Goal: Information Seeking & Learning: Learn about a topic

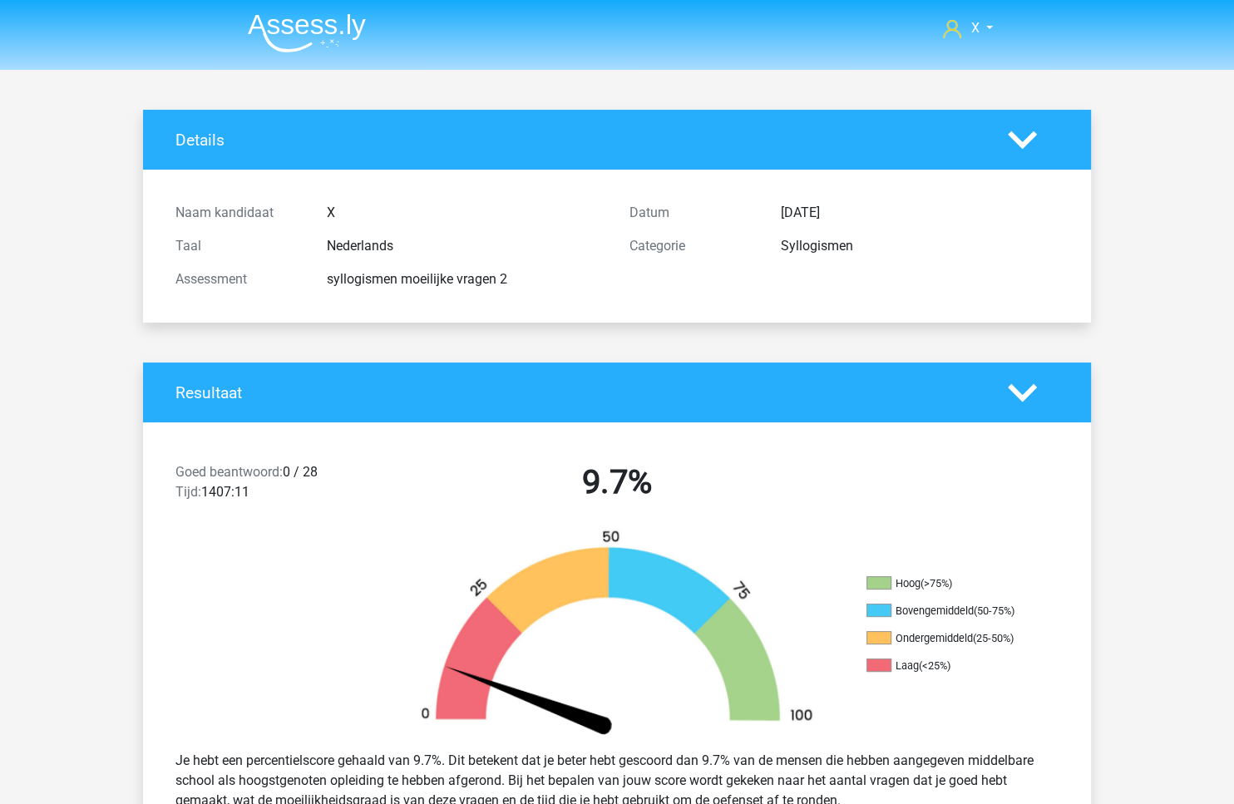
click at [292, 42] on img at bounding box center [307, 32] width 118 height 39
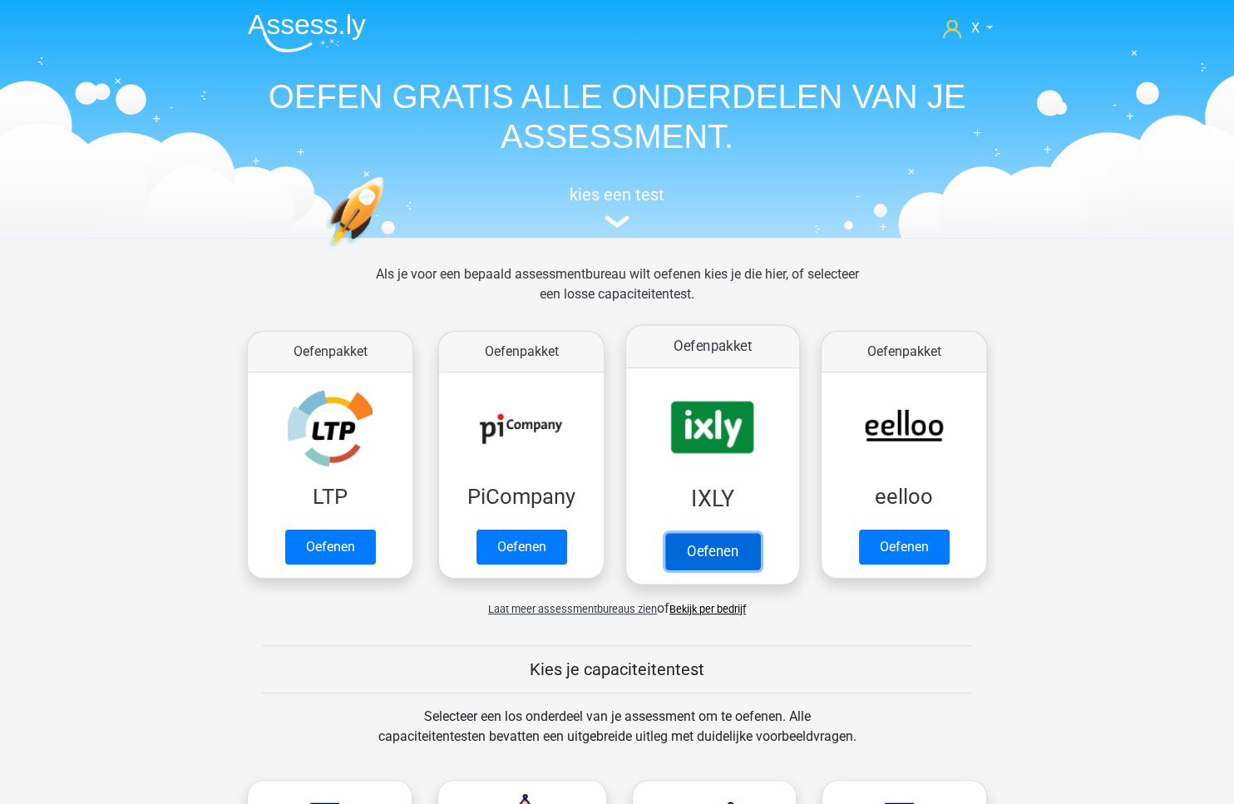
click at [688, 533] on link "Oefenen" at bounding box center [712, 551] width 95 height 37
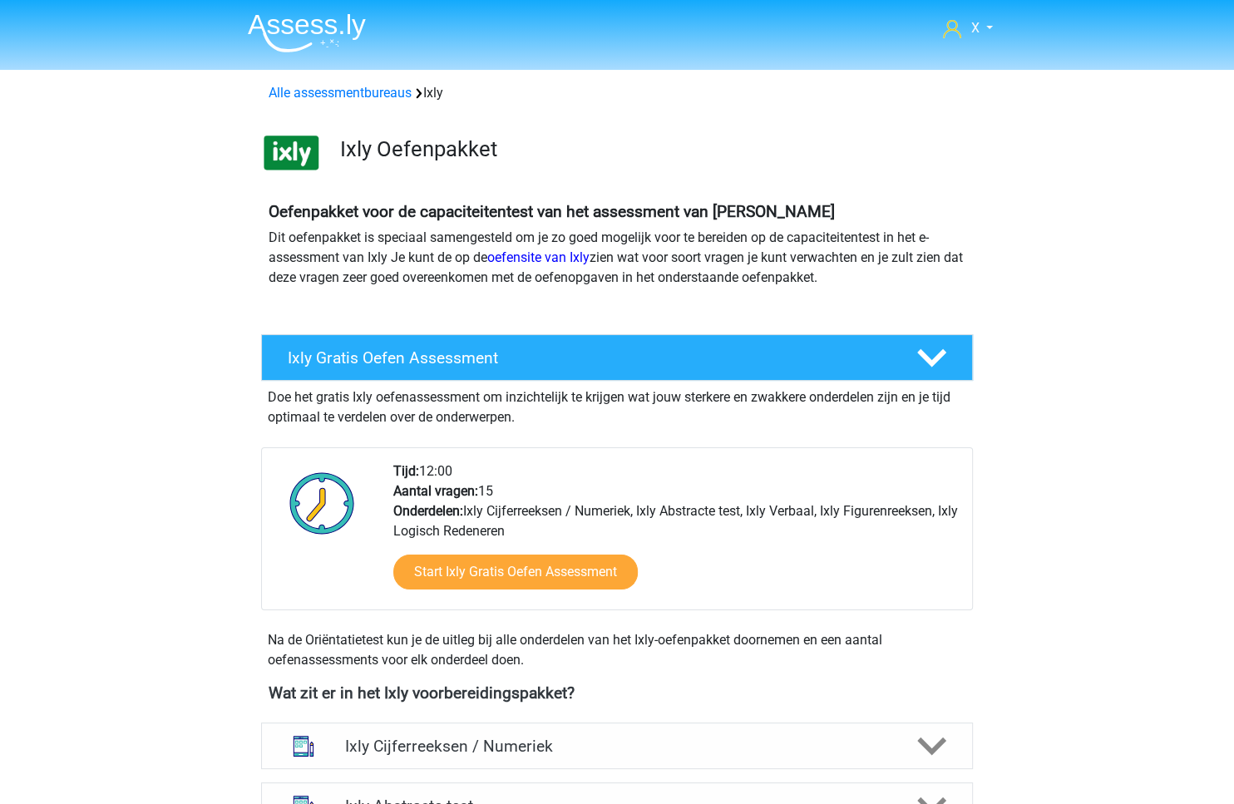
scroll to position [456, 0]
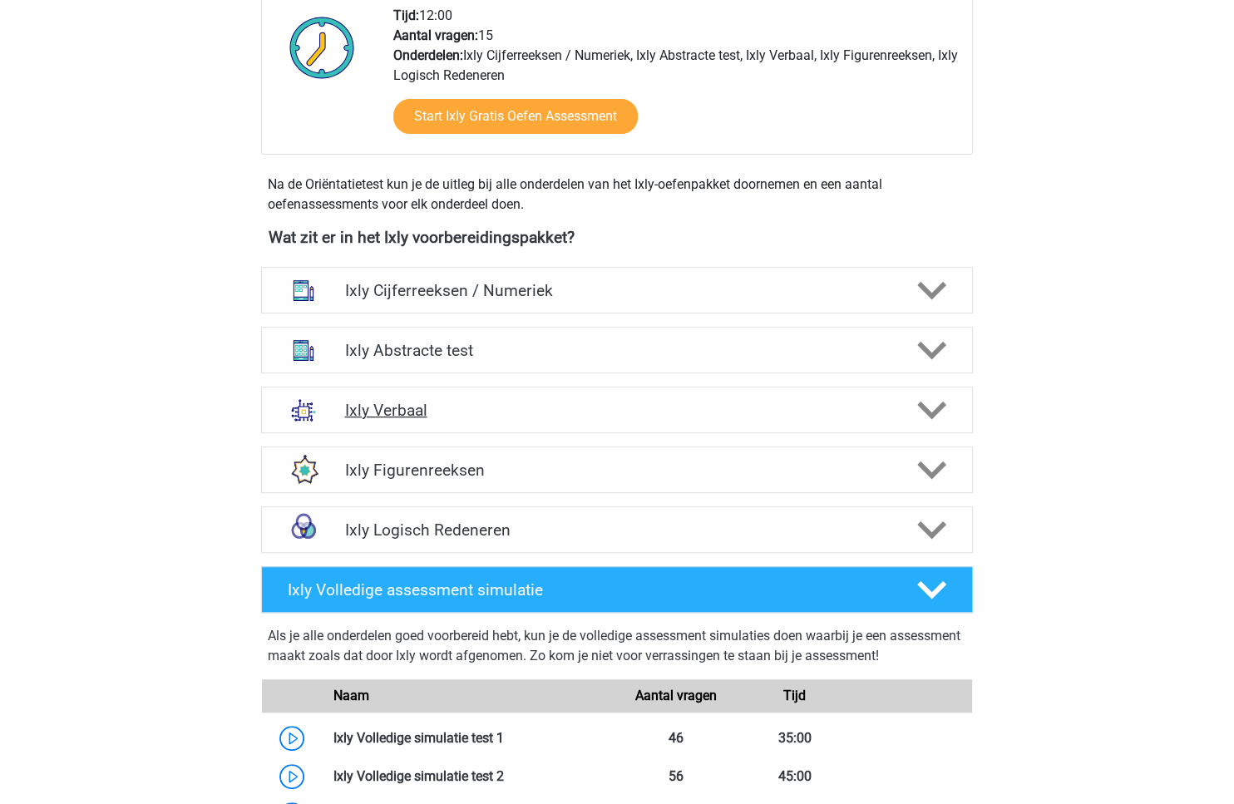
click at [736, 401] on h4 "Ixly Verbaal" at bounding box center [616, 410] width 545 height 19
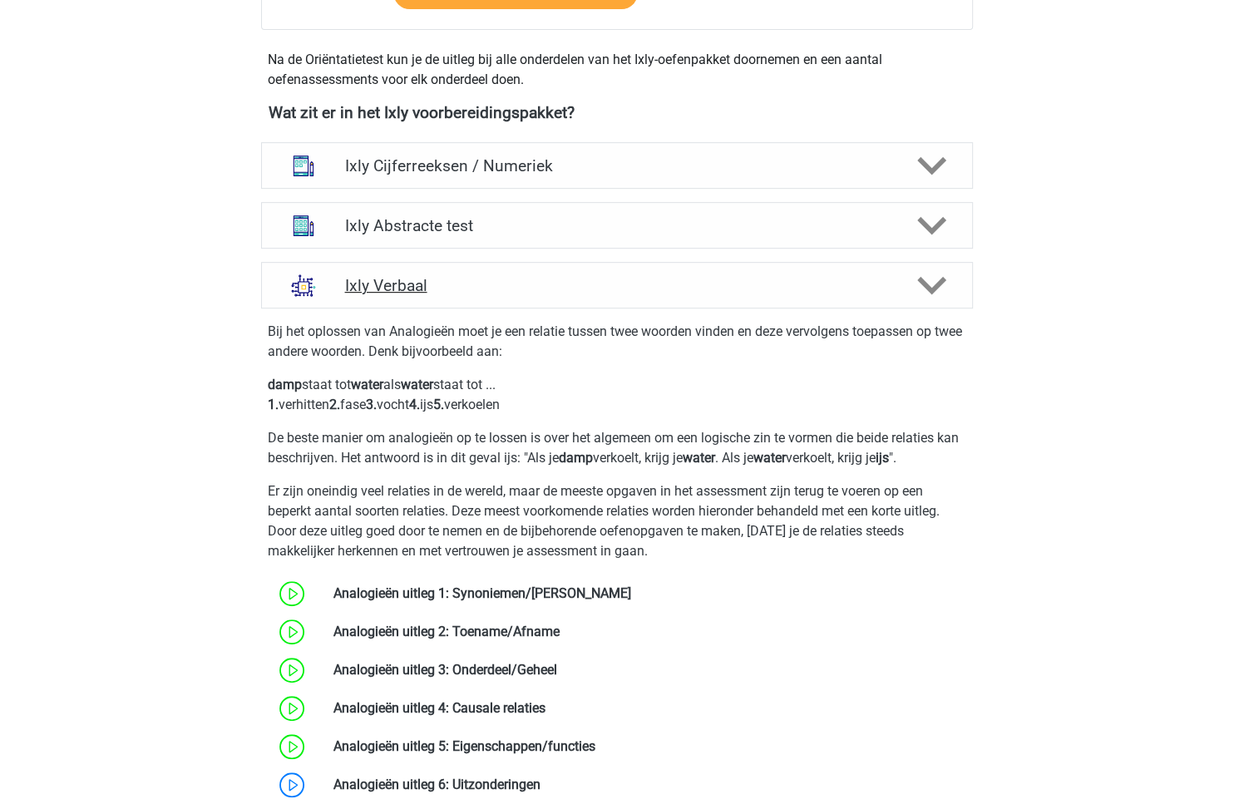
scroll to position [661, 0]
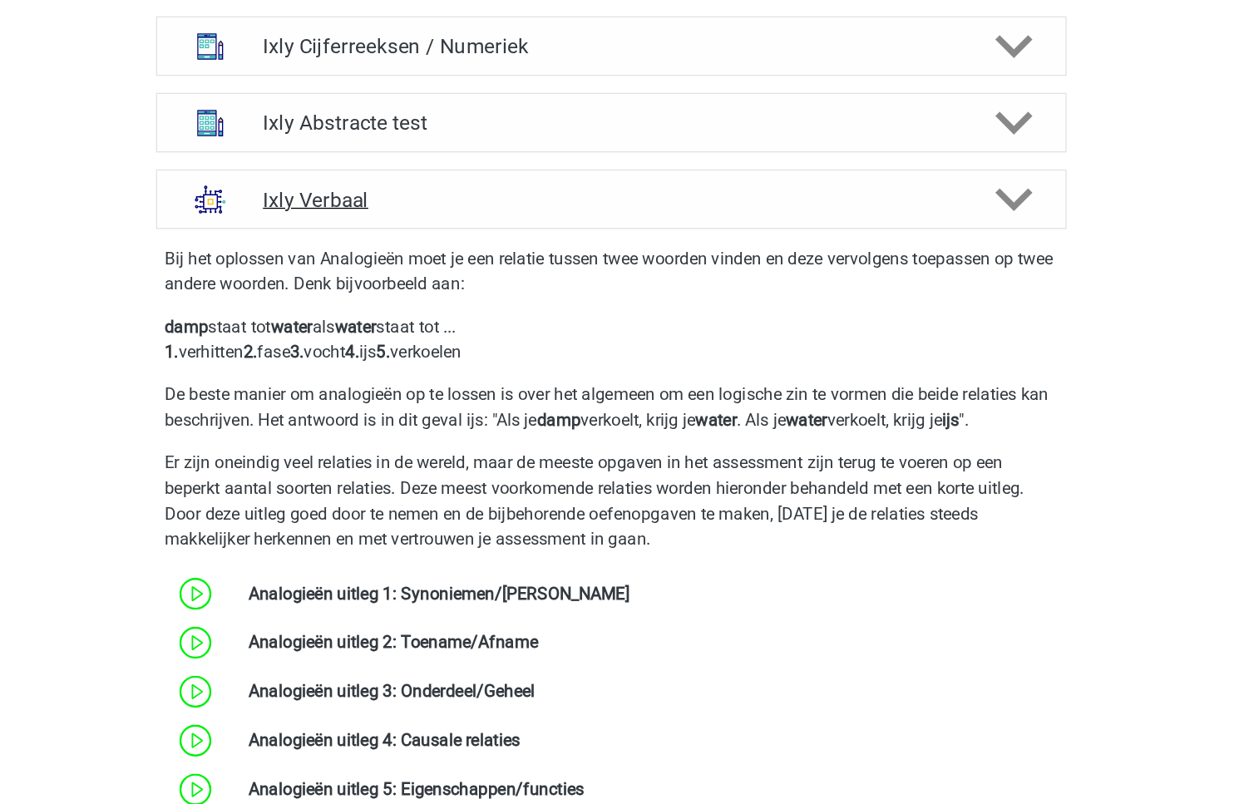
click at [648, 201] on h4 "Ixly Verbaal" at bounding box center [616, 204] width 545 height 19
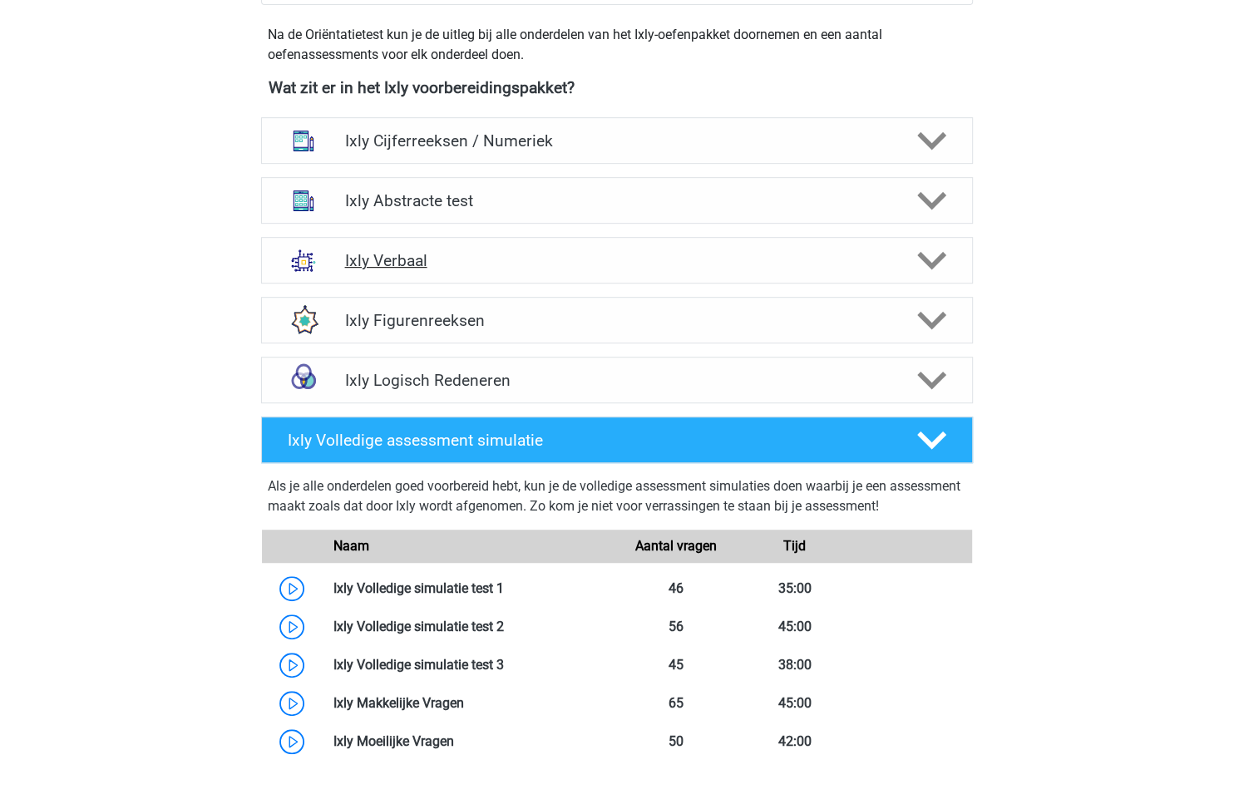
scroll to position [605, 0]
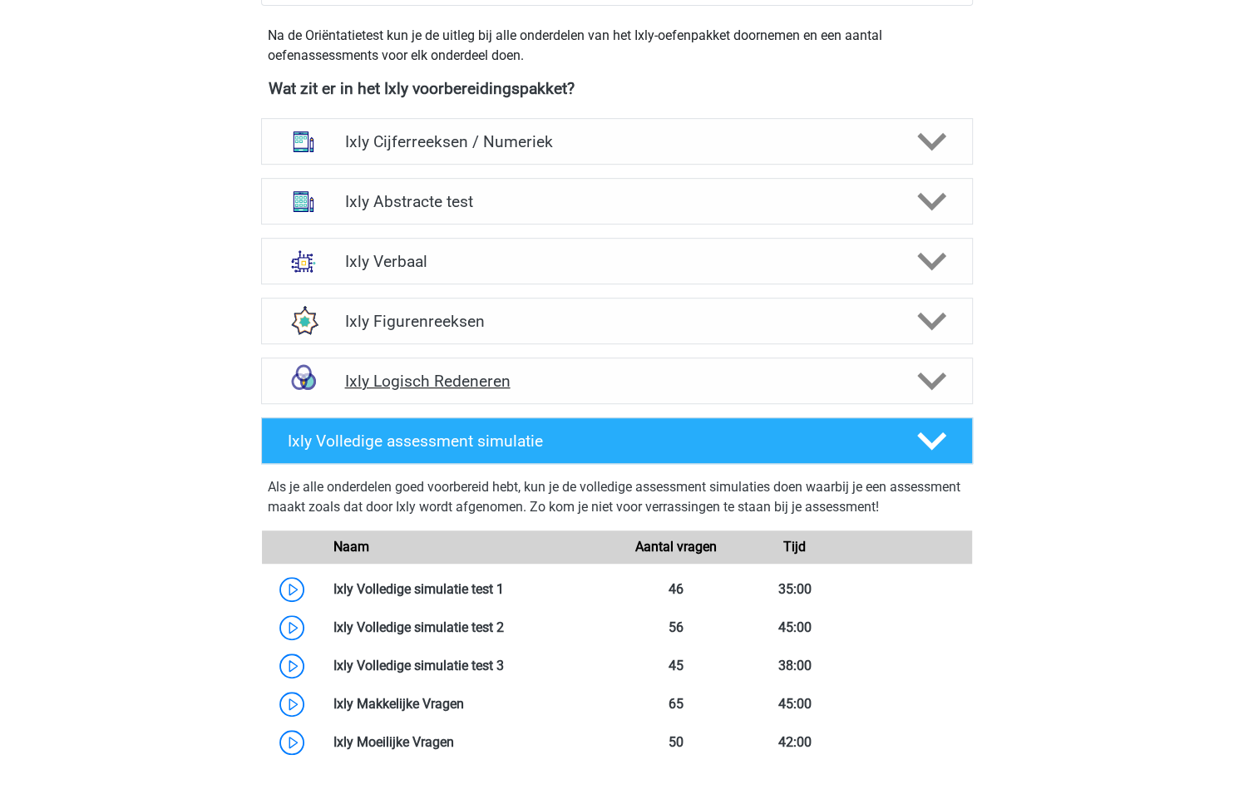
click at [631, 382] on h4 "Ixly Logisch Redeneren" at bounding box center [616, 381] width 545 height 19
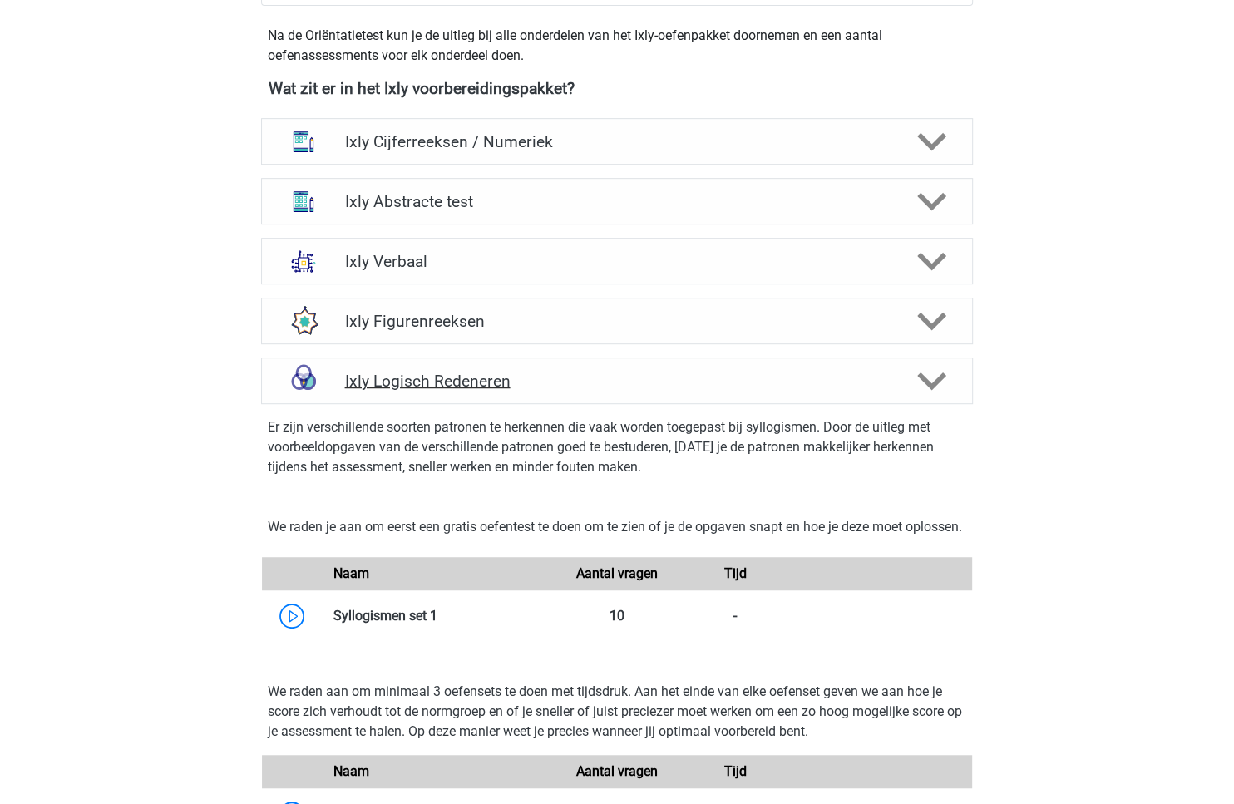
click at [631, 382] on h4 "Ixly Logisch Redeneren" at bounding box center [616, 381] width 545 height 19
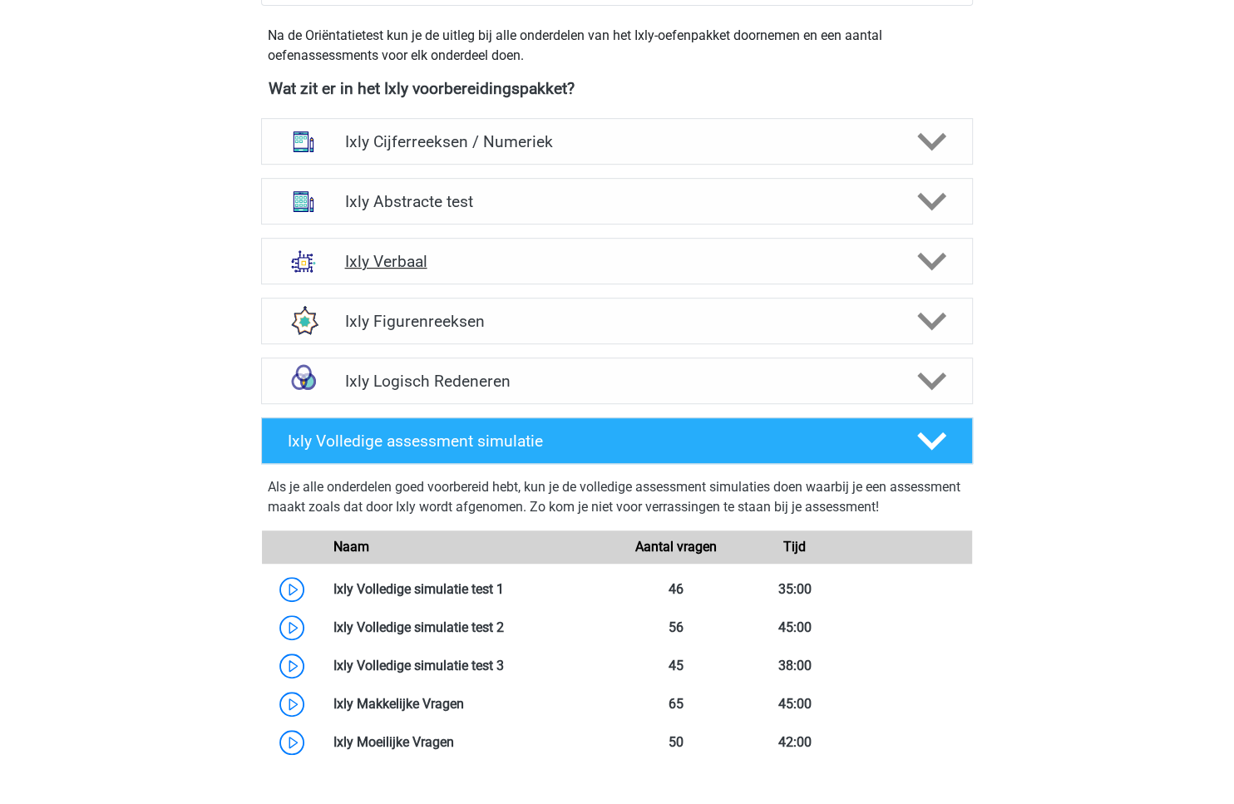
click at [671, 275] on div "Ixly Verbaal" at bounding box center [617, 261] width 712 height 47
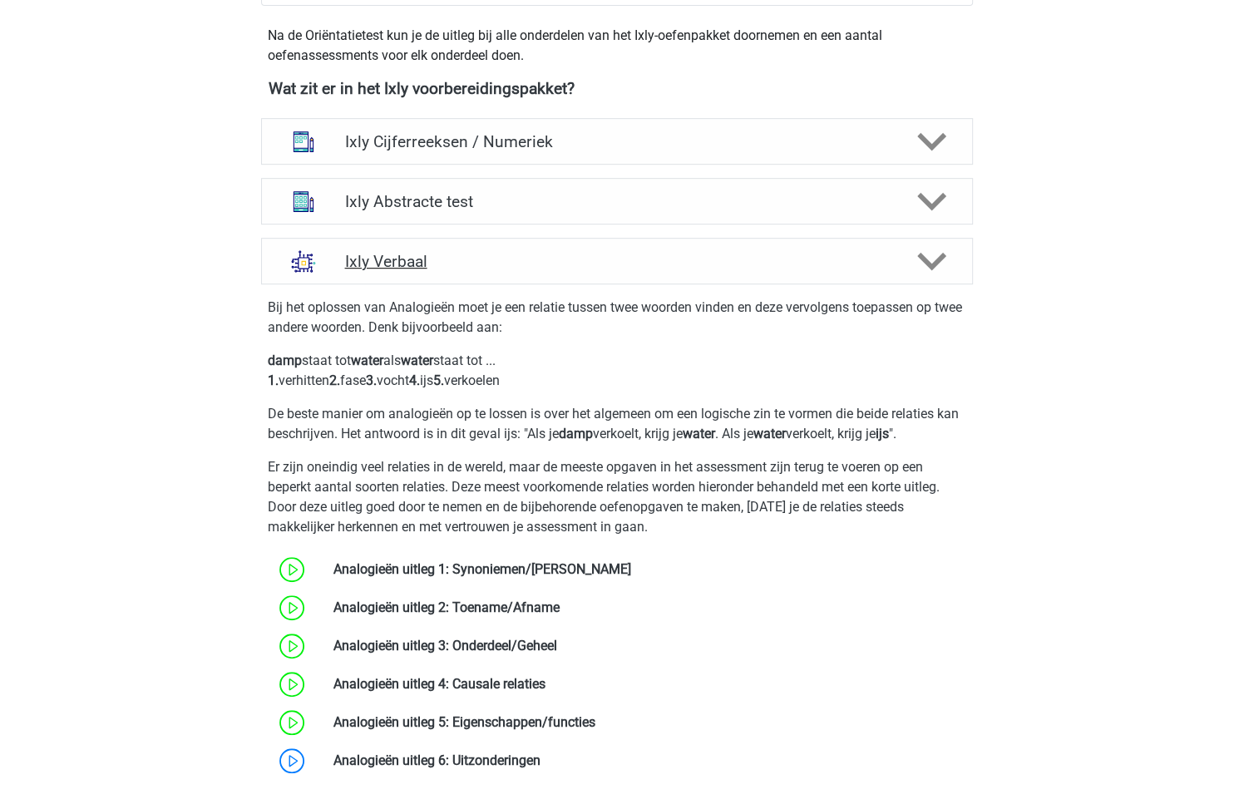
click at [671, 275] on div "Ixly Verbaal" at bounding box center [617, 261] width 712 height 47
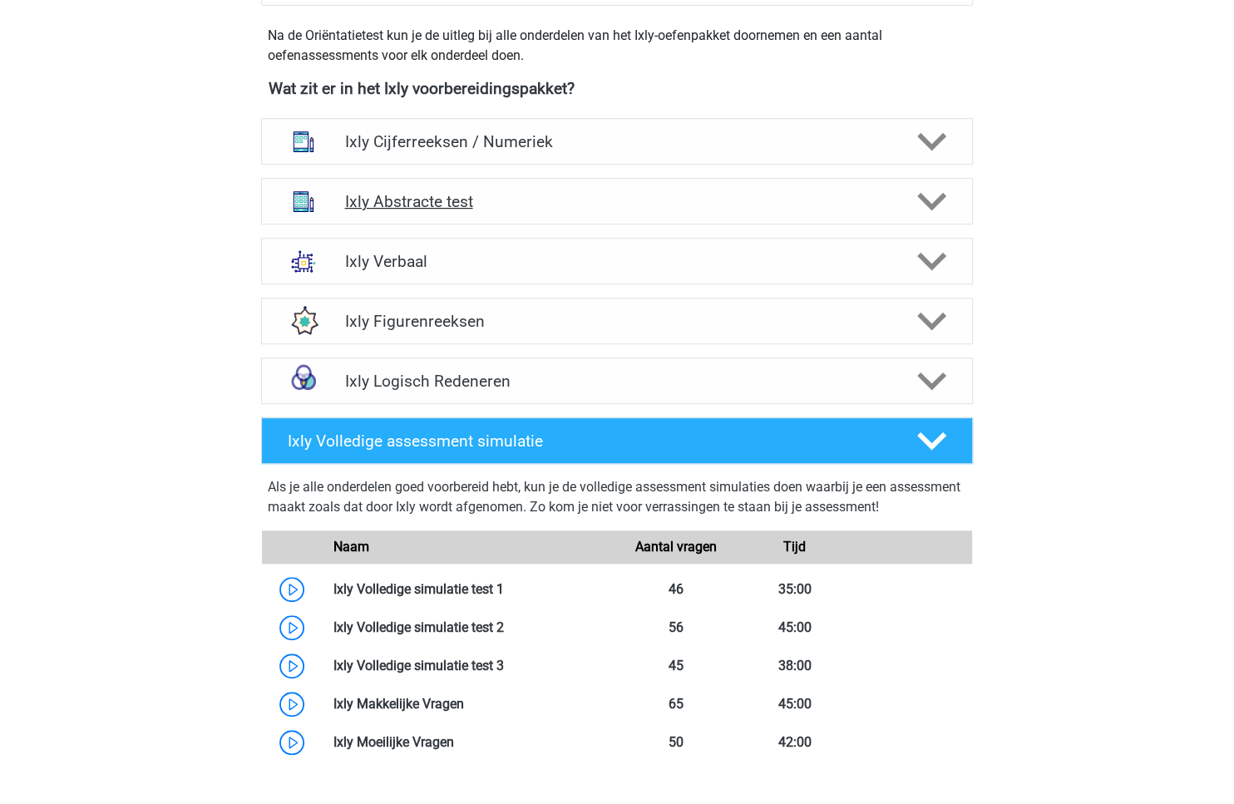
click at [698, 207] on h4 "Ixly Abstracte test" at bounding box center [616, 201] width 545 height 19
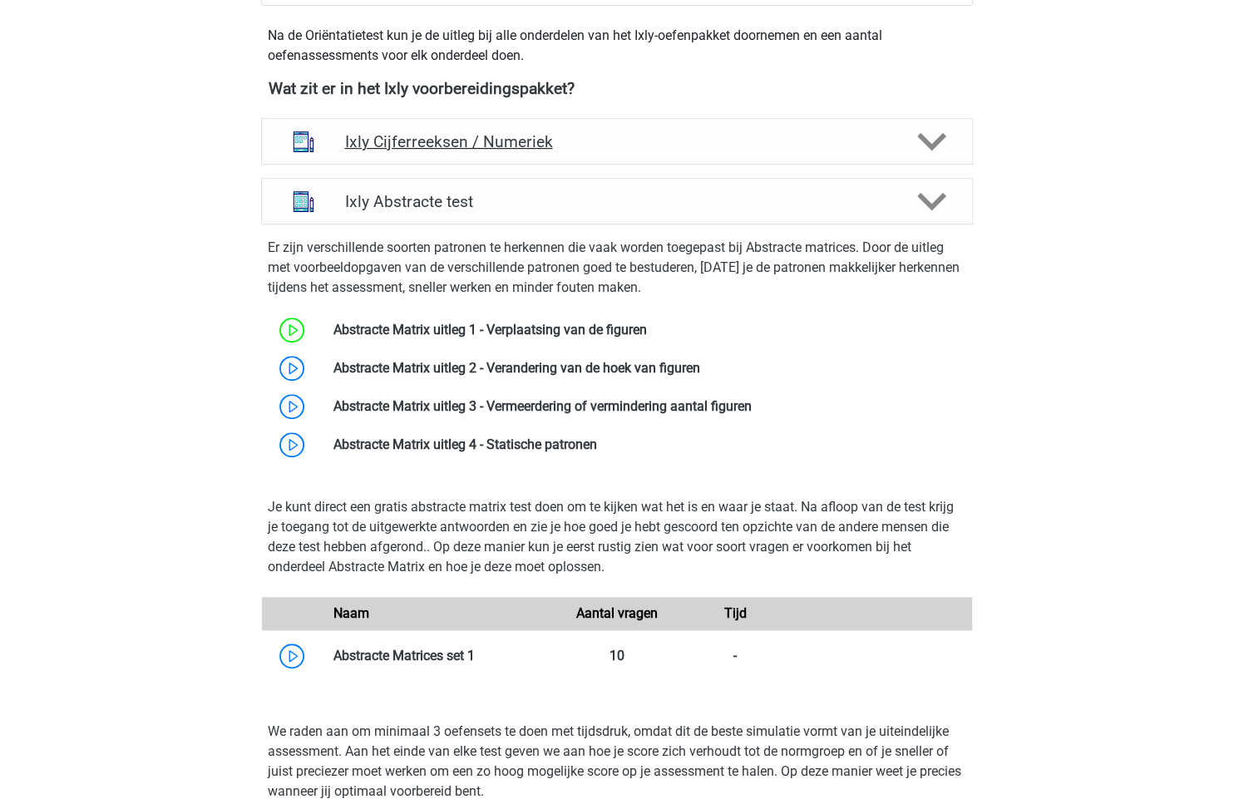
click at [688, 146] on h4 "Ixly Cijferreeksen / Numeriek" at bounding box center [616, 141] width 545 height 19
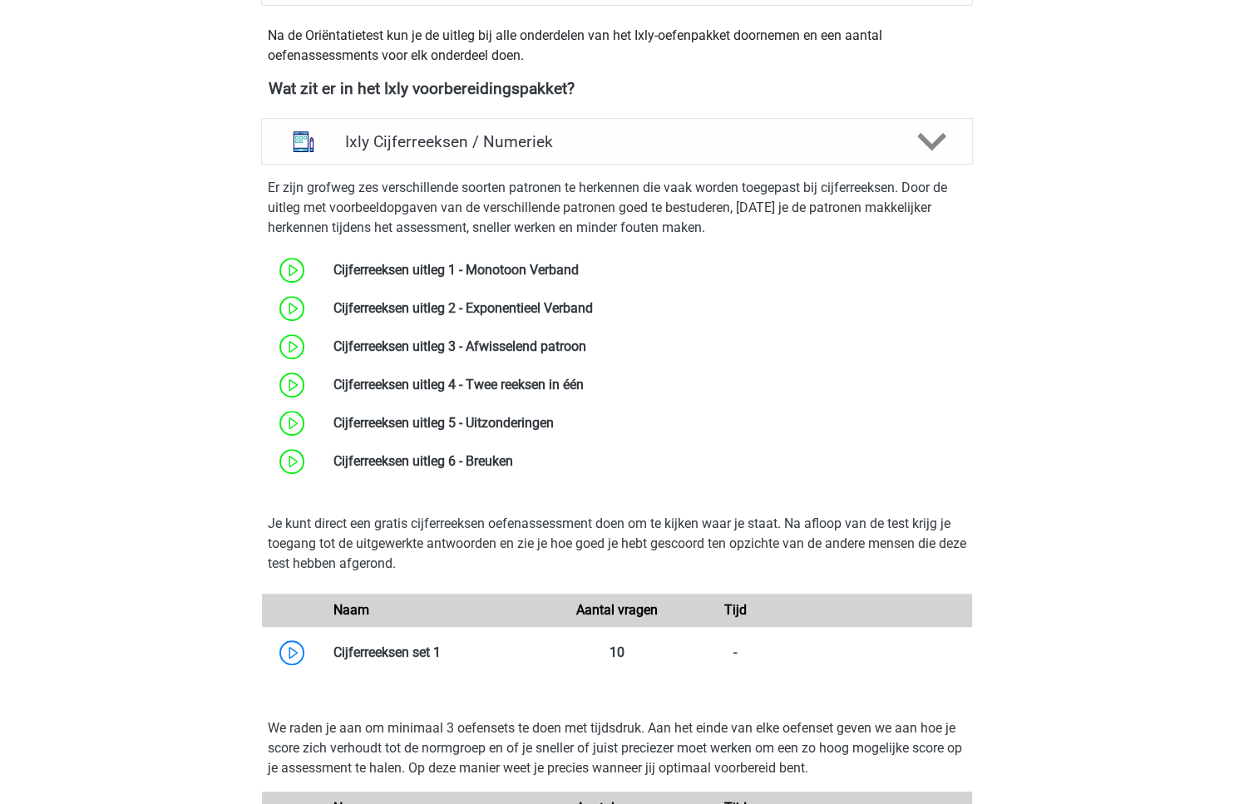
click at [410, 525] on p "Je kunt direct een gratis cijferreeksen oefenassessment doen om te kijken waar …" at bounding box center [617, 544] width 698 height 60
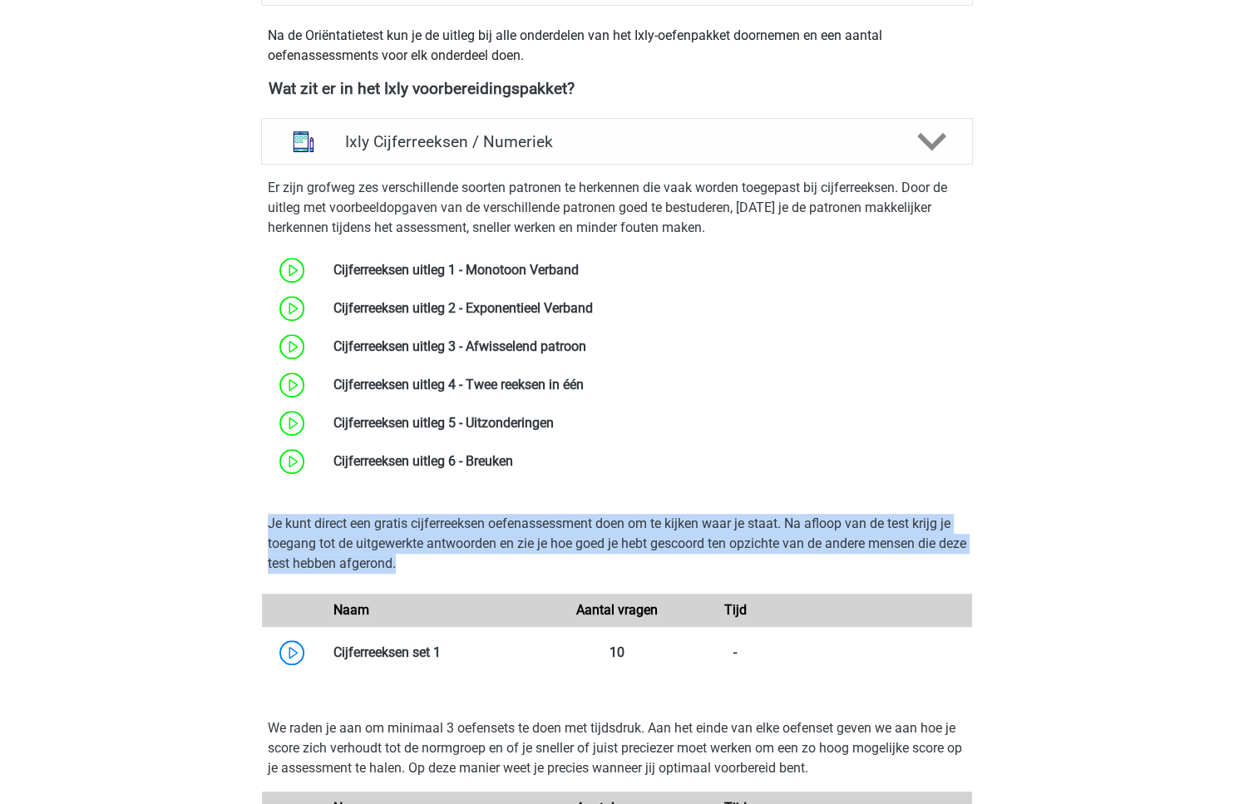
click at [410, 525] on p "Je kunt direct een gratis cijferreeksen oefenassessment doen om te kijken waar …" at bounding box center [617, 544] width 698 height 60
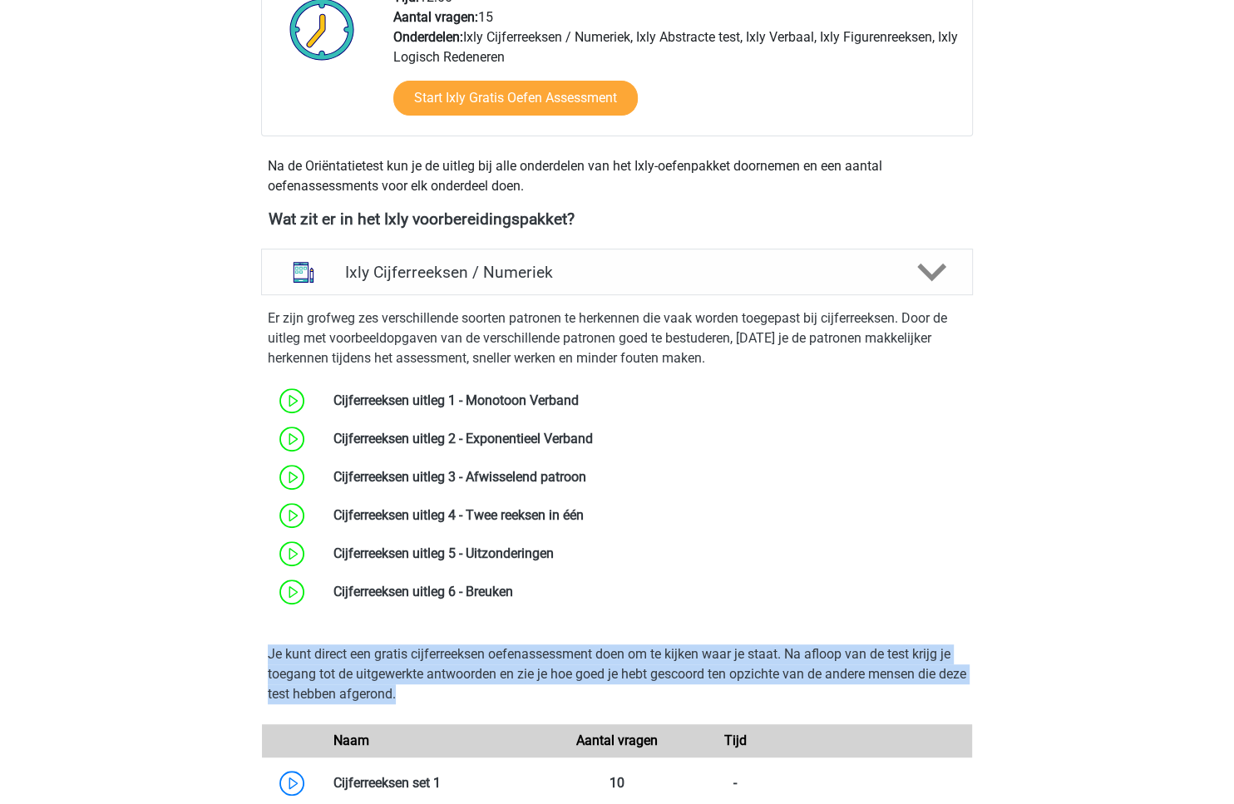
scroll to position [397, 0]
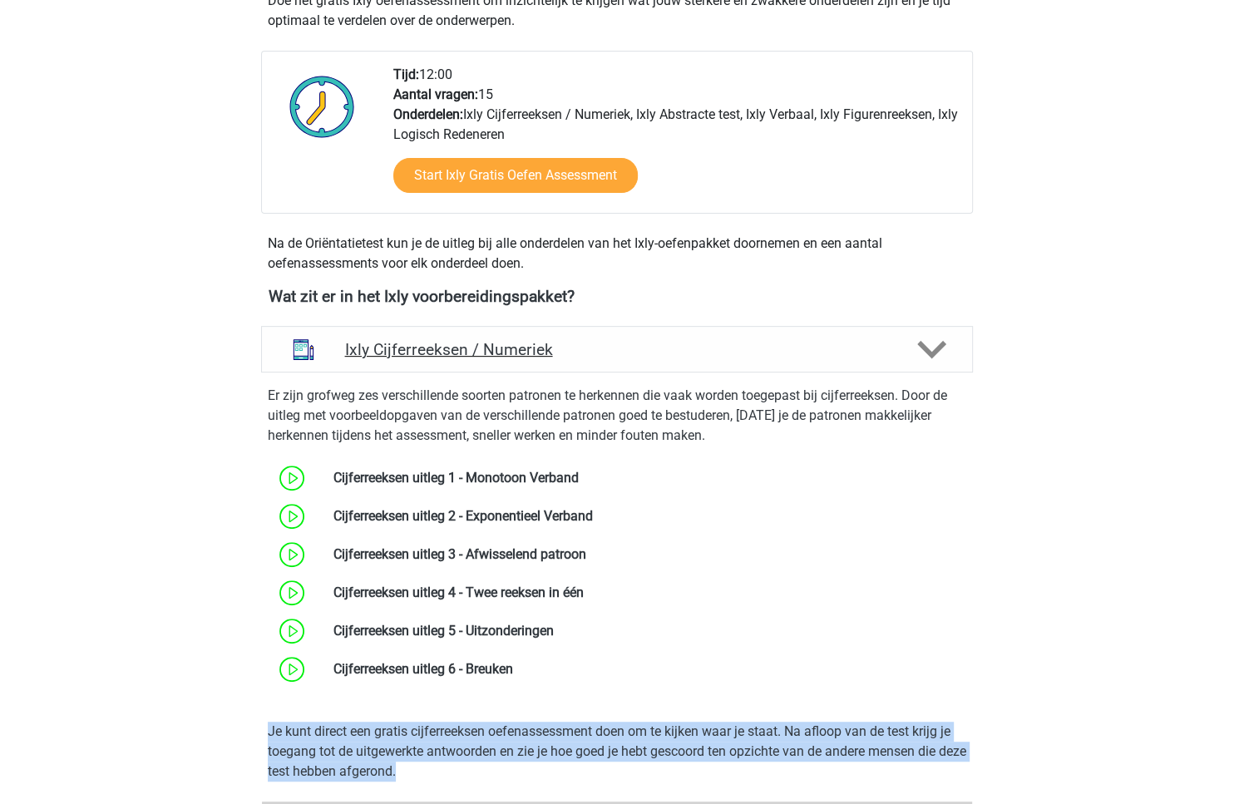
click at [822, 340] on h4 "Ixly Cijferreeksen / Numeriek" at bounding box center [616, 349] width 545 height 19
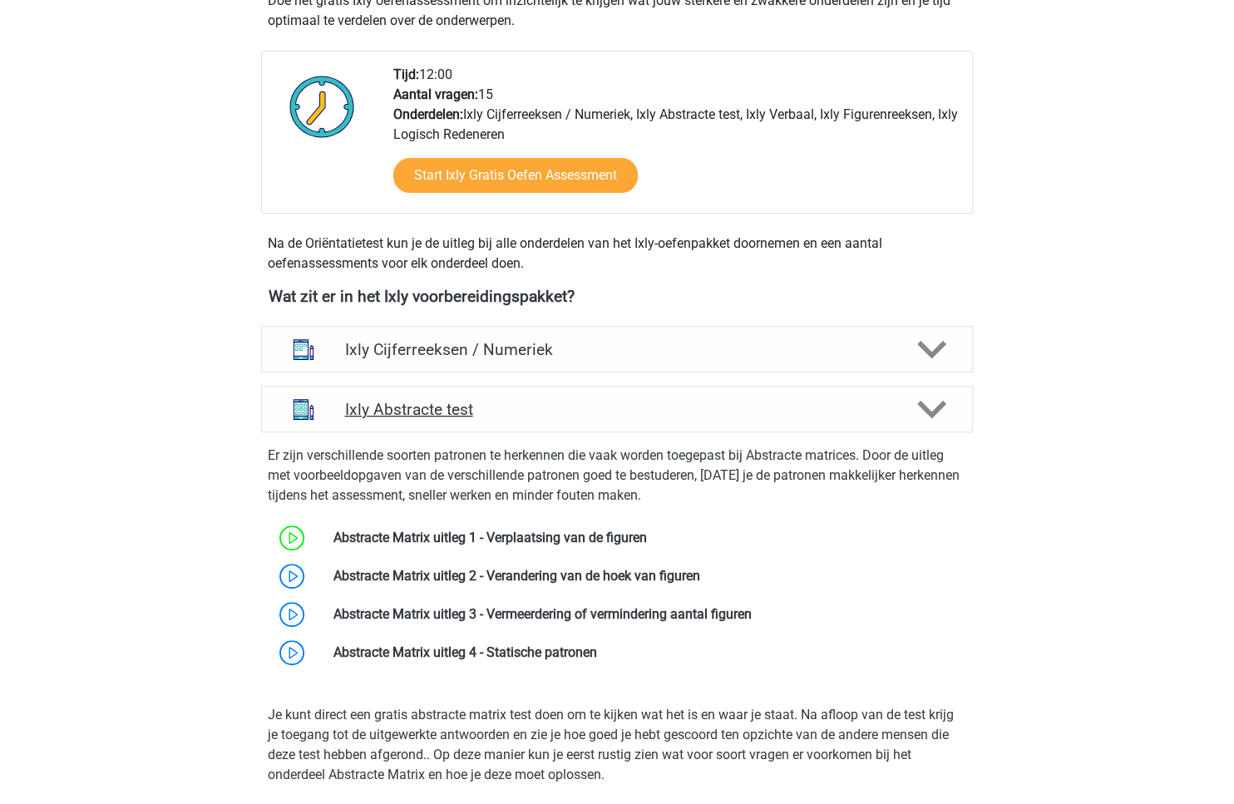
click at [948, 405] on div at bounding box center [930, 409] width 57 height 29
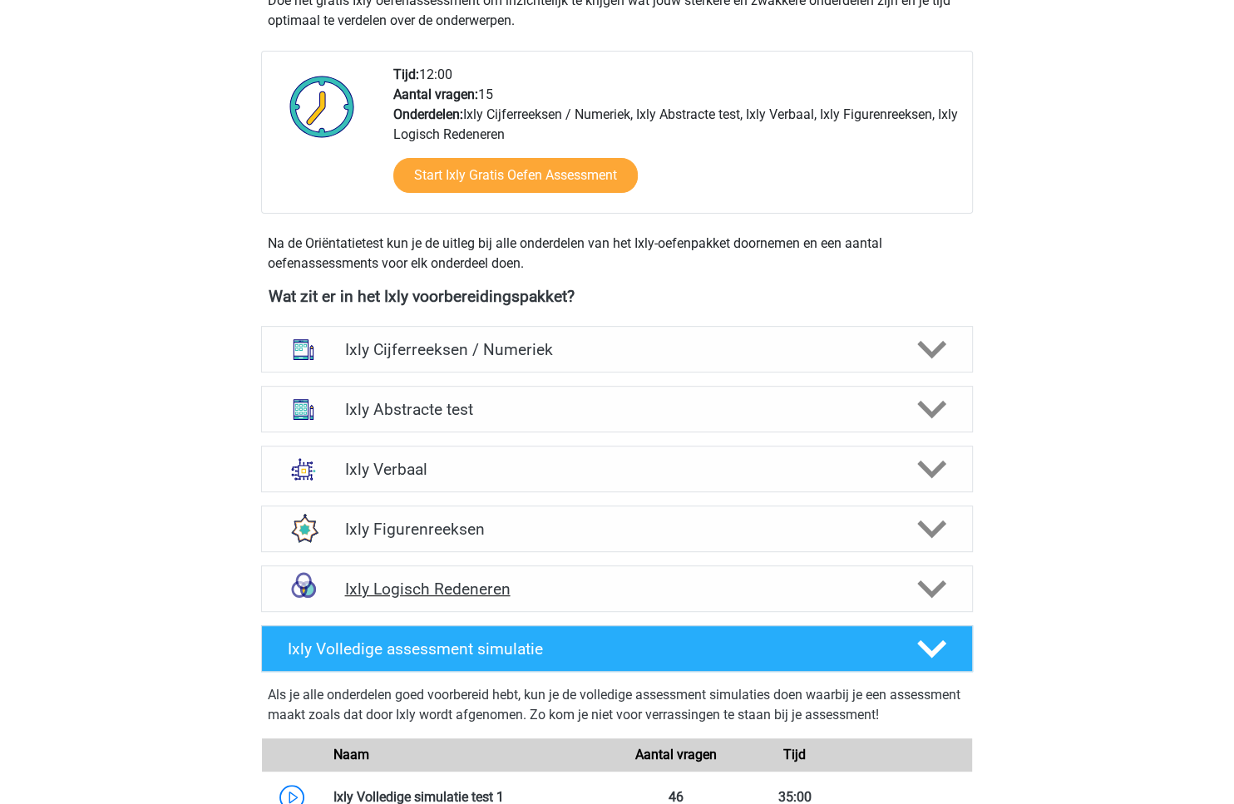
click at [822, 580] on h4 "Ixly Logisch Redeneren" at bounding box center [616, 589] width 545 height 19
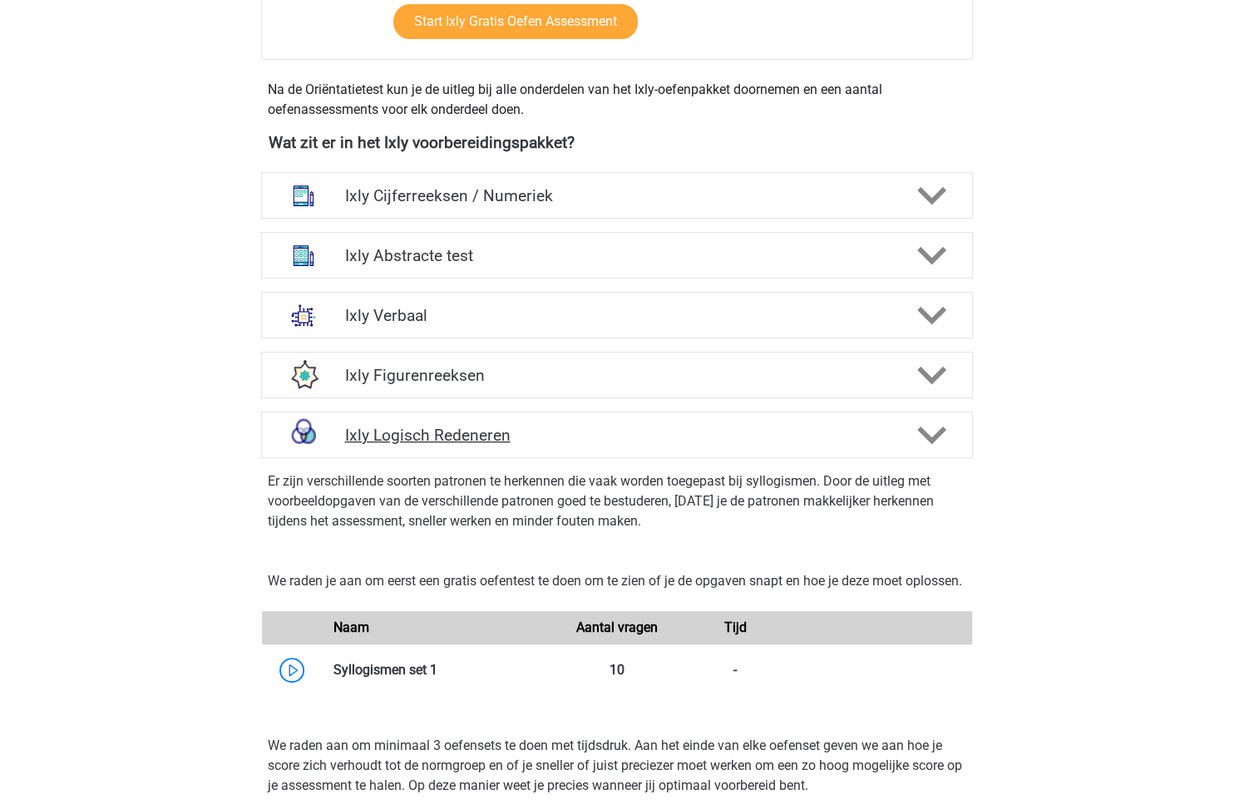
scroll to position [0, 0]
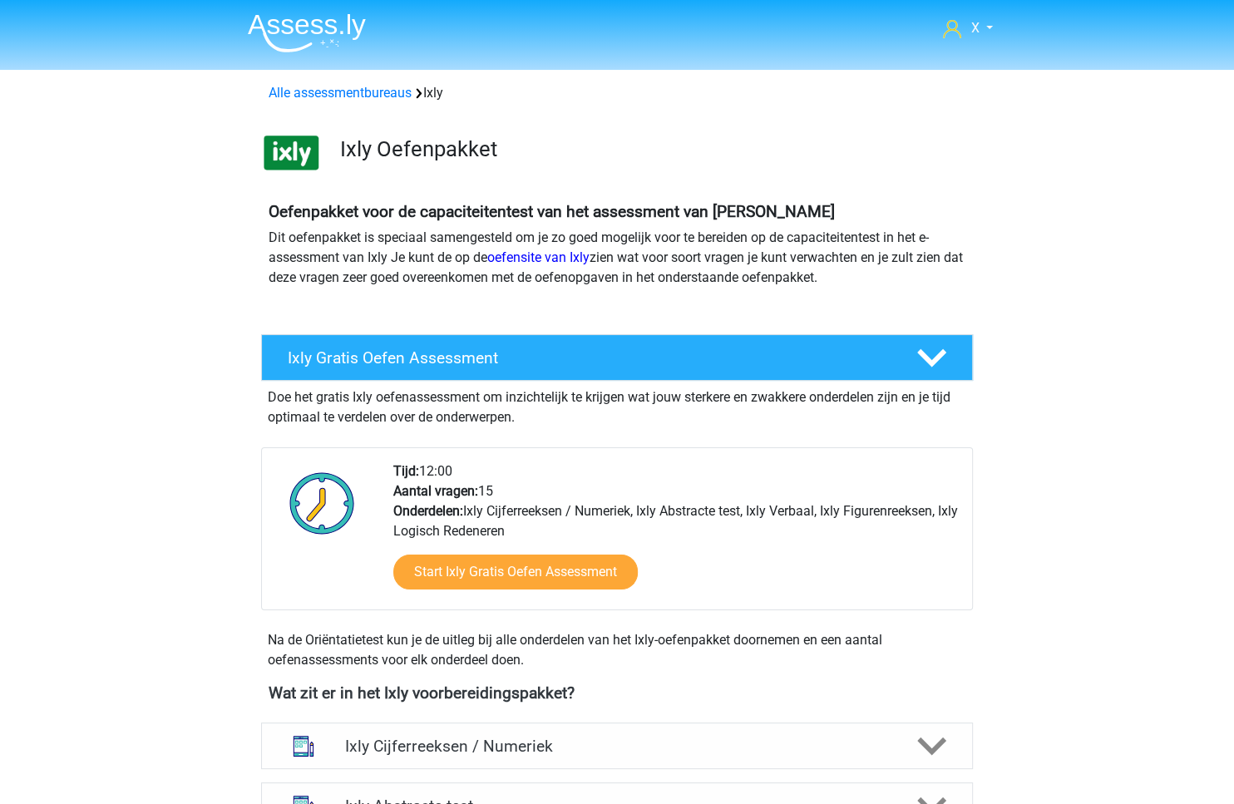
click at [303, 0] on header "X monsieursdedeucre@proton.med Nederlands" at bounding box center [617, 35] width 1234 height 70
click at [303, 31] on img at bounding box center [307, 32] width 118 height 39
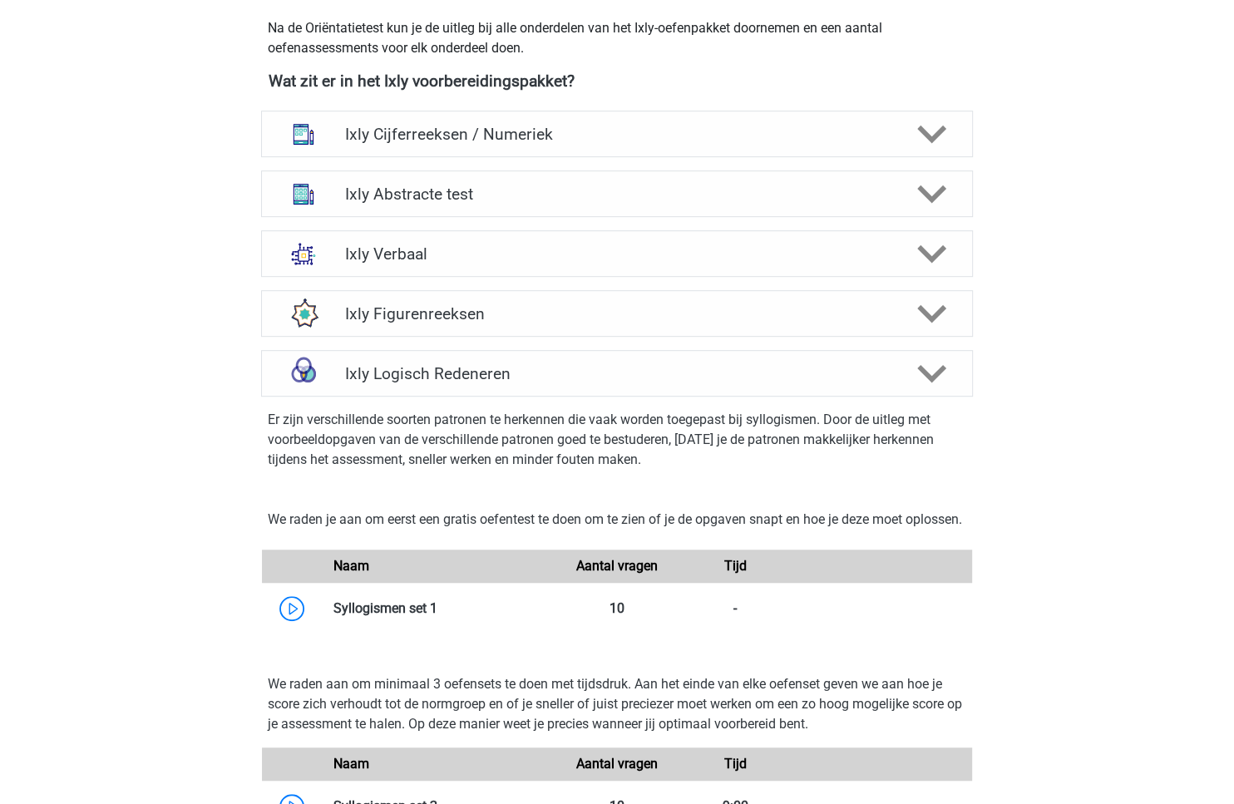
scroll to position [1139, 0]
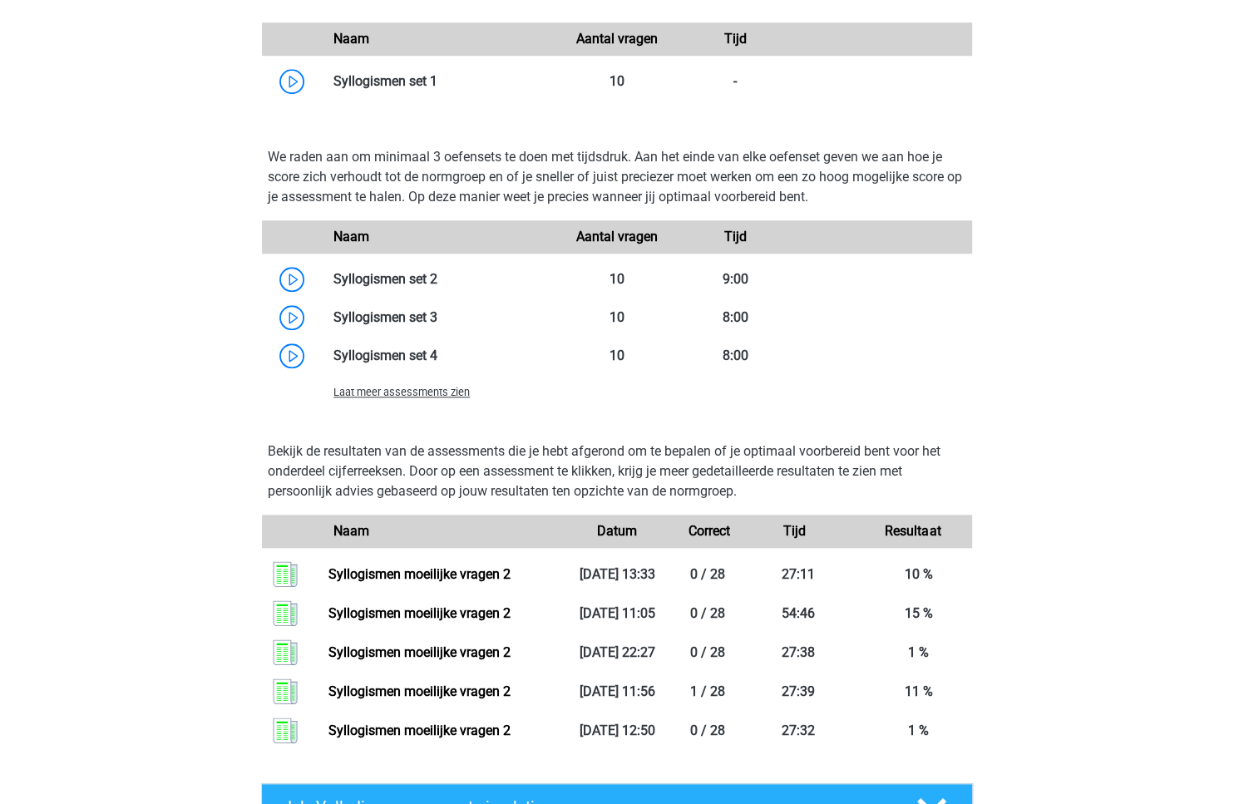
click at [401, 398] on span "Laat meer assessments zien" at bounding box center [401, 392] width 136 height 12
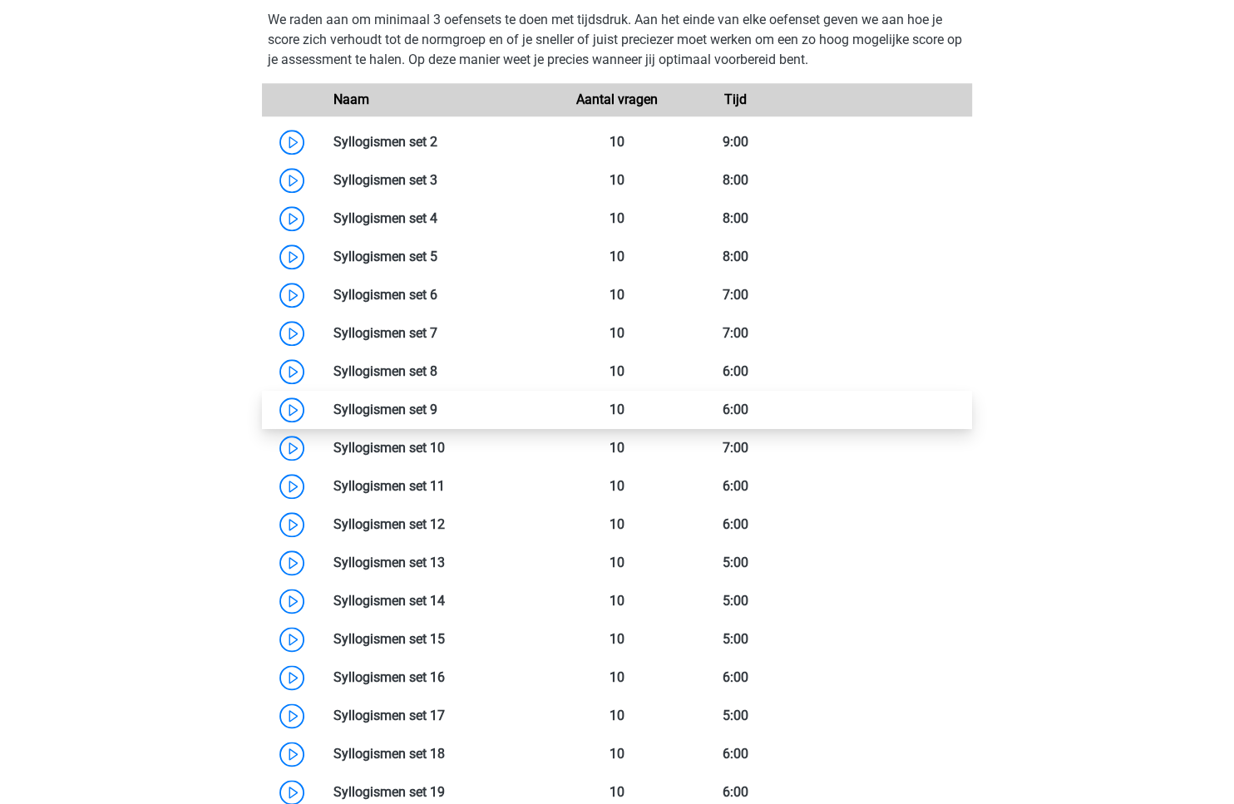
scroll to position [1095, 0]
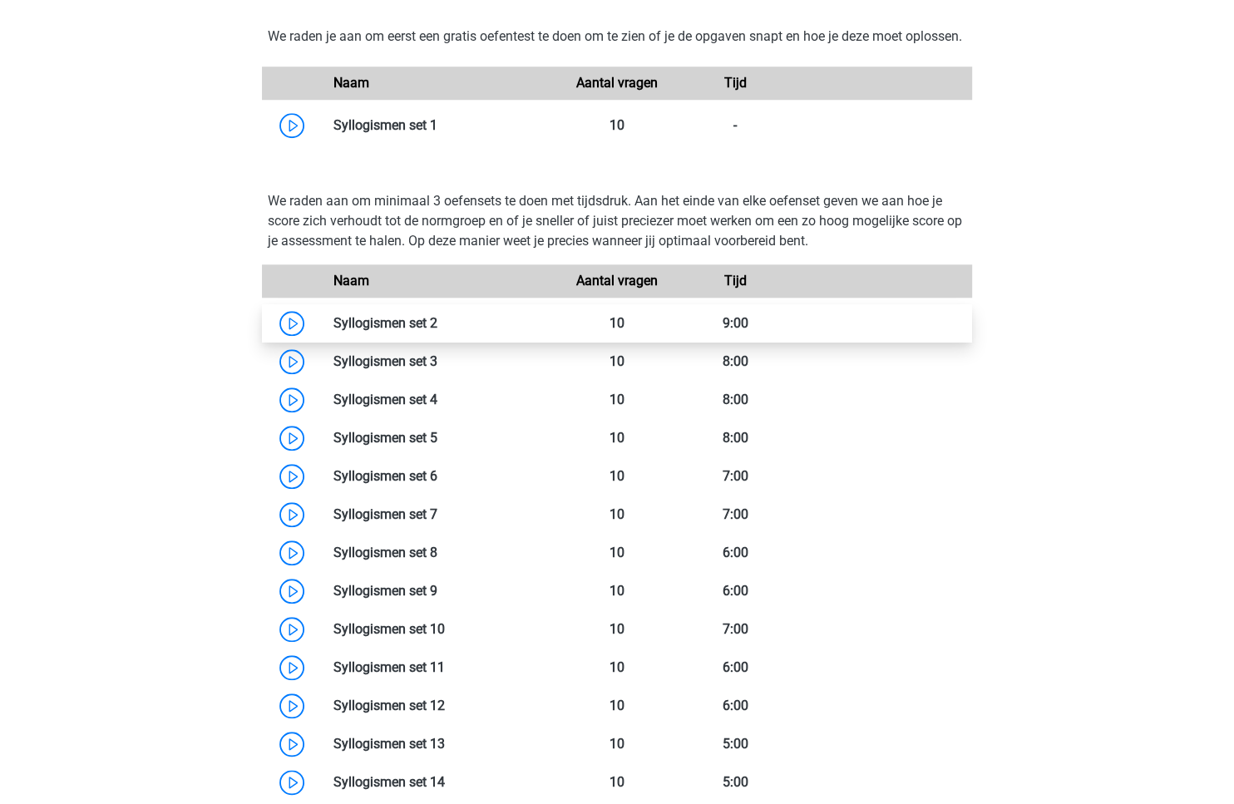
click at [437, 331] on link at bounding box center [437, 323] width 0 height 16
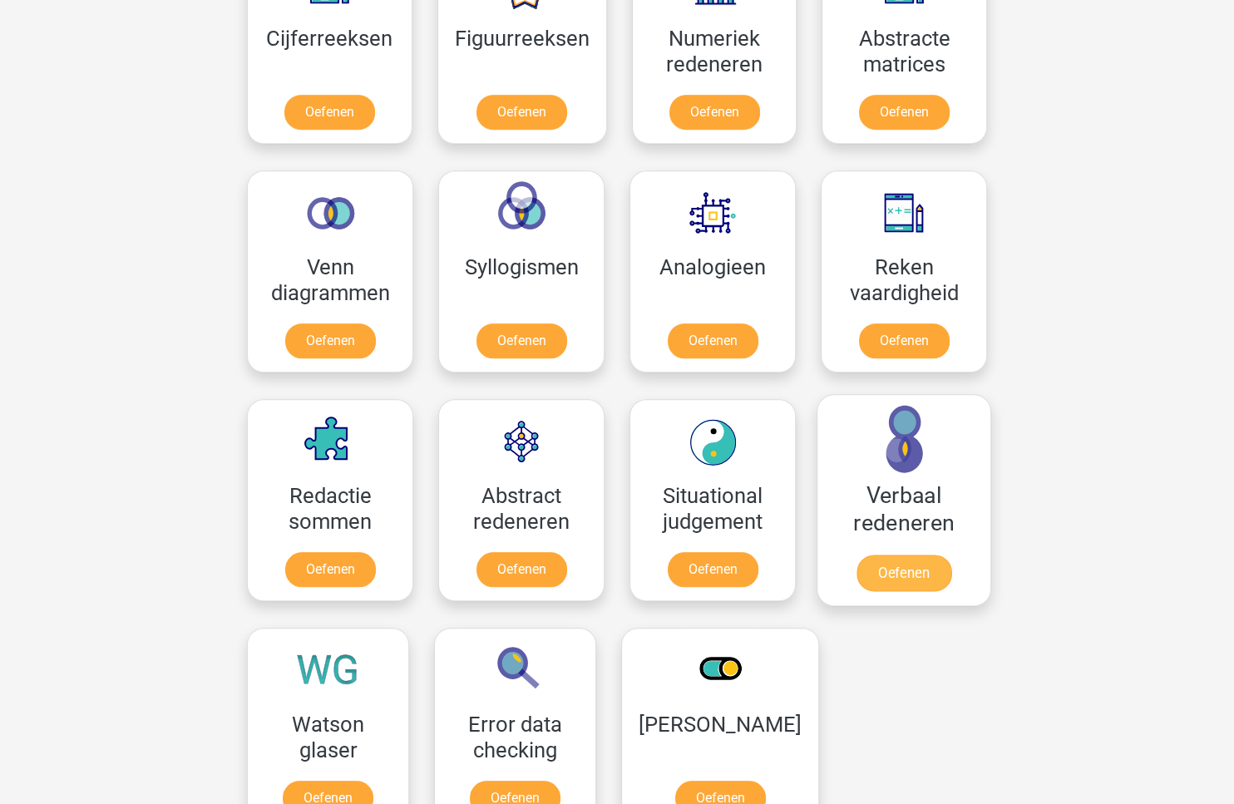
scroll to position [834, 0]
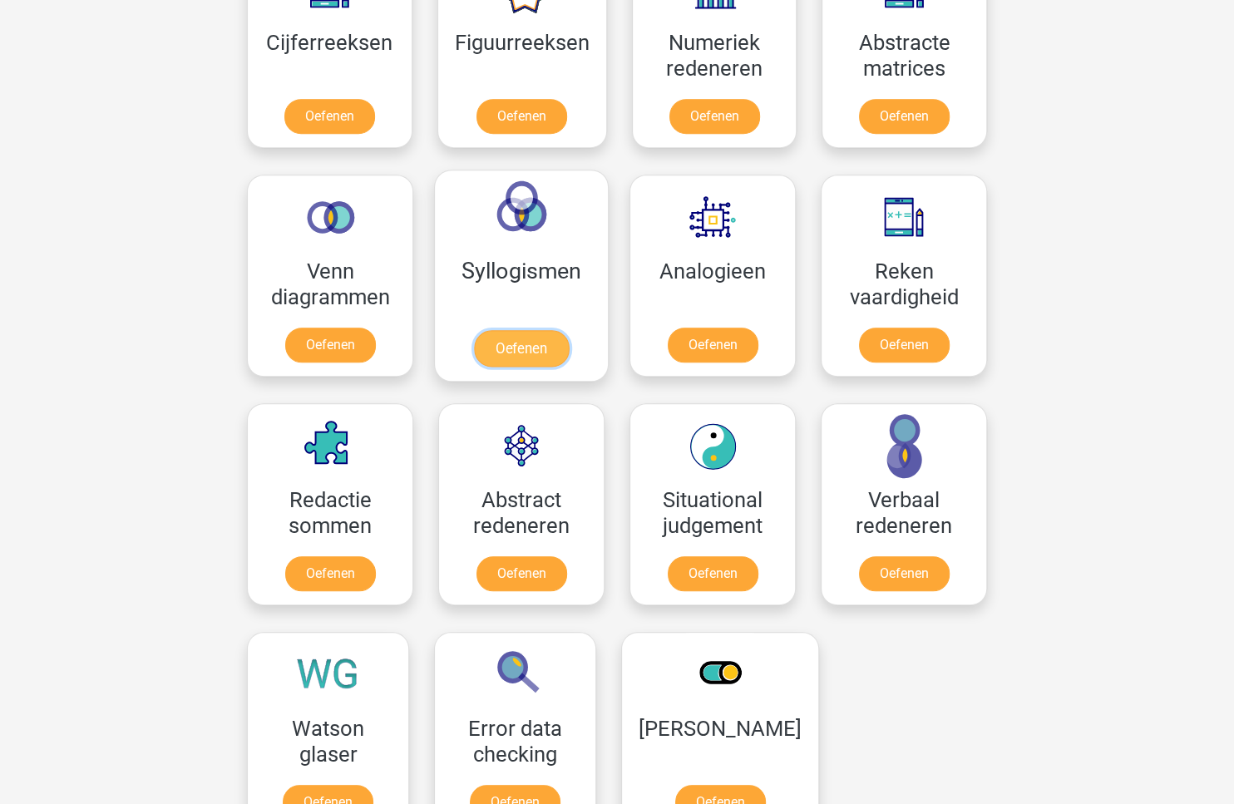
click at [487, 330] on link "Oefenen" at bounding box center [521, 348] width 95 height 37
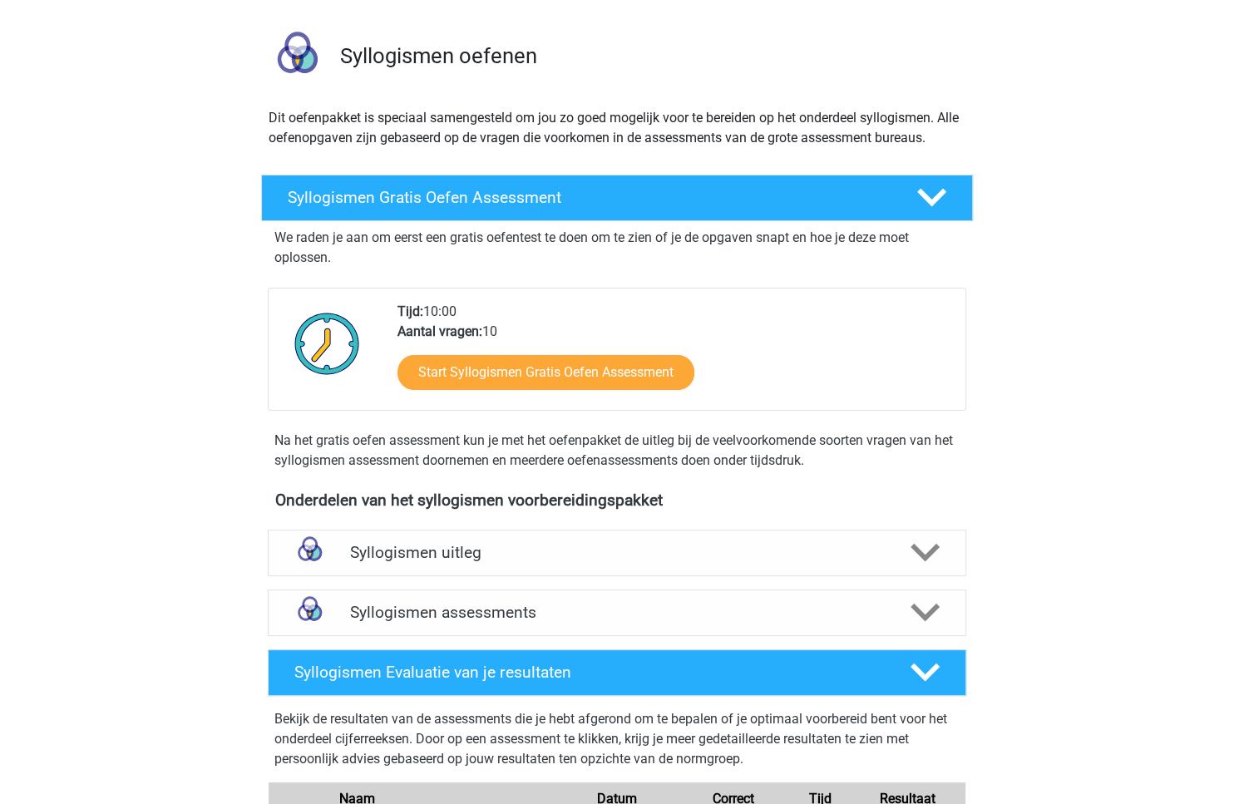
scroll to position [277, 0]
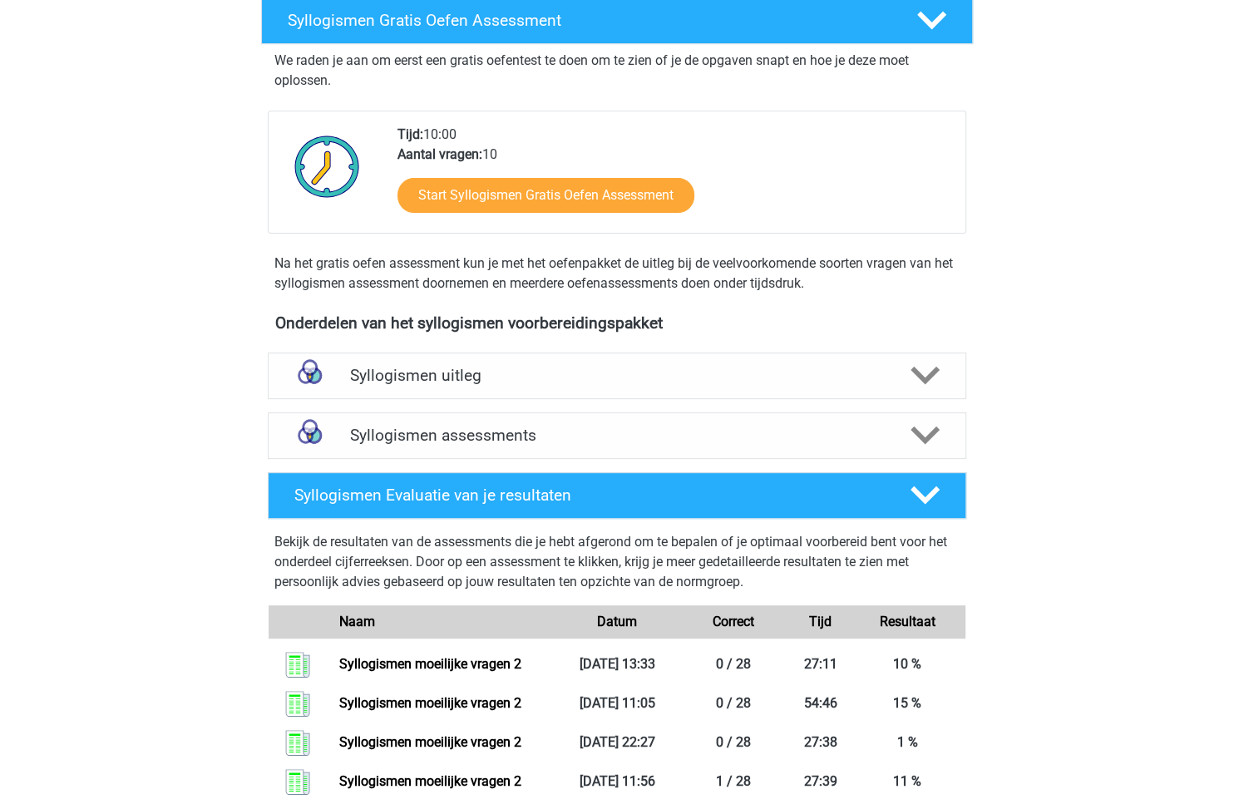
click at [772, 335] on div "Onderdelen van het syllogismen voorbereidingspakket Syllogismen uitleg Er zijn …" at bounding box center [617, 580] width 777 height 547
click at [745, 375] on h4 "Syllogismen uitleg" at bounding box center [617, 375] width 534 height 19
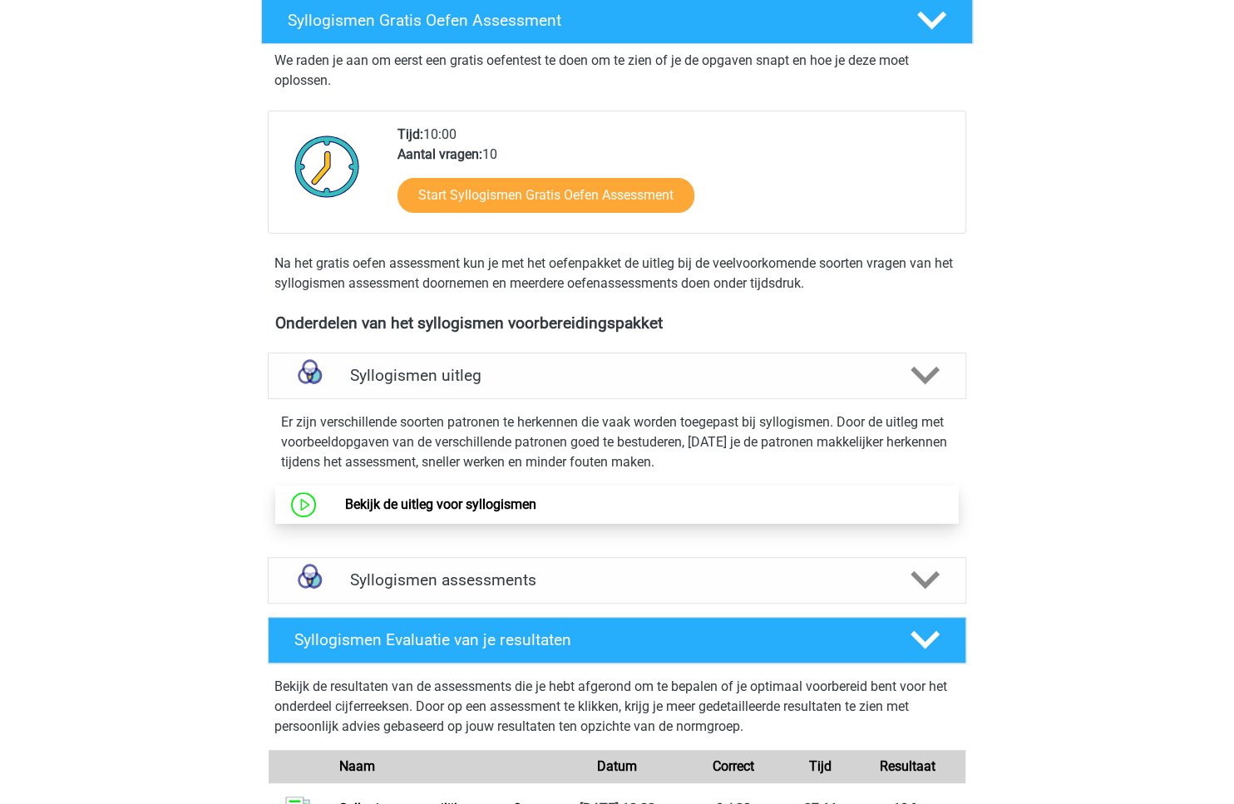
click at [496, 501] on link "Bekijk de uitleg voor syllogismen" at bounding box center [439, 504] width 191 height 16
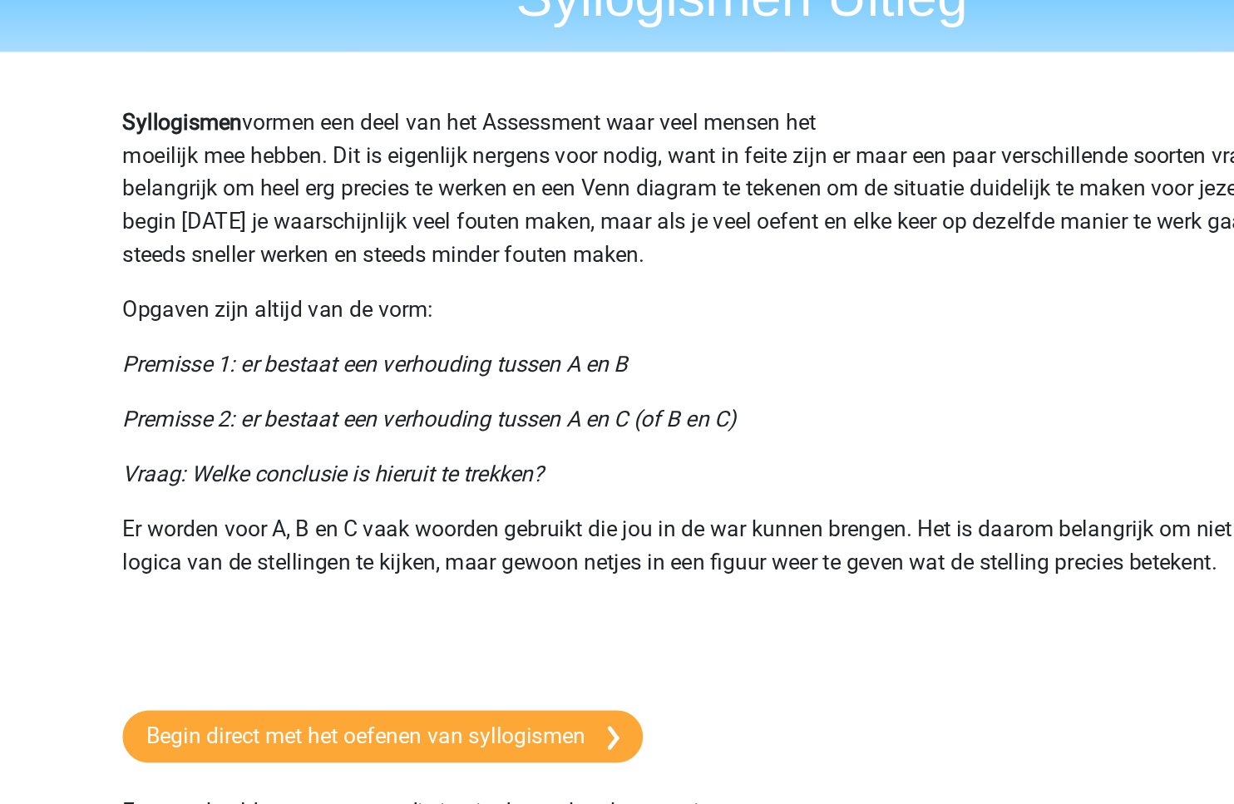
click at [412, 311] on icon "Premisse 1: er bestaat een verhouding tussen A en B" at bounding box center [395, 306] width 306 height 16
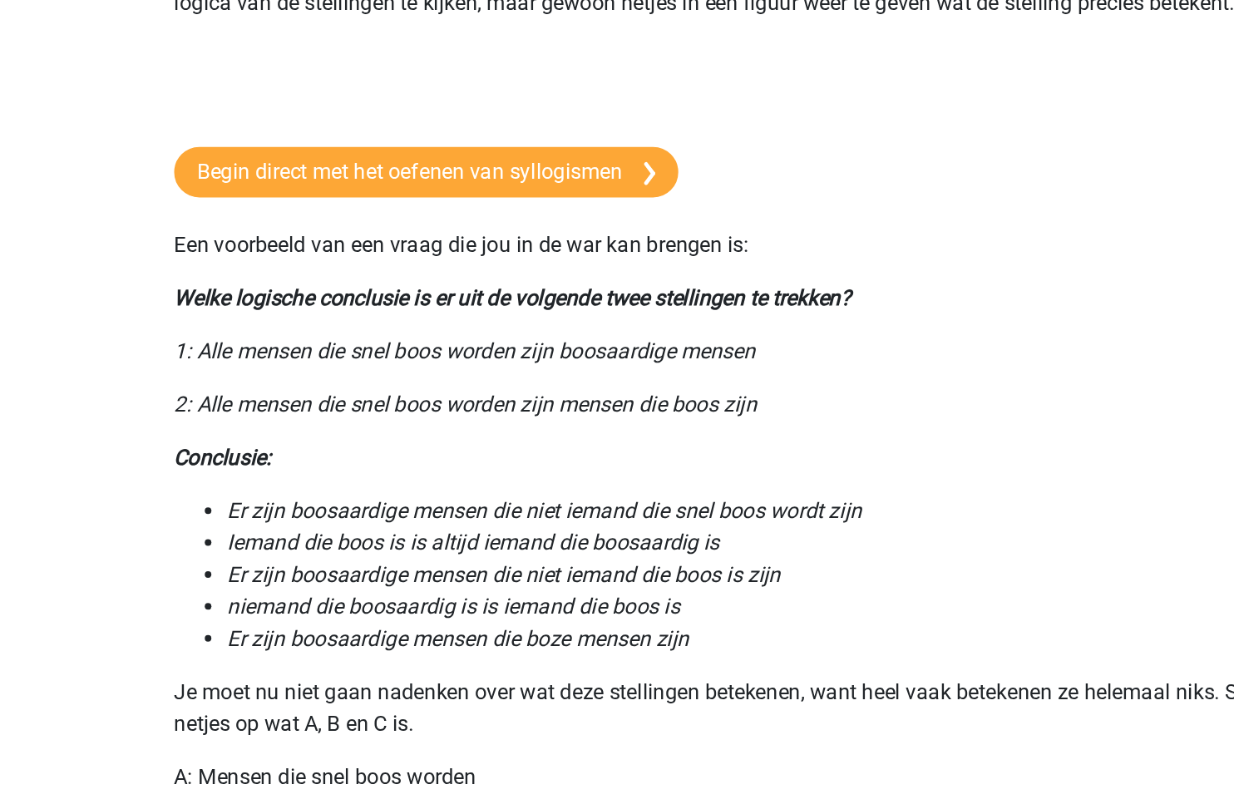
scroll to position [169, 0]
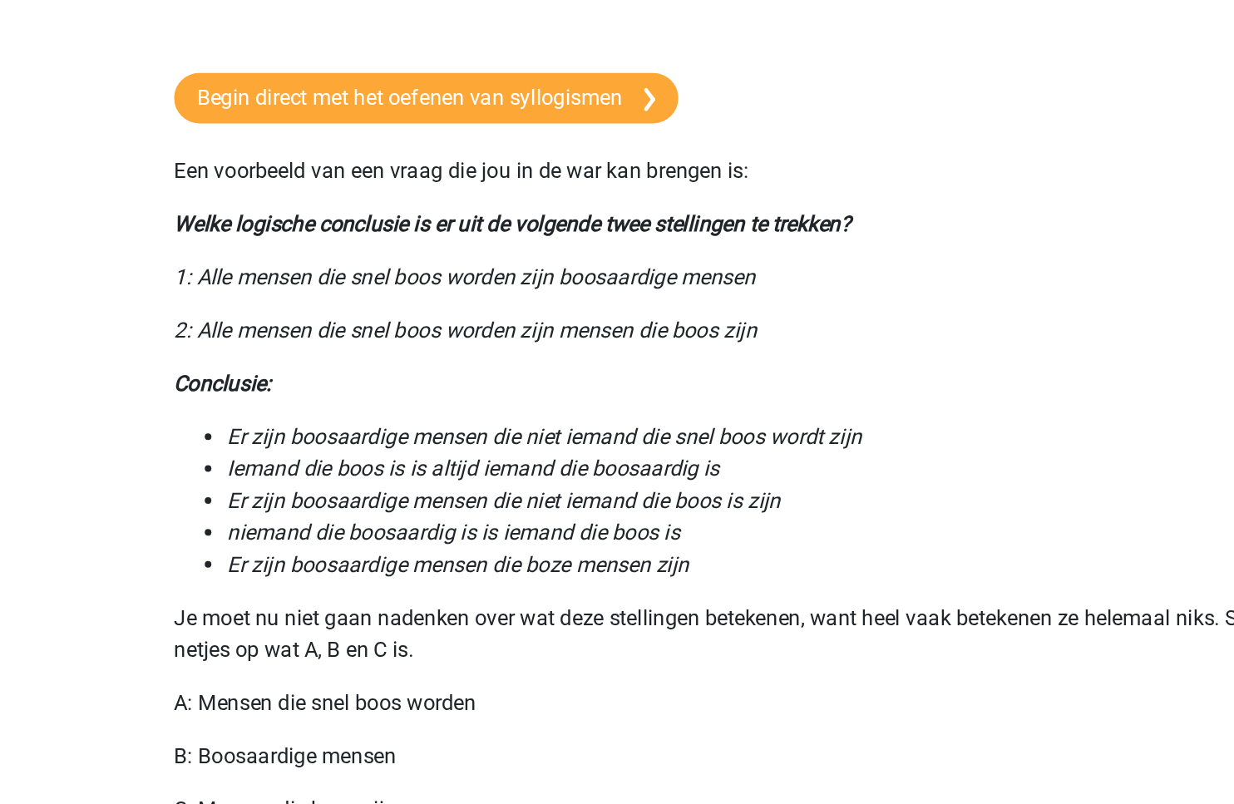
click at [479, 600] on icon "Iemand die boos is is altijd iemand die boosaardig is" at bounding box center [429, 594] width 308 height 16
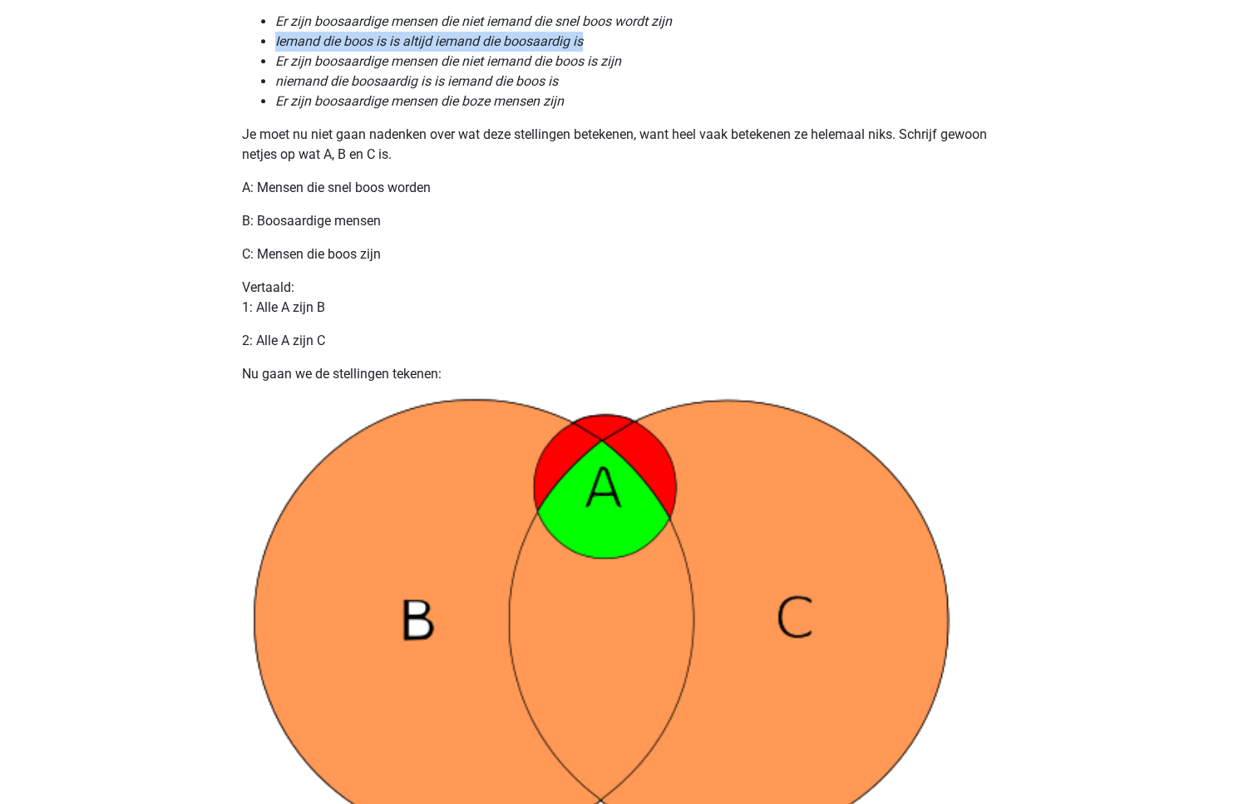
scroll to position [720, 0]
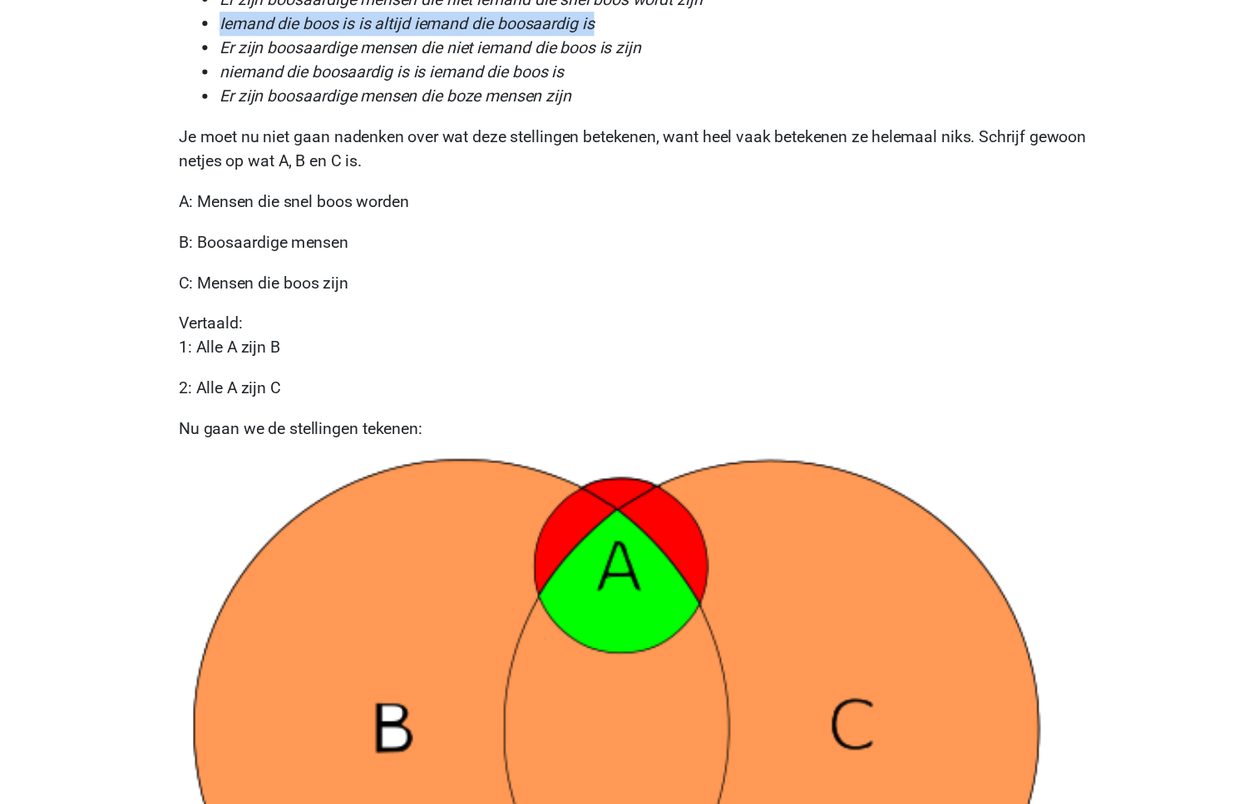
click at [406, 131] on p "Je moet nu niet gaan nadenken over wat deze stellingen betekenen, want heel vaa…" at bounding box center [617, 146] width 750 height 40
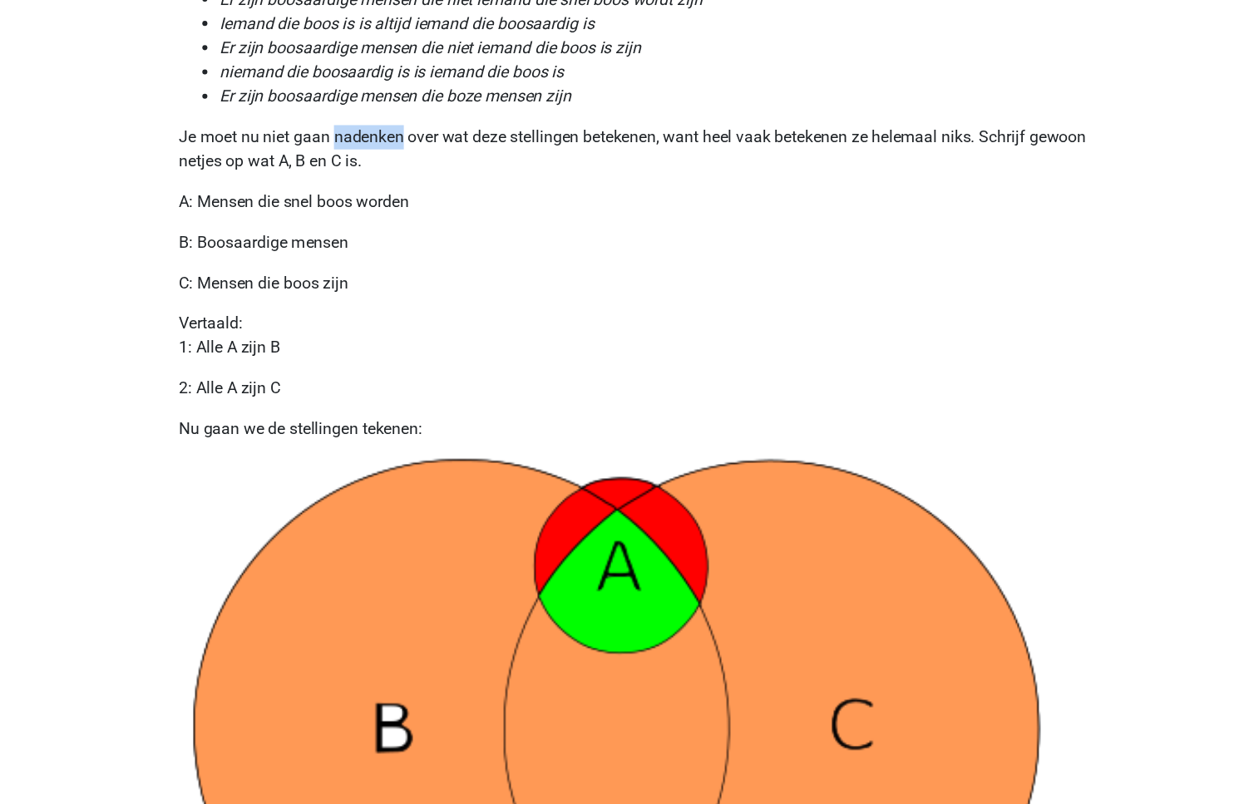
click at [406, 131] on p "Je moet nu niet gaan nadenken over wat deze stellingen betekenen, want heel vaa…" at bounding box center [617, 146] width 750 height 40
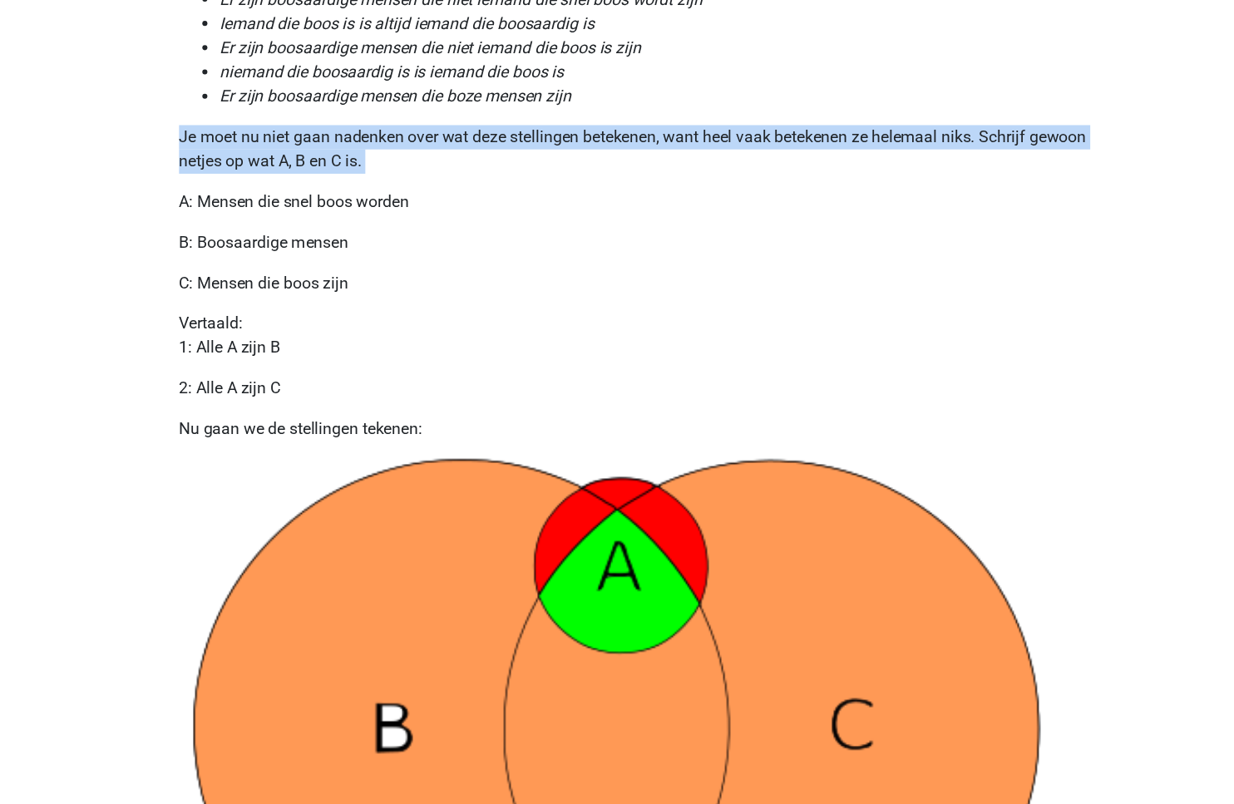
click at [406, 131] on p "Je moet nu niet gaan nadenken over wat deze stellingen betekenen, want heel vaa…" at bounding box center [617, 146] width 750 height 40
click at [343, 238] on div "Syllogismen vormen een deel van het Assessment waar veel mensen het moeilijk me…" at bounding box center [617, 593] width 790 height 2394
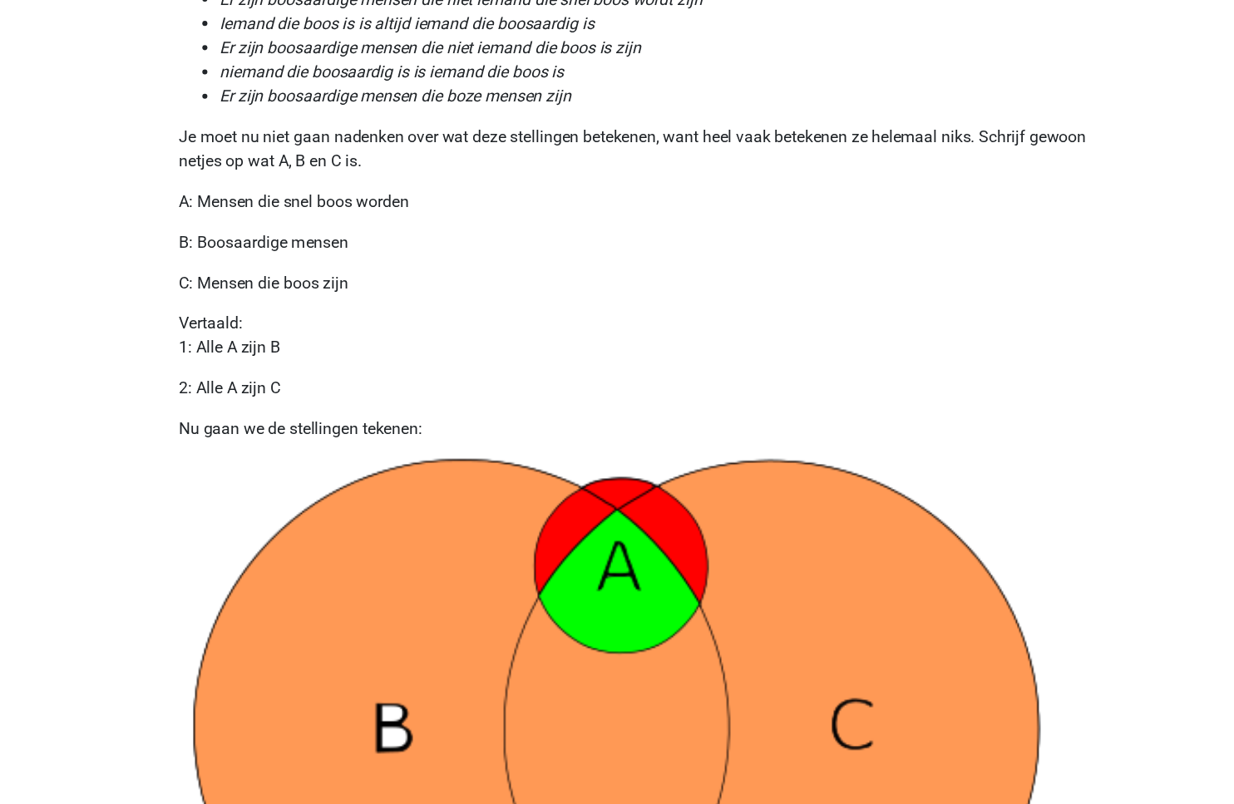
click at [343, 238] on div "Syllogismen vormen een deel van het Assessment waar veel mensen het moeilijk me…" at bounding box center [617, 593] width 790 height 2394
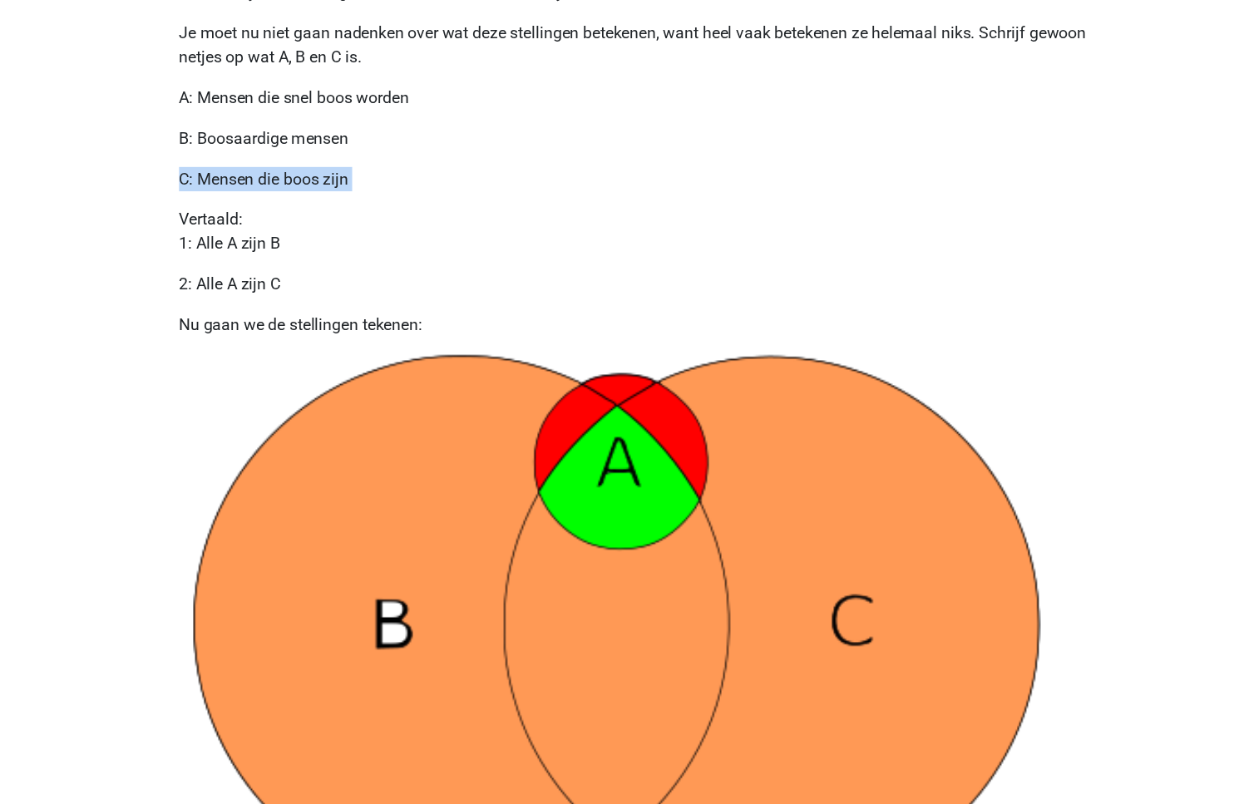
click at [385, 381] on p "Nu gaan we de stellingen tekenen:" at bounding box center [617, 376] width 750 height 20
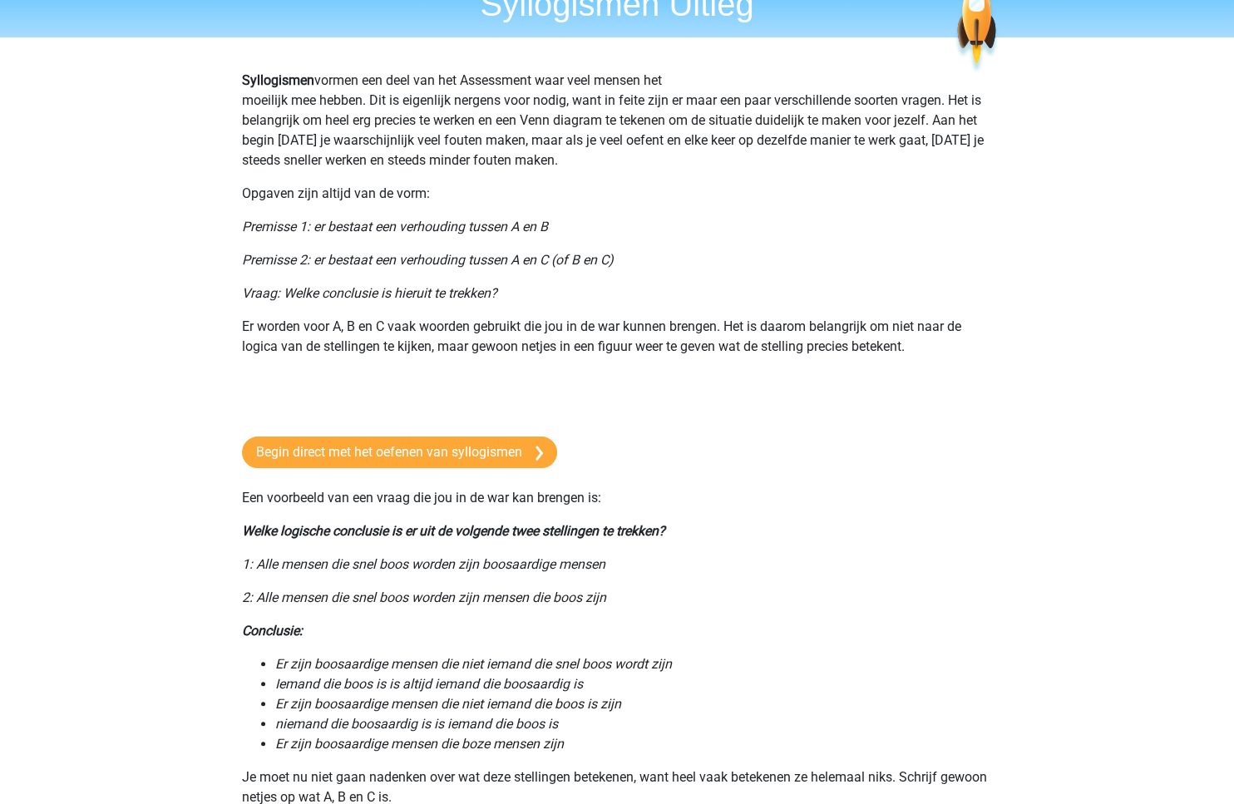
scroll to position [0, 0]
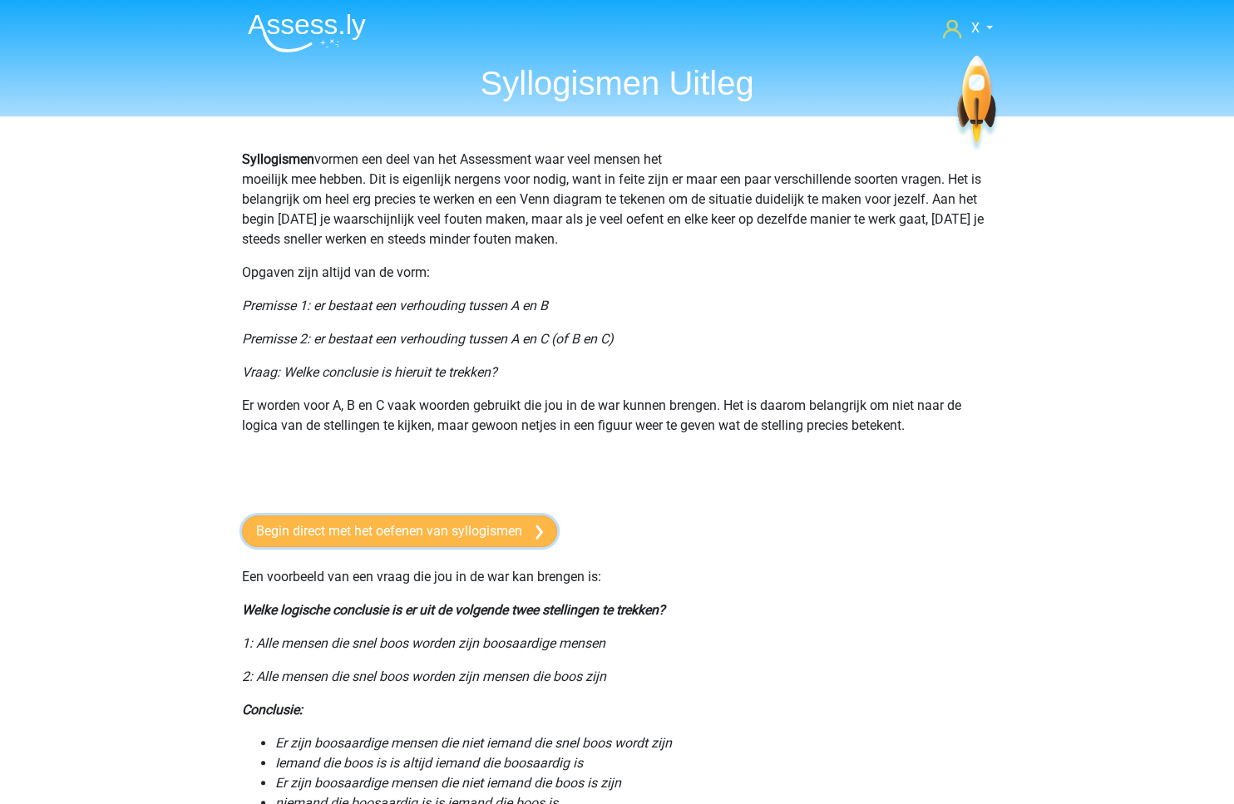
click at [455, 534] on link "Begin direct met het oefenen van syllogismen" at bounding box center [399, 532] width 315 height 32
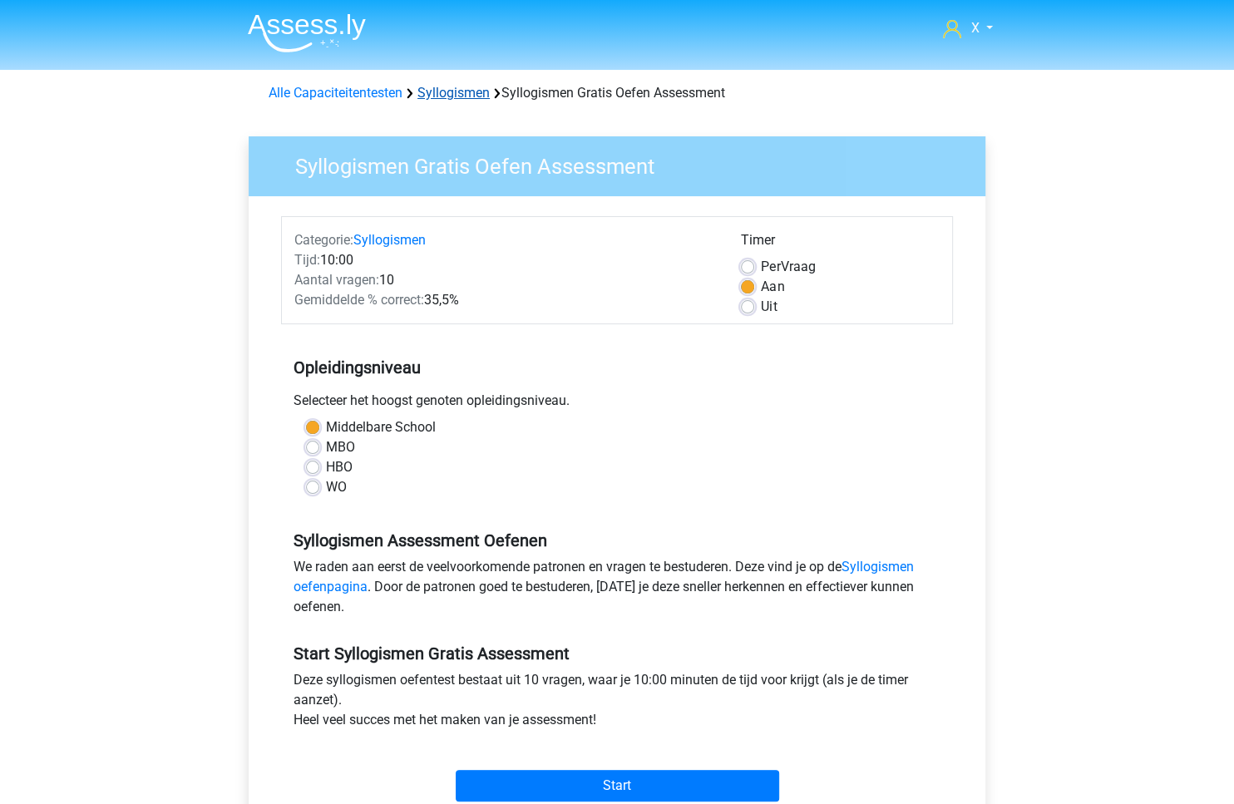
click at [464, 96] on link "Syllogismen" at bounding box center [453, 93] width 72 height 16
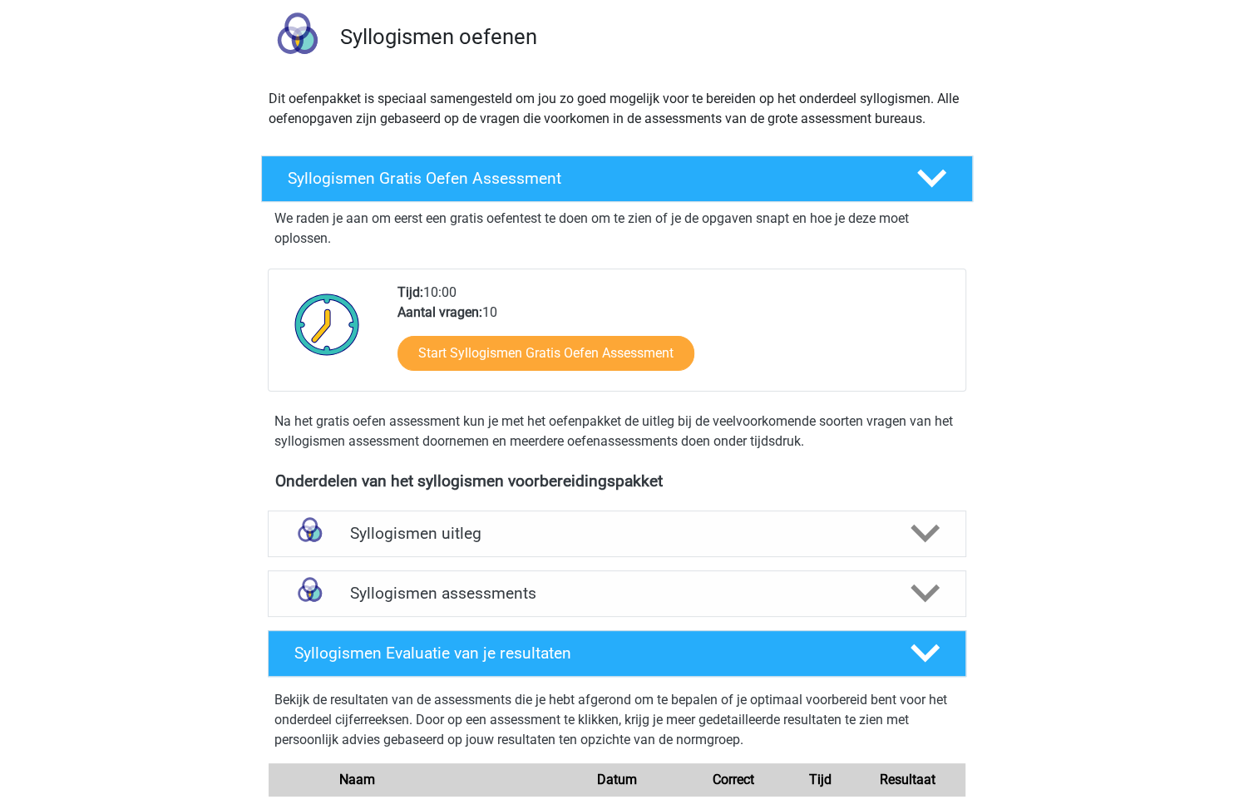
scroll to position [229, 0]
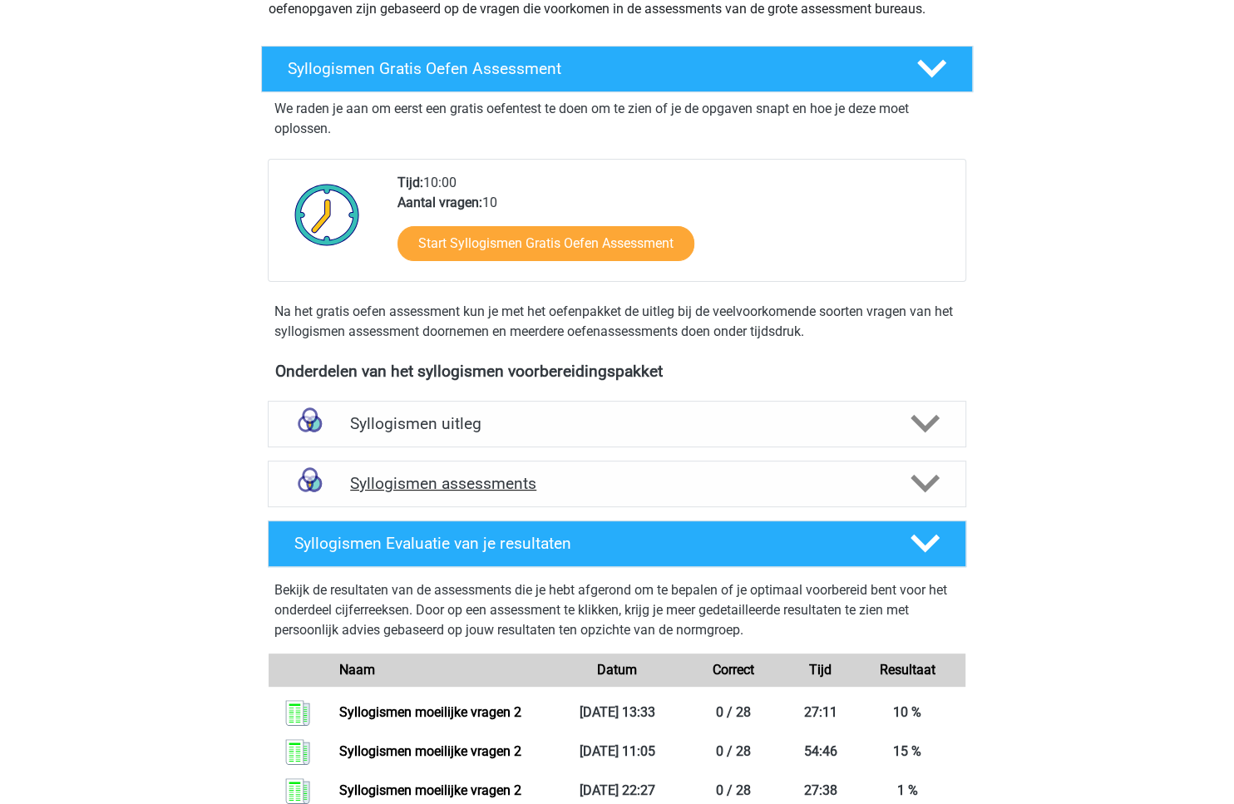
click at [619, 489] on h4 "Syllogismen assessments" at bounding box center [617, 483] width 534 height 19
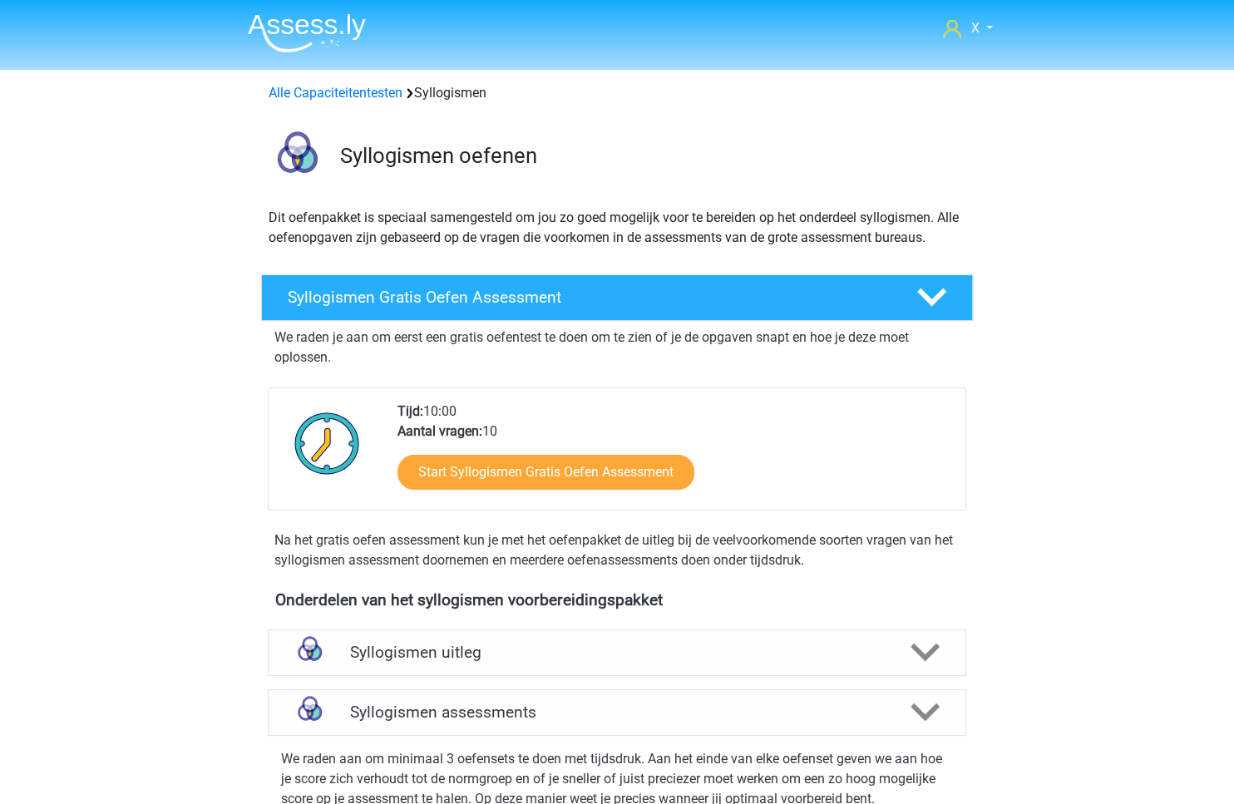
scroll to position [216, 0]
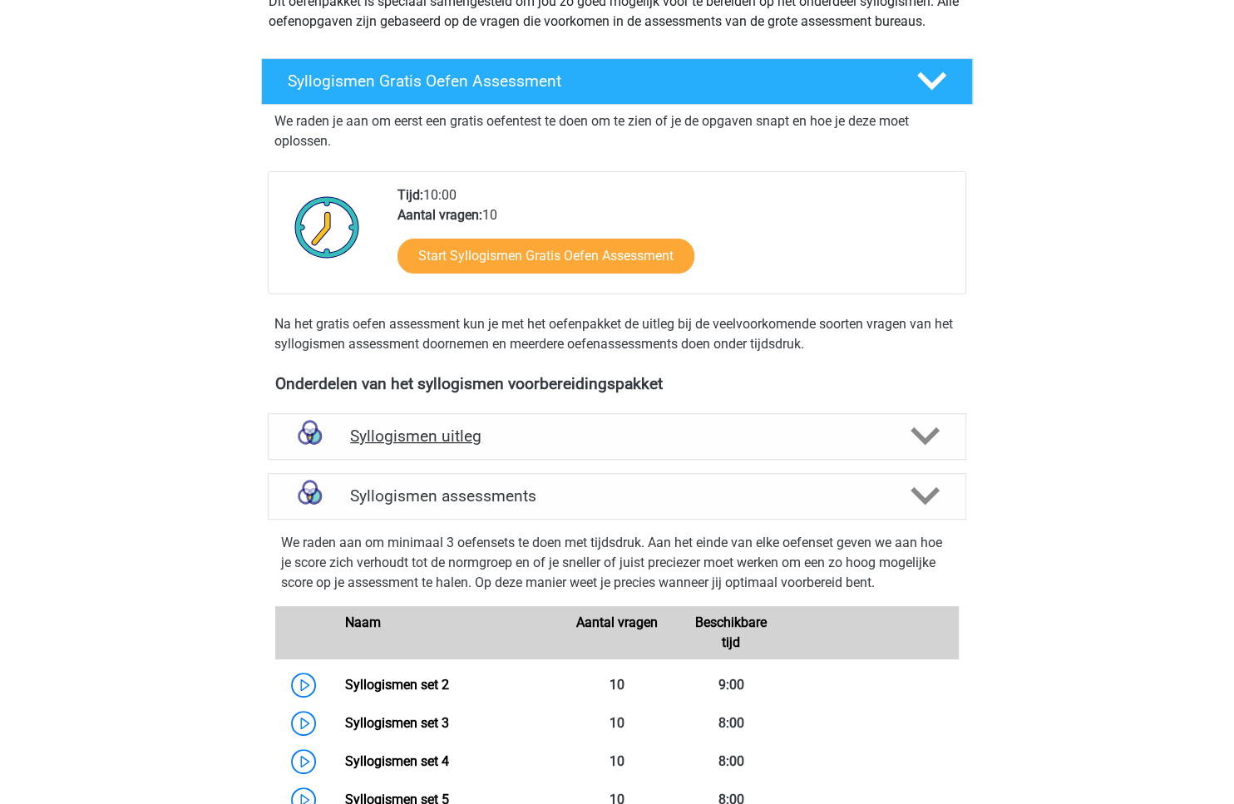
click at [562, 418] on div "Syllogismen uitleg" at bounding box center [617, 436] width 698 height 47
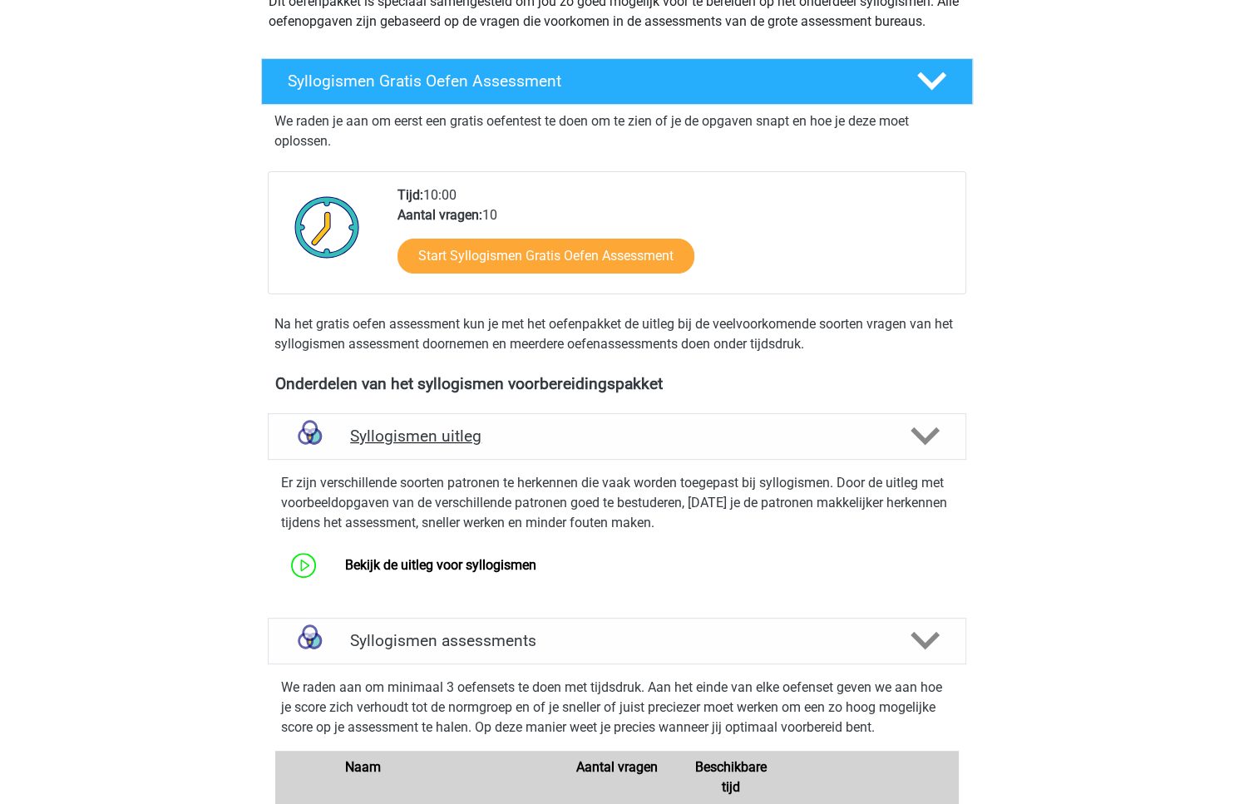
click at [562, 418] on div "Syllogismen uitleg" at bounding box center [617, 436] width 698 height 47
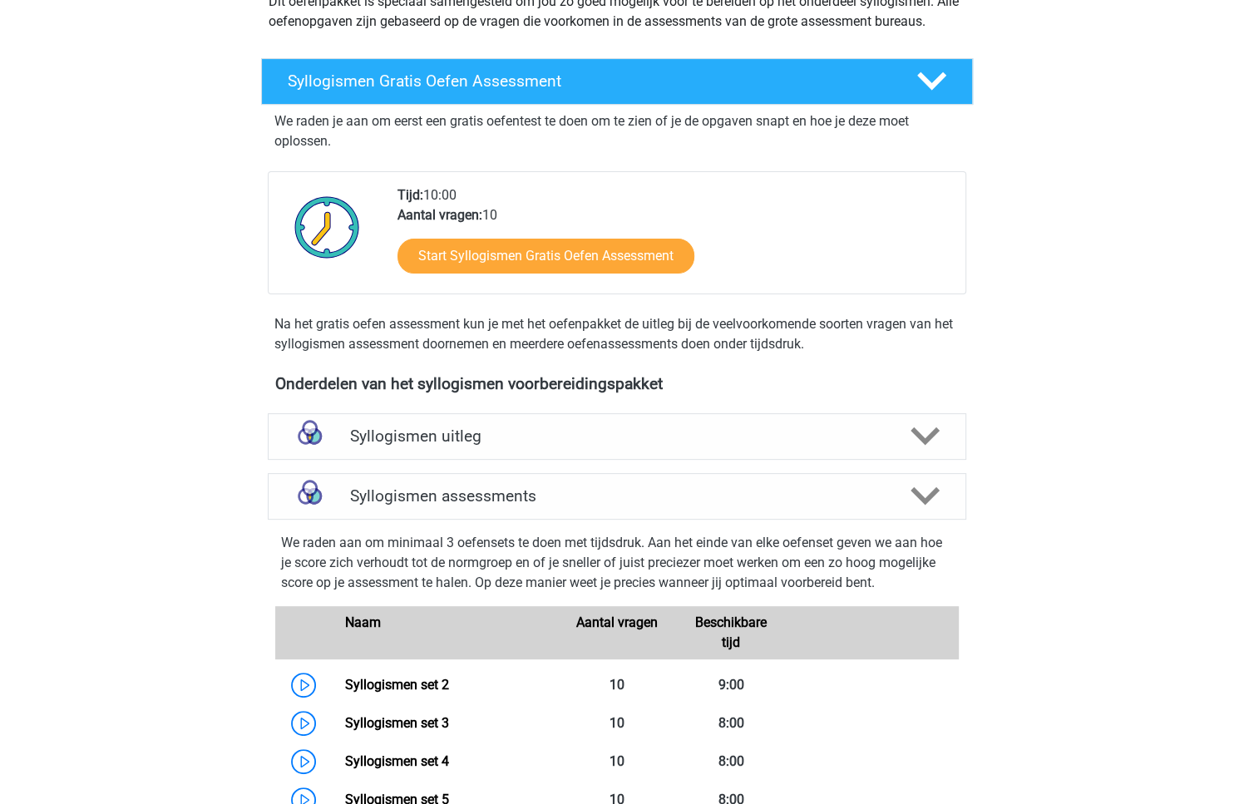
scroll to position [442, 0]
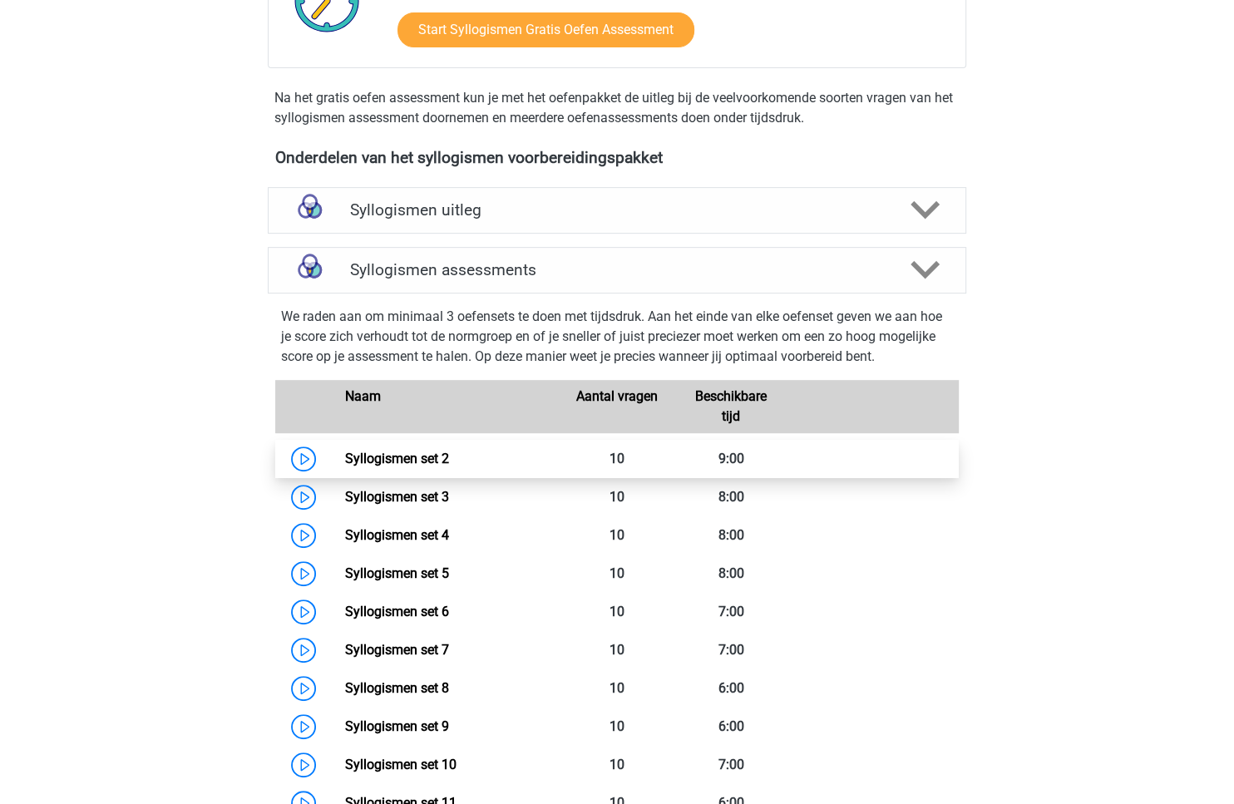
click at [422, 454] on link "Syllogismen set 2" at bounding box center [396, 459] width 104 height 16
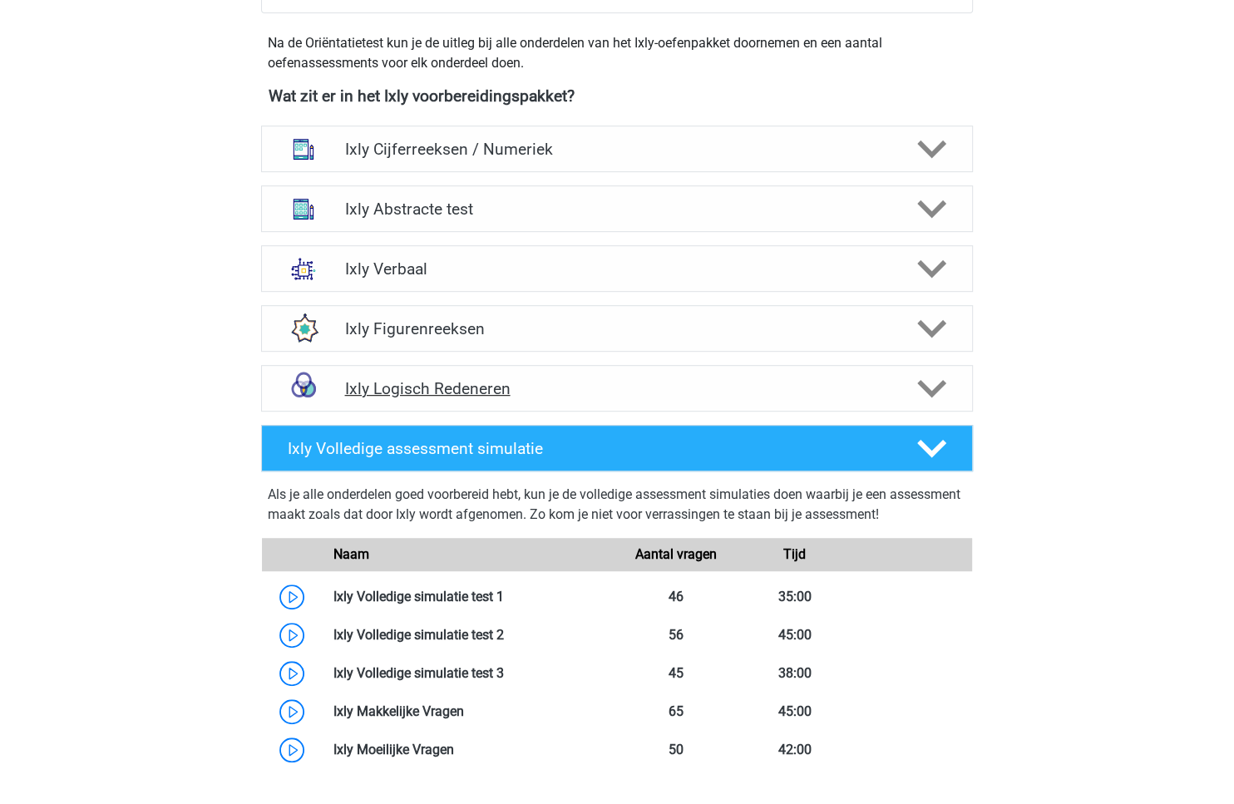
scroll to position [492, 0]
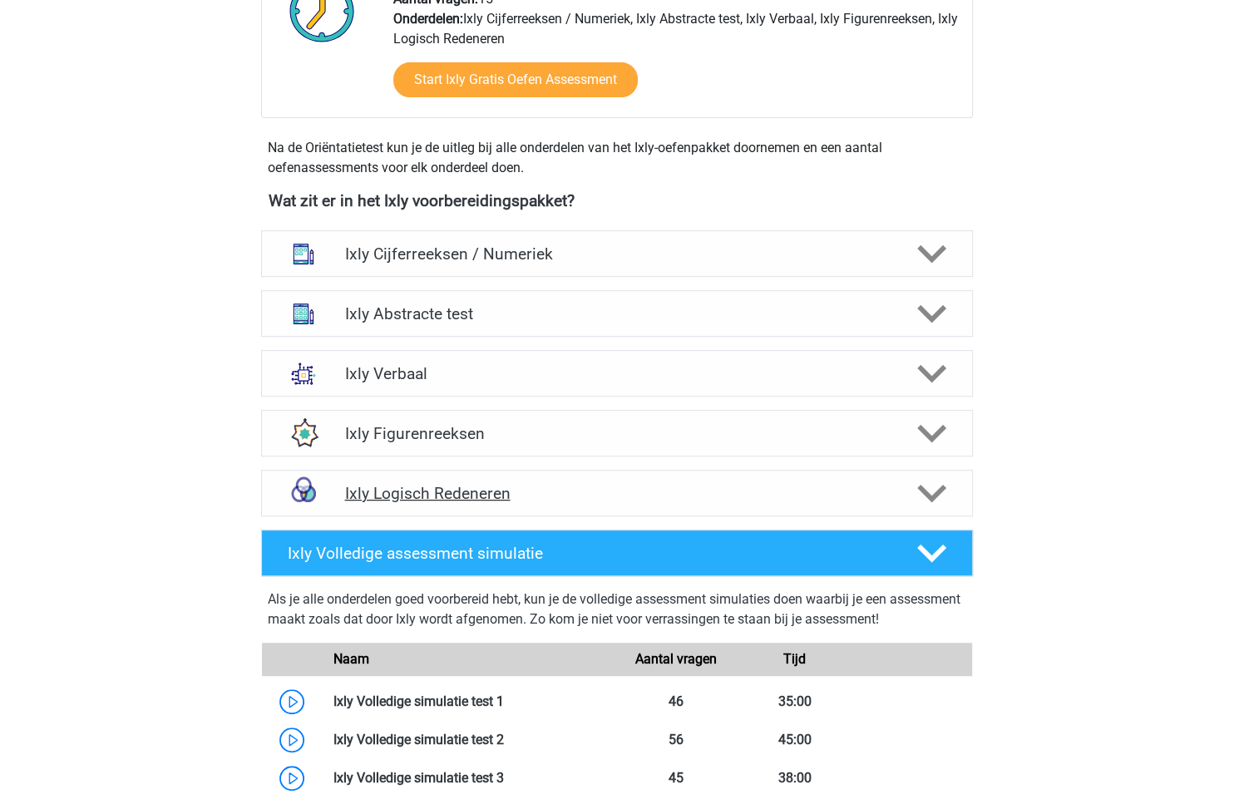
click at [647, 487] on h4 "Ixly Logisch Redeneren" at bounding box center [616, 493] width 545 height 19
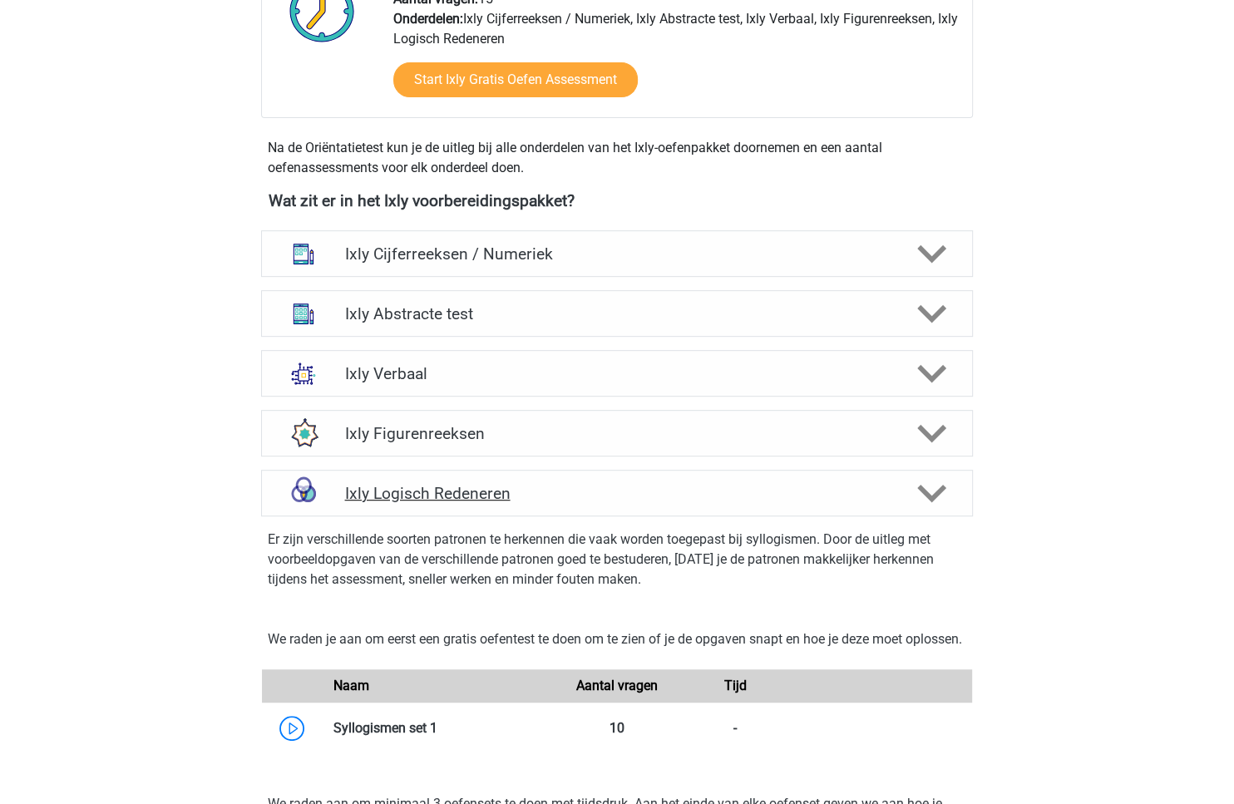
click at [647, 487] on h4 "Ixly Logisch Redeneren" at bounding box center [616, 493] width 545 height 19
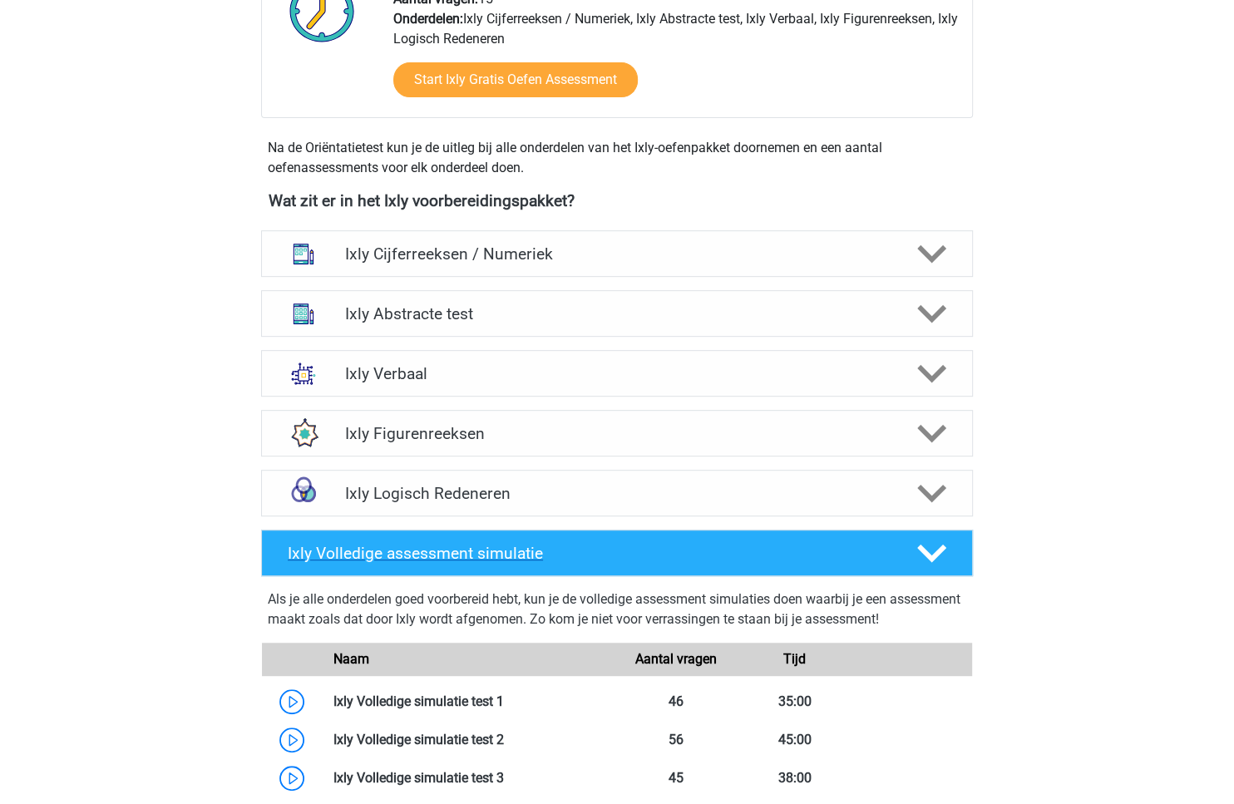
click at [667, 533] on div "Ixly Volledige assessment simulatie" at bounding box center [617, 553] width 712 height 47
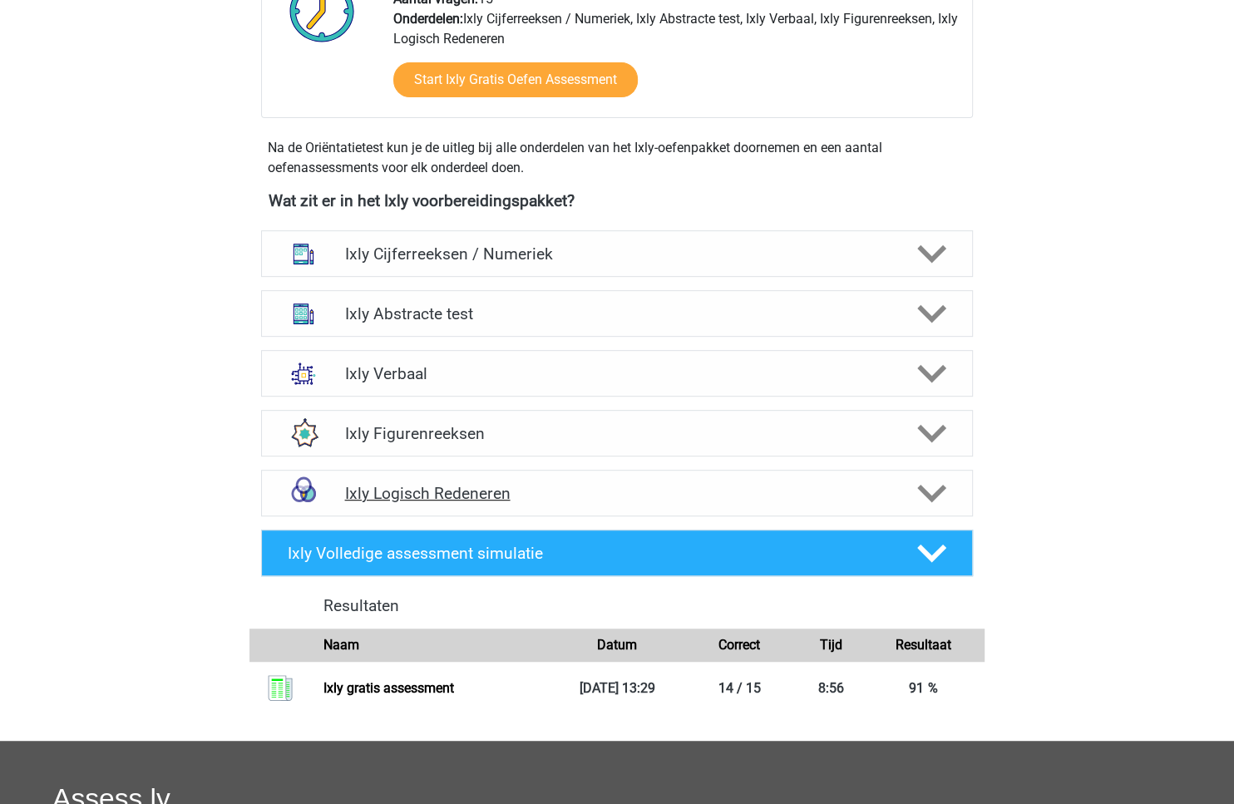
click at [696, 497] on h4 "Ixly Logisch Redeneren" at bounding box center [616, 493] width 545 height 19
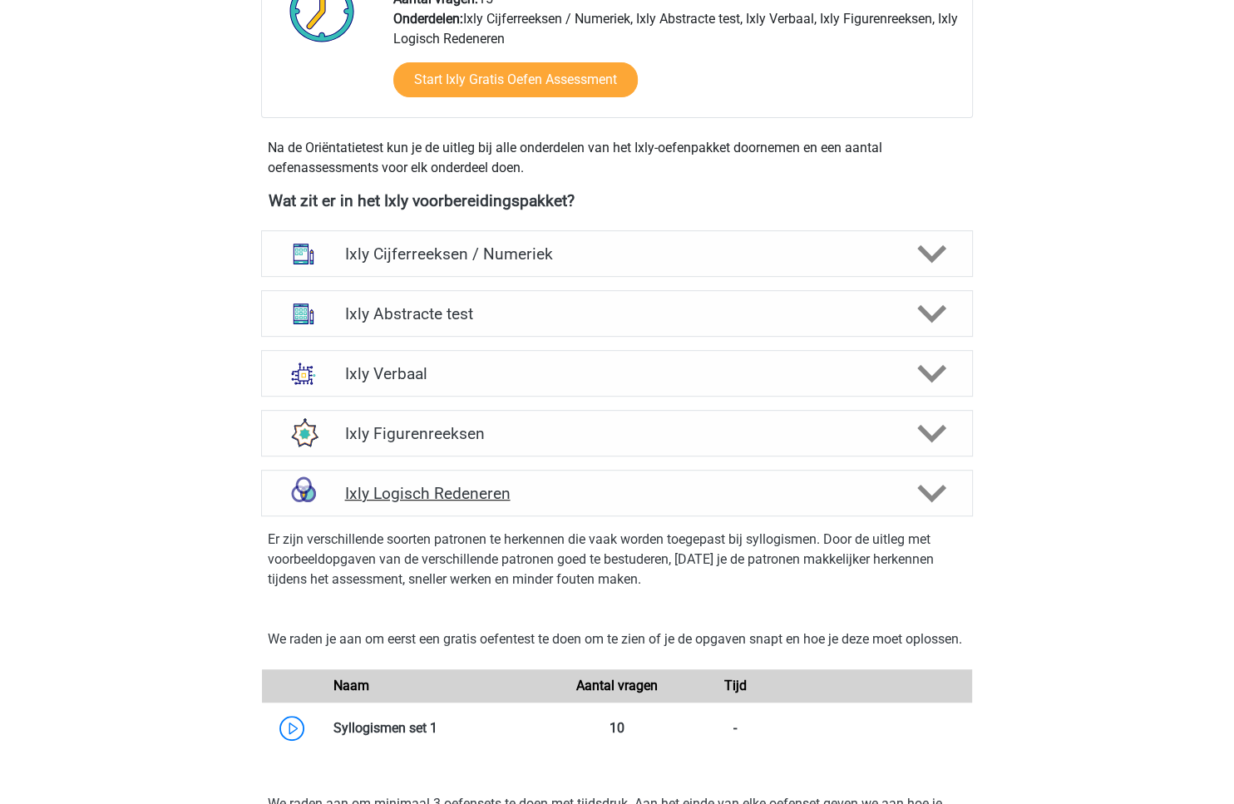
scroll to position [783, 0]
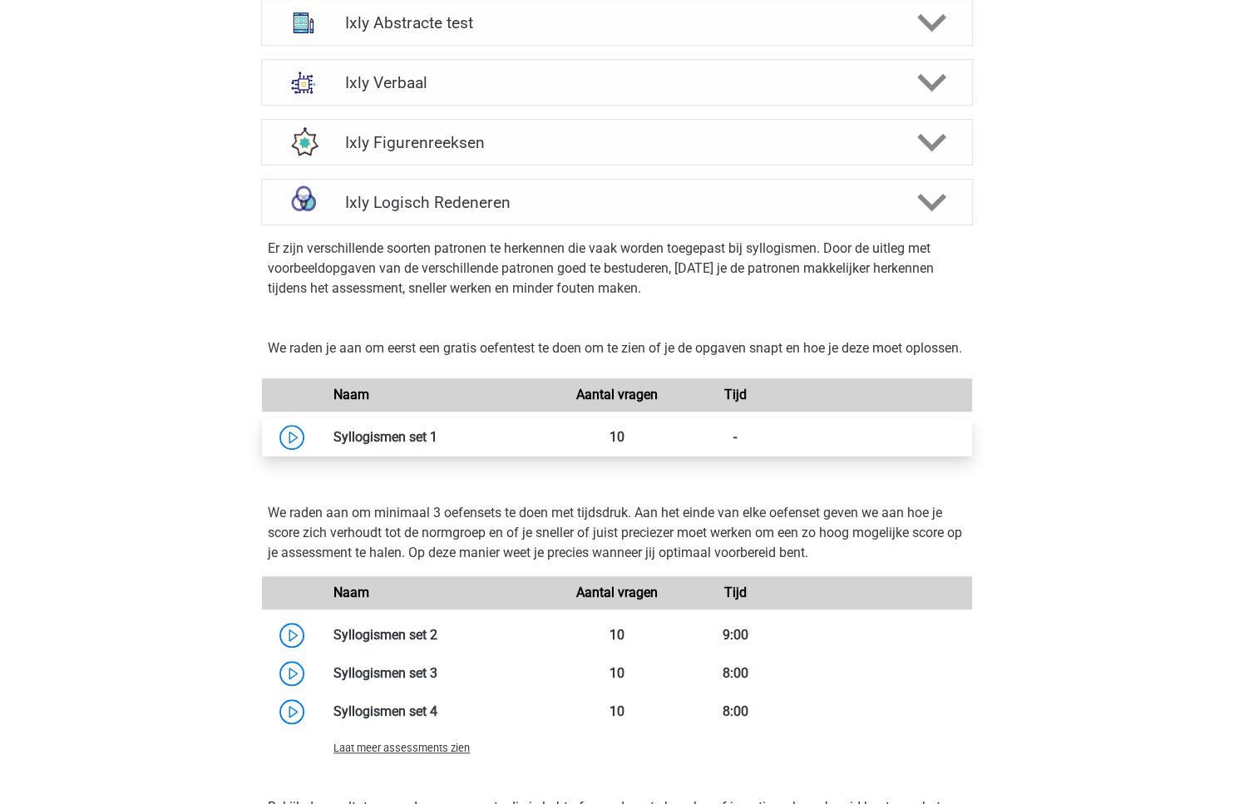
click at [437, 445] on link at bounding box center [437, 437] width 0 height 16
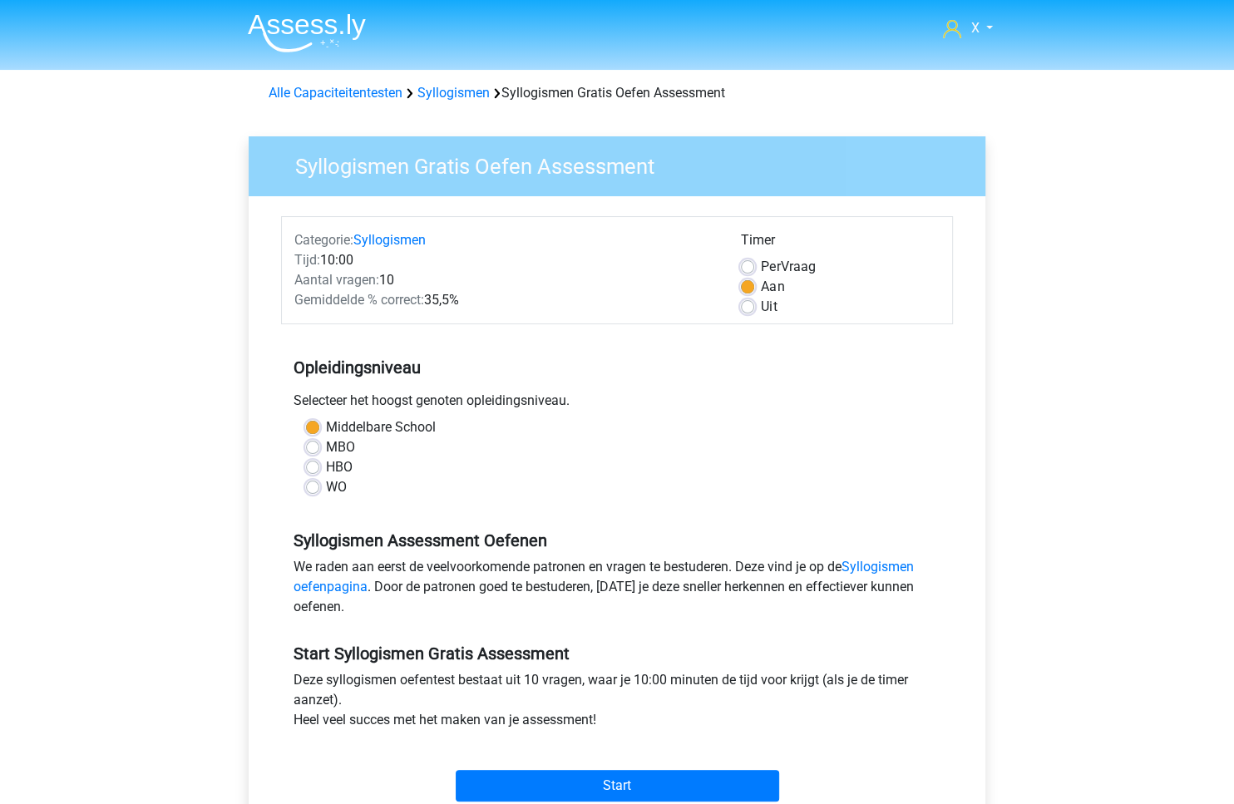
click at [332, 498] on div "Middelbare School MBO HBO WO" at bounding box center [617, 463] width 672 height 93
click at [334, 490] on label "WO" at bounding box center [336, 487] width 21 height 20
click at [319, 490] on input "WO" at bounding box center [312, 485] width 13 height 17
radio input "true"
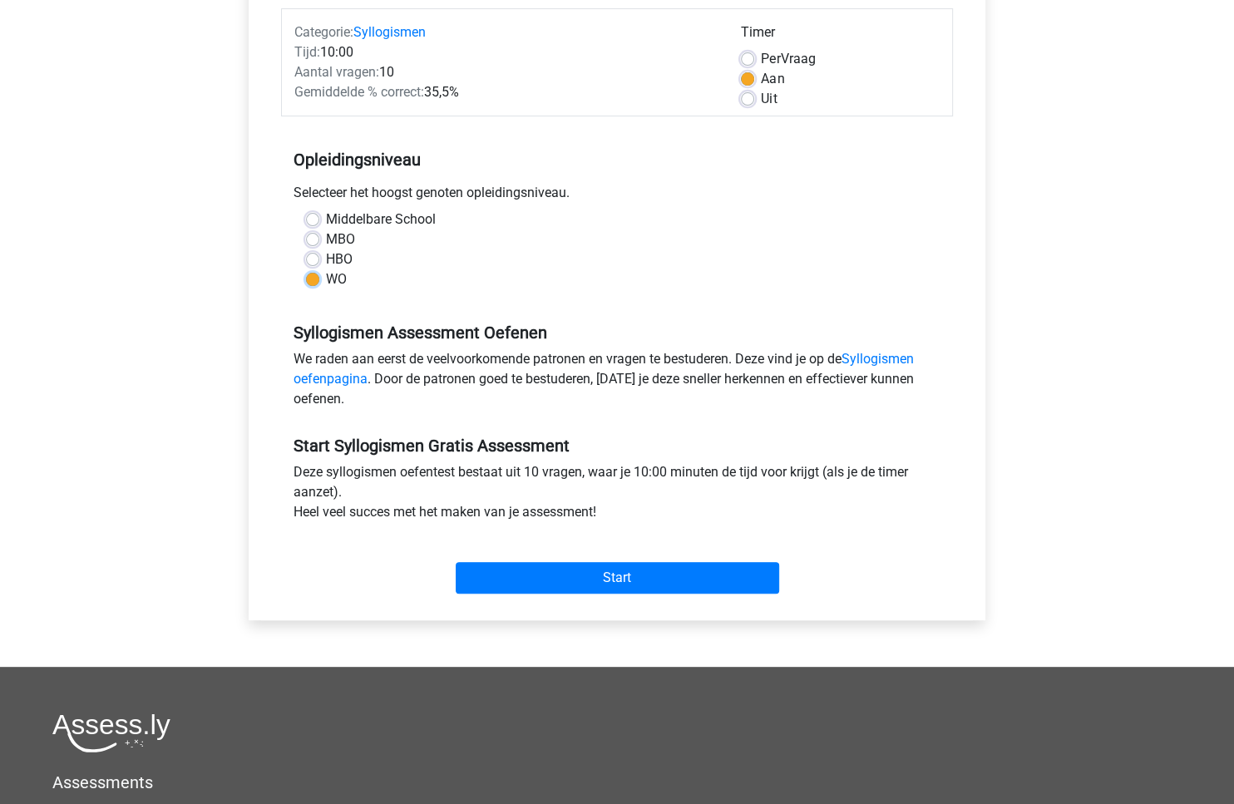
scroll to position [171, 0]
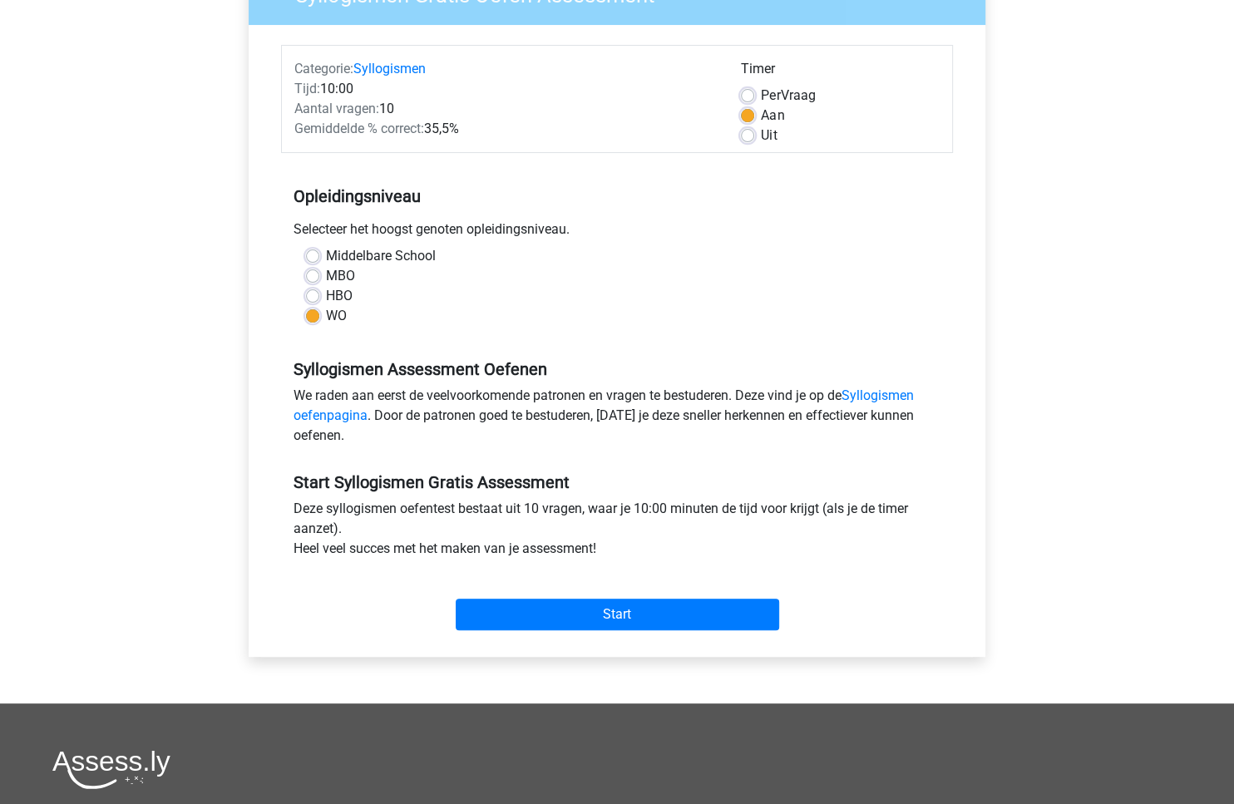
click at [802, 92] on label "Per Vraag" at bounding box center [788, 96] width 54 height 20
click at [754, 92] on input "Per Vraag" at bounding box center [747, 94] width 13 height 17
radio input "true"
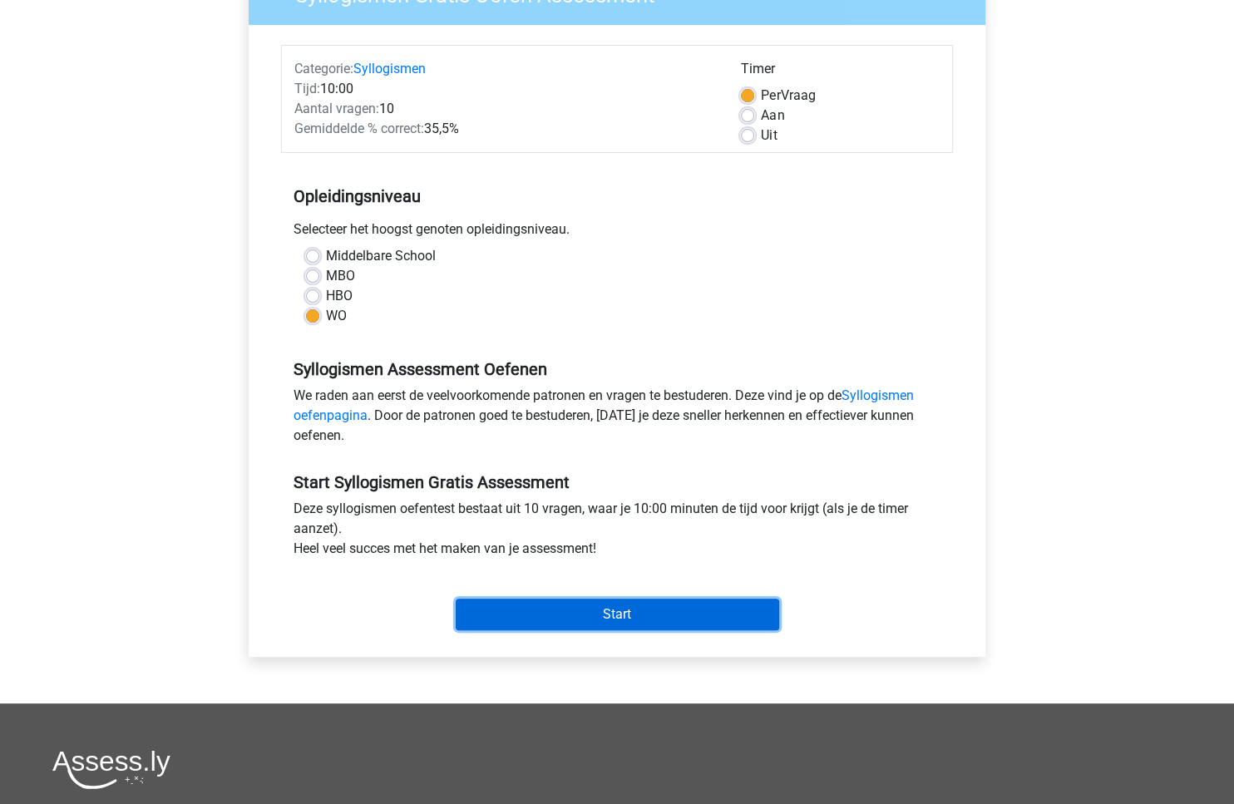
click at [697, 612] on input "Start" at bounding box center [617, 615] width 323 height 32
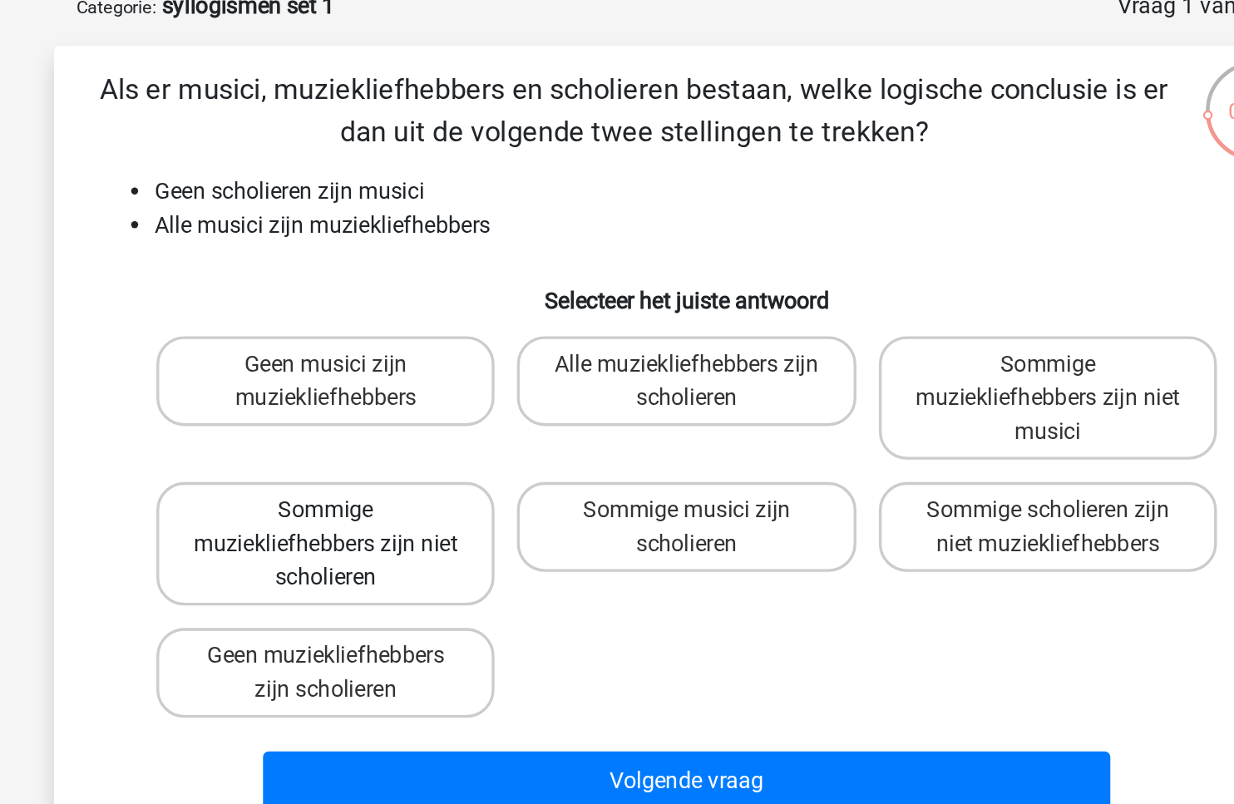
click at [422, 433] on label "Sommige muziekliefhebbers zijn niet scholieren" at bounding box center [403, 411] width 200 height 73
click at [414, 402] on input "Sommige muziekliefhebbers zijn niet scholieren" at bounding box center [408, 397] width 11 height 11
radio input "true"
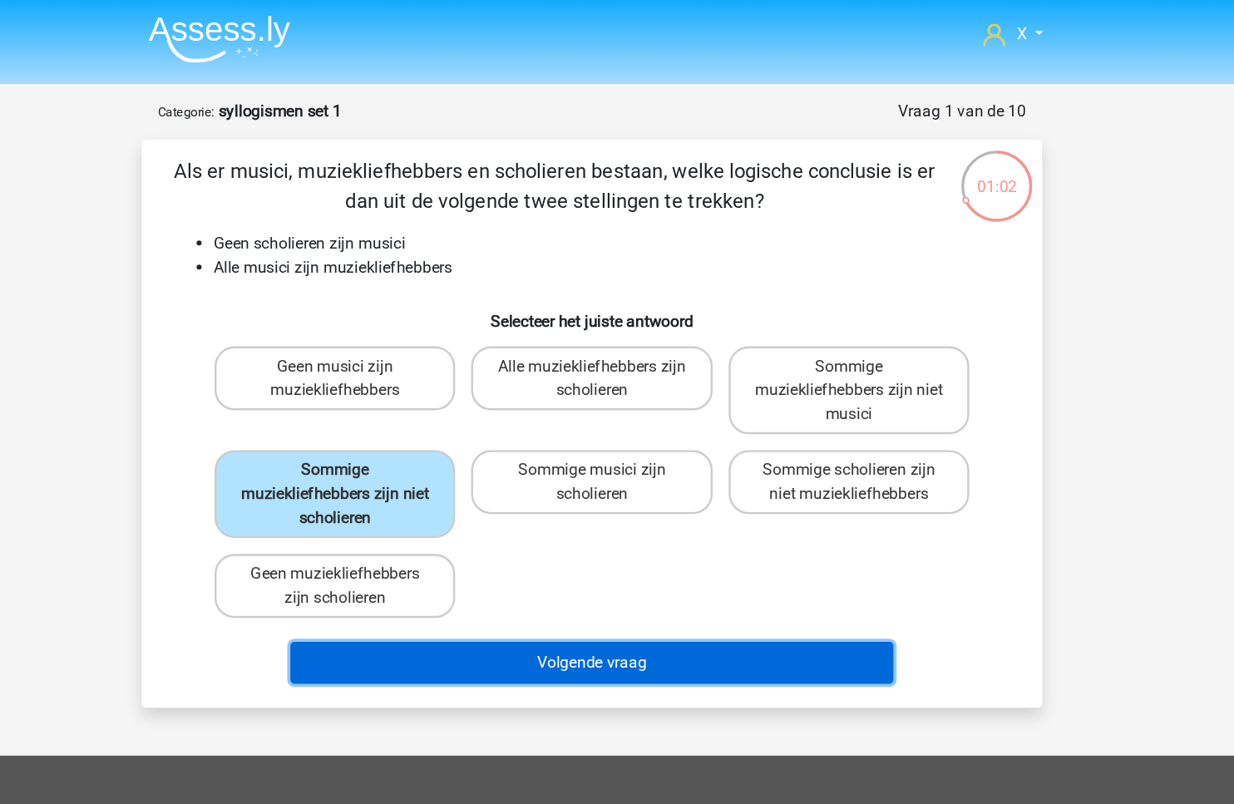
click at [637, 551] on button "Volgende vraag" at bounding box center [617, 552] width 503 height 35
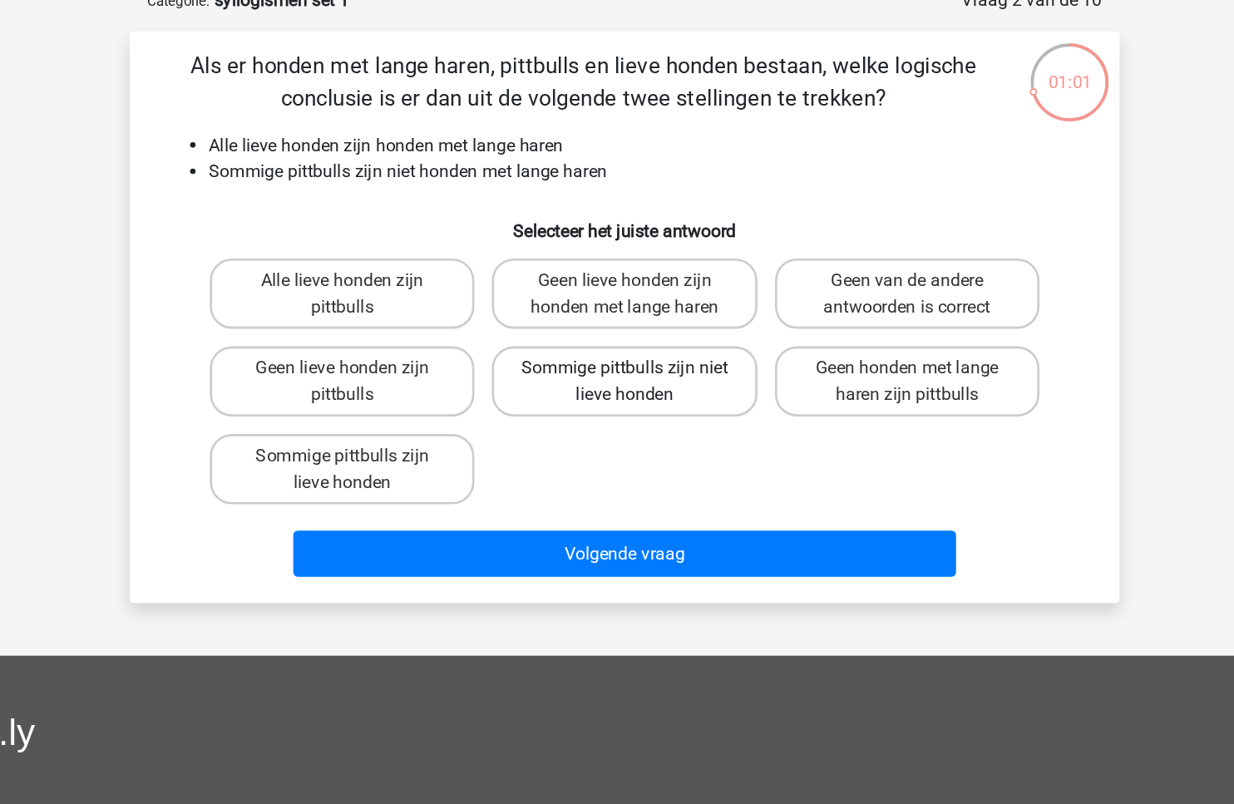
click at [676, 371] on label "Sommige pittbulls zijn niet lieve honden" at bounding box center [616, 381] width 200 height 53
click at [628, 372] on input "Sommige pittbulls zijn niet lieve honden" at bounding box center [622, 377] width 11 height 11
radio input "true"
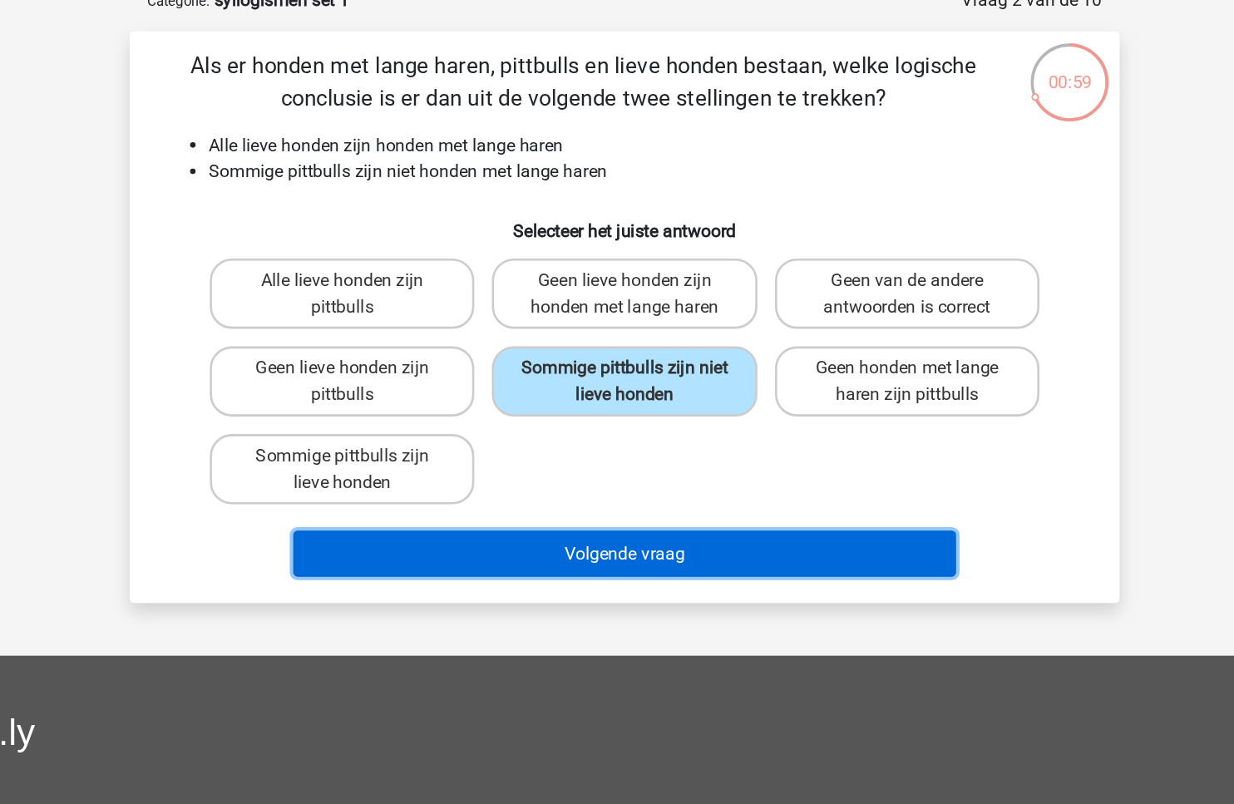
click at [650, 515] on button "Volgende vraag" at bounding box center [617, 512] width 503 height 35
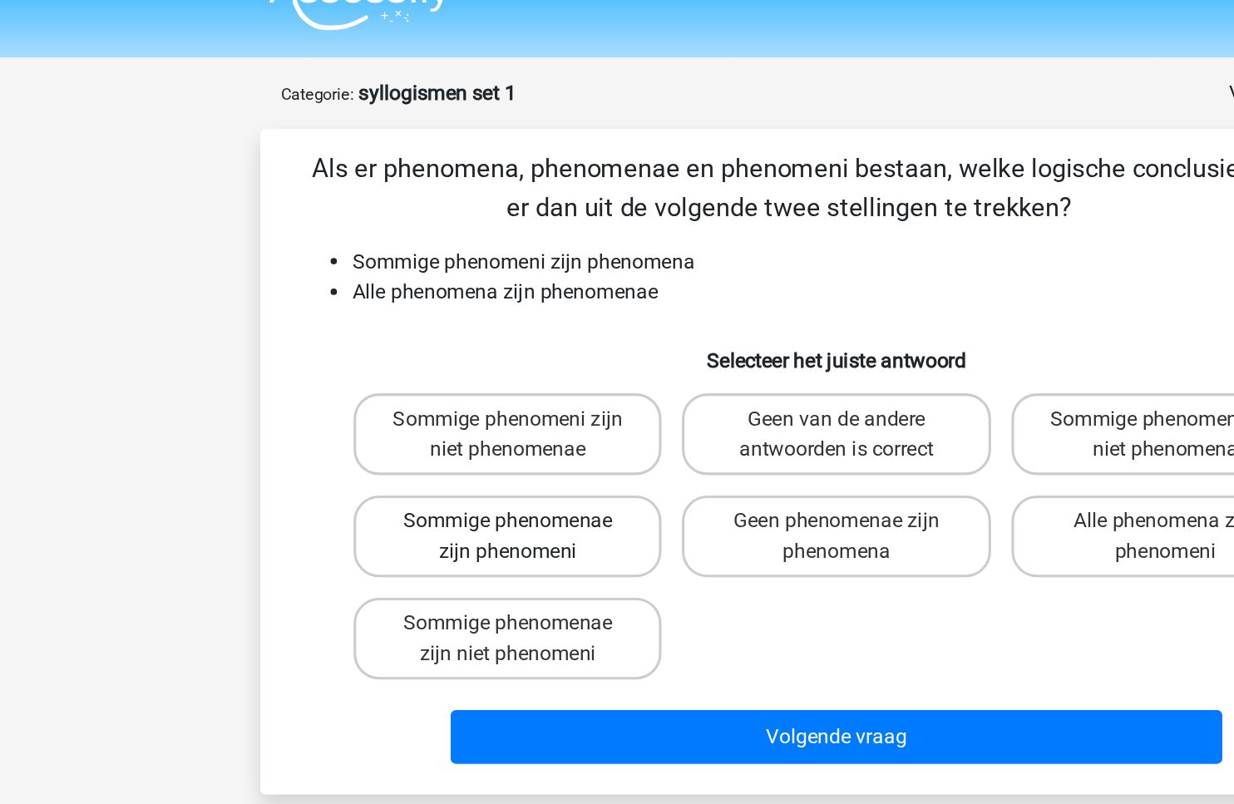
click at [479, 373] on label "Sommige phenomenae zijn phenomeni" at bounding box center [403, 381] width 200 height 53
click at [414, 373] on input "Sommige phenomenae zijn phenomeni" at bounding box center [408, 377] width 11 height 11
radio input "true"
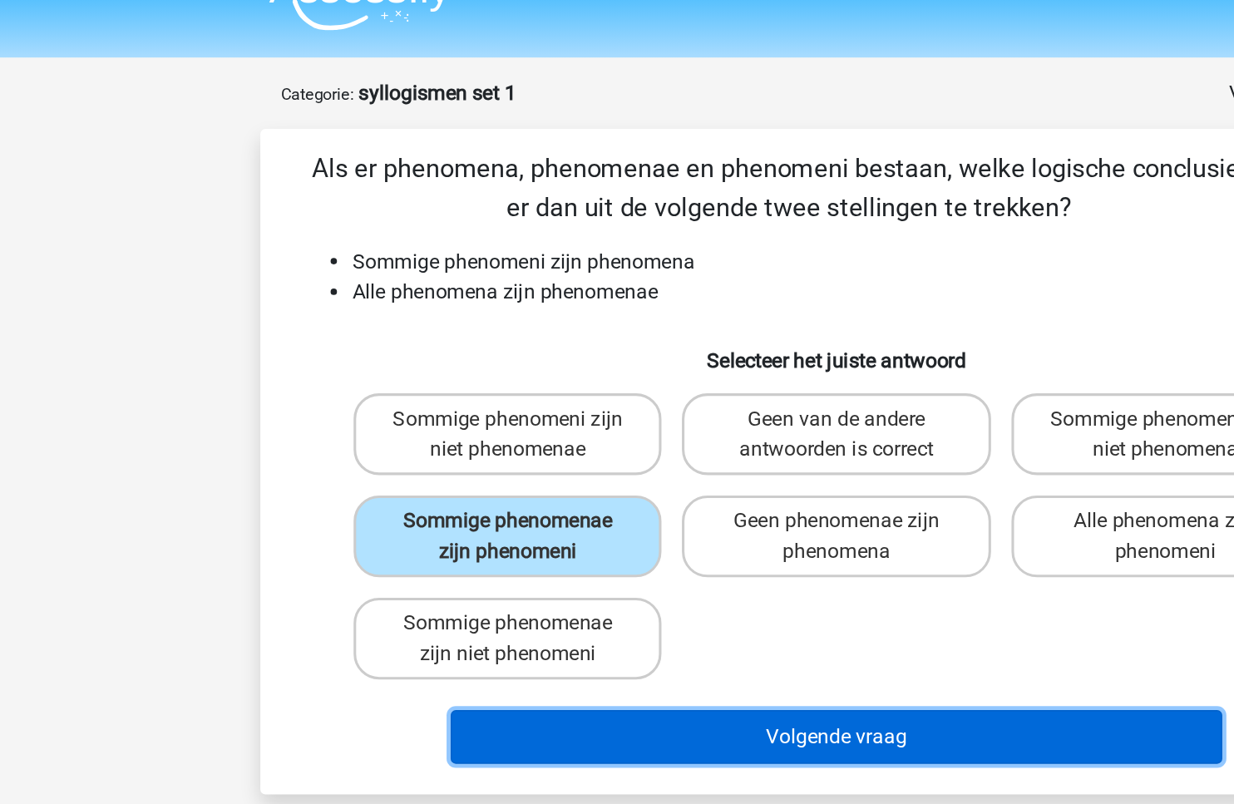
click at [565, 509] on button "Volgende vraag" at bounding box center [617, 512] width 503 height 35
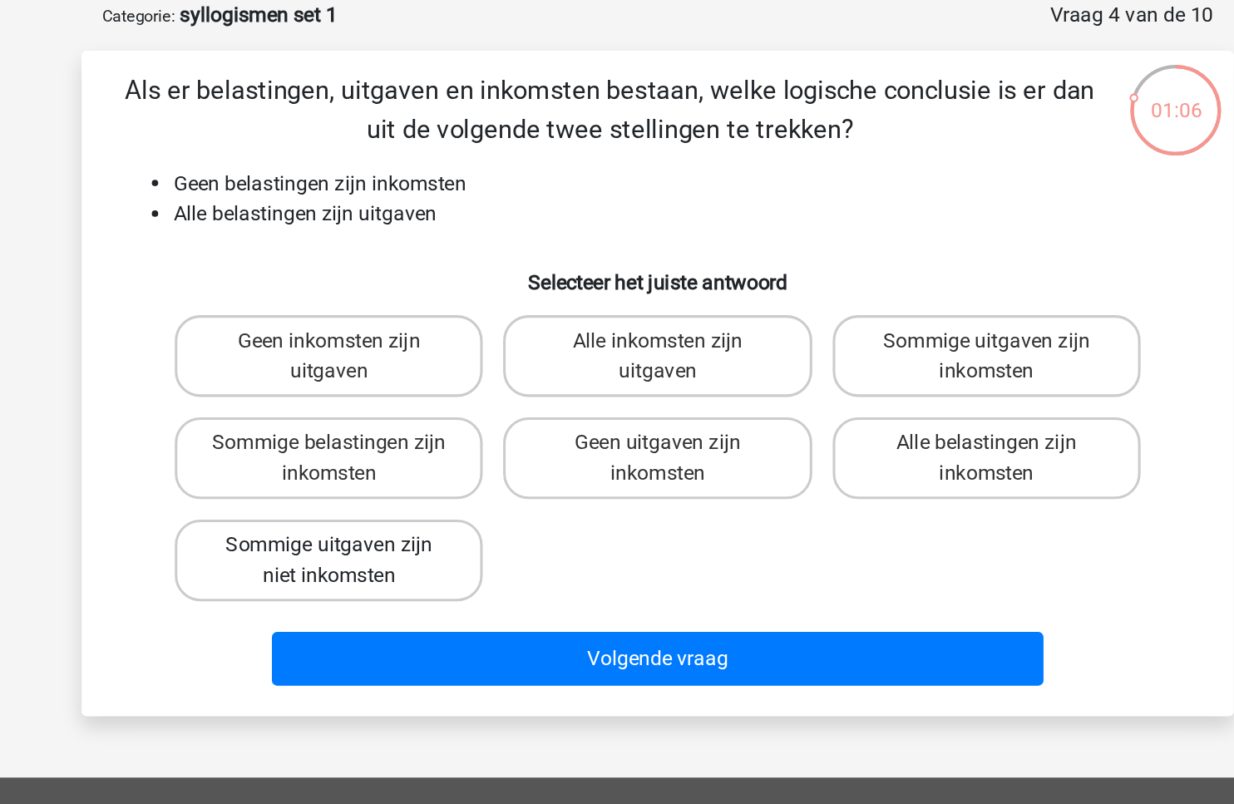
click at [480, 445] on label "Sommige uitgaven zijn niet inkomsten" at bounding box center [403, 448] width 200 height 53
click at [414, 445] on input "Sommige uitgaven zijn niet inkomsten" at bounding box center [408, 443] width 11 height 11
radio input "true"
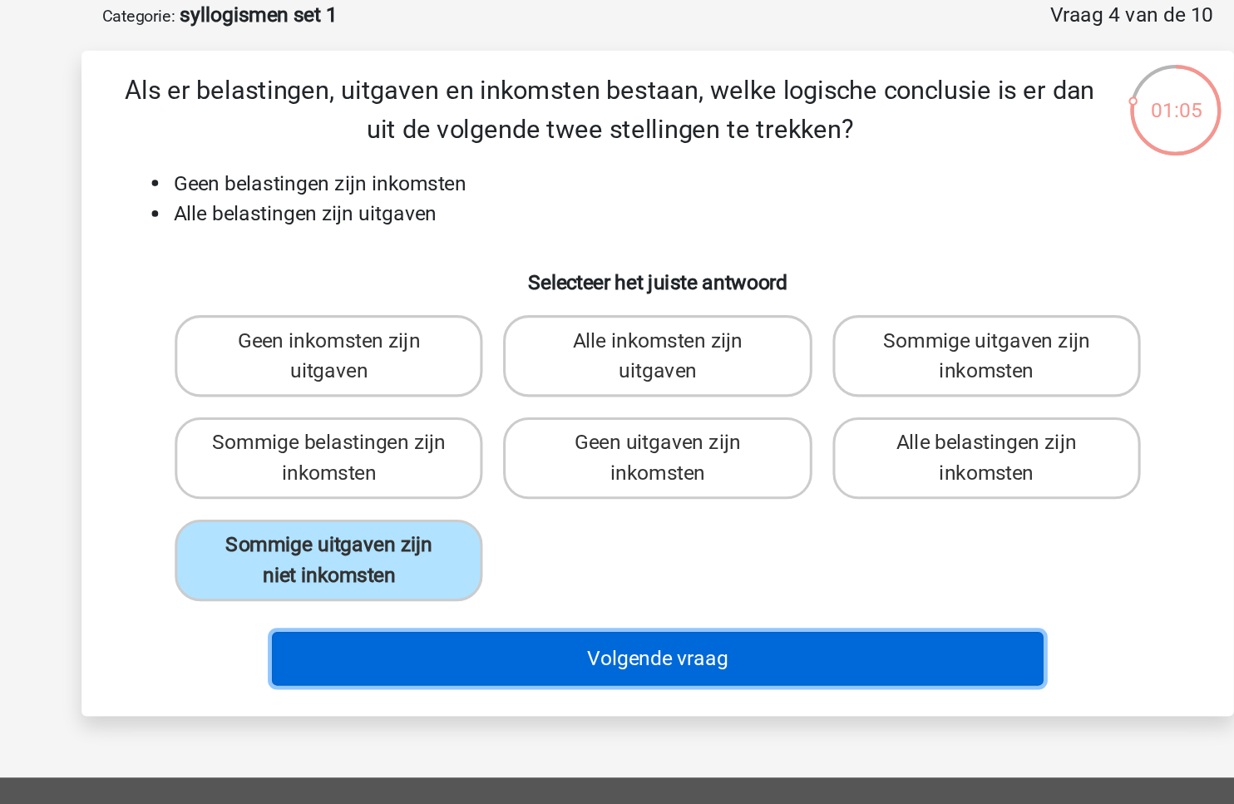
click at [574, 515] on button "Volgende vraag" at bounding box center [617, 512] width 503 height 35
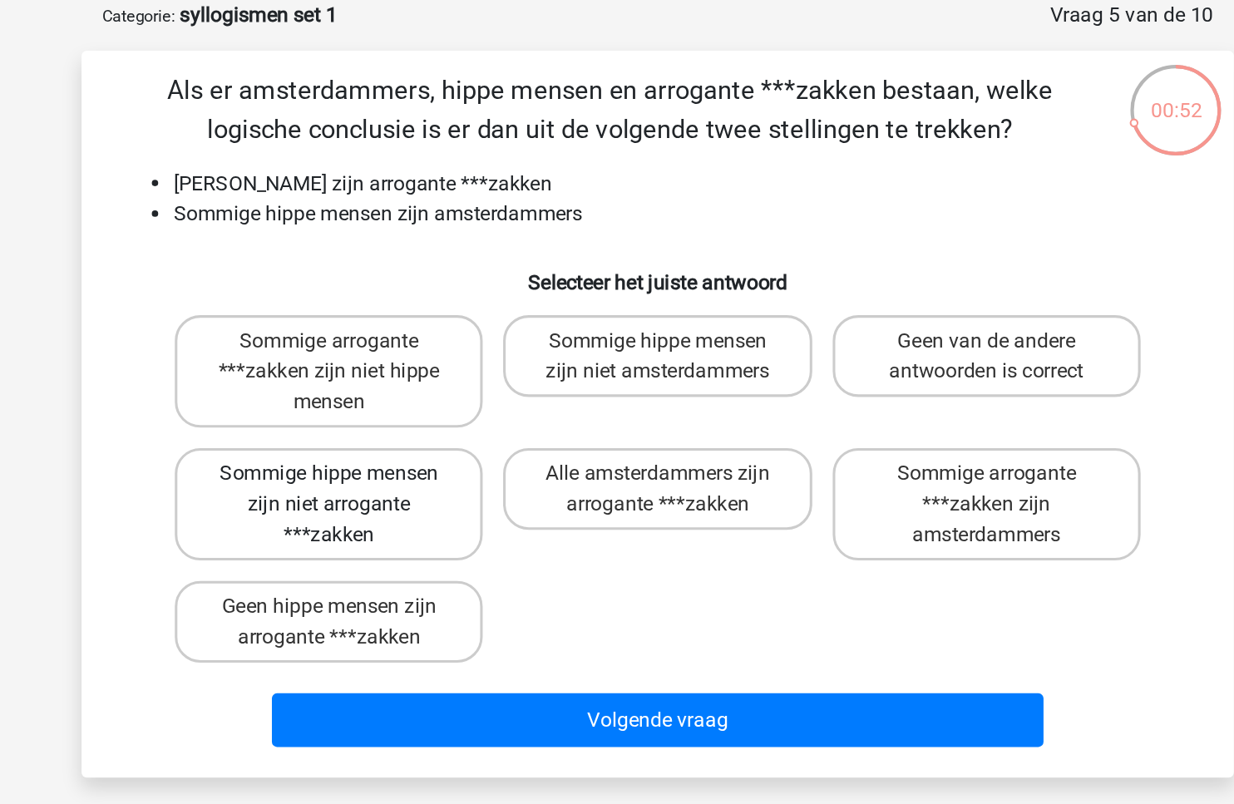
click at [378, 407] on label "Sommige hippe mensen zijn niet arrogante ***zakken" at bounding box center [403, 411] width 200 height 73
click at [403, 402] on input "Sommige hippe mensen zijn niet arrogante ***zakken" at bounding box center [408, 397] width 11 height 11
radio input "true"
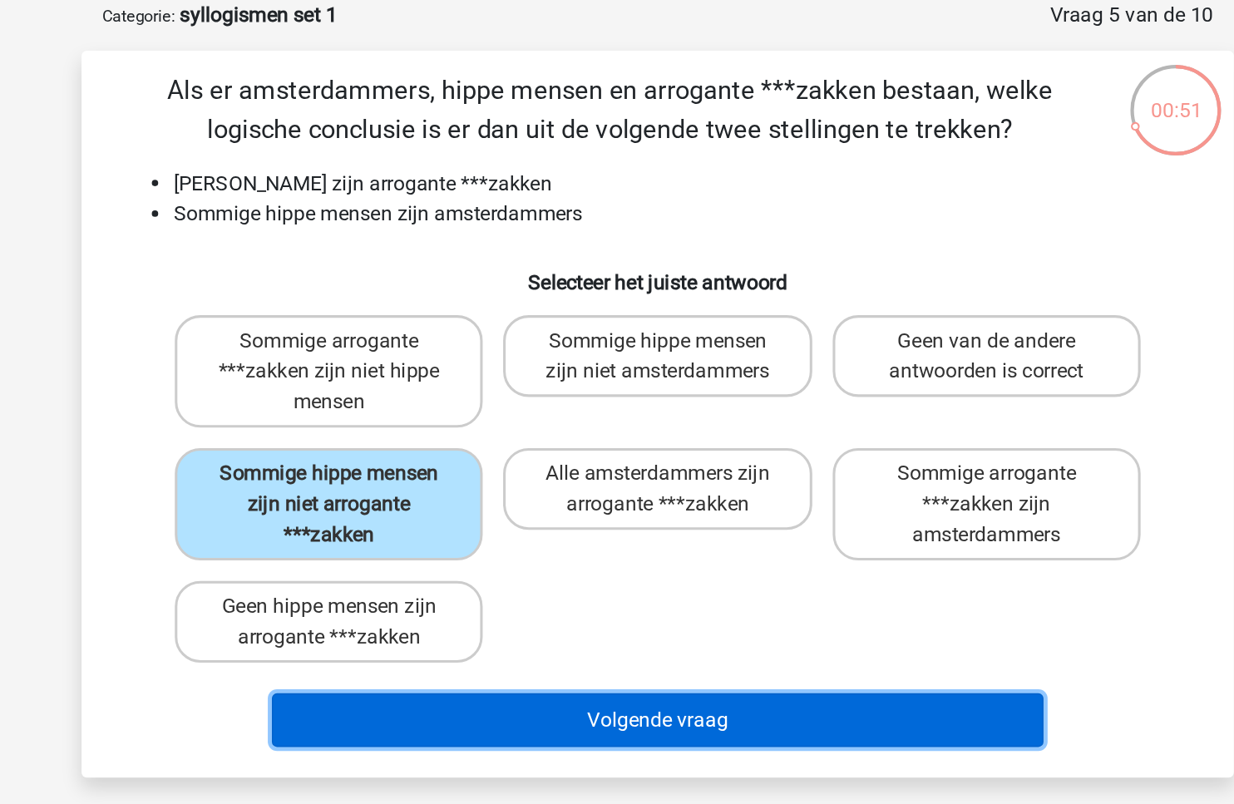
click at [629, 544] on button "Volgende vraag" at bounding box center [617, 552] width 503 height 35
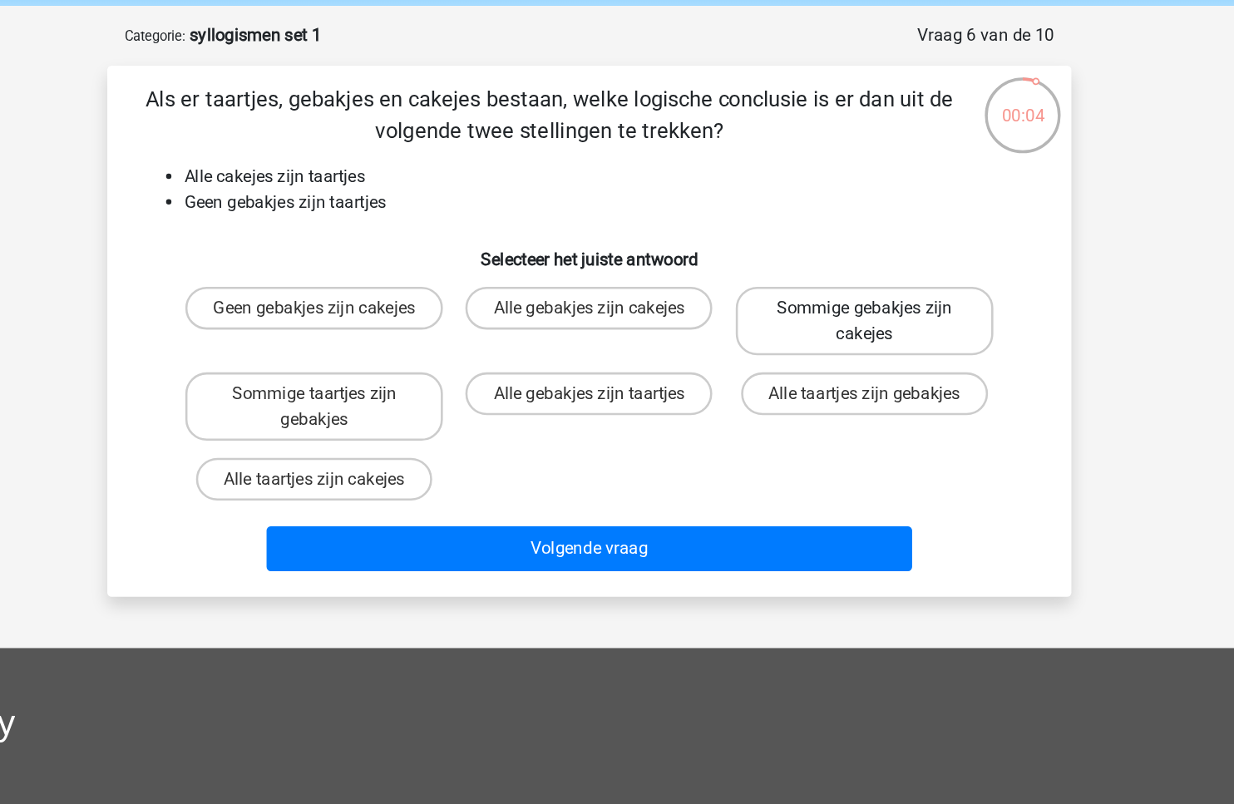
click at [806, 305] on label "Sommige gebakjes zijn cakejes" at bounding box center [831, 315] width 200 height 53
click at [831, 305] on input "Sommige gebakjes zijn cakejes" at bounding box center [836, 310] width 11 height 11
radio input "true"
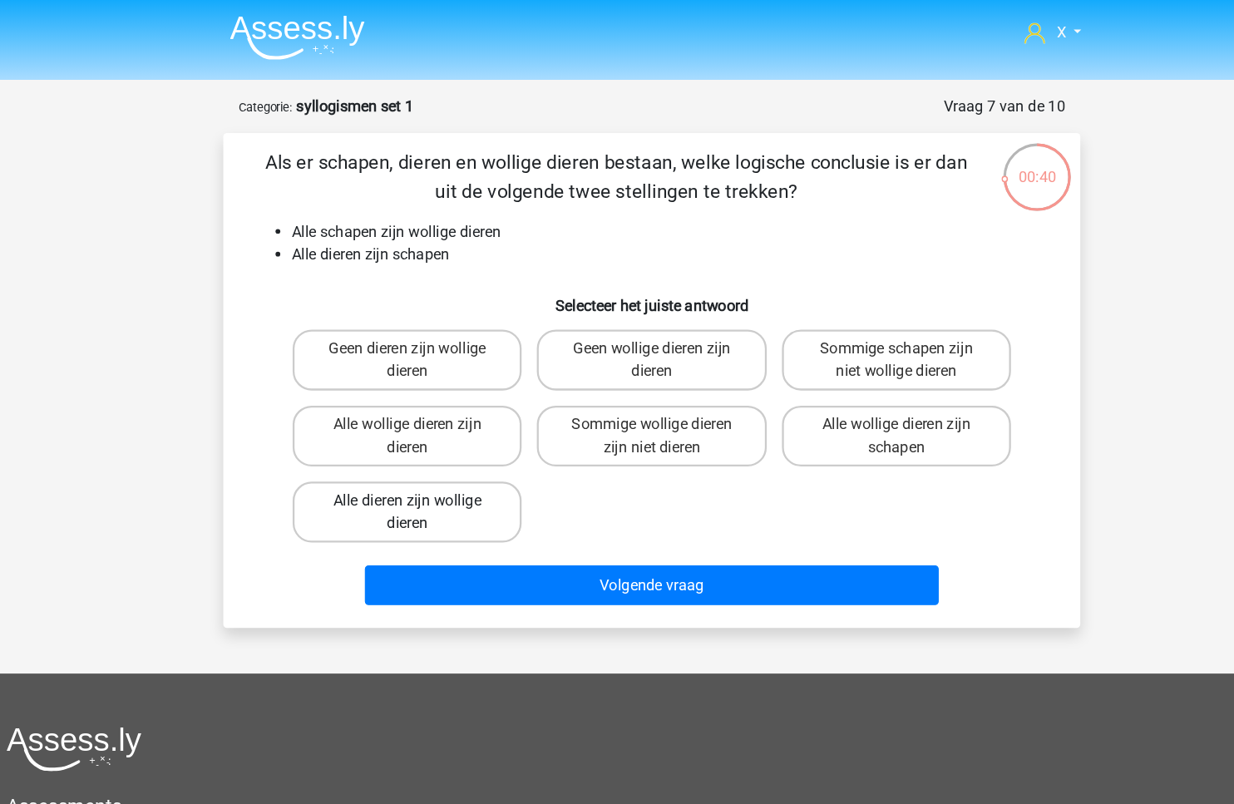
click at [475, 429] on label "Alle dieren zijn wollige dieren" at bounding box center [403, 448] width 200 height 53
click at [414, 438] on input "Alle dieren zijn wollige dieren" at bounding box center [408, 443] width 11 height 11
radio input "true"
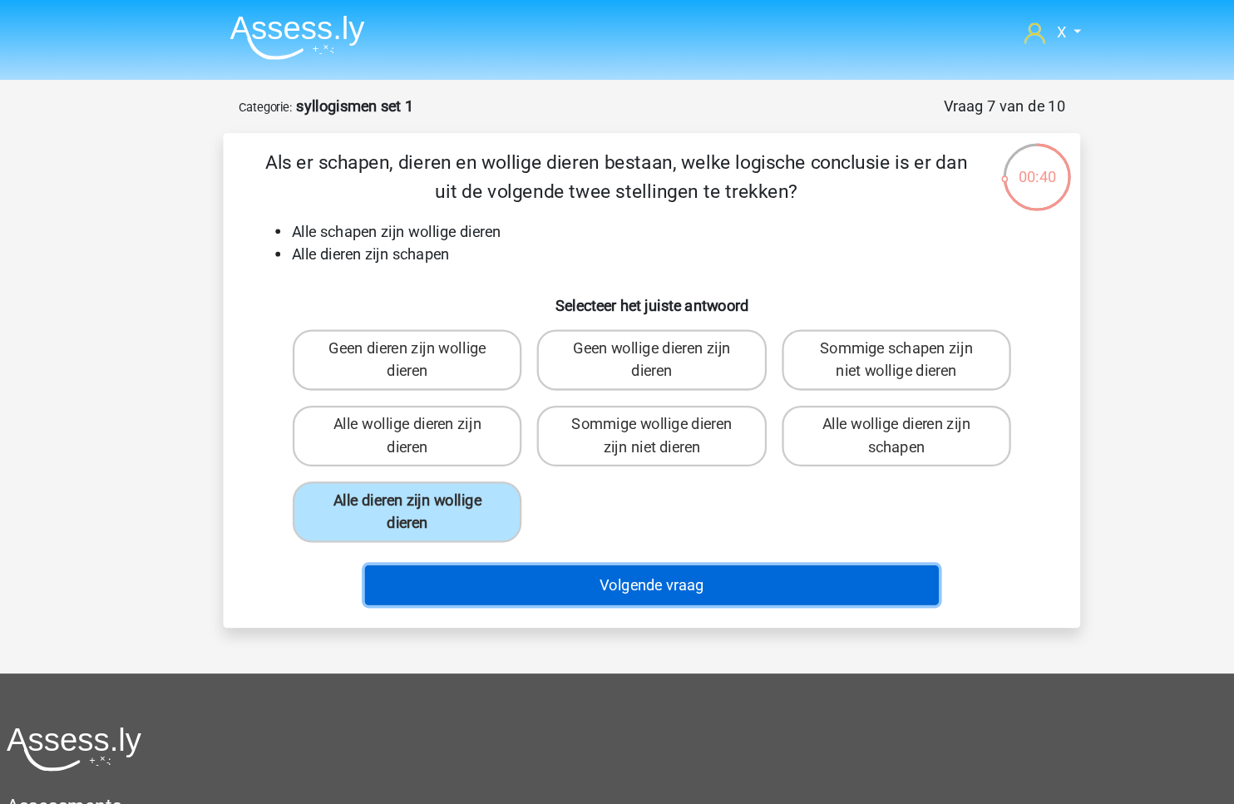
click at [506, 507] on button "Volgende vraag" at bounding box center [617, 512] width 503 height 35
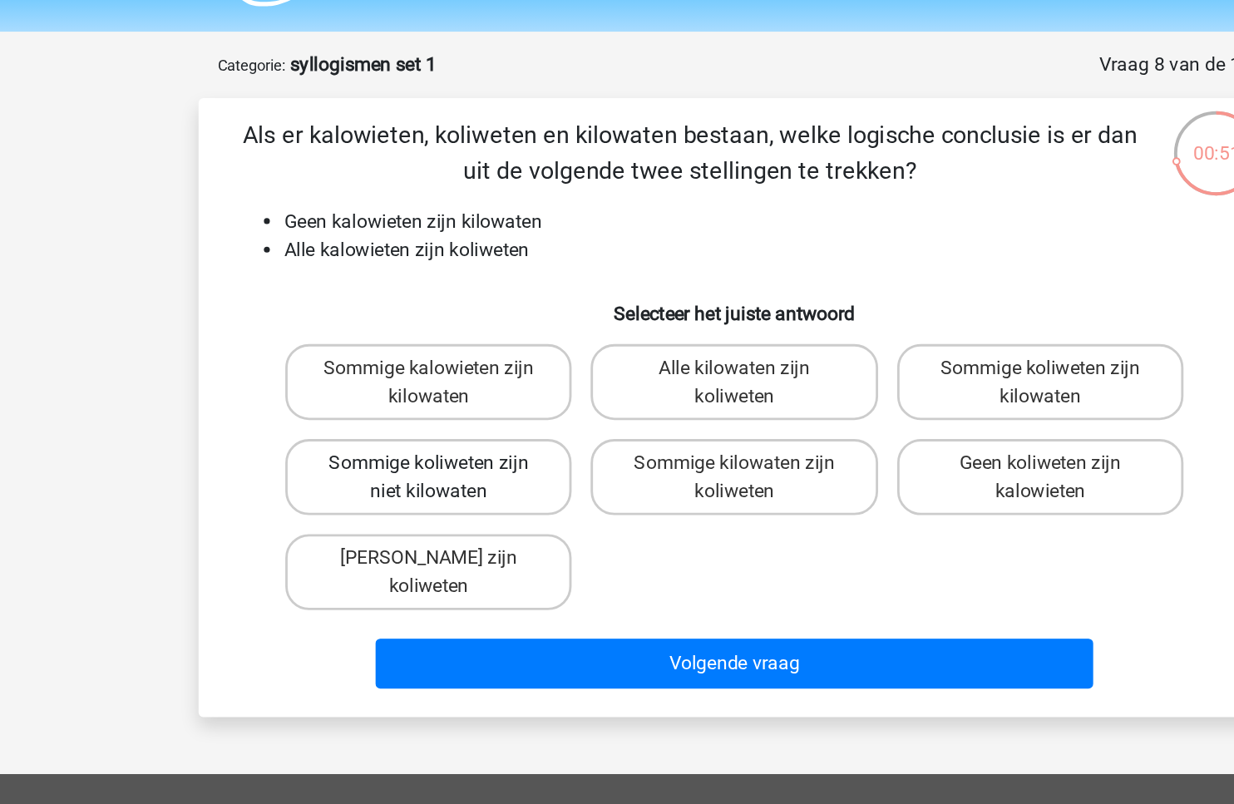
click at [443, 377] on label "Sommige koliweten zijn niet kilowaten" at bounding box center [403, 381] width 200 height 53
click at [414, 377] on input "Sommige koliweten zijn niet kilowaten" at bounding box center [408, 377] width 11 height 11
radio input "true"
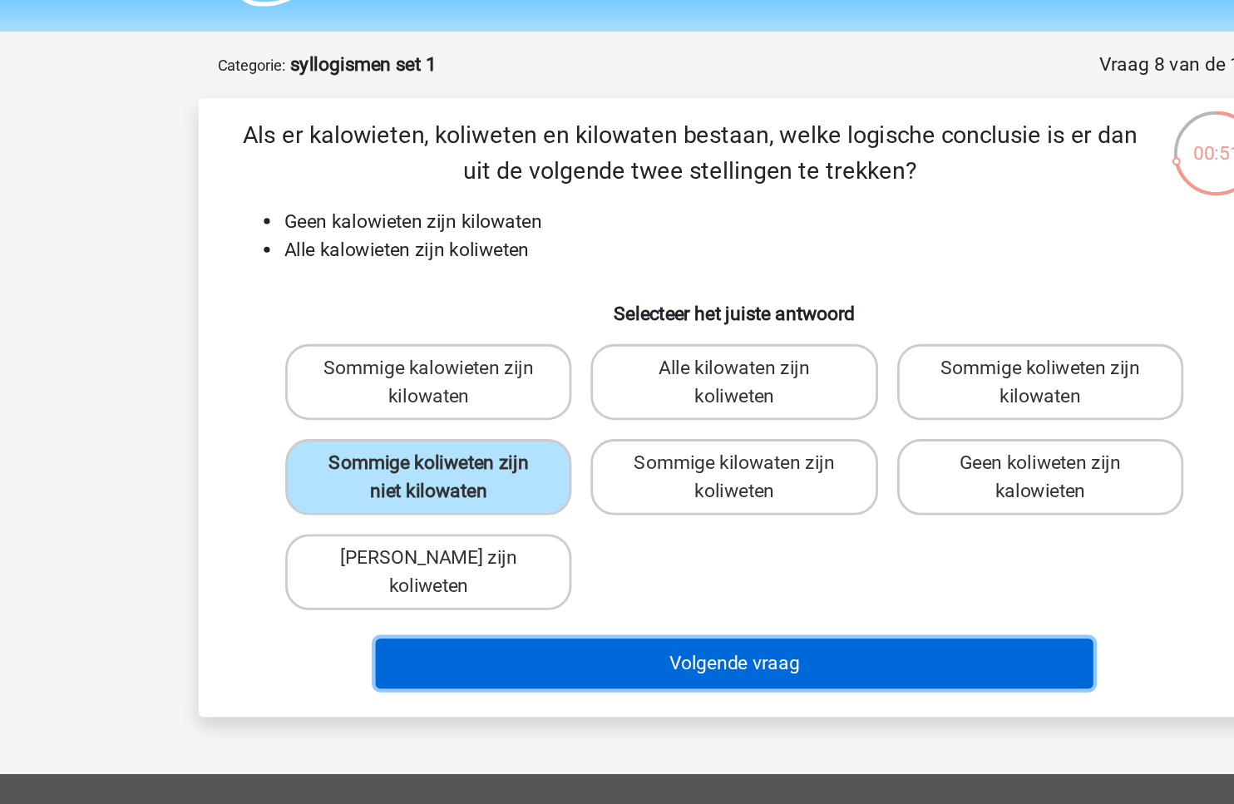
click at [525, 508] on button "Volgende vraag" at bounding box center [617, 512] width 503 height 35
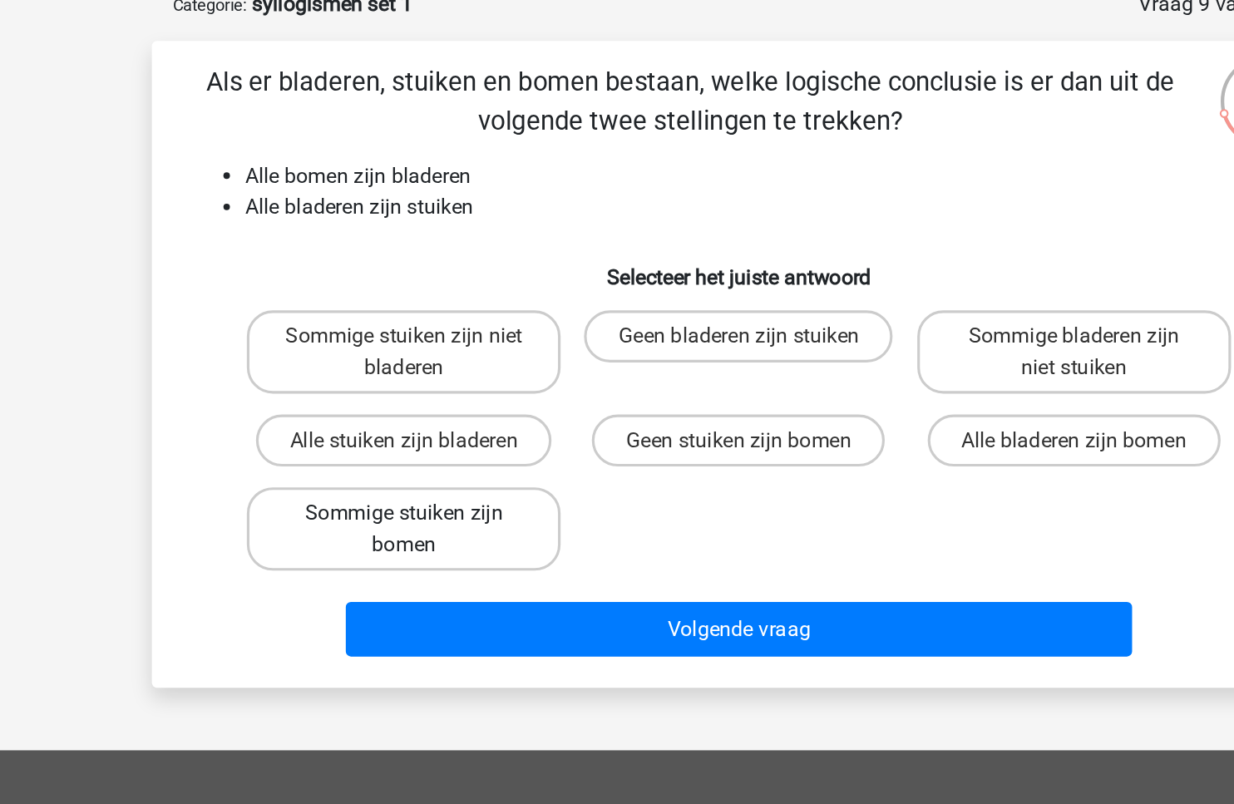
click at [415, 420] on label "Sommige stuiken zijn bomen" at bounding box center [403, 428] width 200 height 53
click at [414, 420] on input "Sommige stuiken zijn bomen" at bounding box center [408, 423] width 11 height 11
radio input "true"
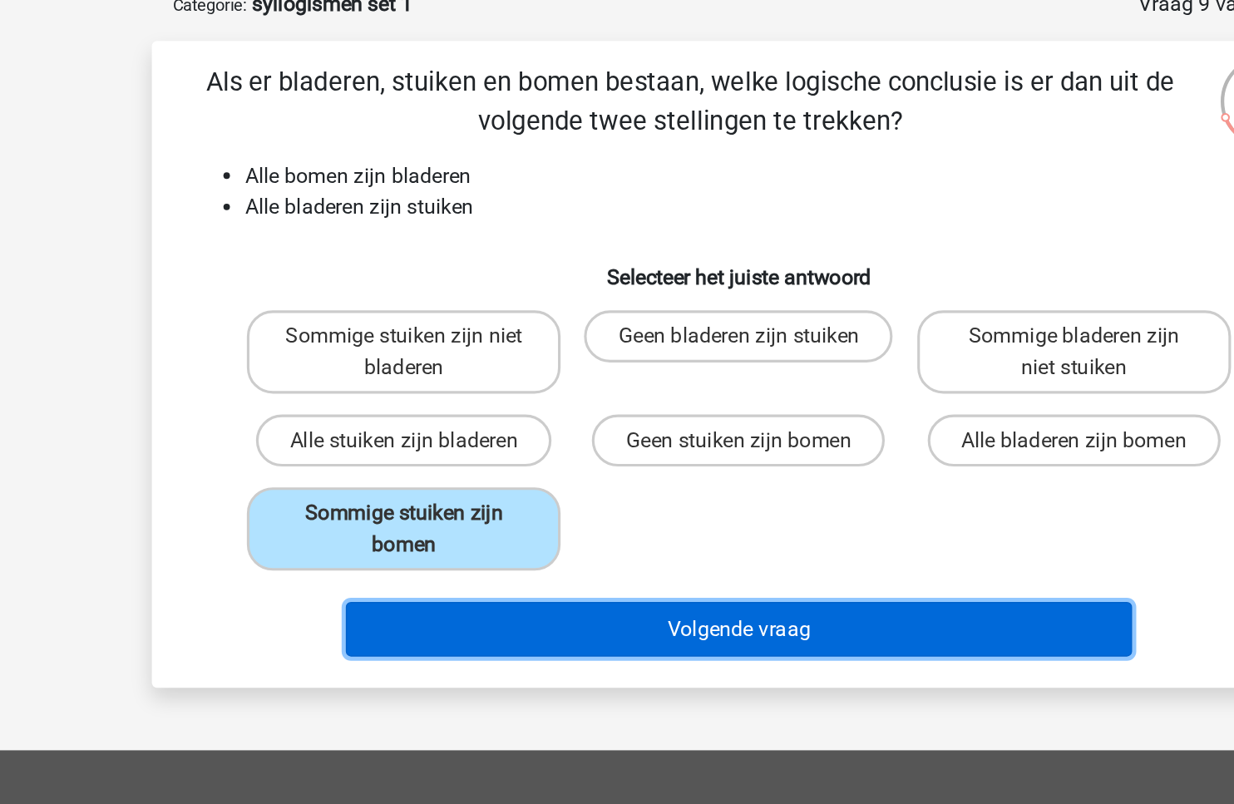
click at [507, 496] on button "Volgende vraag" at bounding box center [617, 492] width 503 height 35
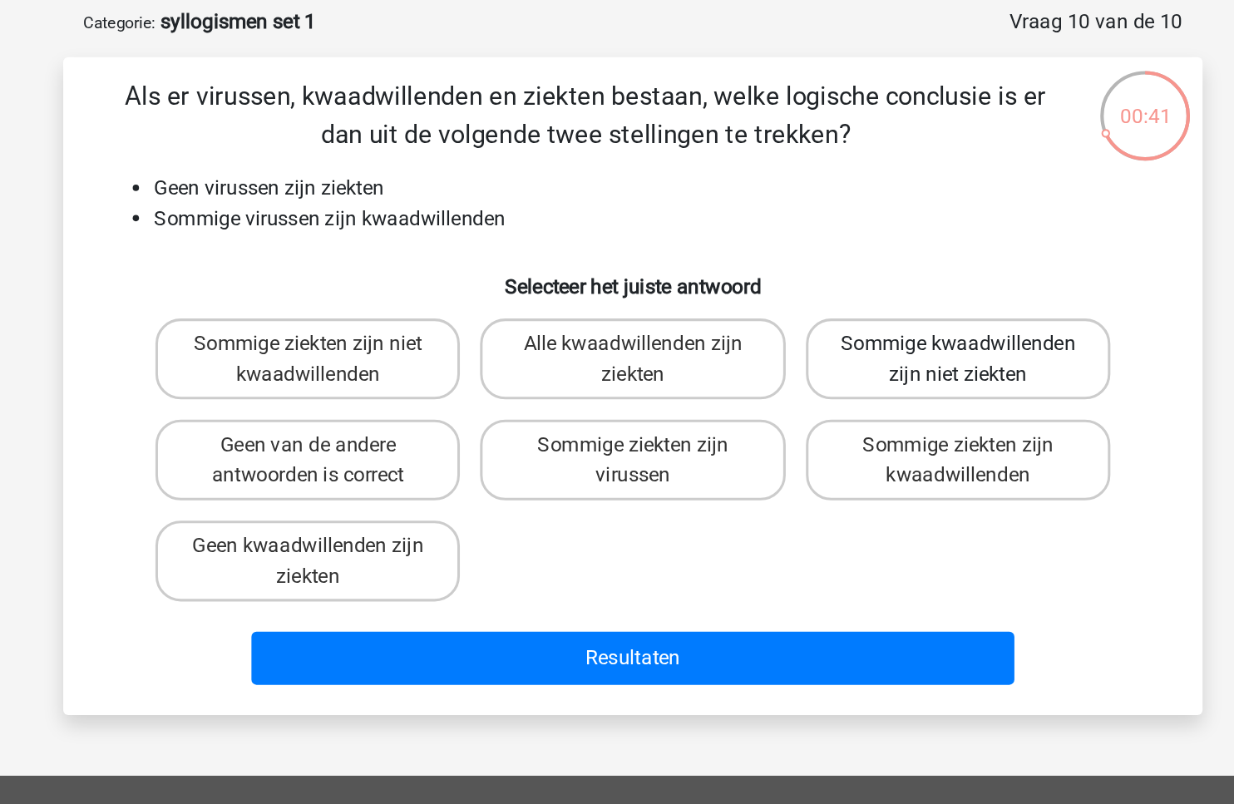
click at [743, 294] on label "Sommige kwaadwillenden zijn niet ziekten" at bounding box center [831, 315] width 200 height 53
click at [831, 305] on input "Sommige kwaadwillenden zijn niet ziekten" at bounding box center [836, 310] width 11 height 11
radio input "true"
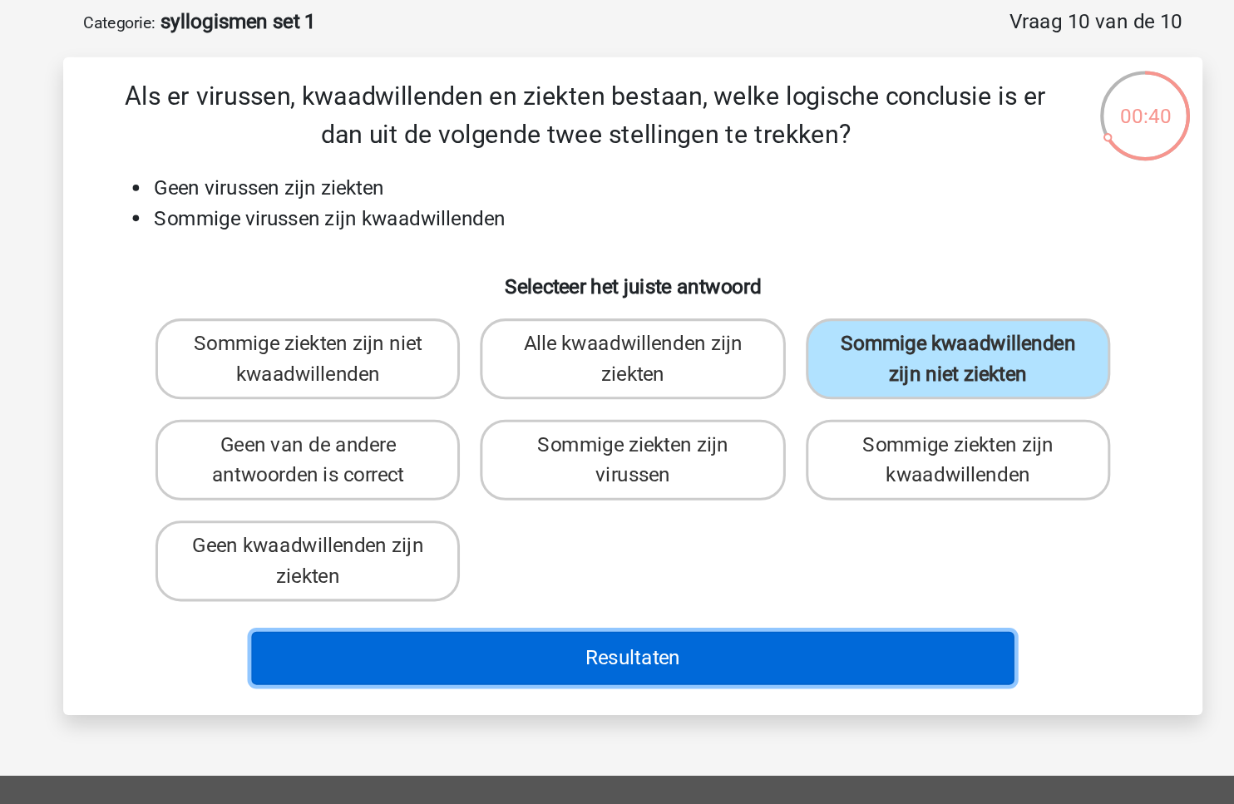
click at [647, 513] on button "Resultaten" at bounding box center [617, 512] width 503 height 35
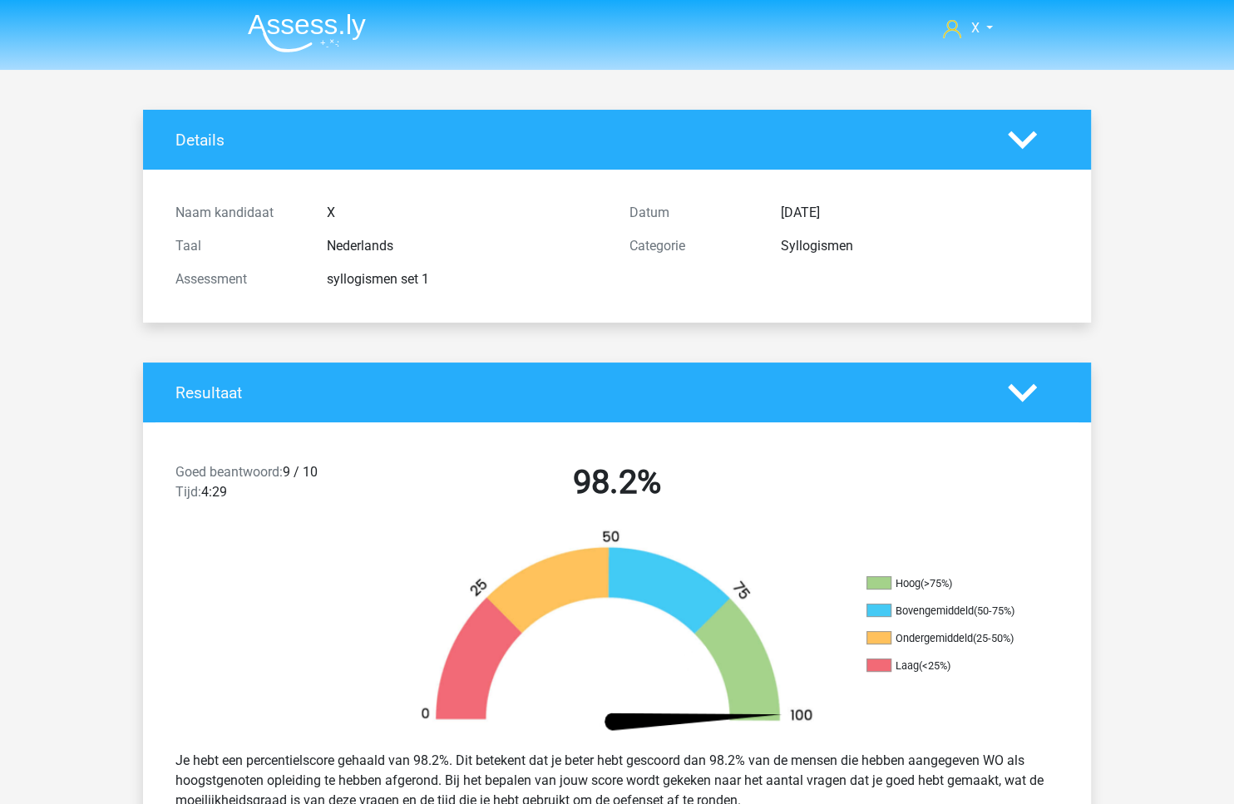
click at [237, 466] on span "Goed beantwoord:" at bounding box center [228, 472] width 107 height 16
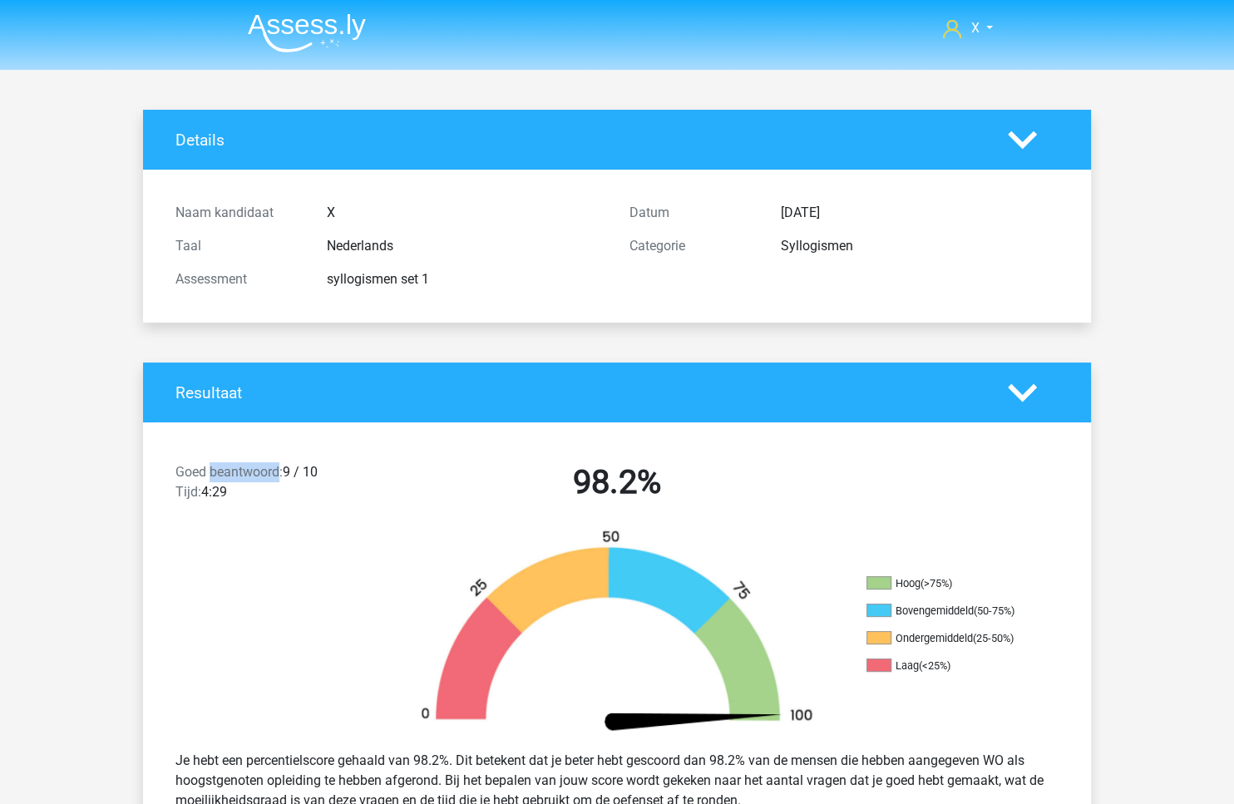
click at [237, 466] on span "Goed beantwoord:" at bounding box center [228, 472] width 107 height 16
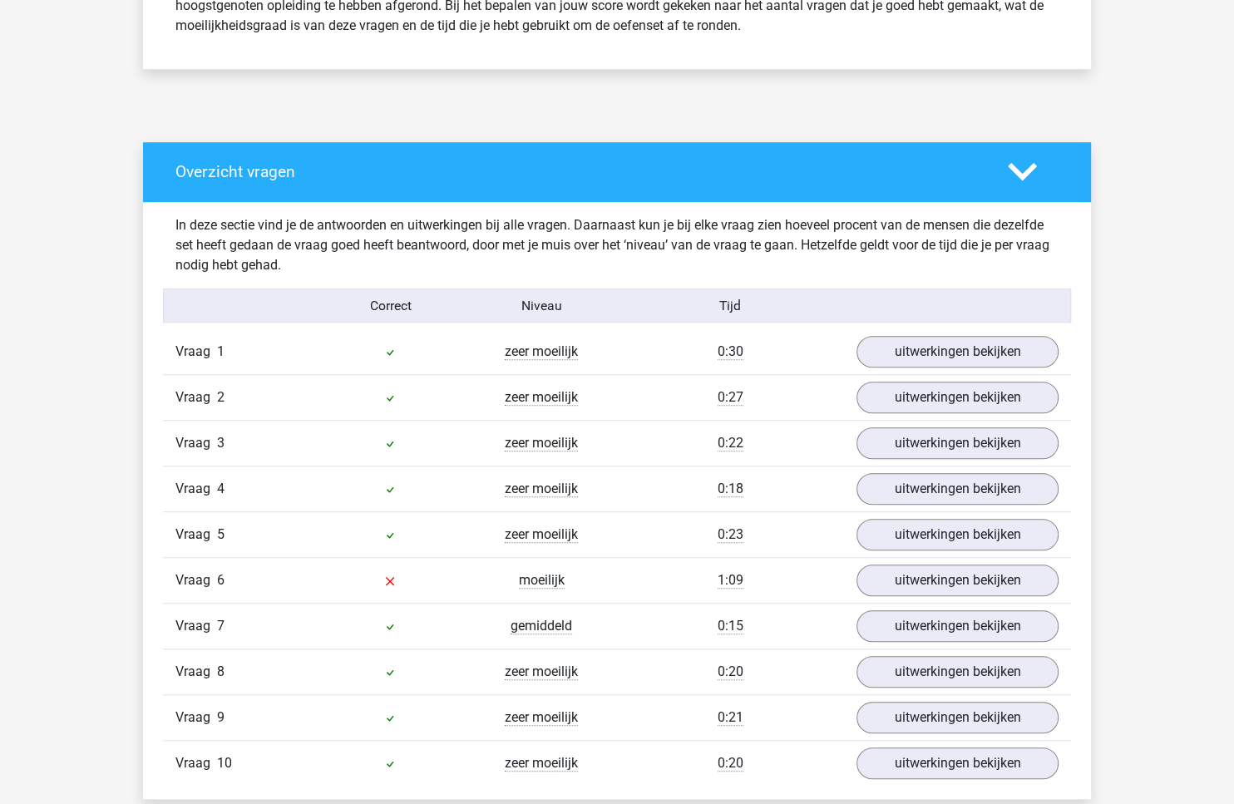
scroll to position [990, 0]
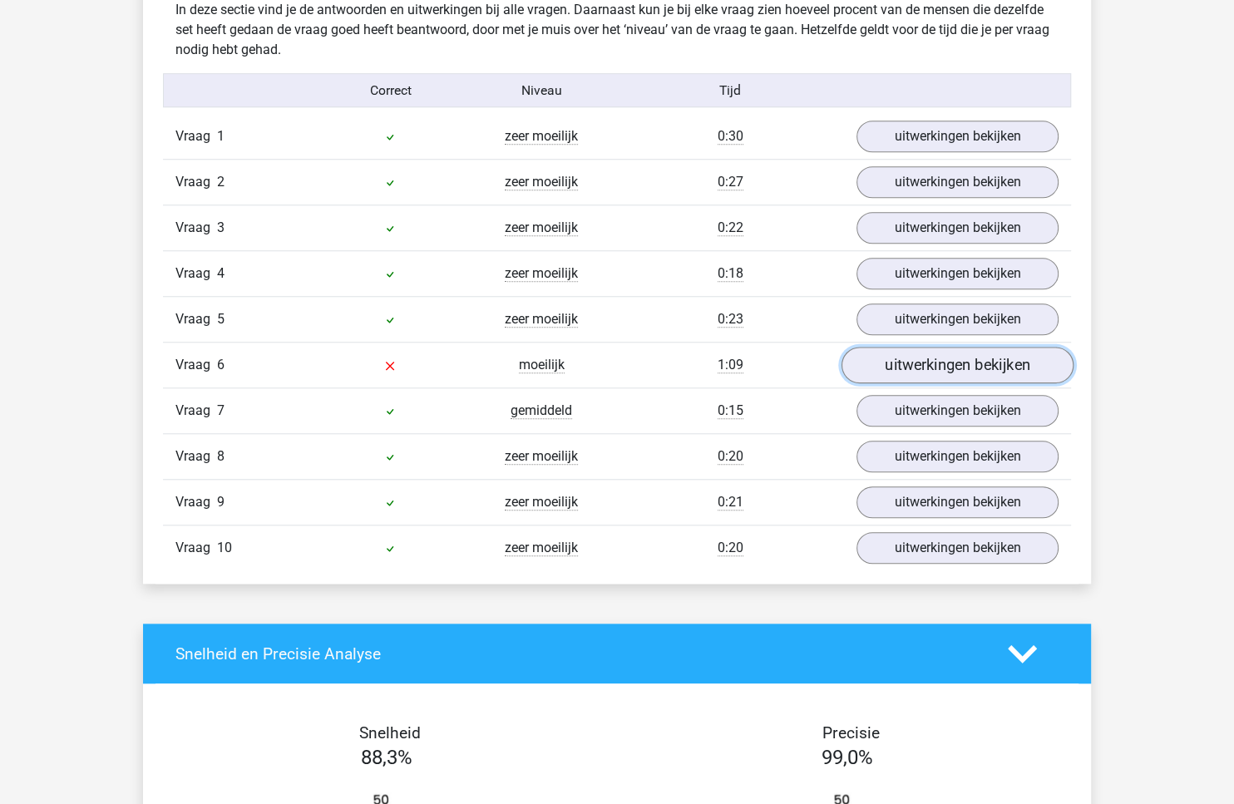
click at [944, 358] on link "uitwerkingen bekijken" at bounding box center [957, 365] width 232 height 37
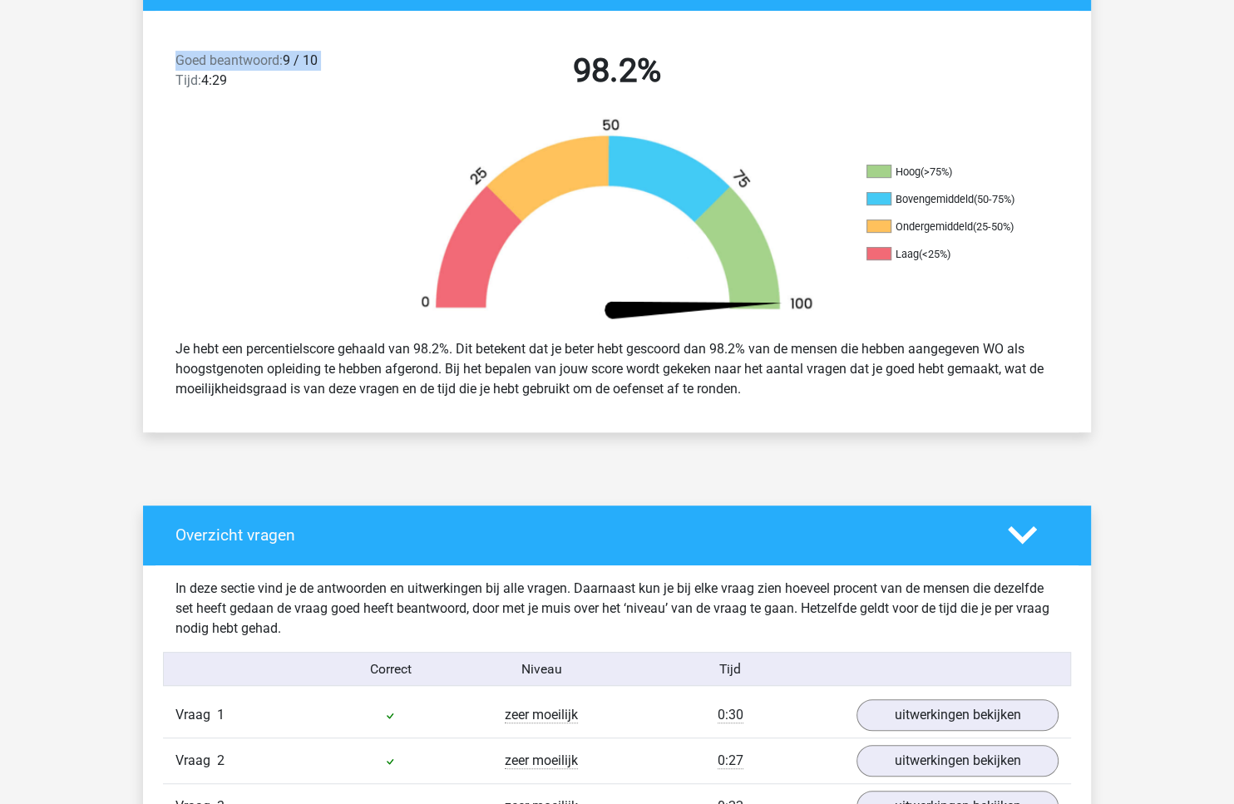
scroll to position [144, 0]
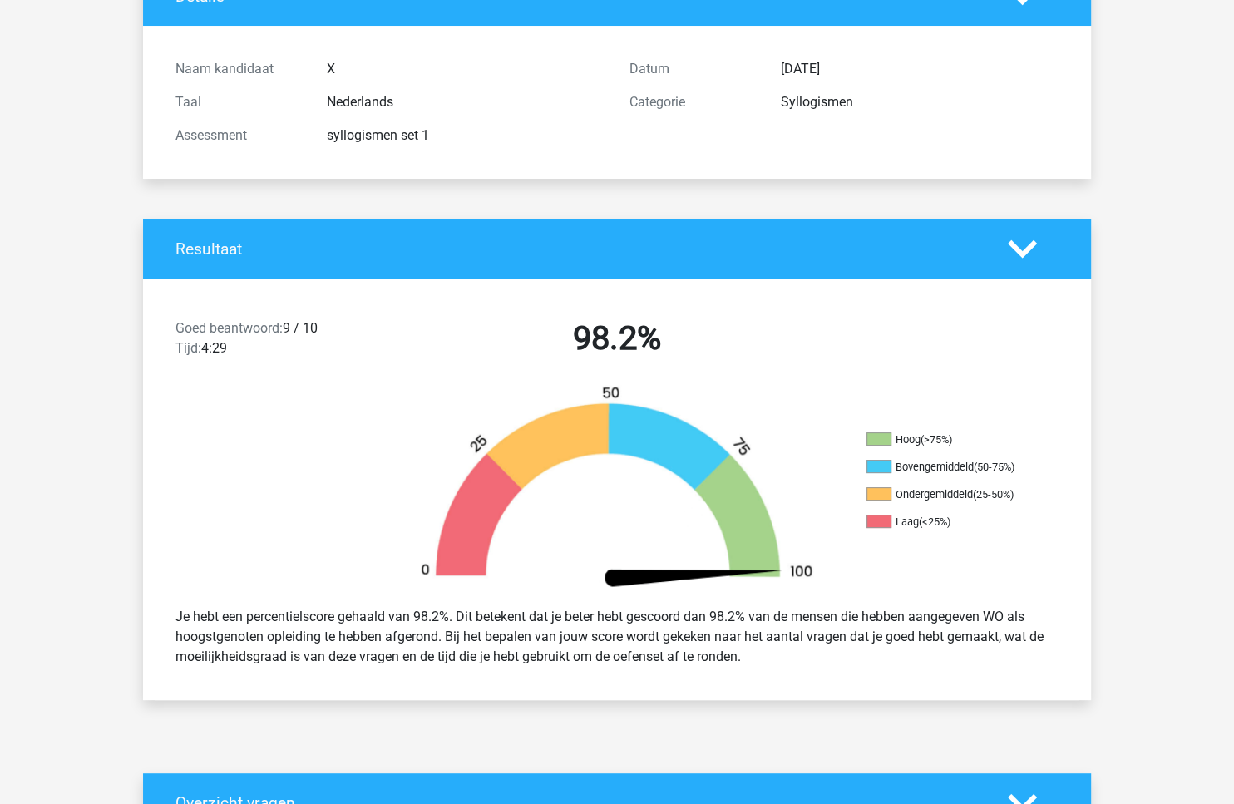
click at [432, 249] on h4 "Resultaat" at bounding box center [578, 248] width 807 height 19
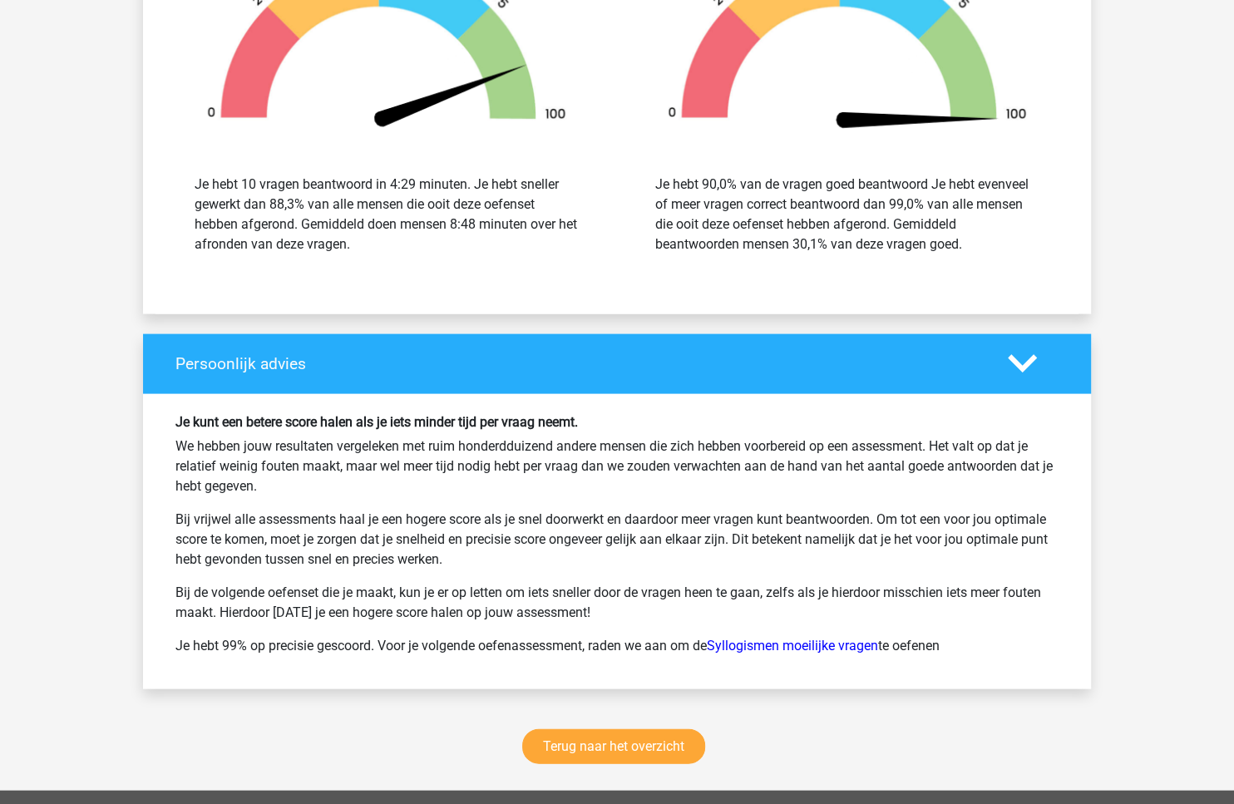
scroll to position [2935, 0]
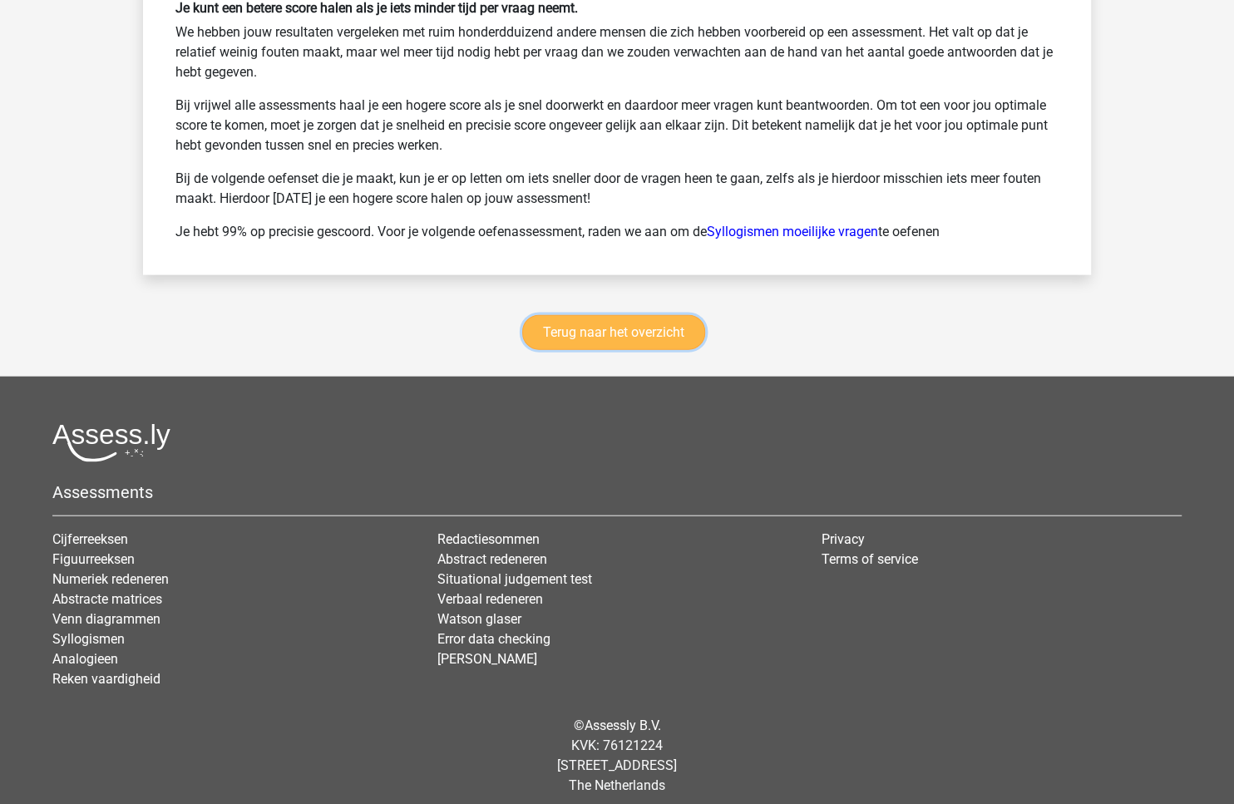
click at [661, 323] on link "Terug naar het overzicht" at bounding box center [613, 332] width 183 height 35
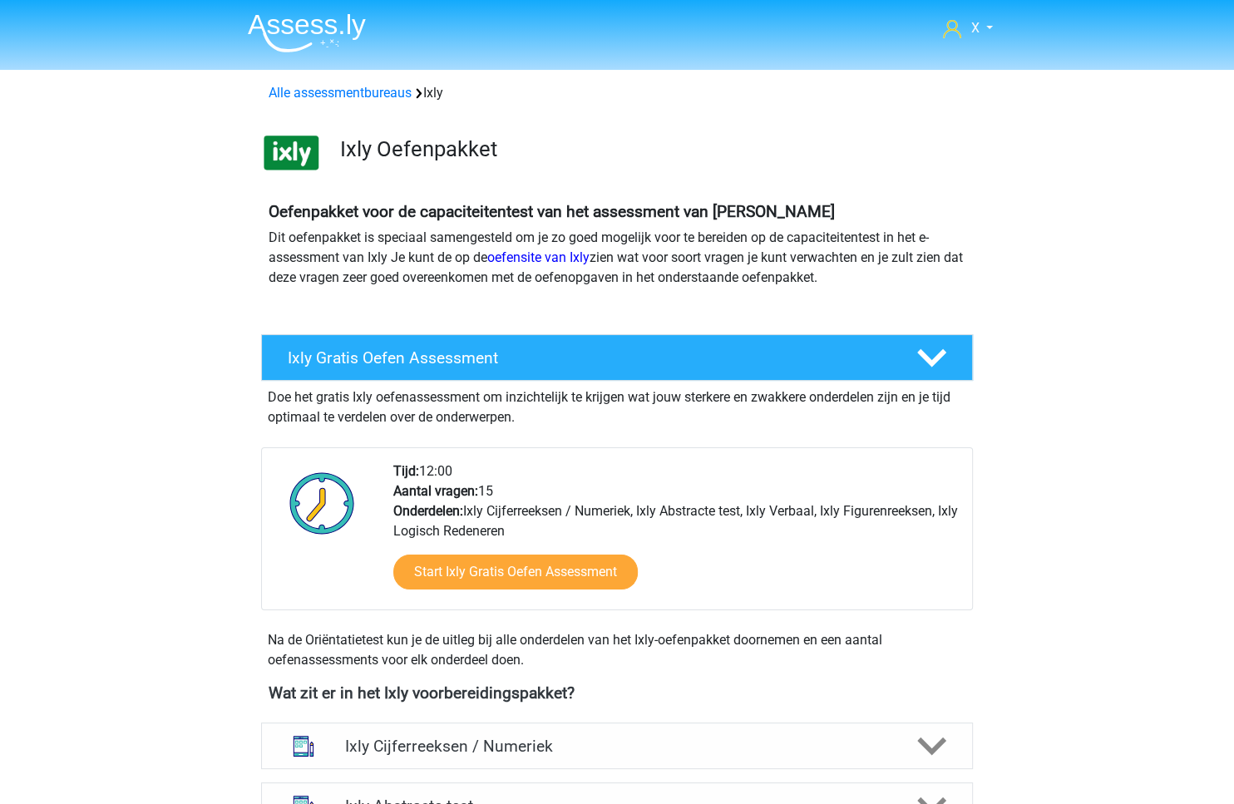
scroll to position [471, 0]
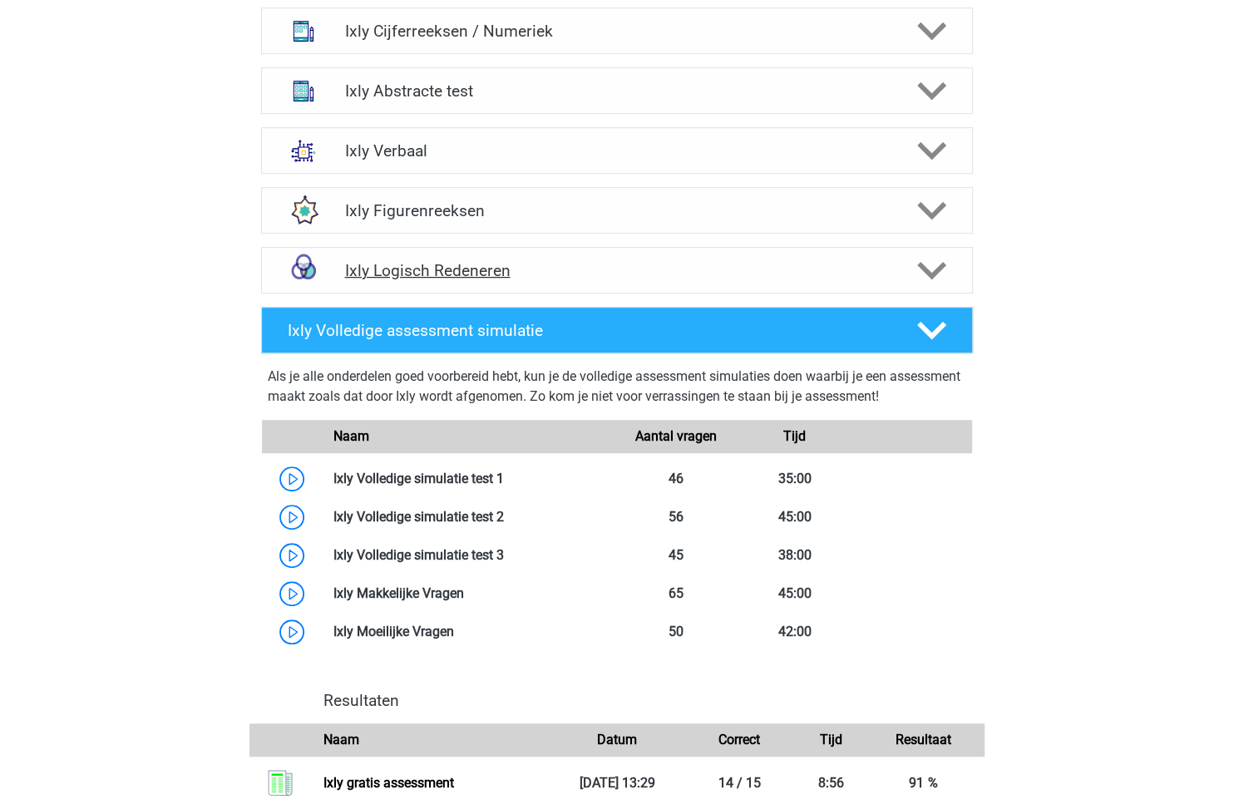
click at [786, 259] on div "Ixly Logisch Redeneren" at bounding box center [617, 270] width 712 height 47
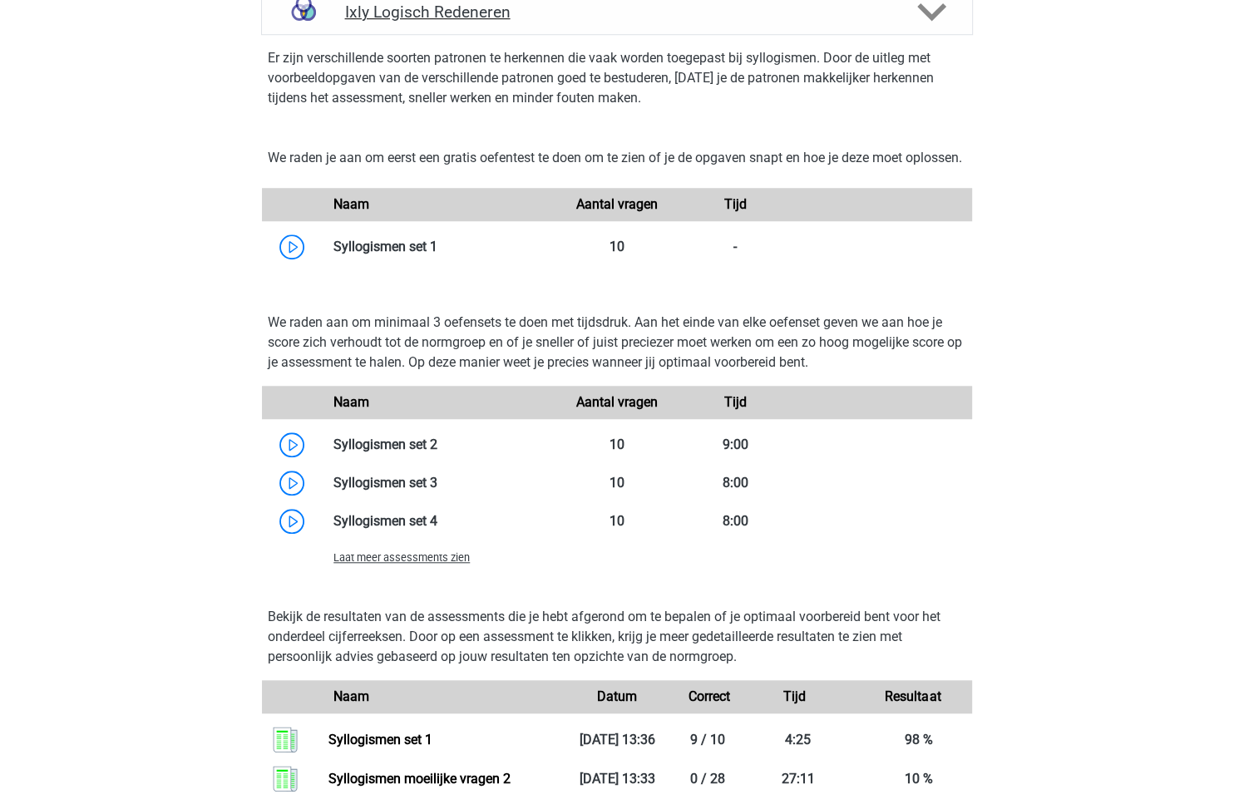
scroll to position [1116, 0]
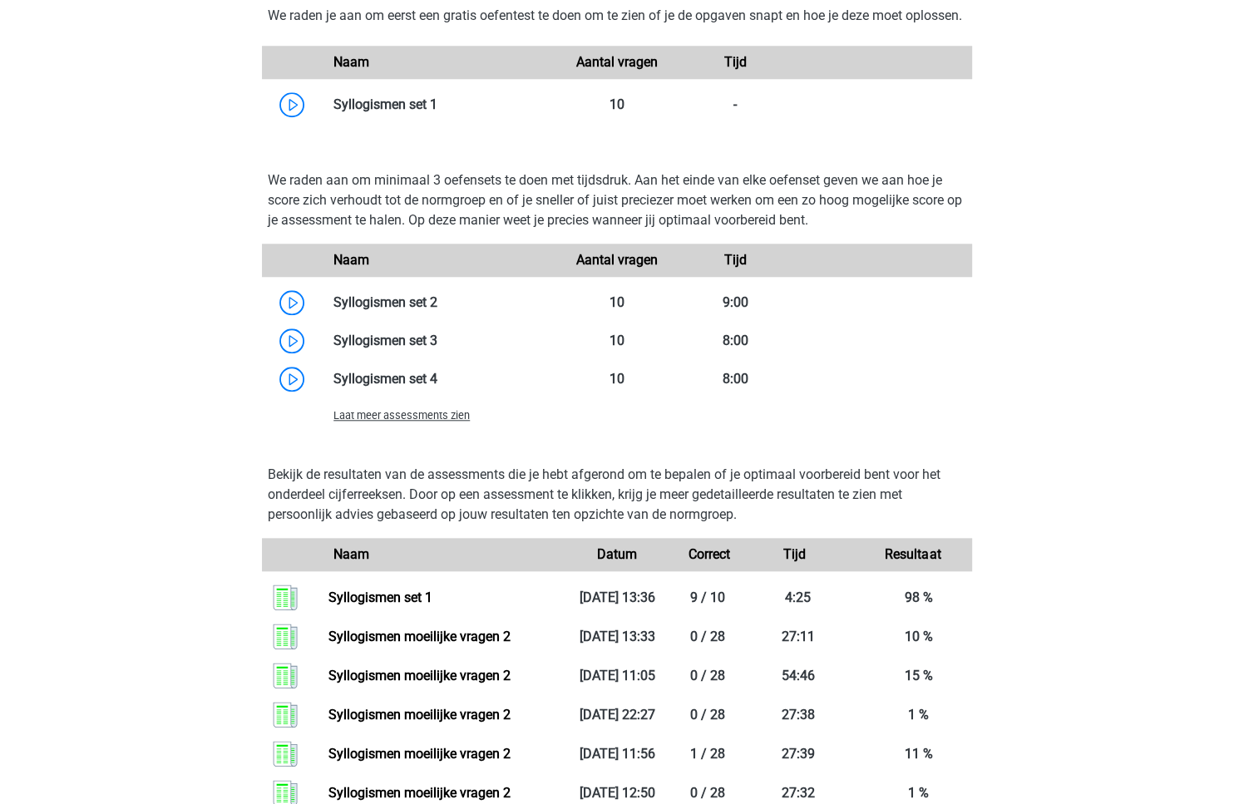
click at [378, 422] on span "Laat meer assessments zien" at bounding box center [401, 415] width 136 height 12
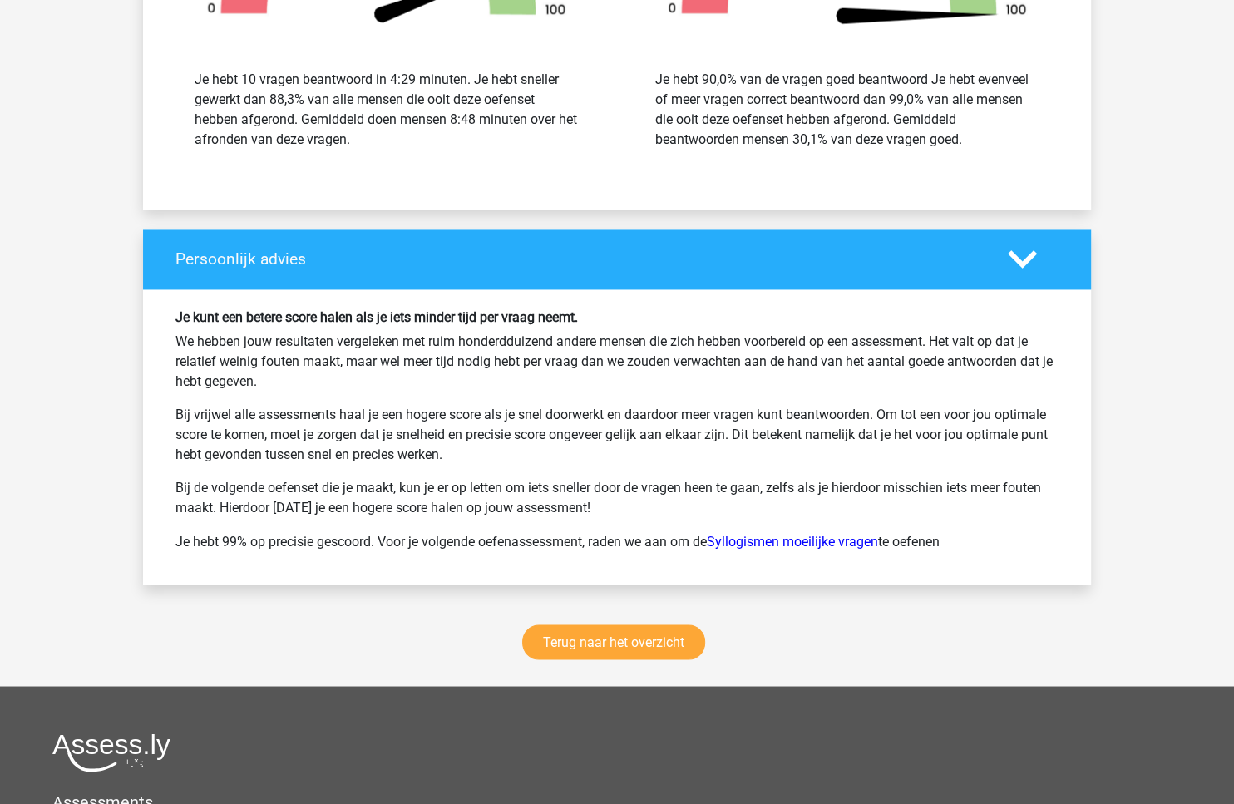
scroll to position [2023, 0]
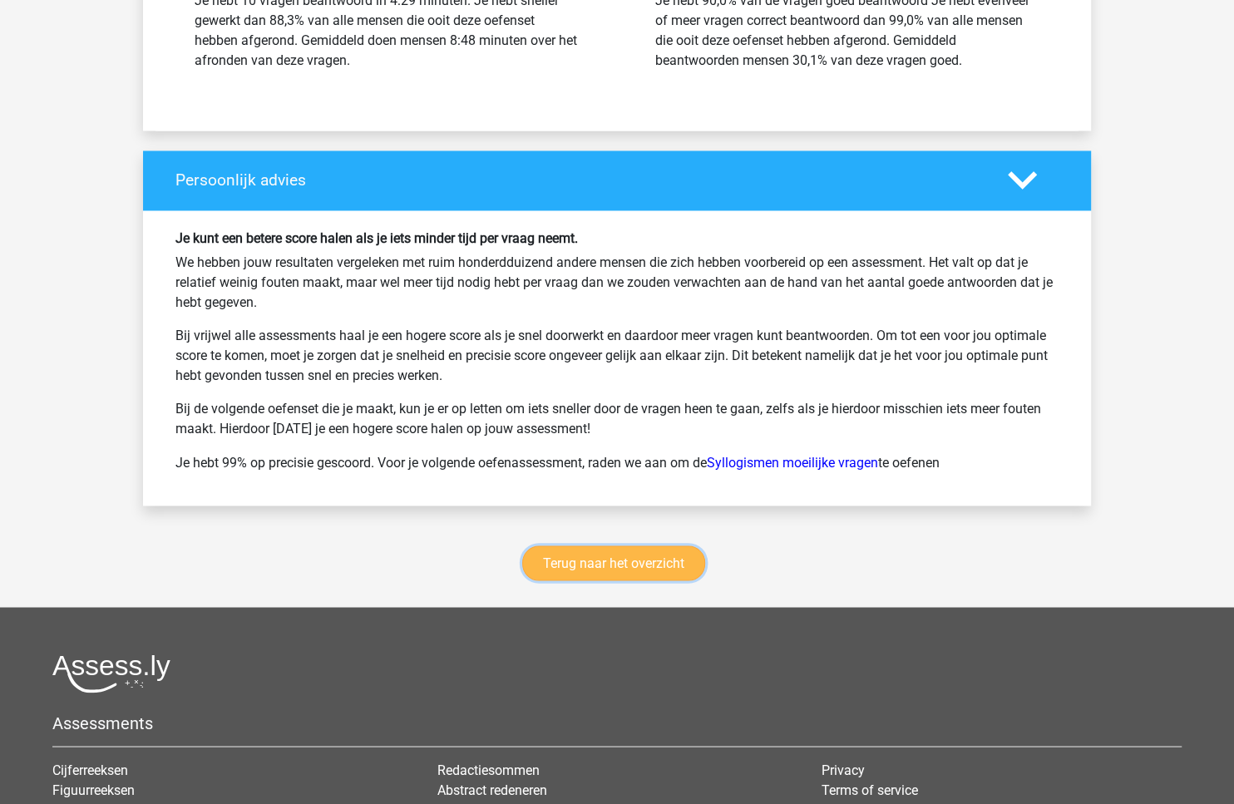
click at [614, 546] on link "Terug naar het overzicht" at bounding box center [613, 562] width 183 height 35
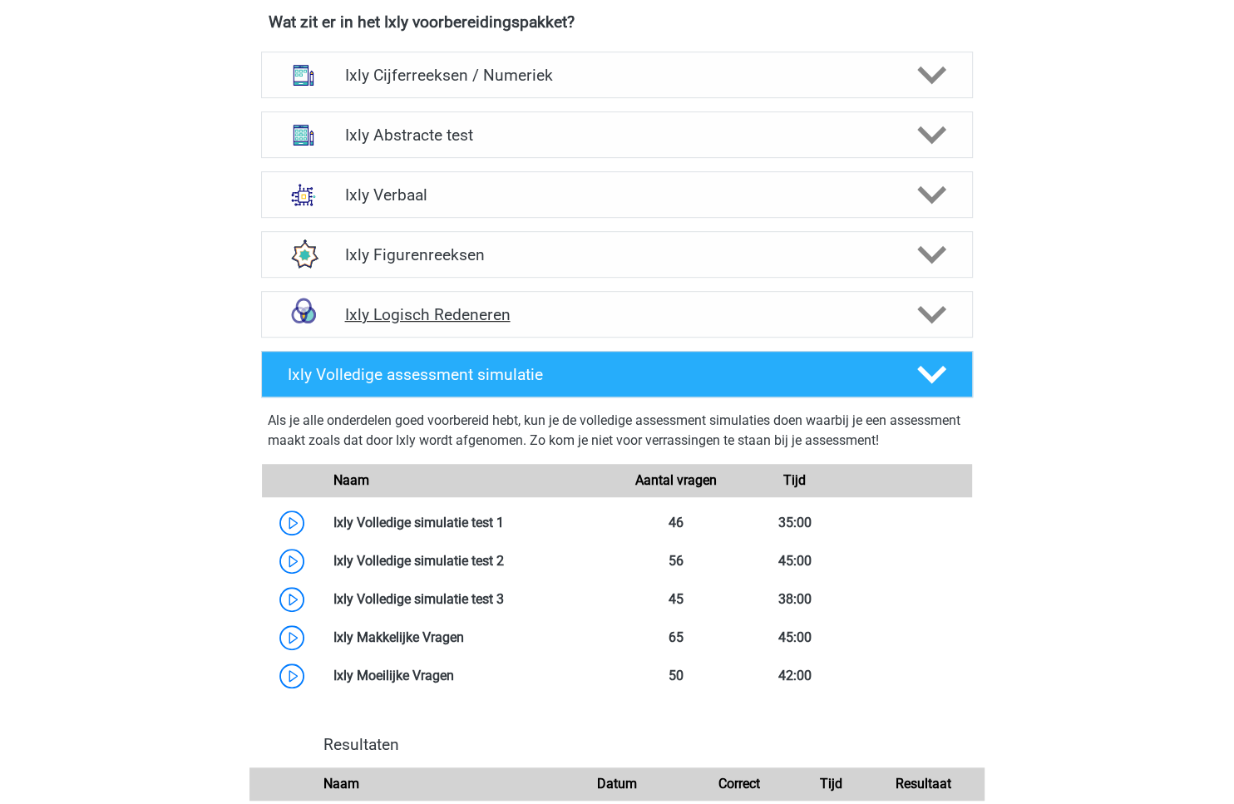
click at [705, 316] on h4 "Ixly Logisch Redeneren" at bounding box center [616, 314] width 545 height 19
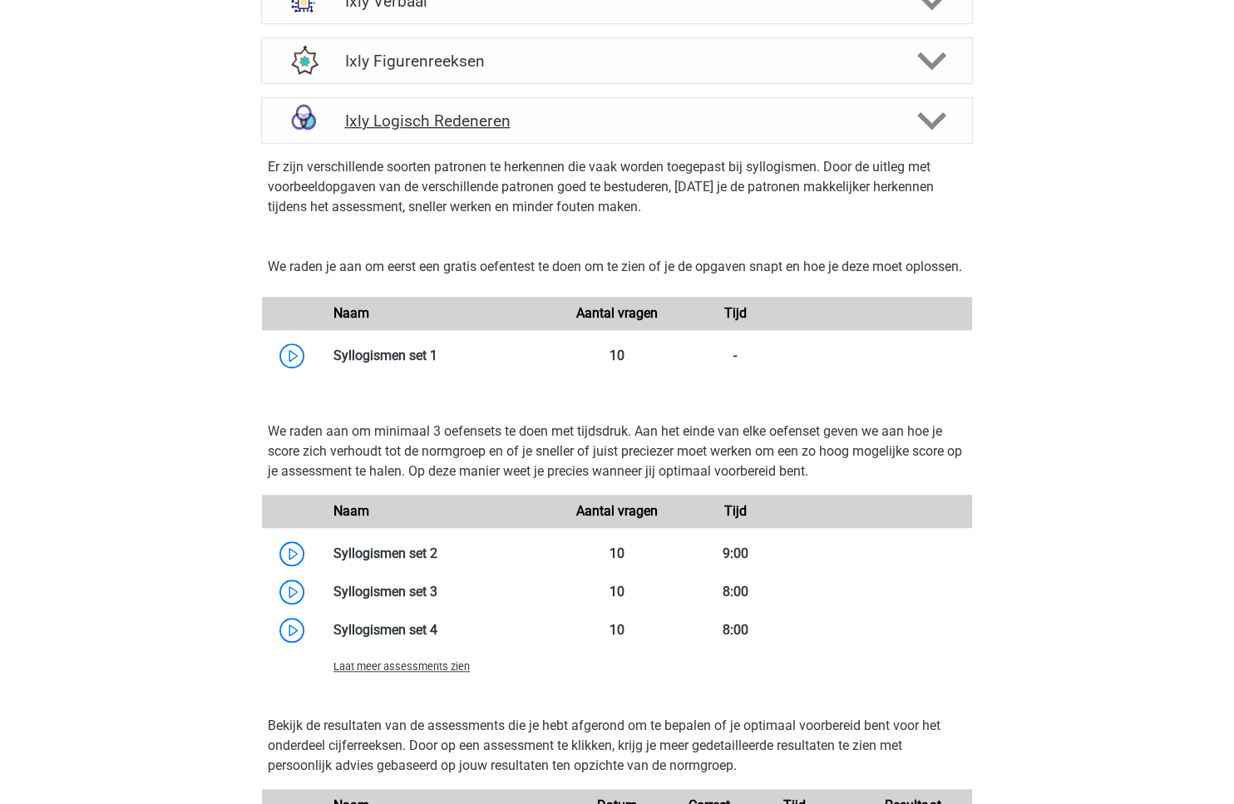
scroll to position [1017, 0]
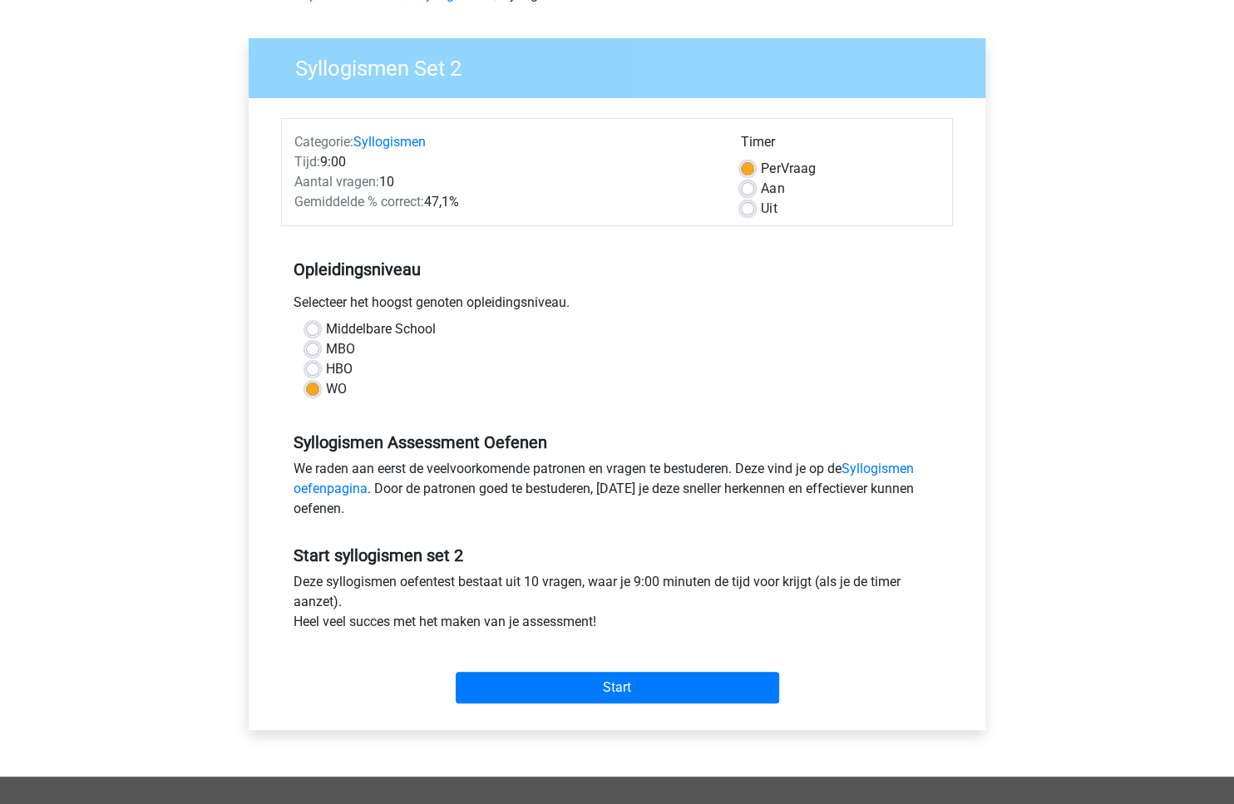
scroll to position [118, 0]
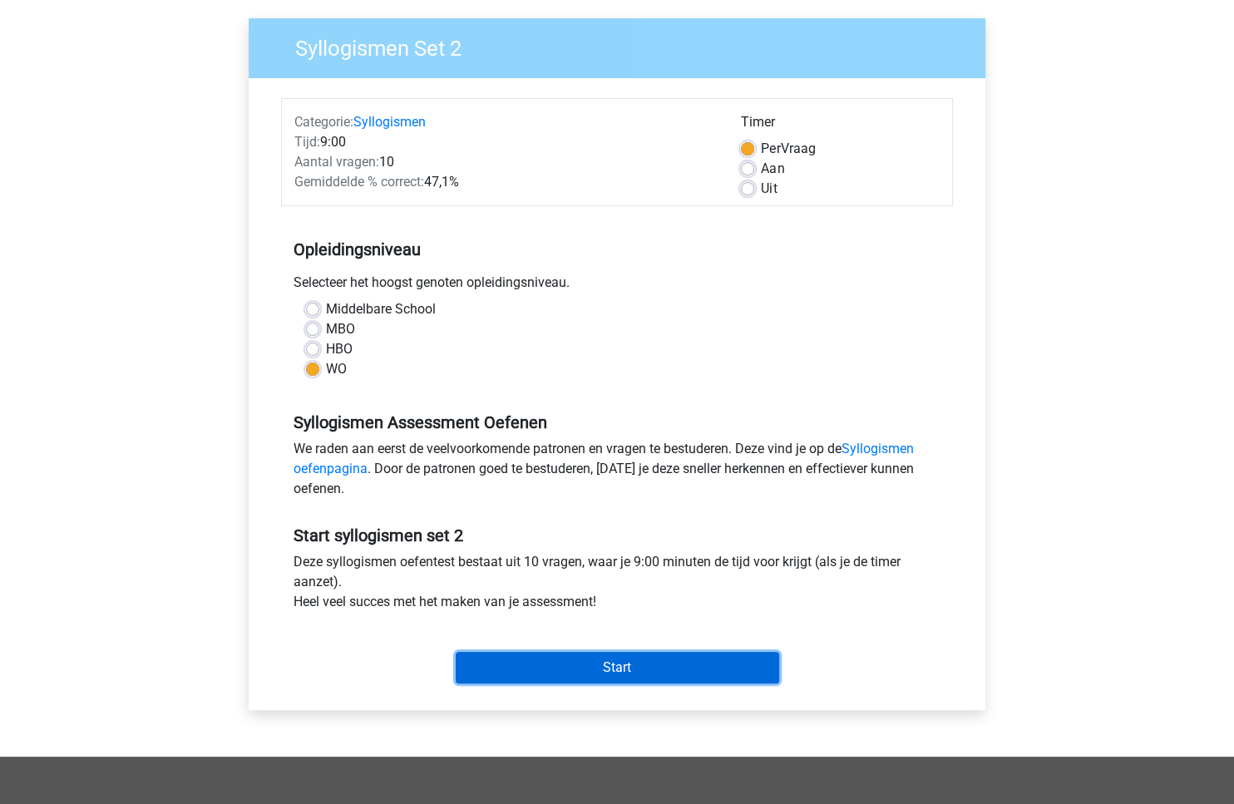
click at [704, 667] on input "Start" at bounding box center [617, 668] width 323 height 32
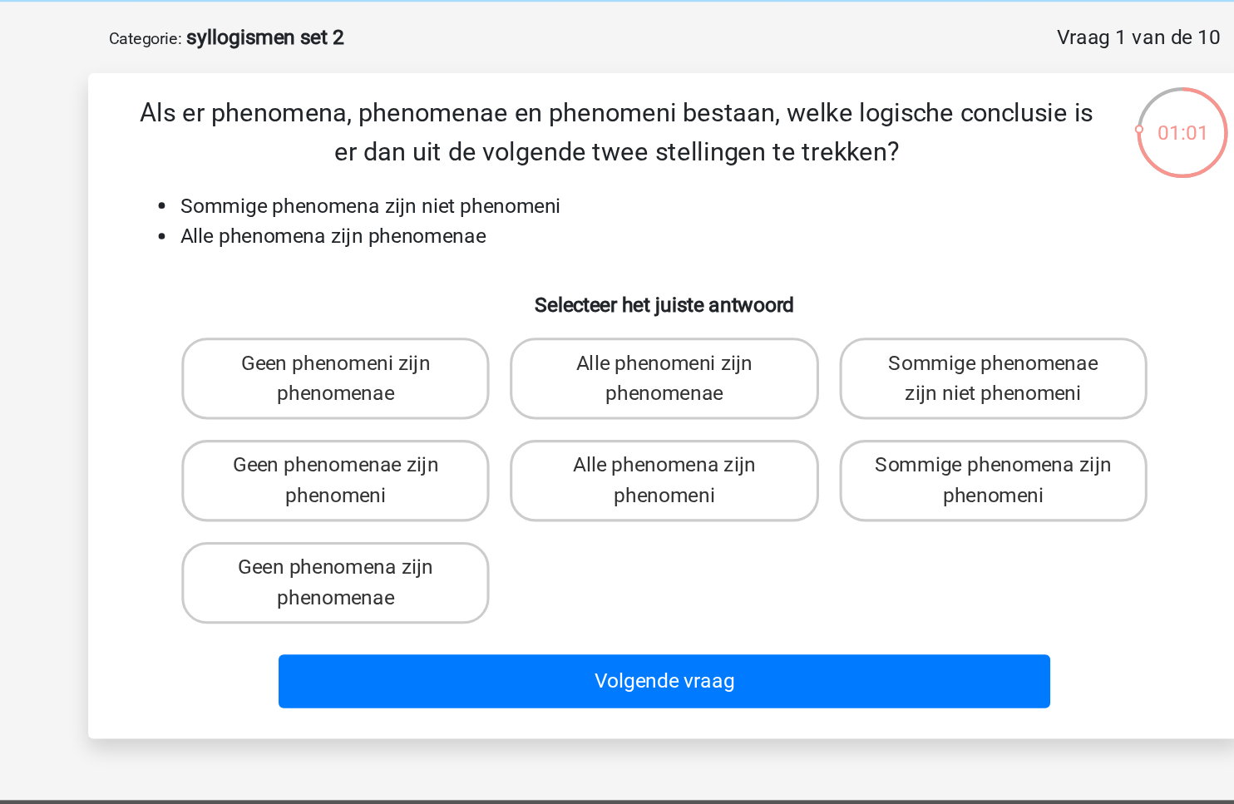
click at [838, 313] on input "Sommige phenomenae zijn niet phenomeni" at bounding box center [836, 310] width 11 height 11
radio input "true"
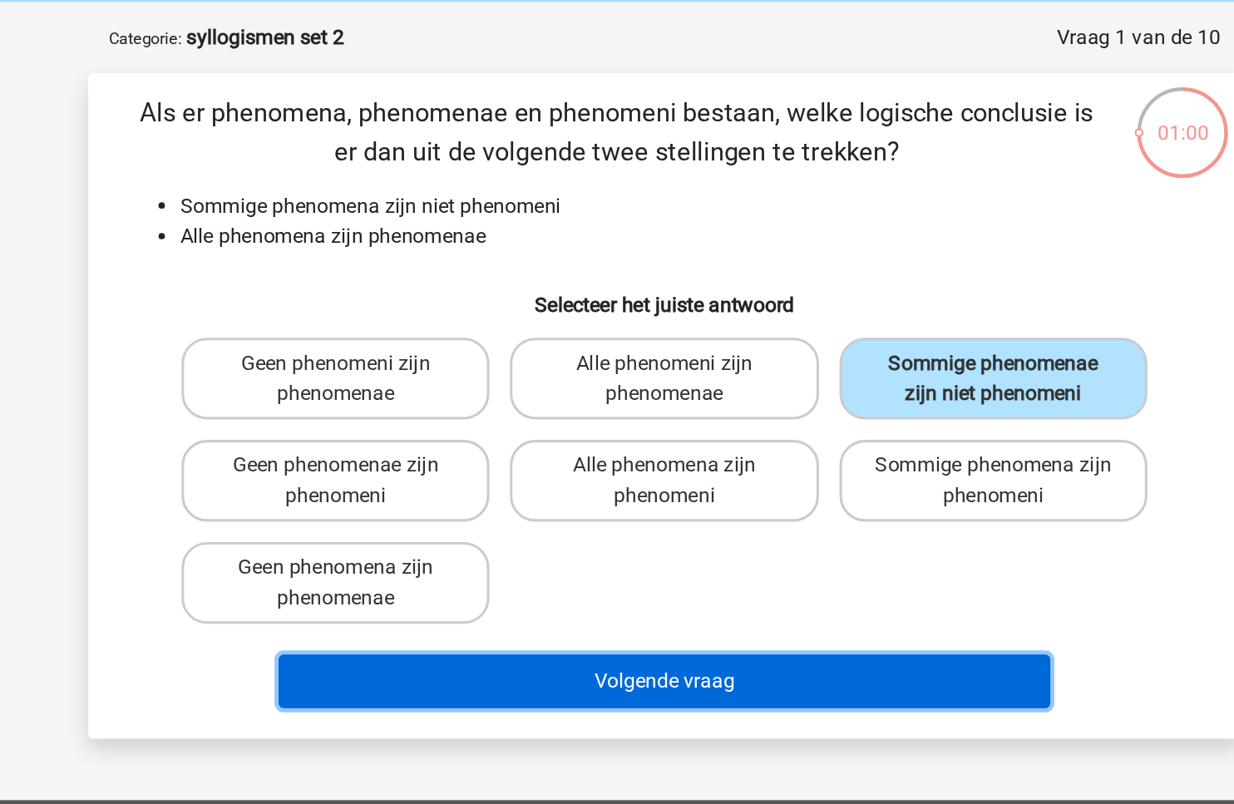
click at [664, 516] on button "Volgende vraag" at bounding box center [617, 512] width 503 height 35
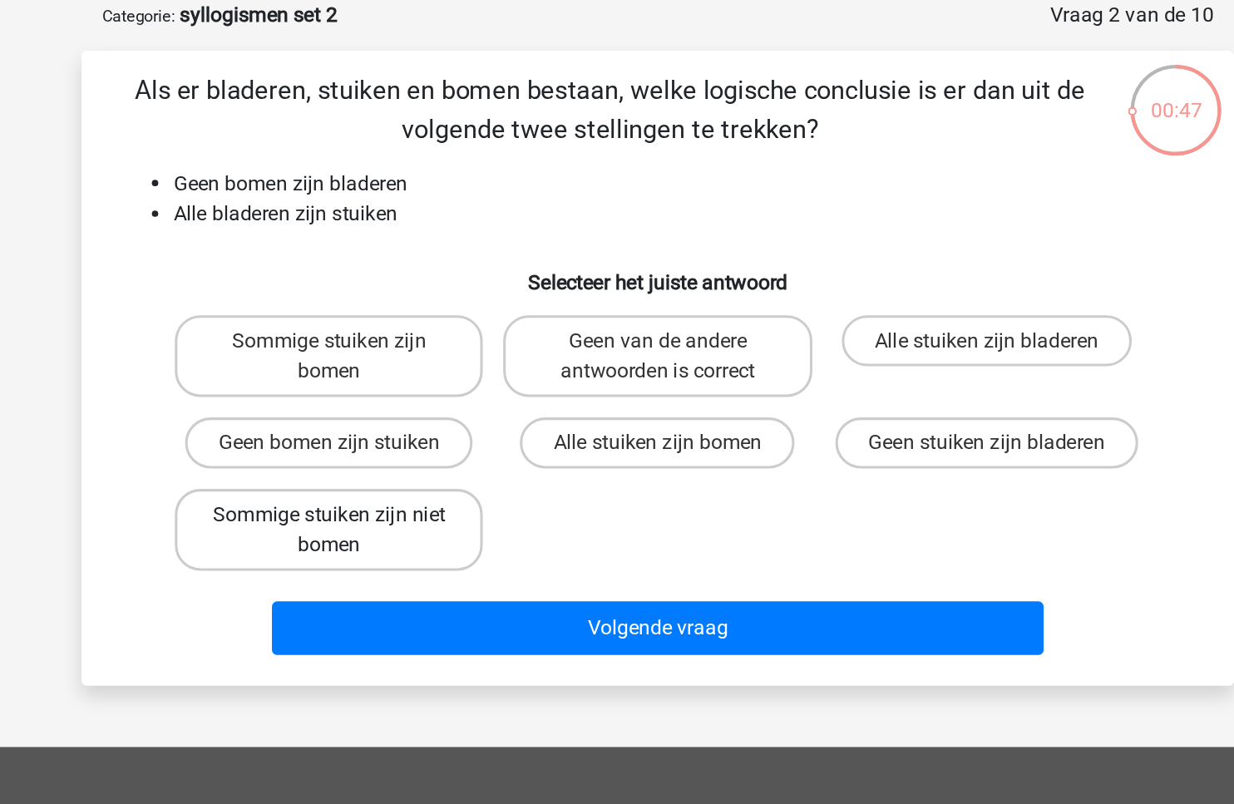
click at [445, 424] on label "Sommige stuiken zijn niet bomen" at bounding box center [403, 428] width 200 height 53
click at [414, 424] on input "Sommige stuiken zijn niet bomen" at bounding box center [408, 423] width 11 height 11
radio input "true"
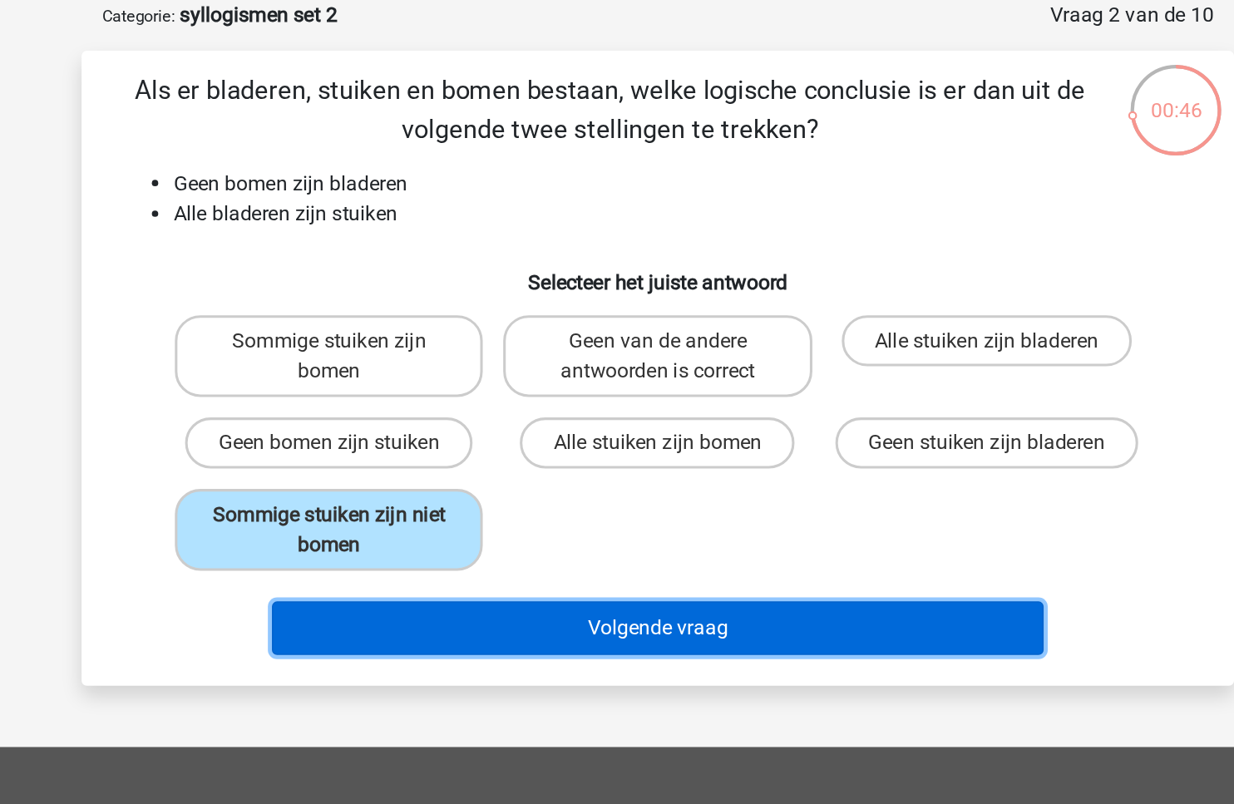
click at [544, 491] on button "Volgende vraag" at bounding box center [617, 492] width 503 height 35
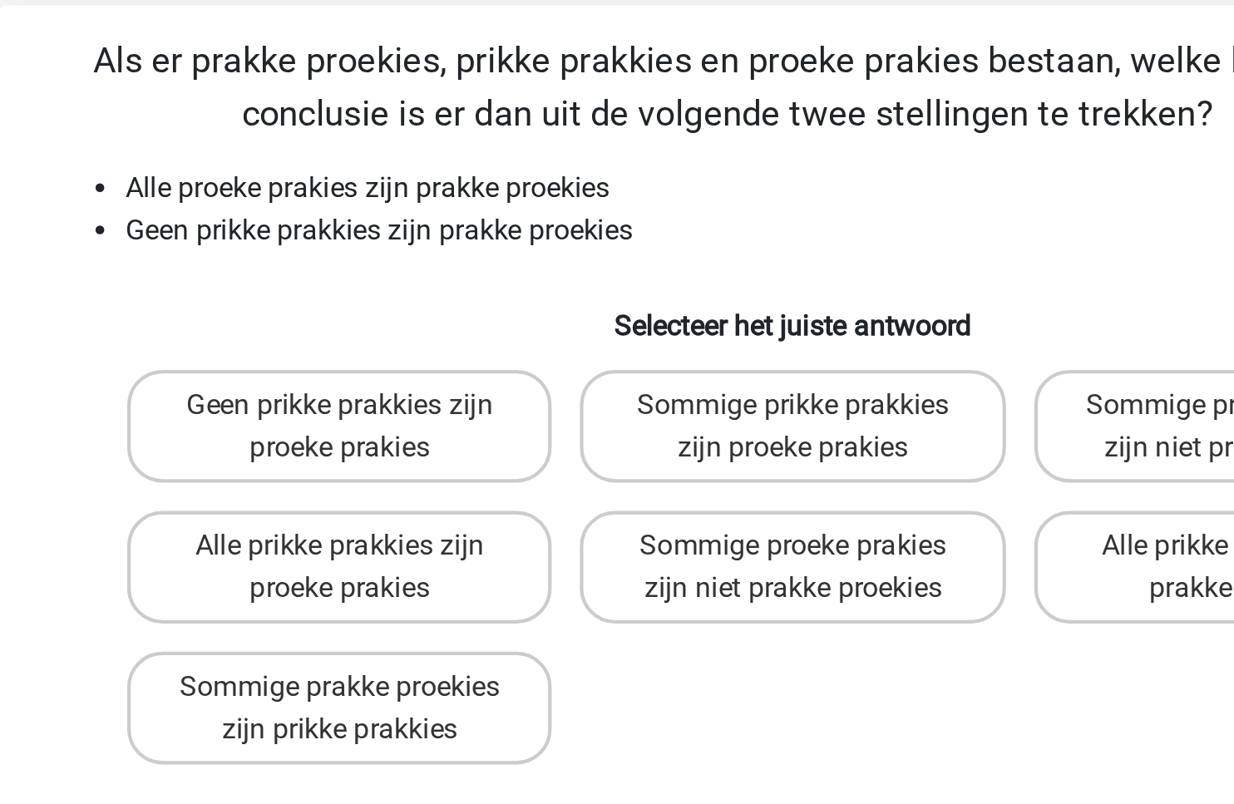
click at [386, 194] on li "Alle proeke prakies zijn prakke proekies" at bounding box center [634, 203] width 664 height 20
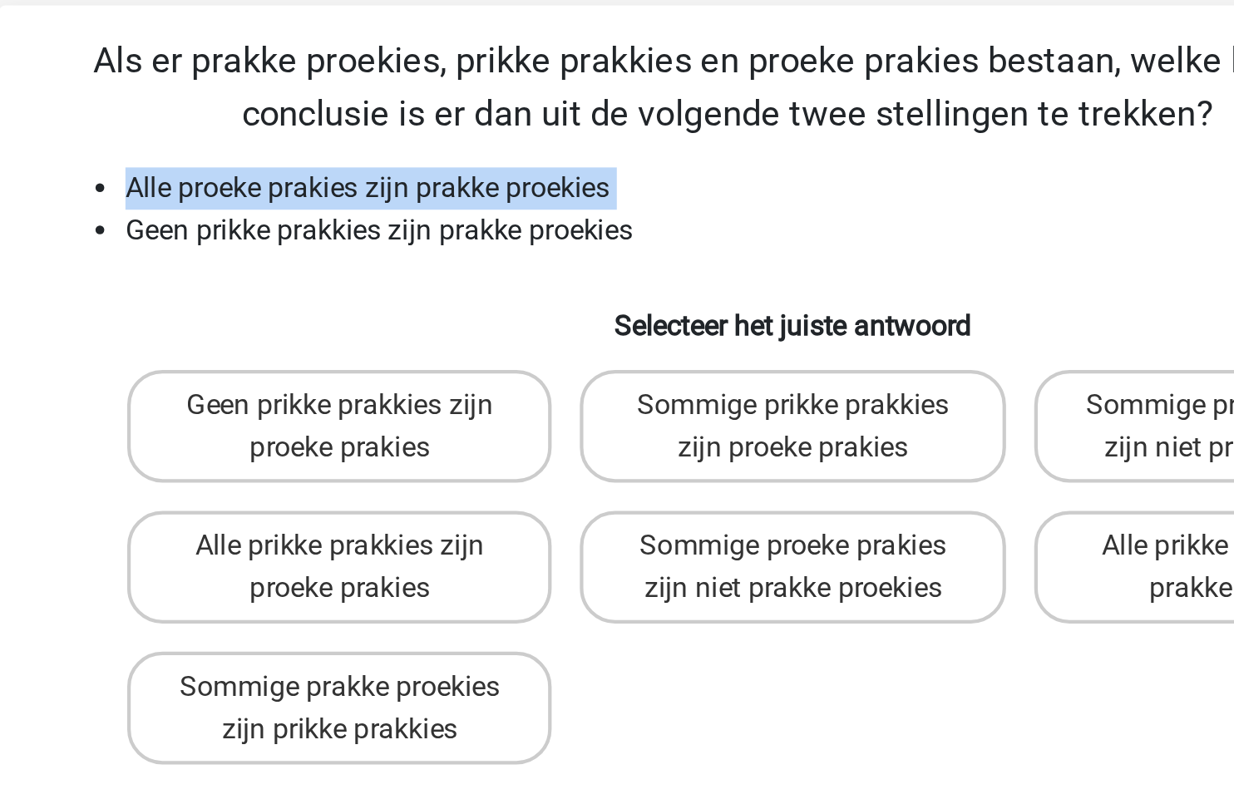
click at [414, 215] on li "Geen prikke prakkies zijn prakke proekies" at bounding box center [634, 223] width 664 height 20
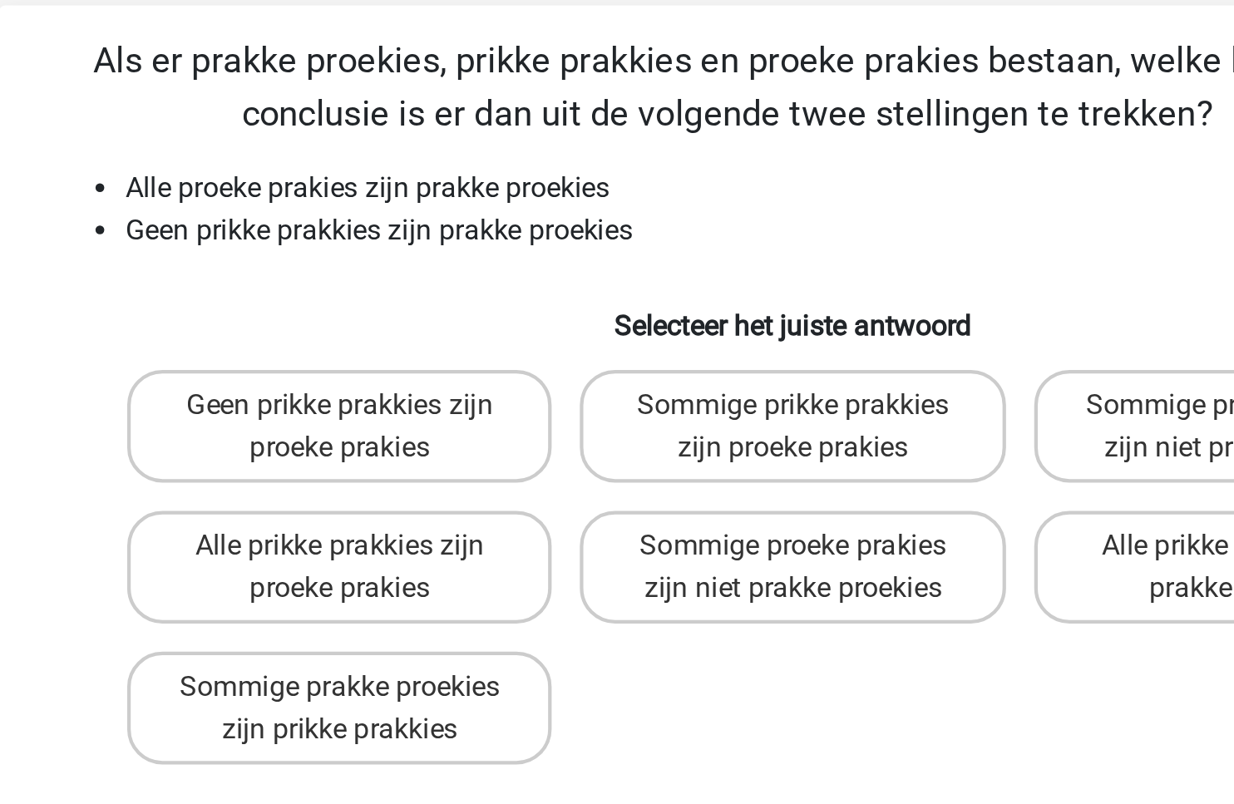
click at [414, 215] on li "Geen prikke prakkies zijn prakke proekies" at bounding box center [634, 223] width 664 height 20
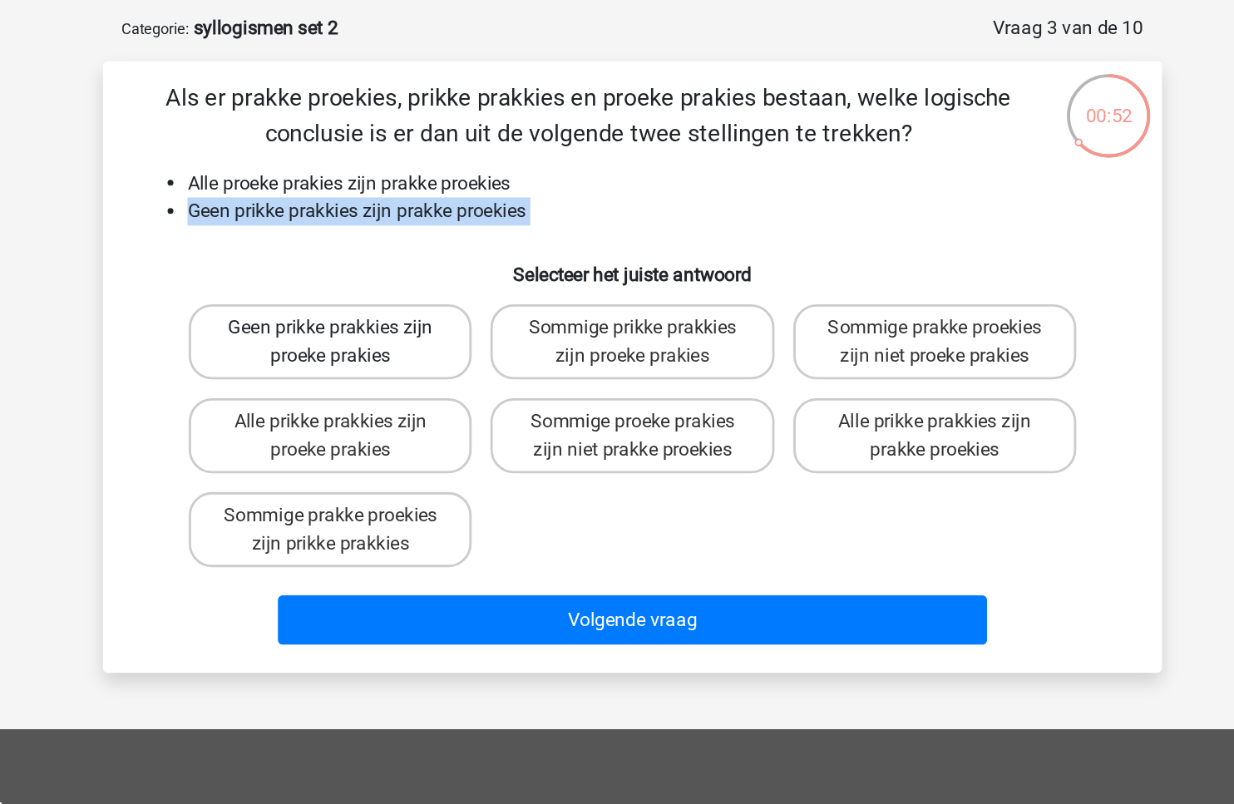
click at [397, 323] on label "Geen prikke prakkies zijn proeke prakies" at bounding box center [403, 315] width 200 height 53
click at [403, 316] on input "Geen prikke prakkies zijn proeke prakies" at bounding box center [408, 310] width 11 height 11
radio input "true"
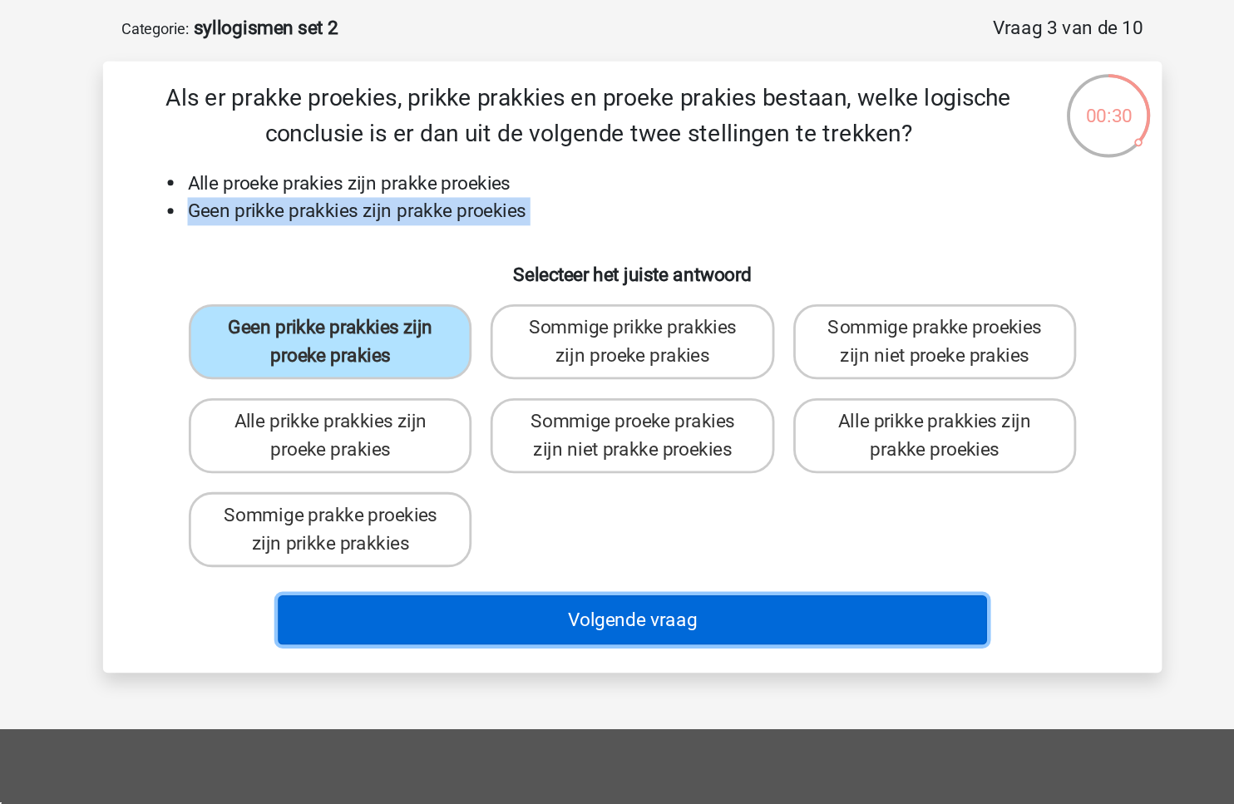
click at [560, 517] on button "Volgende vraag" at bounding box center [617, 512] width 503 height 35
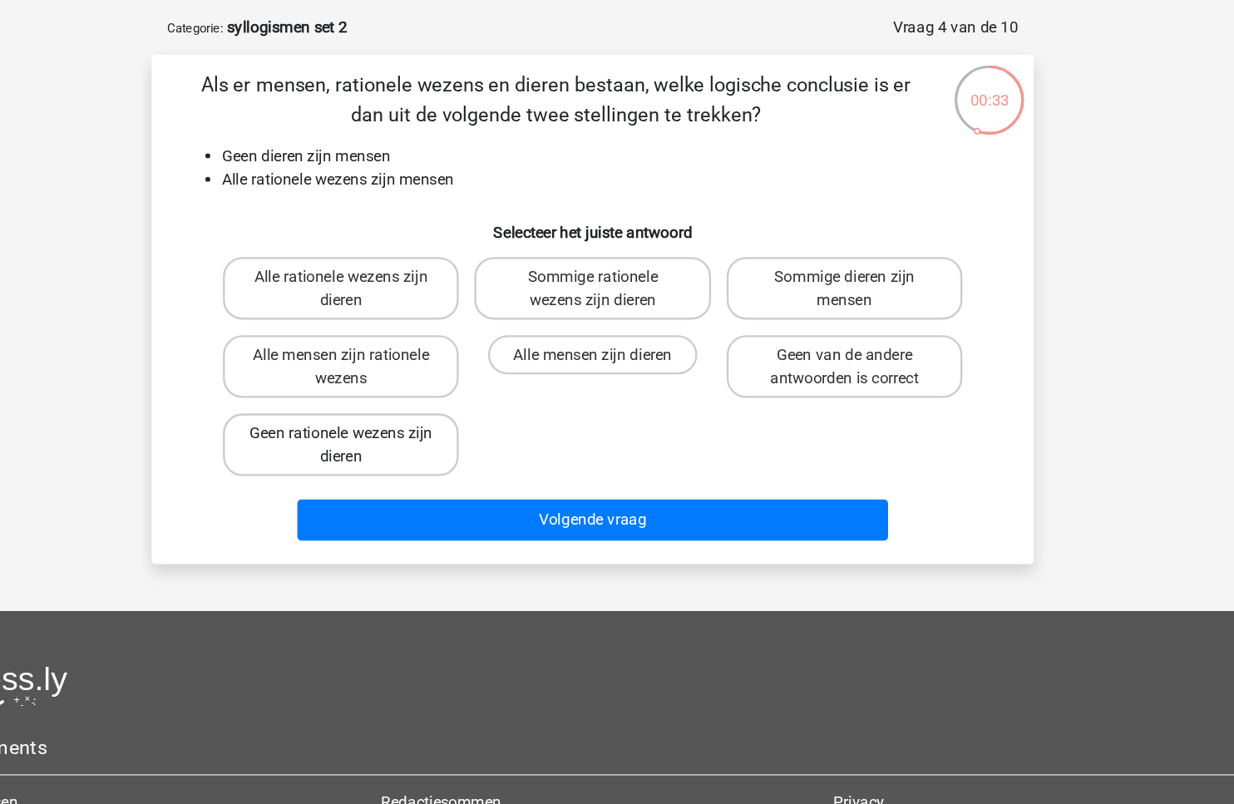
click at [437, 461] on label "Geen rationele wezens zijn dieren" at bounding box center [403, 448] width 200 height 53
click at [414, 449] on input "Geen rationele wezens zijn dieren" at bounding box center [408, 443] width 11 height 11
radio input "true"
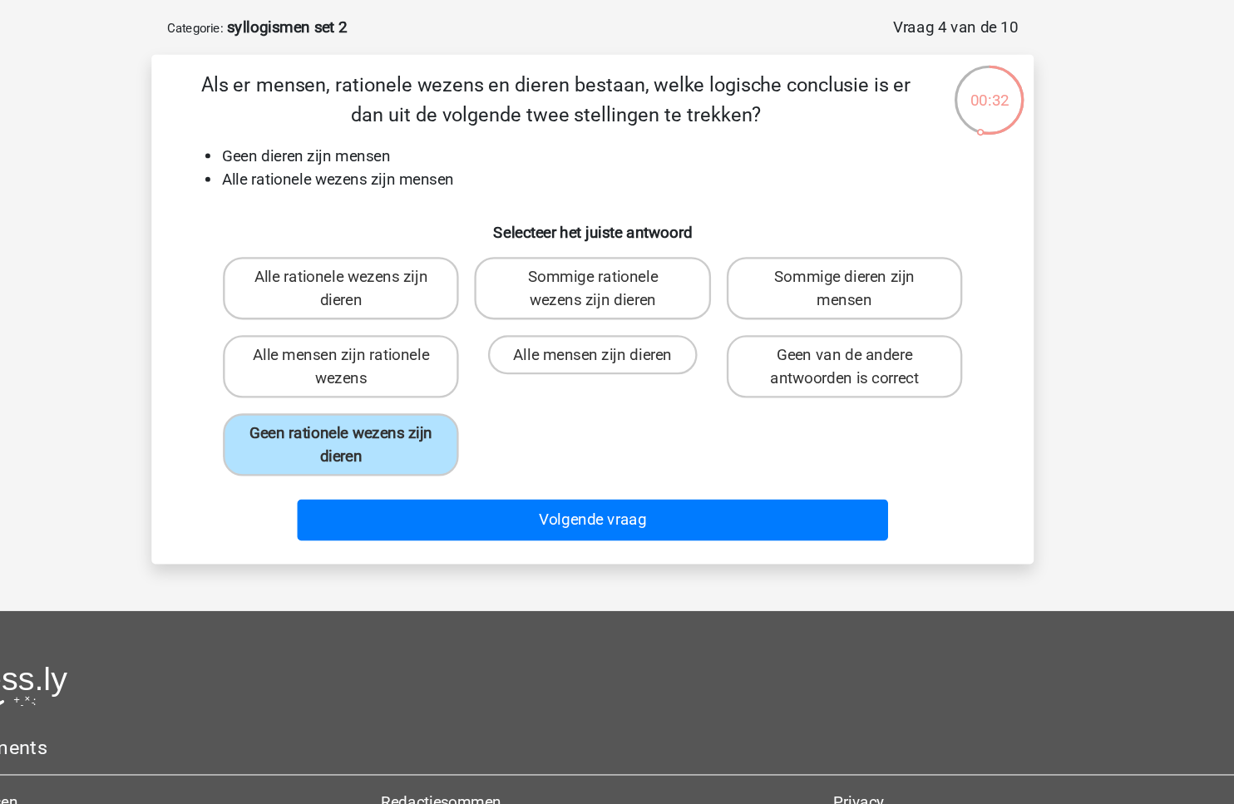
click at [557, 531] on div "Volgende vraag" at bounding box center [617, 516] width 642 height 42
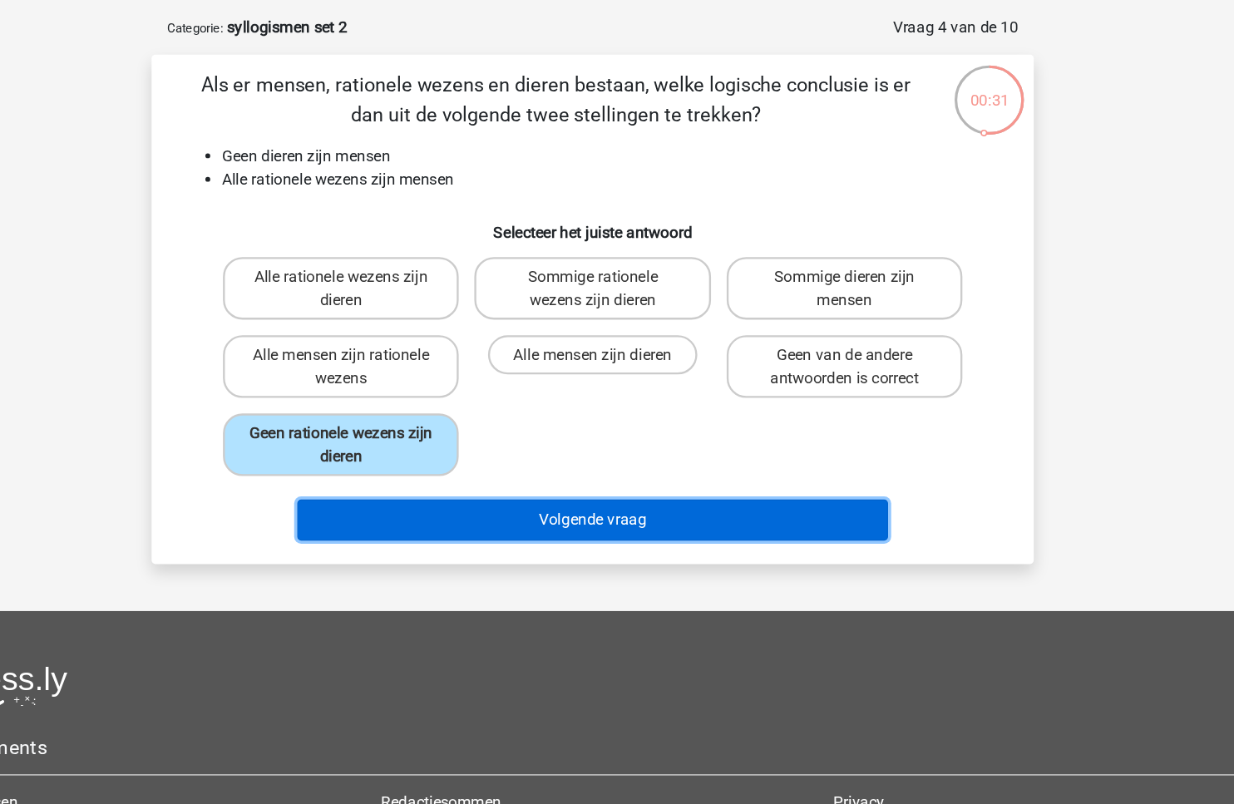
click at [565, 521] on button "Volgende vraag" at bounding box center [617, 512] width 503 height 35
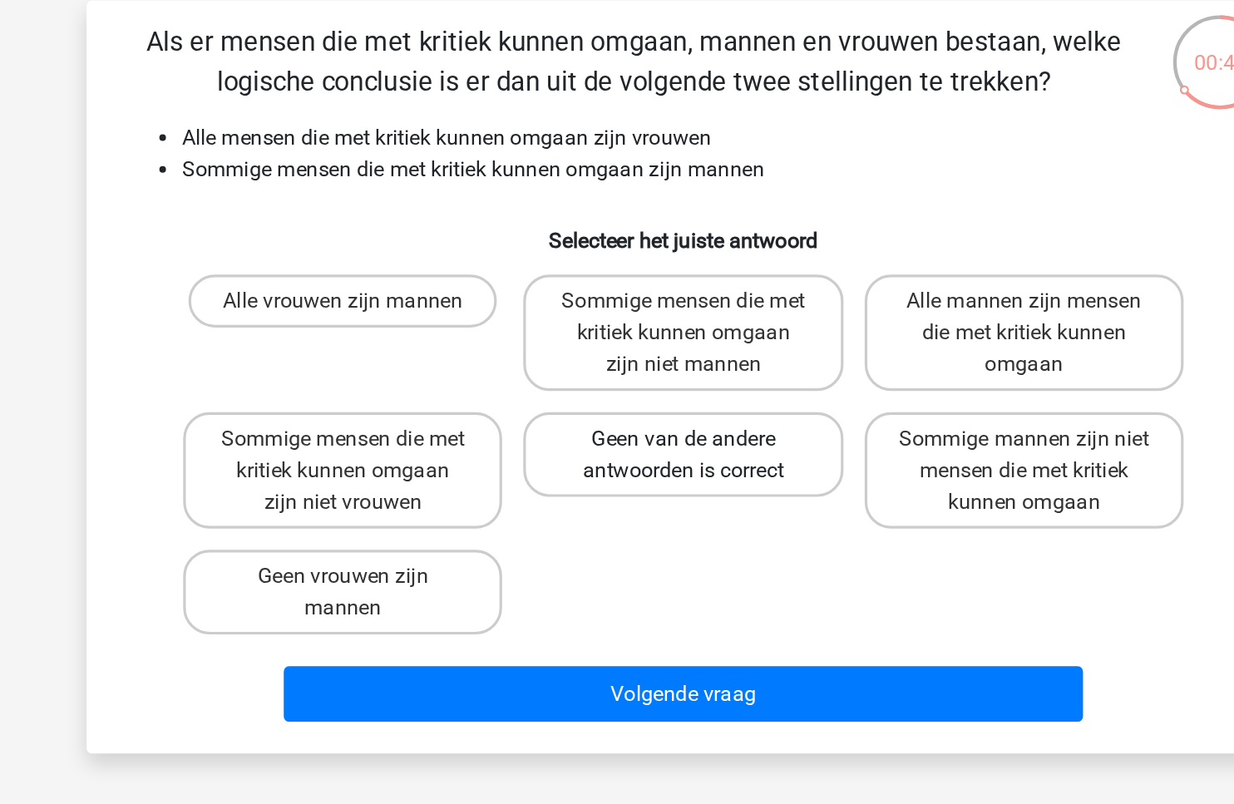
click at [591, 413] on label "Geen van de andere antwoorden is correct" at bounding box center [616, 401] width 200 height 53
click at [617, 402] on input "Geen van de andere antwoorden is correct" at bounding box center [622, 397] width 11 height 11
radio input "true"
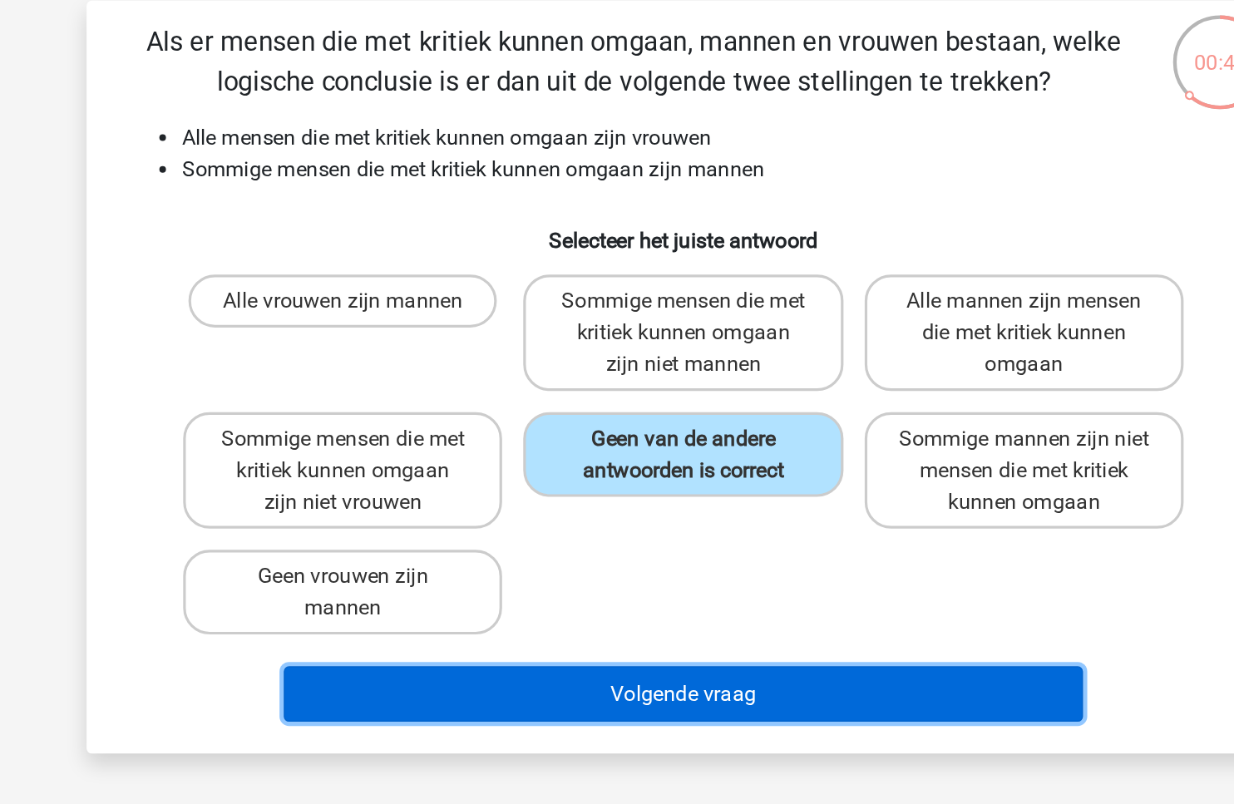
click at [576, 549] on button "Volgende vraag" at bounding box center [617, 552] width 503 height 35
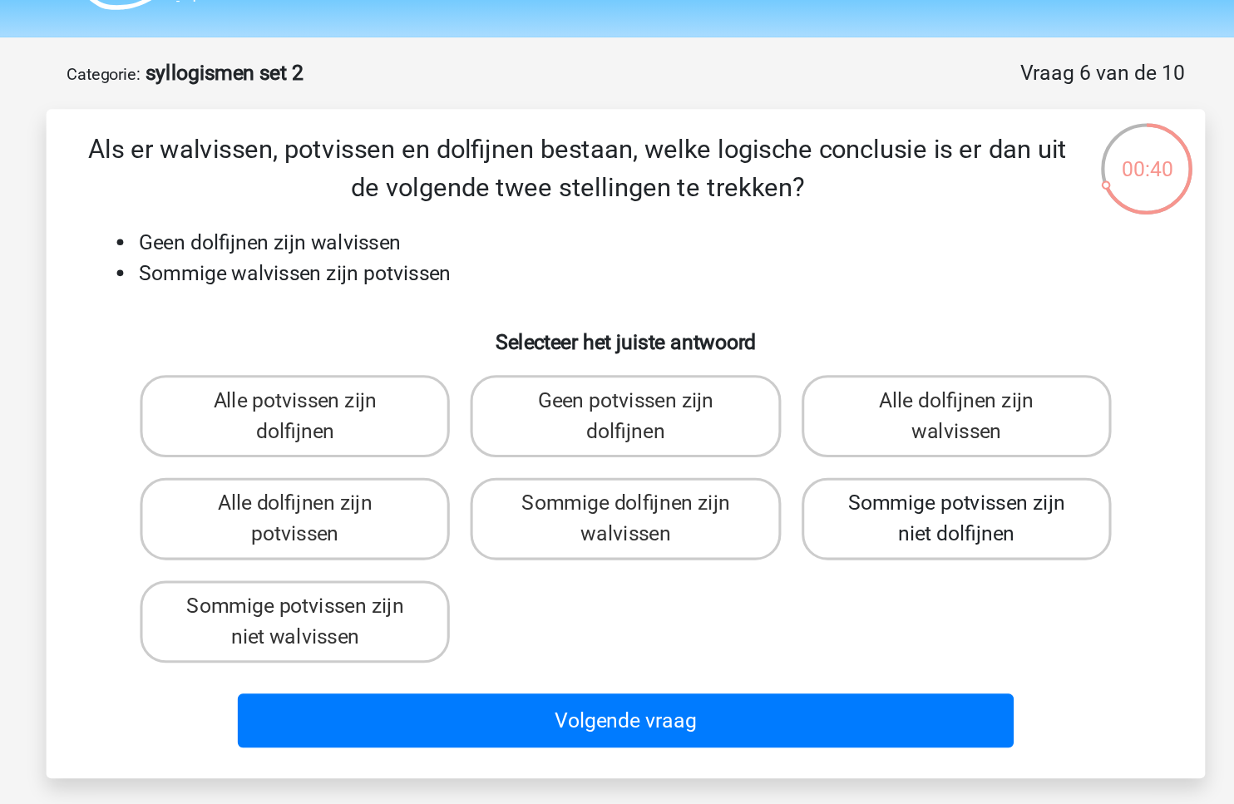
click at [804, 387] on label "Sommige potvissen zijn niet dolfijnen" at bounding box center [831, 381] width 200 height 53
click at [831, 382] on input "Sommige potvissen zijn niet dolfijnen" at bounding box center [836, 377] width 11 height 11
radio input "true"
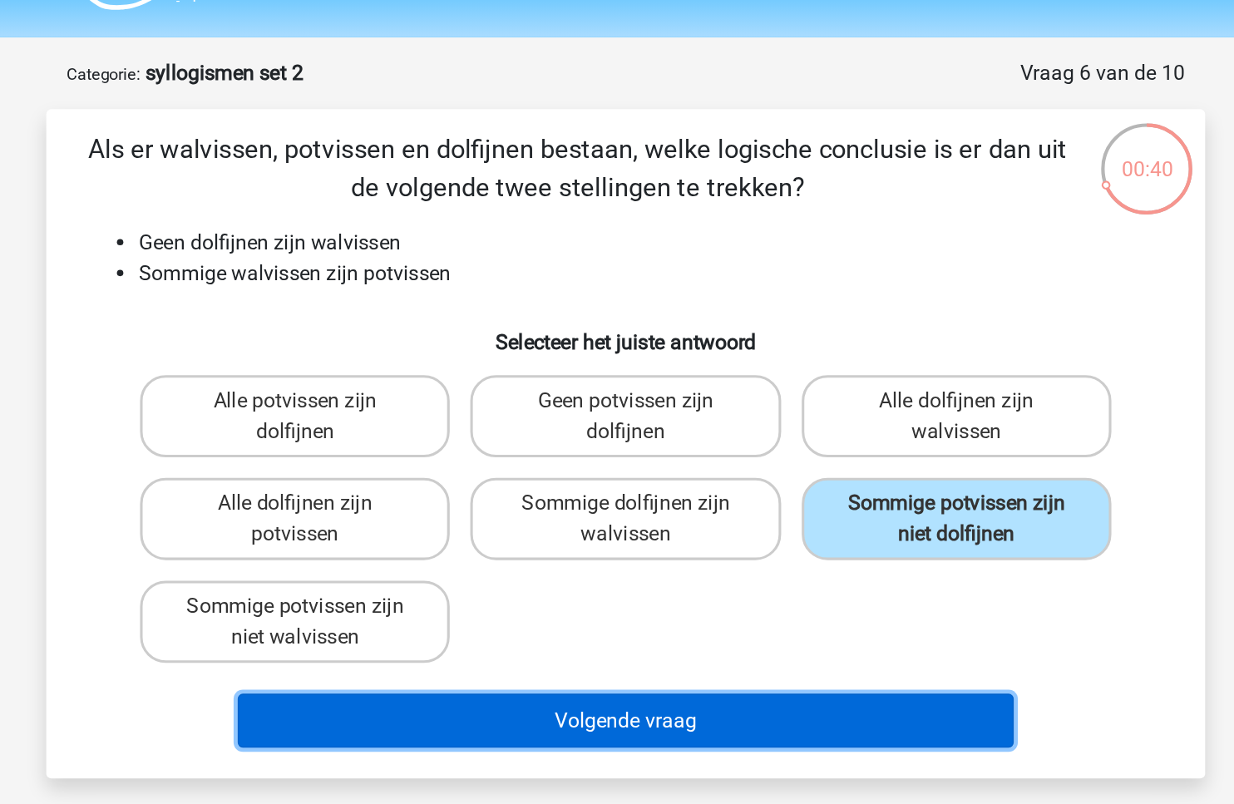
click at [673, 513] on button "Volgende vraag" at bounding box center [617, 512] width 503 height 35
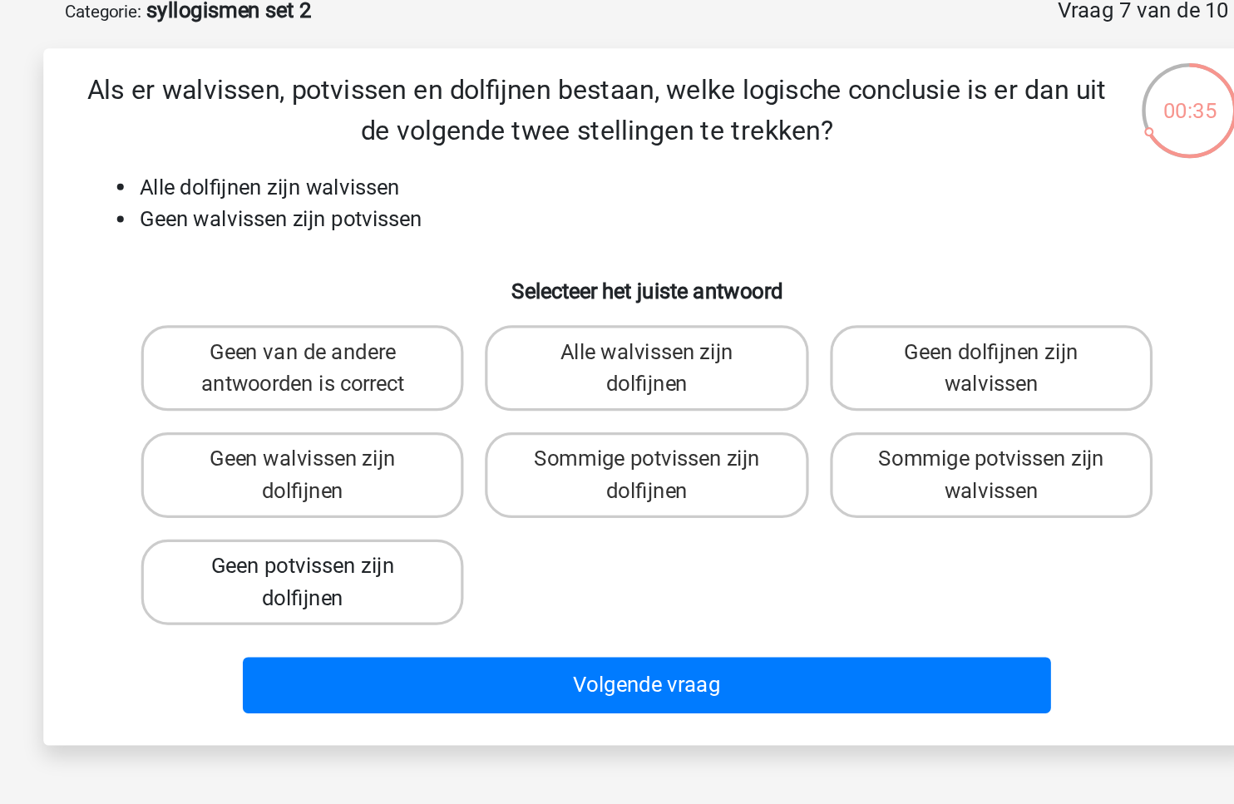
click at [371, 422] on label "Geen potvissen zijn dolfijnen" at bounding box center [403, 448] width 200 height 53
click at [403, 438] on input "Geen potvissen zijn dolfijnen" at bounding box center [408, 443] width 11 height 11
radio input "true"
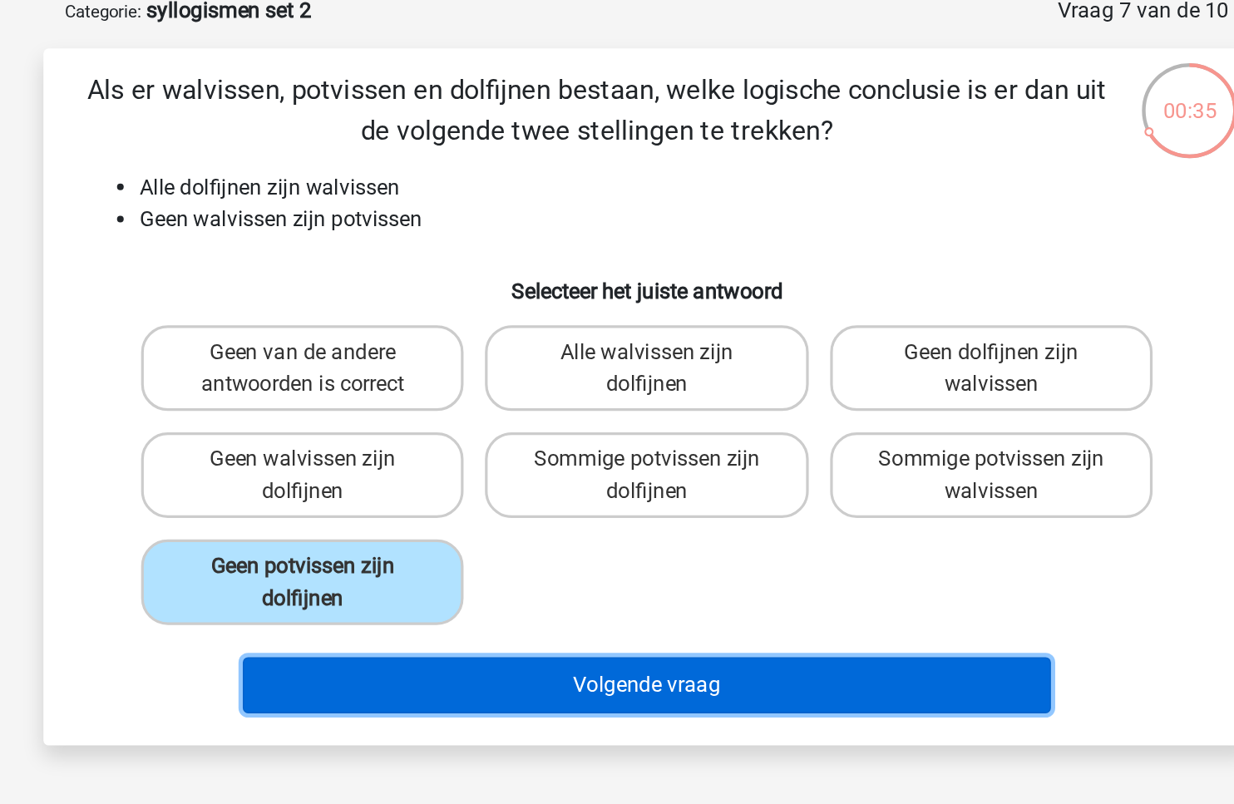
click at [447, 496] on button "Volgende vraag" at bounding box center [617, 512] width 503 height 35
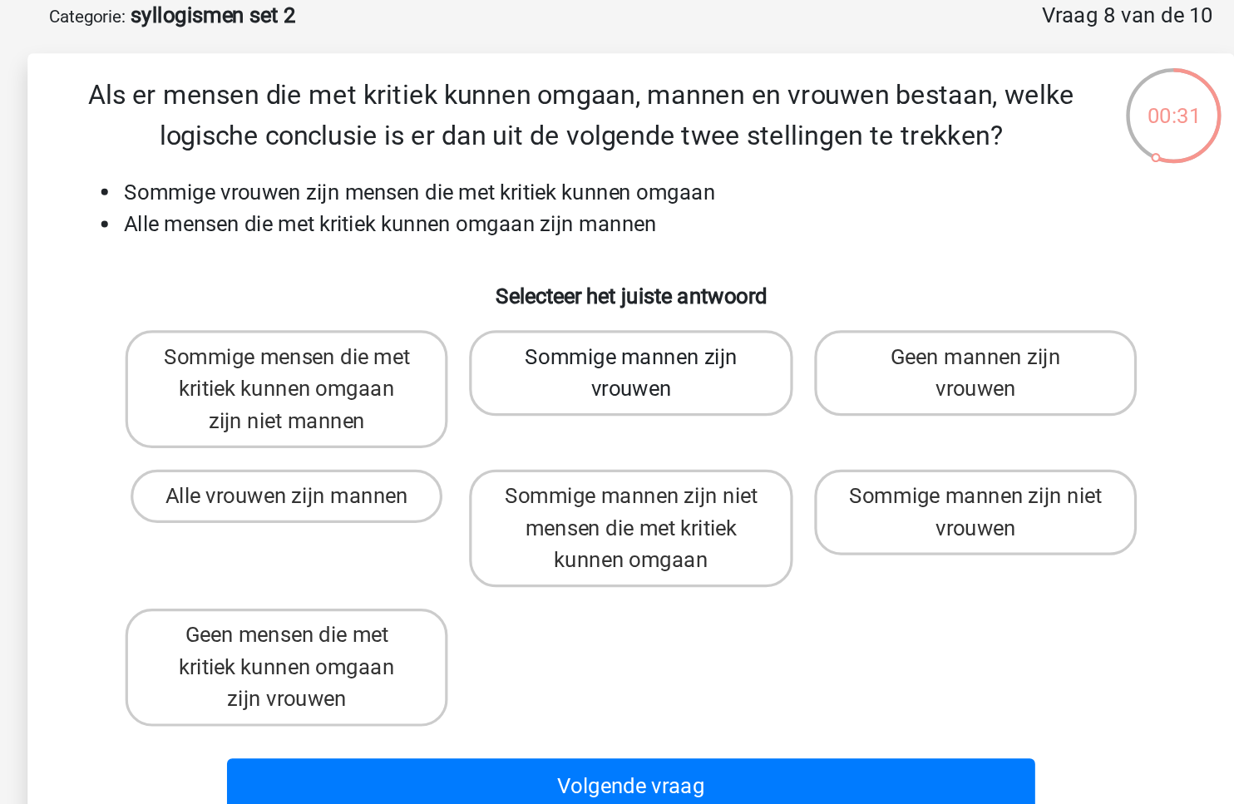
click at [595, 325] on label "Sommige mannen zijn vrouwen" at bounding box center [616, 315] width 200 height 53
click at [617, 316] on input "Sommige mannen zijn vrouwen" at bounding box center [622, 310] width 11 height 11
radio input "true"
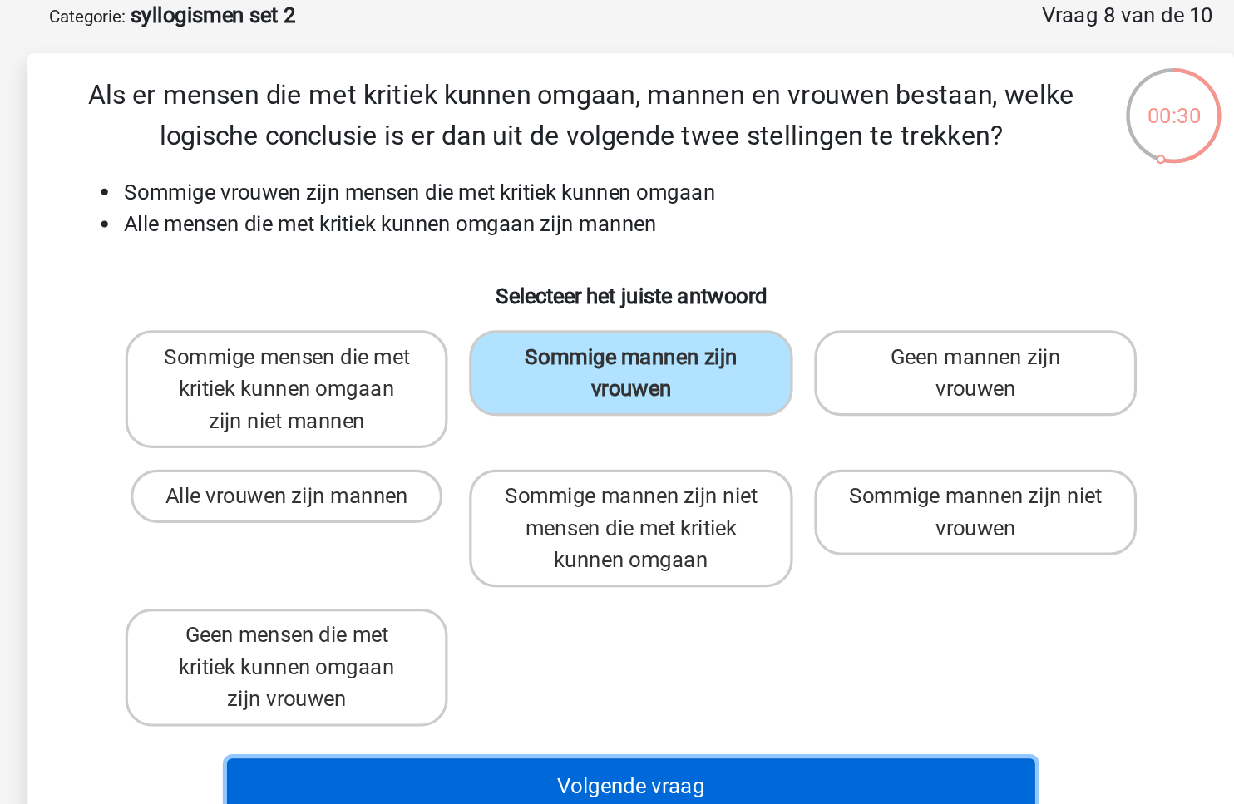
click at [503, 561] on button "Volgende vraag" at bounding box center [617, 572] width 503 height 35
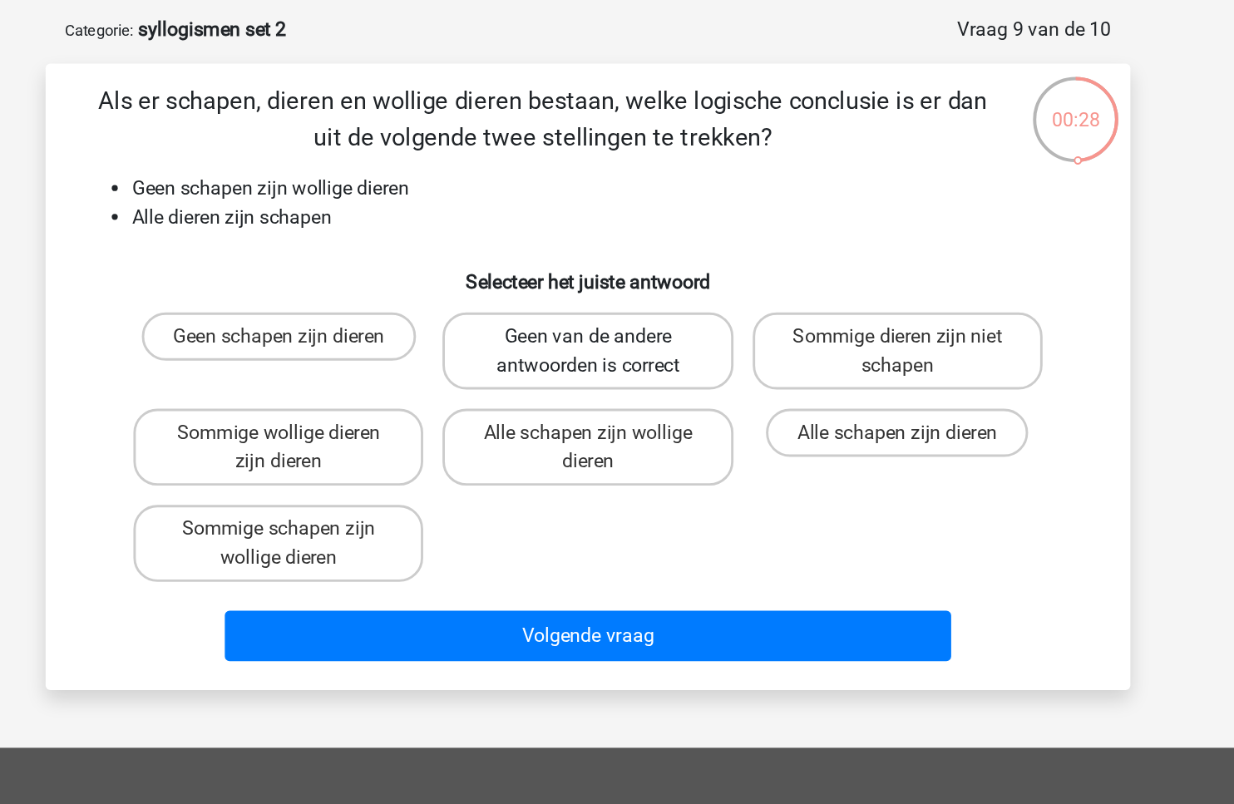
click at [630, 315] on label "Geen van de andere antwoorden is correct" at bounding box center [616, 315] width 200 height 53
click at [628, 315] on input "Geen van de andere antwoorden is correct" at bounding box center [622, 310] width 11 height 11
radio input "true"
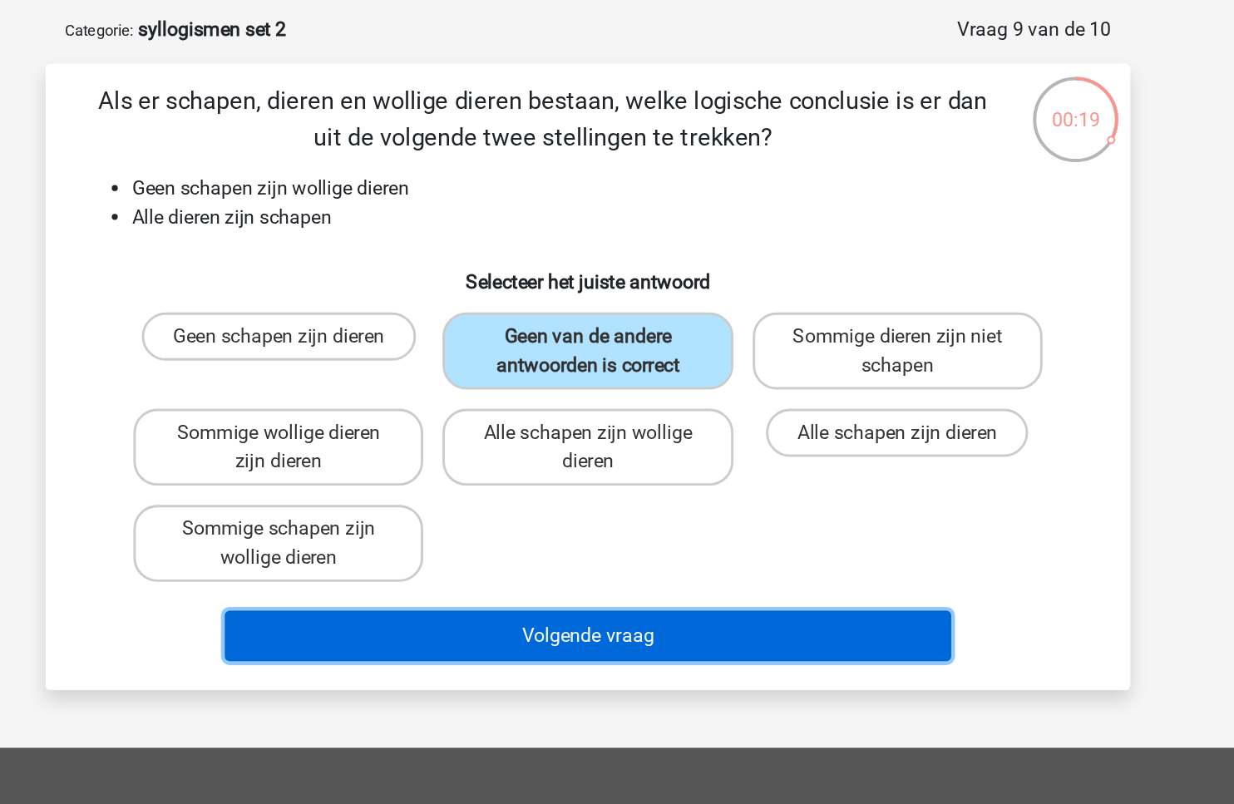
click at [609, 521] on button "Volgende vraag" at bounding box center [617, 512] width 503 height 35
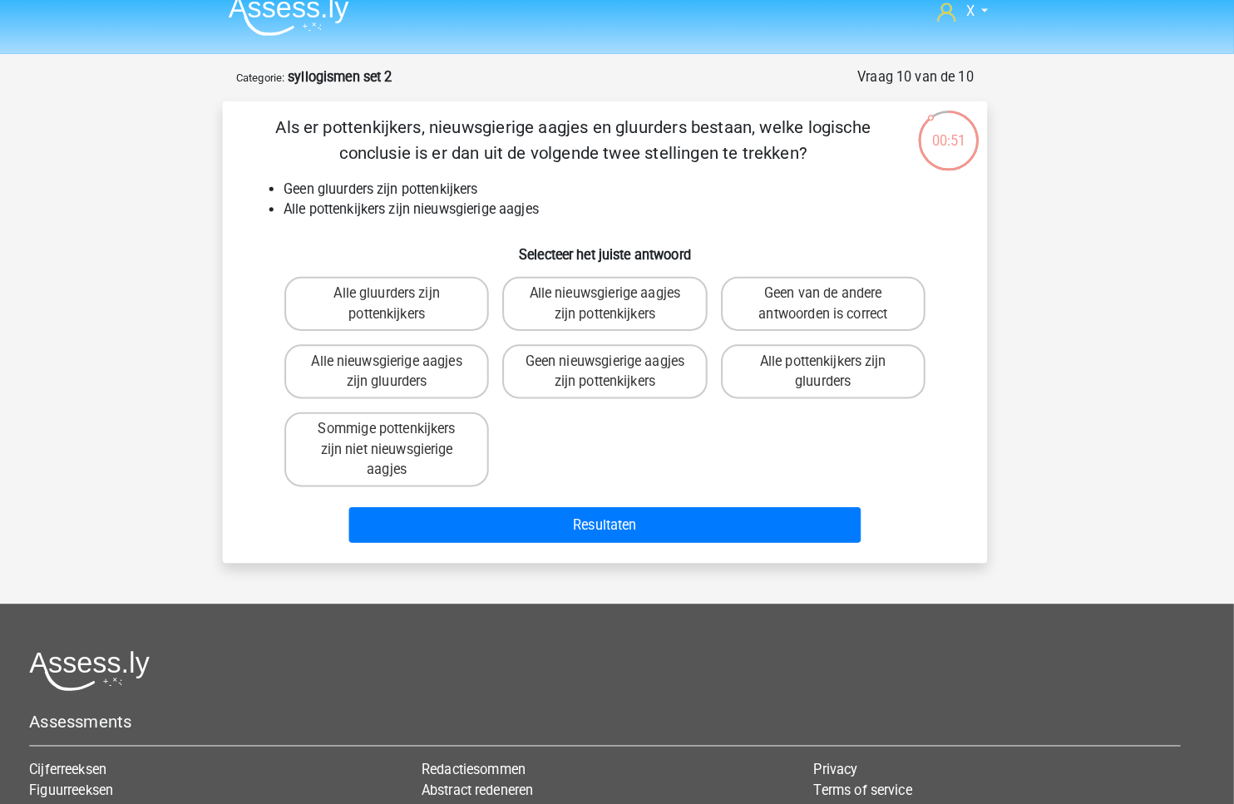
scroll to position [15, 0]
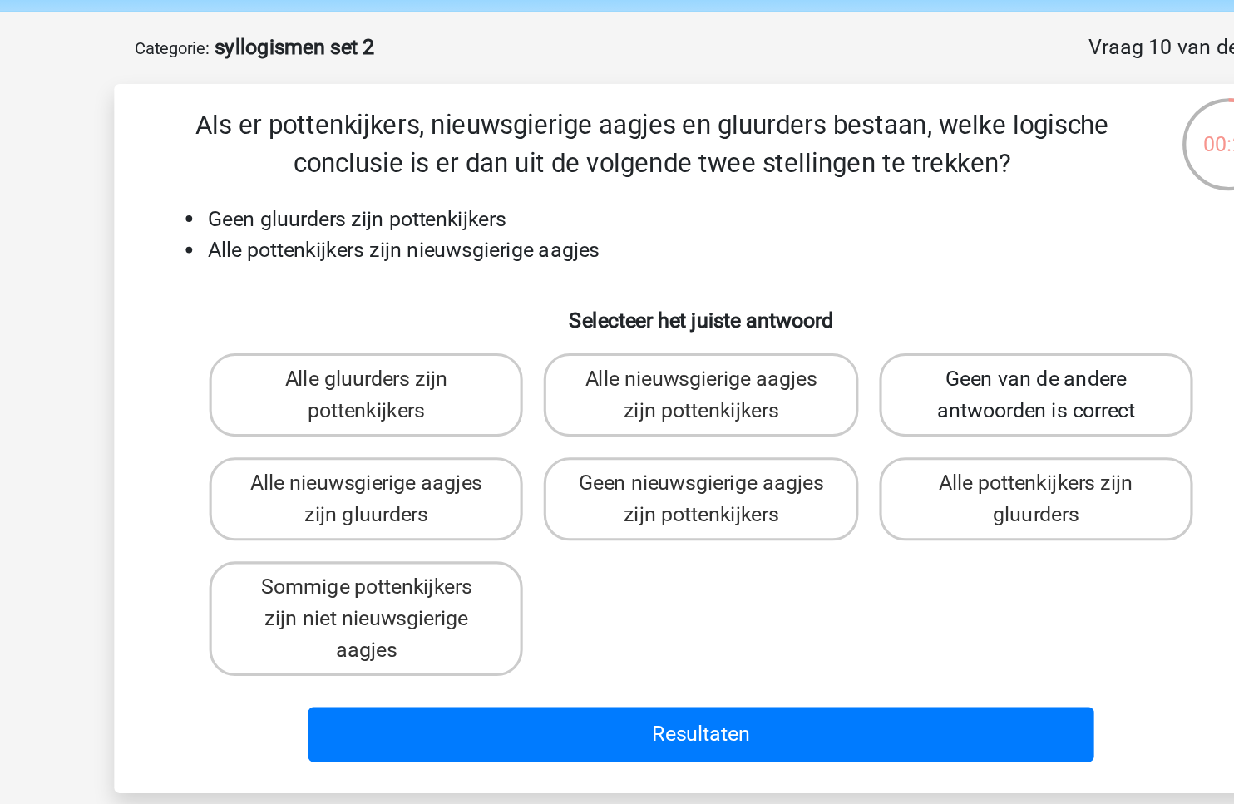
click at [773, 299] on label "Geen van de andere antwoorden is correct" at bounding box center [831, 300] width 200 height 53
click at [831, 299] on input "Geen van de andere antwoorden is correct" at bounding box center [836, 295] width 11 height 11
radio input "true"
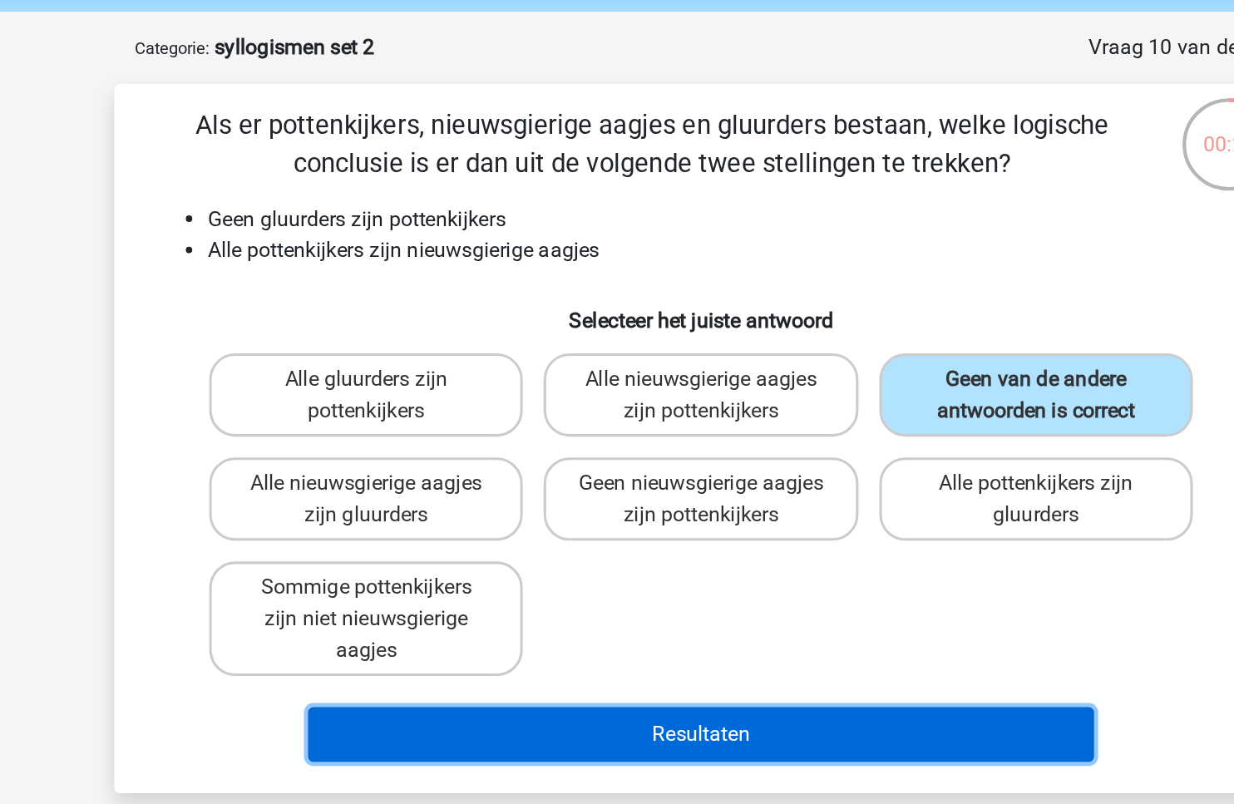
click at [624, 518] on button "Resultaten" at bounding box center [617, 517] width 503 height 35
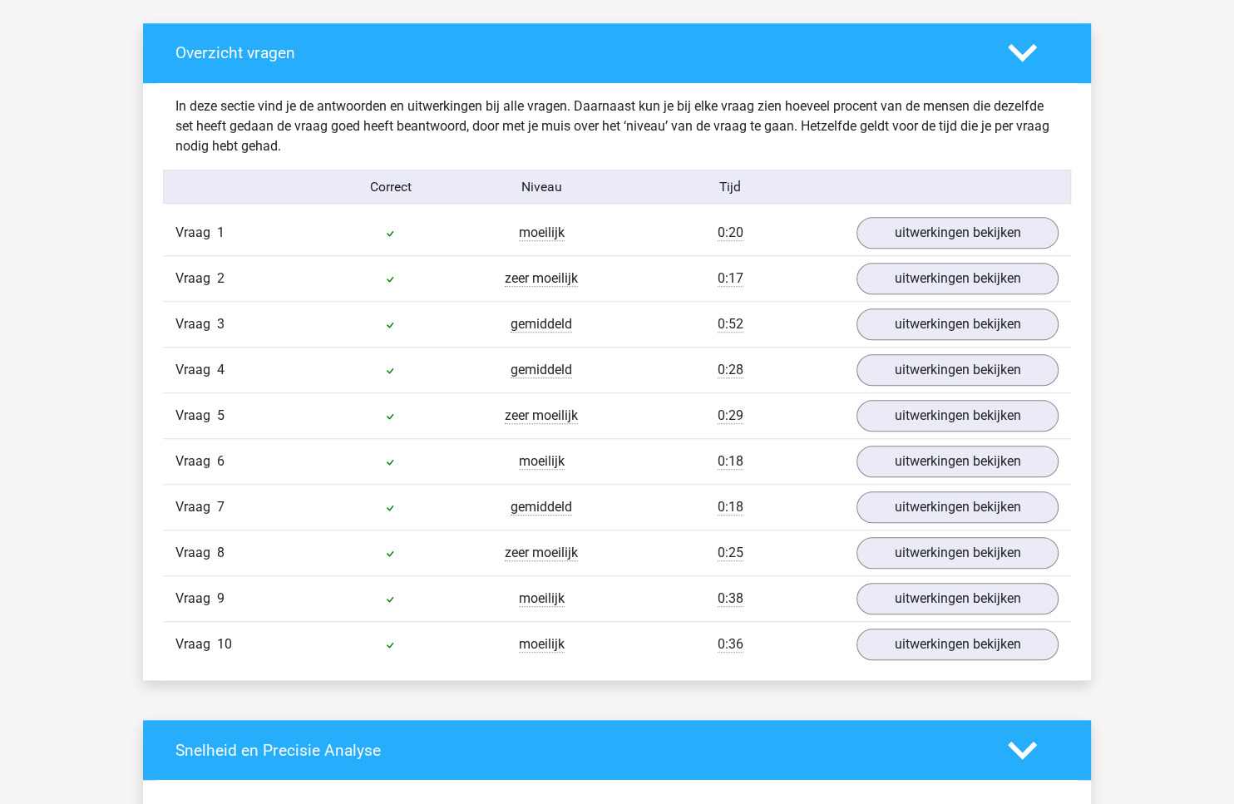
scroll to position [1177, 0]
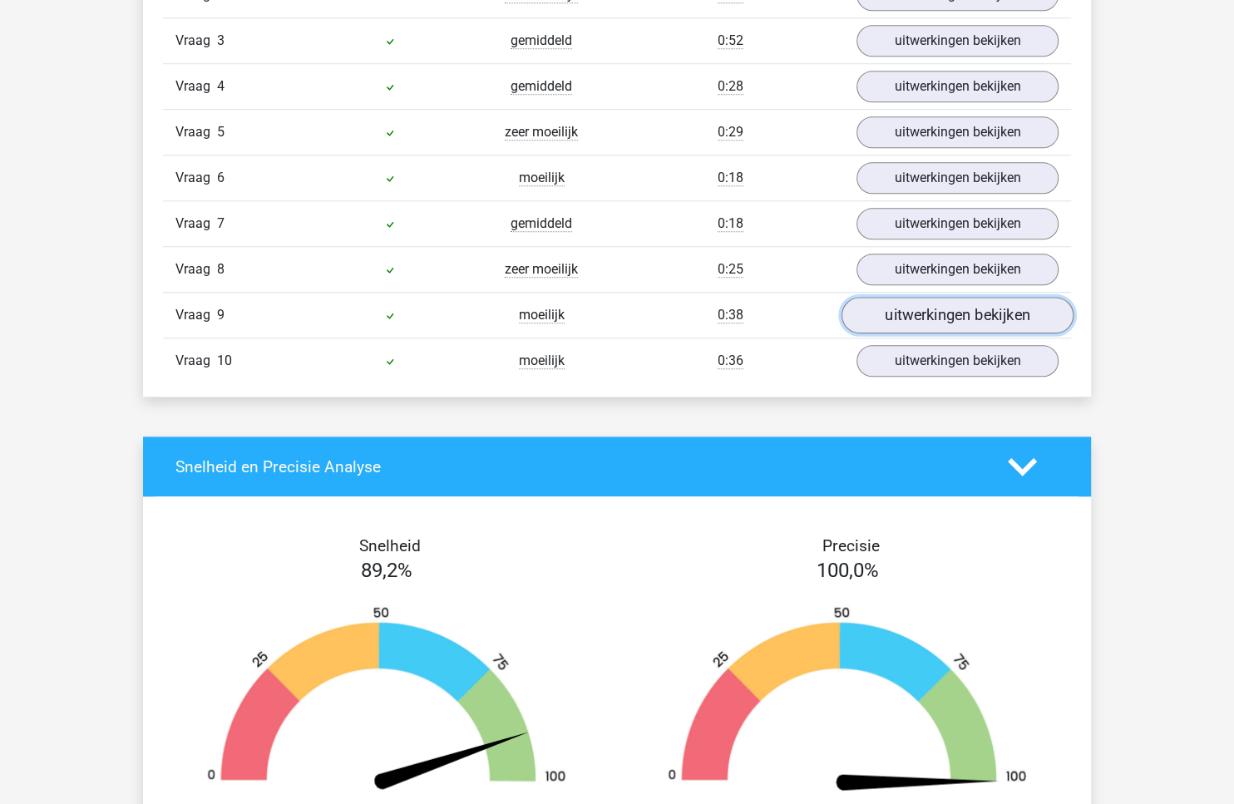
click at [932, 315] on link "uitwerkingen bekijken" at bounding box center [957, 315] width 232 height 37
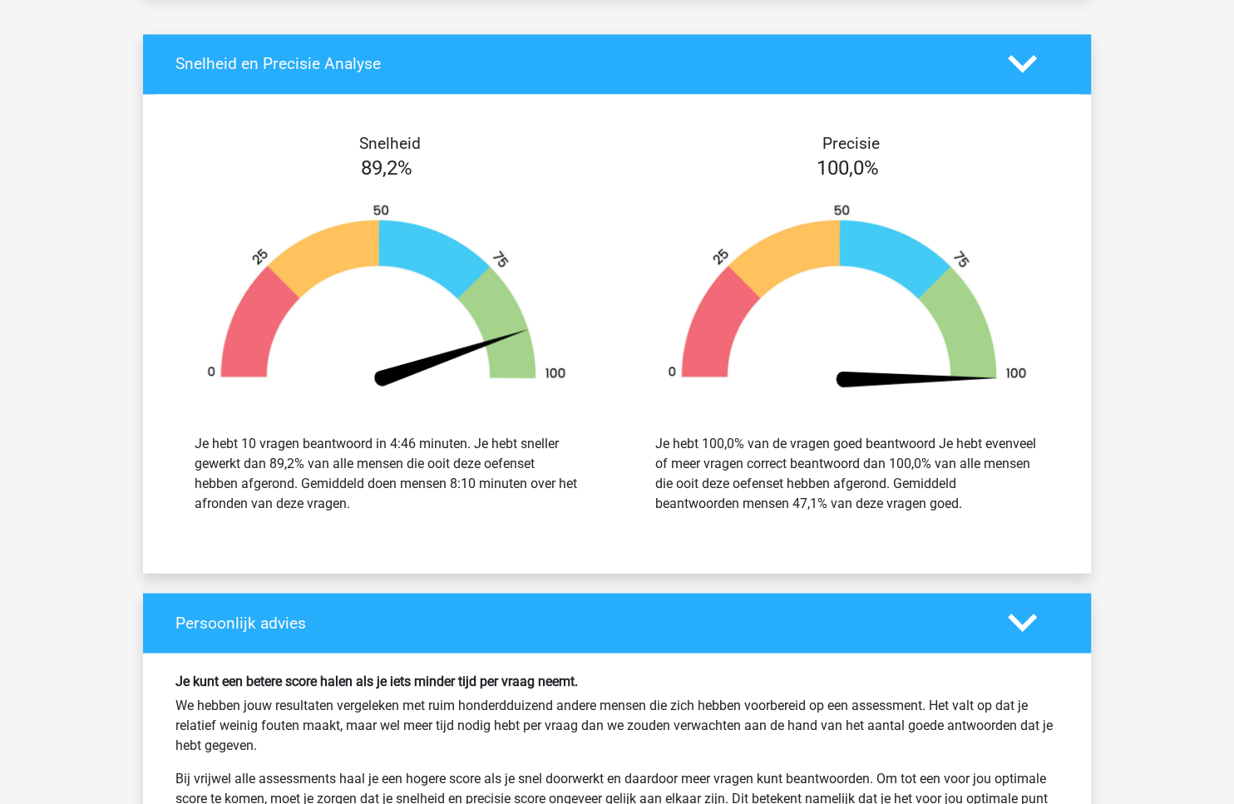
scroll to position [2293, 0]
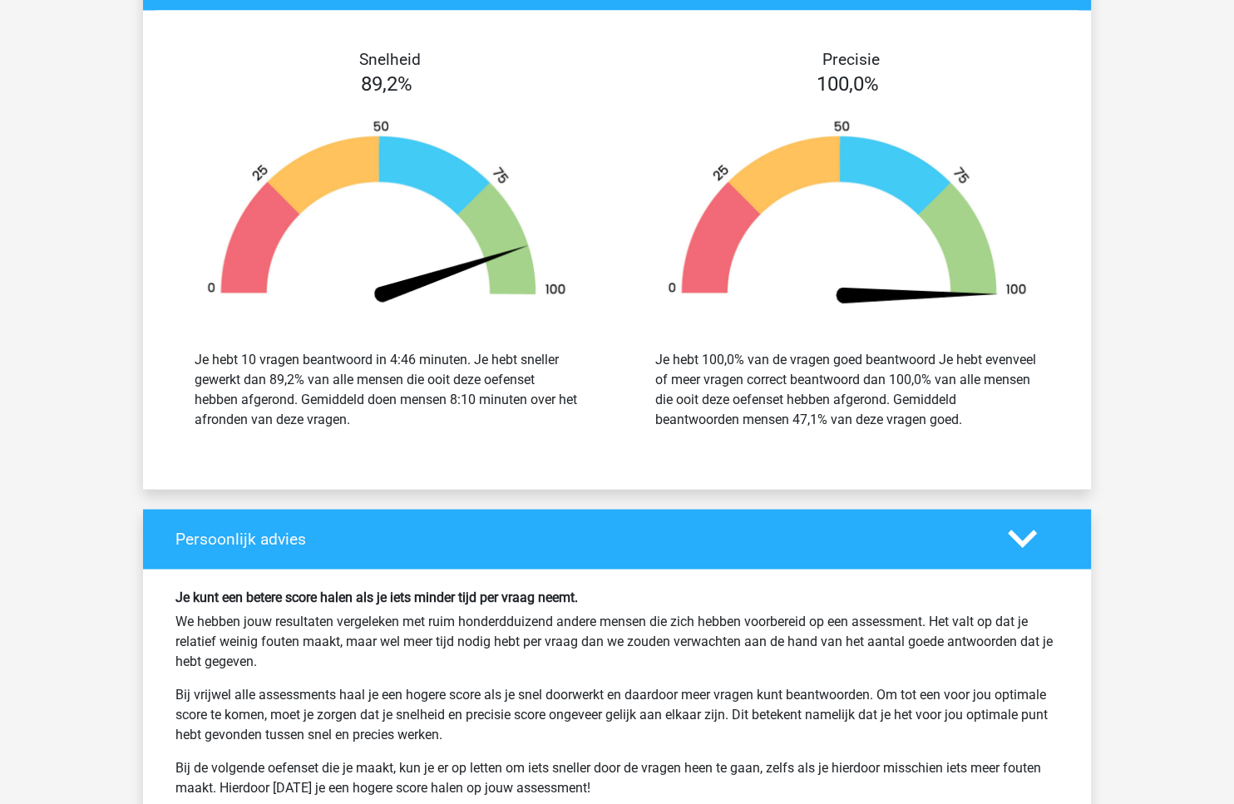
click at [496, 372] on div "Je hebt 10 vragen beantwoord in 4:46 minuten. Je hebt sneller gewerkt dan 89,2%…" at bounding box center [387, 389] width 384 height 80
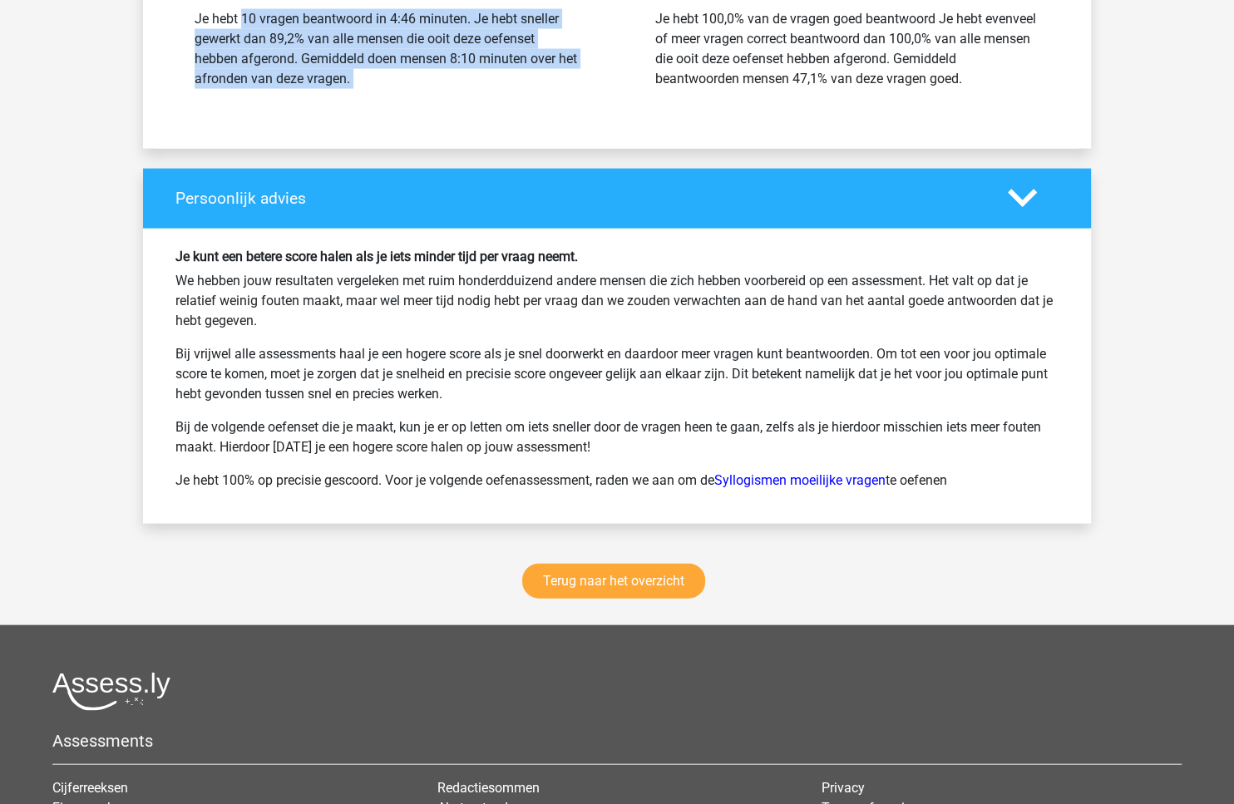
scroll to position [2881, 0]
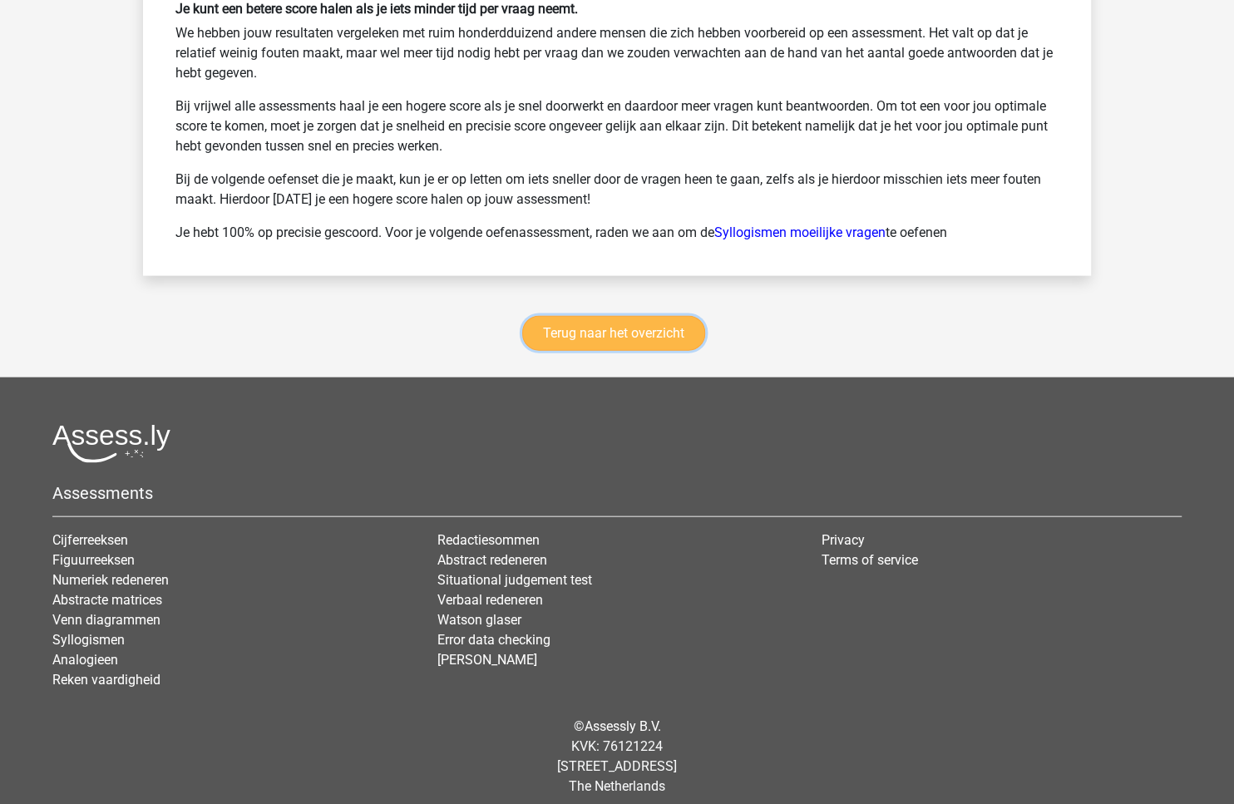
click at [635, 324] on link "Terug naar het overzicht" at bounding box center [613, 333] width 183 height 35
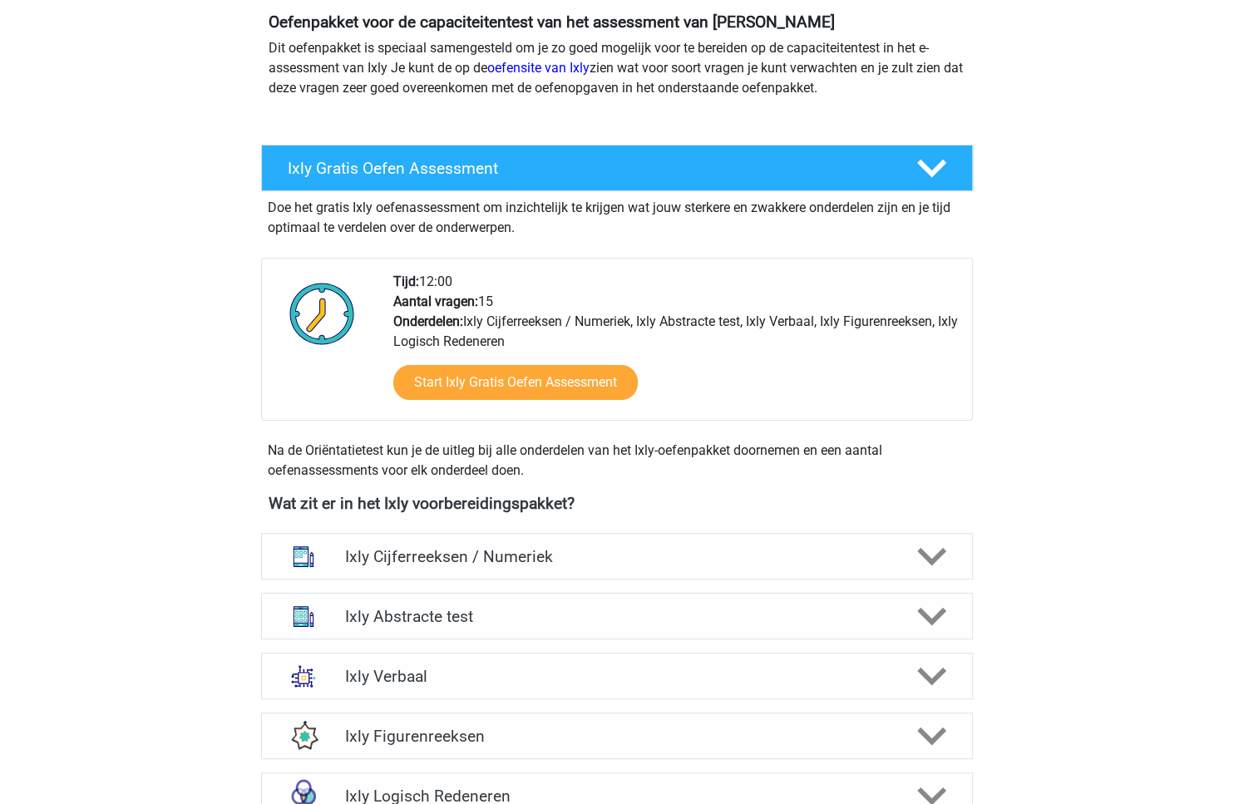
scroll to position [550, 0]
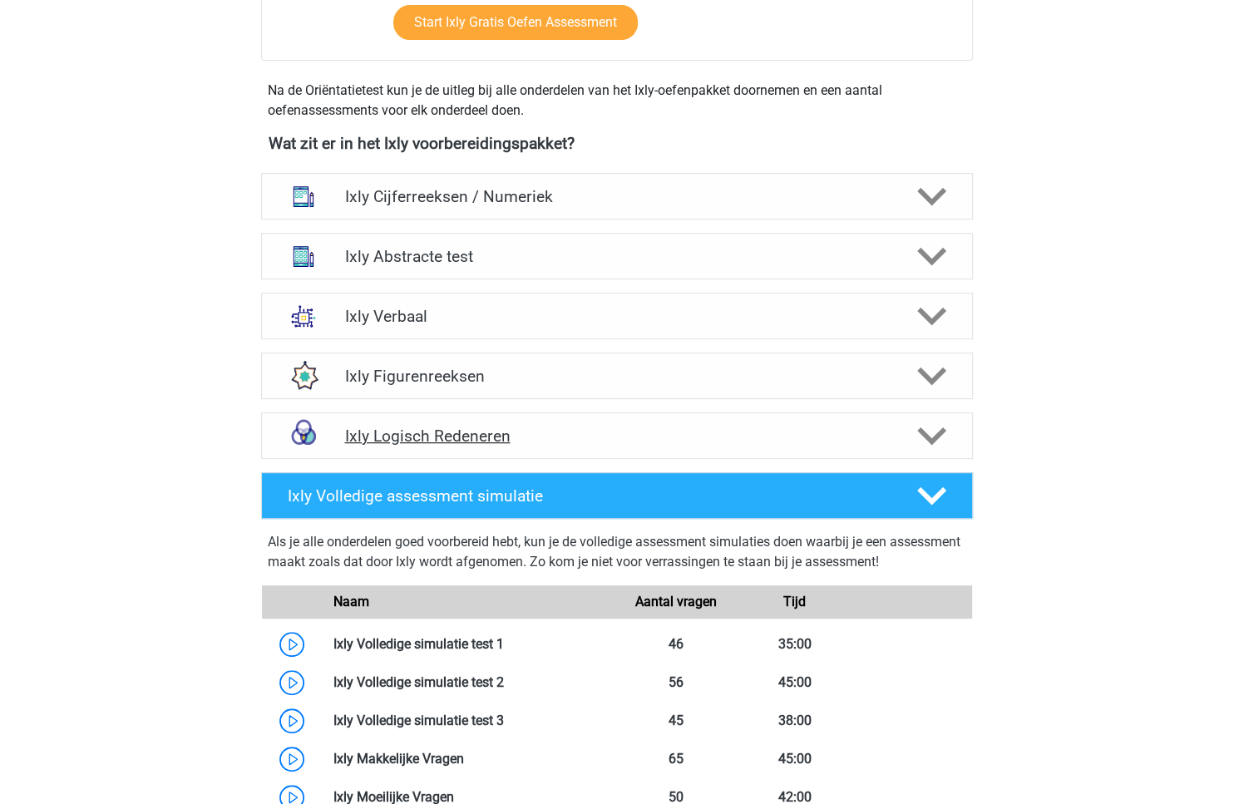
click at [819, 437] on h4 "Ixly Logisch Redeneren" at bounding box center [616, 436] width 545 height 19
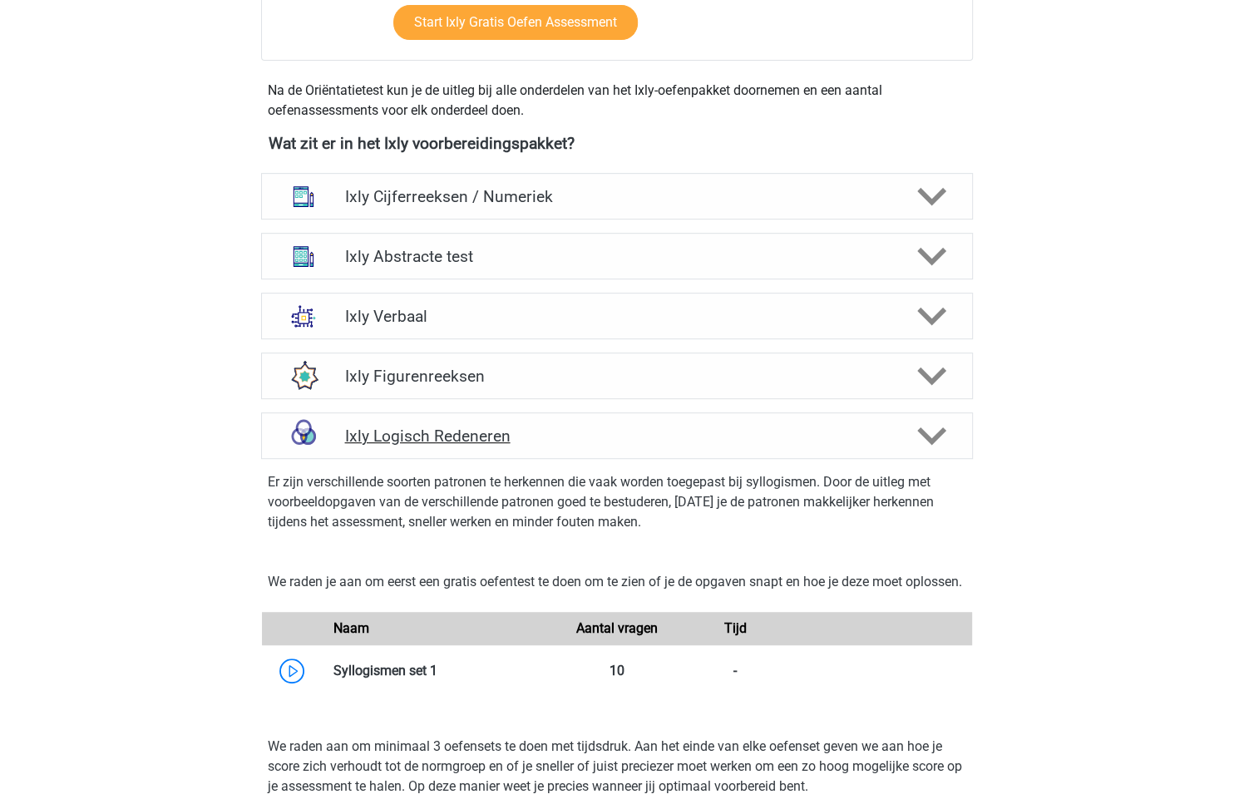
scroll to position [961, 0]
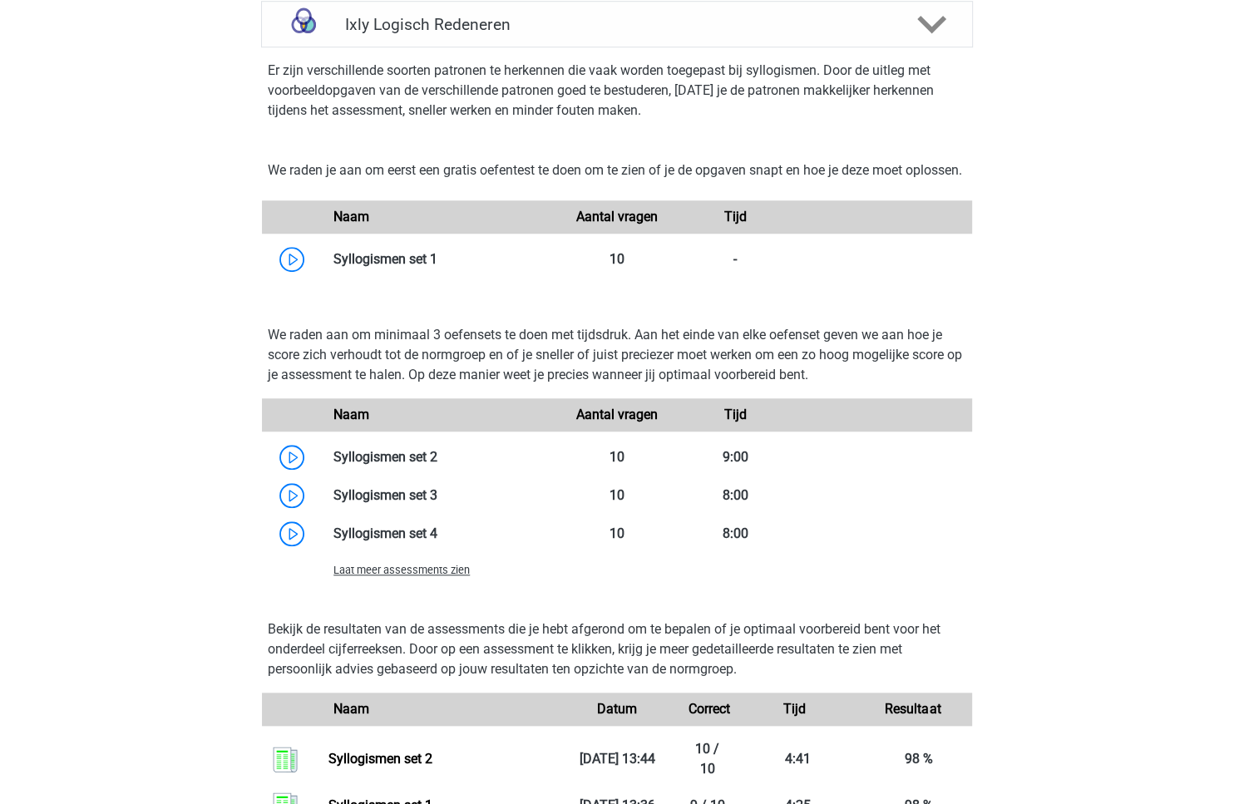
click at [408, 576] on span "Laat meer assessments zien" at bounding box center [401, 570] width 136 height 12
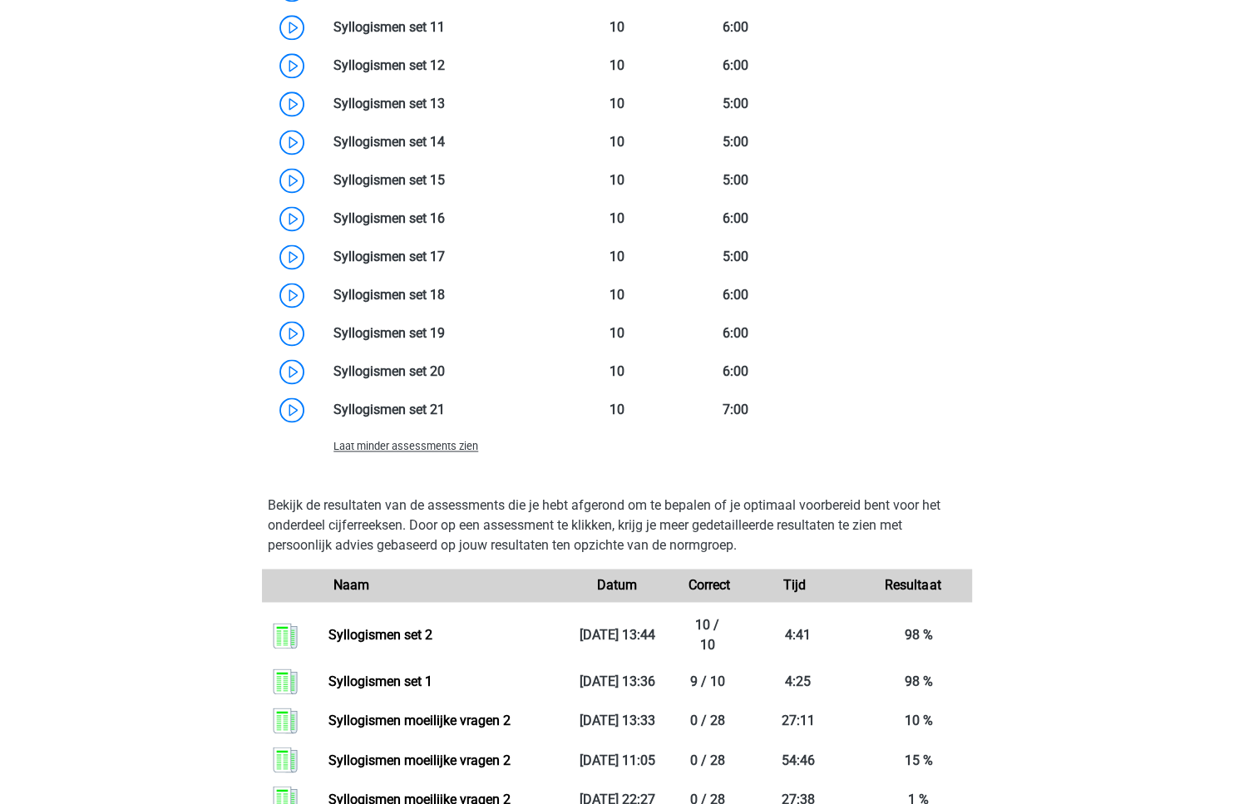
scroll to position [1254, 0]
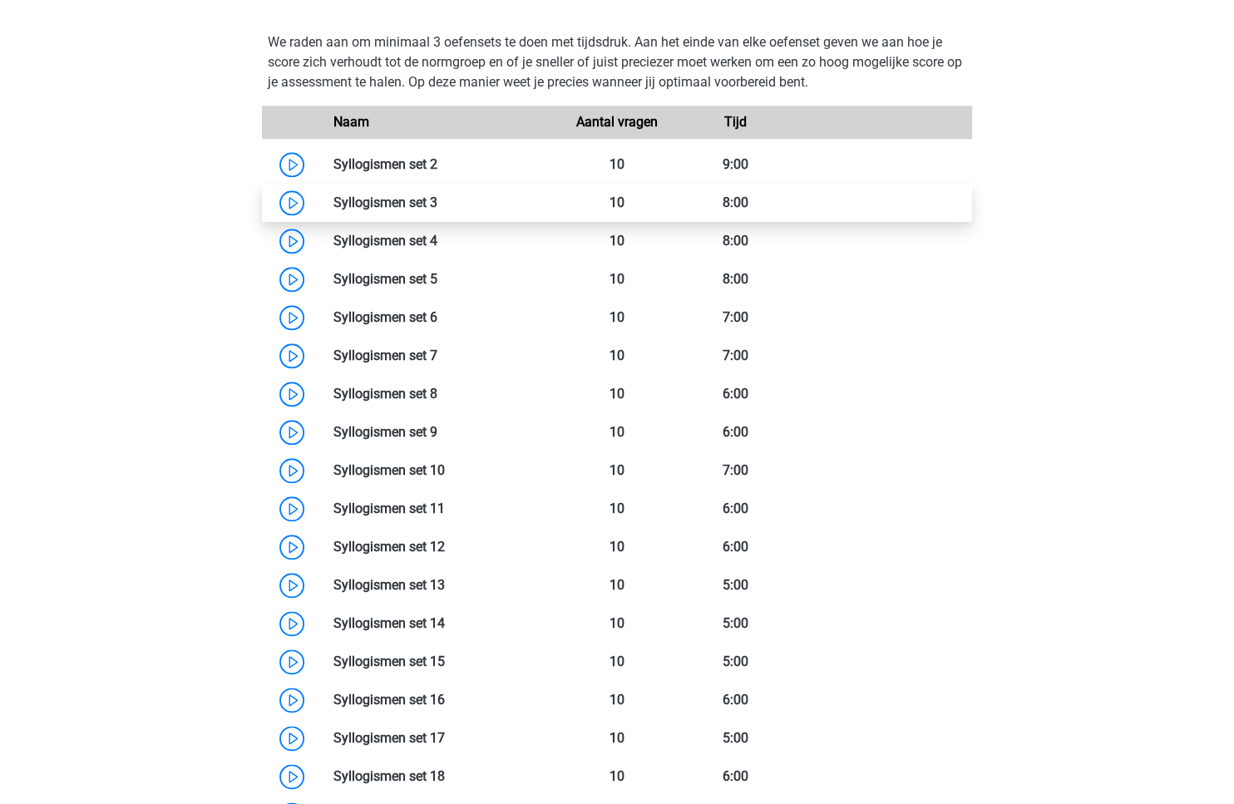
click at [437, 210] on link at bounding box center [437, 203] width 0 height 16
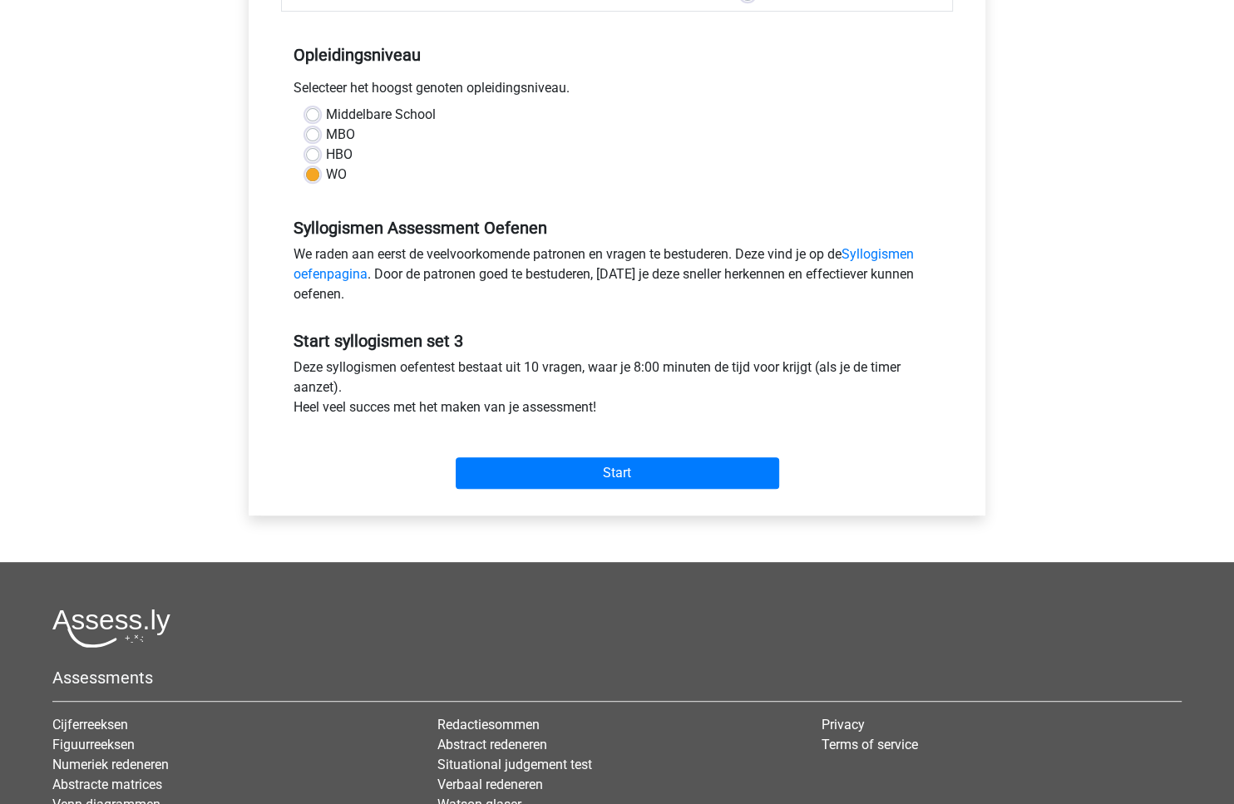
scroll to position [346, 0]
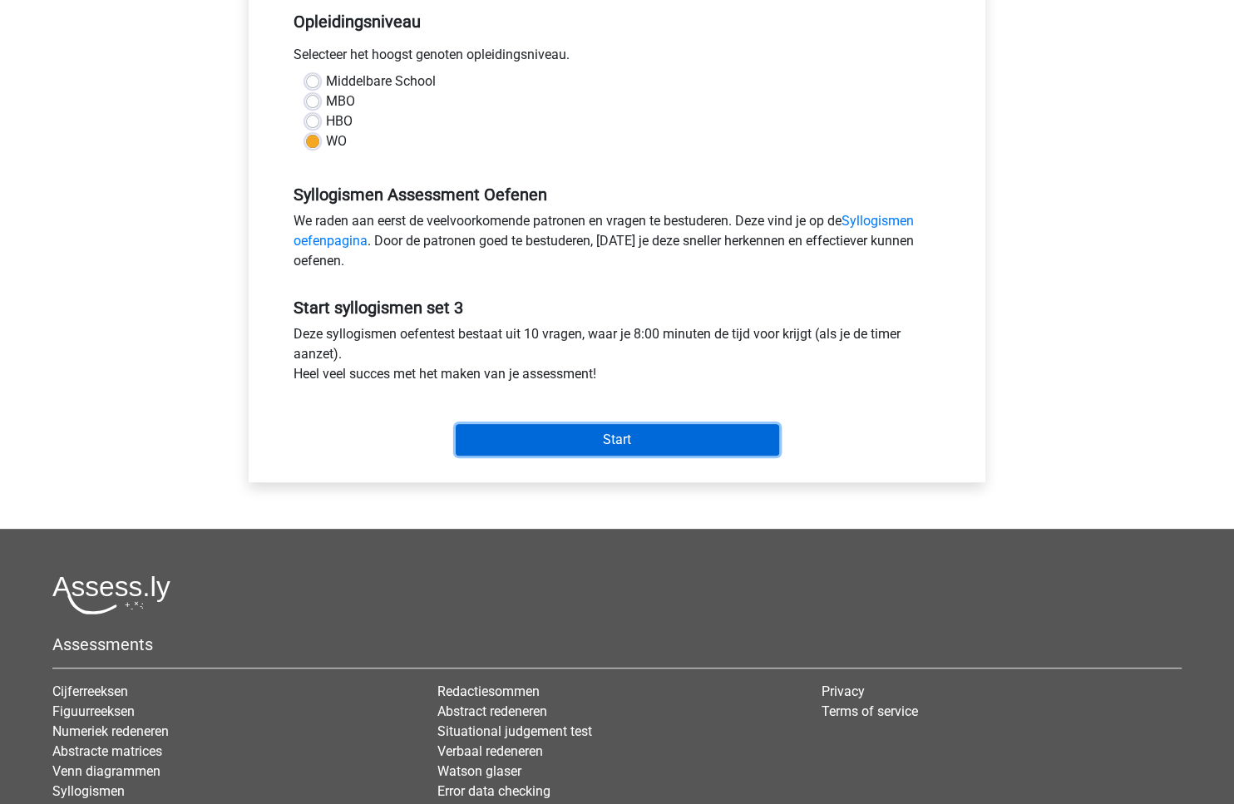
click at [681, 436] on input "Start" at bounding box center [617, 440] width 323 height 32
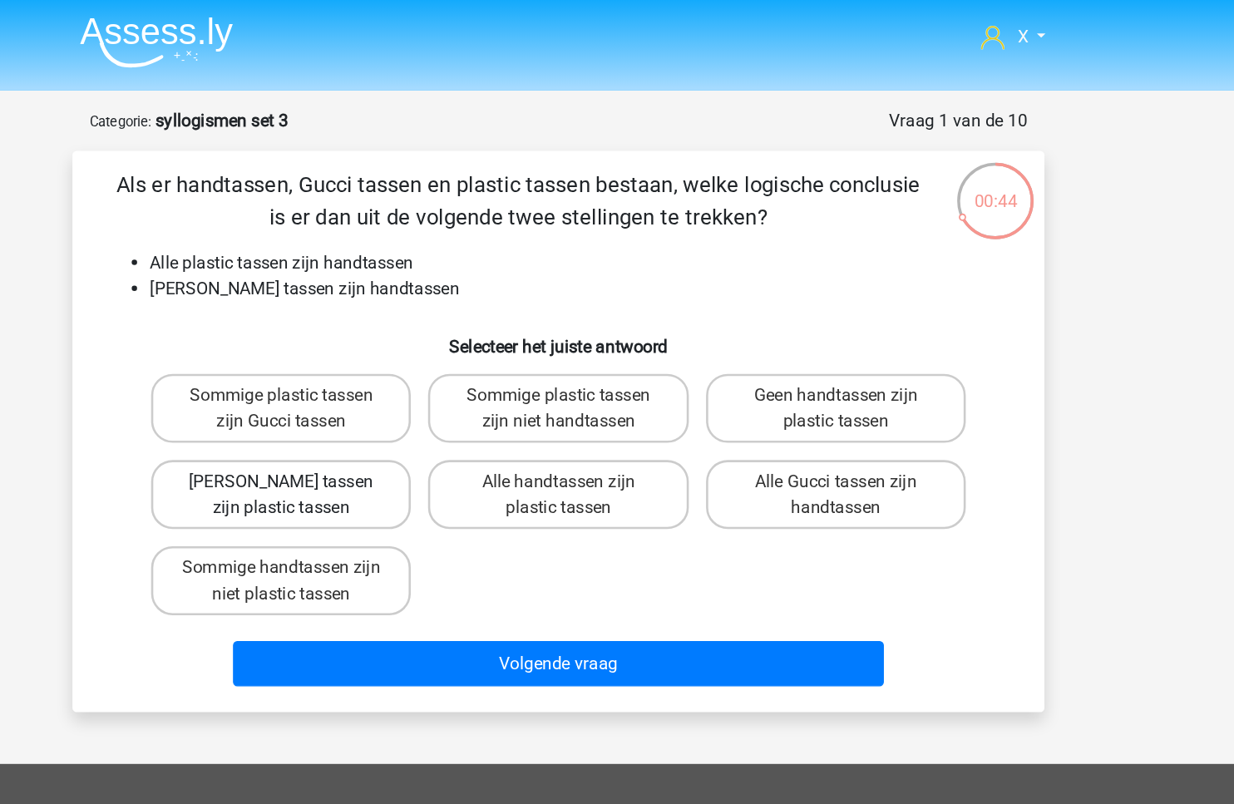
click at [449, 387] on label "Geen Gucci tassen zijn plastic tassen" at bounding box center [403, 381] width 200 height 53
click at [414, 382] on input "Geen Gucci tassen zijn plastic tassen" at bounding box center [408, 377] width 11 height 11
radio input "true"
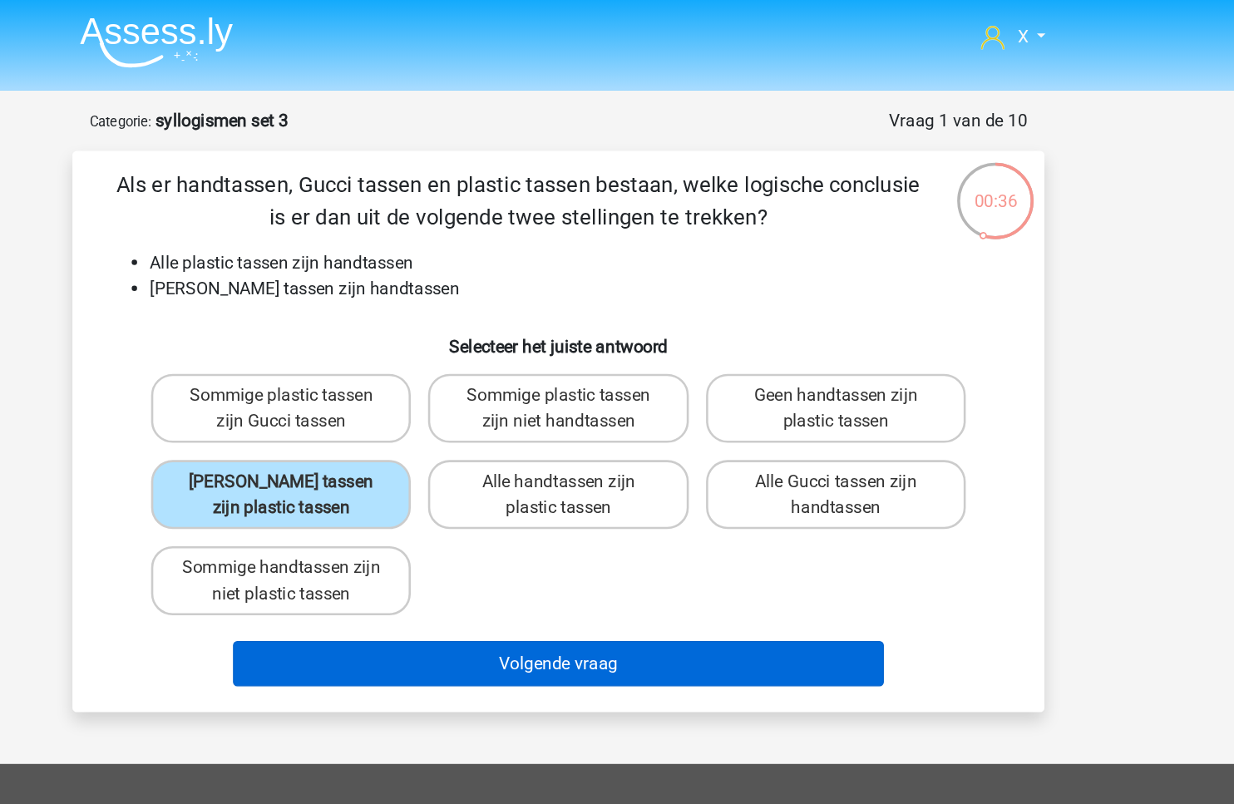
click at [758, 506] on button "Volgende vraag" at bounding box center [617, 512] width 503 height 35
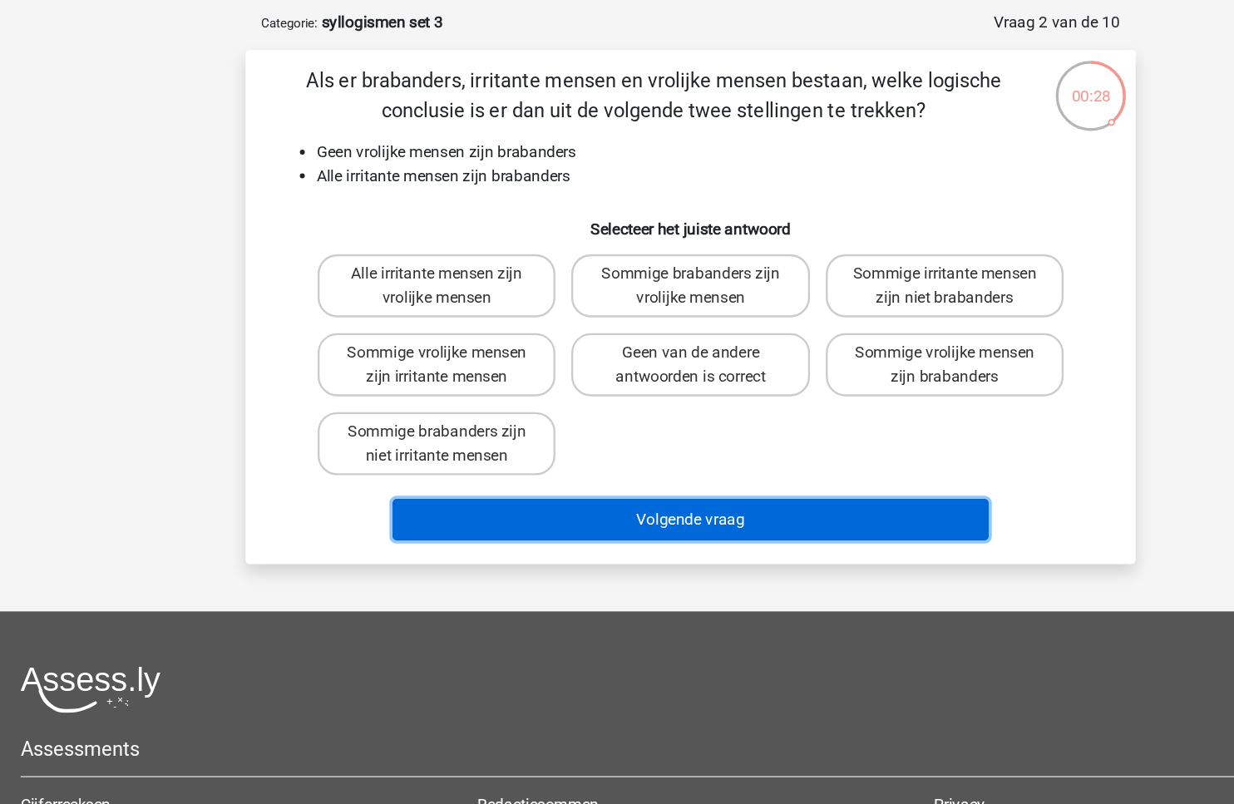
click at [540, 499] on button "Volgende vraag" at bounding box center [617, 512] width 503 height 35
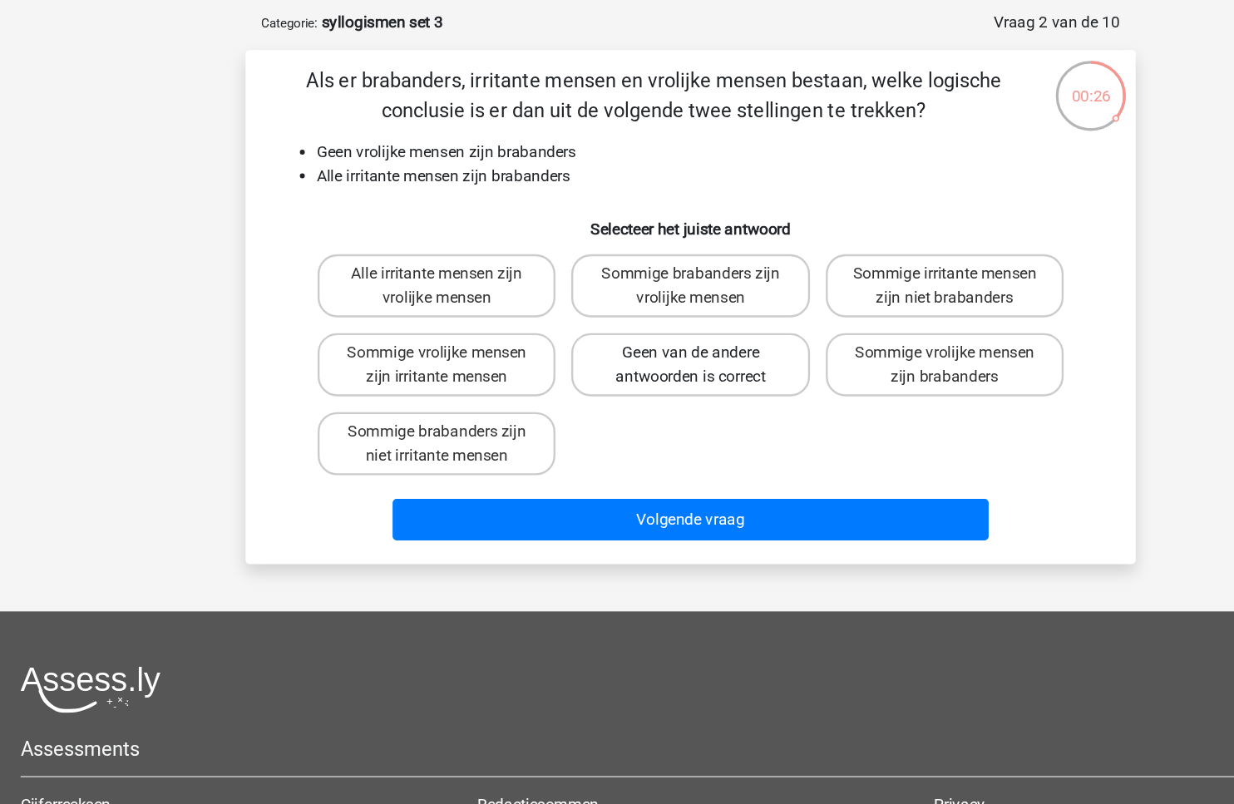
click at [637, 380] on label "Geen van de andere antwoorden is correct" at bounding box center [616, 381] width 200 height 53
click at [628, 380] on input "Geen van de andere antwoorden is correct" at bounding box center [622, 377] width 11 height 11
radio input "true"
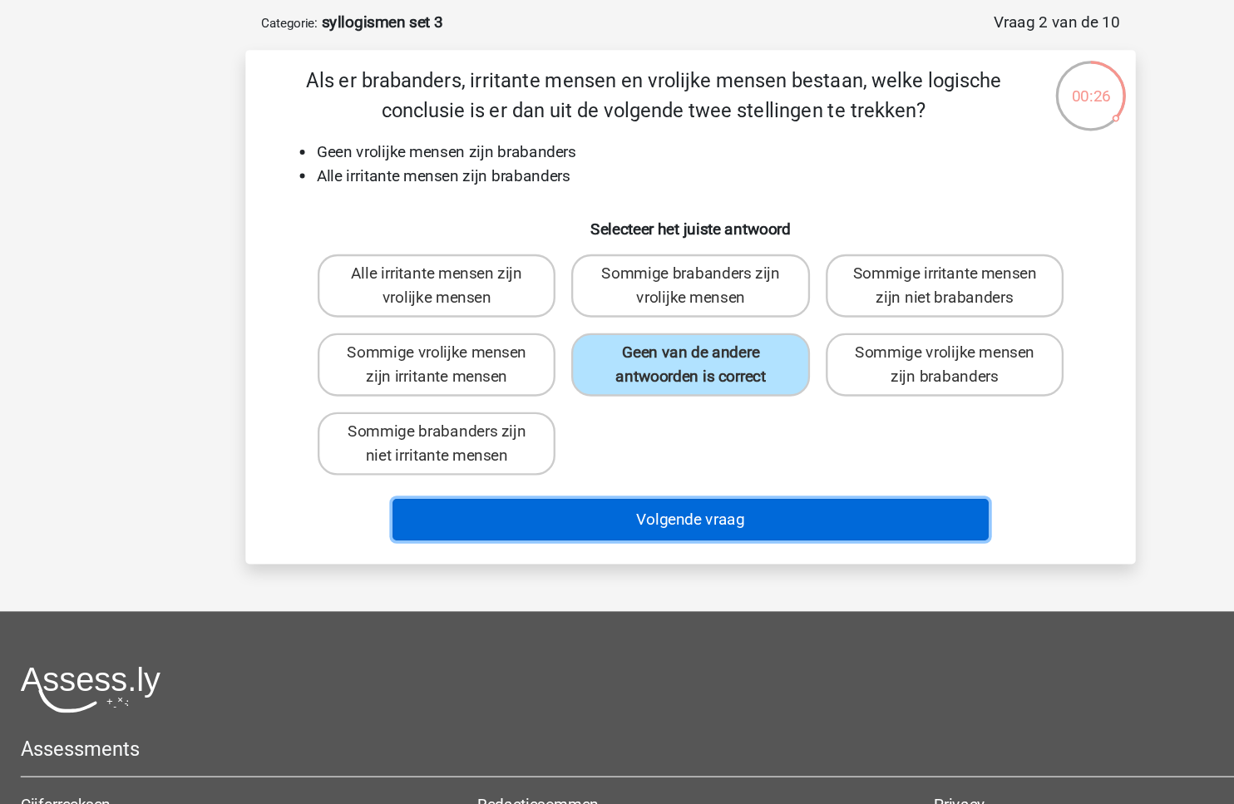
click at [587, 509] on button "Volgende vraag" at bounding box center [617, 512] width 503 height 35
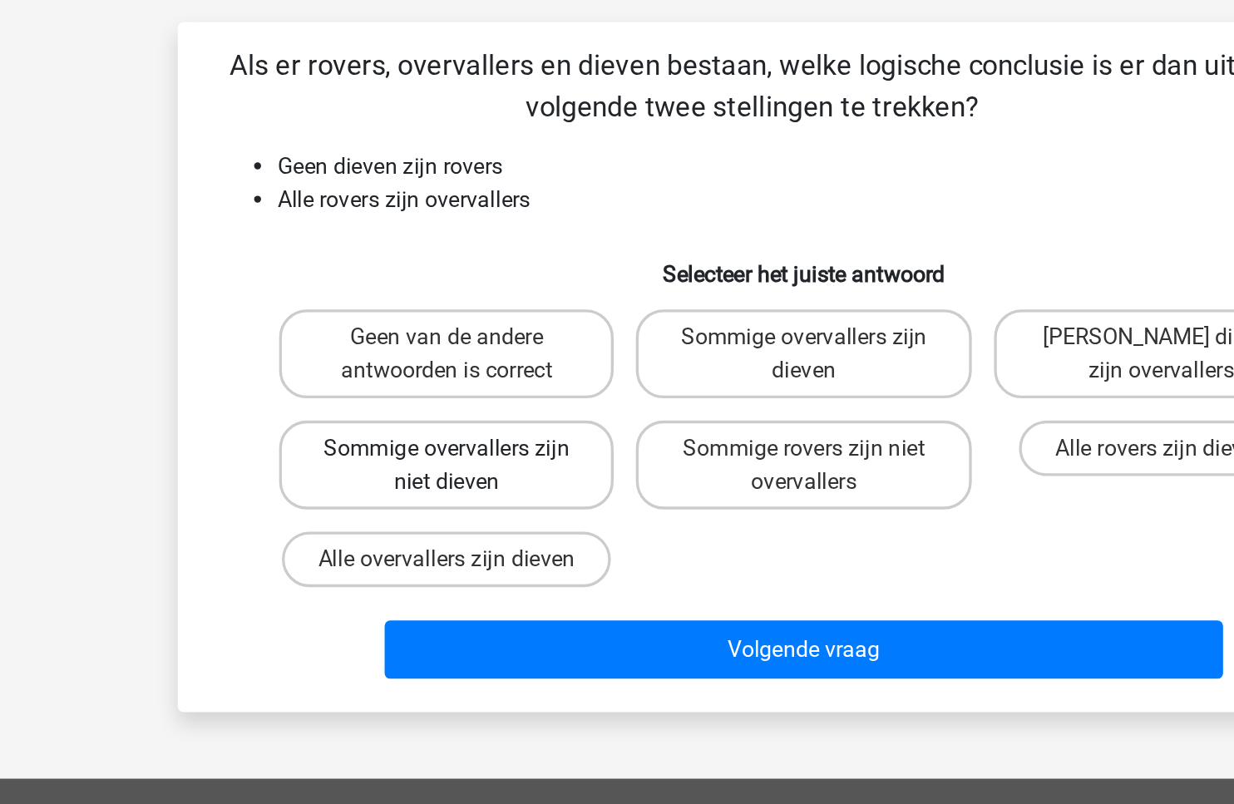
click at [378, 373] on label "Sommige overvallers zijn niet dieven" at bounding box center [403, 381] width 200 height 53
click at [403, 373] on input "Sommige overvallers zijn niet dieven" at bounding box center [408, 377] width 11 height 11
radio input "true"
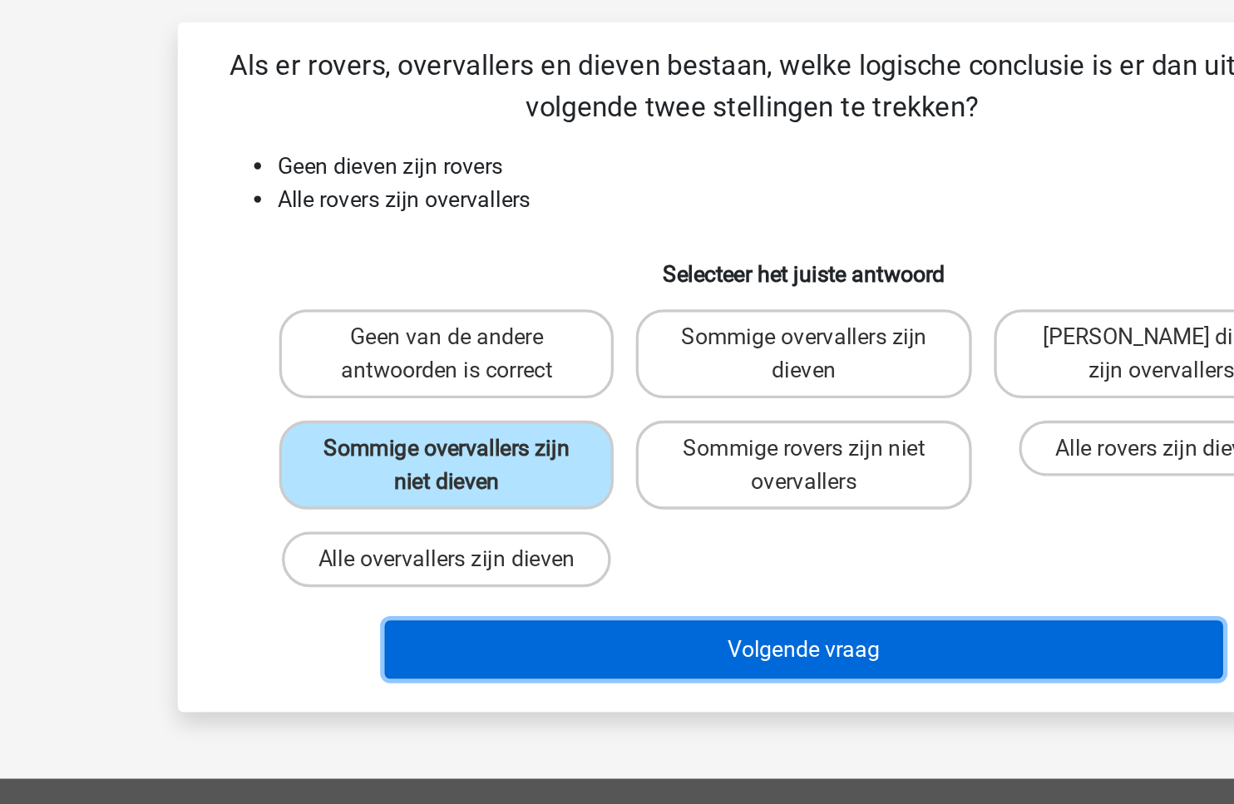
click at [521, 506] on button "Volgende vraag" at bounding box center [617, 492] width 503 height 35
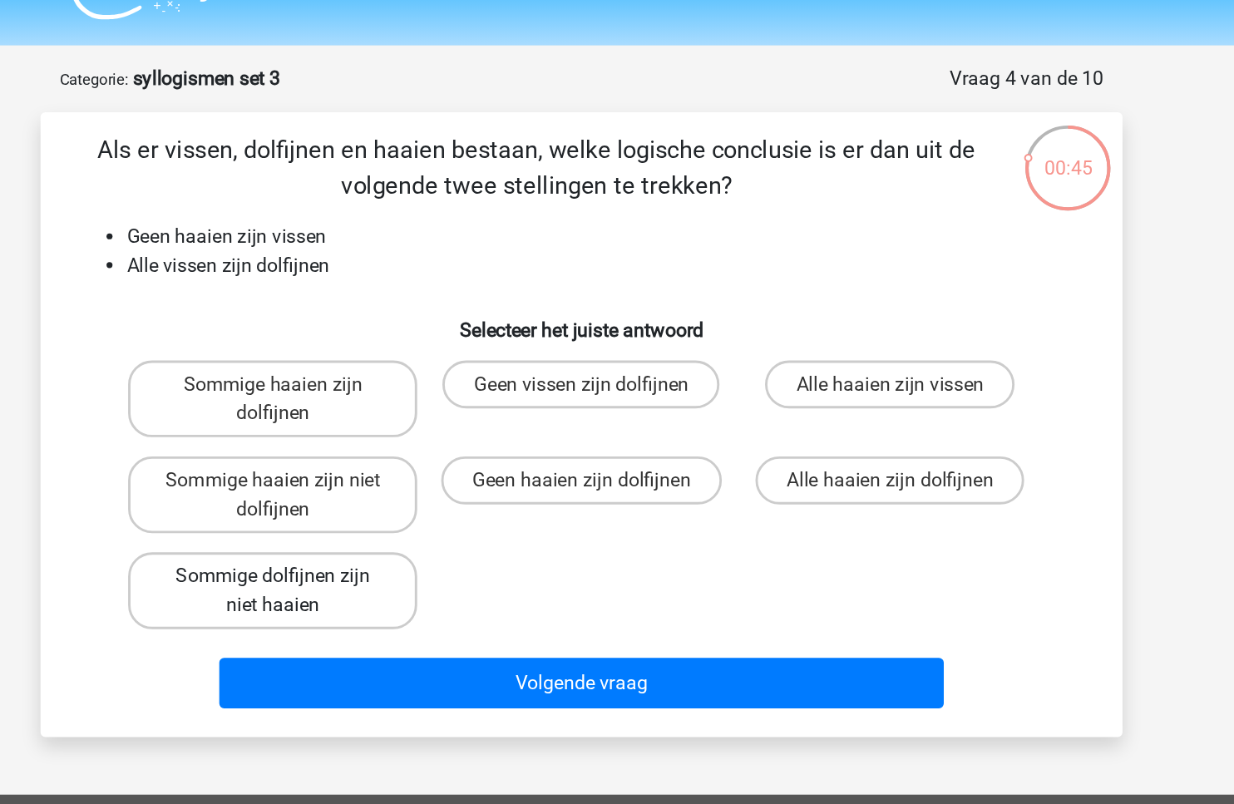
click at [422, 451] on label "Sommige dolfijnen zijn niet haaien" at bounding box center [403, 448] width 200 height 53
click at [414, 449] on input "Sommige dolfijnen zijn niet haaien" at bounding box center [408, 443] width 11 height 11
radio input "true"
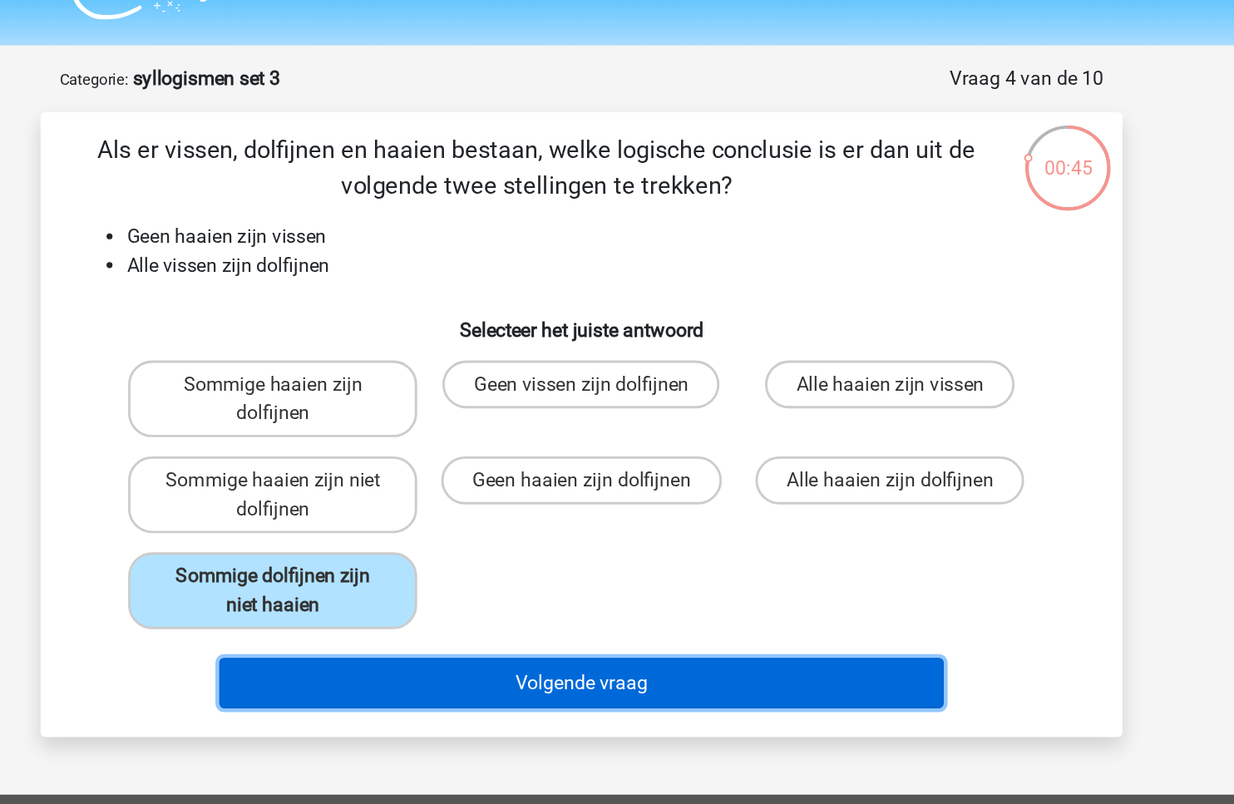
click at [481, 511] on button "Volgende vraag" at bounding box center [617, 512] width 503 height 35
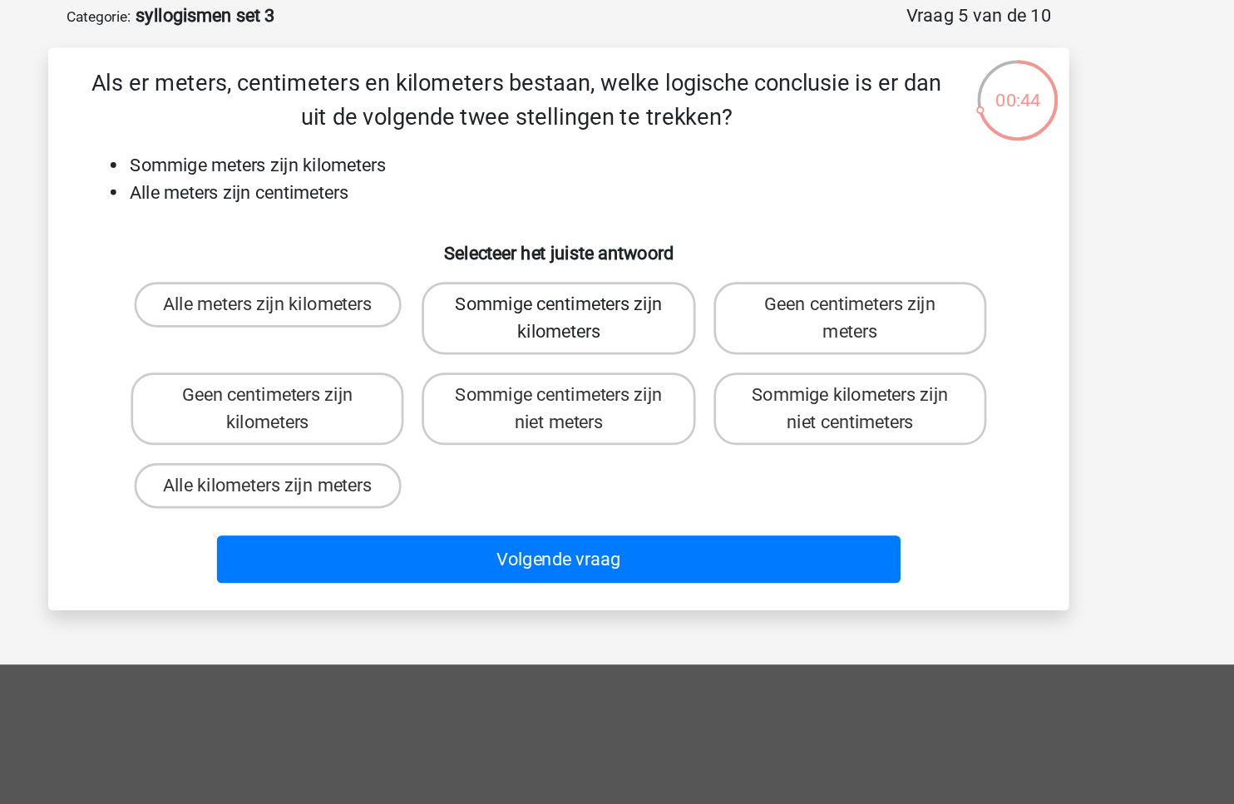
click at [635, 308] on label "Sommige centimeters zijn kilometers" at bounding box center [616, 315] width 200 height 53
click at [628, 308] on input "Sommige centimeters zijn kilometers" at bounding box center [622, 310] width 11 height 11
radio input "true"
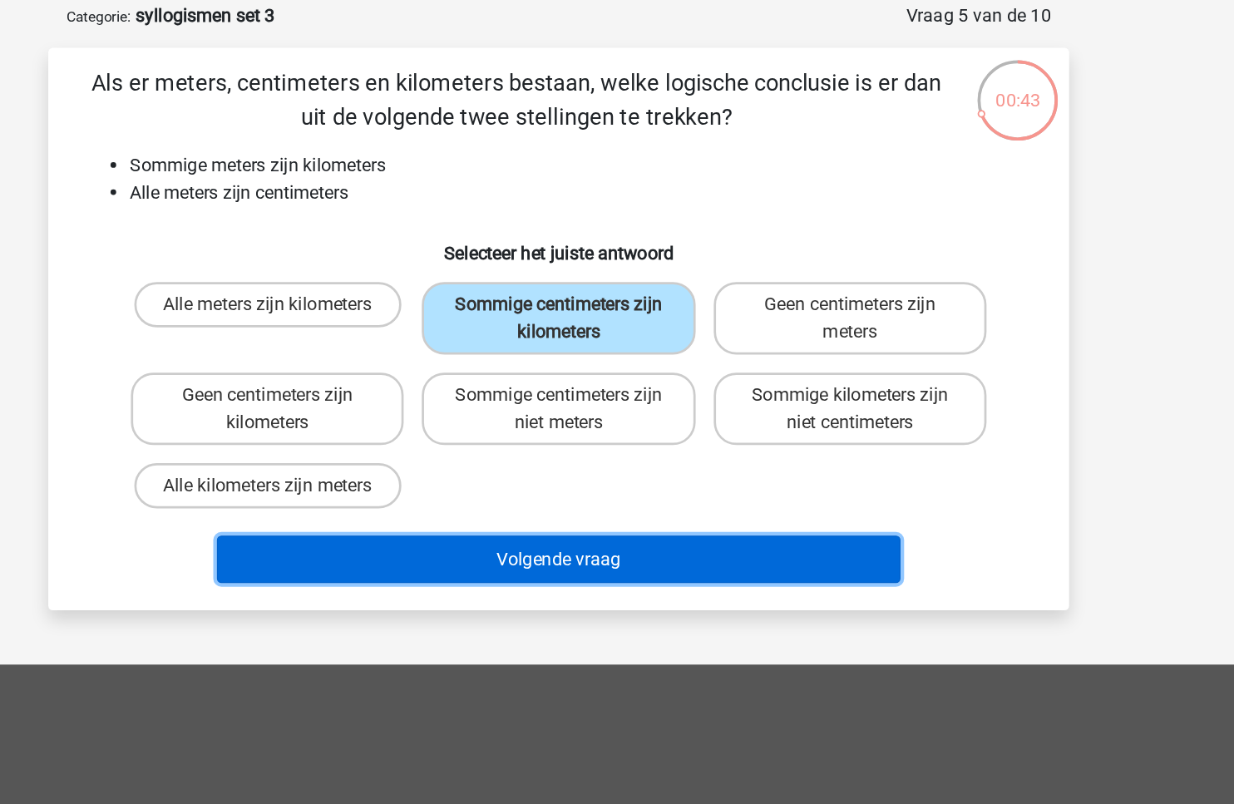
click at [649, 491] on button "Volgende vraag" at bounding box center [617, 492] width 503 height 35
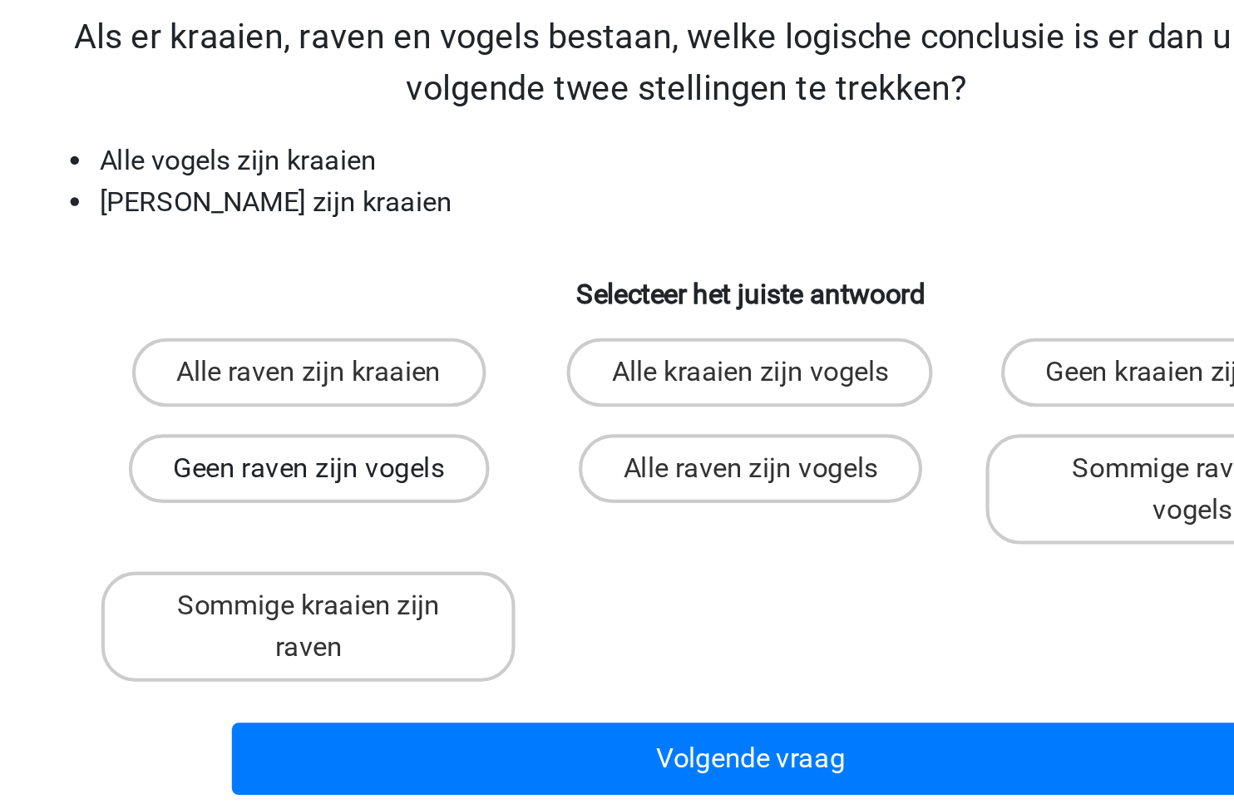
click at [391, 346] on label "Geen raven zijn vogels" at bounding box center [403, 351] width 175 height 33
click at [403, 352] on input "Geen raven zijn vogels" at bounding box center [408, 357] width 11 height 11
radio input "true"
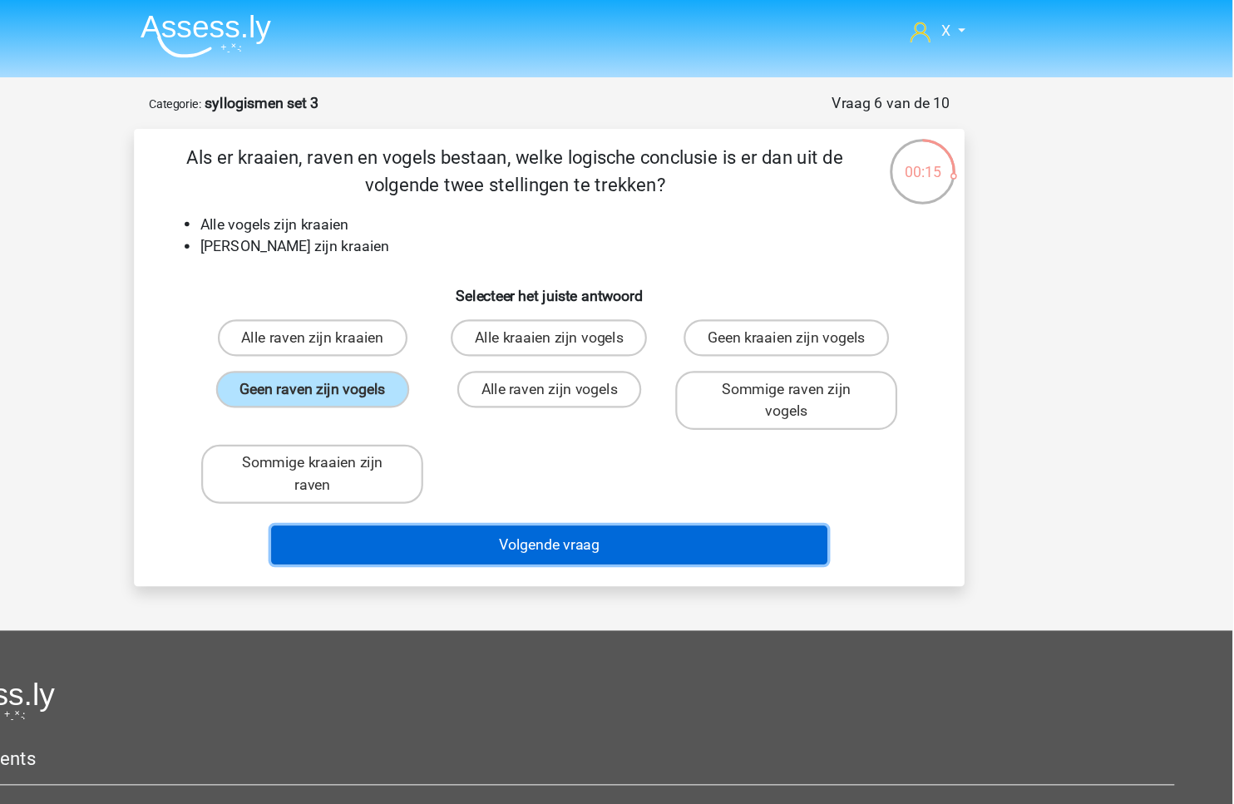
click at [605, 475] on button "Volgende vraag" at bounding box center [617, 492] width 503 height 35
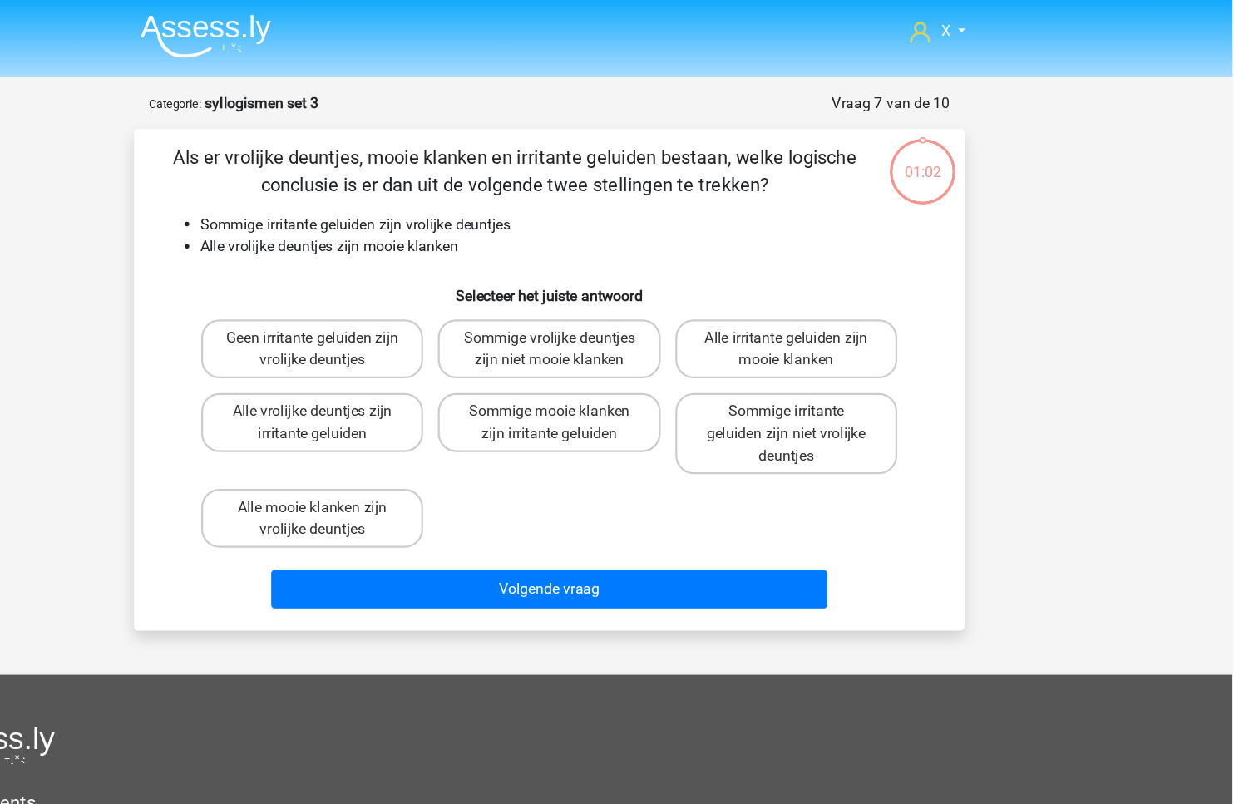
scroll to position [5, 0]
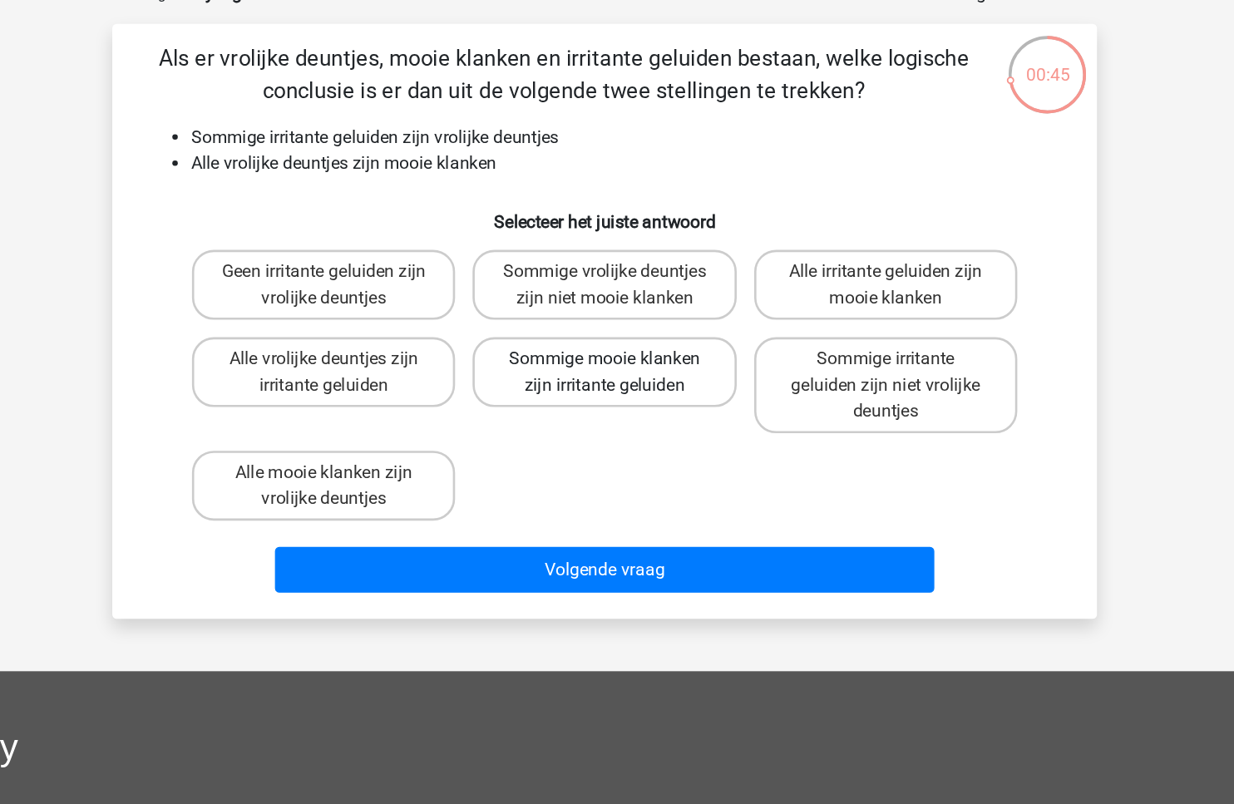
click at [620, 379] on label "Sommige mooie klanken zijn irritante geluiden" at bounding box center [616, 376] width 200 height 53
click at [620, 378] on input "Sommige mooie klanken zijn irritante geluiden" at bounding box center [622, 372] width 11 height 11
radio input "true"
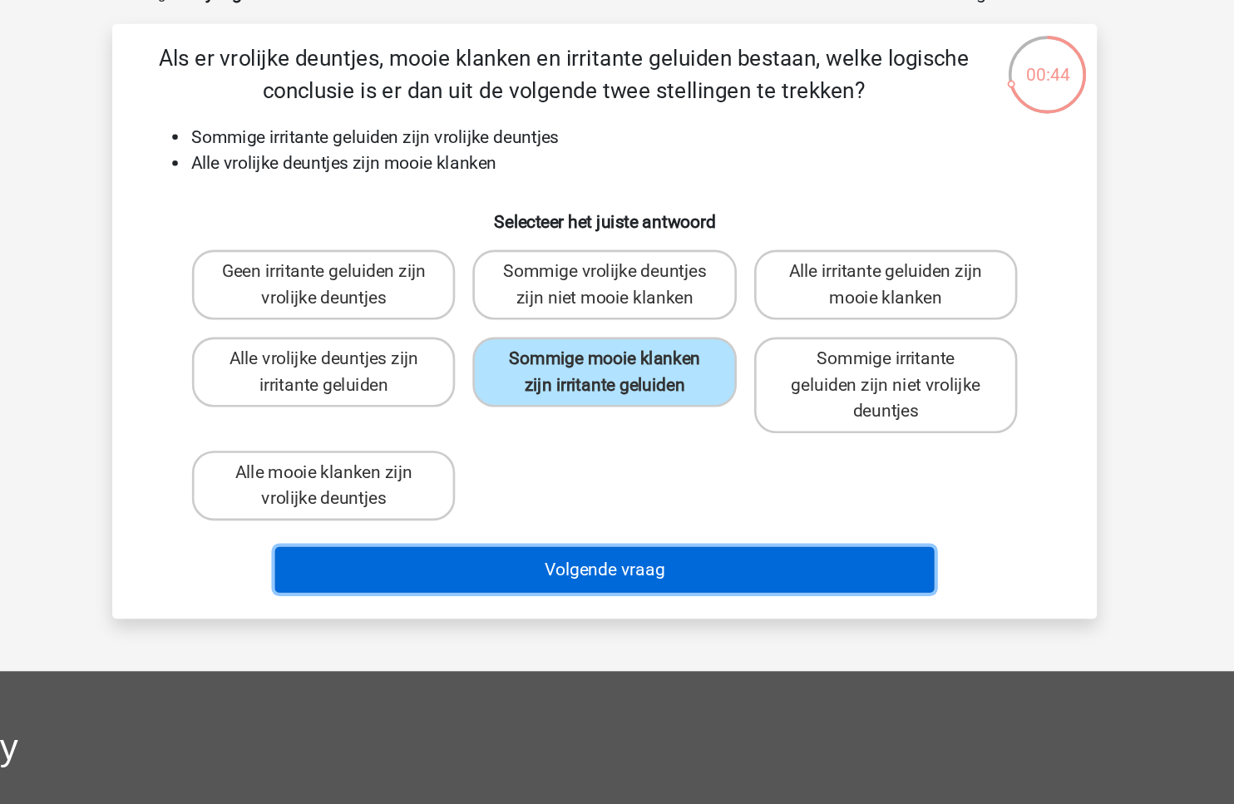
click at [583, 526] on button "Volgende vraag" at bounding box center [617, 527] width 503 height 35
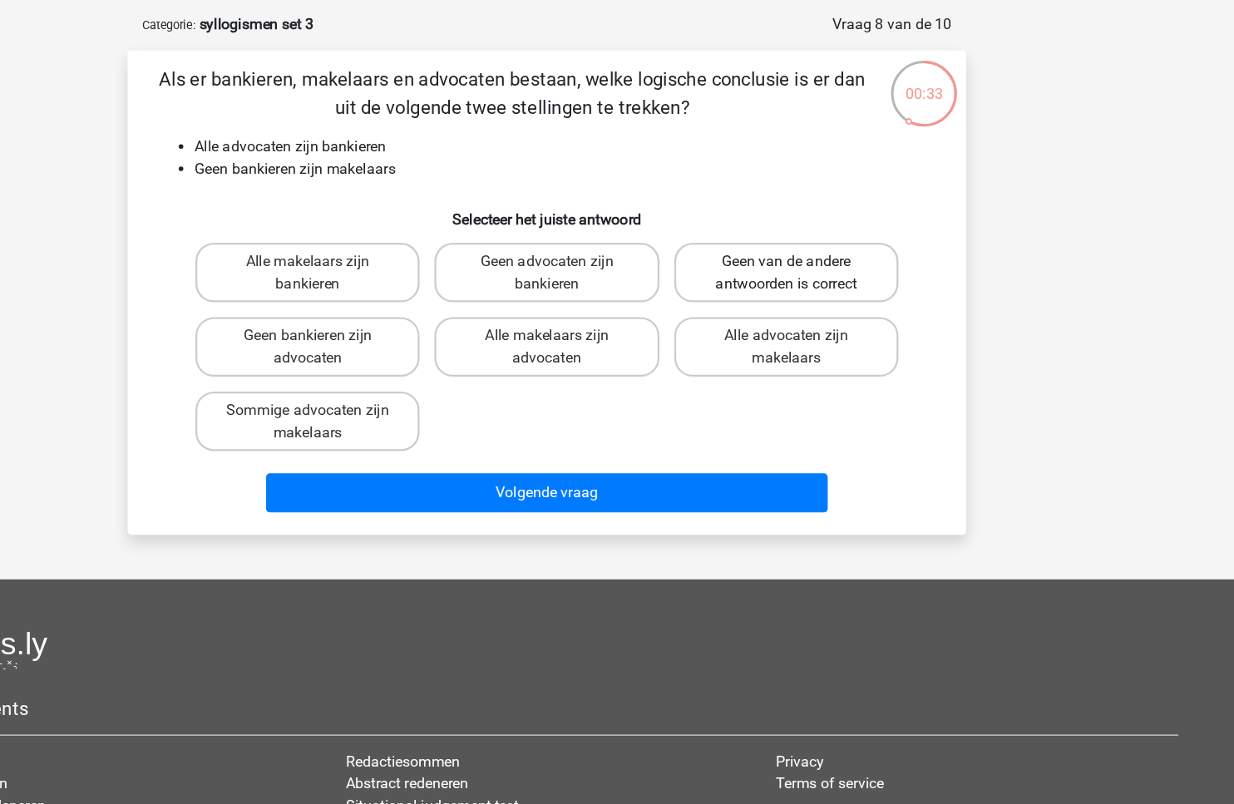
click at [823, 318] on label "Geen van de andere antwoorden is correct" at bounding box center [831, 310] width 200 height 53
click at [831, 311] on input "Geen van de andere antwoorden is correct" at bounding box center [836, 305] width 11 height 11
radio input "true"
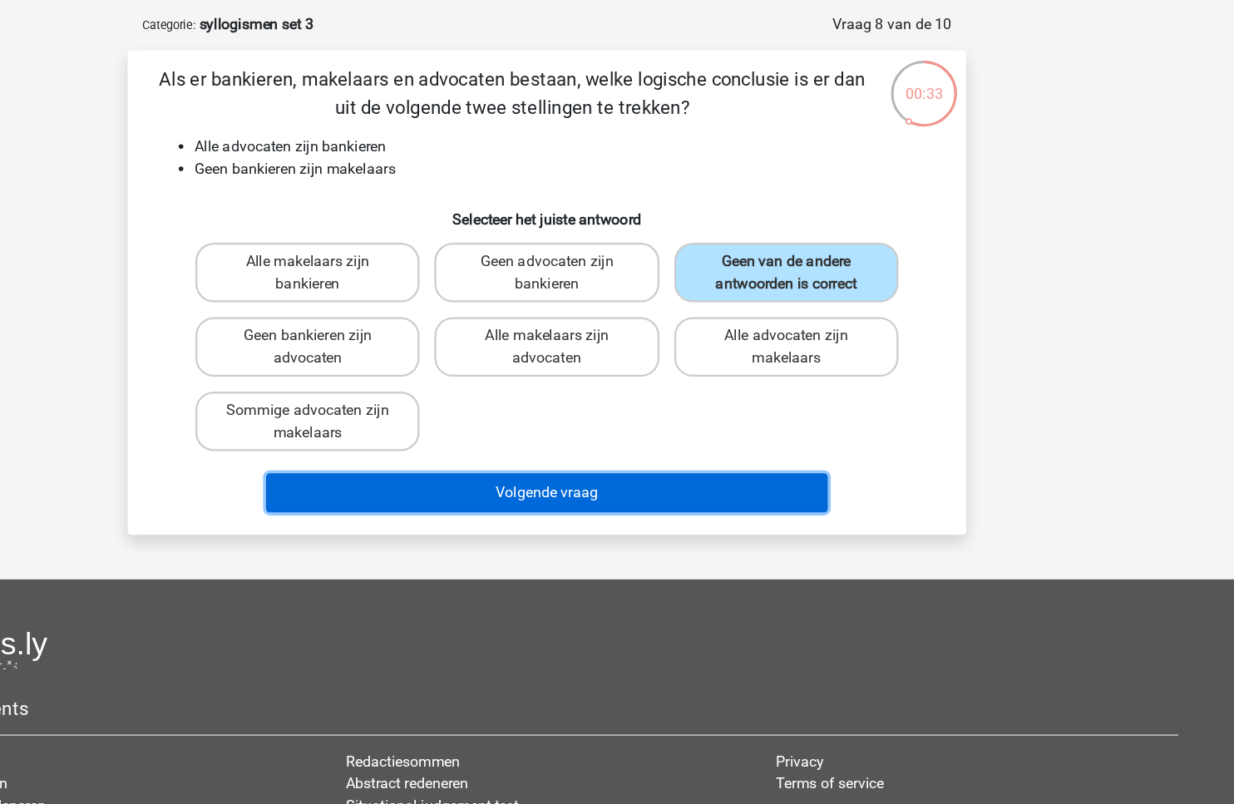
click at [703, 514] on button "Volgende vraag" at bounding box center [617, 507] width 503 height 35
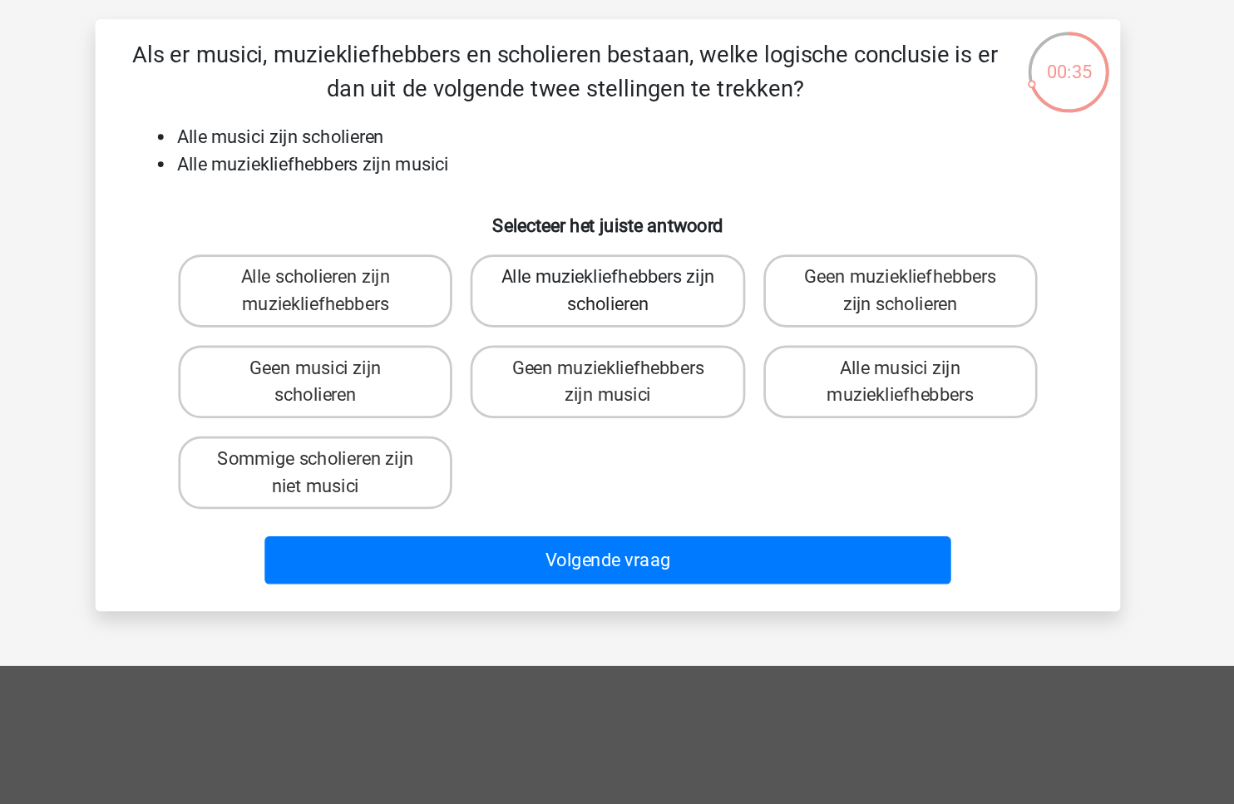
click at [664, 306] on label "Alle muziekliefhebbers zijn scholieren" at bounding box center [616, 310] width 200 height 53
click at [628, 306] on input "Alle muziekliefhebbers zijn scholieren" at bounding box center [622, 305] width 11 height 11
radio input "true"
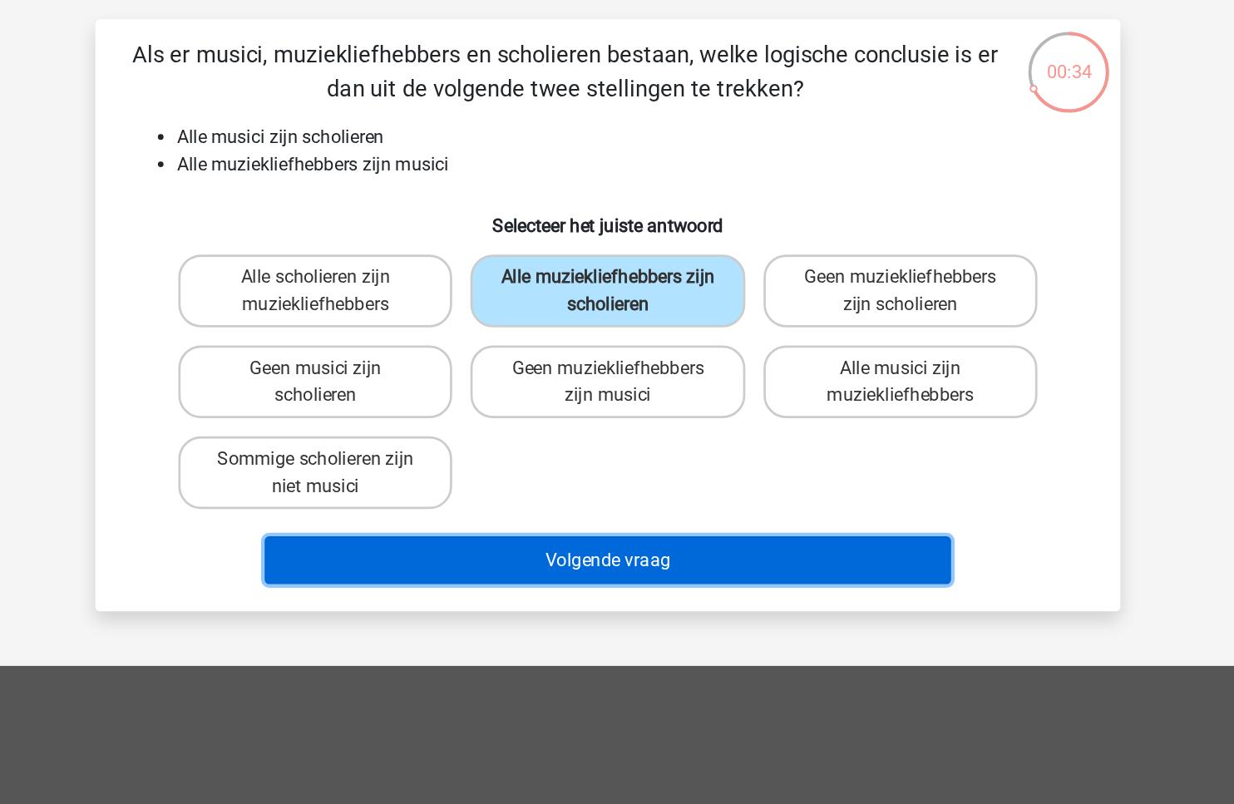
click at [606, 509] on button "Volgende vraag" at bounding box center [617, 507] width 503 height 35
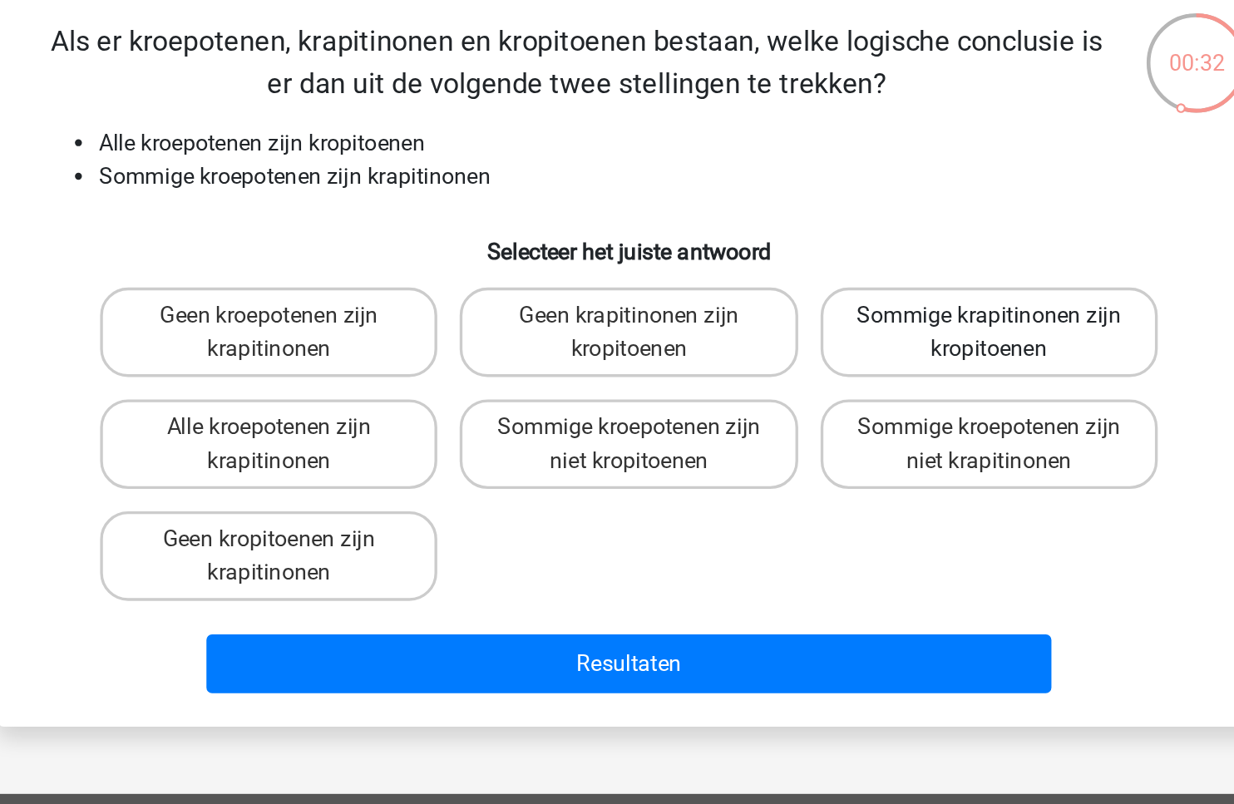
click at [838, 315] on label "Sommige krapitinonen zijn kropitoenen" at bounding box center [831, 310] width 200 height 53
click at [838, 311] on input "Sommige krapitinonen zijn kropitoenen" at bounding box center [836, 305] width 11 height 11
radio input "true"
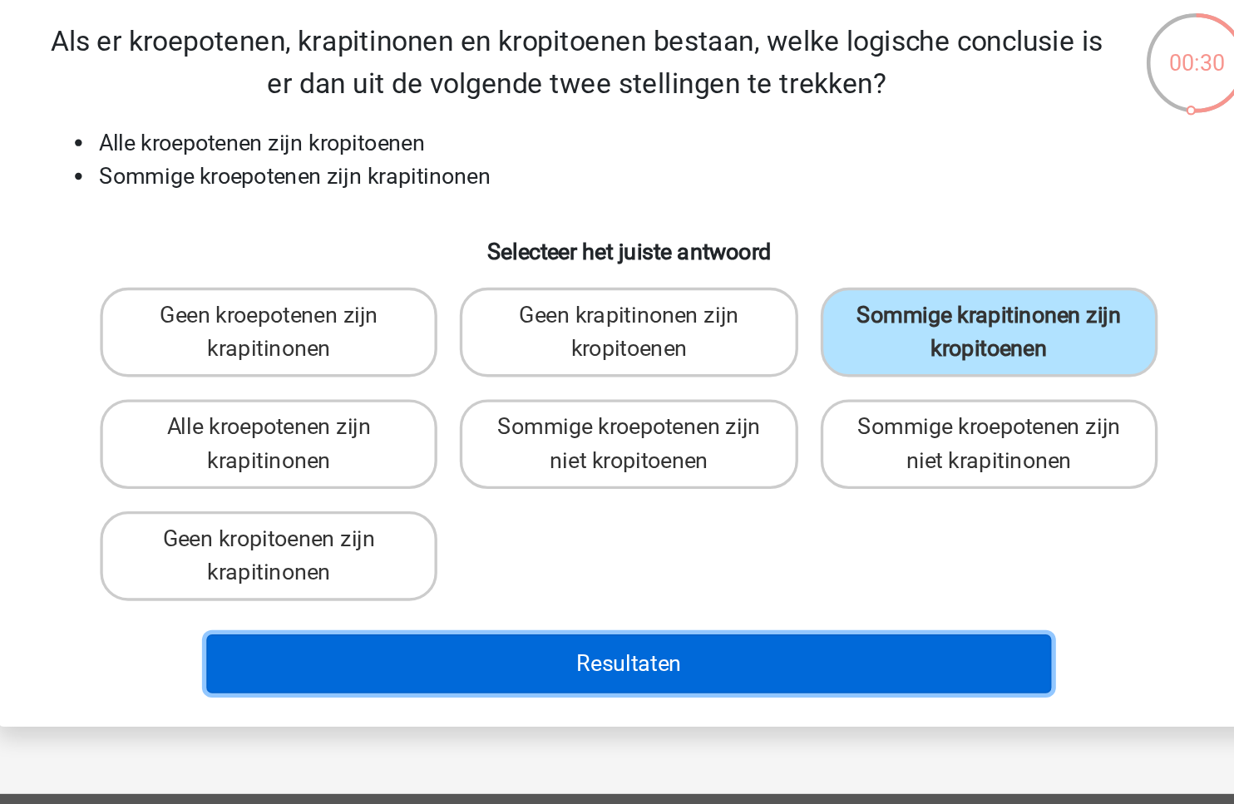
click at [729, 492] on button "Resultaten" at bounding box center [617, 507] width 503 height 35
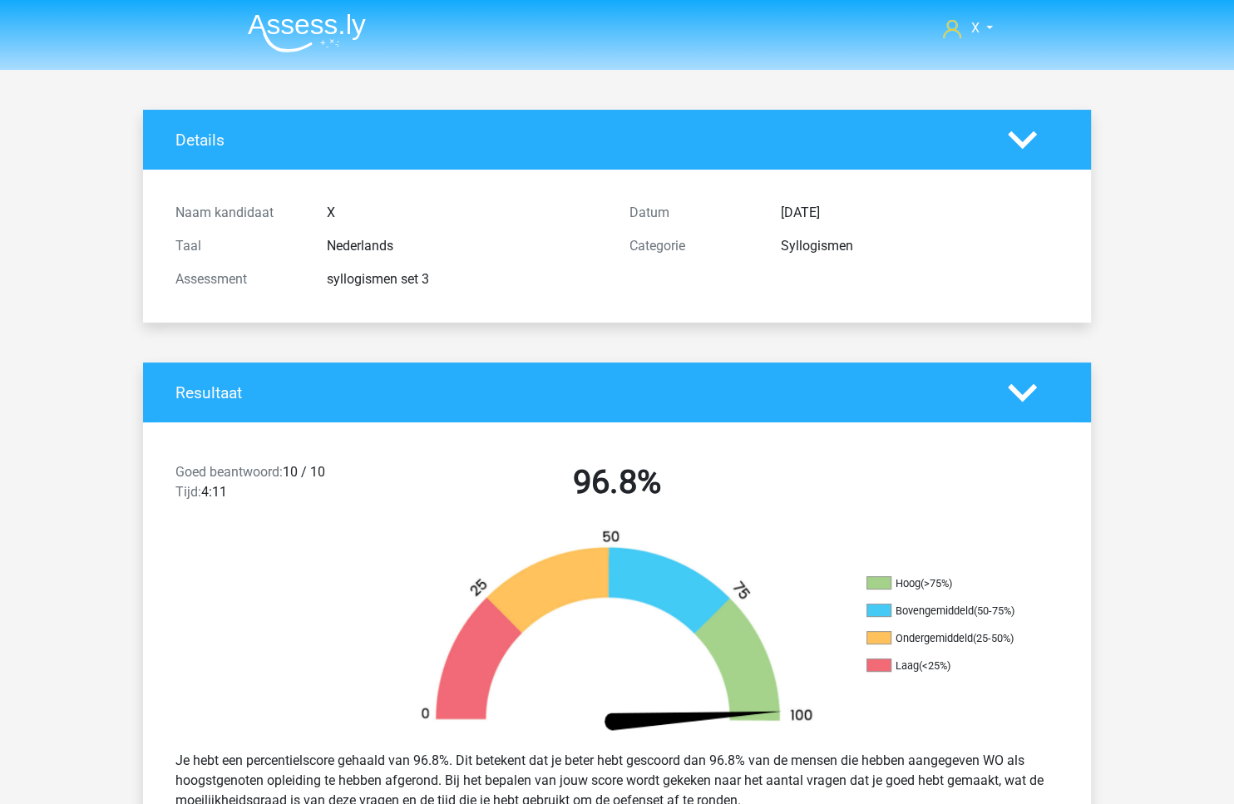
click at [341, 7] on li at bounding box center [299, 30] width 131 height 46
click at [307, 31] on img at bounding box center [307, 32] width 118 height 39
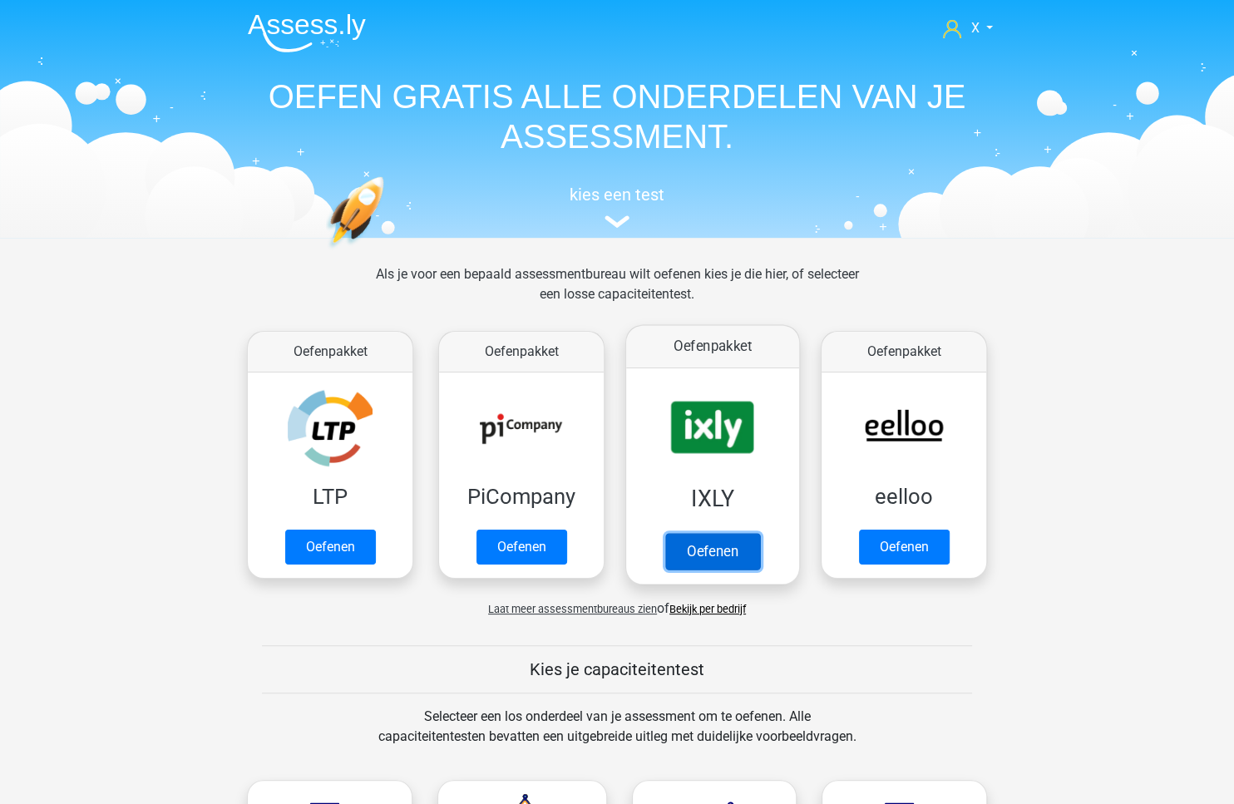
click at [731, 533] on link "Oefenen" at bounding box center [712, 551] width 95 height 37
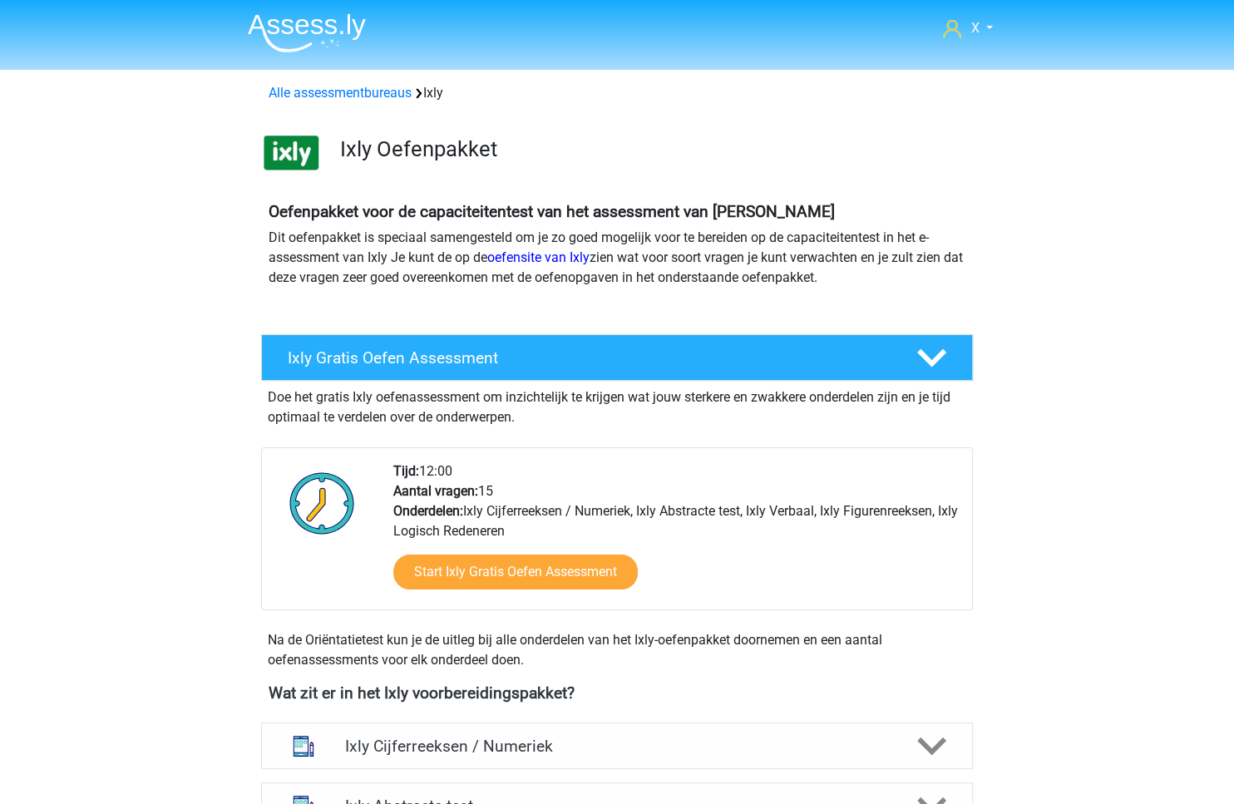
scroll to position [663, 0]
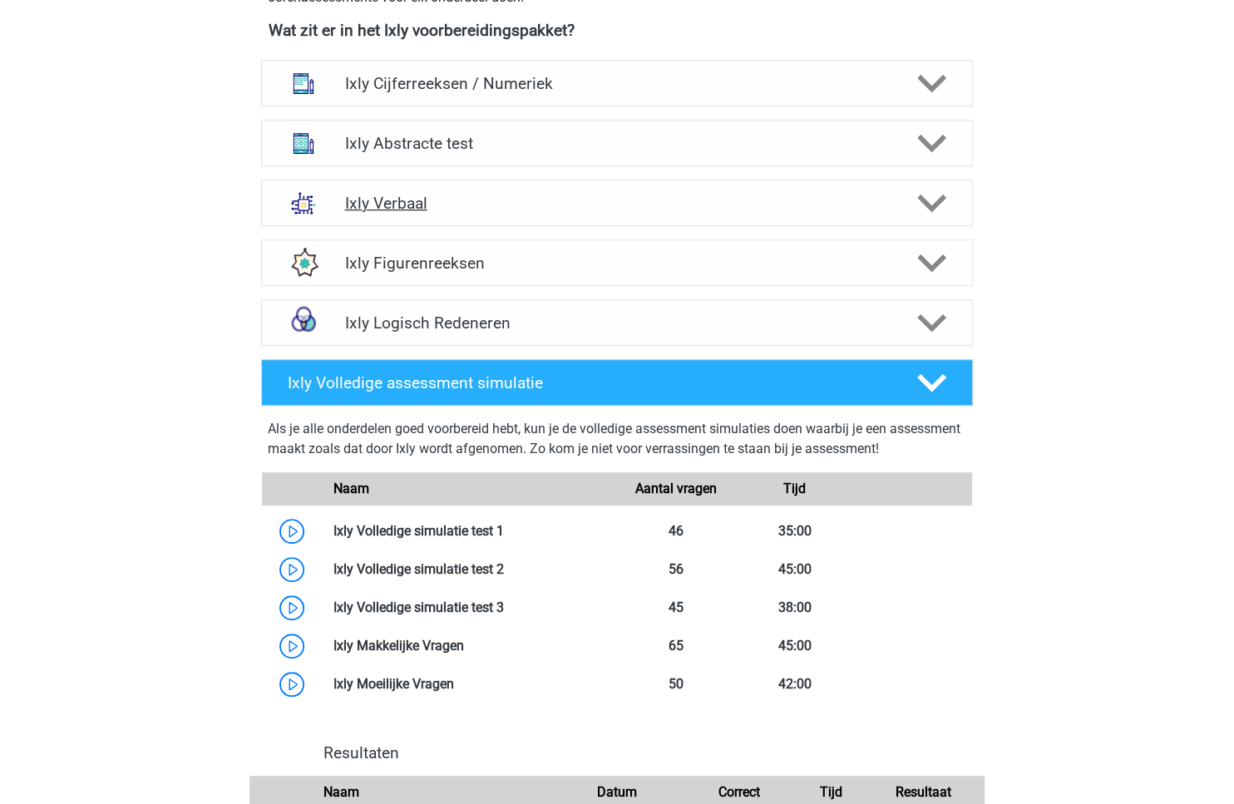
click at [879, 203] on h4 "Ixly Verbaal" at bounding box center [616, 203] width 545 height 19
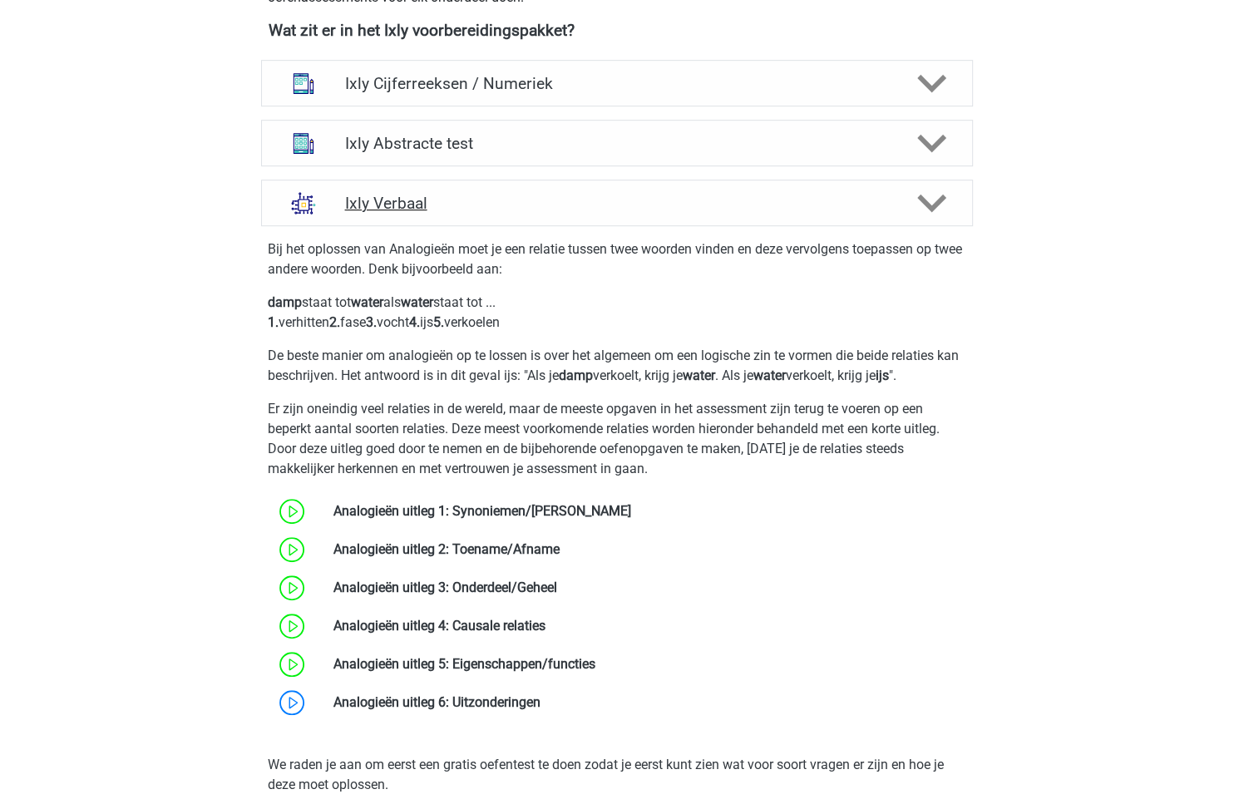
click at [879, 203] on h4 "Ixly Verbaal" at bounding box center [616, 203] width 545 height 19
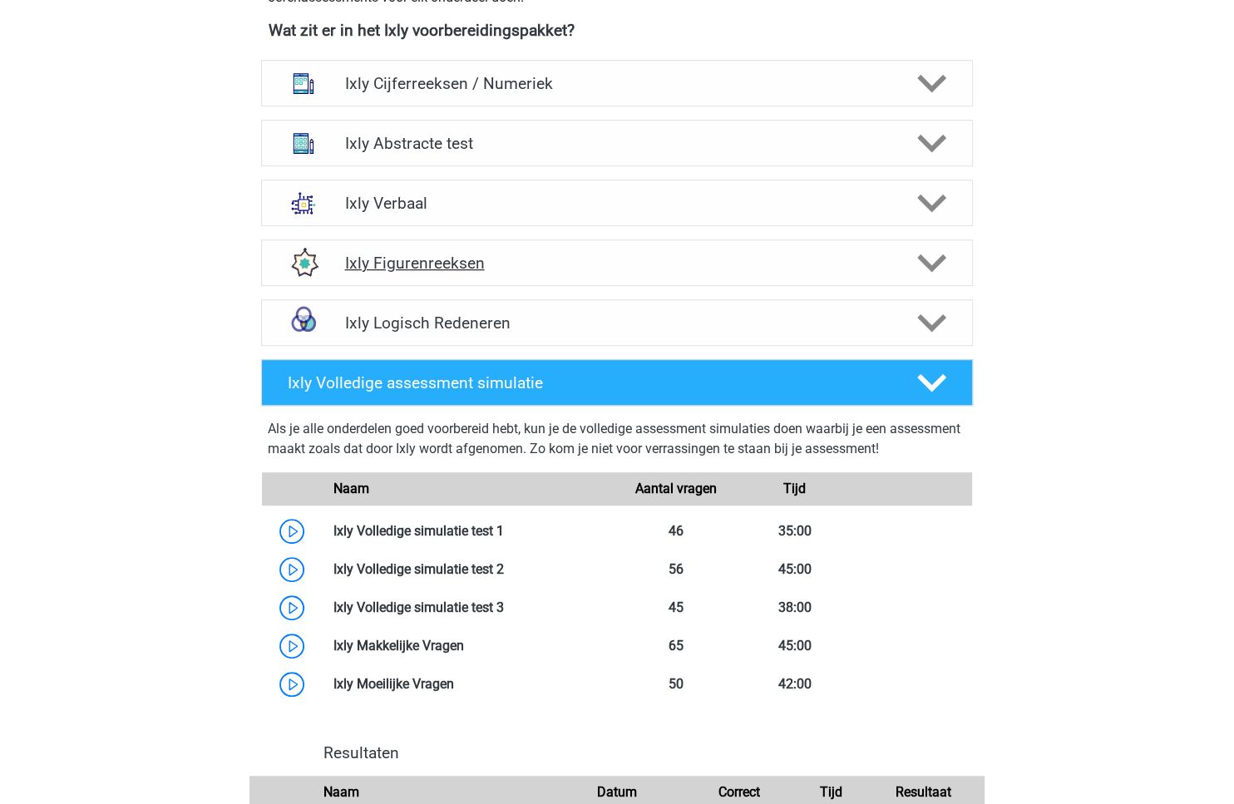
click at [886, 270] on h4 "Ixly Figurenreeksen" at bounding box center [616, 263] width 545 height 19
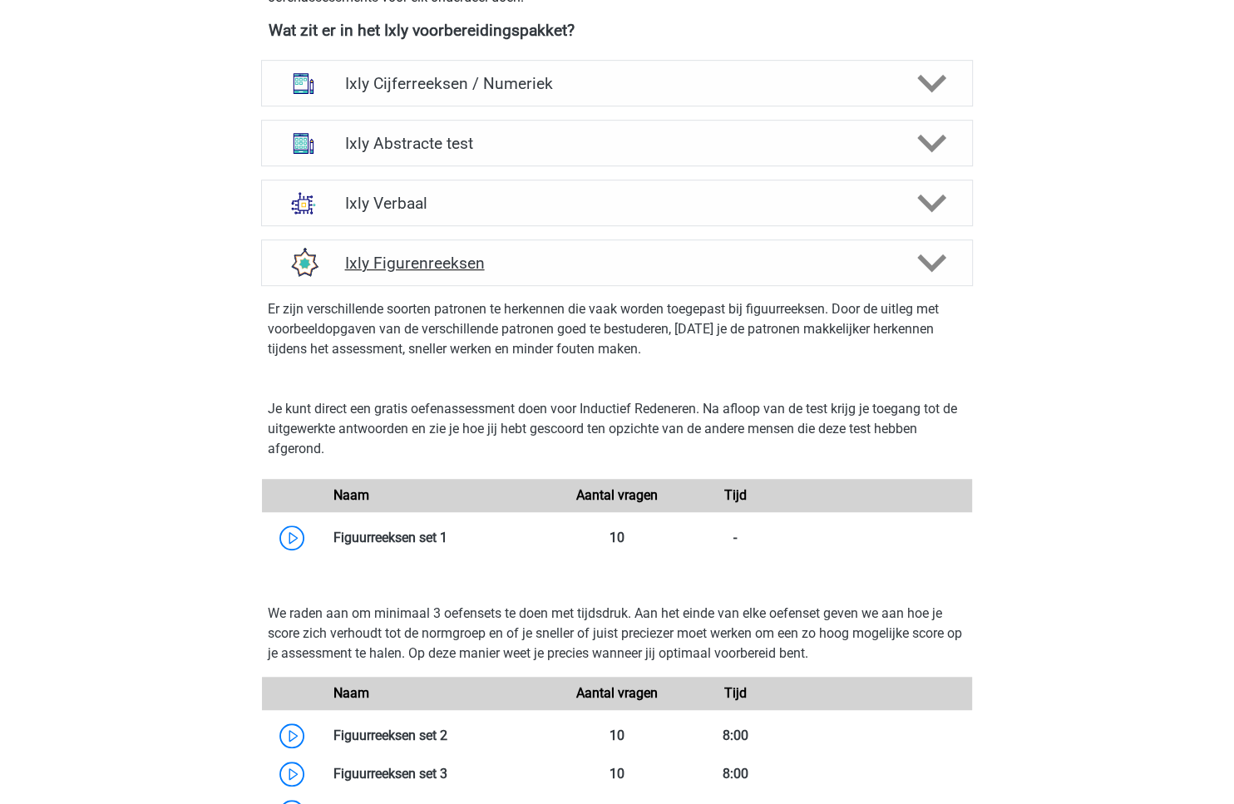
click at [391, 256] on h4 "Ixly Figurenreeksen" at bounding box center [616, 263] width 545 height 19
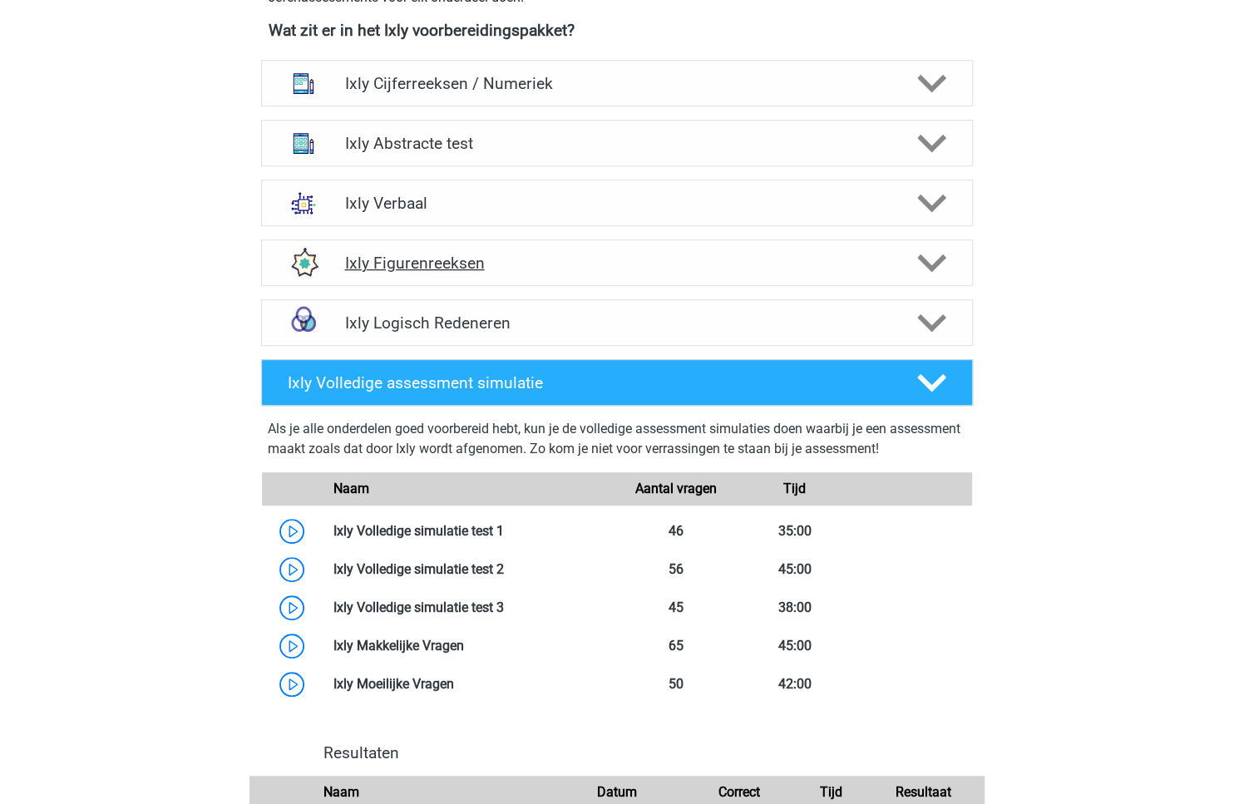
click at [391, 256] on h4 "Ixly Figurenreeksen" at bounding box center [616, 263] width 545 height 19
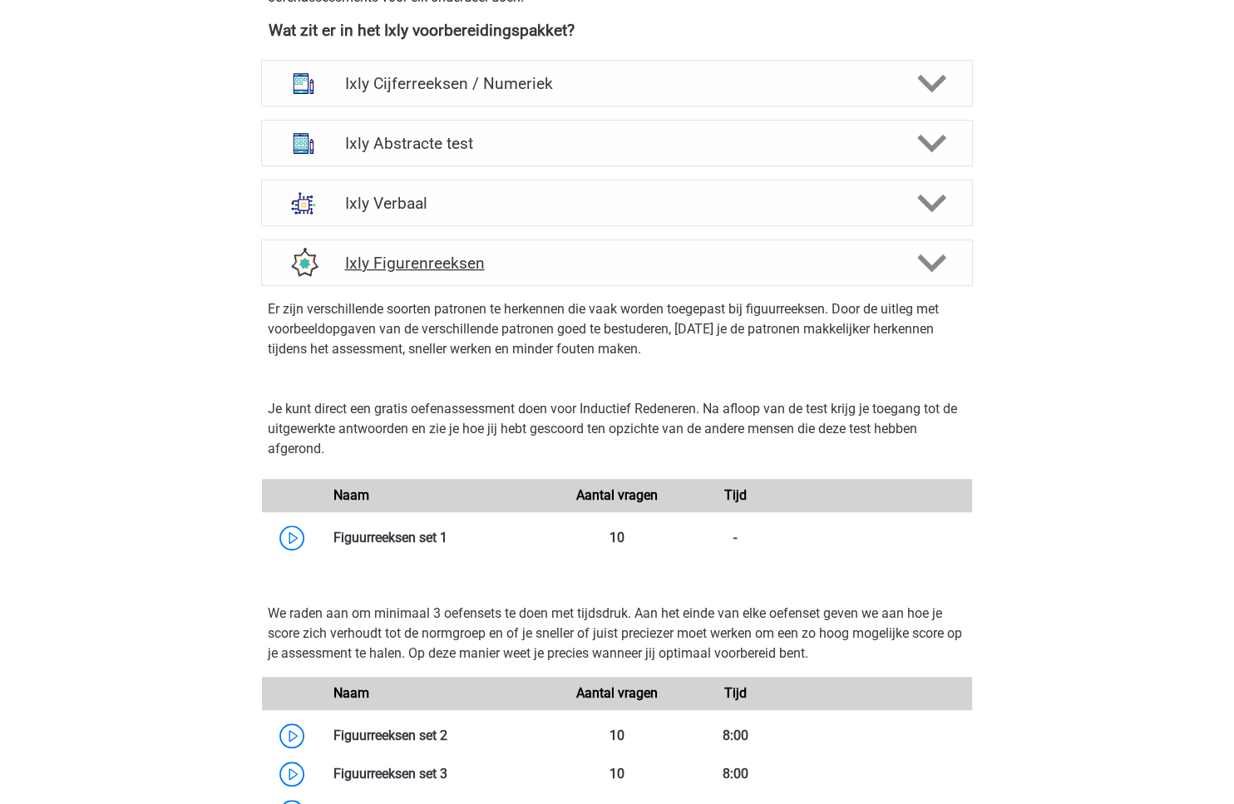
scroll to position [0, 0]
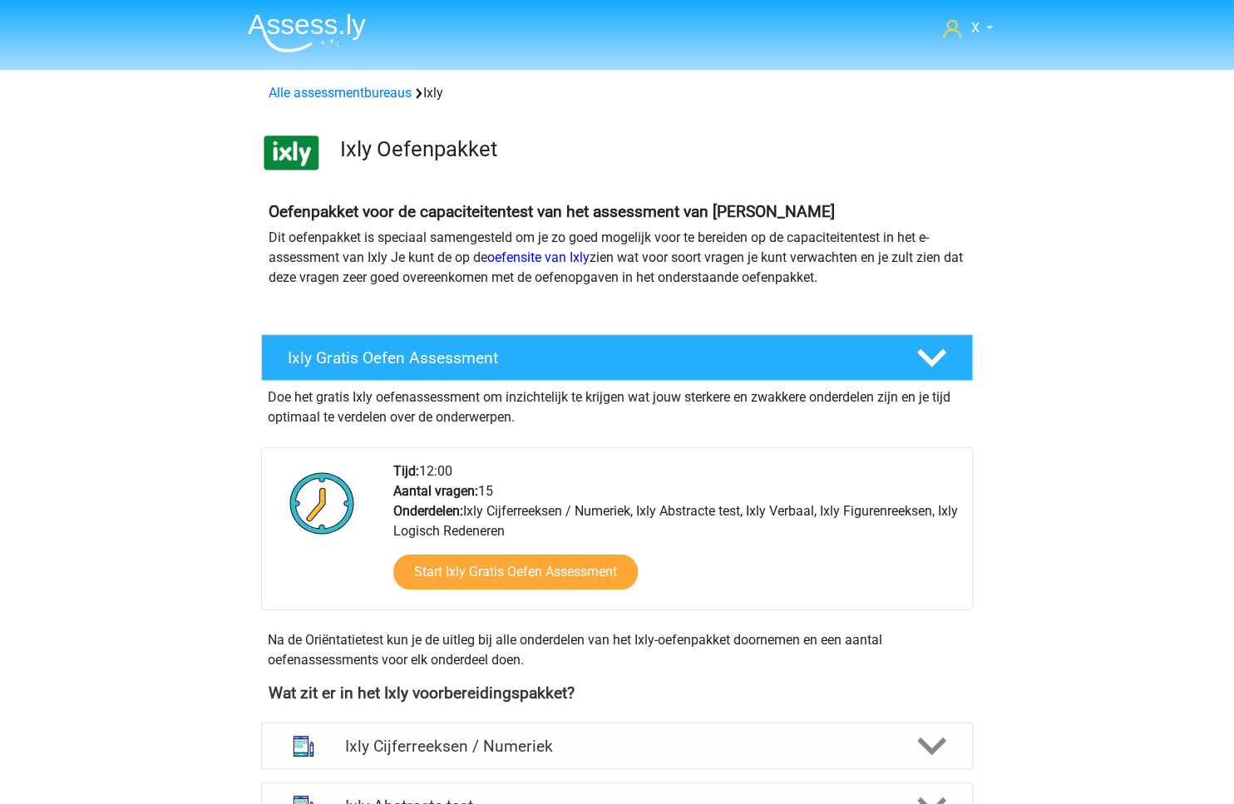
click at [337, 30] on img at bounding box center [307, 32] width 118 height 39
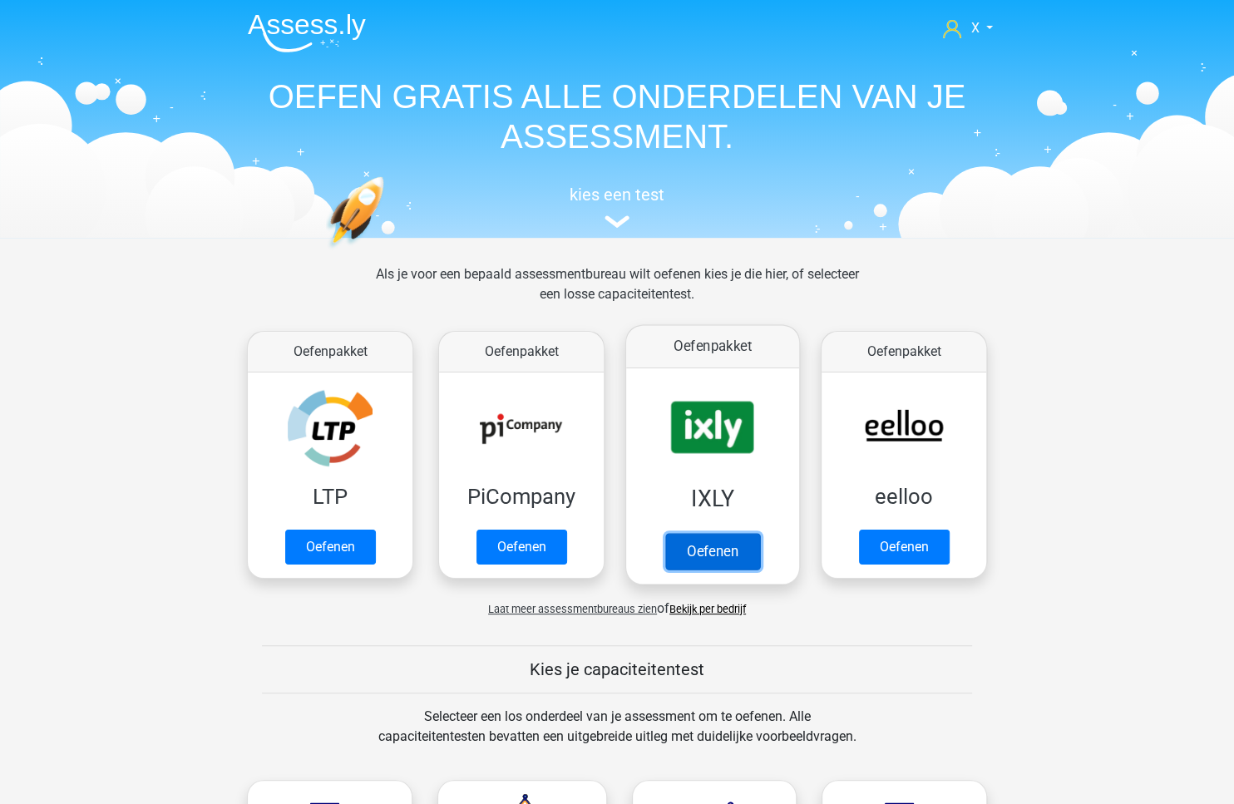
click at [748, 533] on link "Oefenen" at bounding box center [712, 551] width 95 height 37
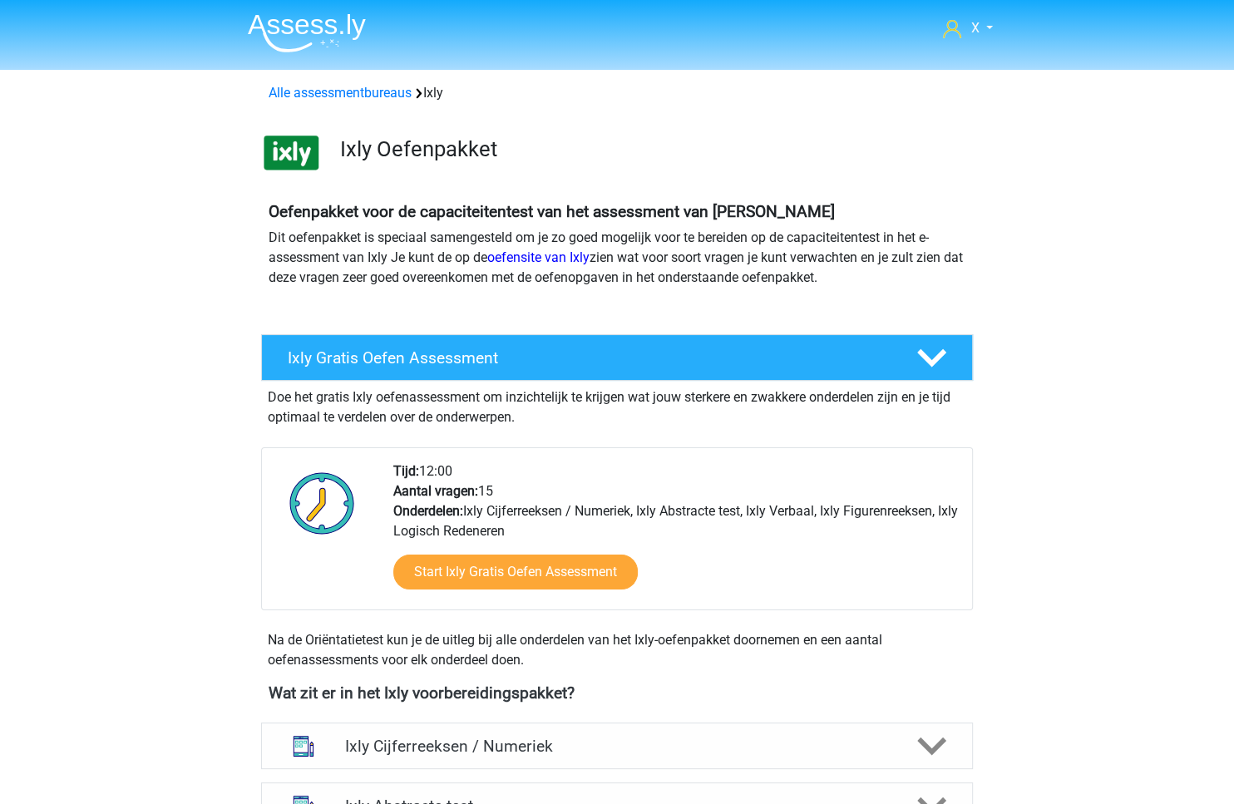
click at [239, 21] on li at bounding box center [299, 30] width 131 height 46
click at [271, 29] on img at bounding box center [307, 32] width 118 height 39
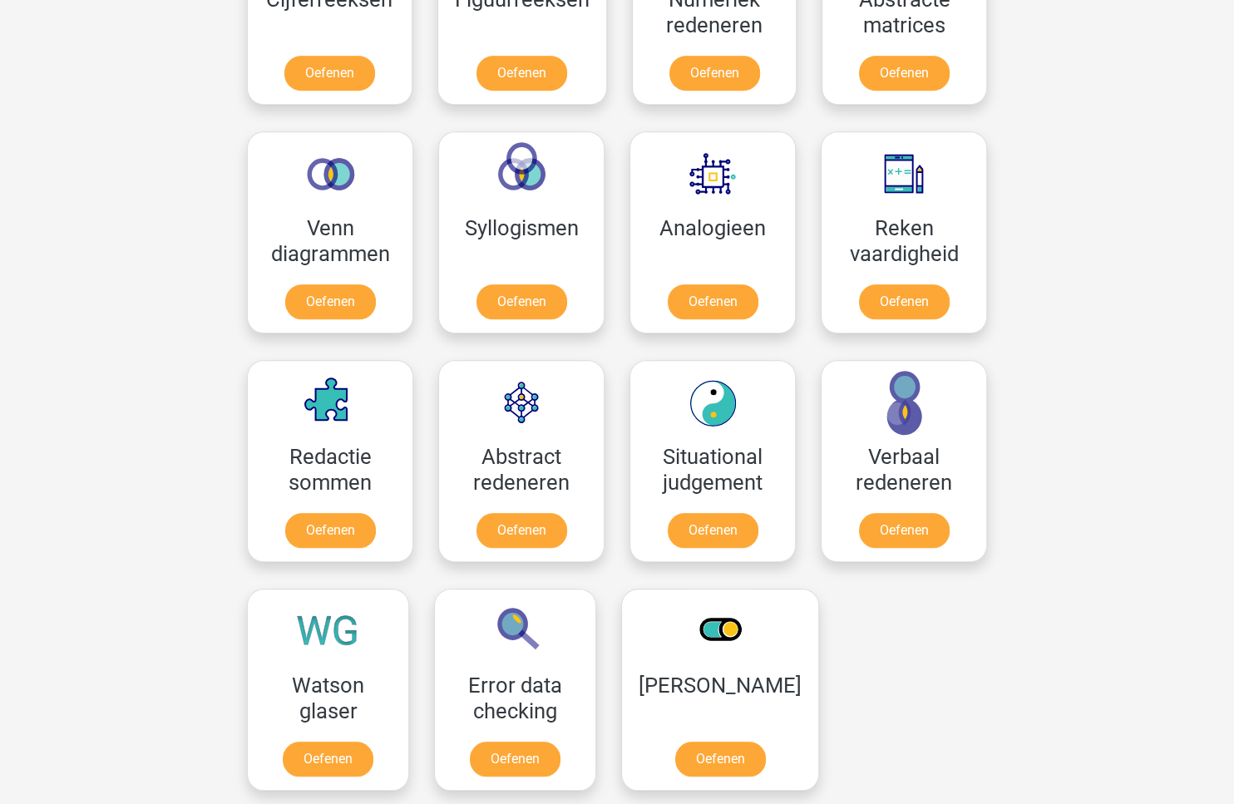
scroll to position [526, 0]
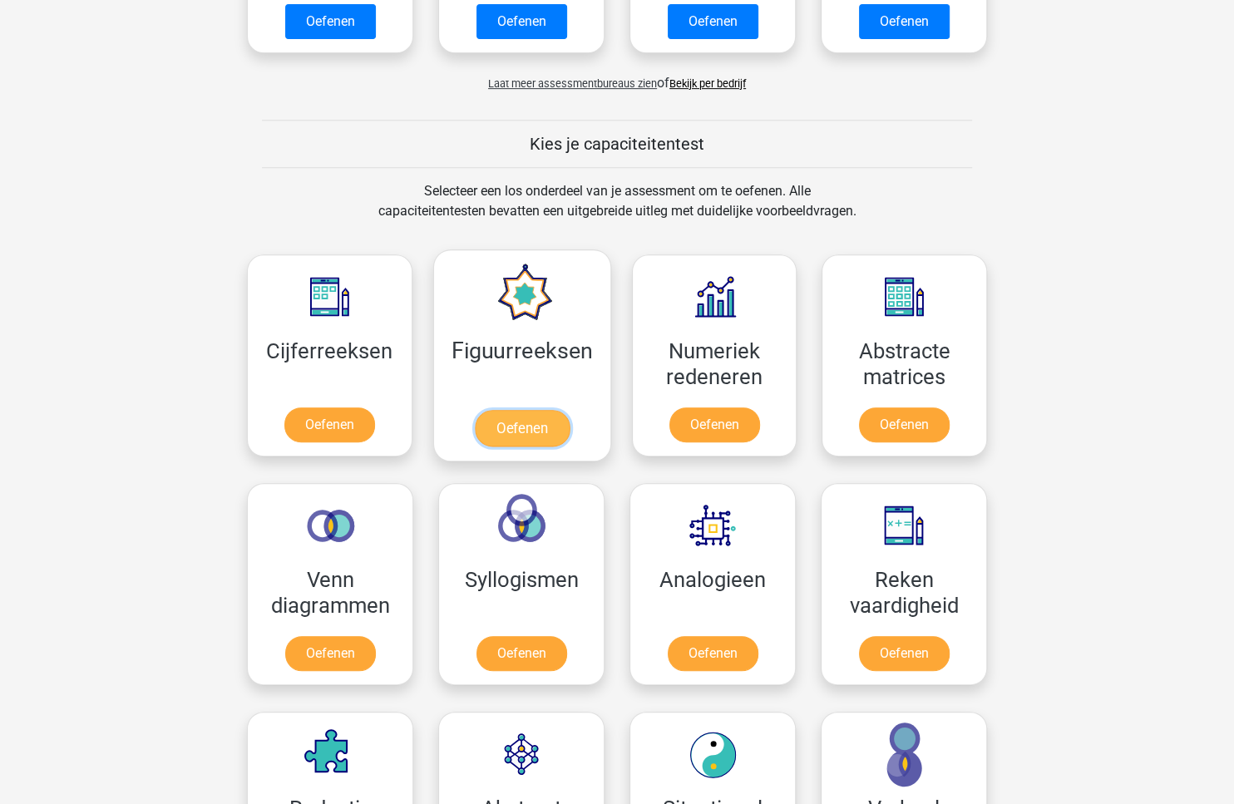
click at [536, 410] on link "Oefenen" at bounding box center [521, 428] width 95 height 37
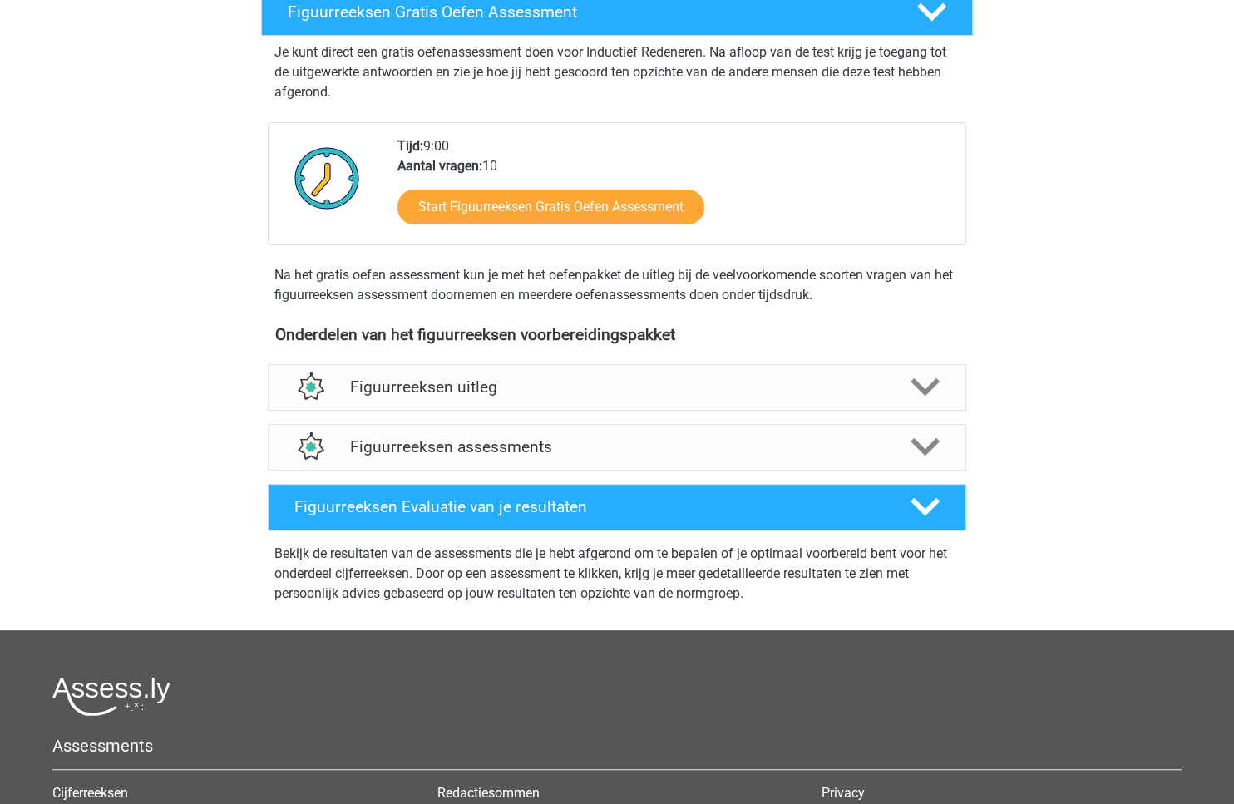
scroll to position [526, 0]
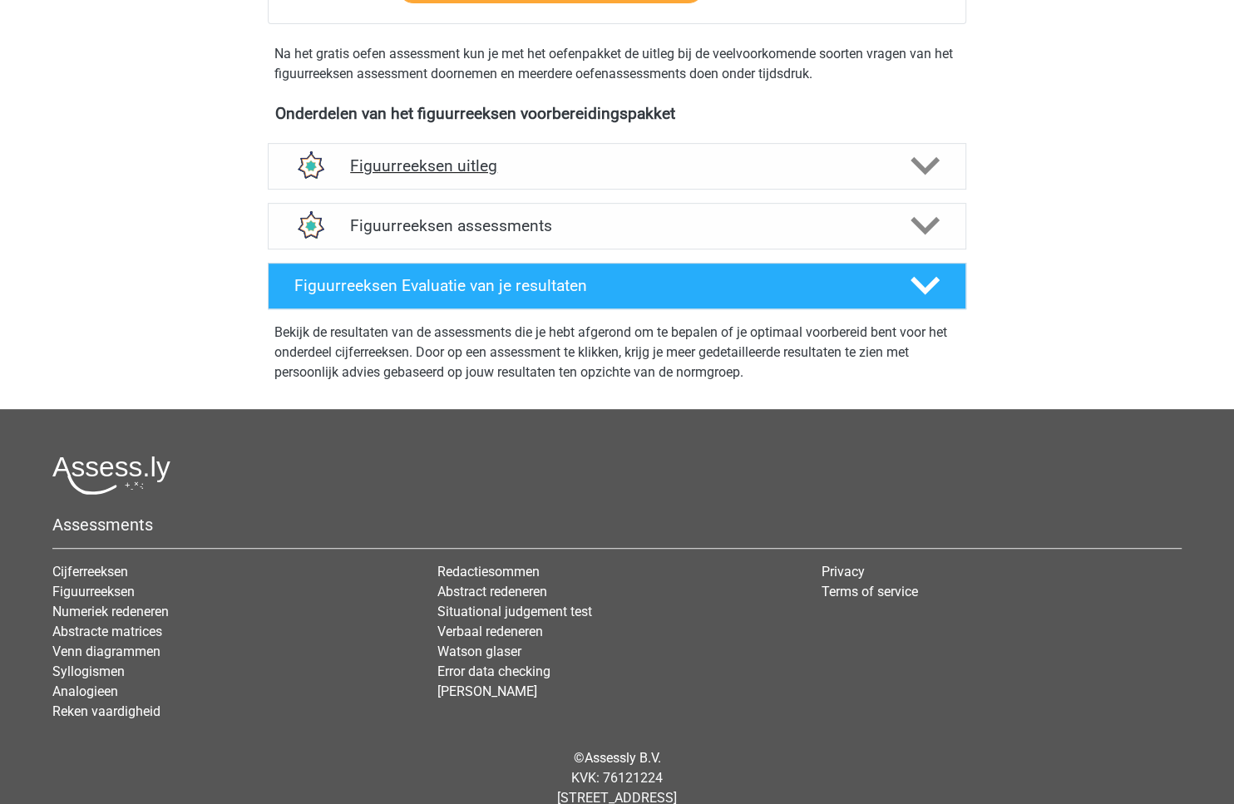
click at [770, 159] on h4 "Figuurreeksen uitleg" at bounding box center [617, 165] width 534 height 19
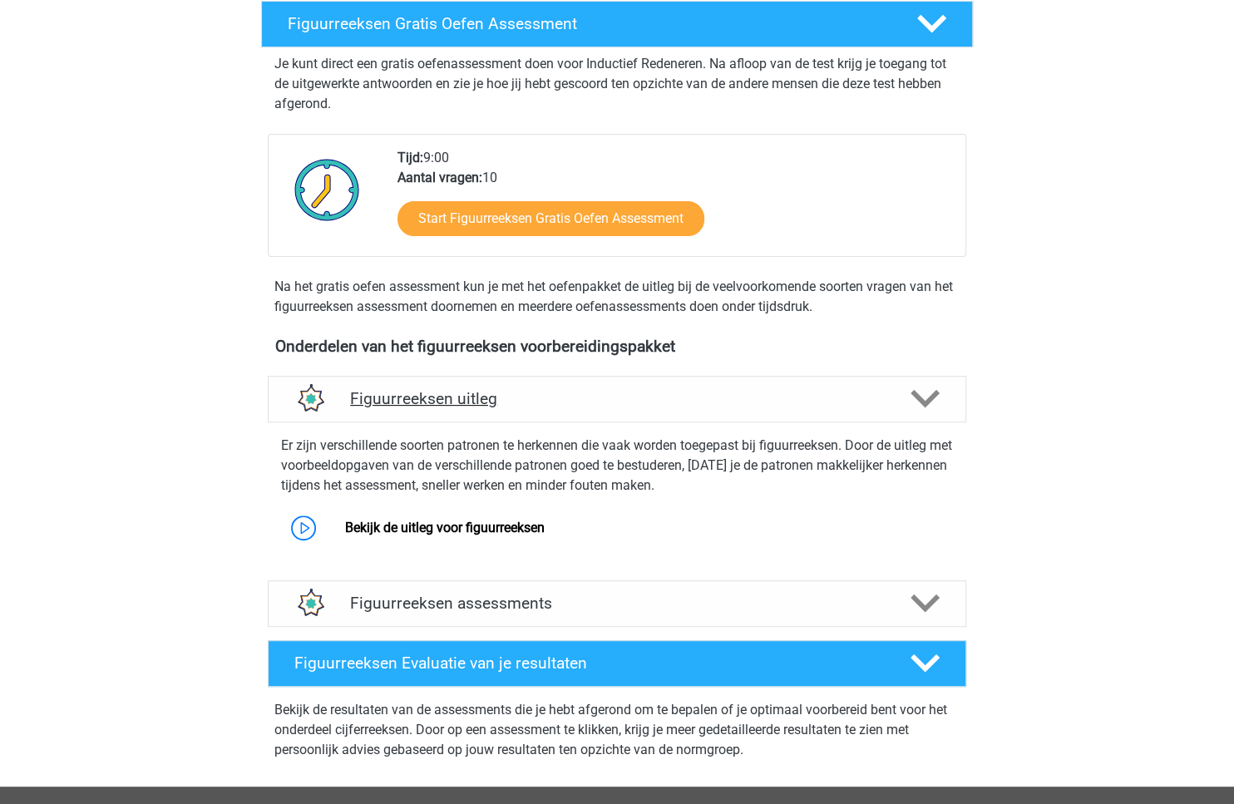
scroll to position [22, 0]
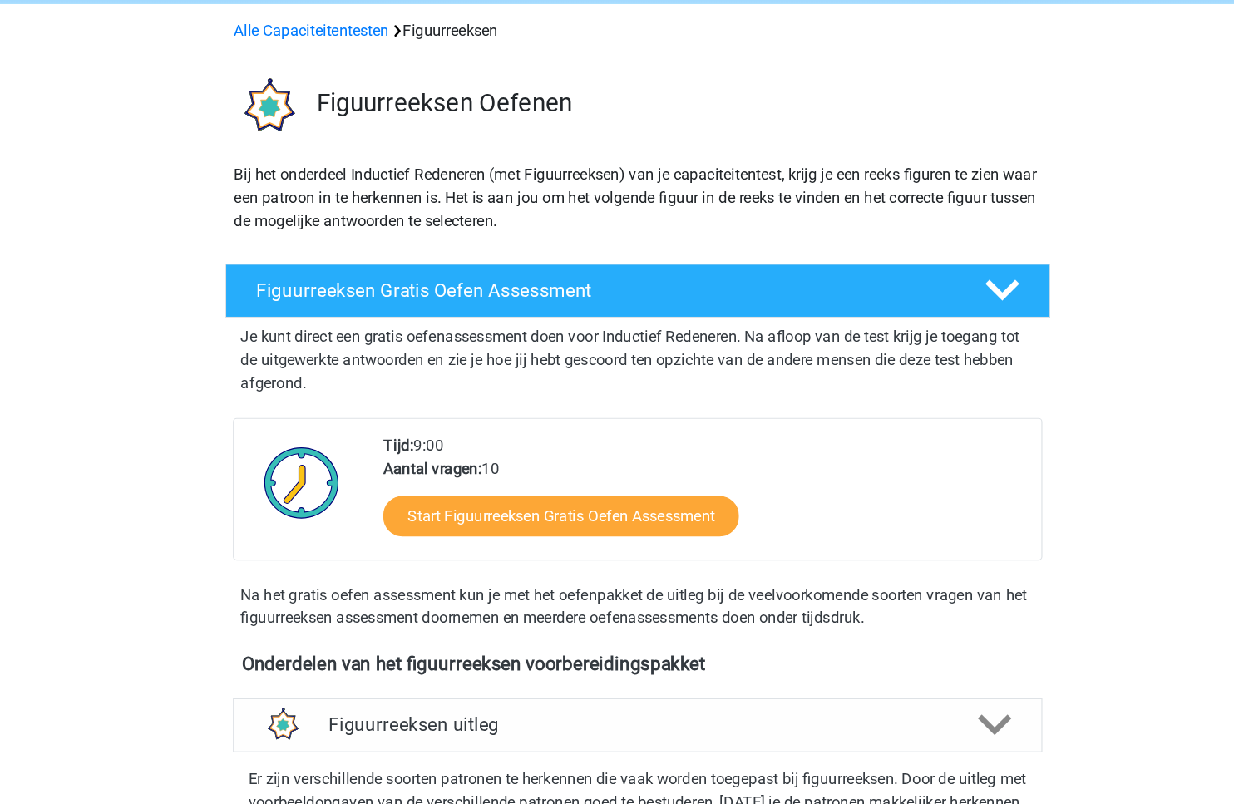
click at [572, 218] on p "Bij het onderdeel Inductief Redeneren (met Figuurreeksen) van je capaciteitente…" at bounding box center [617, 215] width 697 height 60
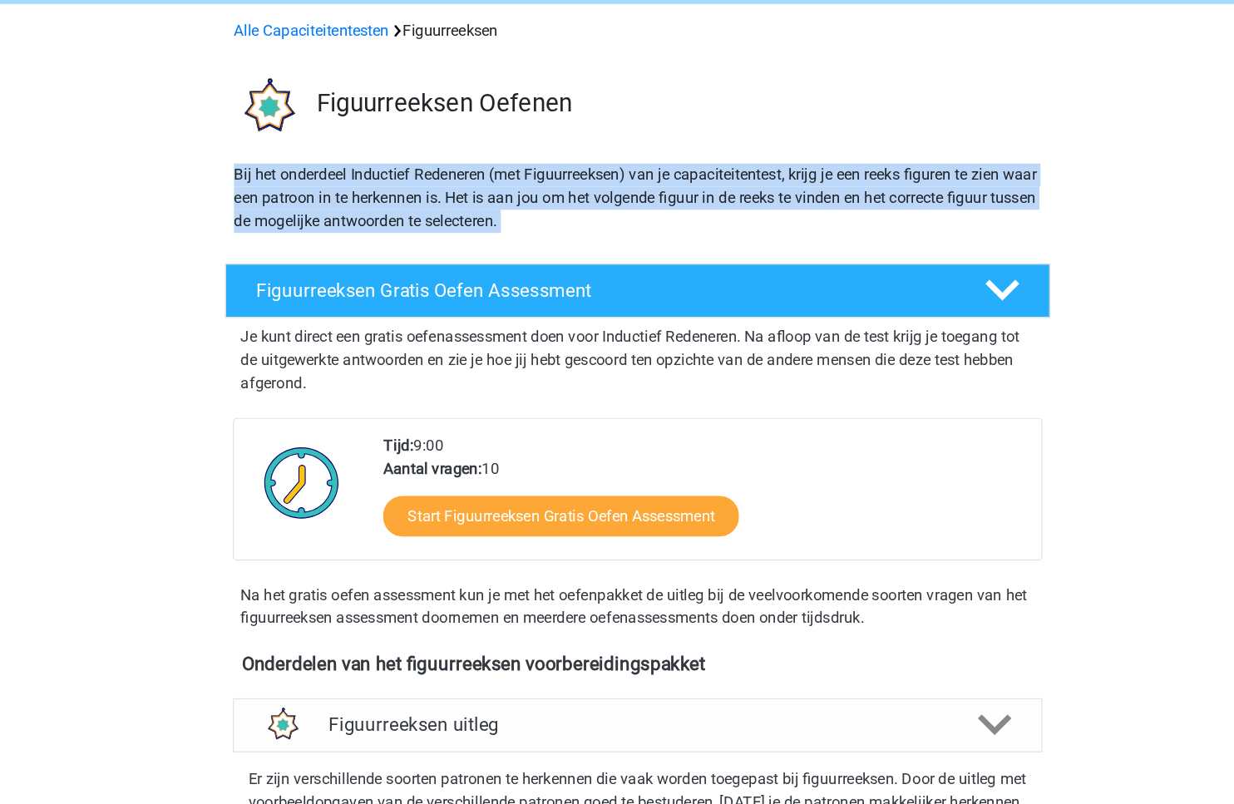
click at [572, 218] on p "Bij het onderdeel Inductief Redeneren (met Figuurreeksen) van je capaciteitente…" at bounding box center [617, 215] width 697 height 60
click at [548, 366] on p "Je kunt direct een gratis oefenassessment doen voor Inductief Redeneren. Na afl…" at bounding box center [616, 355] width 685 height 60
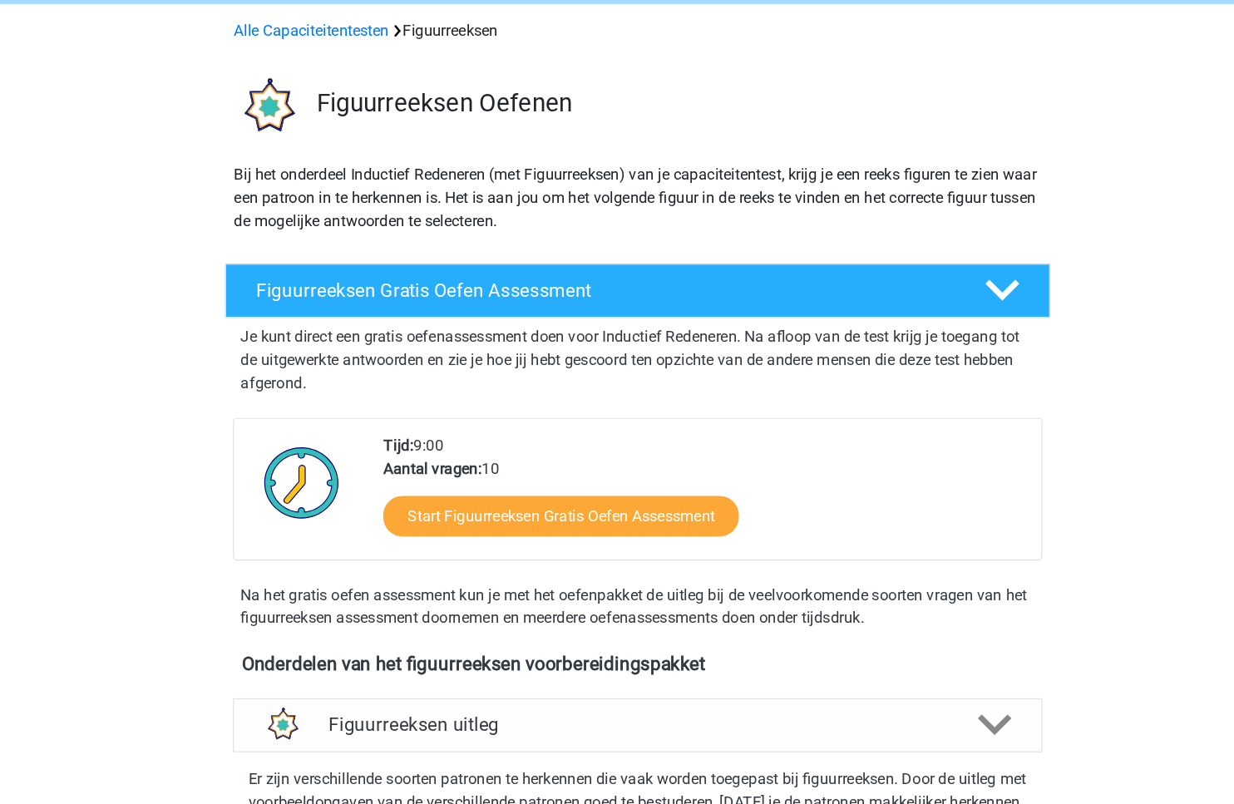
click at [548, 366] on p "Je kunt direct een gratis oefenassessment doen voor Inductief Redeneren. Na afl…" at bounding box center [616, 355] width 685 height 60
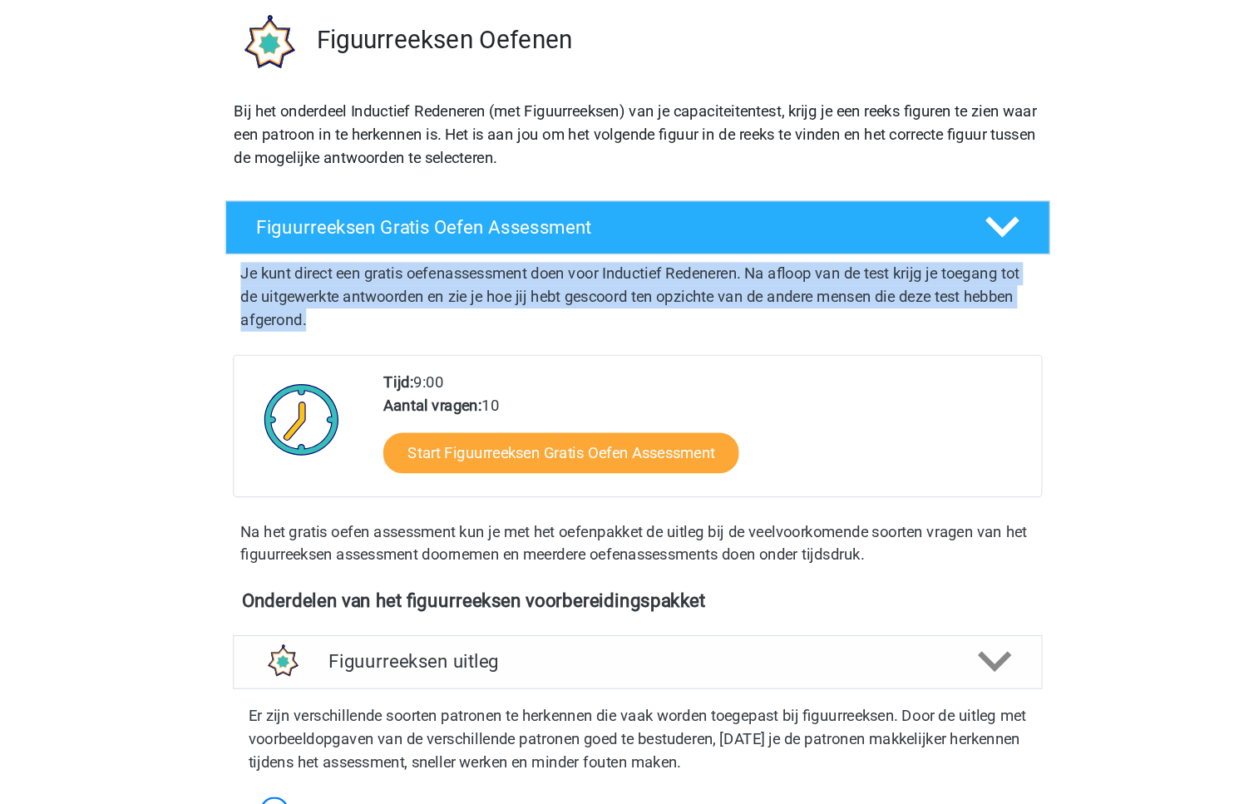
scroll to position [199, 0]
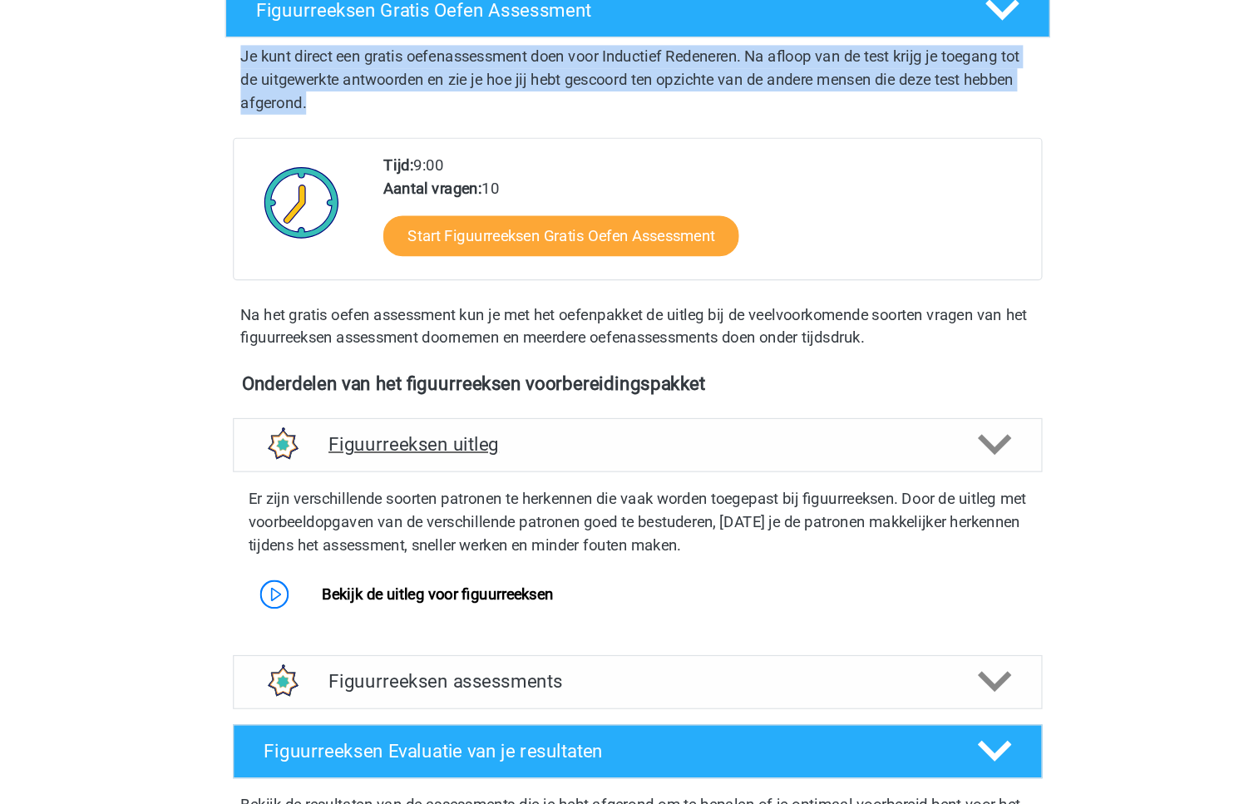
click at [503, 499] on h4 "Figuurreeksen uitleg" at bounding box center [617, 493] width 534 height 19
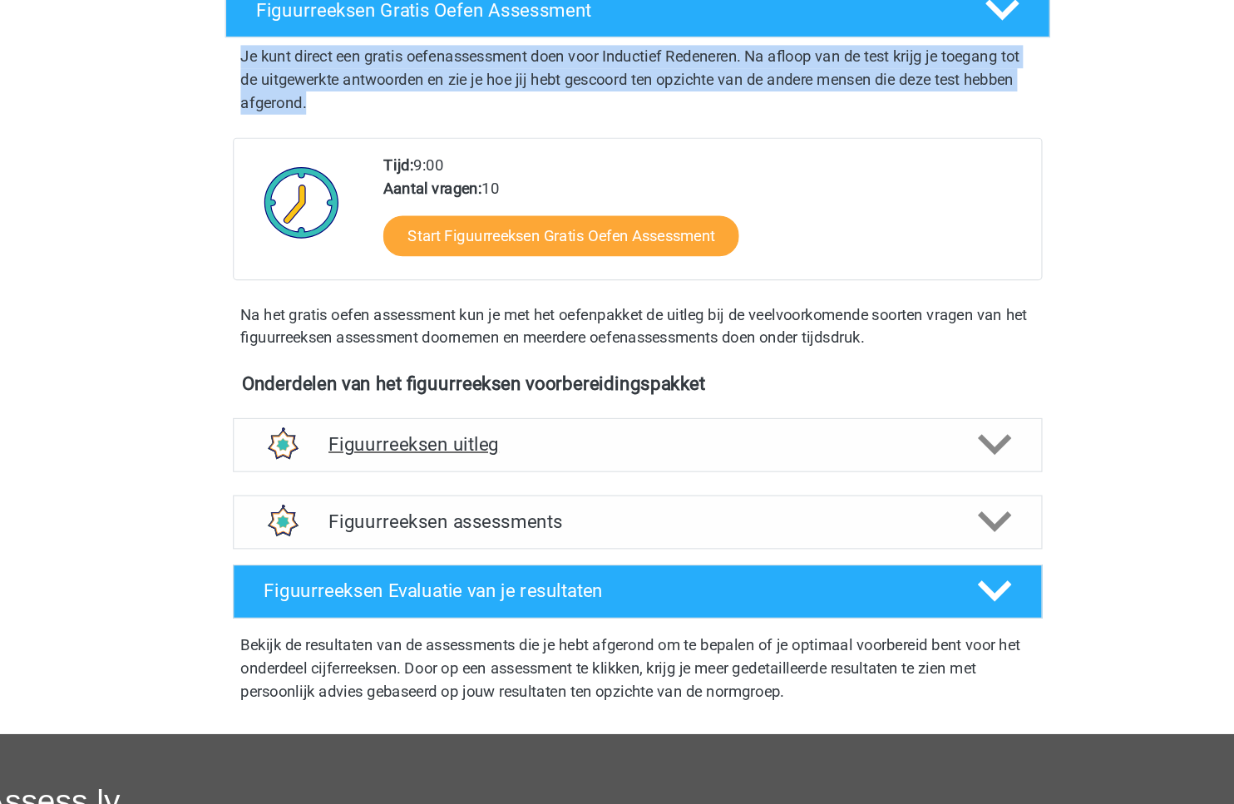
click at [503, 499] on h4 "Figuurreeksen uitleg" at bounding box center [617, 493] width 534 height 19
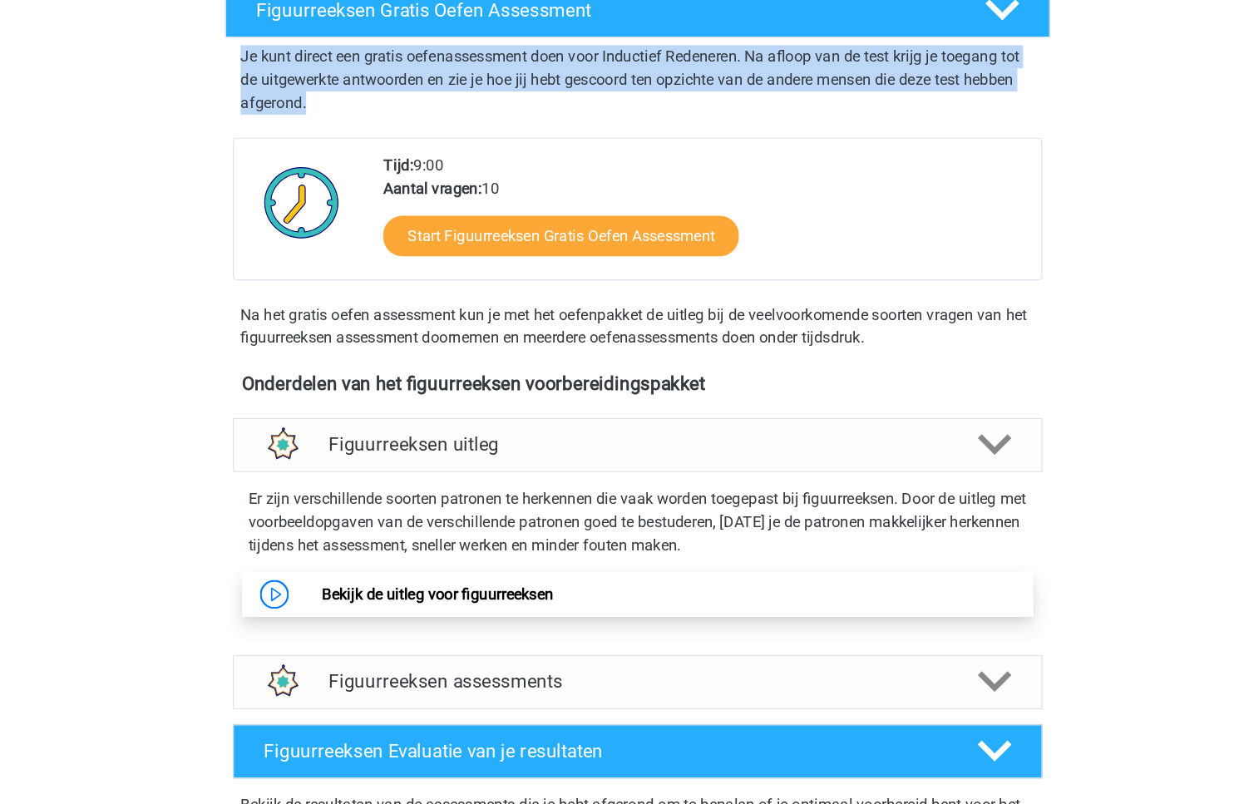
click at [439, 614] on link "Bekijk de uitleg voor figuurreeksen" at bounding box center [444, 622] width 200 height 16
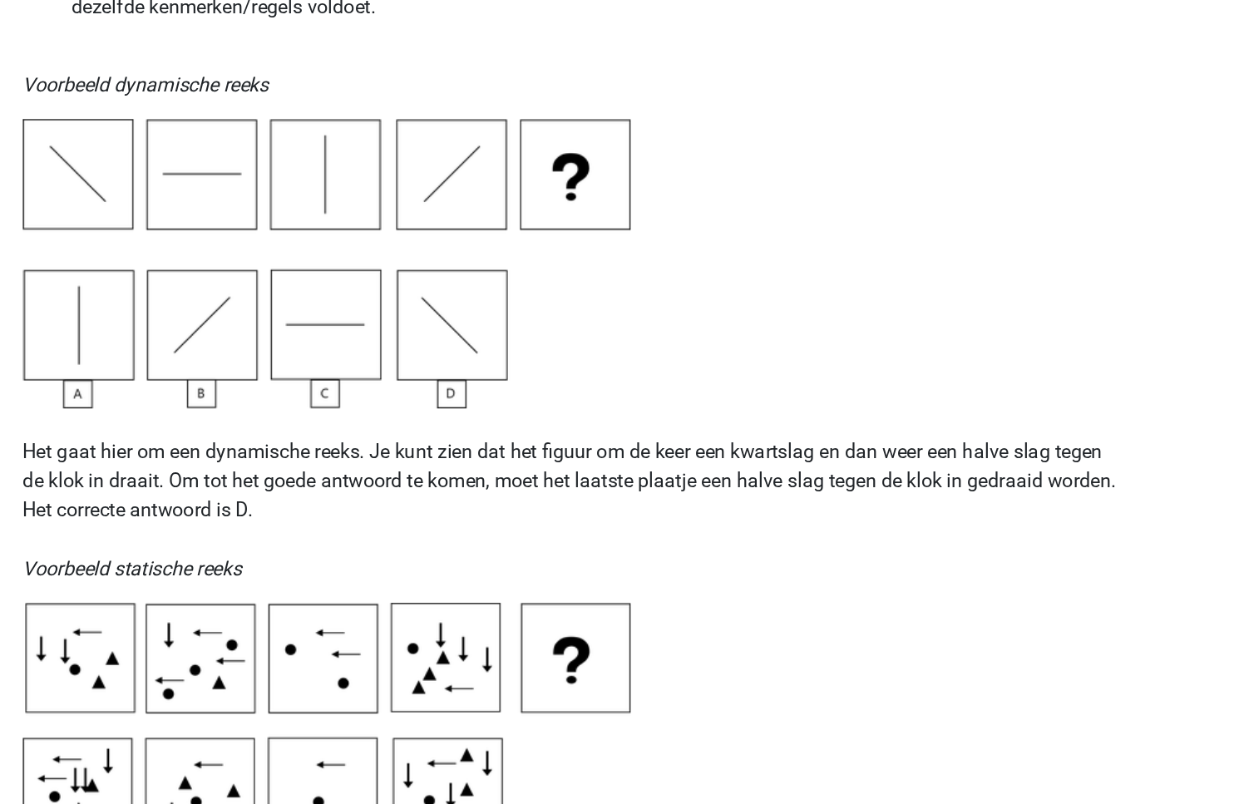
scroll to position [317, 0]
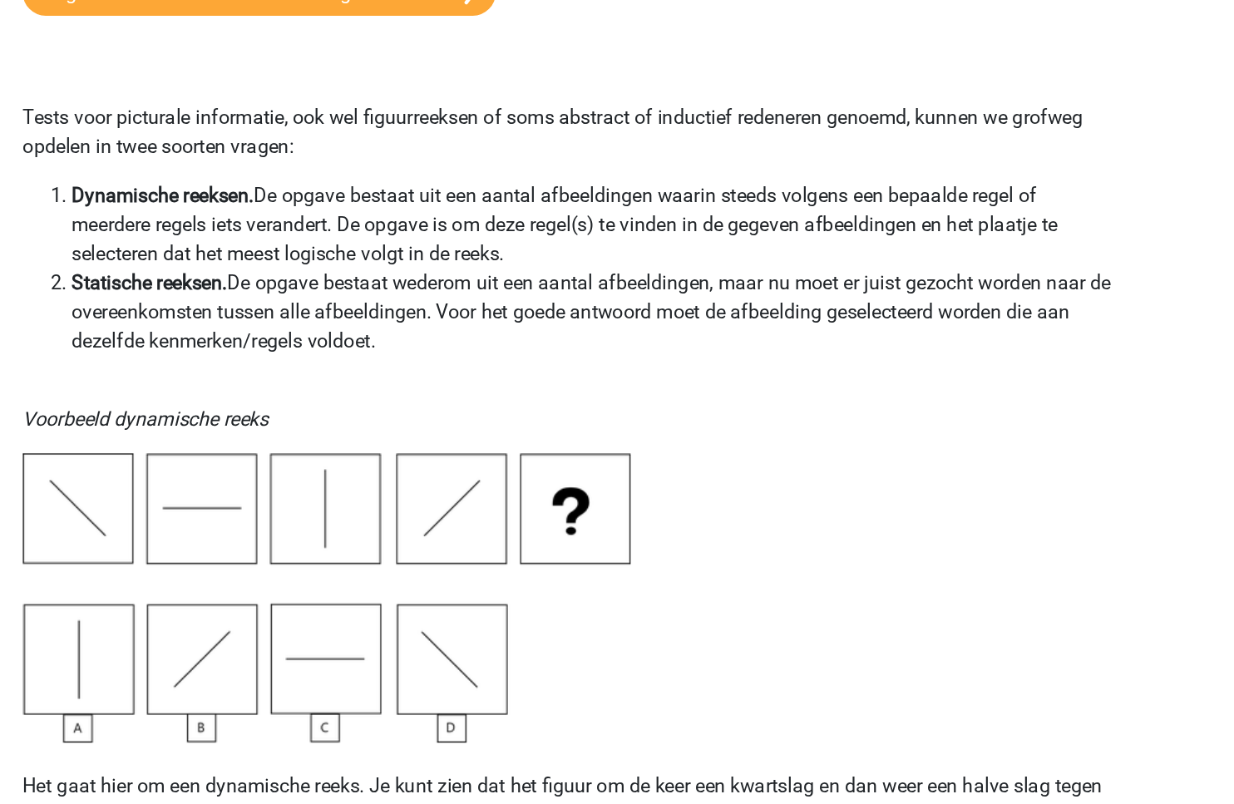
click at [368, 207] on li "Statische reeksen. De opgave bestaat wederom uit een aantal afbeeldingen, maar …" at bounding box center [633, 214] width 717 height 60
drag, startPoint x: 368, startPoint y: 207, endPoint x: 528, endPoint y: 217, distance: 160.8
click at [528, 217] on li "Statische reeksen. De opgave bestaat wederom uit een aantal afbeeldingen, maar …" at bounding box center [633, 214] width 717 height 60
copy li "overeenkomsten tussen alle afbeeldingen"
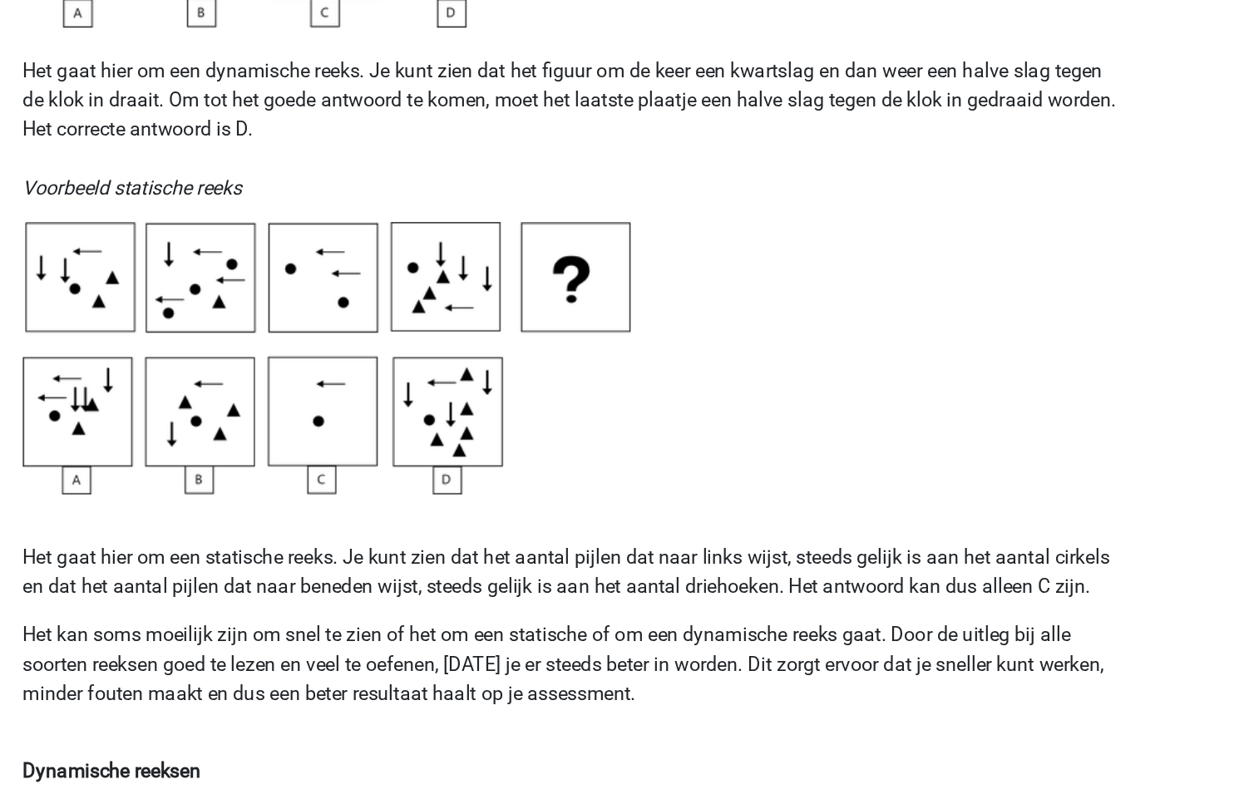
scroll to position [826, 0]
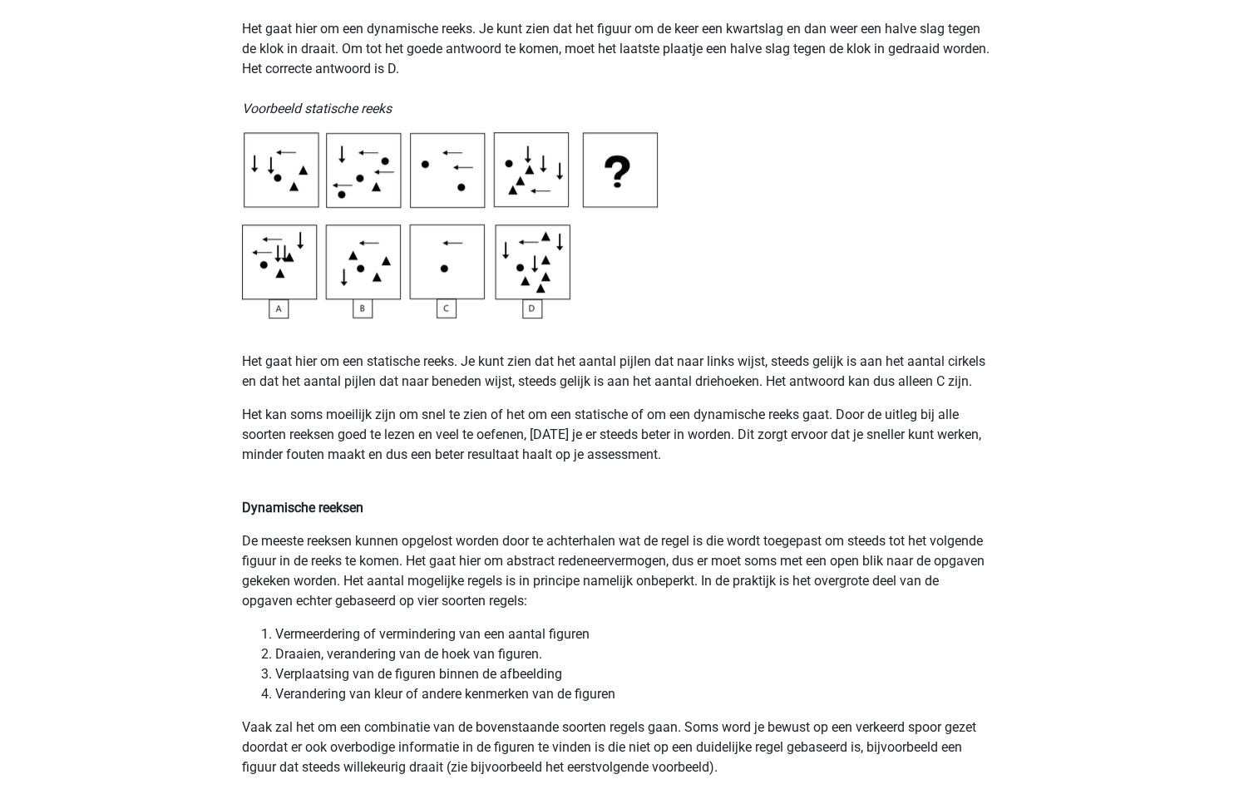
click at [449, 374] on p "Het gaat hier om een statische reeks. Je kunt zien dat het aantal pijlen dat na…" at bounding box center [617, 372] width 750 height 40
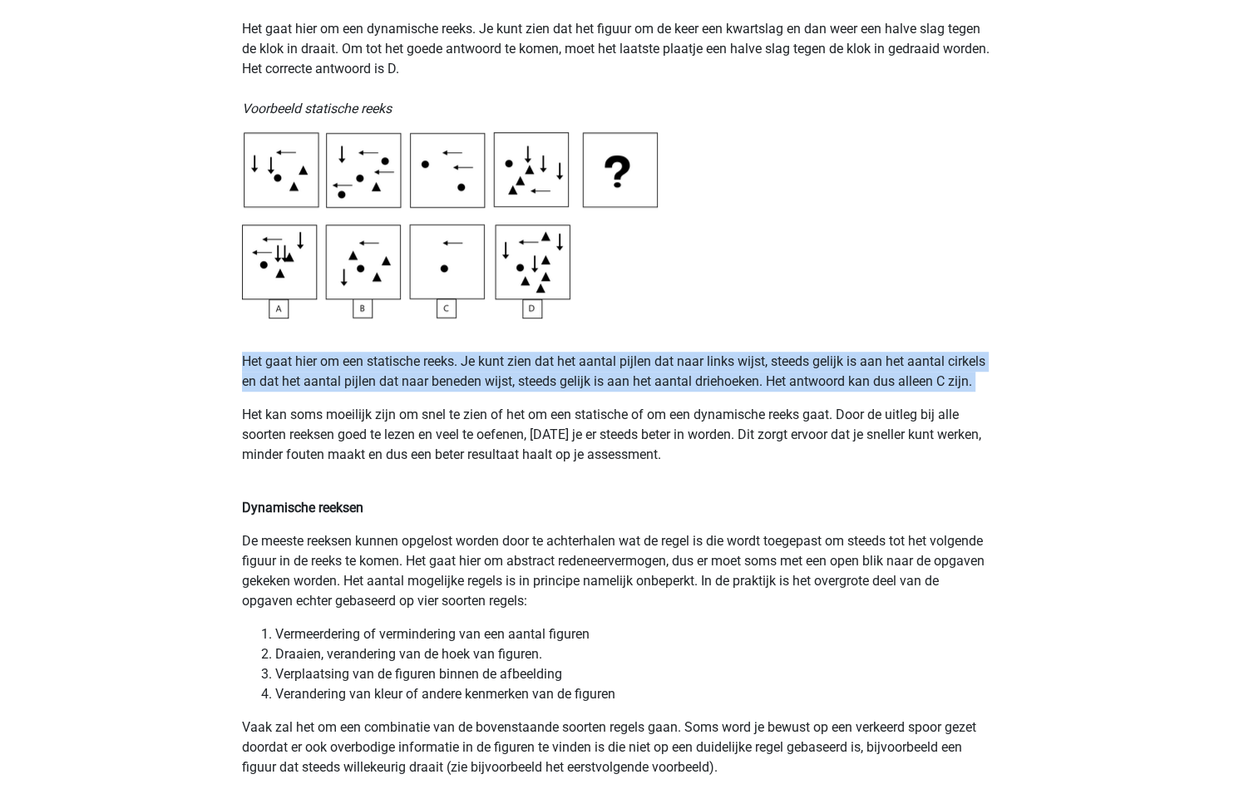
click at [449, 374] on p "Het gaat hier om een statische reeks. Je kunt zien dat het aantal pijlen dat na…" at bounding box center [617, 372] width 750 height 40
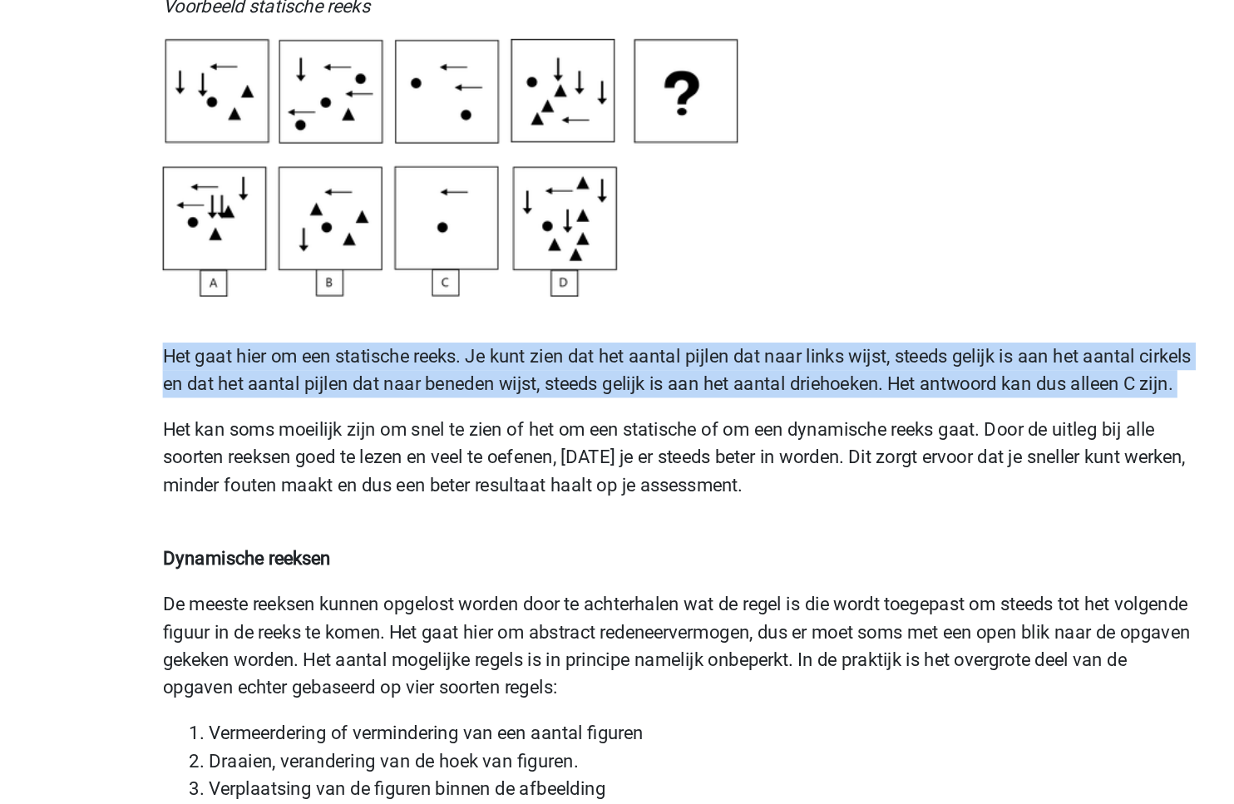
click at [648, 565] on p "De meeste reeksen kunnen opgelost worden door te achterhalen wat de regel is di…" at bounding box center [617, 571] width 750 height 80
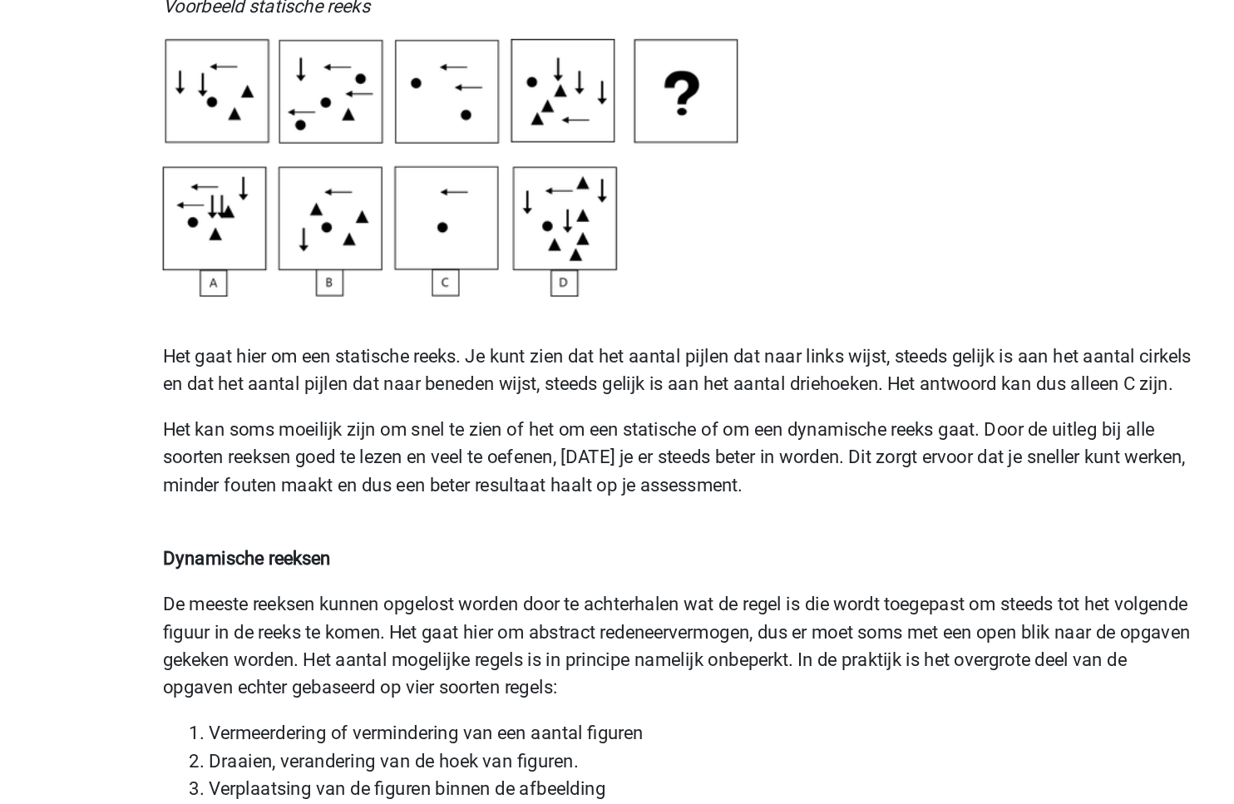
click at [648, 565] on p "De meeste reeksen kunnen opgelost worden door te achterhalen wat de regel is di…" at bounding box center [617, 571] width 750 height 80
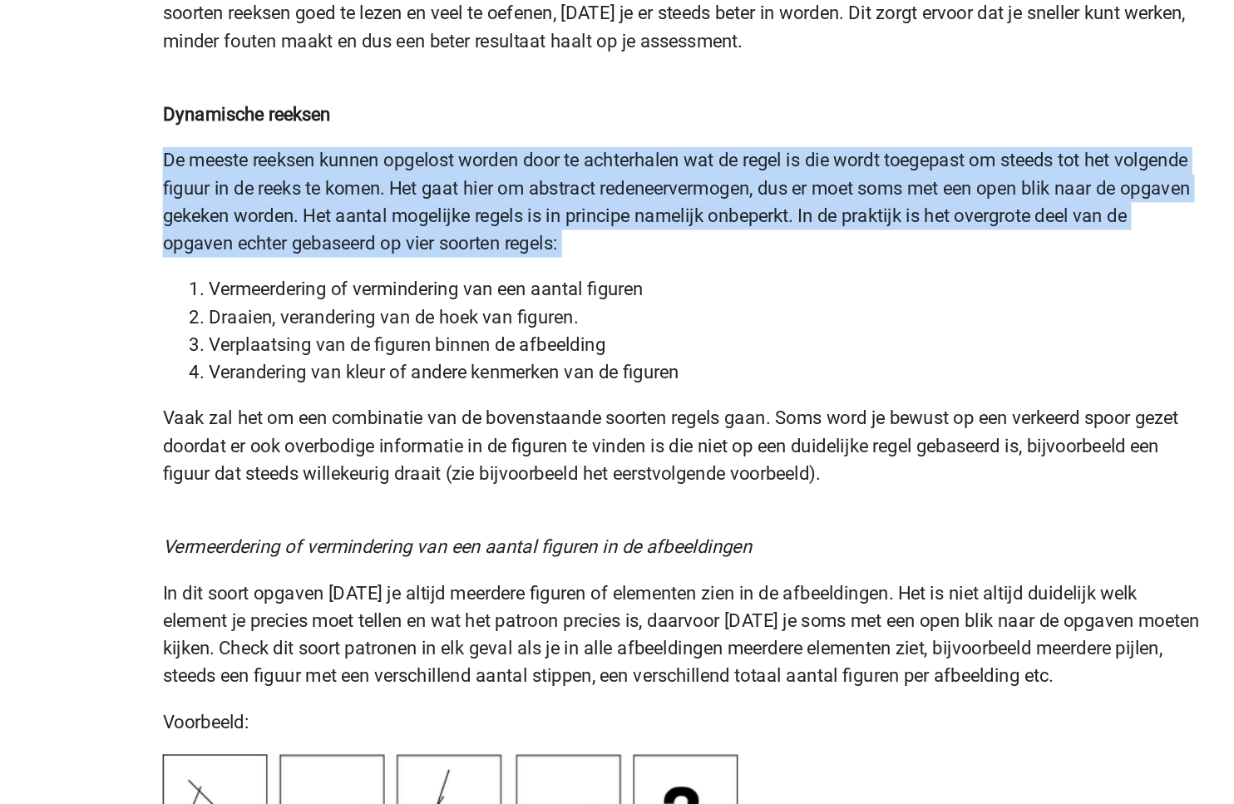
scroll to position [1041, 0]
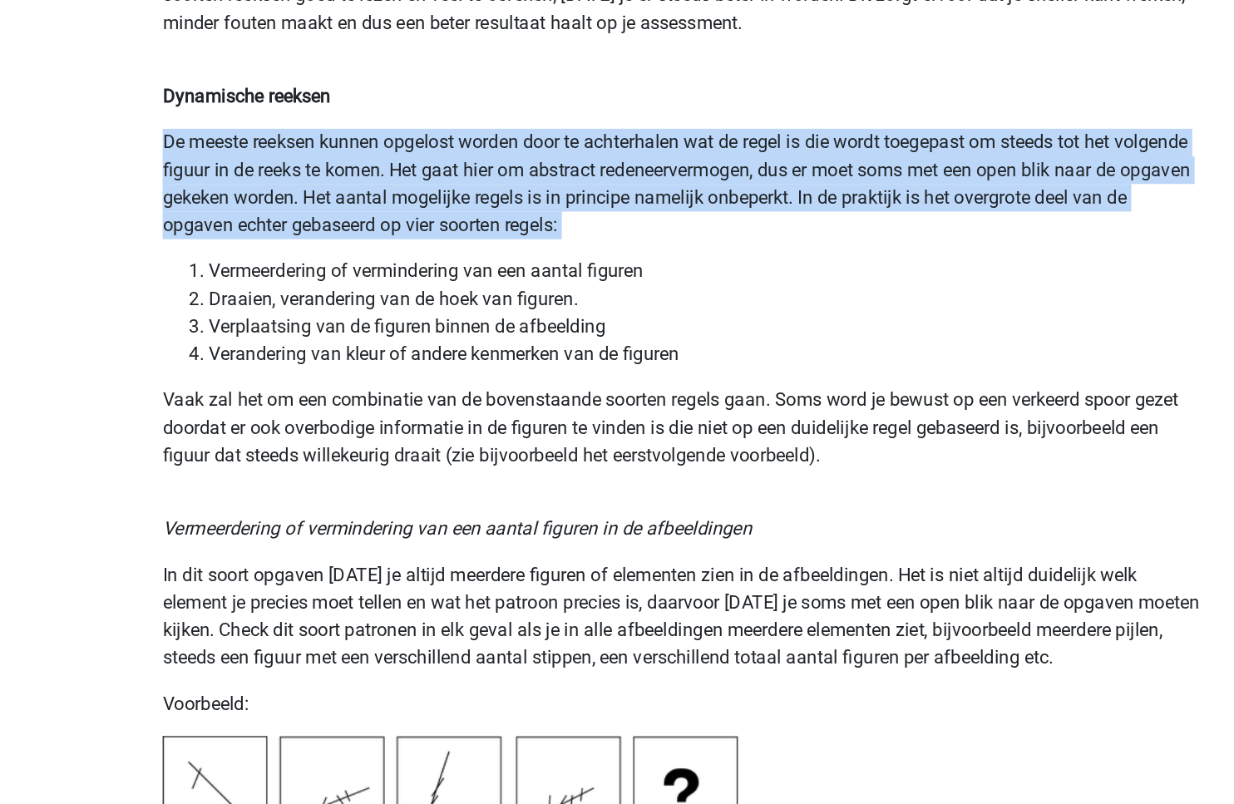
click at [494, 686] on p "In dit soort opgaven zul je altijd meerdere figuren of elementen zien in de afb…" at bounding box center [617, 669] width 750 height 80
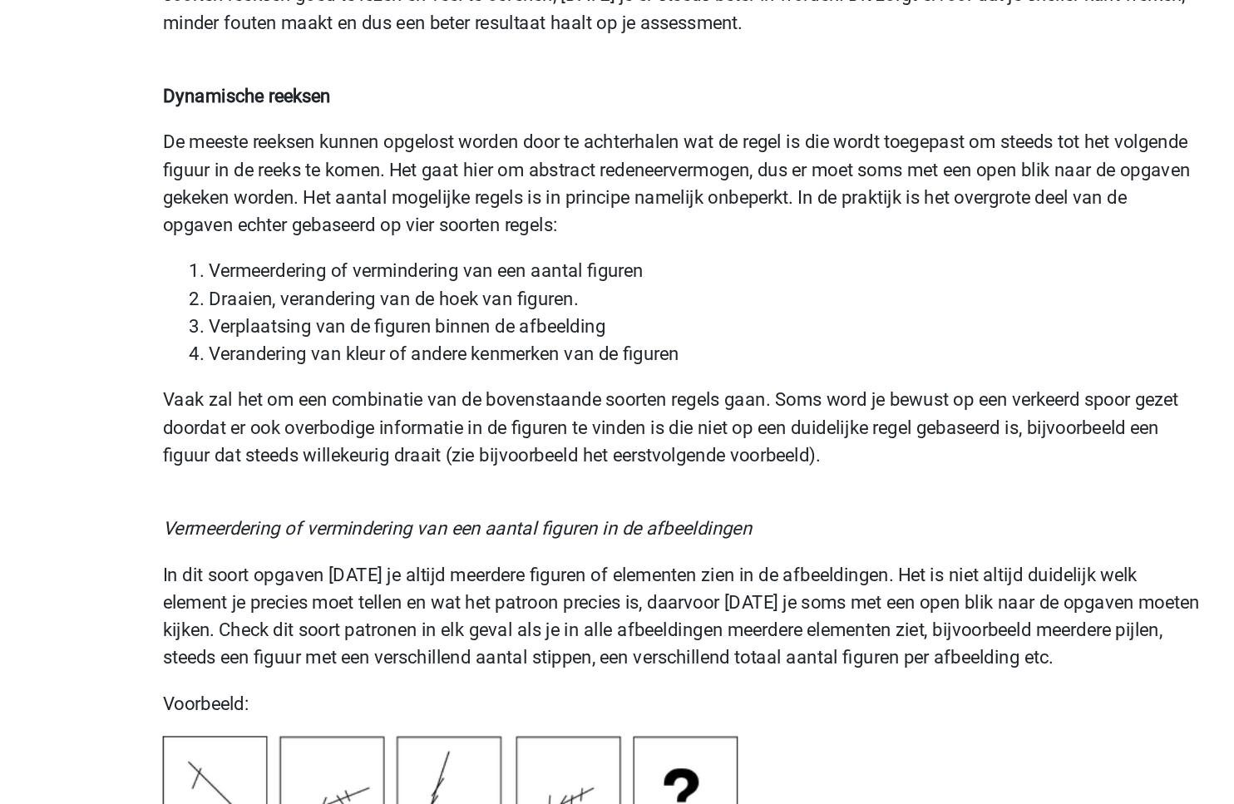
click at [494, 686] on p "In dit soort opgaven zul je altijd meerdere figuren of elementen zien in de afb…" at bounding box center [617, 669] width 750 height 80
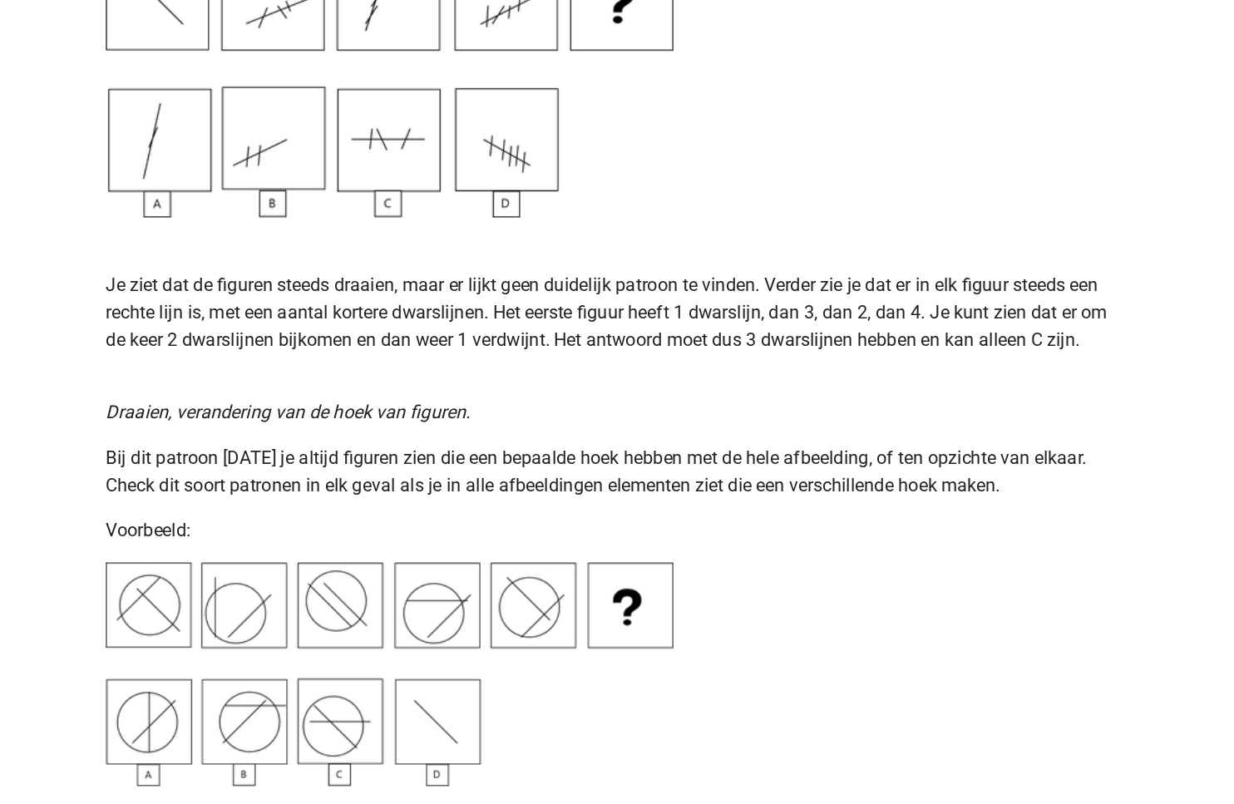
scroll to position [1624, 0]
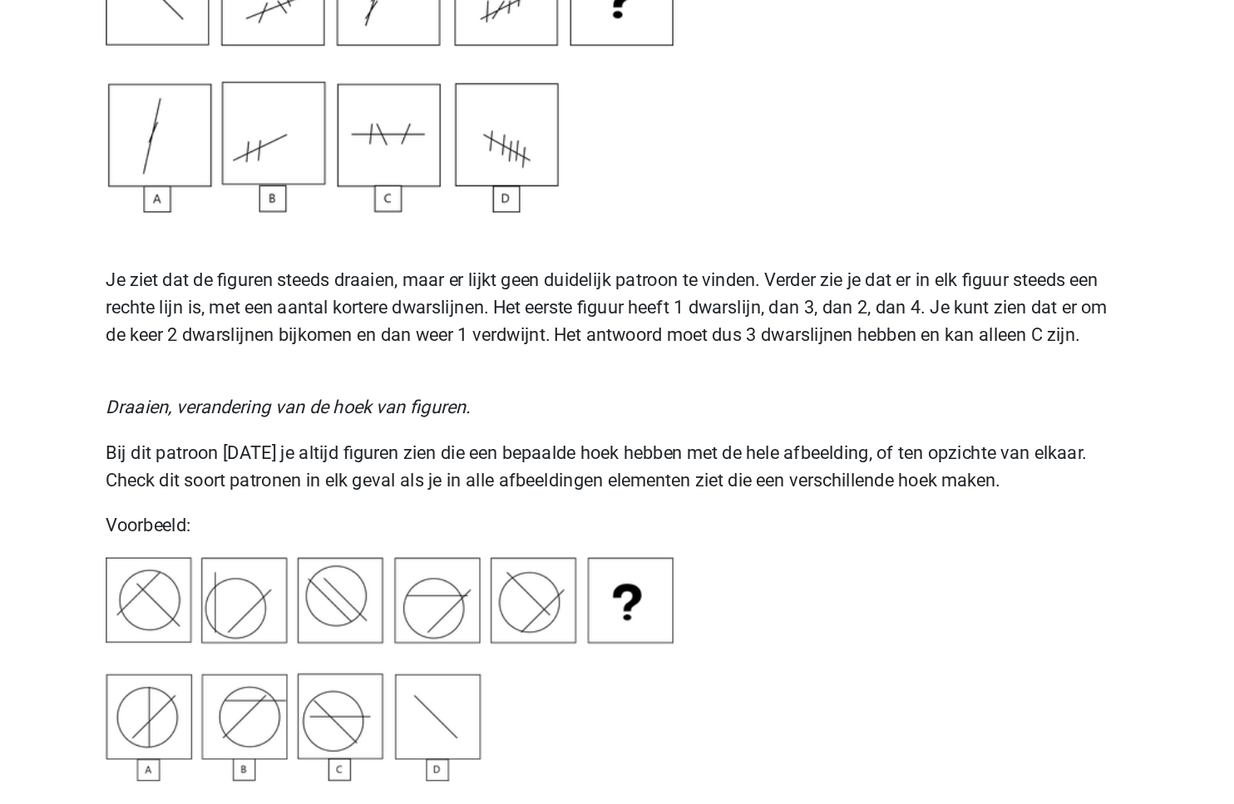
click at [524, 569] on p "Bij dit patroon zul je altijd figuren zien die een bepaalde hoek hebben met de …" at bounding box center [617, 556] width 750 height 40
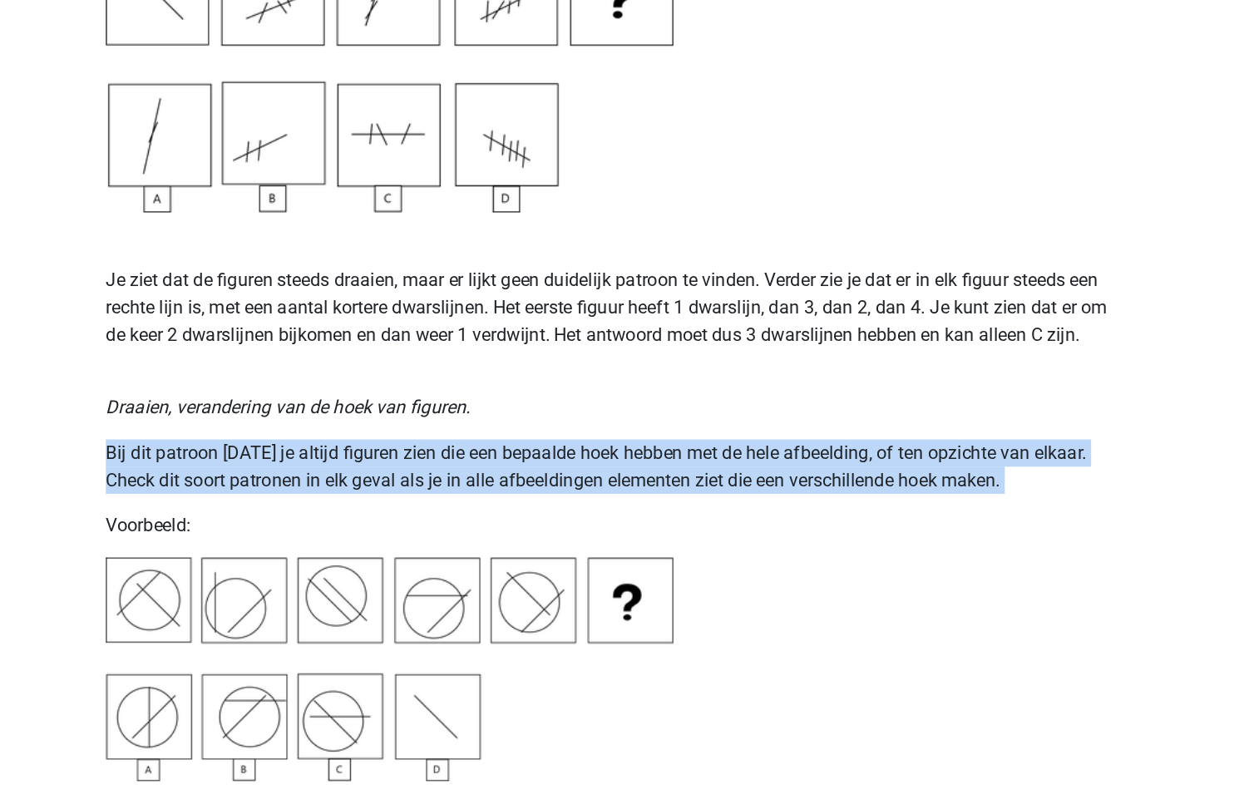
click at [524, 569] on p "Bij dit patroon zul je altijd figuren zien die een bepaalde hoek hebben met de …" at bounding box center [617, 556] width 750 height 40
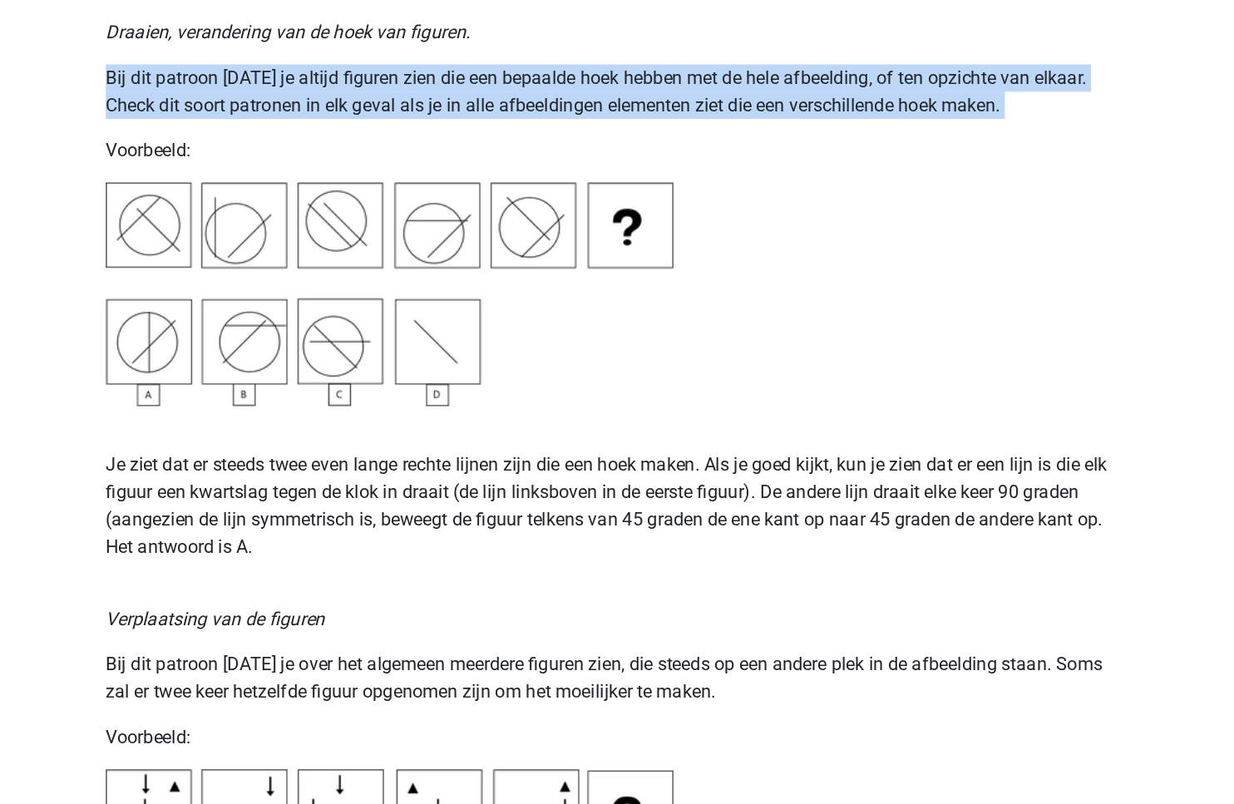
scroll to position [1919, 0]
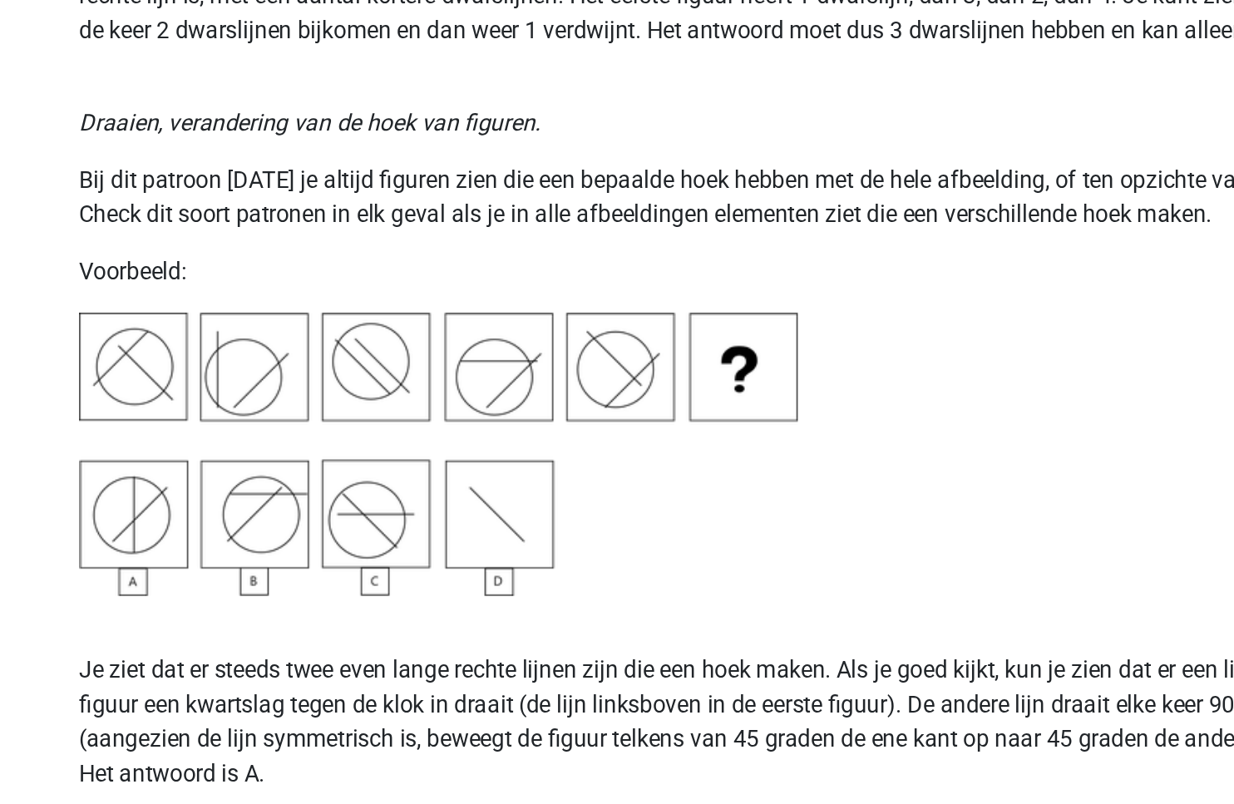
click at [515, 548] on p "Je ziet dat er steeds twee even lange rechte lijnen zijn die een hoek maken. Al…" at bounding box center [617, 565] width 750 height 80
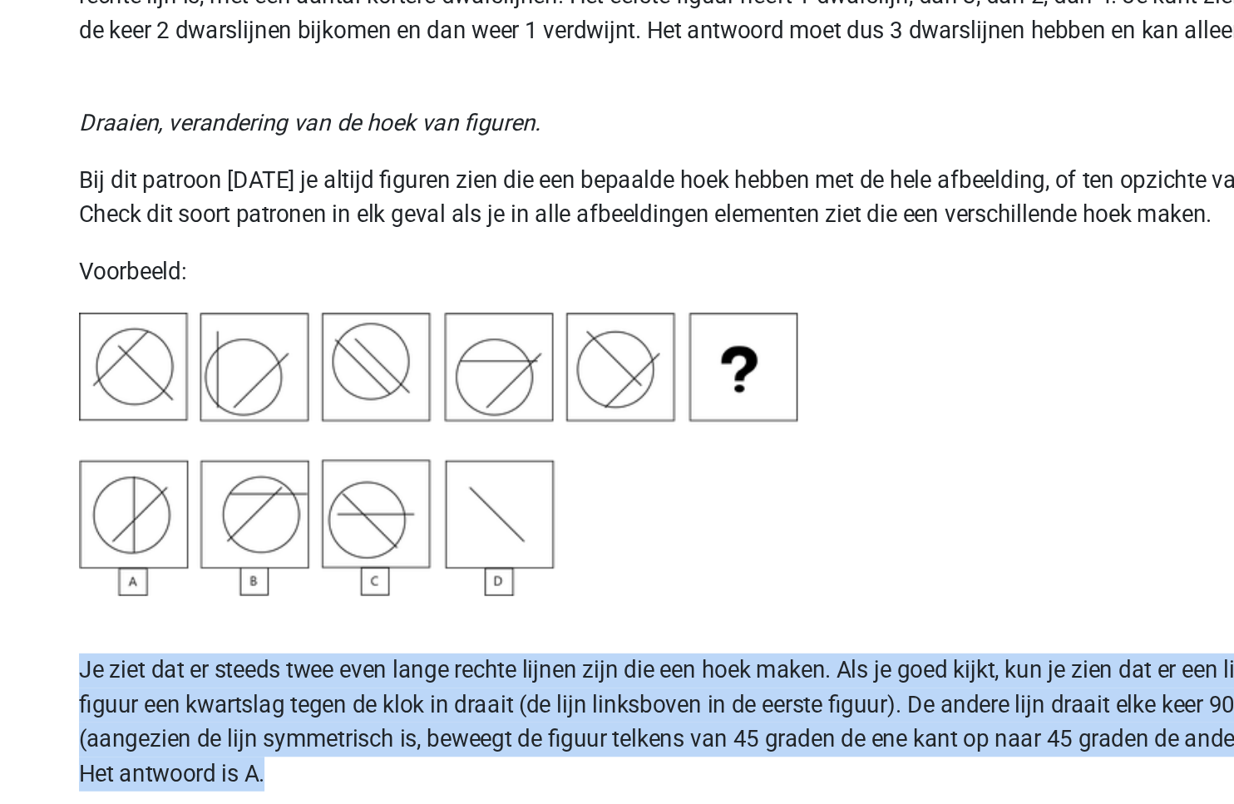
click at [515, 548] on p "Je ziet dat er steeds twee even lange rechte lijnen zijn die een hoek maken. Al…" at bounding box center [617, 565] width 750 height 80
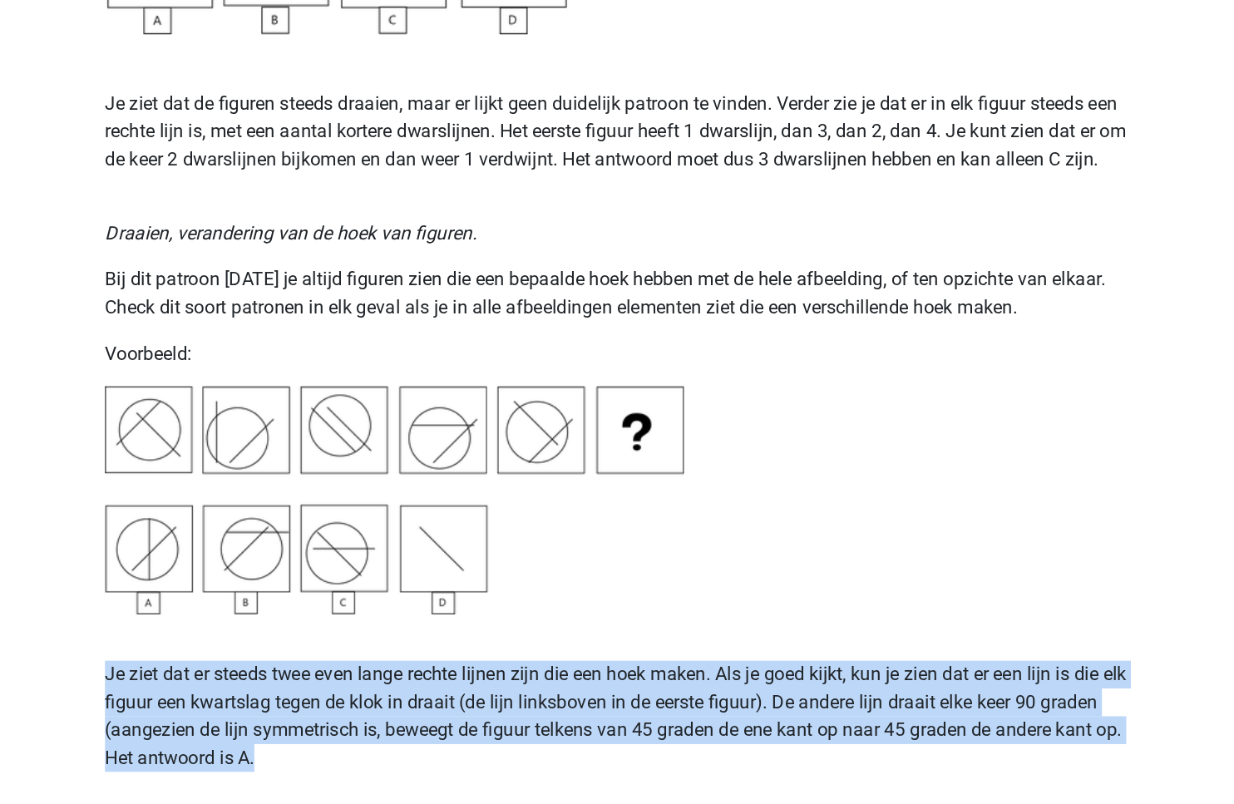
click at [431, 555] on p "Je ziet dat er steeds twee even lange rechte lijnen zijn die een hoek maken. Al…" at bounding box center [617, 565] width 750 height 80
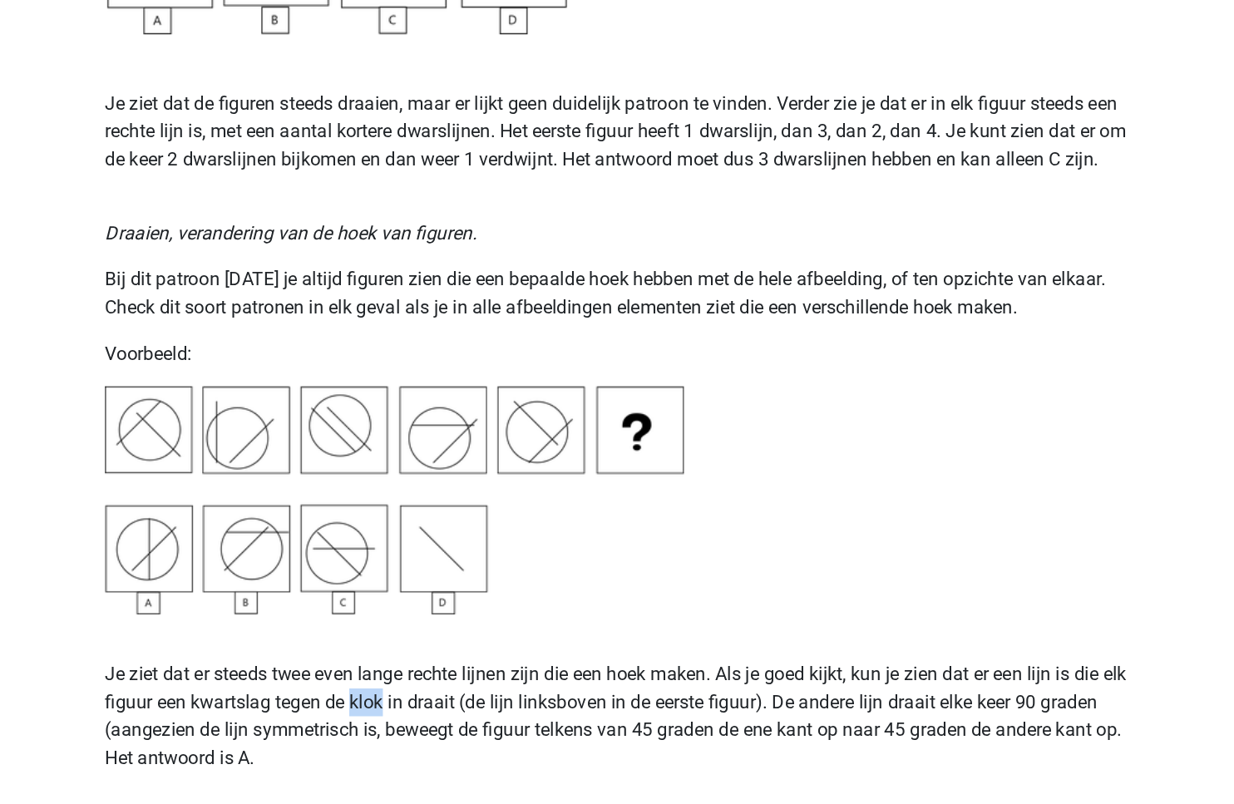
click at [431, 555] on p "Je ziet dat er steeds twee even lange rechte lijnen zijn die een hoek maken. Al…" at bounding box center [617, 565] width 750 height 80
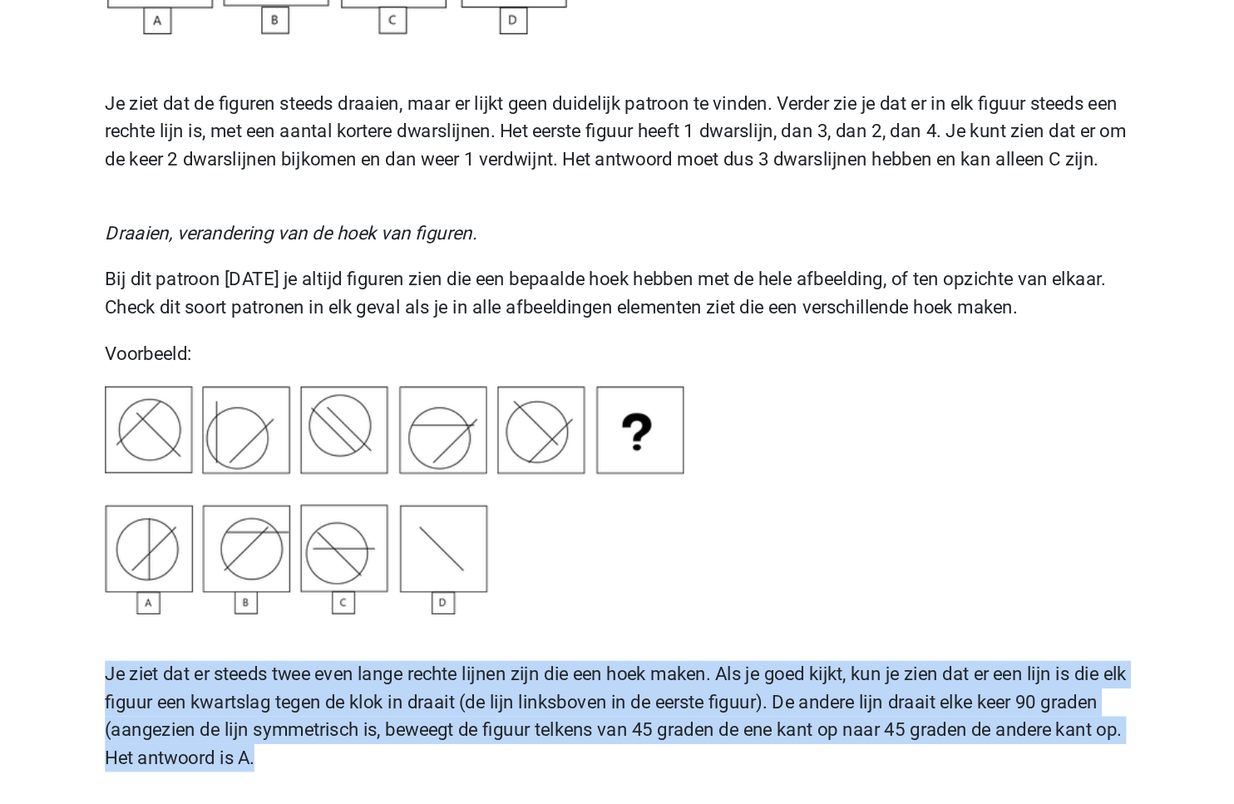
click at [431, 555] on p "Je ziet dat er steeds twee even lange rechte lijnen zijn die een hoek maken. Al…" at bounding box center [617, 565] width 750 height 80
click at [330, 548] on p "Je ziet dat er steeds twee even lange rechte lijnen zijn die een hoek maken. Al…" at bounding box center [617, 565] width 750 height 80
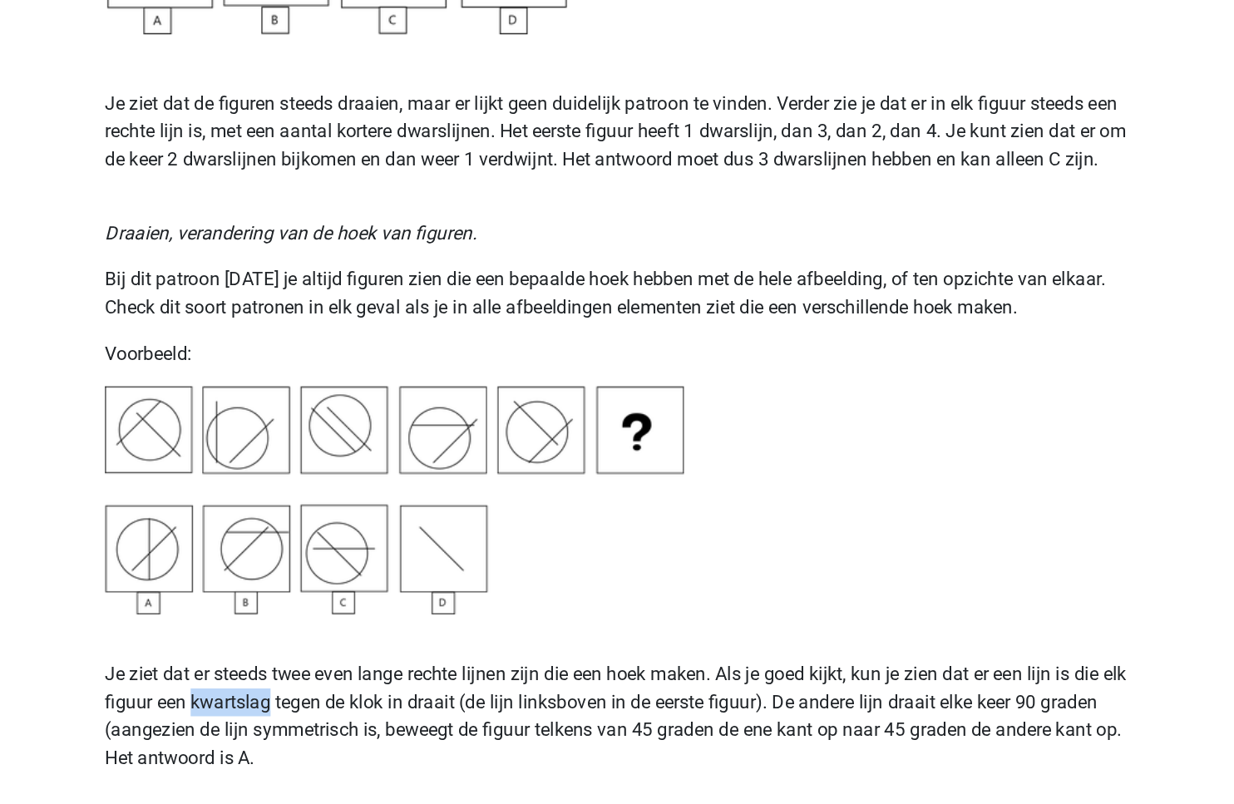
click at [330, 548] on p "Je ziet dat er steeds twee even lange rechte lijnen zijn die een hoek maken. Al…" at bounding box center [617, 565] width 750 height 80
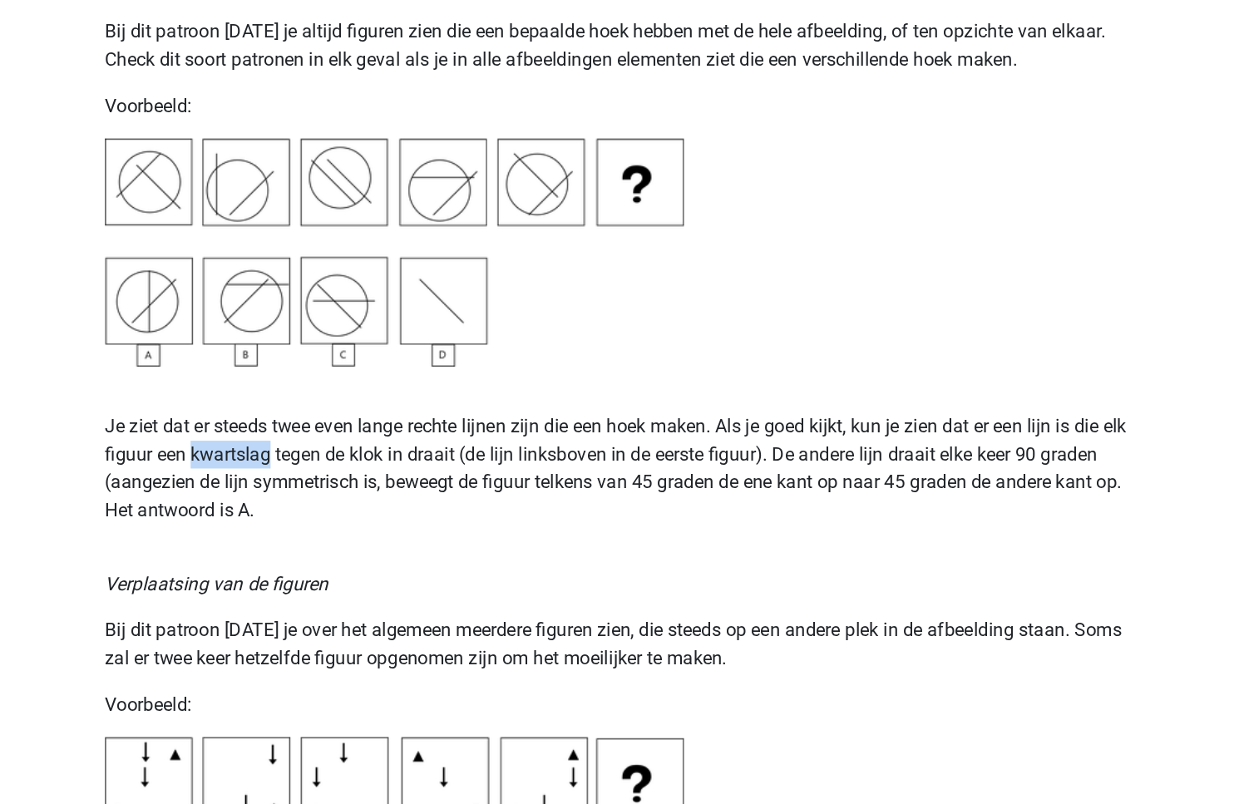
scroll to position [2072, 0]
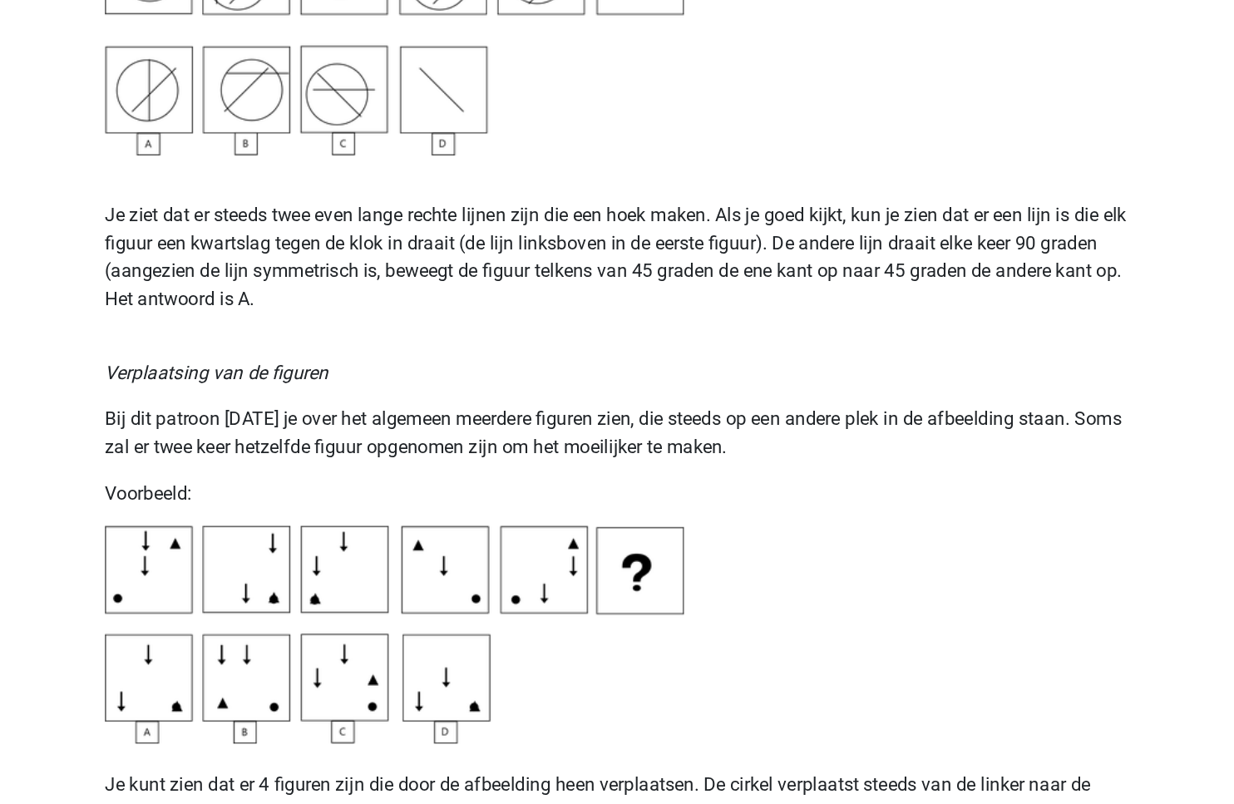
click at [501, 518] on p "Bij dit patroon zul je over het algemeen meerdere figuren zien, die steeds op e…" at bounding box center [617, 538] width 750 height 40
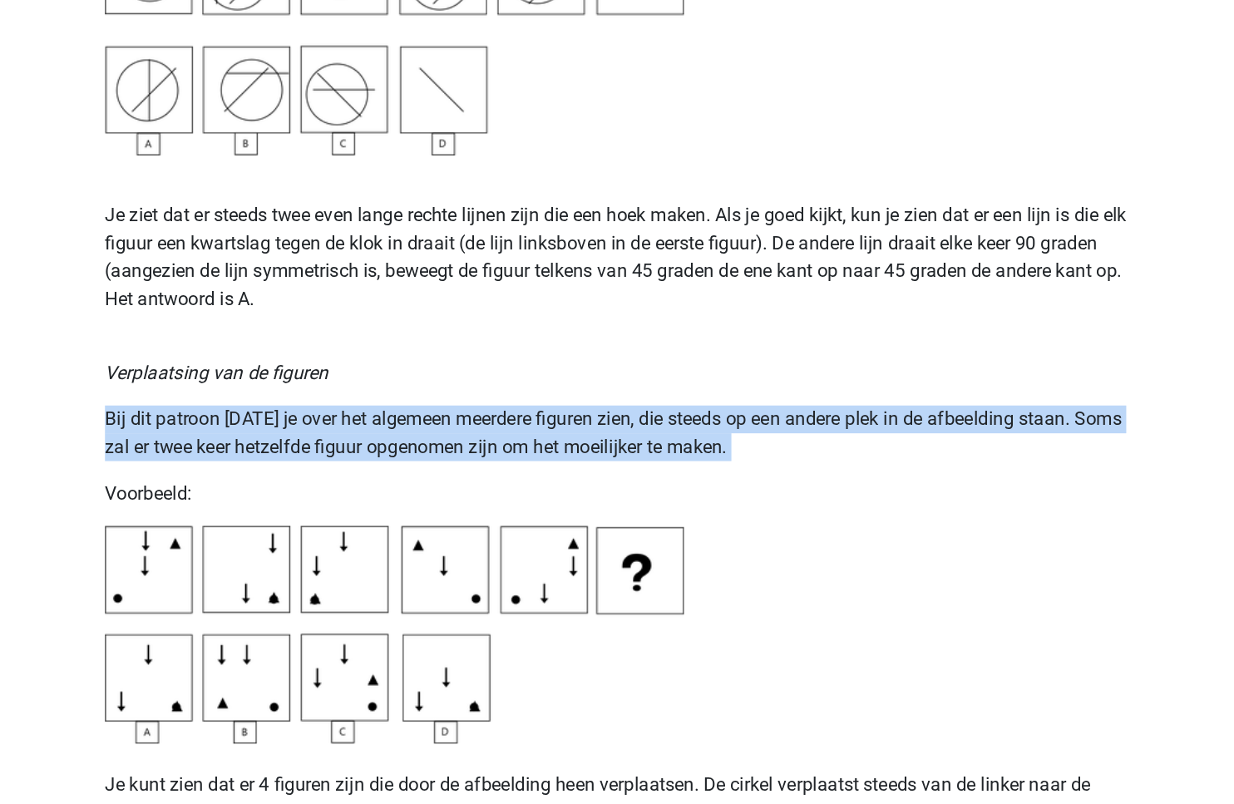
click at [501, 518] on p "Bij dit patroon zul je over het algemeen meerdere figuren zien, die steeds op e…" at bounding box center [617, 538] width 750 height 40
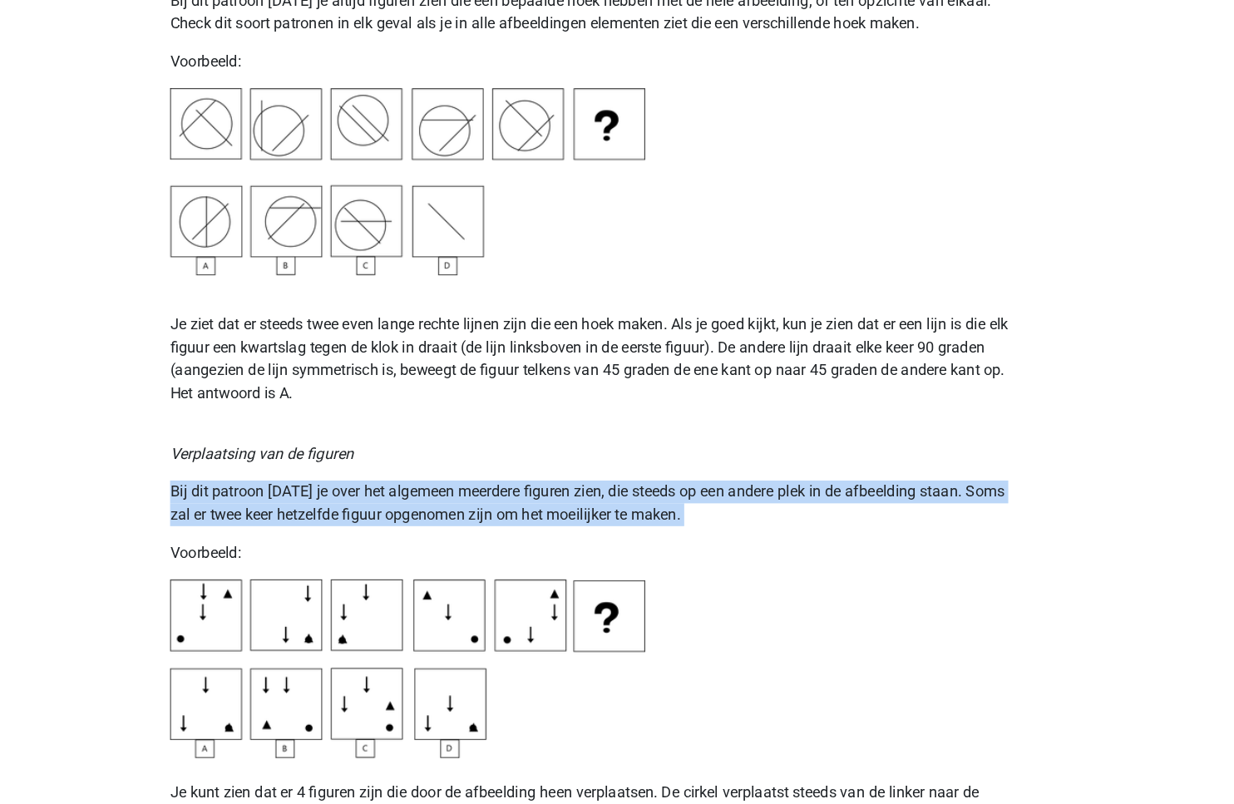
scroll to position [2069, 0]
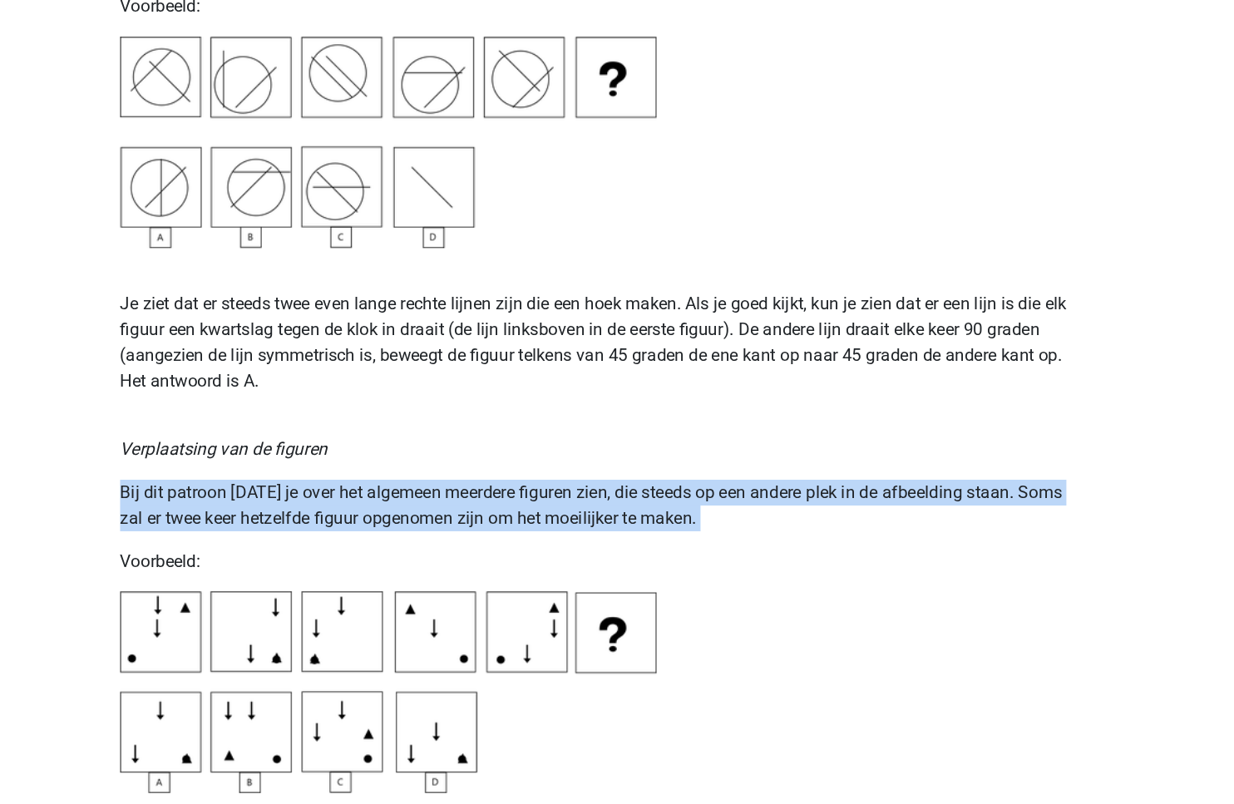
click at [585, 537] on p "Bij dit patroon zul je over het algemeen meerdere figuren zien, die steeds op e…" at bounding box center [617, 541] width 750 height 40
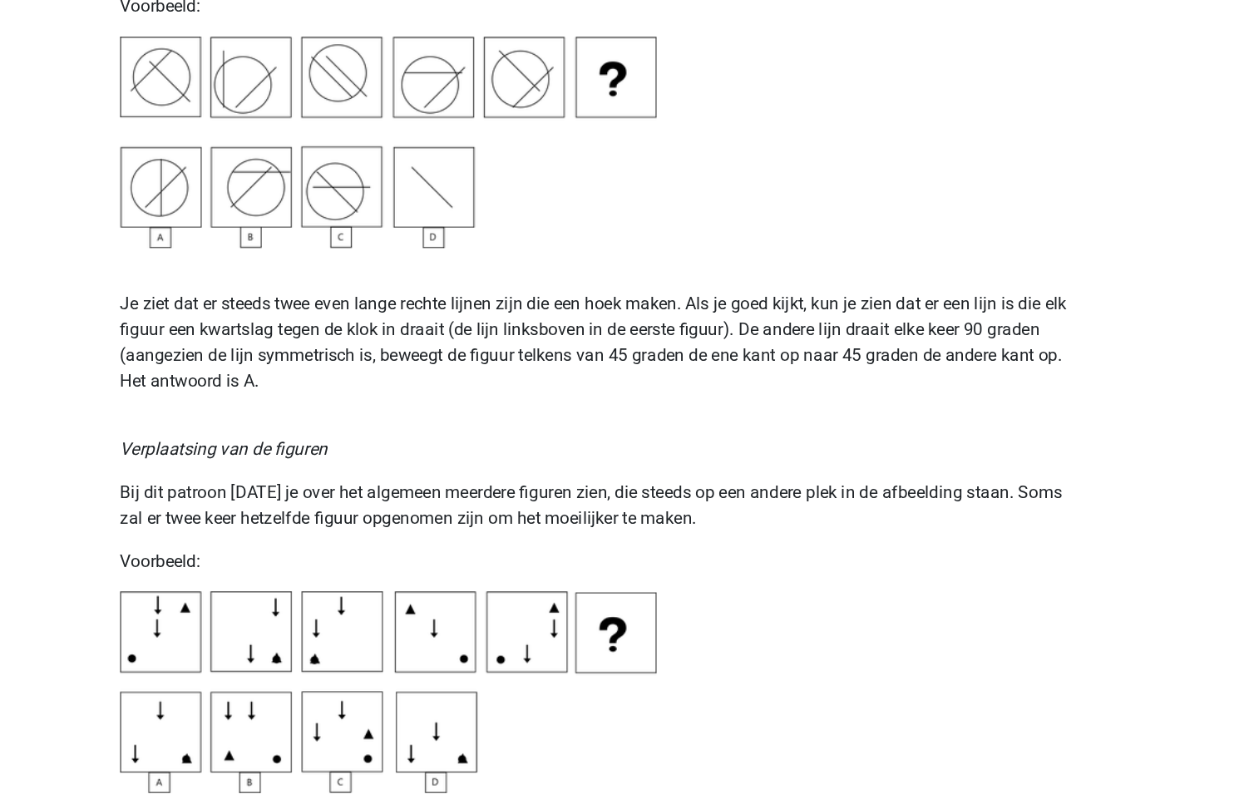
click at [585, 537] on p "Bij dit patroon zul je over het algemeen meerdere figuren zien, die steeds op e…" at bounding box center [617, 541] width 750 height 40
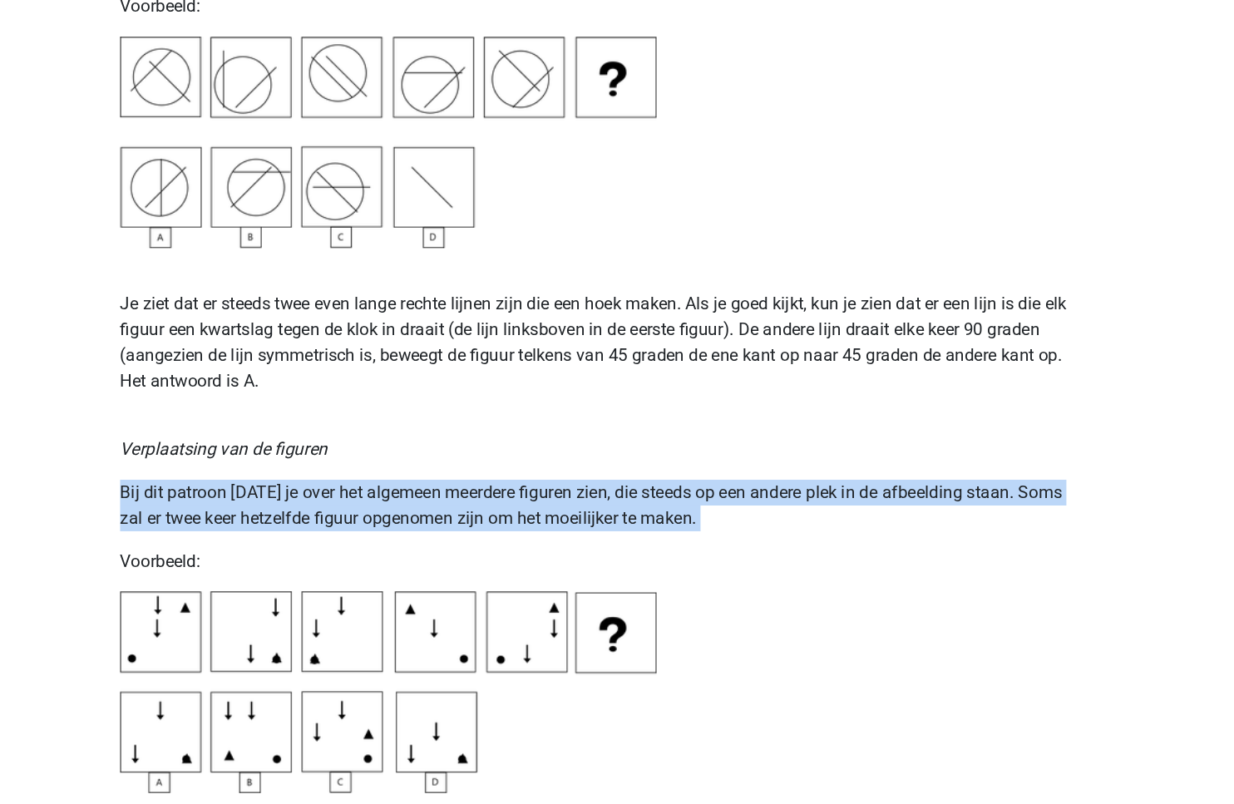
click at [585, 537] on p "Bij dit patroon zul je over het algemeen meerdere figuren zien, die steeds op e…" at bounding box center [617, 541] width 750 height 40
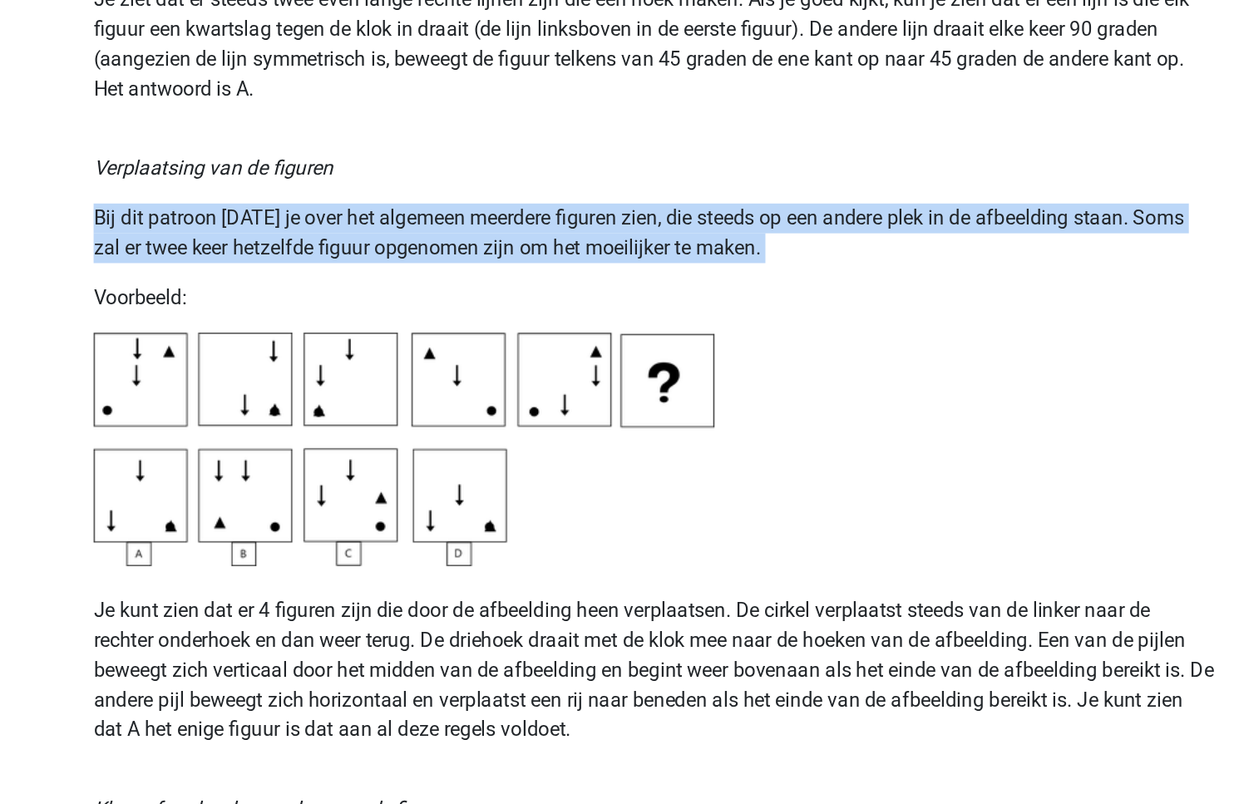
scroll to position [2202, 0]
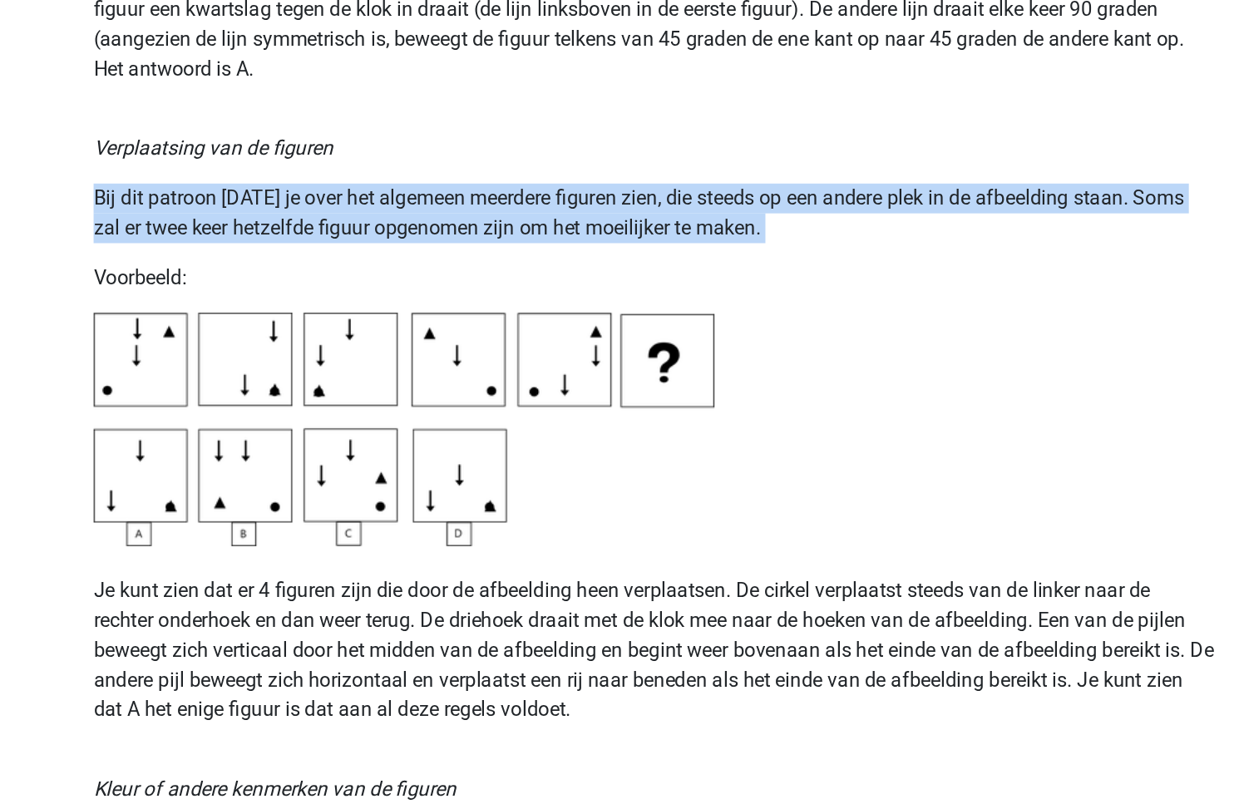
click at [484, 701] on p "Je kunt zien dat er 4 figuren zijn die door de afbeelding heen verplaatsen. De …" at bounding box center [617, 691] width 750 height 120
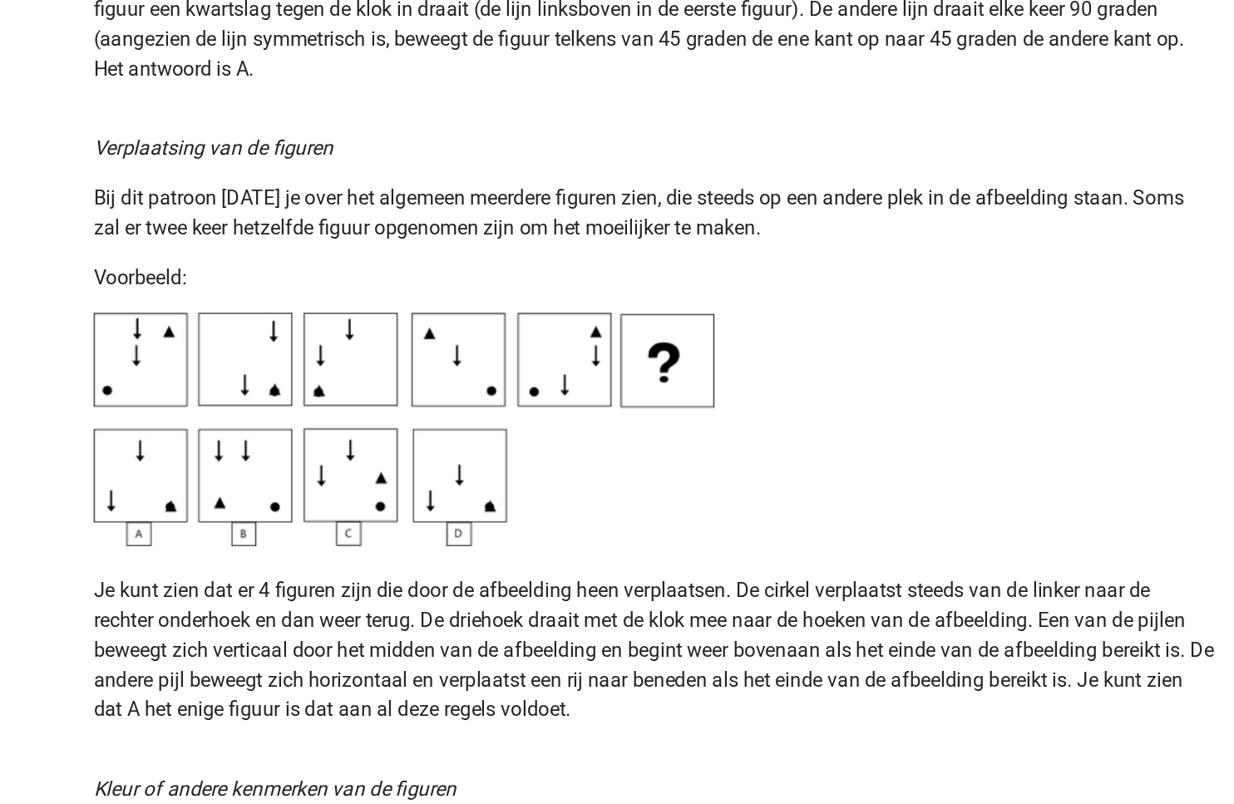
click at [484, 701] on p "Je kunt zien dat er 4 figuren zijn die door de afbeelding heen verplaatsen. De …" at bounding box center [617, 691] width 750 height 120
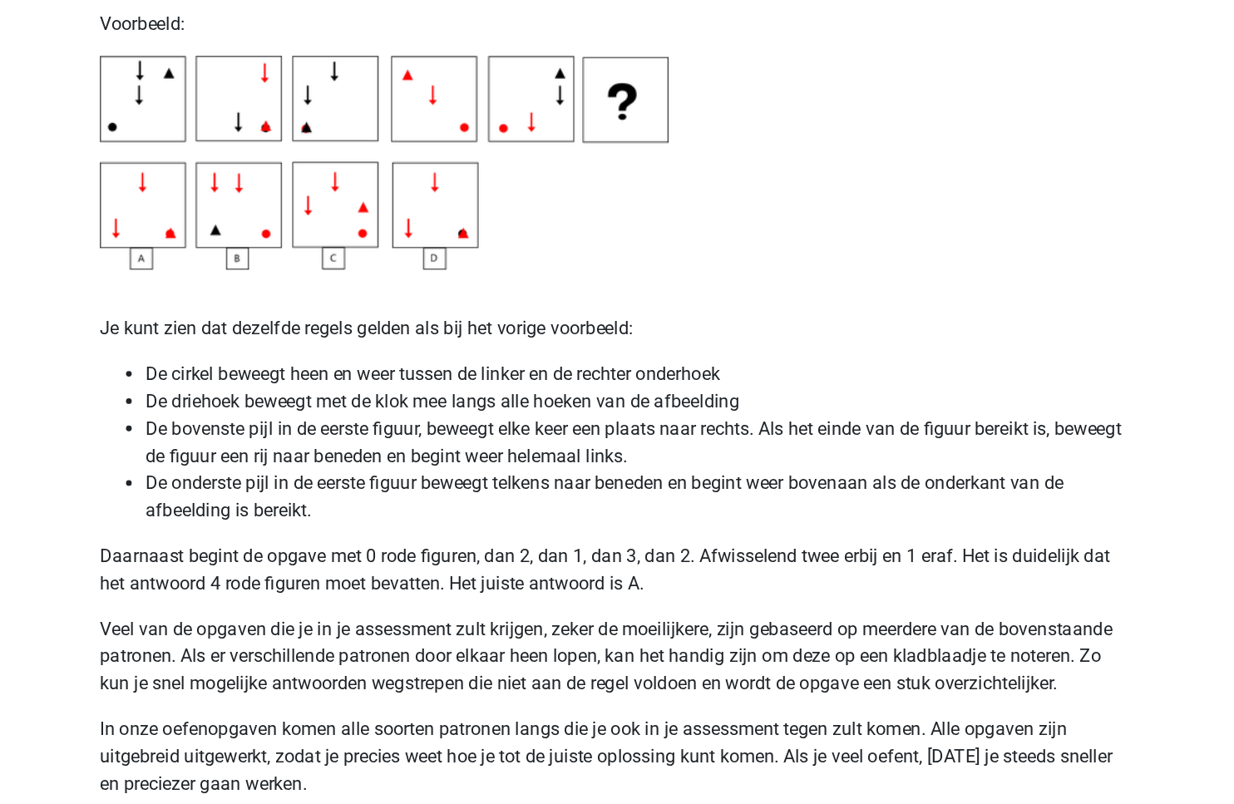
scroll to position [2923, 0]
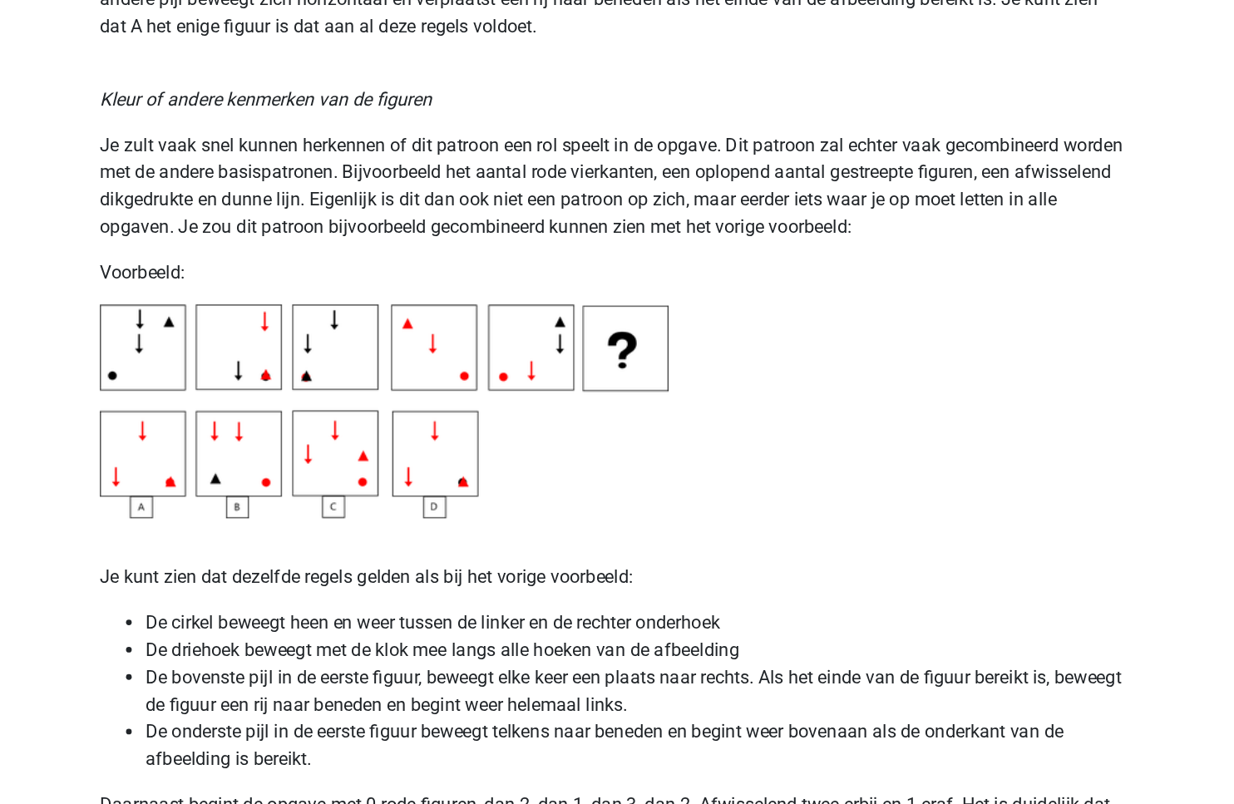
click at [276, 114] on p "Je zult vaak snel kunnen herkennen of dit patroon een rol speelt in de opgave. …" at bounding box center [617, 136] width 750 height 80
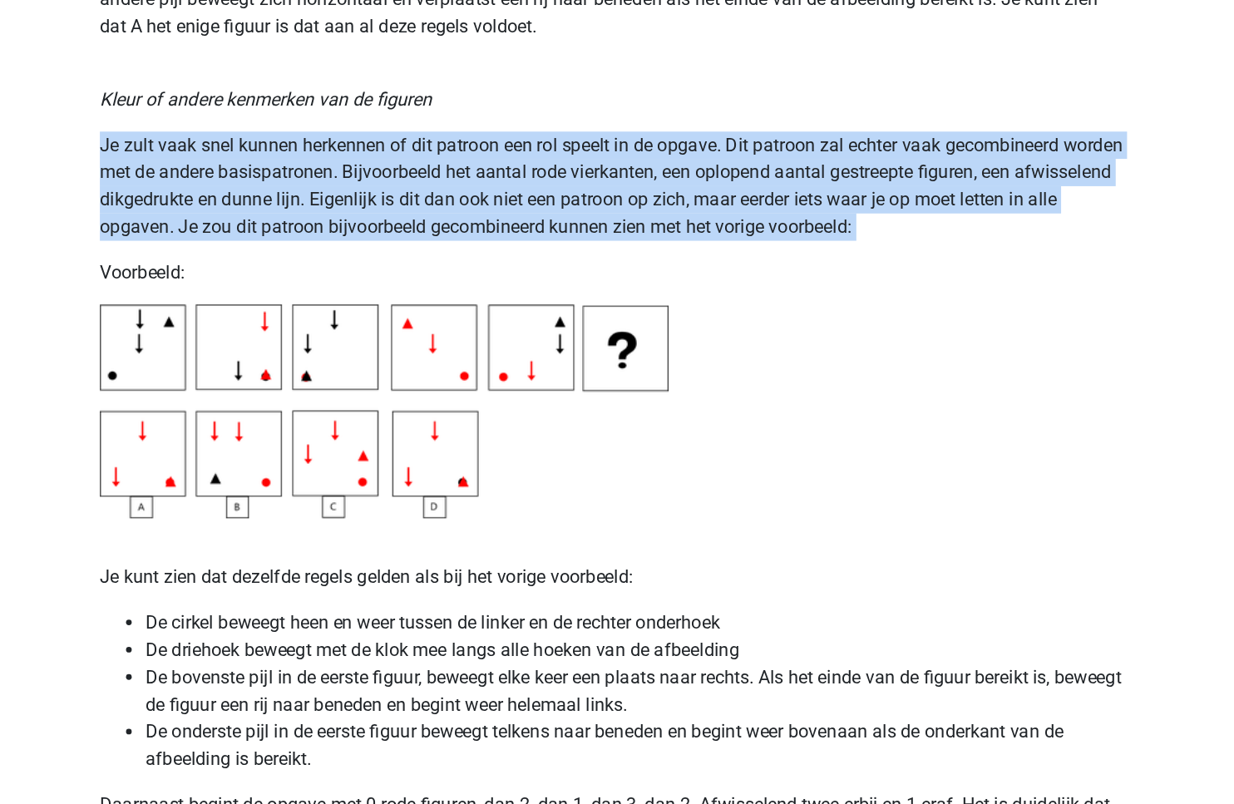
click at [276, 114] on p "Je zult vaak snel kunnen herkennen of dit patroon een rol speelt in de opgave. …" at bounding box center [617, 136] width 750 height 80
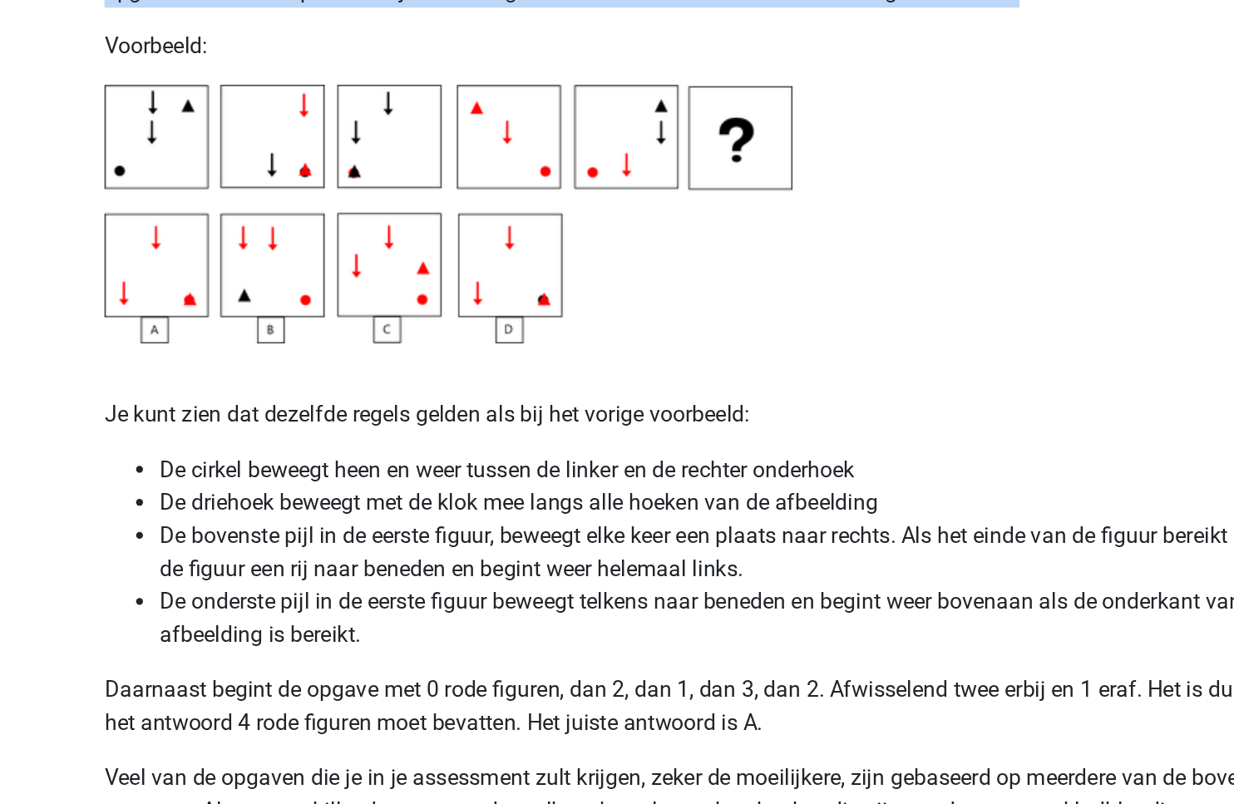
scroll to position [2777, 0]
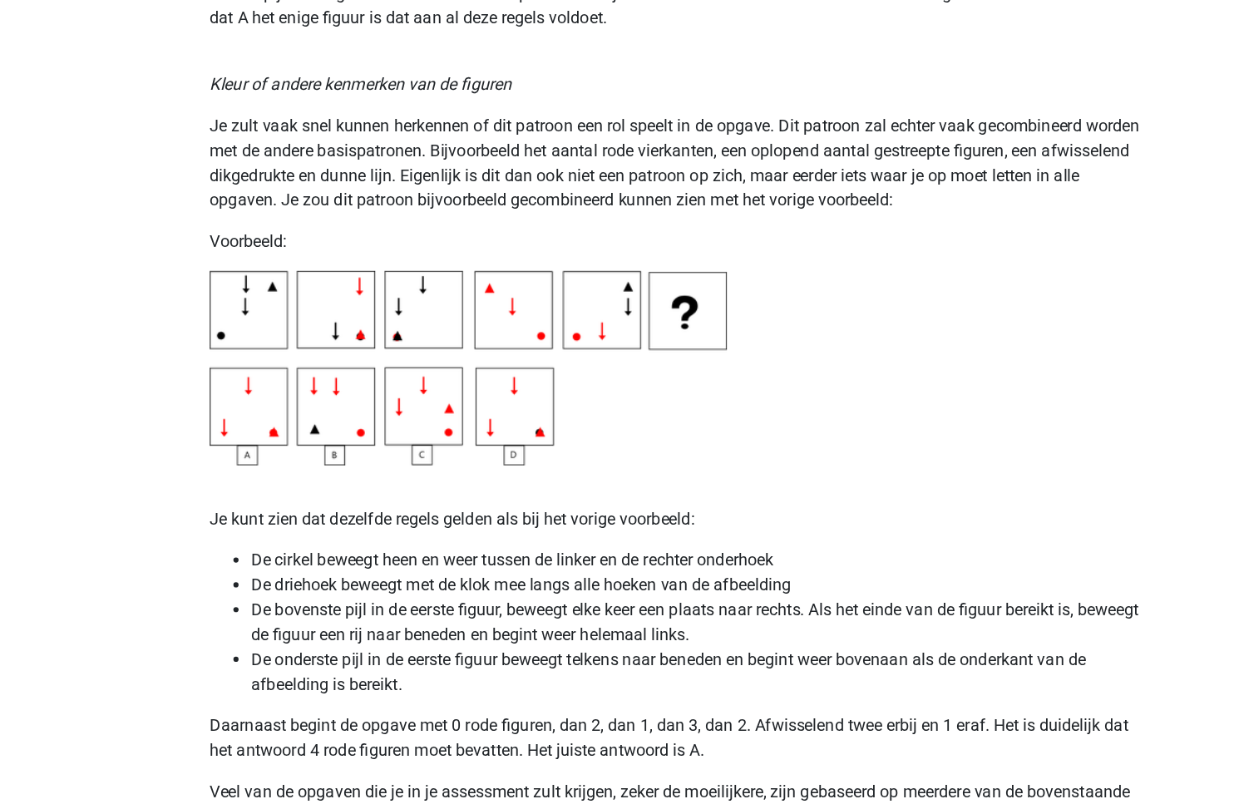
click at [506, 741] on p "Daarnaast begint de opgave met 0 rode figuren, dan 2, dan 1, dan 3, dan 2. Afwi…" at bounding box center [617, 744] width 750 height 40
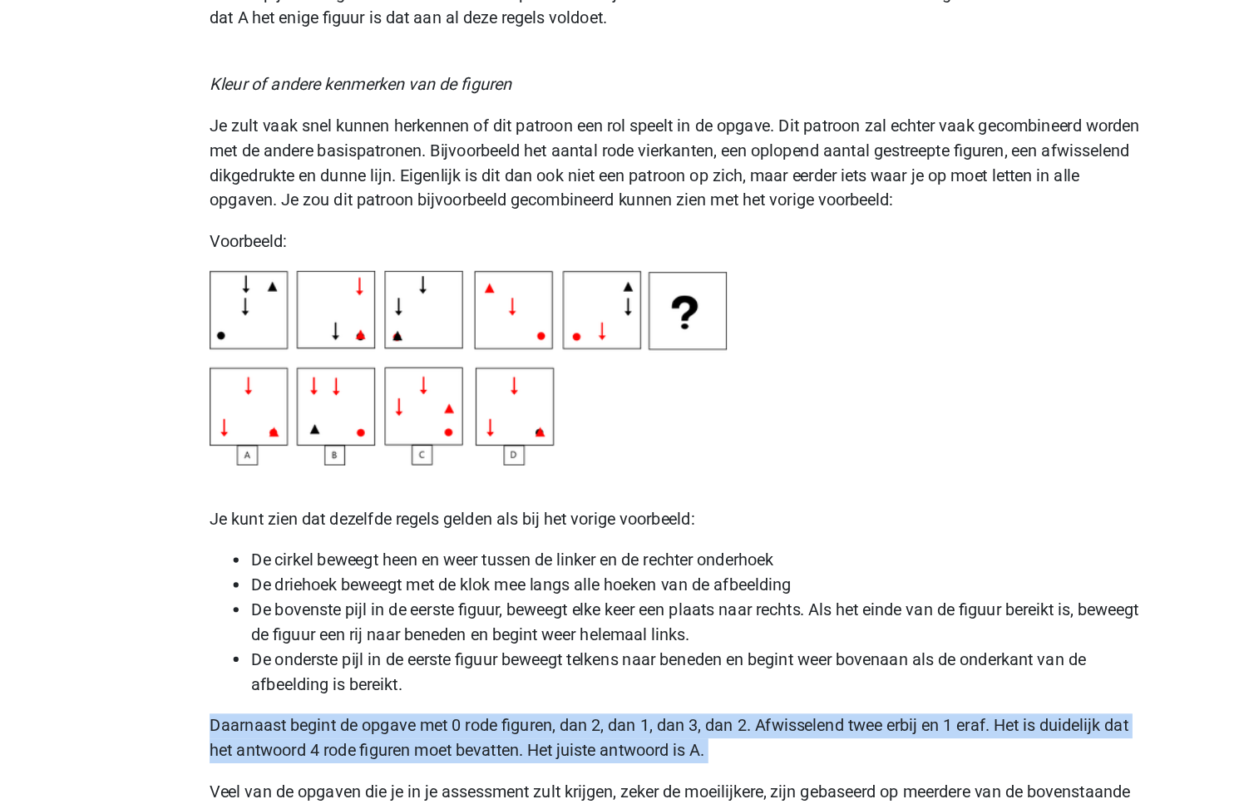
click at [506, 741] on p "Daarnaast begint de opgave met 0 rode figuren, dan 2, dan 1, dan 3, dan 2. Afwi…" at bounding box center [617, 744] width 750 height 40
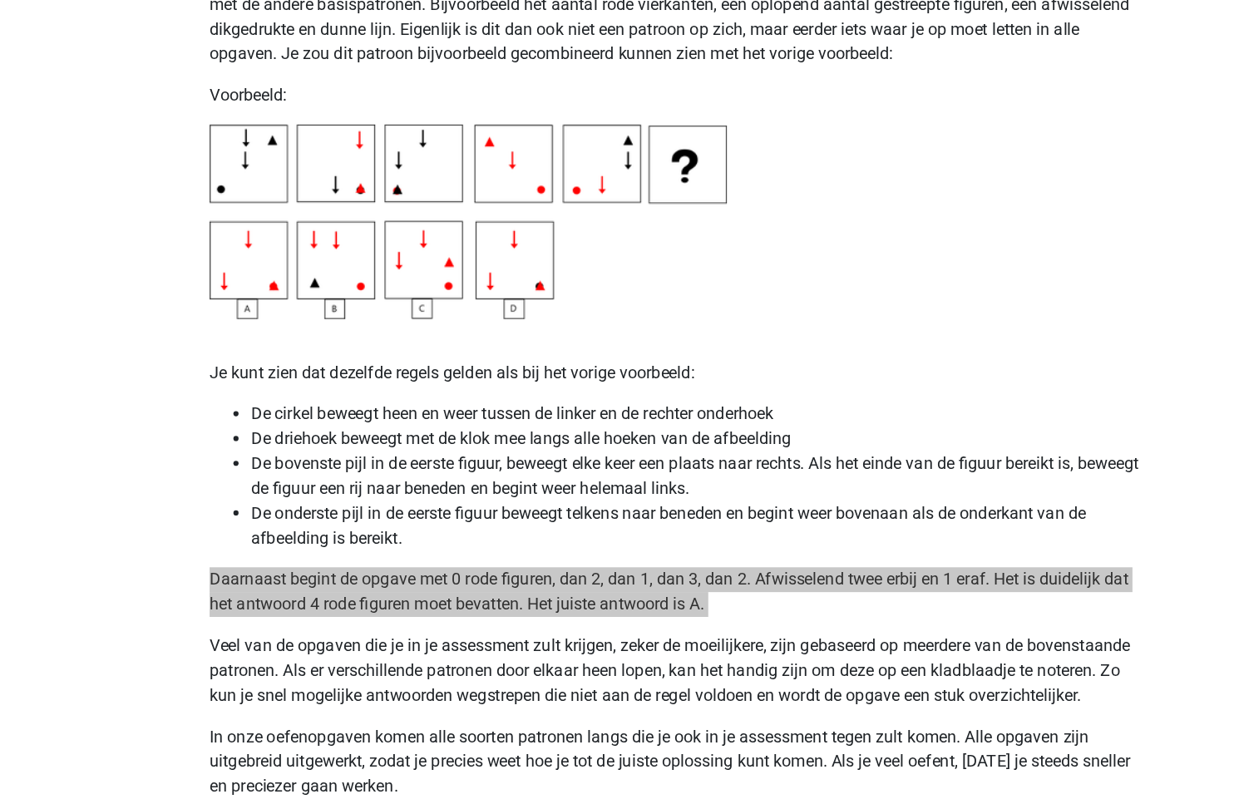
scroll to position [2942, 0]
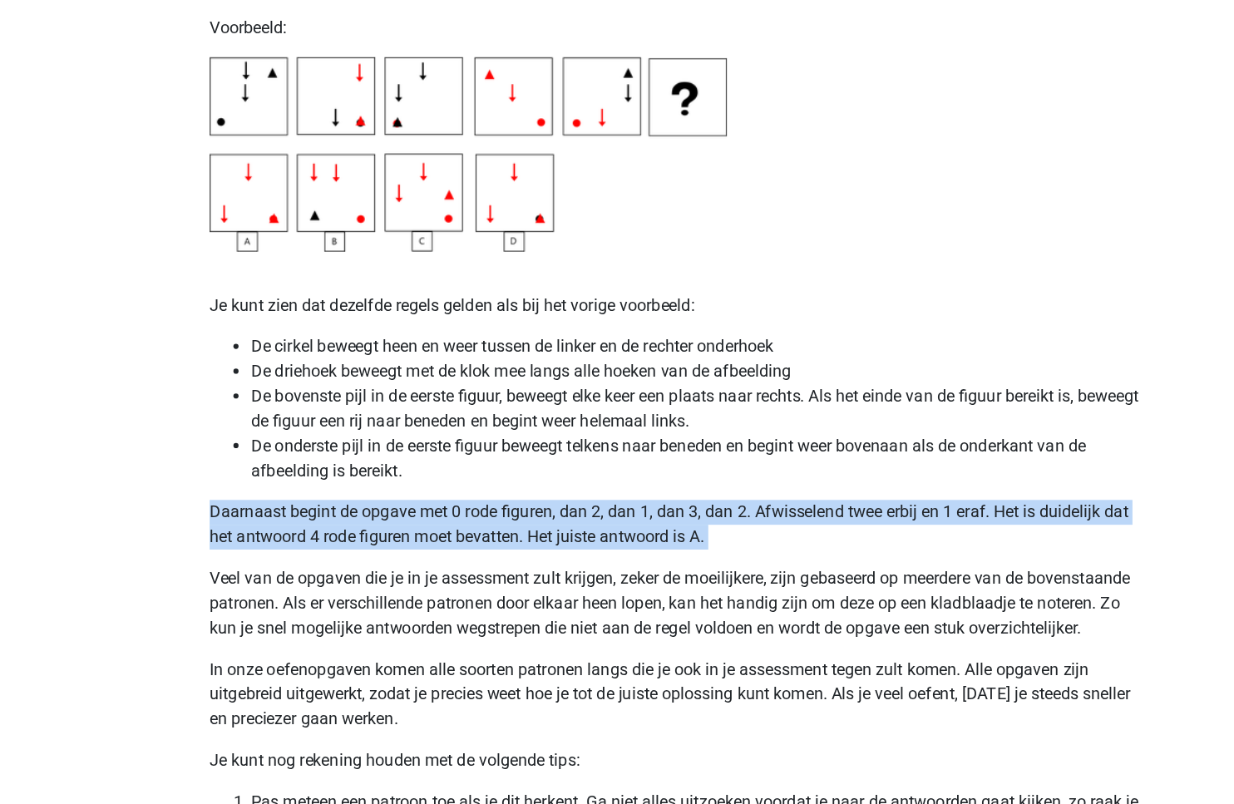
click at [621, 649] on p "Veel van de opgaven die je in je assessment zult krijgen, zeker de moeilijkere,…" at bounding box center [617, 643] width 750 height 60
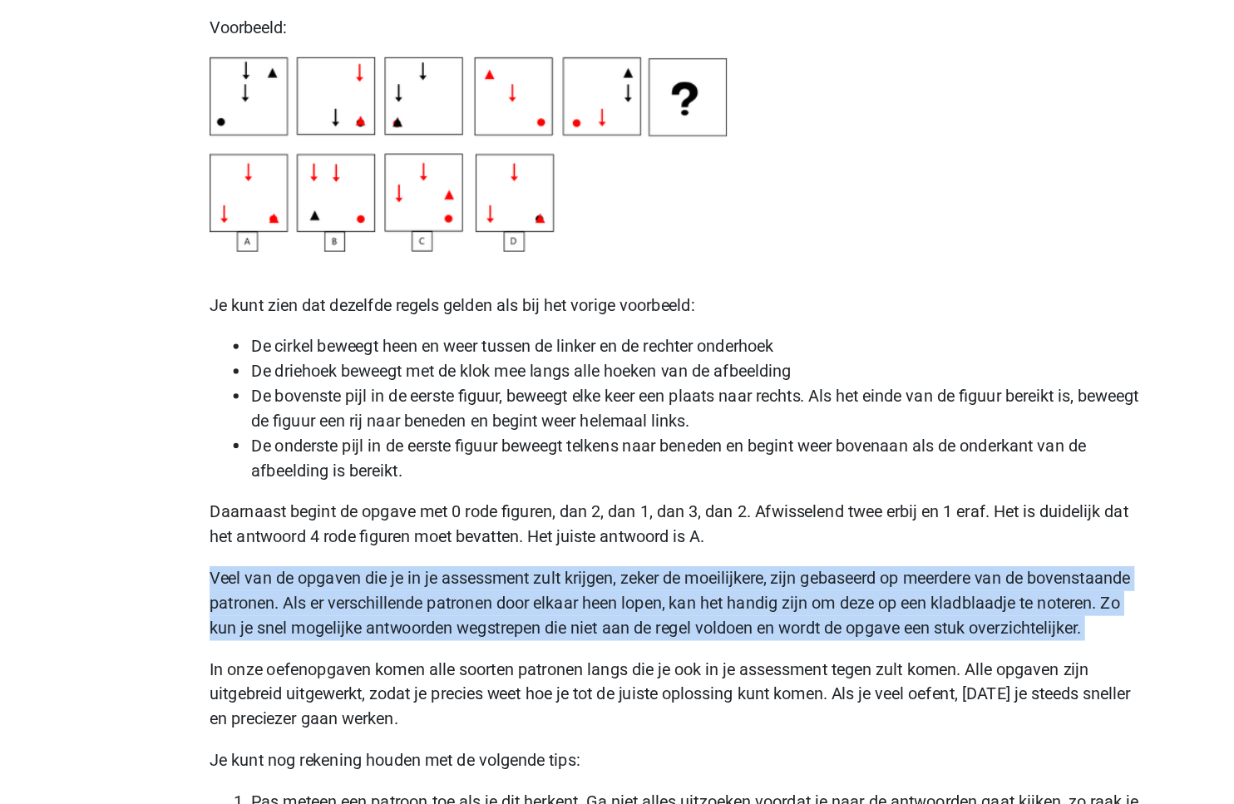
click at [621, 649] on p "Veel van de opgaven die je in je assessment zult krijgen, zeker de moeilijkere,…" at bounding box center [617, 643] width 750 height 60
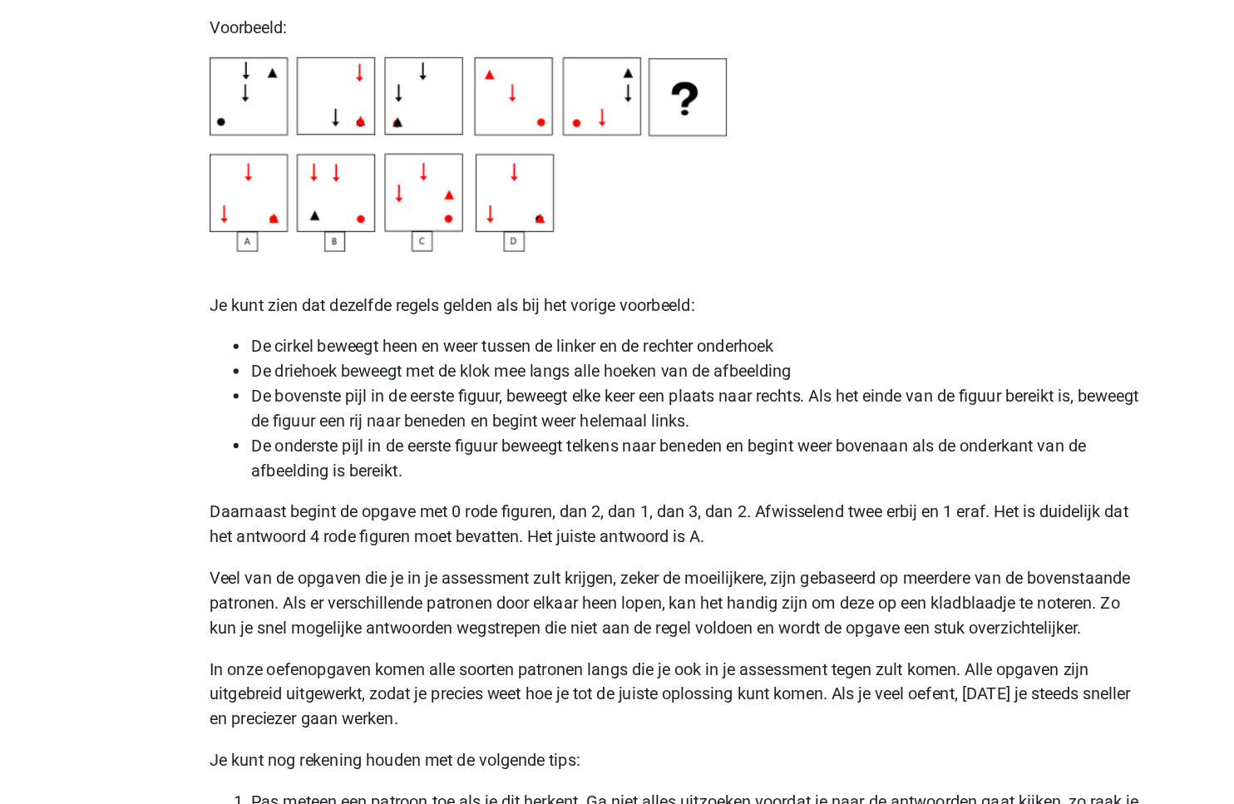
click at [621, 649] on p "Veel van de opgaven die je in je assessment zult krijgen, zeker de moeilijkere,…" at bounding box center [617, 643] width 750 height 60
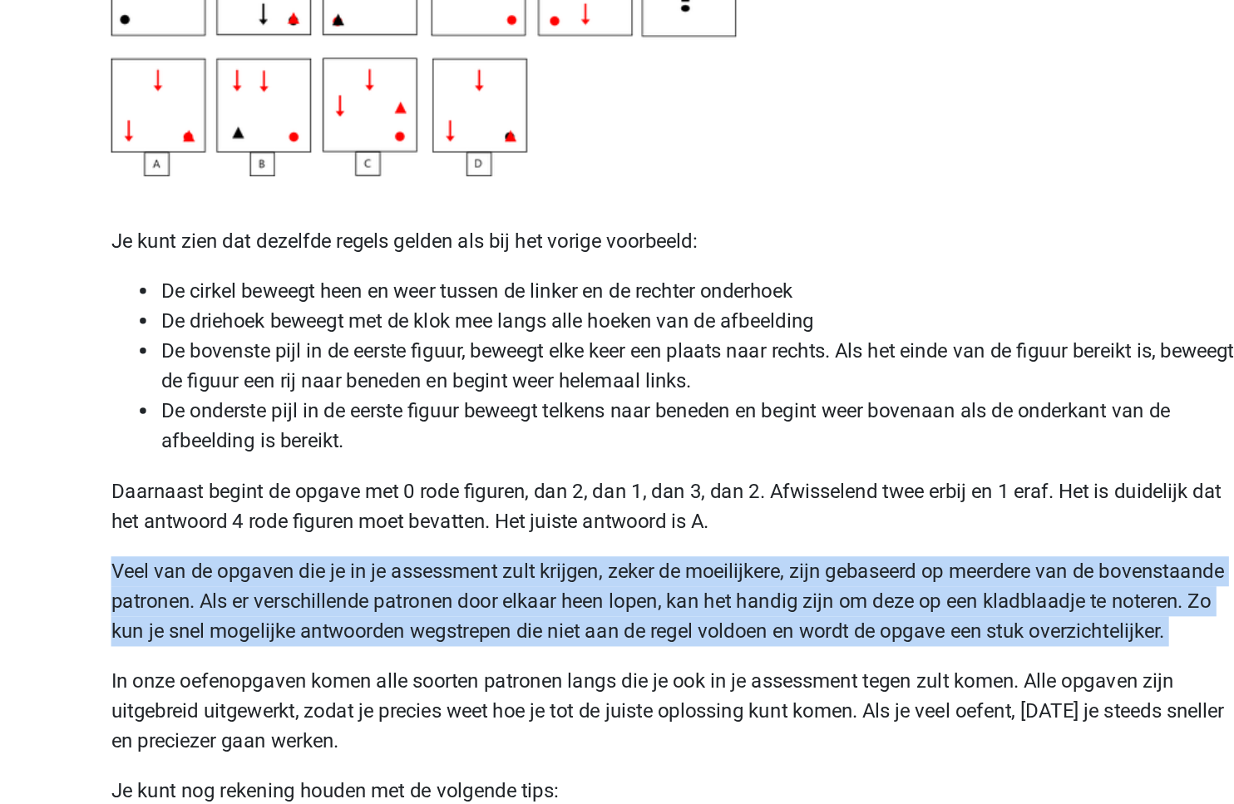
click at [621, 650] on p "Veel van de opgaven die je in je assessment zult krijgen, zeker de moeilijkere,…" at bounding box center [617, 643] width 750 height 60
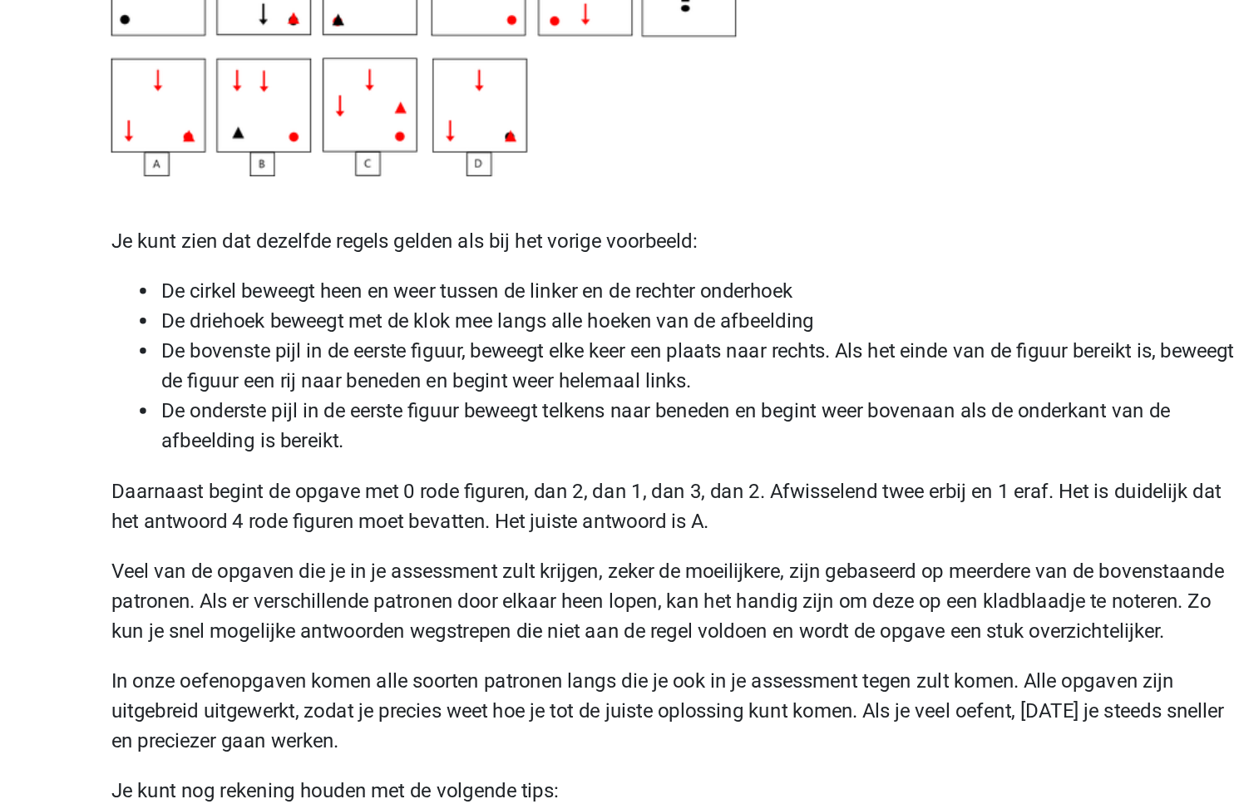
click at [621, 650] on p "Veel van de opgaven die je in je assessment zult krijgen, zeker de moeilijkere,…" at bounding box center [617, 643] width 750 height 60
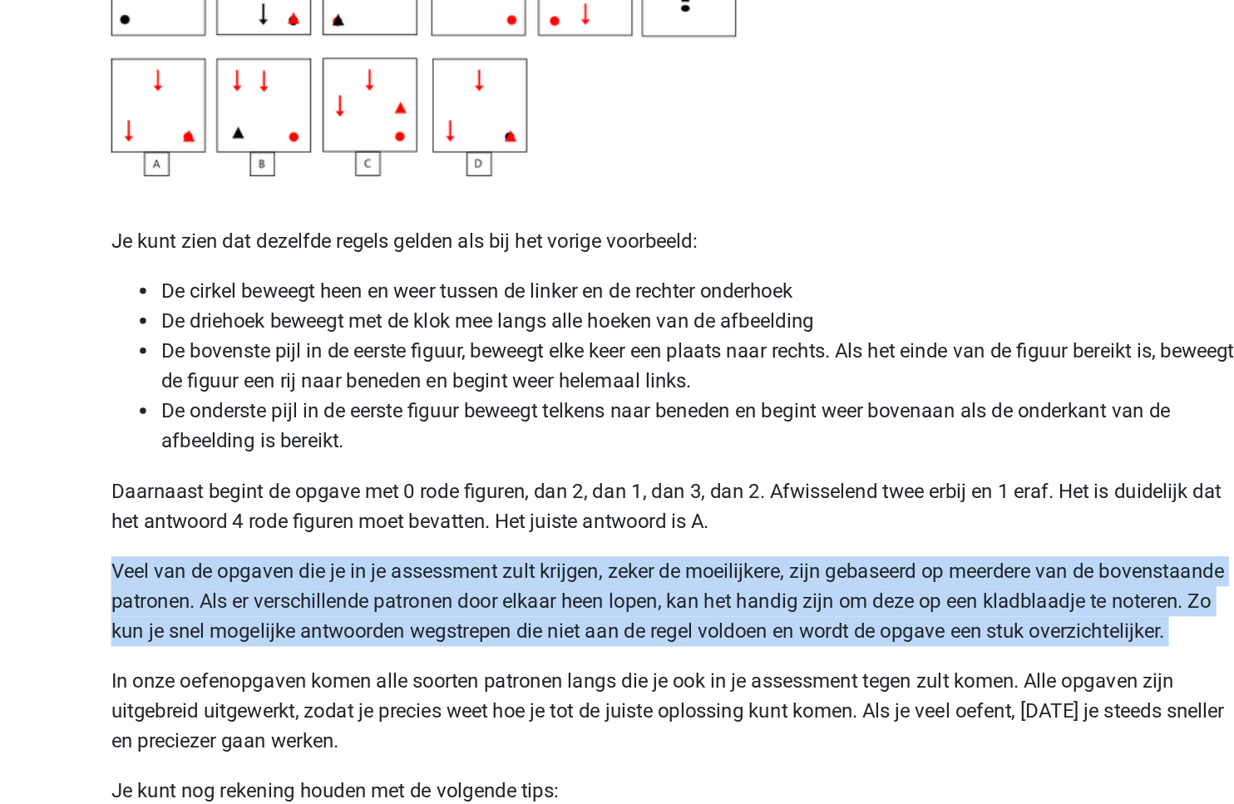
click at [621, 650] on p "Veel van de opgaven die je in je assessment zult krijgen, zeker de moeilijkere,…" at bounding box center [617, 643] width 750 height 60
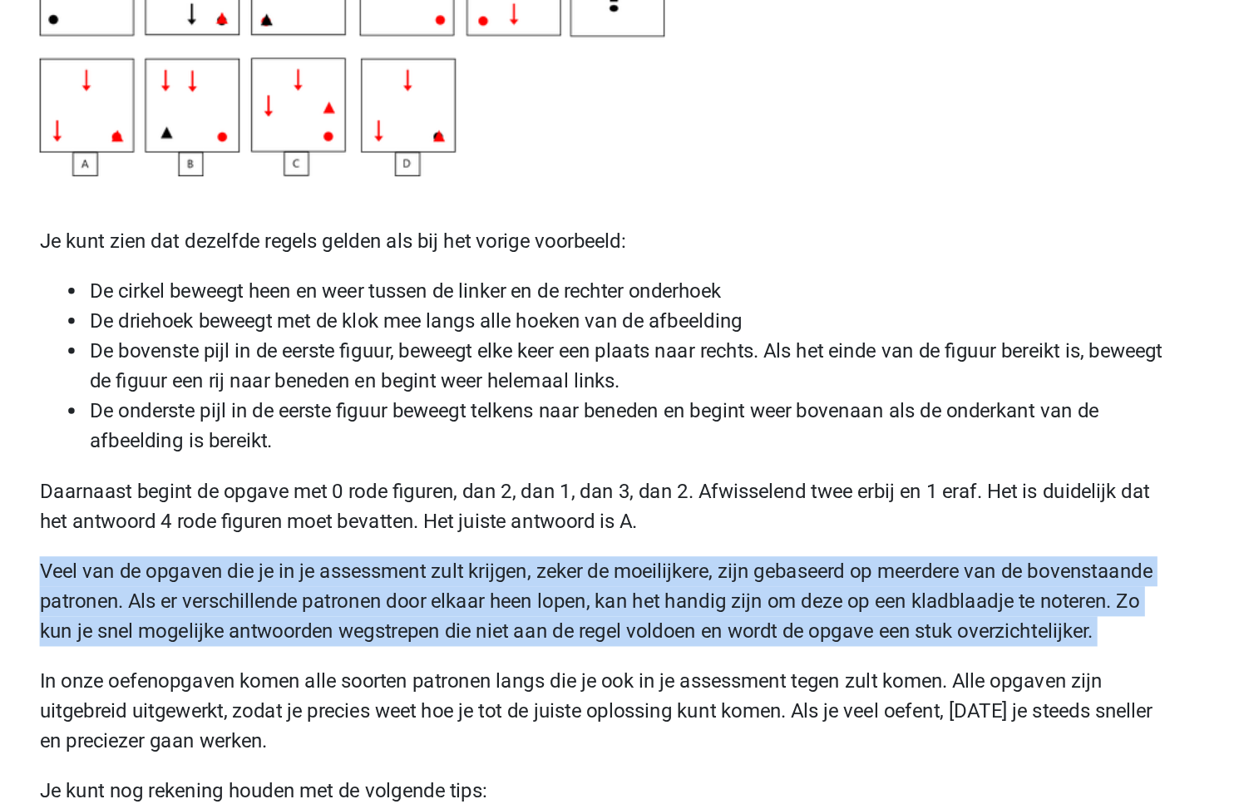
click at [586, 654] on p "Veel van de opgaven die je in je assessment zult krijgen, zeker de moeilijkere,…" at bounding box center [617, 643] width 750 height 60
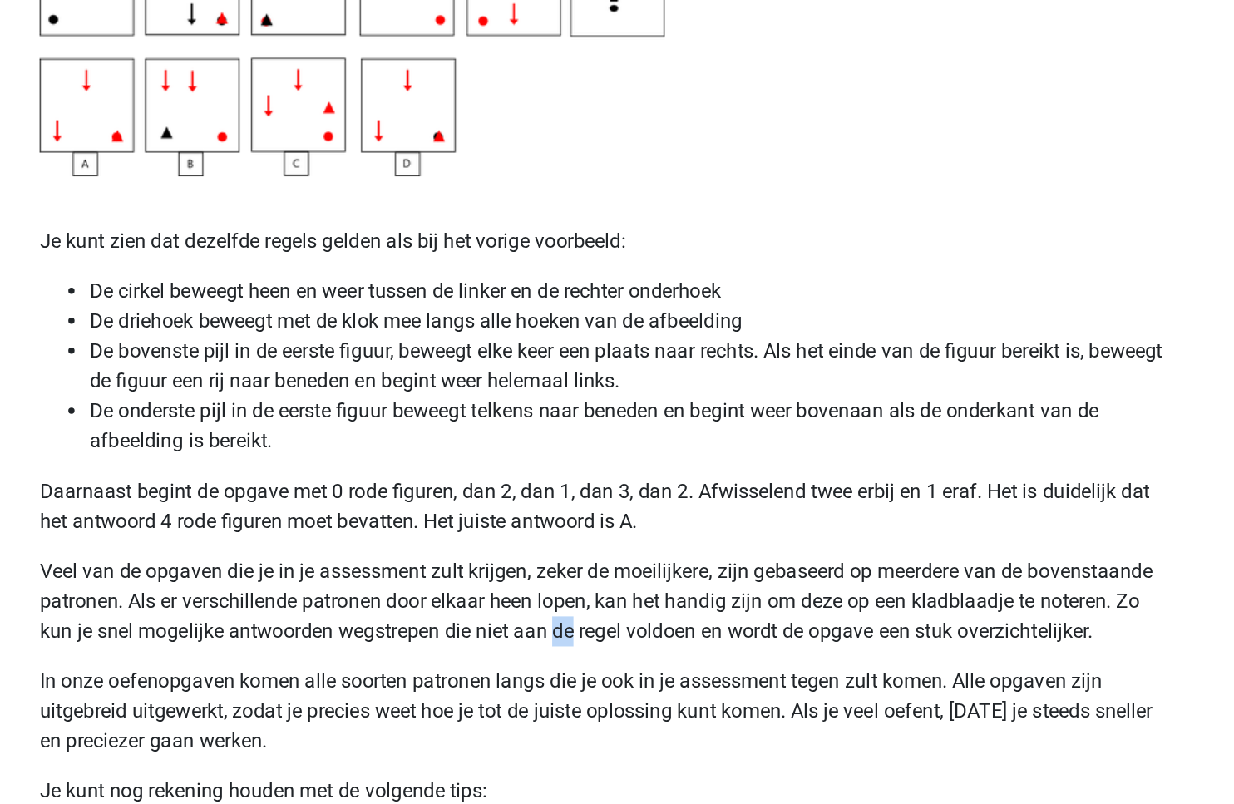
click at [586, 654] on p "Veel van de opgaven die je in je assessment zult krijgen, zeker de moeilijkere,…" at bounding box center [617, 643] width 750 height 60
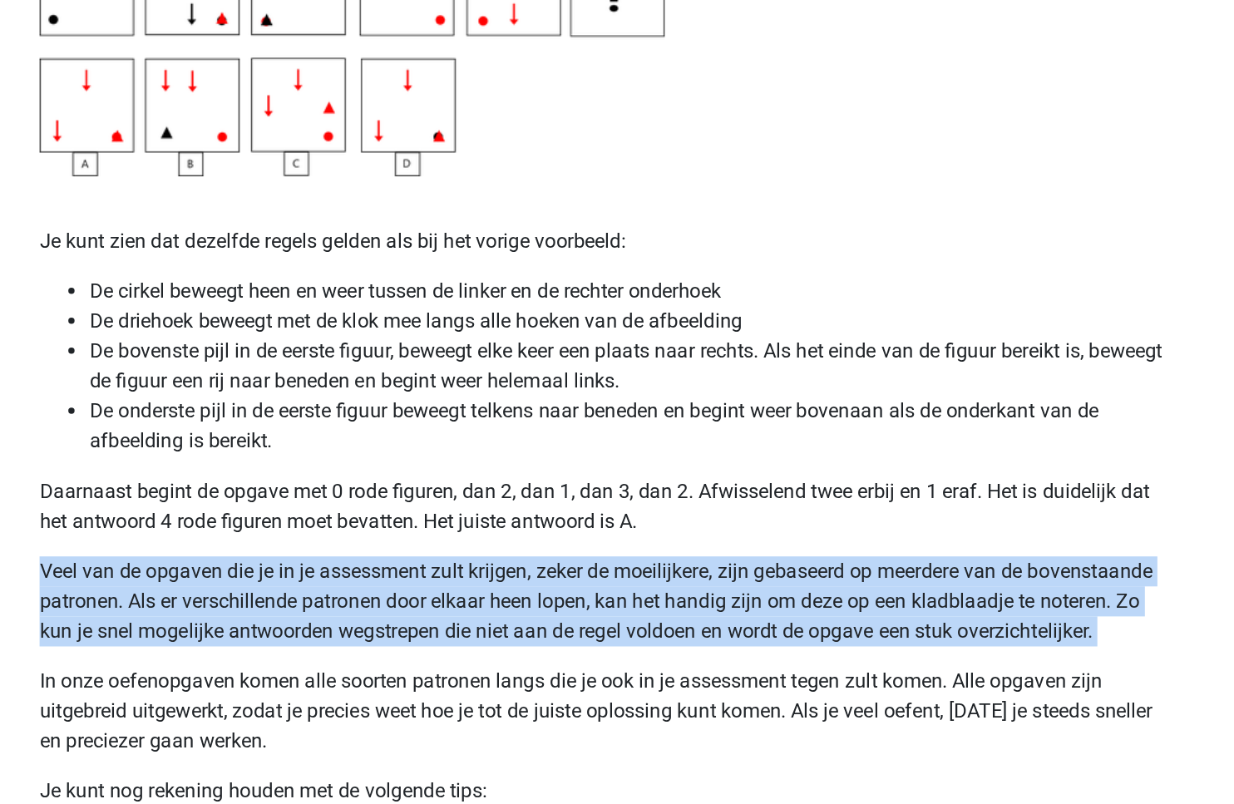
click at [586, 654] on p "Veel van de opgaven die je in je assessment zult krijgen, zeker de moeilijkere,…" at bounding box center [617, 643] width 750 height 60
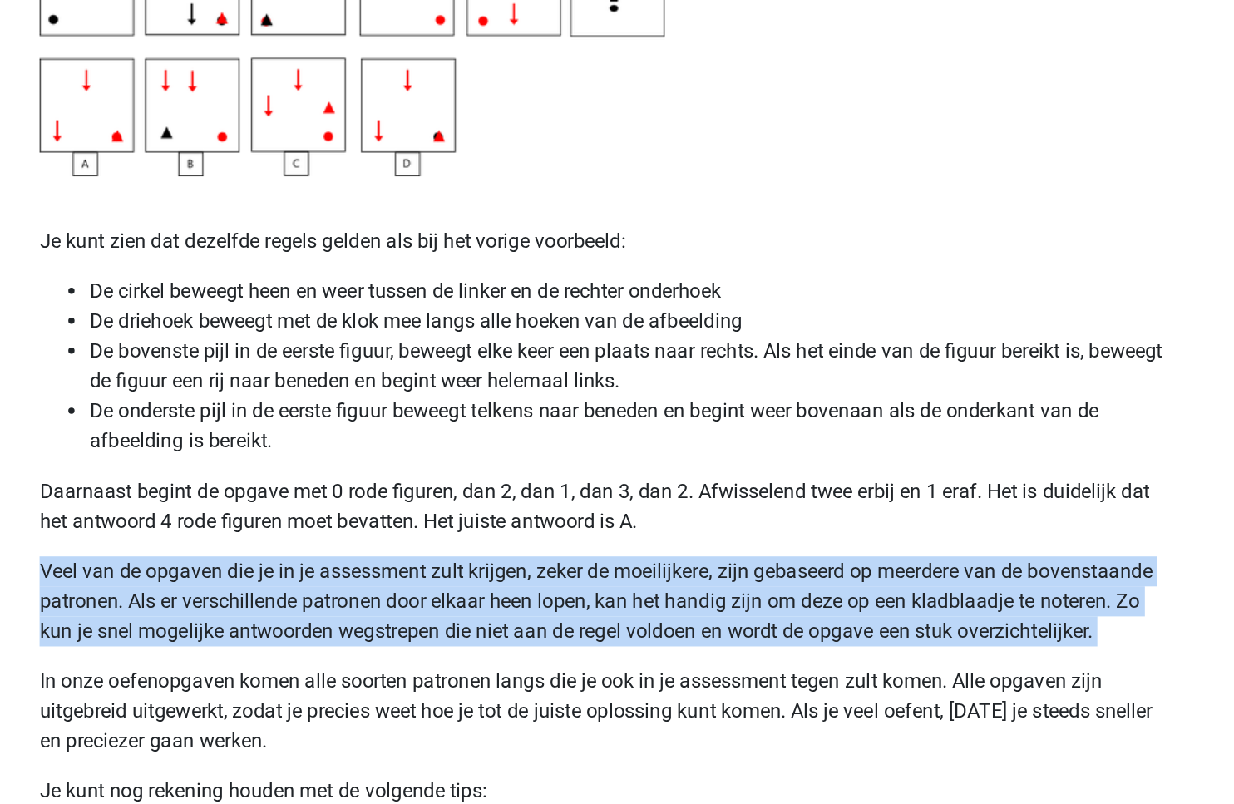
click at [586, 654] on p "Veel van de opgaven die je in je assessment zult krijgen, zeker de moeilijkere,…" at bounding box center [617, 643] width 750 height 60
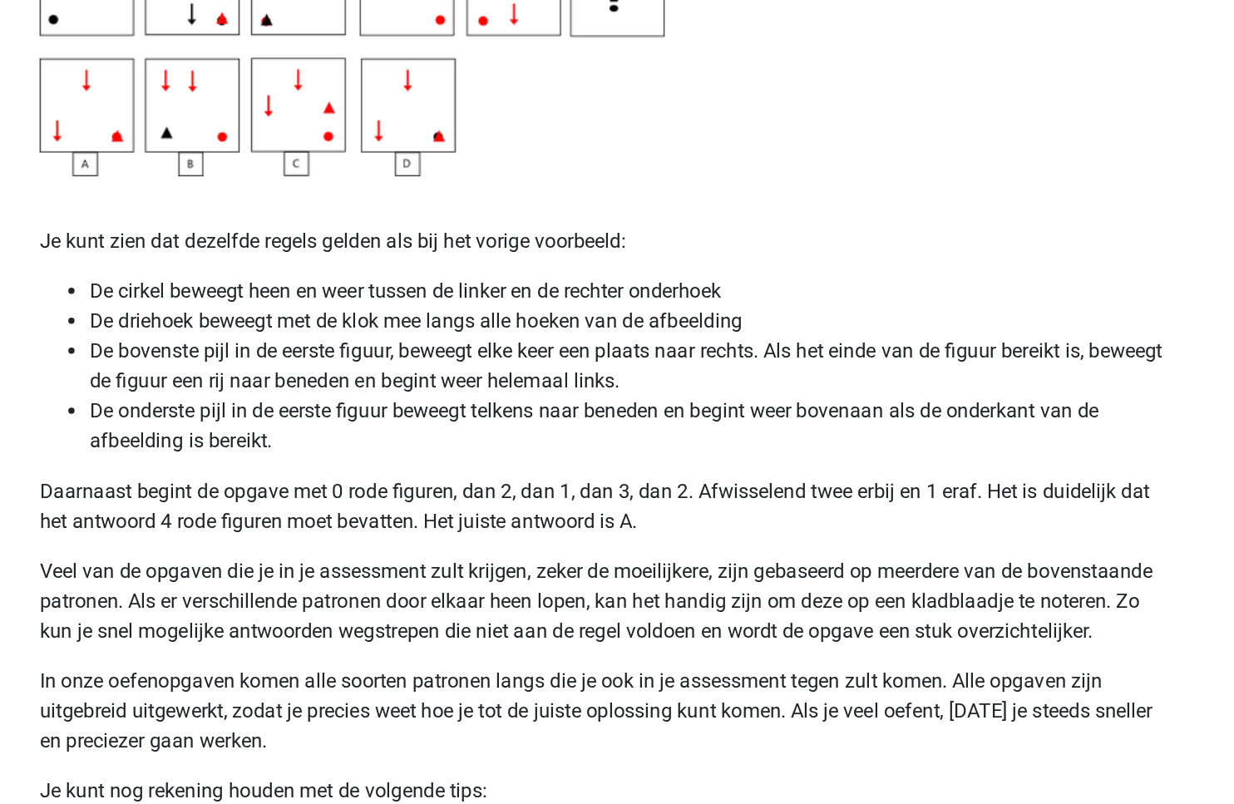
click at [498, 701] on p "In onze oefenopgaven komen alle soorten patronen langs die je ook in je assessm…" at bounding box center [617, 716] width 750 height 60
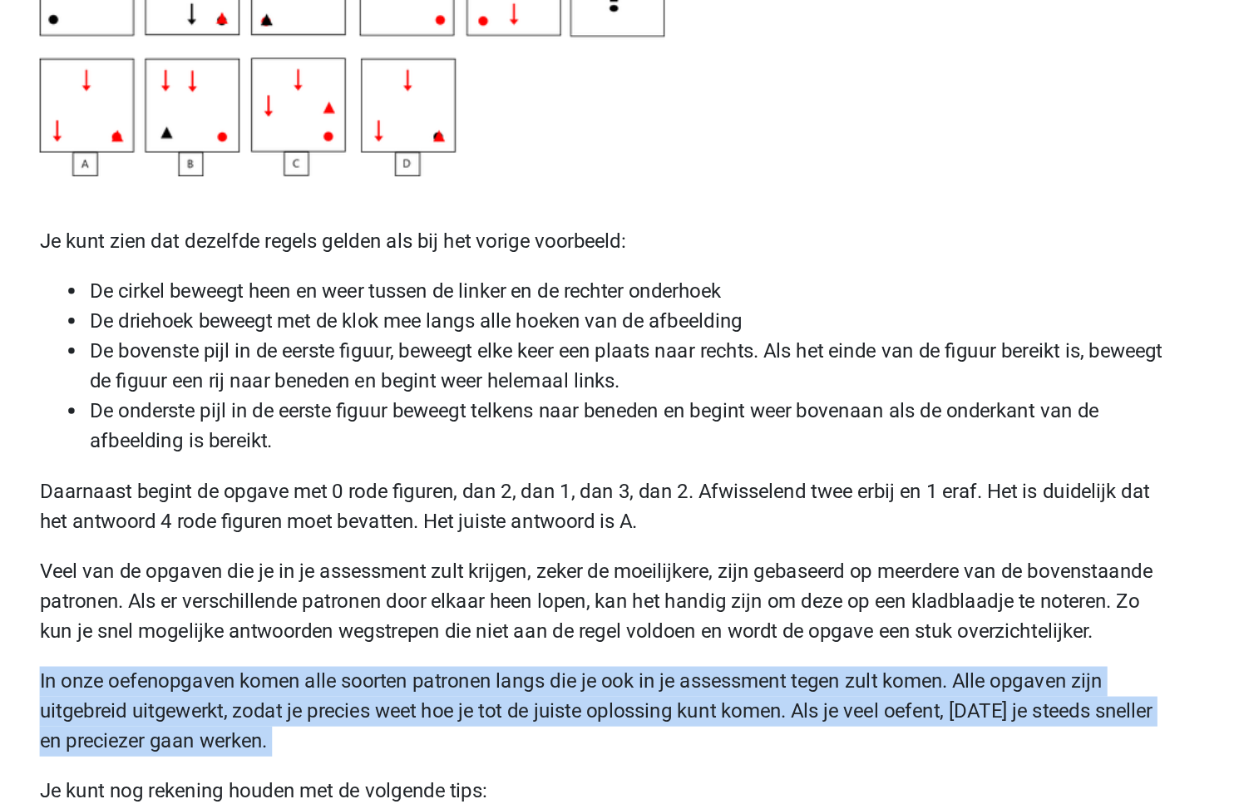
click at [498, 701] on p "In onze oefenopgaven komen alle soorten patronen langs die je ook in je assessm…" at bounding box center [617, 716] width 750 height 60
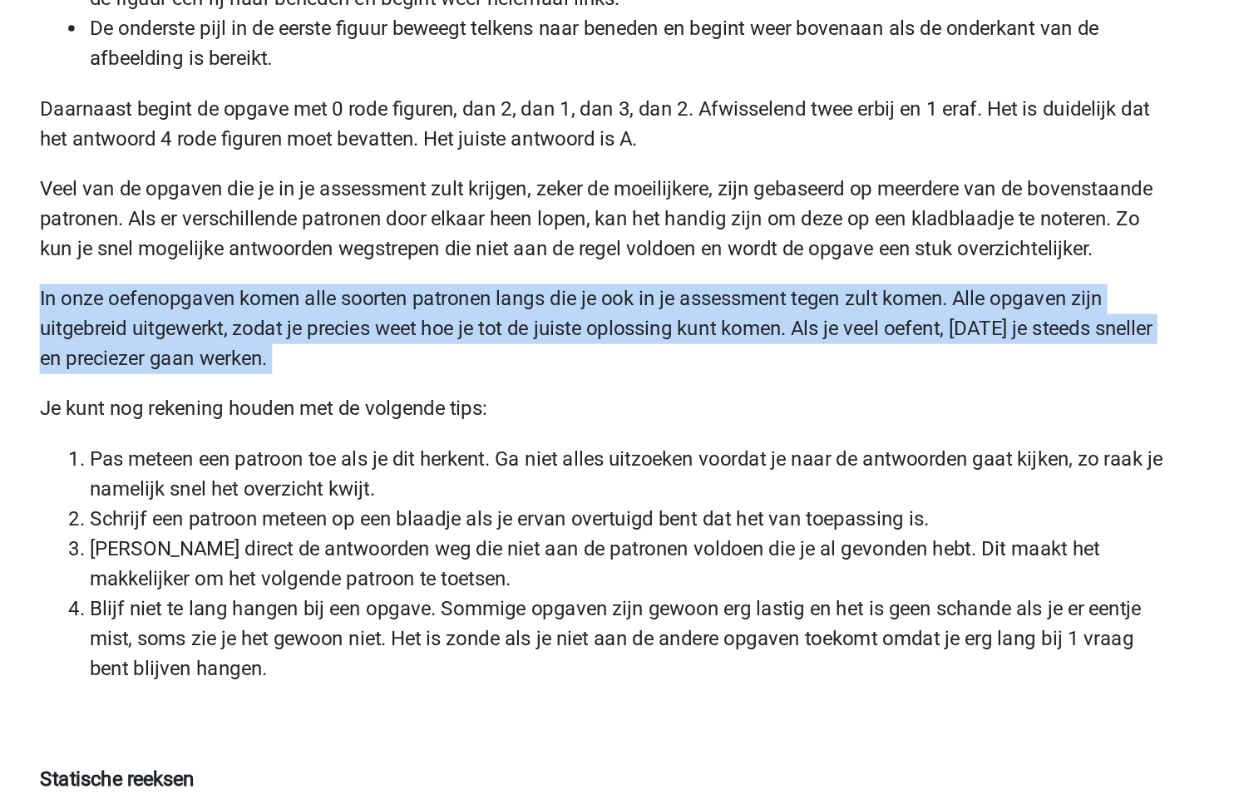
click at [414, 592] on li "Pas meteen een patroon toe als je dit herkent. Ga niet alles uitzoeken voordat …" at bounding box center [633, 585] width 717 height 40
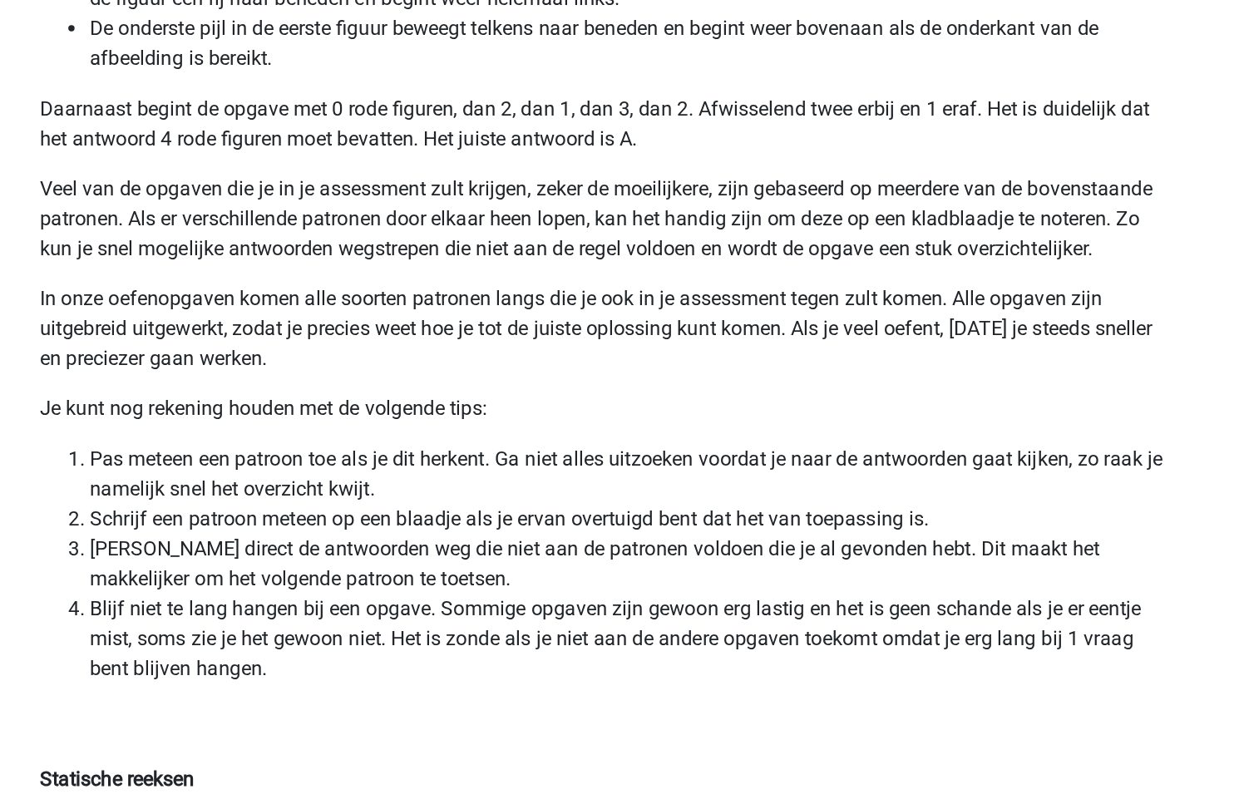
click at [414, 592] on li "Pas meteen een patroon toe als je dit herkent. Ga niet alles uitzoeken voordat …" at bounding box center [633, 585] width 717 height 40
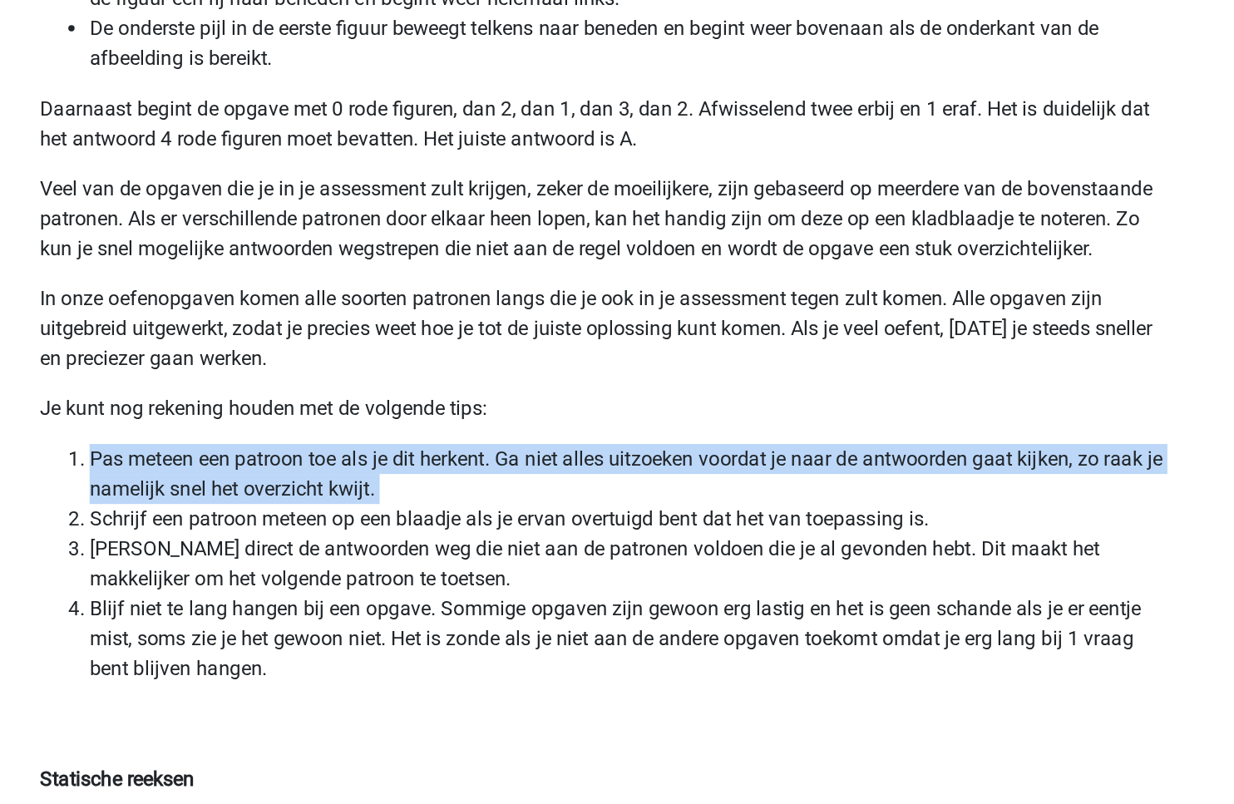
click at [414, 592] on li "Pas meteen een patroon toe als je dit herkent. Ga niet alles uitzoeken voordat …" at bounding box center [633, 585] width 717 height 40
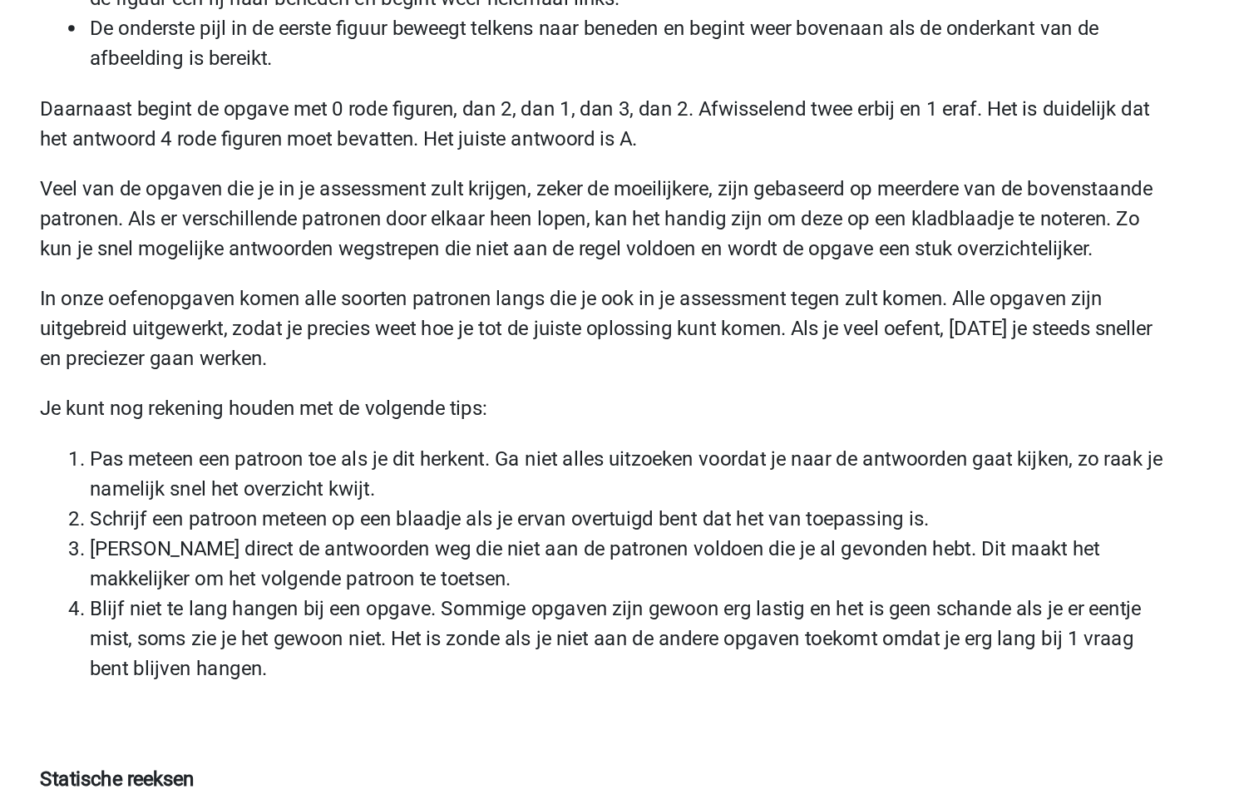
click at [414, 592] on li "Pas meteen een patroon toe als je dit herkent. Ga niet alles uitzoeken voordat …" at bounding box center [633, 585] width 717 height 40
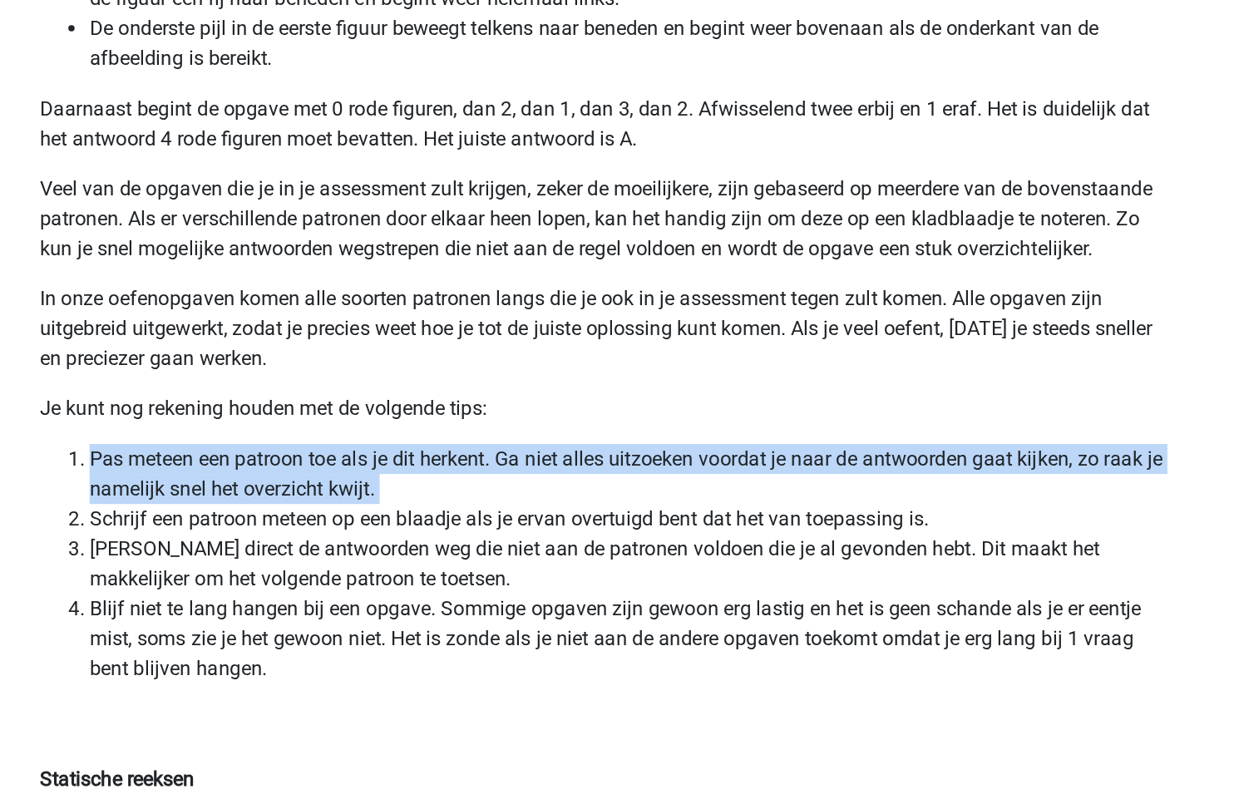
click at [414, 592] on li "Pas meteen een patroon toe als je dit herkent. Ga niet alles uitzoeken voordat …" at bounding box center [633, 585] width 717 height 40
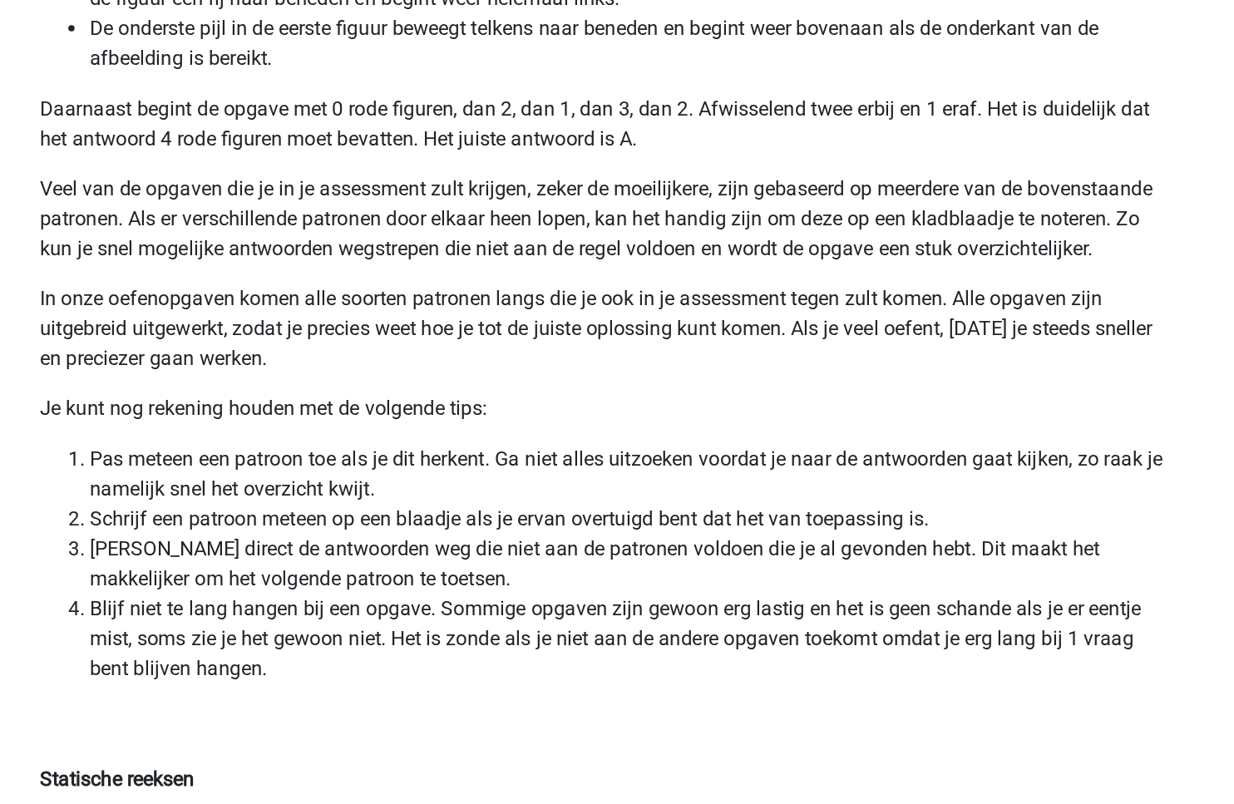
click at [414, 592] on li "Pas meteen een patroon toe als je dit herkent. Ga niet alles uitzoeken voordat …" at bounding box center [633, 585] width 717 height 40
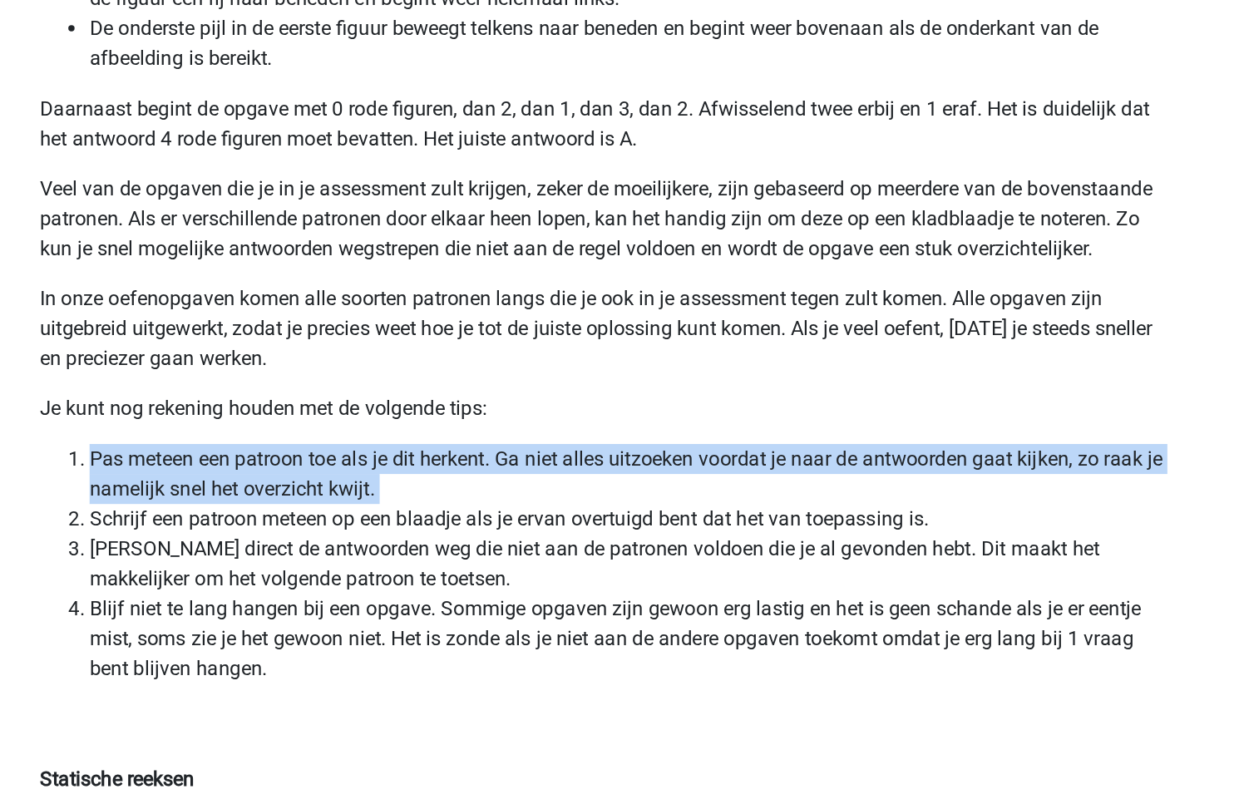
click at [414, 592] on li "Pas meteen een patroon toe als je dit herkent. Ga niet alles uitzoeken voordat …" at bounding box center [633, 585] width 717 height 40
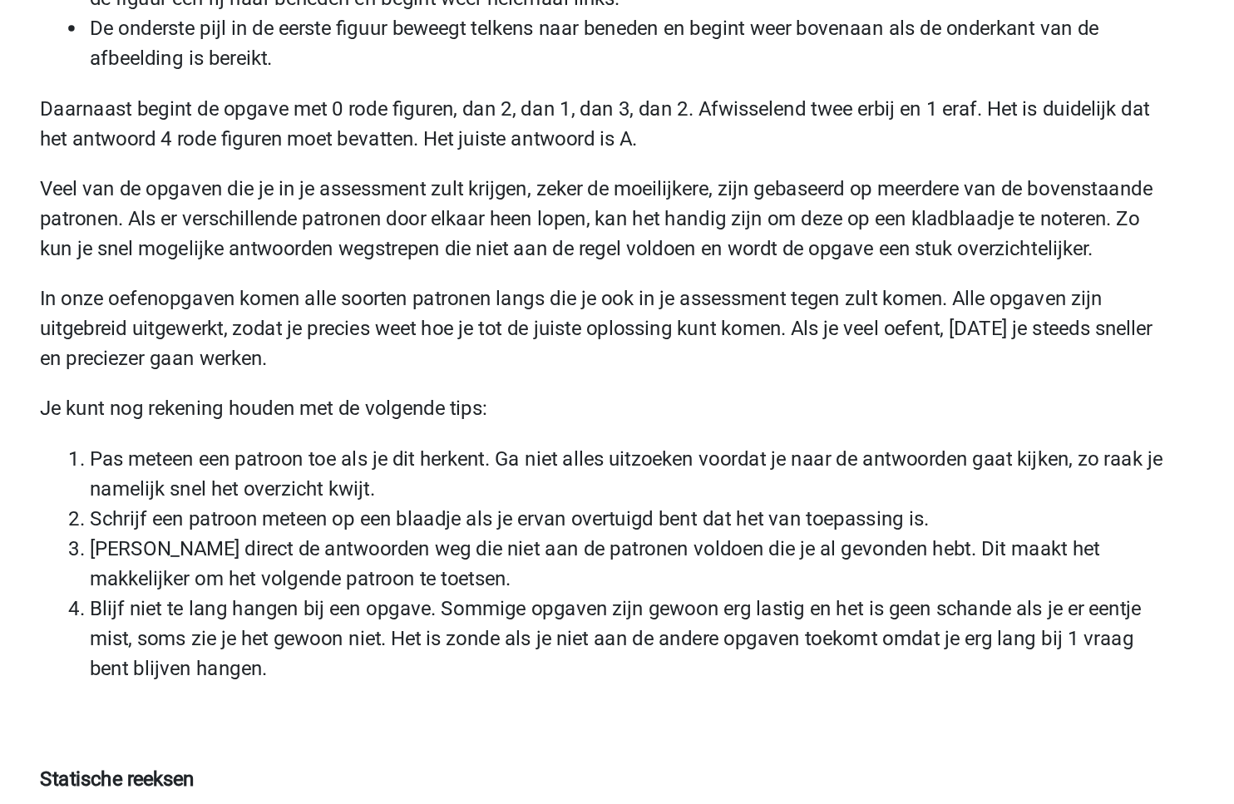
click at [414, 592] on li "Pas meteen een patroon toe als je dit herkent. Ga niet alles uitzoeken voordat …" at bounding box center [633, 585] width 717 height 40
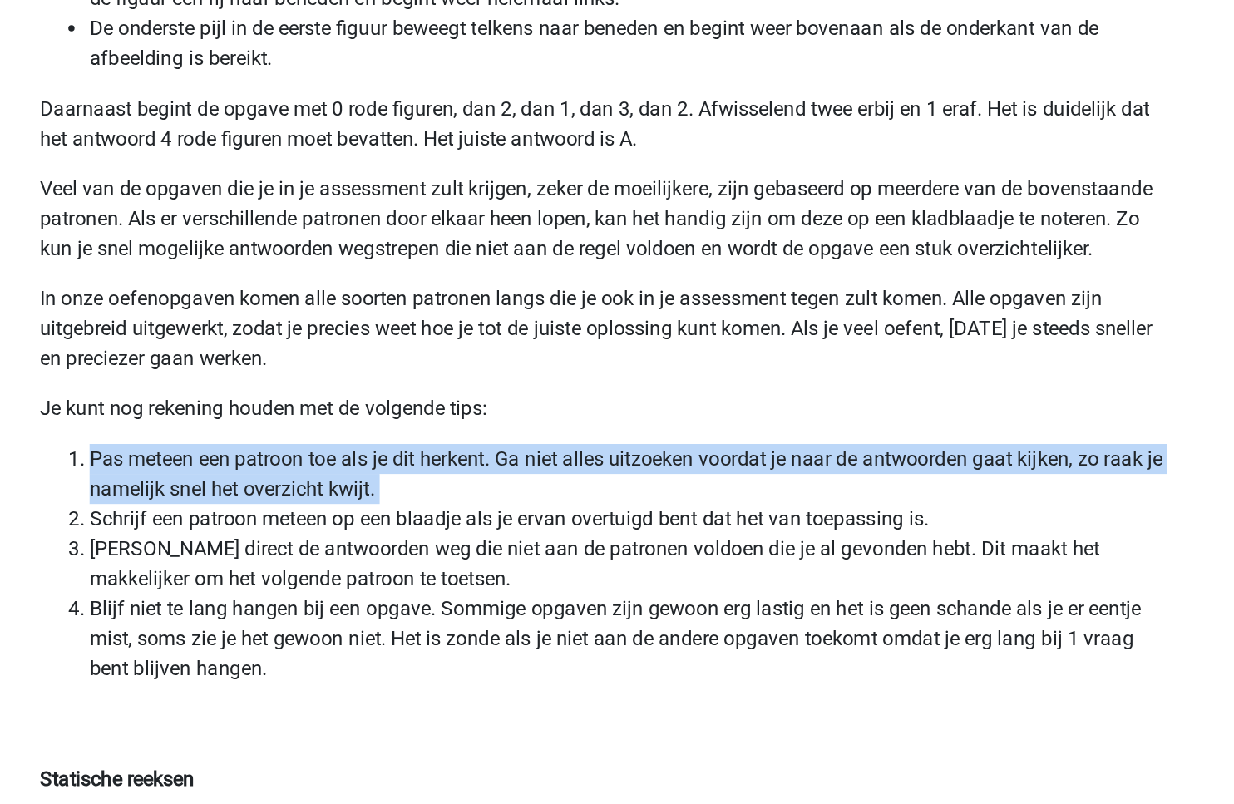
click at [392, 580] on li "Pas meteen een patroon toe als je dit herkent. Ga niet alles uitzoeken voordat …" at bounding box center [633, 585] width 717 height 40
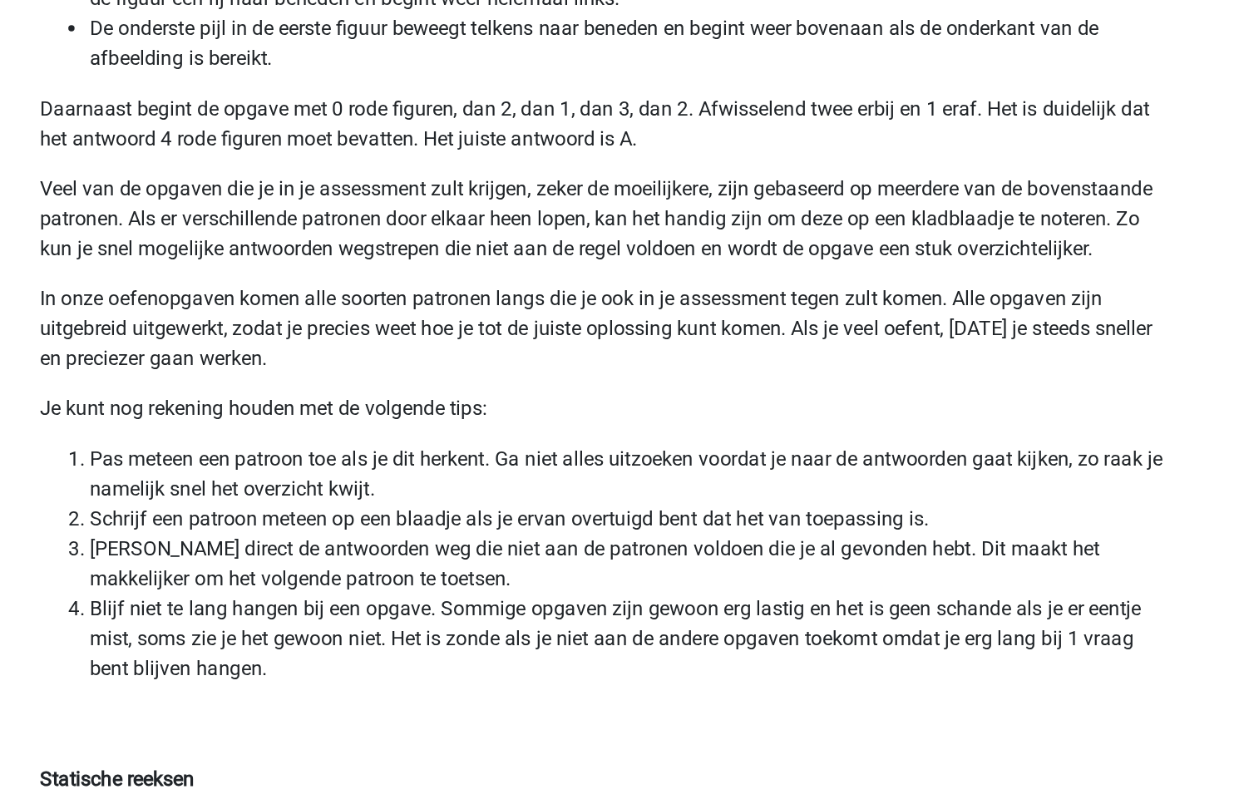
click at [392, 580] on li "Pas meteen een patroon toe als je dit herkent. Ga niet alles uitzoeken voordat …" at bounding box center [633, 585] width 717 height 40
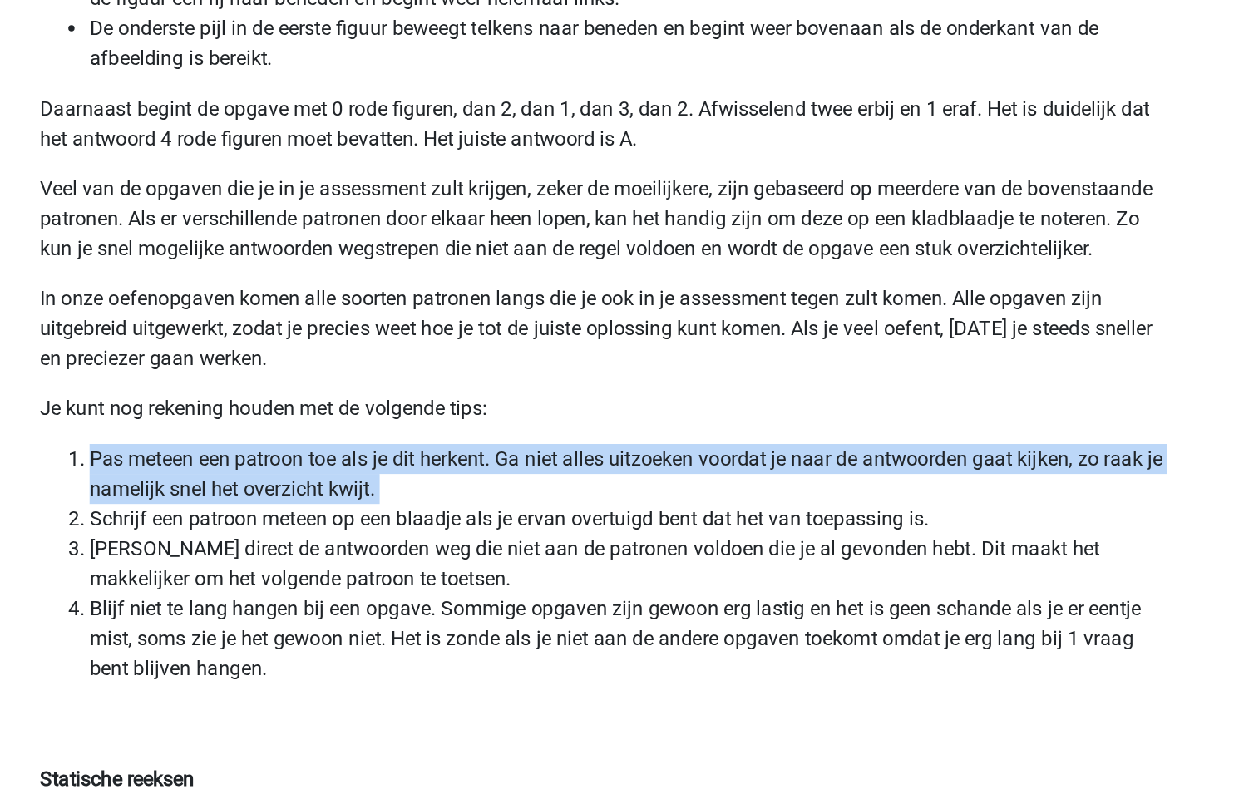
click at [409, 621] on li "Schrijf een patroon meteen op een blaadje als je ervan overtuigd bent dat het v…" at bounding box center [633, 615] width 717 height 20
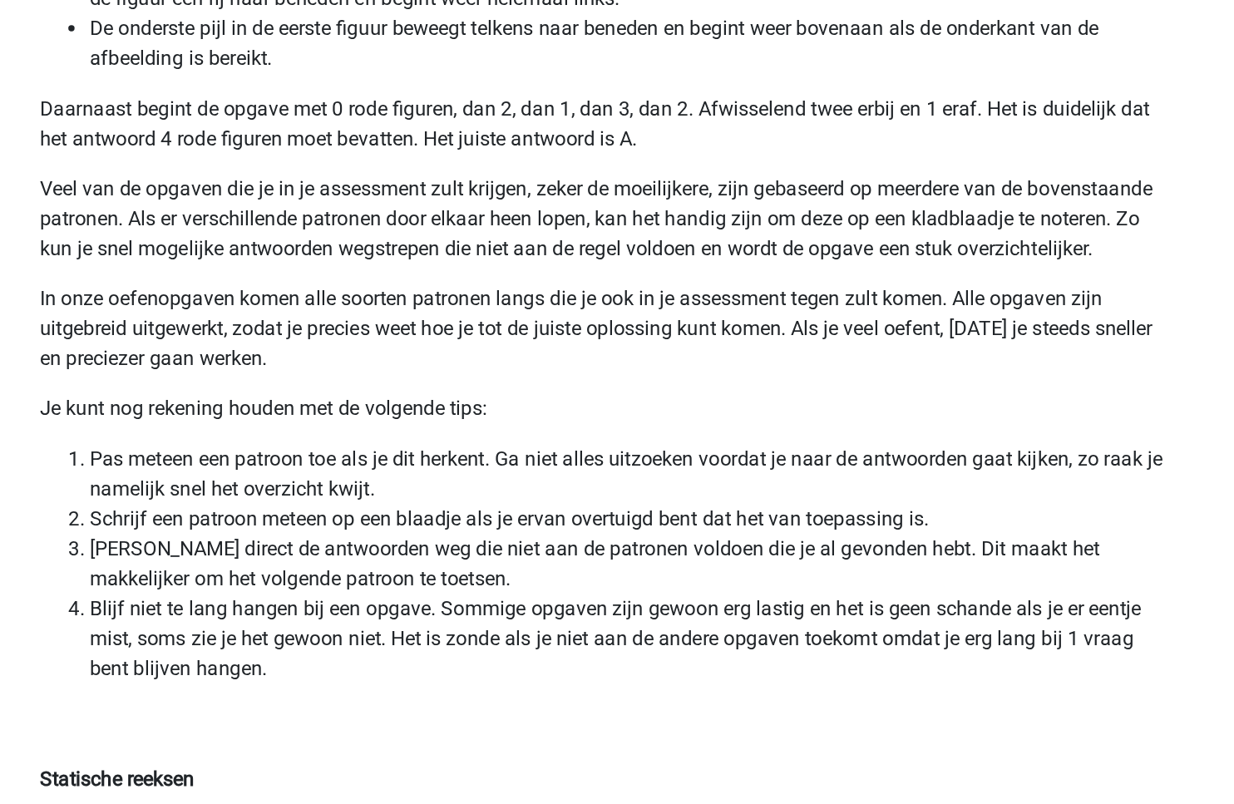
click at [409, 621] on li "Schrijf een patroon meteen op een blaadje als je ervan overtuigd bent dat het v…" at bounding box center [633, 615] width 717 height 20
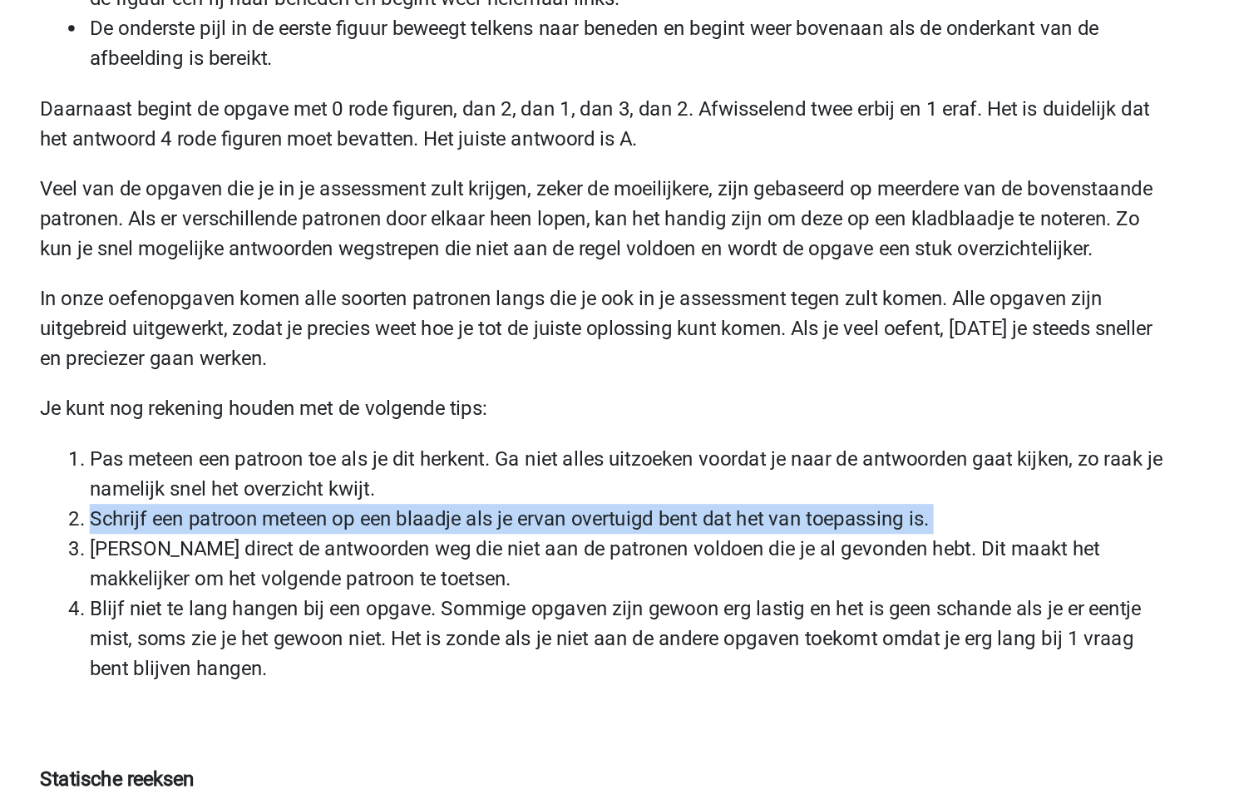
click at [384, 641] on li "Streep direct de antwoorden weg die niet aan de patronen voldoen die je al gevo…" at bounding box center [633, 644] width 717 height 40
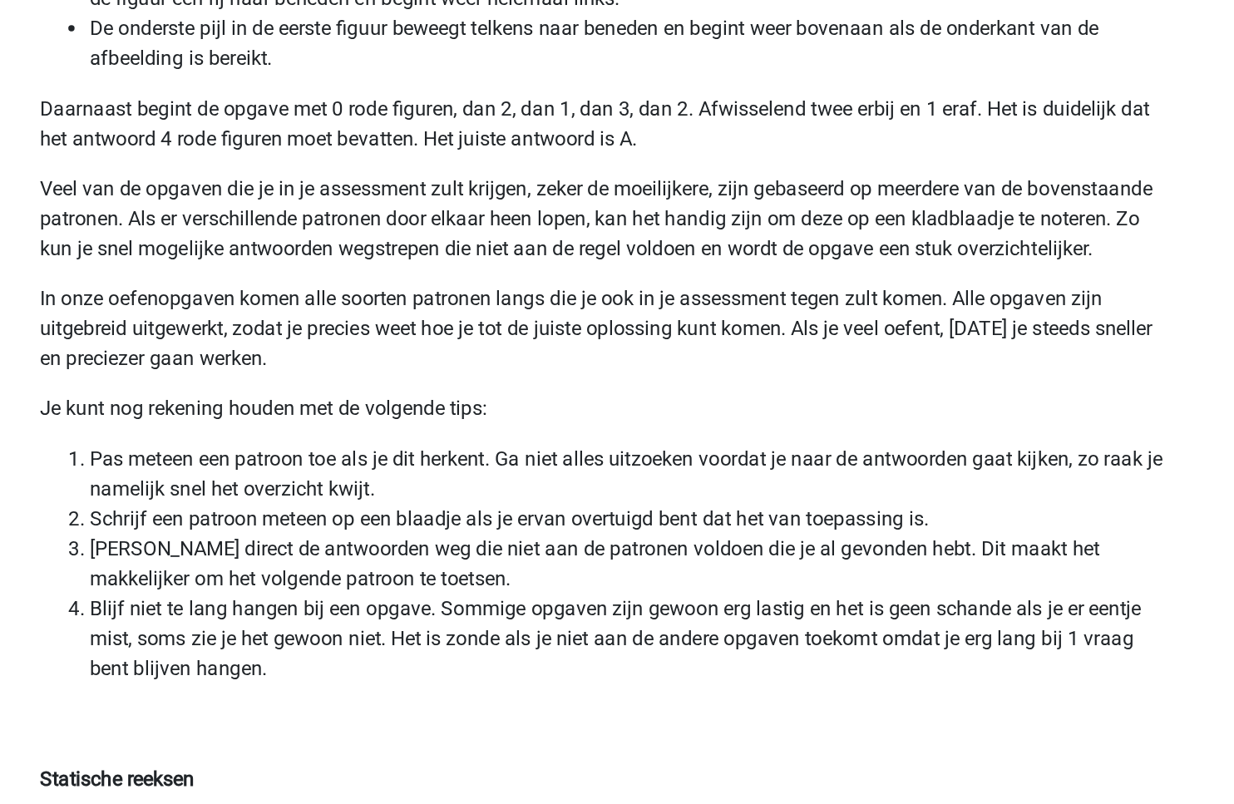
click at [384, 641] on li "Streep direct de antwoorden weg die niet aan de patronen voldoen die je al gevo…" at bounding box center [633, 644] width 717 height 40
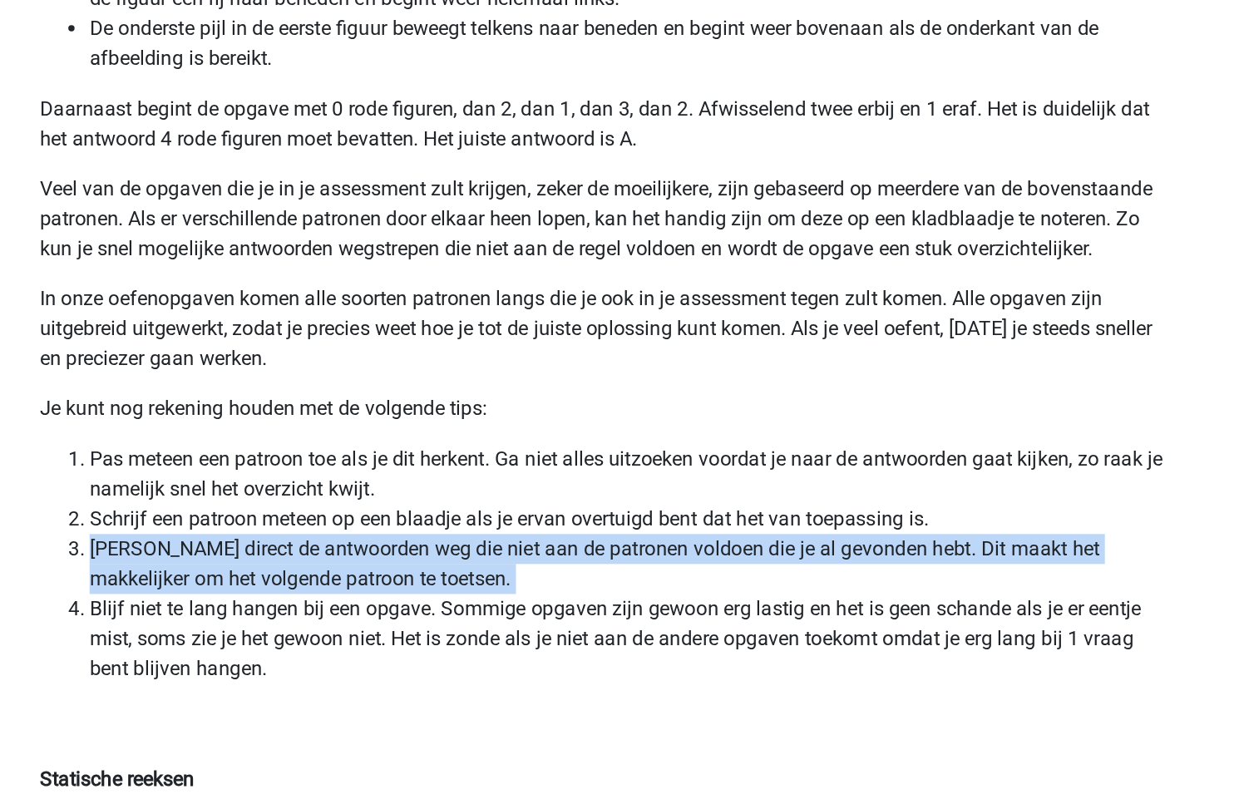
click at [384, 641] on li "Streep direct de antwoorden weg die niet aan de patronen voldoen die je al gevo…" at bounding box center [633, 644] width 717 height 40
click at [376, 688] on li "Blijf niet te lang hangen bij een opgave. Sommige opgaven zijn gewoon erg lasti…" at bounding box center [633, 694] width 717 height 60
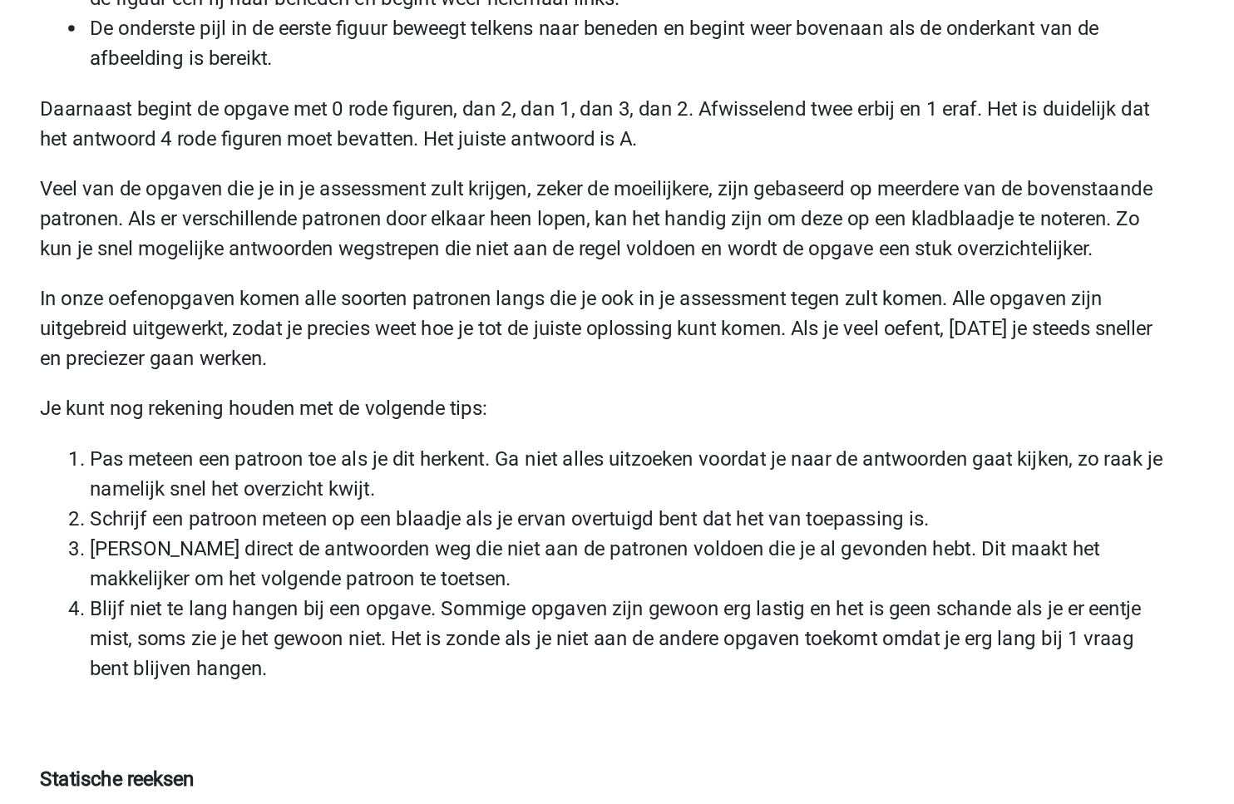
click at [376, 688] on li "Blijf niet te lang hangen bij een opgave. Sommige opgaven zijn gewoon erg lasti…" at bounding box center [633, 694] width 717 height 60
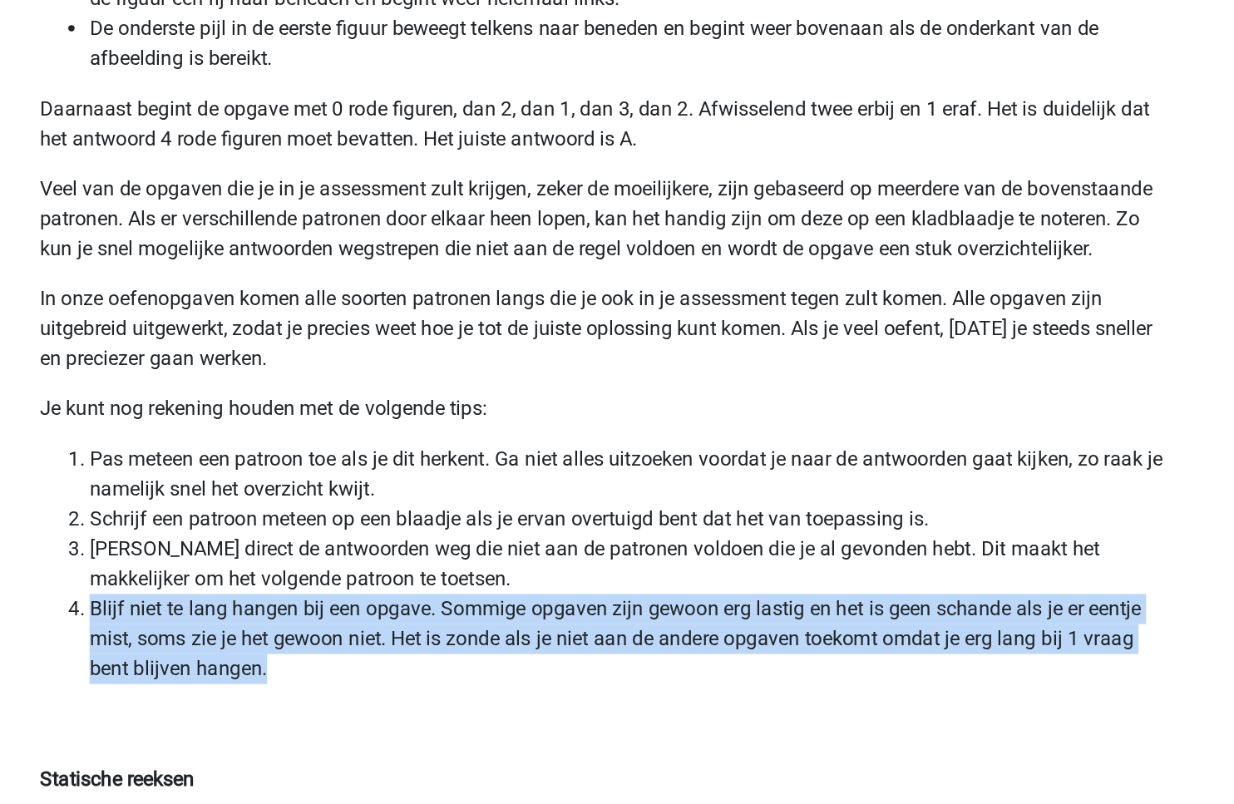
click at [376, 688] on li "Blijf niet te lang hangen bij een opgave. Sommige opgaven zijn gewoon erg lasti…" at bounding box center [633, 694] width 717 height 60
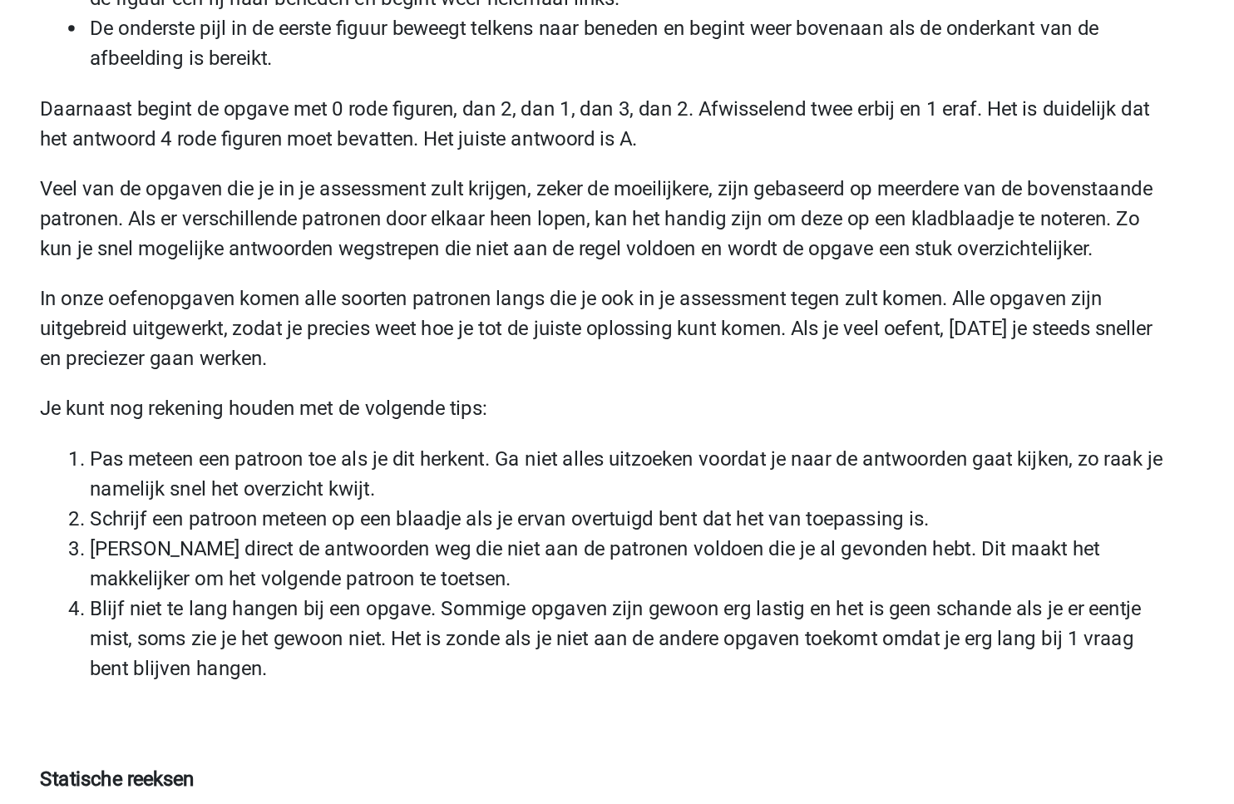
click at [376, 688] on li "Blijf niet te lang hangen bij een opgave. Sommige opgaven zijn gewoon erg lasti…" at bounding box center [633, 694] width 717 height 60
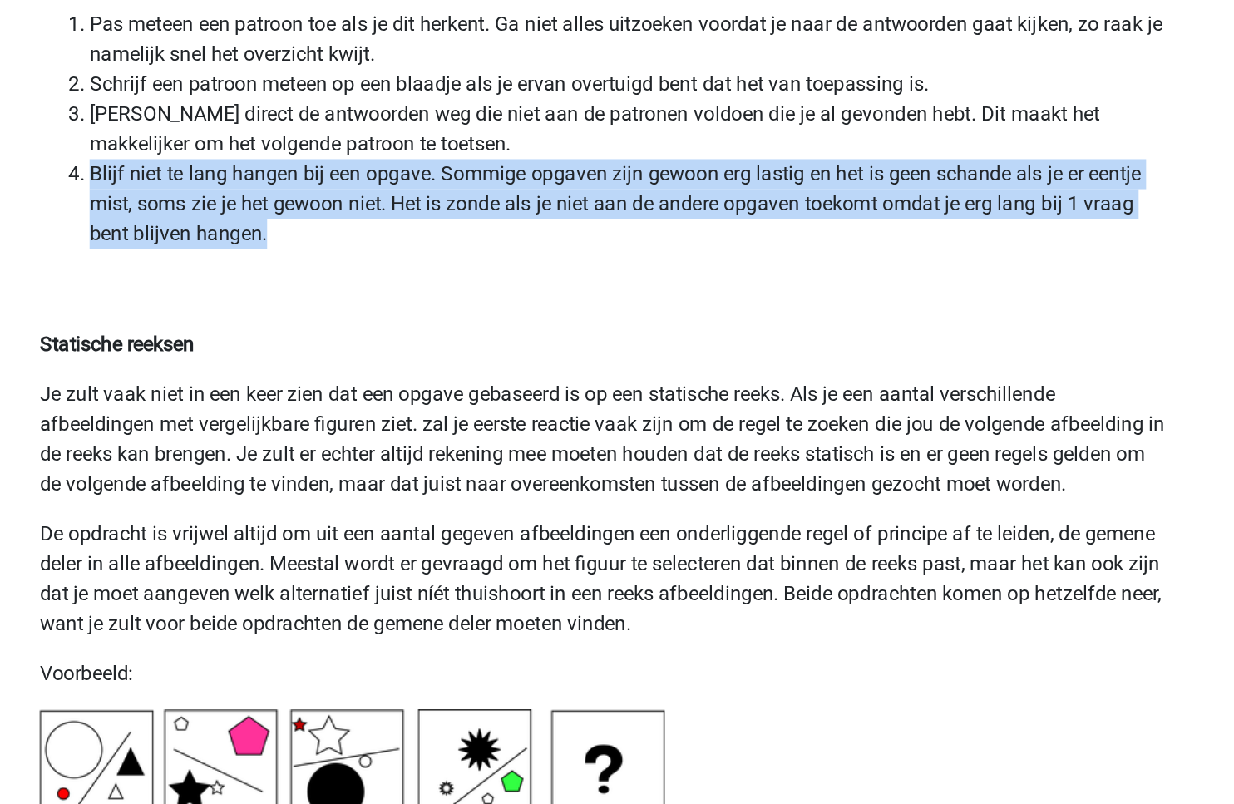
scroll to position [3457, 0]
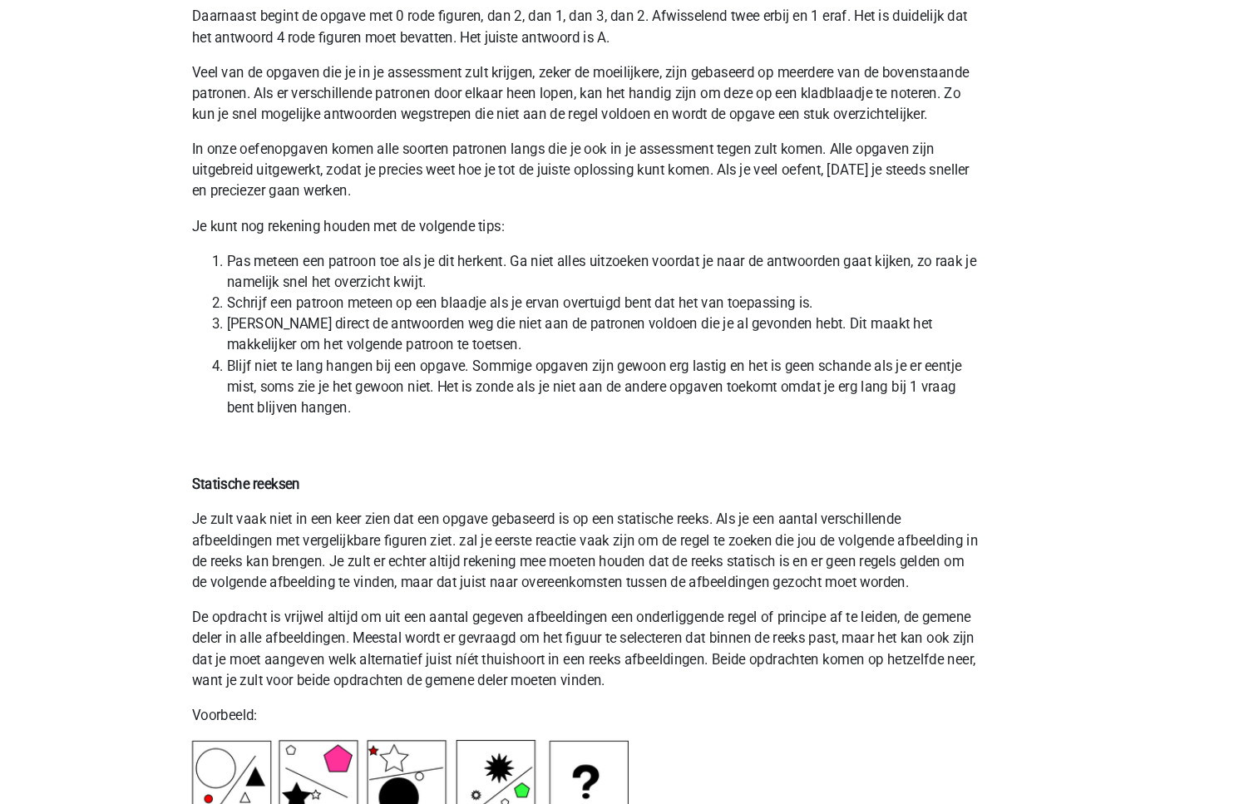
click at [540, 616] on p "De opdracht is vrijwel altijd om uit een aantal gegeven afbeeldingen een onderl…" at bounding box center [617, 656] width 750 height 80
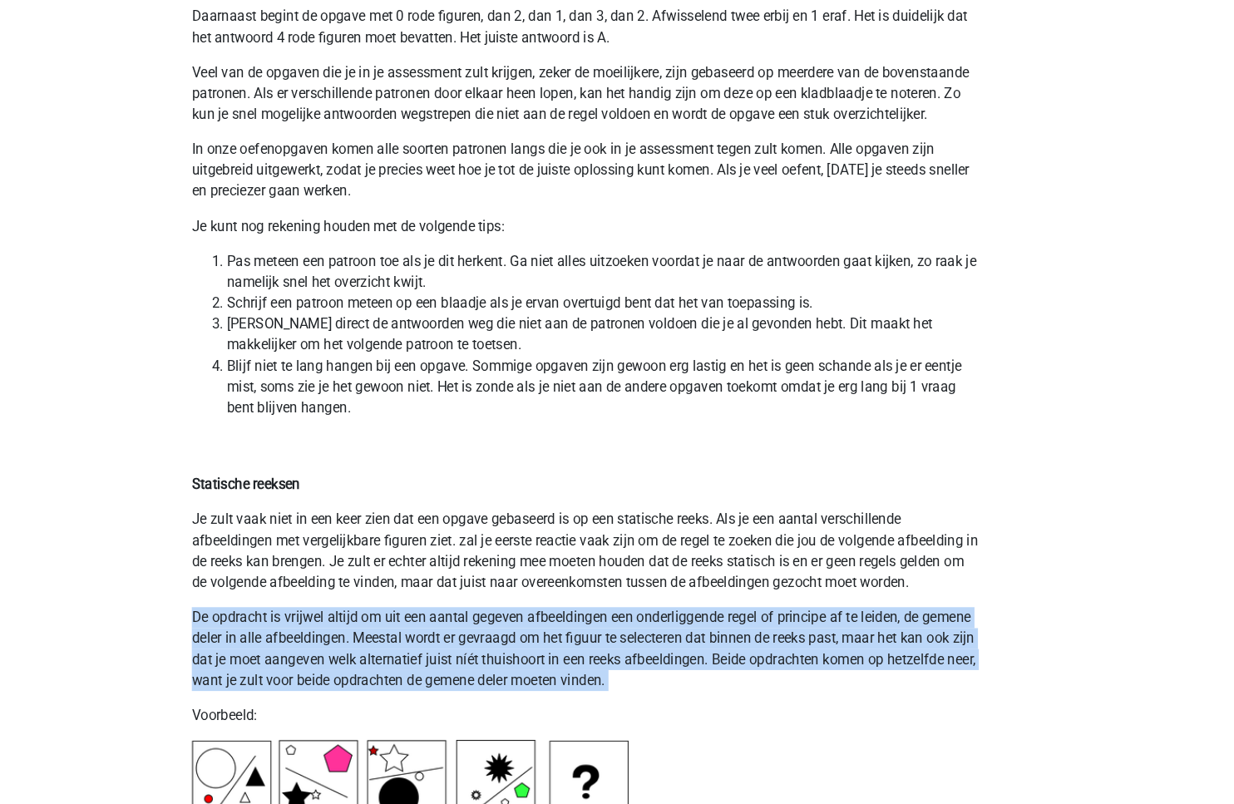
click at [540, 616] on p "De opdracht is vrijwel altijd om uit een aantal gegeven afbeeldingen een onderl…" at bounding box center [617, 656] width 750 height 80
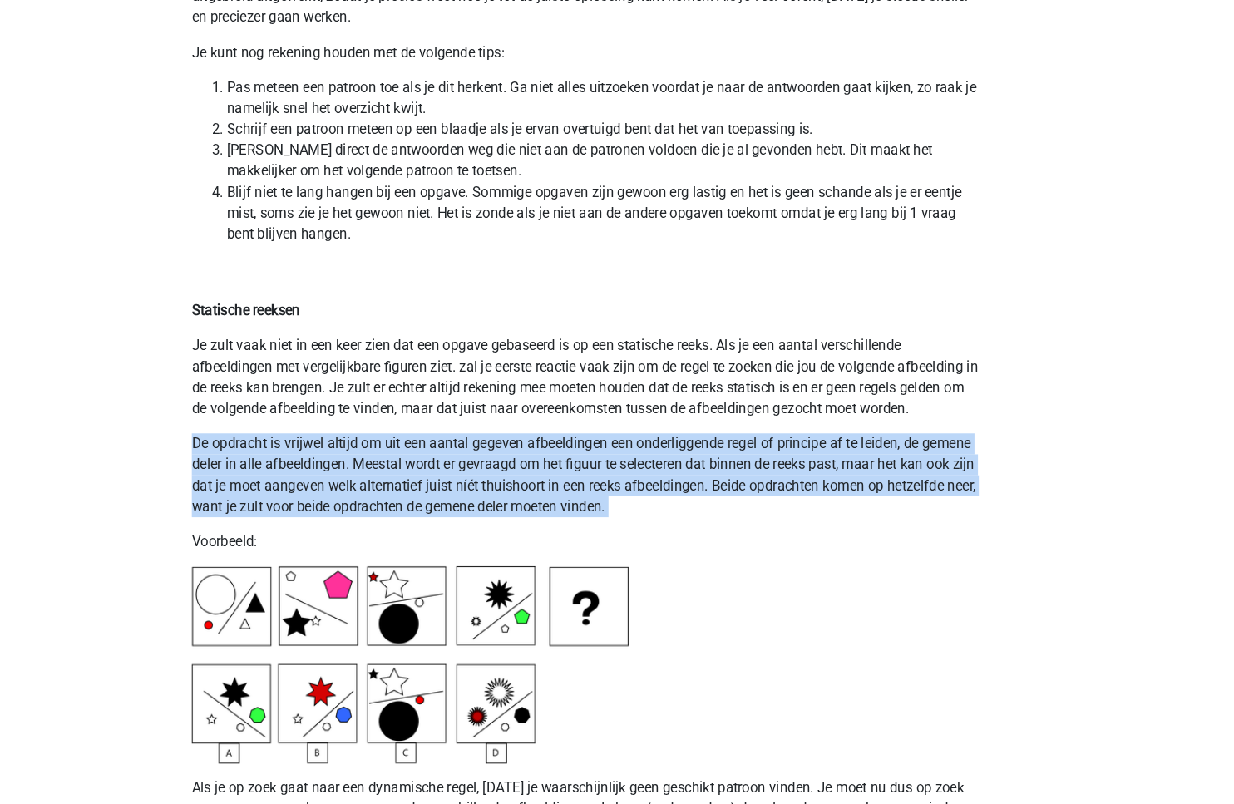
scroll to position [3903, 0]
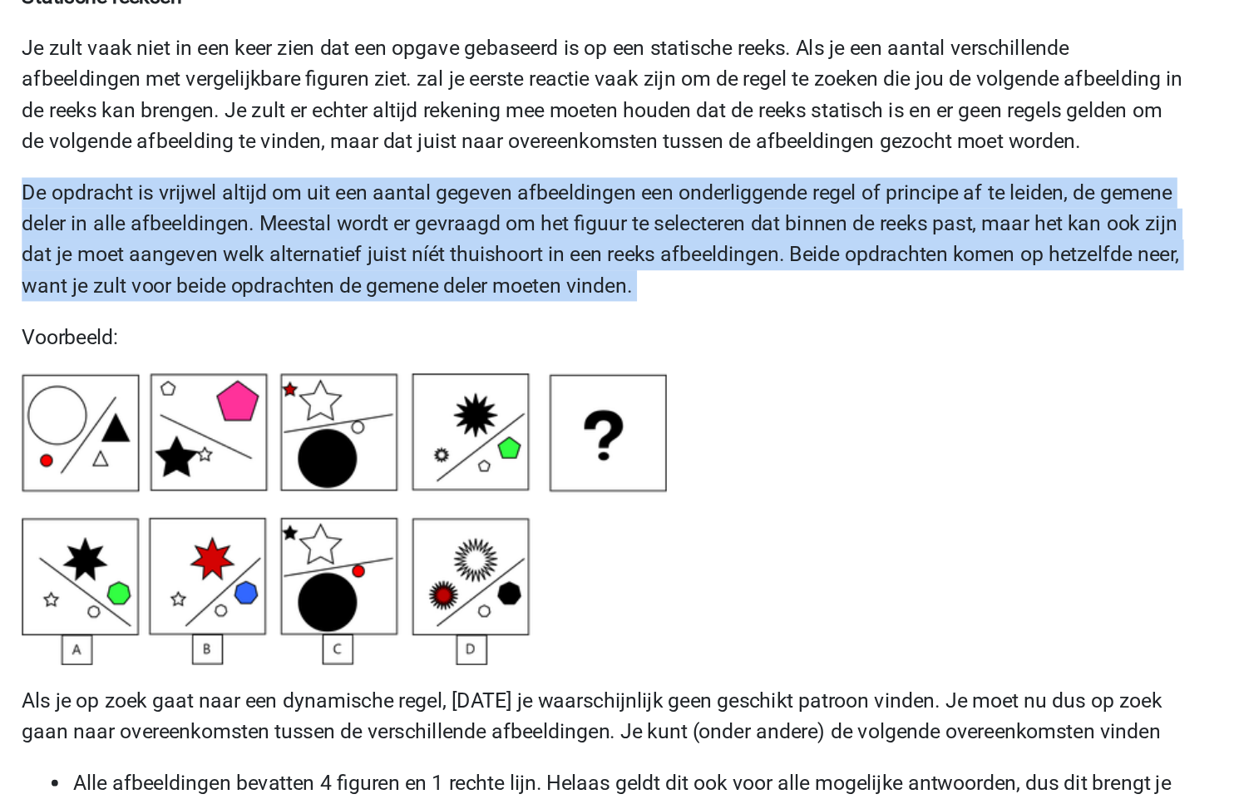
click at [580, 94] on p "Je zult vaak niet in een keer zien dat een opgave gebaseerd is op een statische…" at bounding box center [617, 117] width 750 height 80
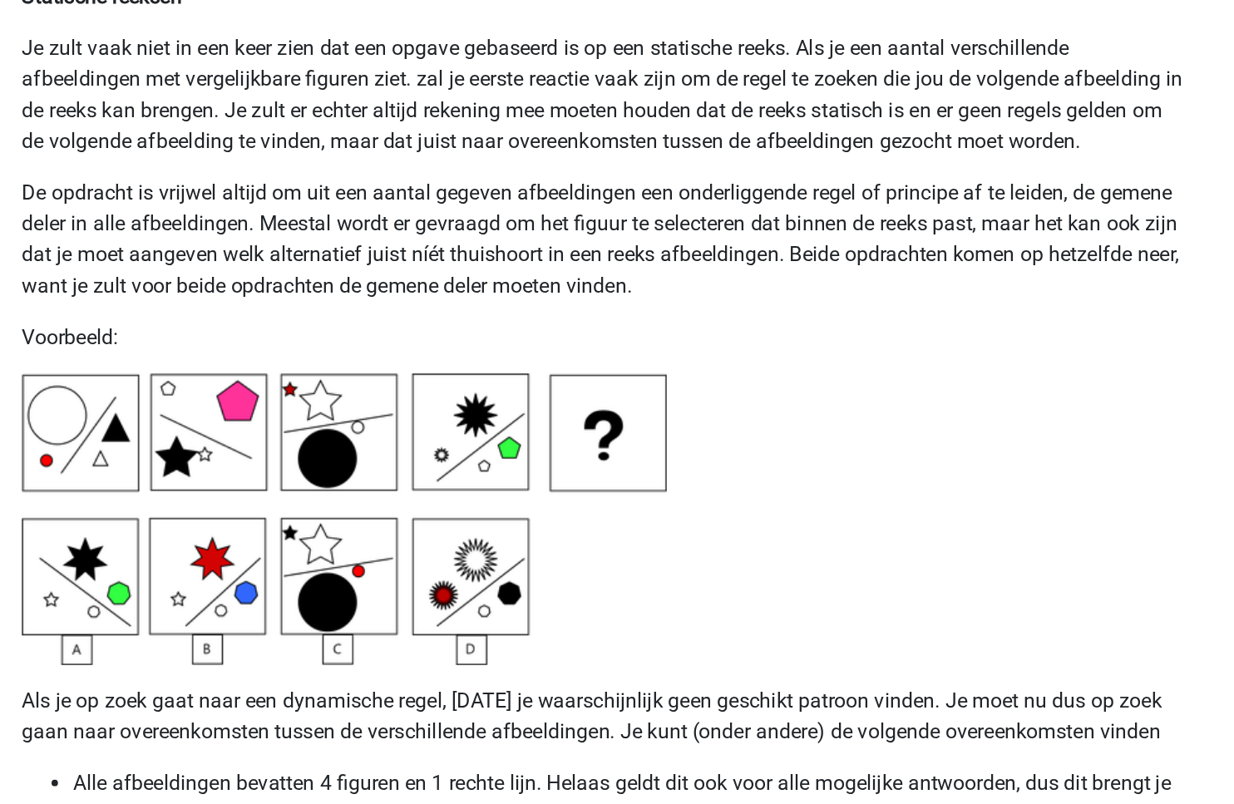
click at [580, 94] on p "Je zult vaak niet in een keer zien dat een opgave gebaseerd is op een statische…" at bounding box center [617, 117] width 750 height 80
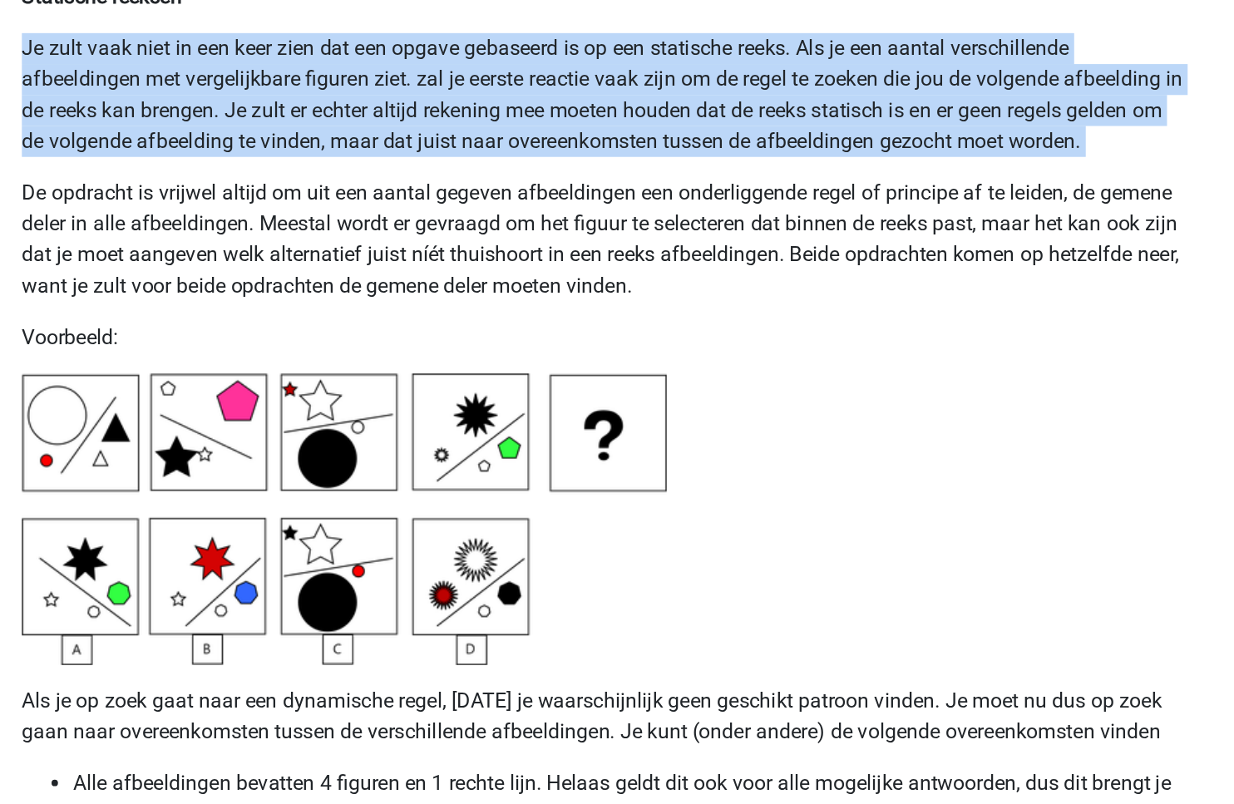
click at [580, 94] on p "Je zult vaak niet in een keer zien dat een opgave gebaseerd is op een statische…" at bounding box center [617, 117] width 750 height 80
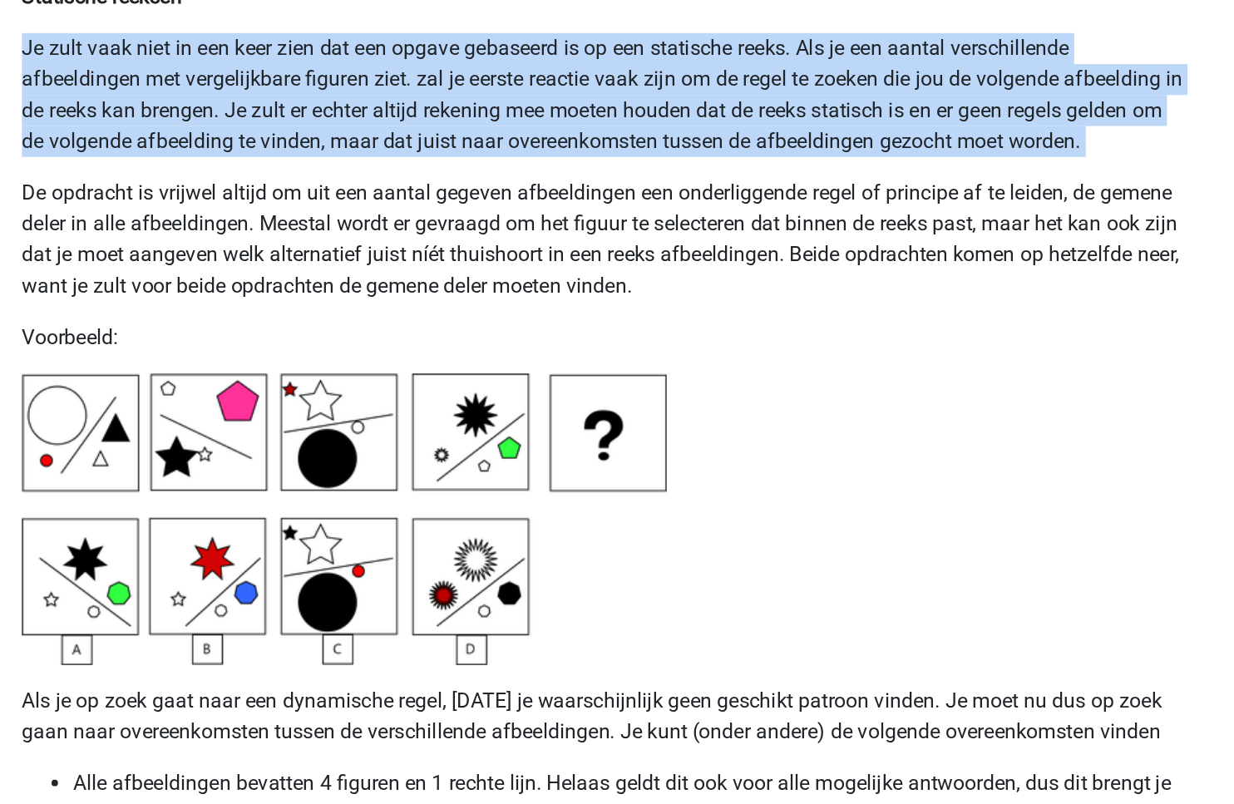
click at [580, 94] on p "Je zult vaak niet in een keer zien dat een opgave gebaseerd is op een statische…" at bounding box center [617, 117] width 750 height 80
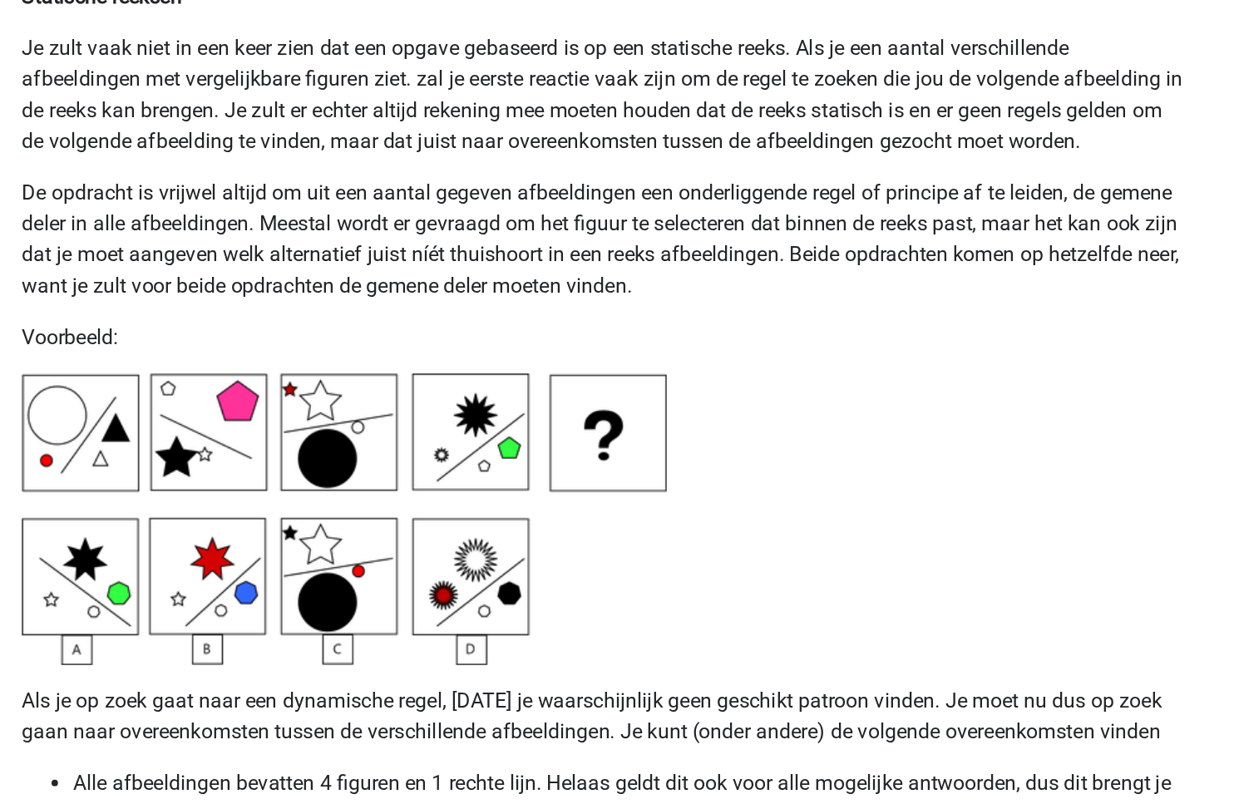
click at [498, 96] on p "Je zult vaak niet in een keer zien dat een opgave gebaseerd is op een statische…" at bounding box center [617, 117] width 750 height 80
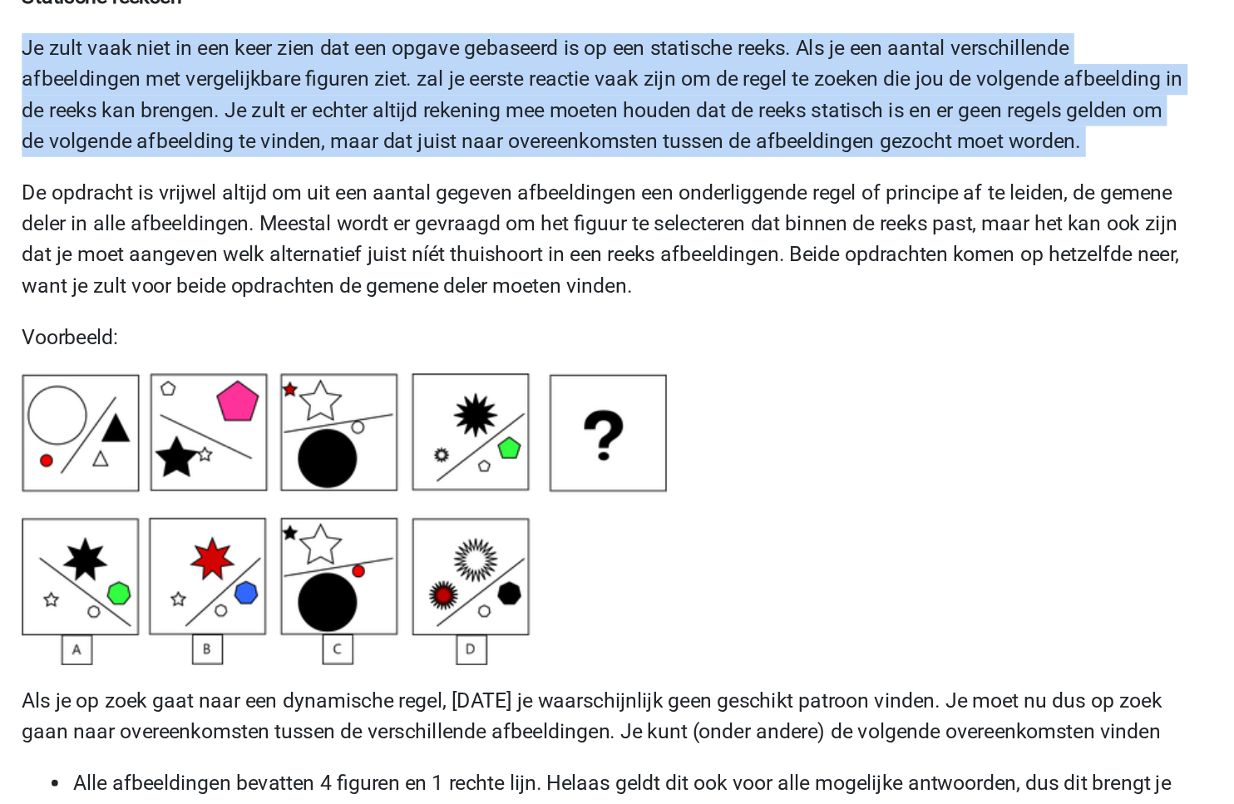
click at [498, 96] on p "Je zult vaak niet in een keer zien dat een opgave gebaseerd is op een statische…" at bounding box center [617, 117] width 750 height 80
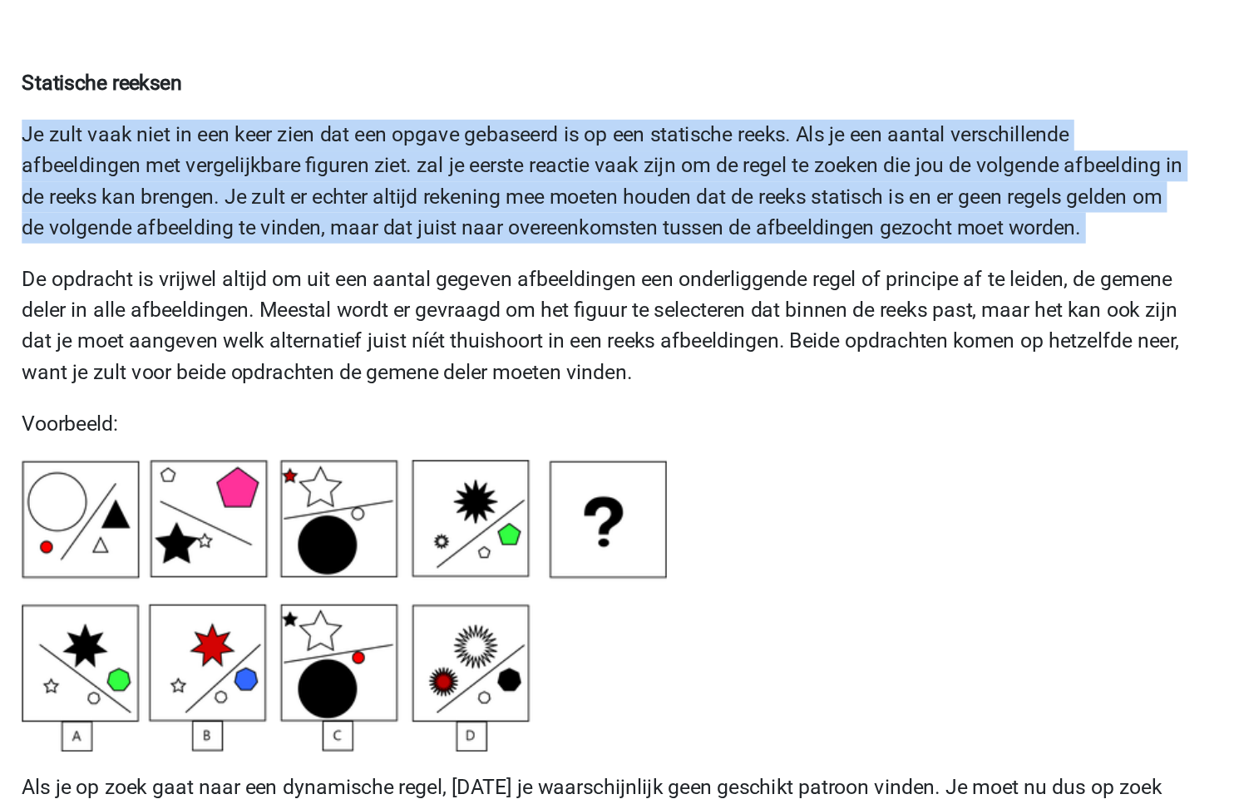
click at [471, 104] on p "Je zult vaak niet in een keer zien dat een opgave gebaseerd is op een statische…" at bounding box center [617, 117] width 750 height 80
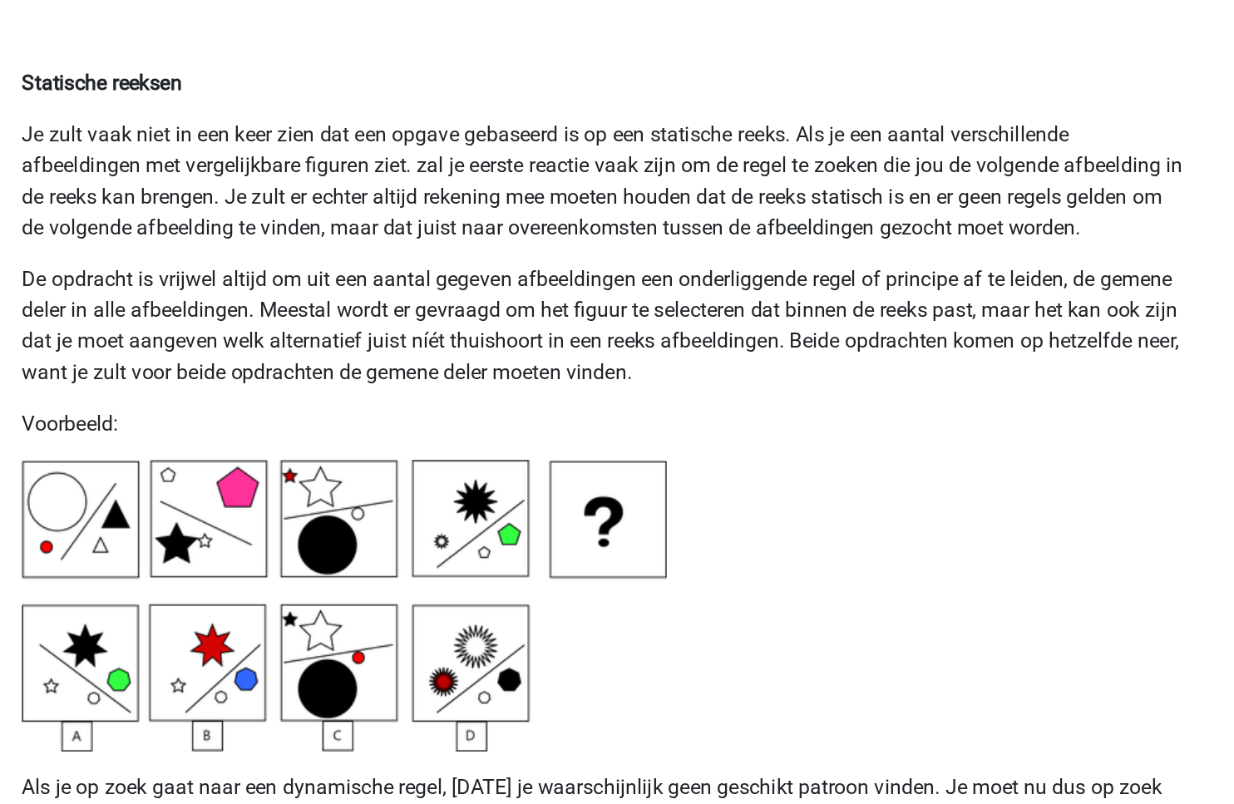
click at [471, 104] on p "Je zult vaak niet in een keer zien dat een opgave gebaseerd is op een statische…" at bounding box center [617, 117] width 750 height 80
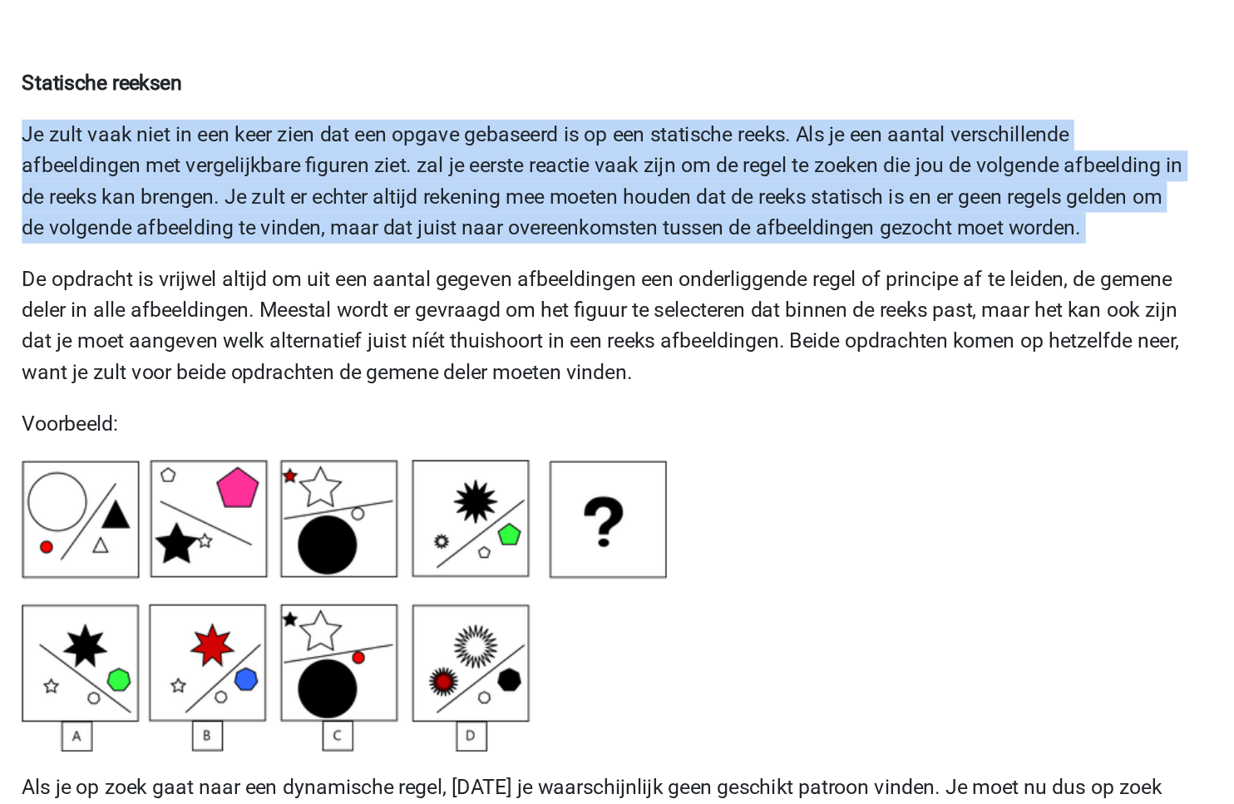
click at [452, 125] on p "Je zult vaak niet in een keer zien dat een opgave gebaseerd is op een statische…" at bounding box center [617, 117] width 750 height 80
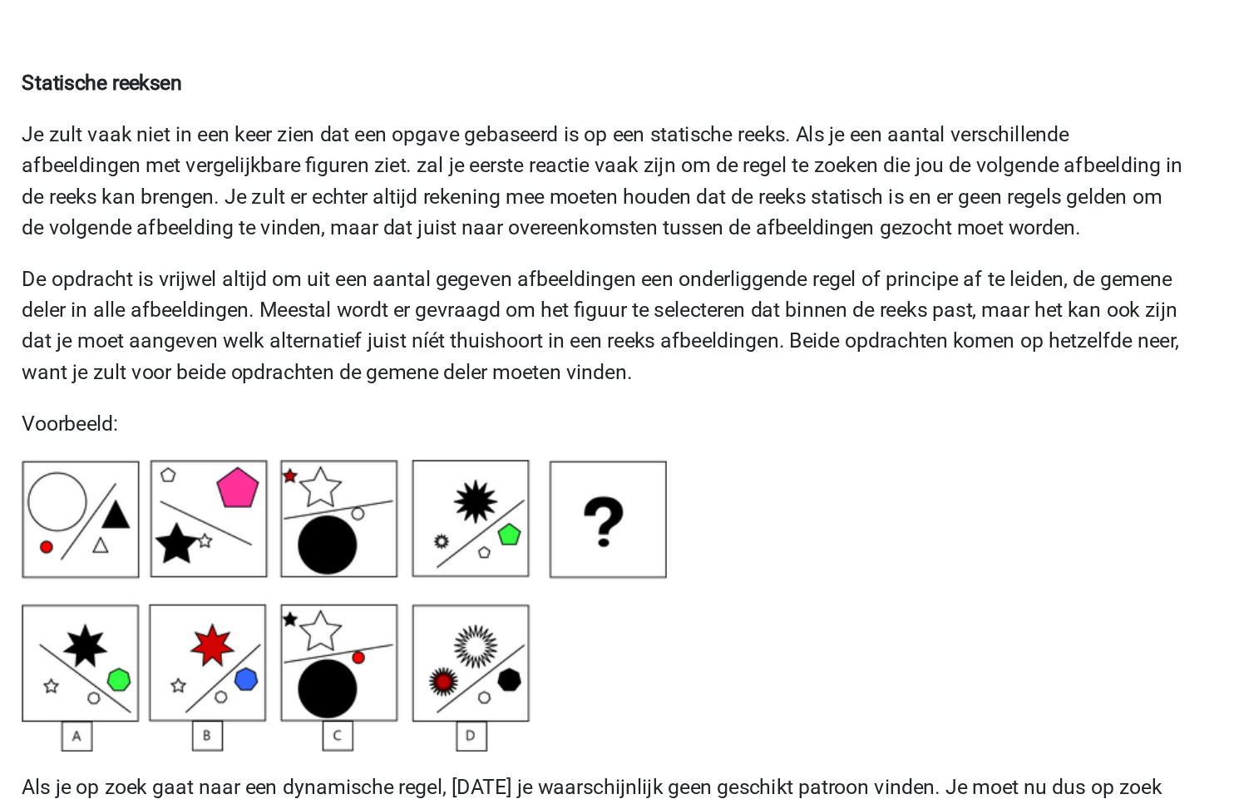
click at [452, 125] on p "Je zult vaak niet in een keer zien dat een opgave gebaseerd is op een statische…" at bounding box center [617, 117] width 750 height 80
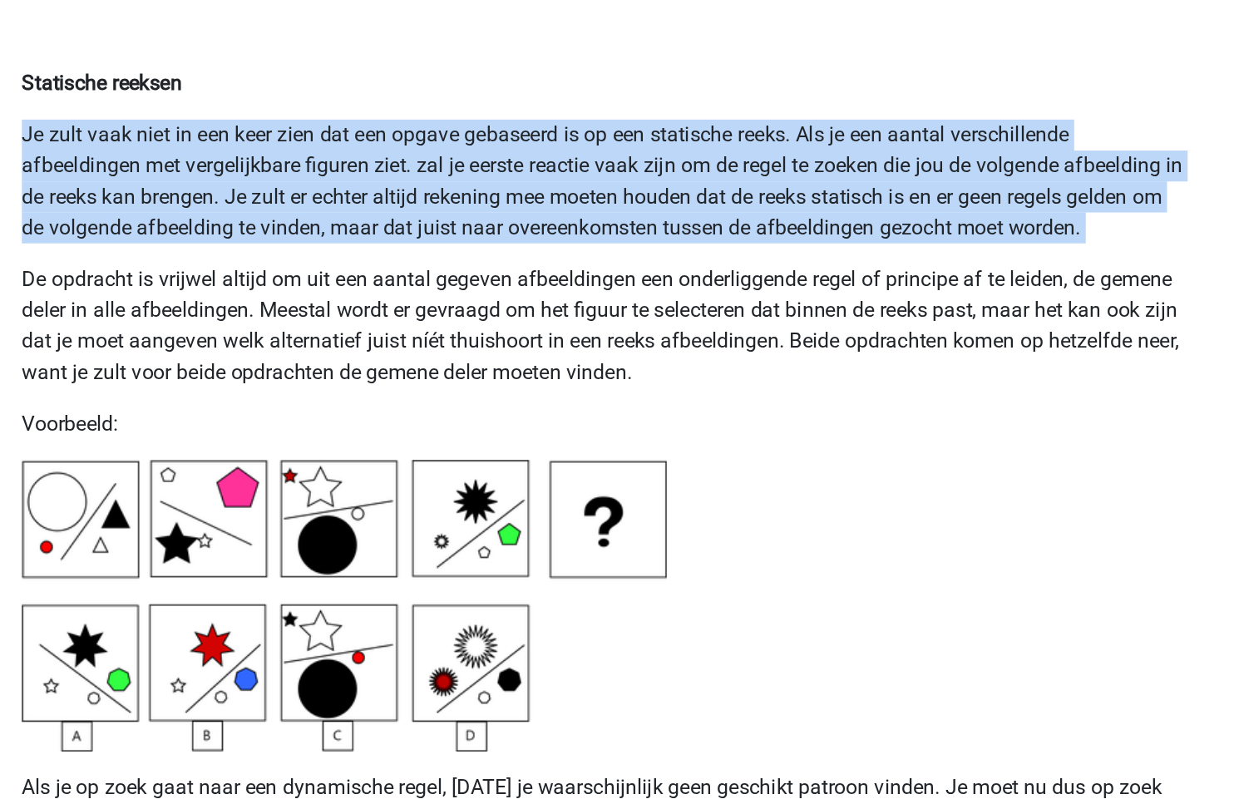
click at [452, 125] on p "Je zult vaak niet in een keer zien dat een opgave gebaseerd is op een statische…" at bounding box center [617, 117] width 750 height 80
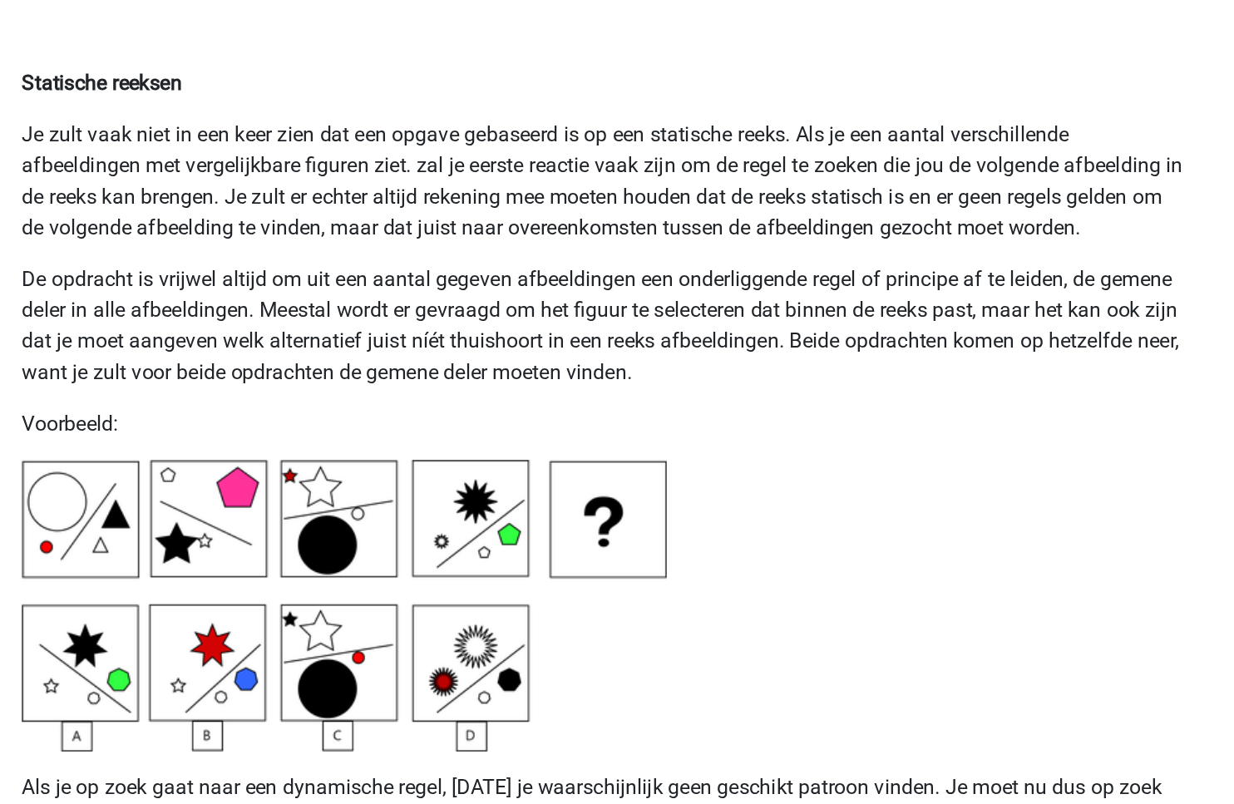
click at [452, 125] on p "Je zult vaak niet in een keer zien dat een opgave gebaseerd is op een statische…" at bounding box center [617, 117] width 750 height 80
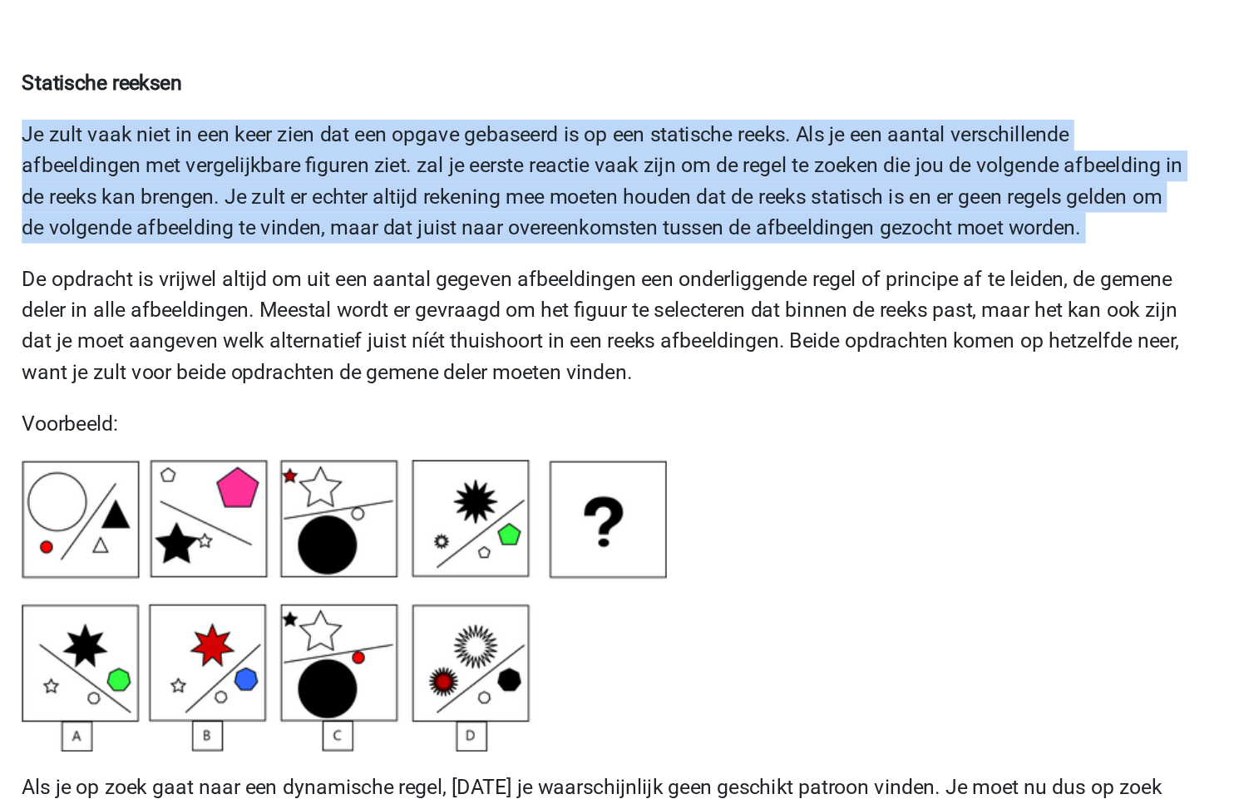
click at [417, 211] on p "De opdracht is vrijwel altijd om uit een aantal gegeven afbeeldingen een onderl…" at bounding box center [617, 210] width 750 height 80
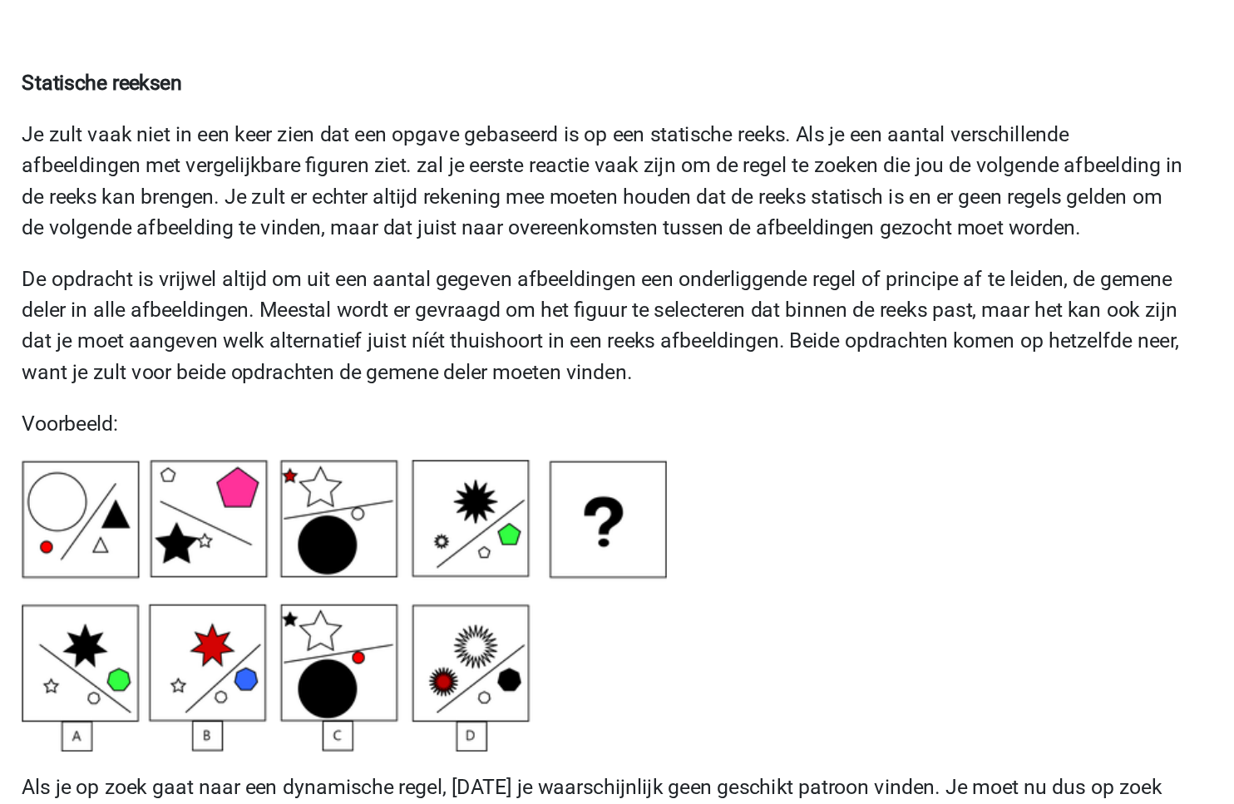
click at [417, 211] on p "De opdracht is vrijwel altijd om uit een aantal gegeven afbeeldingen een onderl…" at bounding box center [617, 210] width 750 height 80
click at [752, 124] on p "Je zult vaak niet in een keer zien dat een opgave gebaseerd is op een statische…" at bounding box center [617, 117] width 750 height 80
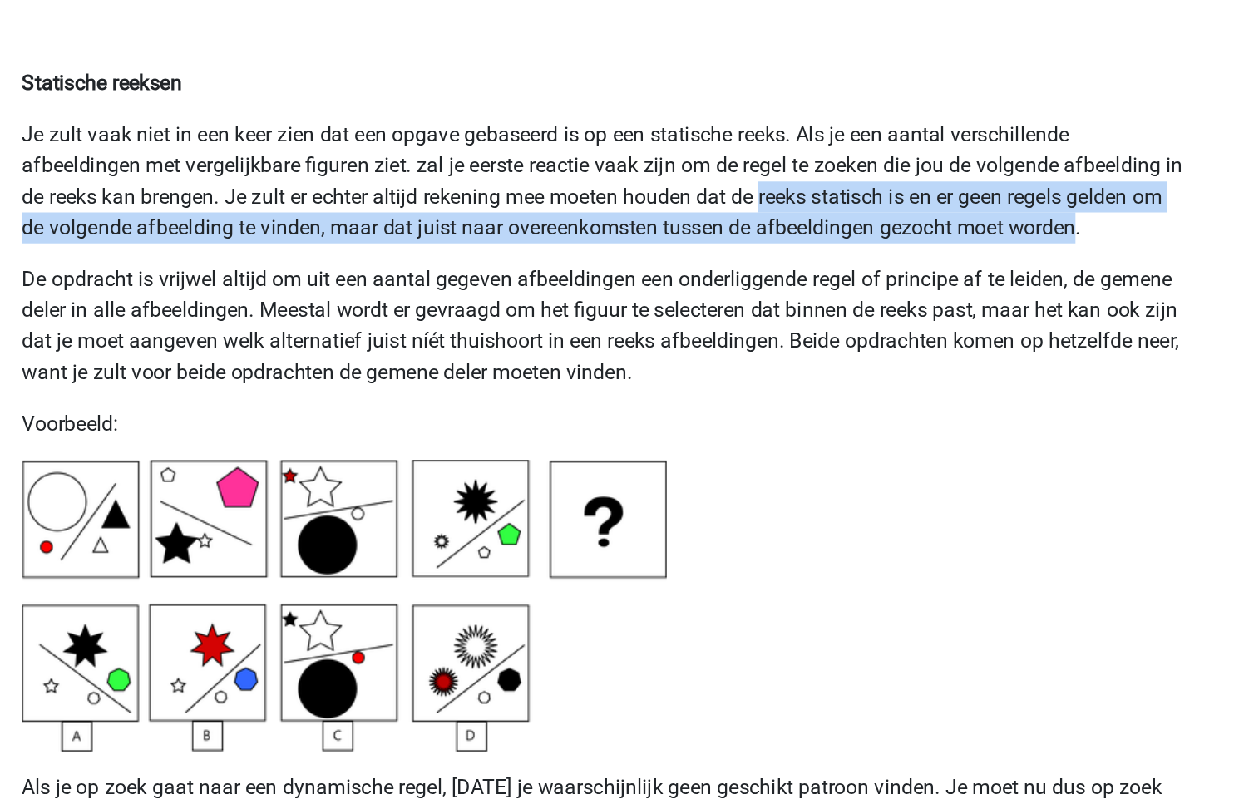
drag, startPoint x: 752, startPoint y: 124, endPoint x: 927, endPoint y: 149, distance: 177.2
click at [927, 149] on p "Je zult vaak niet in een keer zien dat een opgave gebaseerd is op een statische…" at bounding box center [617, 117] width 750 height 80
copy p "reeks statisch is en er geen regels gelden om de volgende afbeelding te vinden,…"
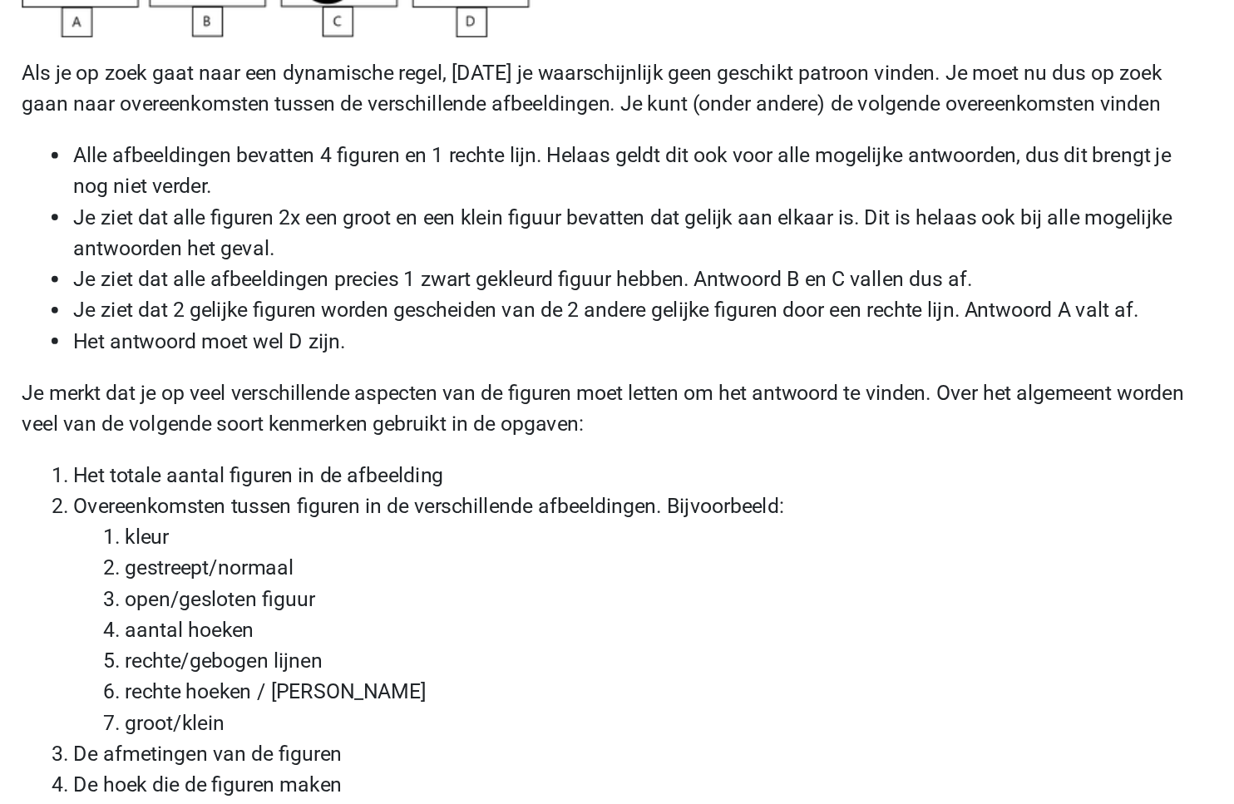
scroll to position [4167, 0]
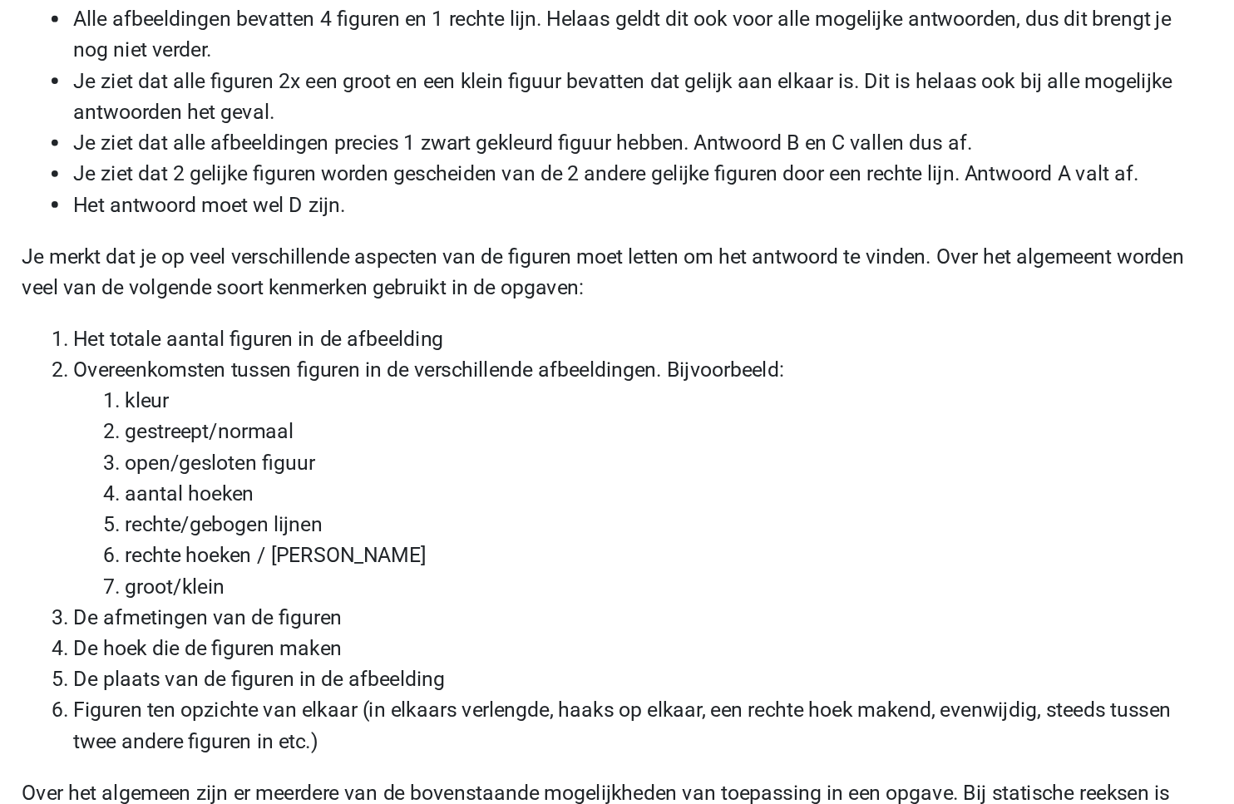
click at [326, 460] on p "Je merkt dat je op veel verschillende aspecten van de figuren moet letten om he…" at bounding box center [617, 461] width 750 height 40
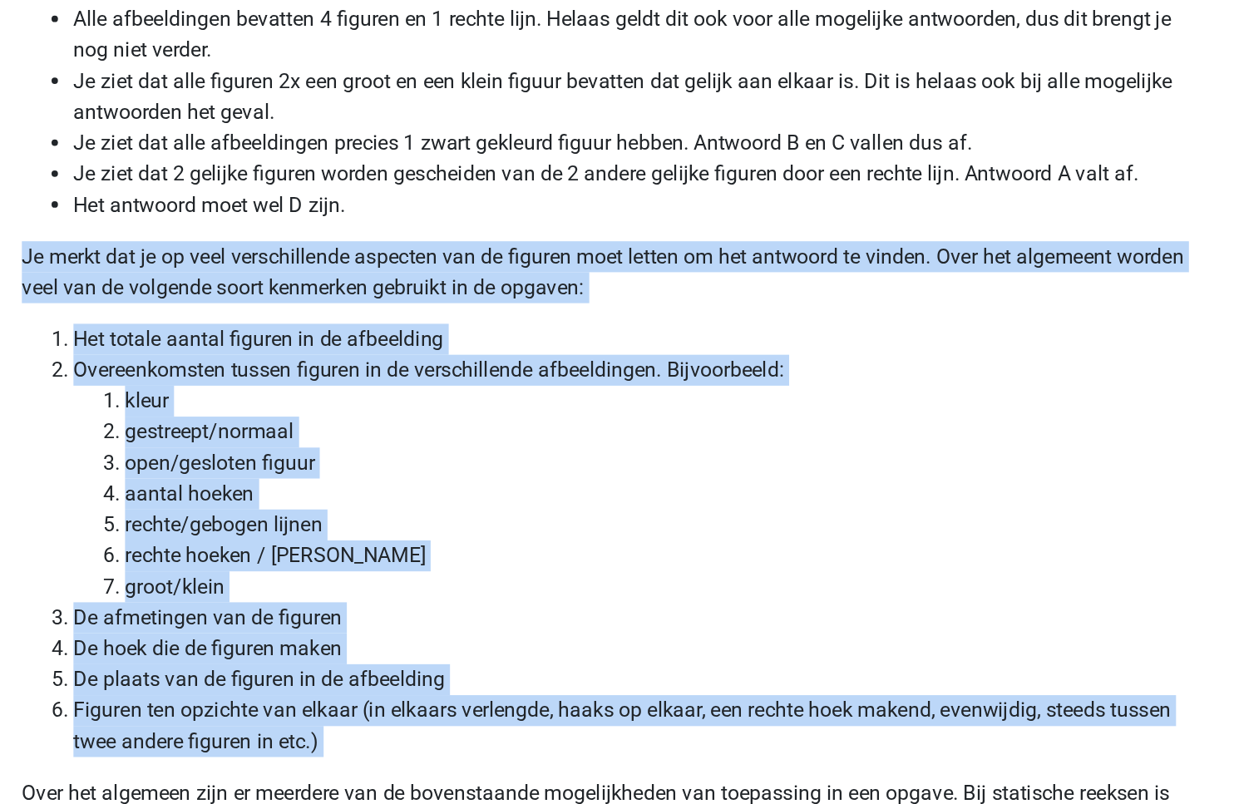
drag, startPoint x: 326, startPoint y: 460, endPoint x: 501, endPoint y: 753, distance: 340.8
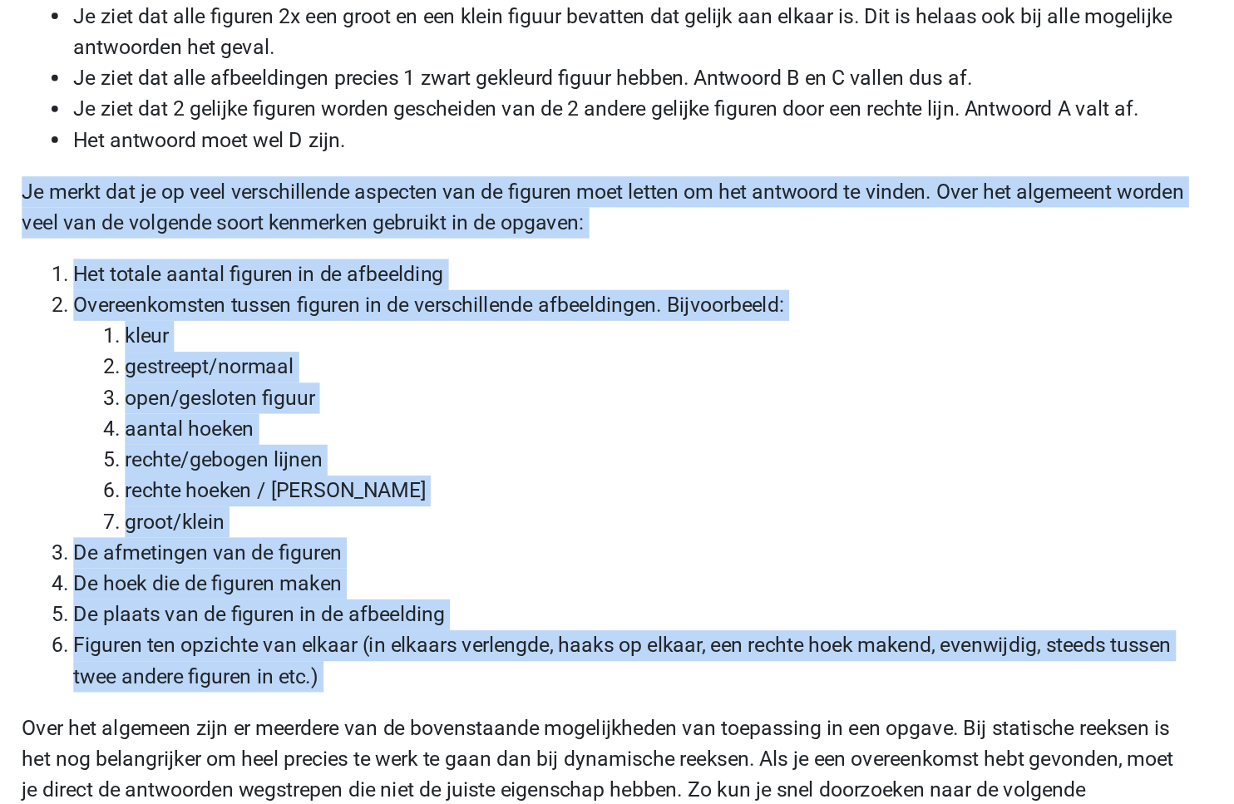
scroll to position [4220, 0]
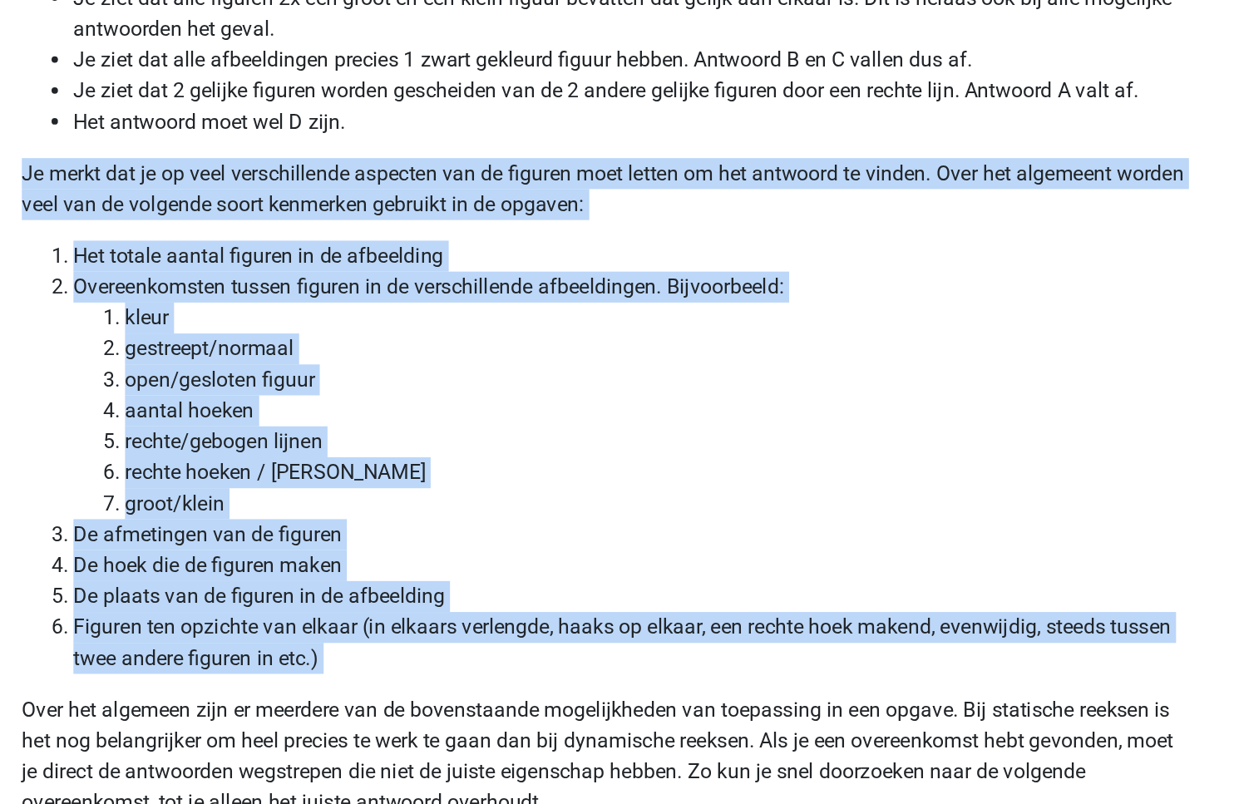
copy div "Je merkt dat je op veel verschillende aspecten van de figuren moet letten om he…"
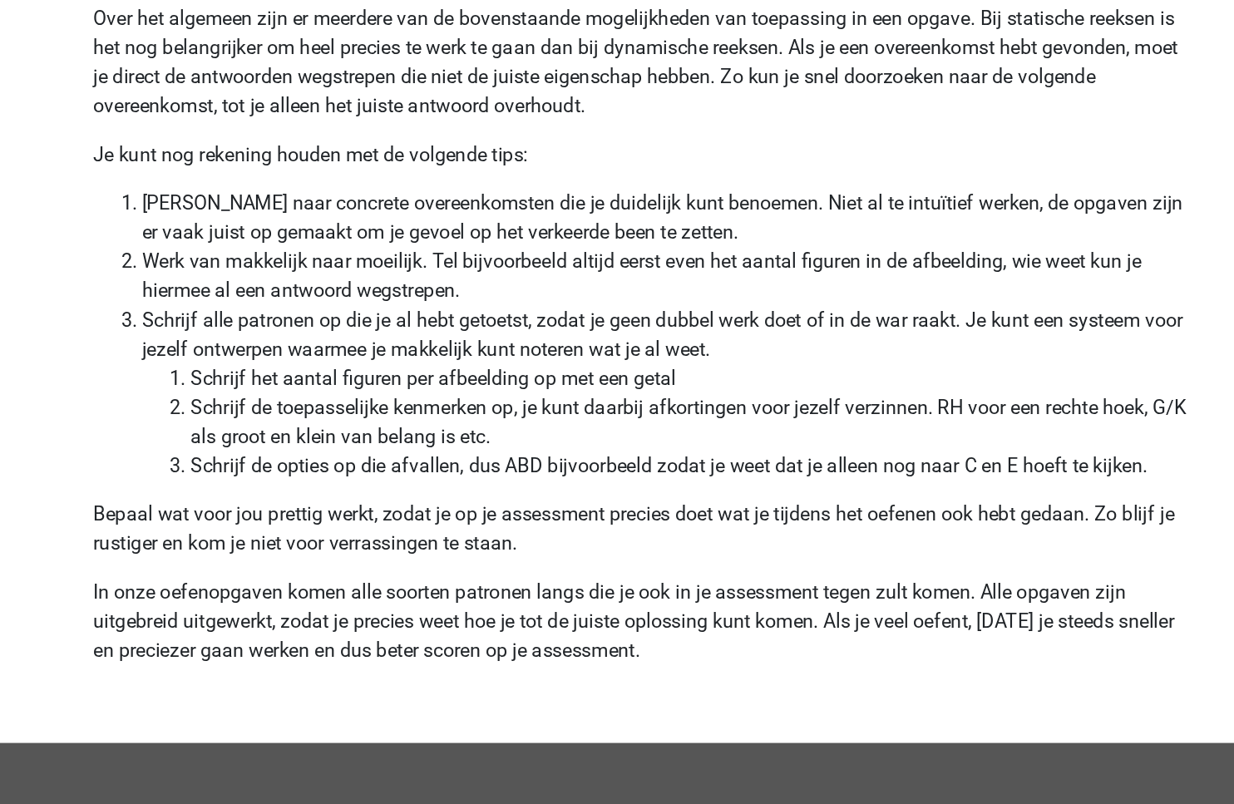
scroll to position [4718, 0]
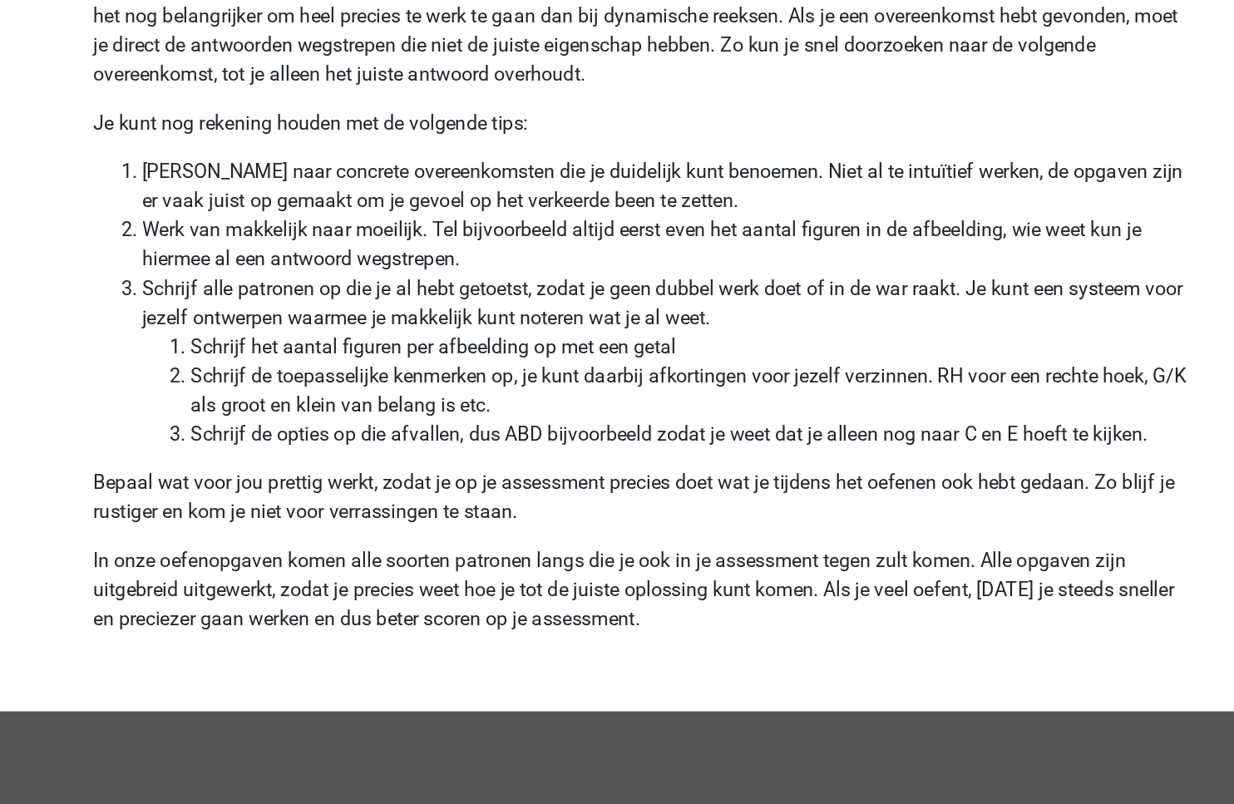
click at [662, 585] on p "Bepaal wat voor jou prettig werkt, zodat je op je assessment precies doet wat j…" at bounding box center [617, 595] width 750 height 40
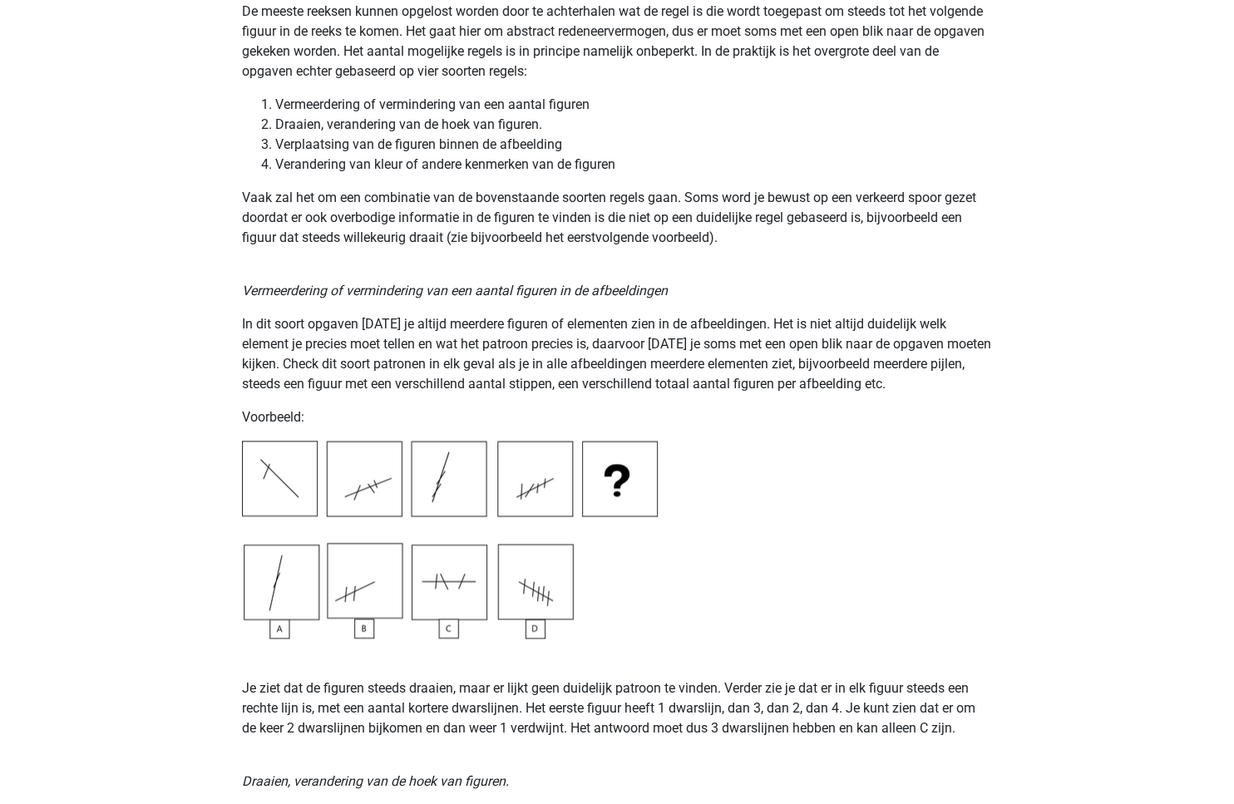
scroll to position [0, 0]
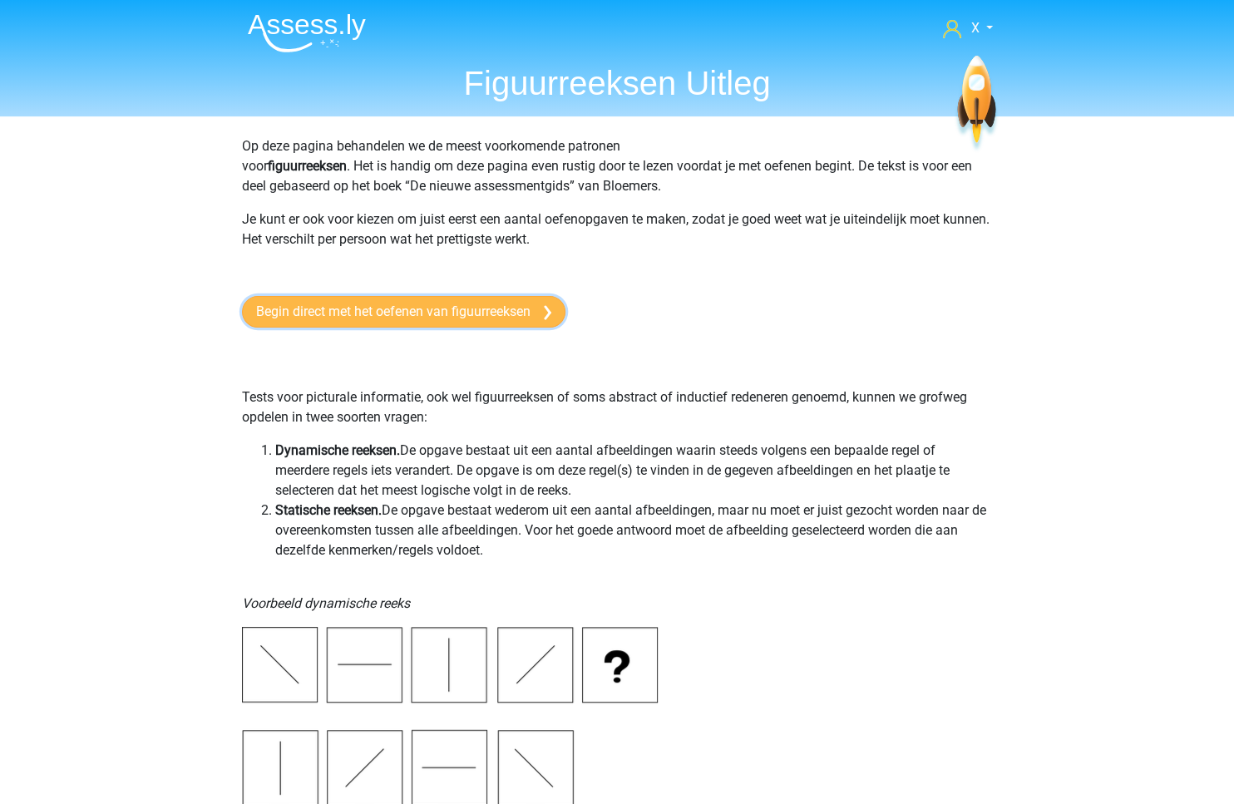
click at [419, 318] on link "Begin direct met het oefenen van figuurreeksen" at bounding box center [403, 312] width 323 height 32
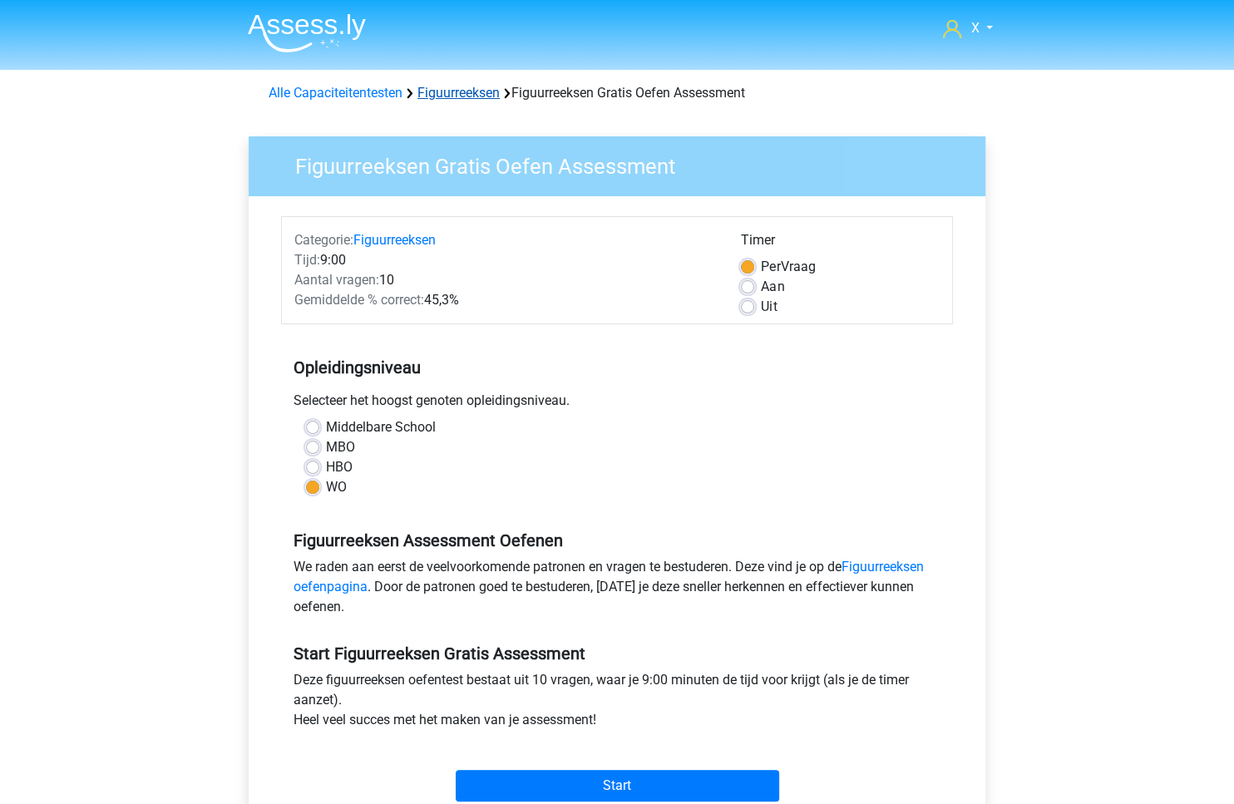
click at [474, 97] on link "Figuurreeksen" at bounding box center [458, 93] width 82 height 16
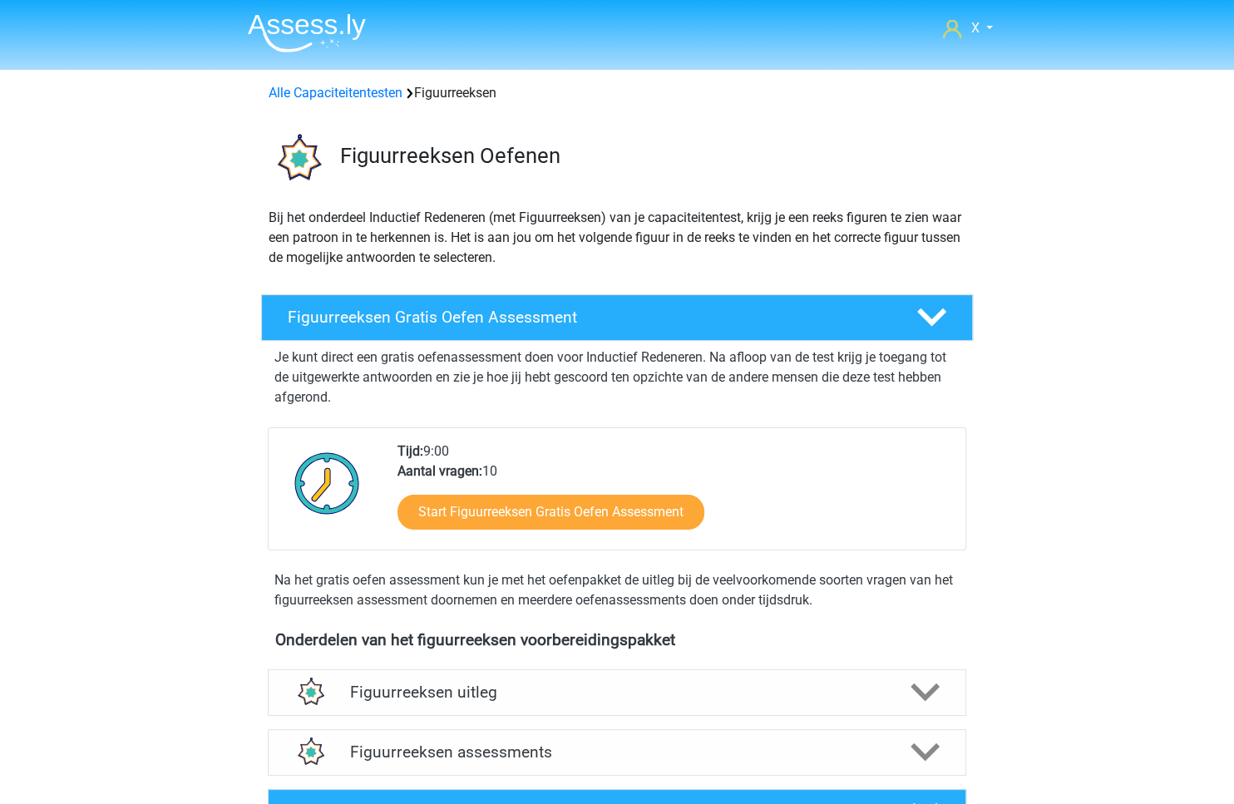
scroll to position [458, 0]
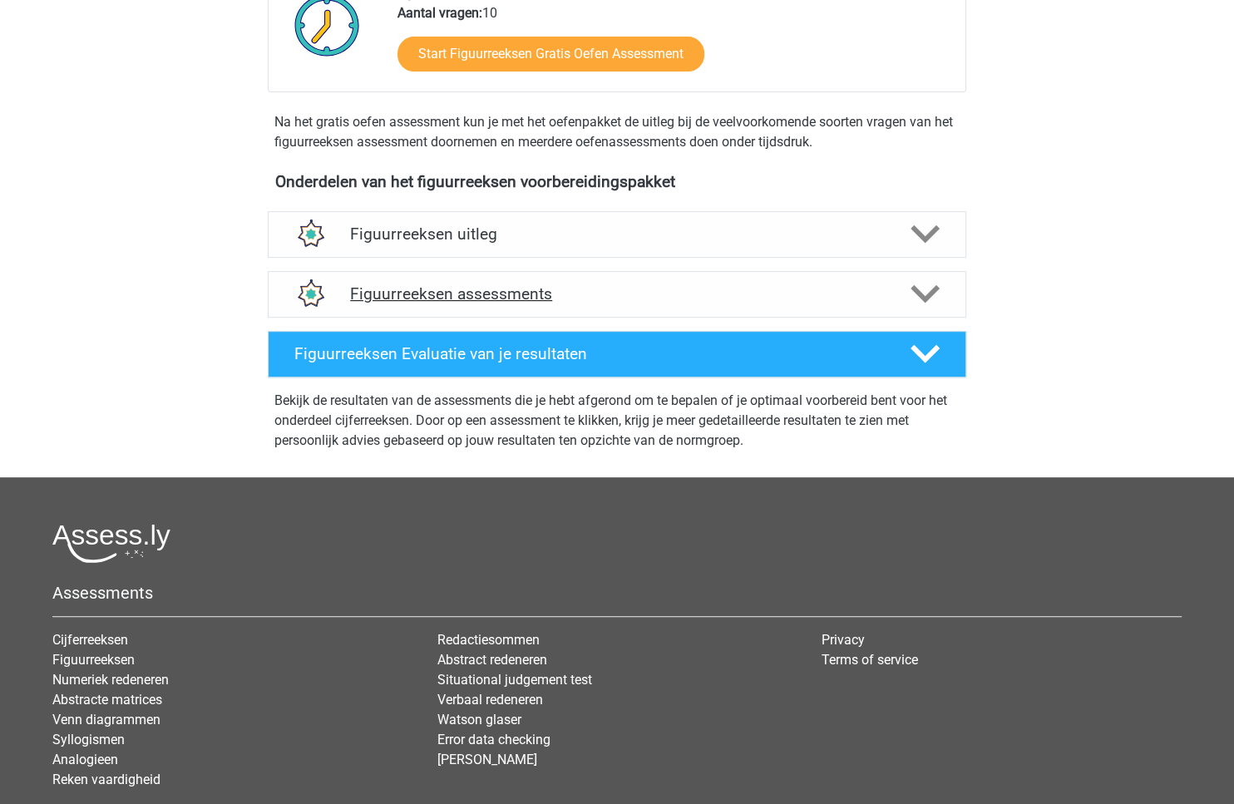
click at [619, 298] on h4 "Figuurreeksen assessments" at bounding box center [617, 293] width 534 height 19
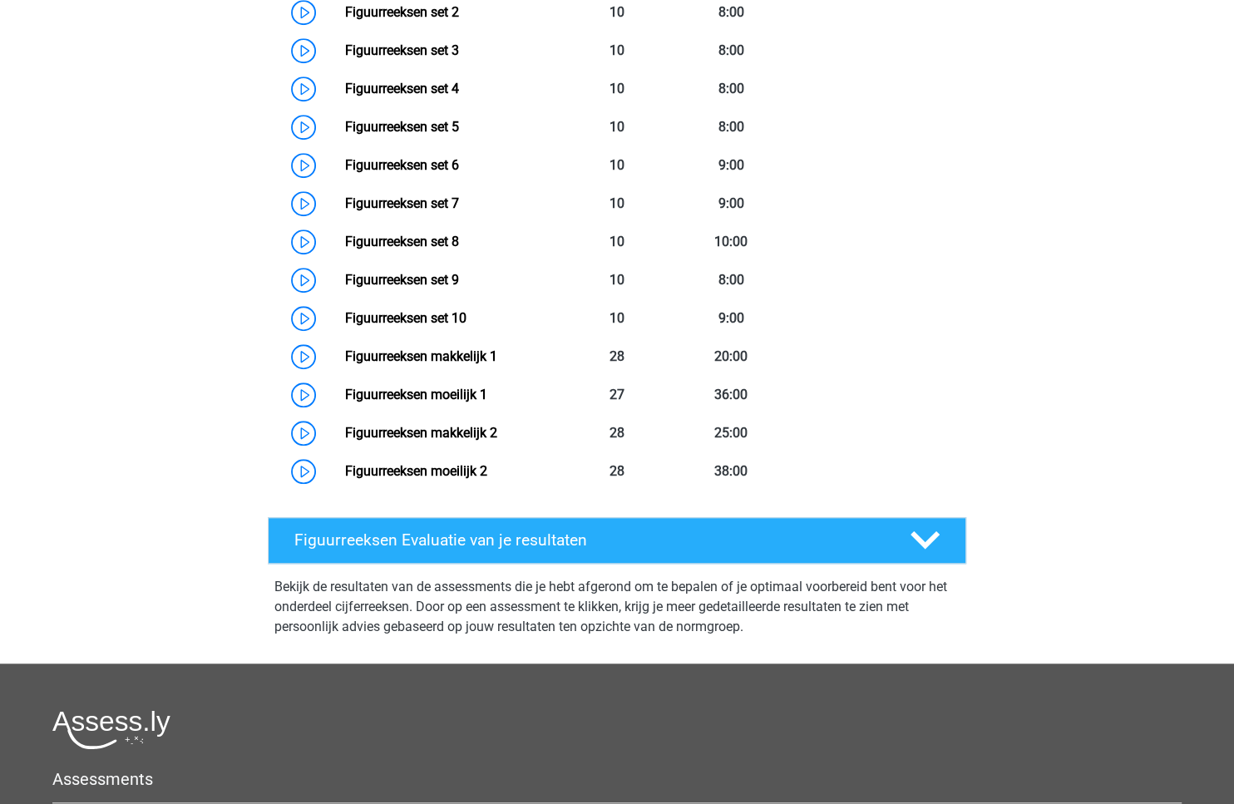
scroll to position [626, 0]
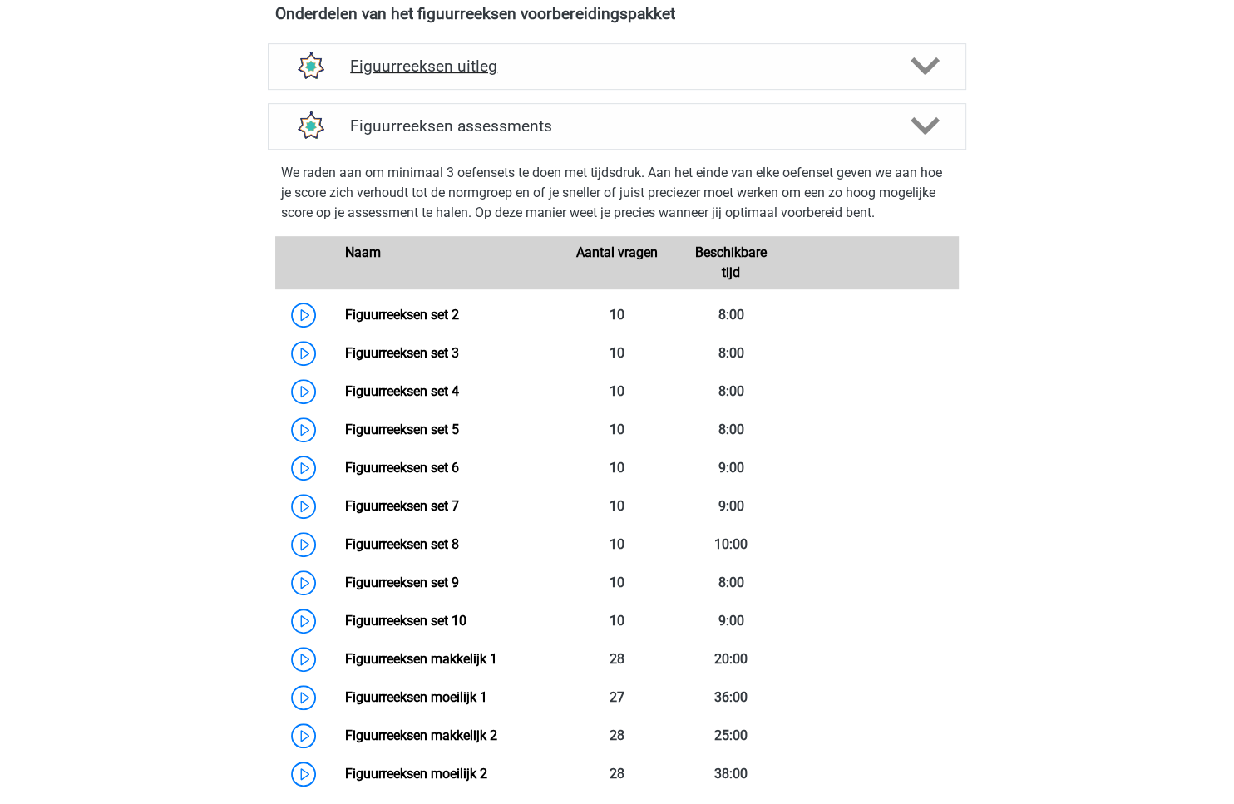
click at [547, 72] on h4 "Figuurreeksen uitleg" at bounding box center [617, 66] width 534 height 19
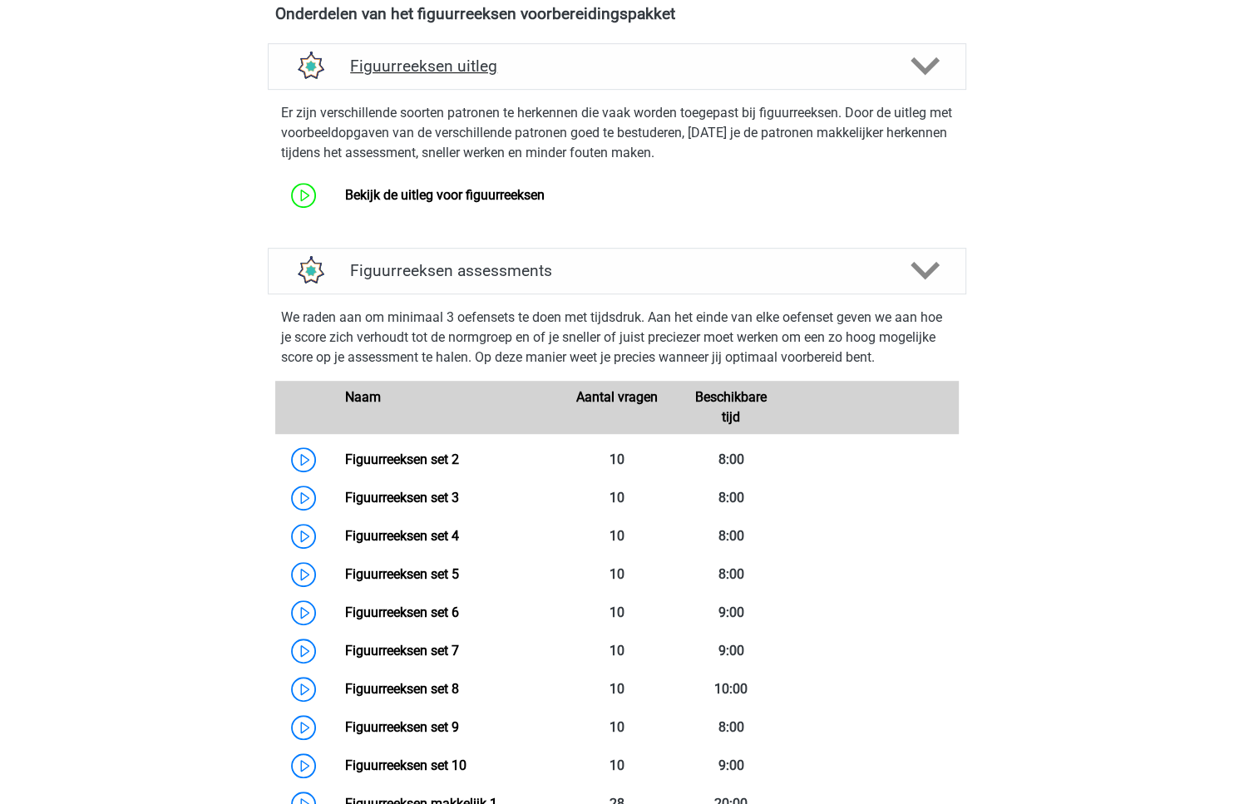
click at [547, 72] on h4 "Figuurreeksen uitleg" at bounding box center [617, 66] width 534 height 19
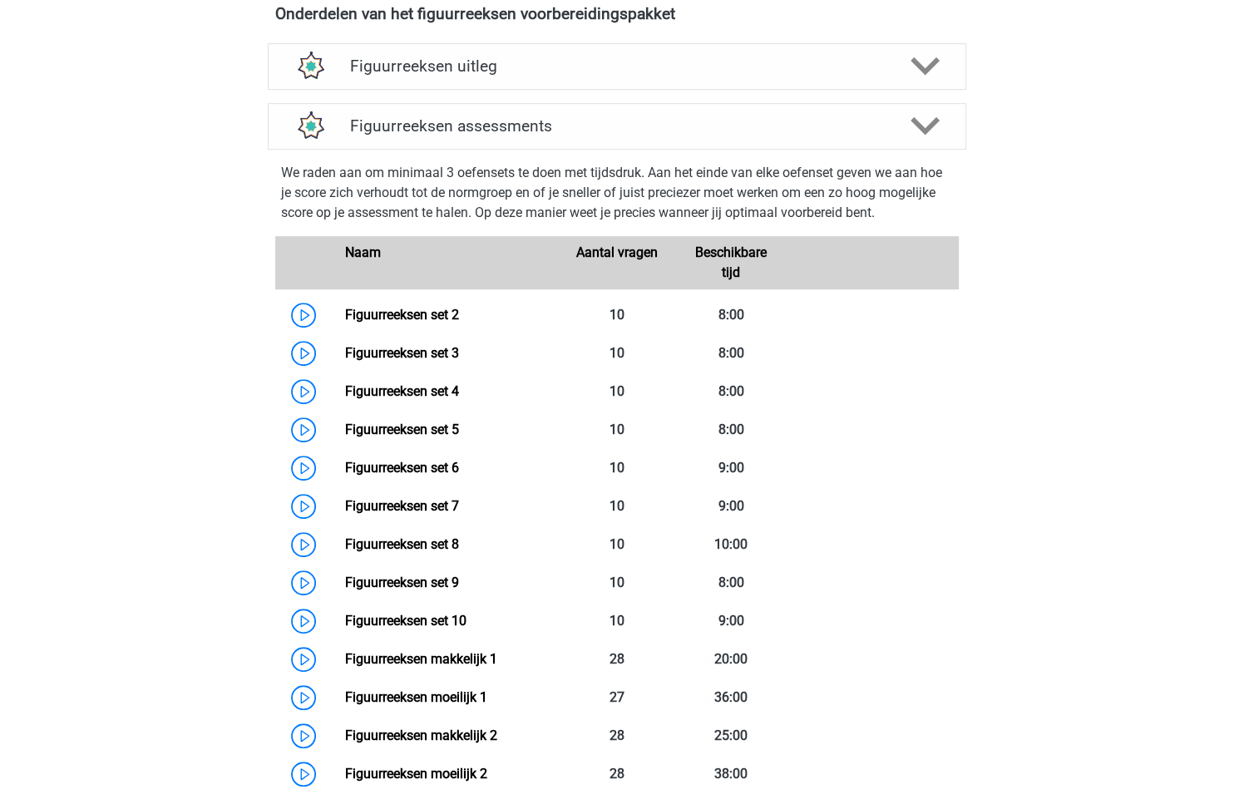
click at [551, 153] on div "We raden aan om minimaal 3 oefensets te doen met tijdsdruk. Aan het einde van e…" at bounding box center [617, 478] width 712 height 657
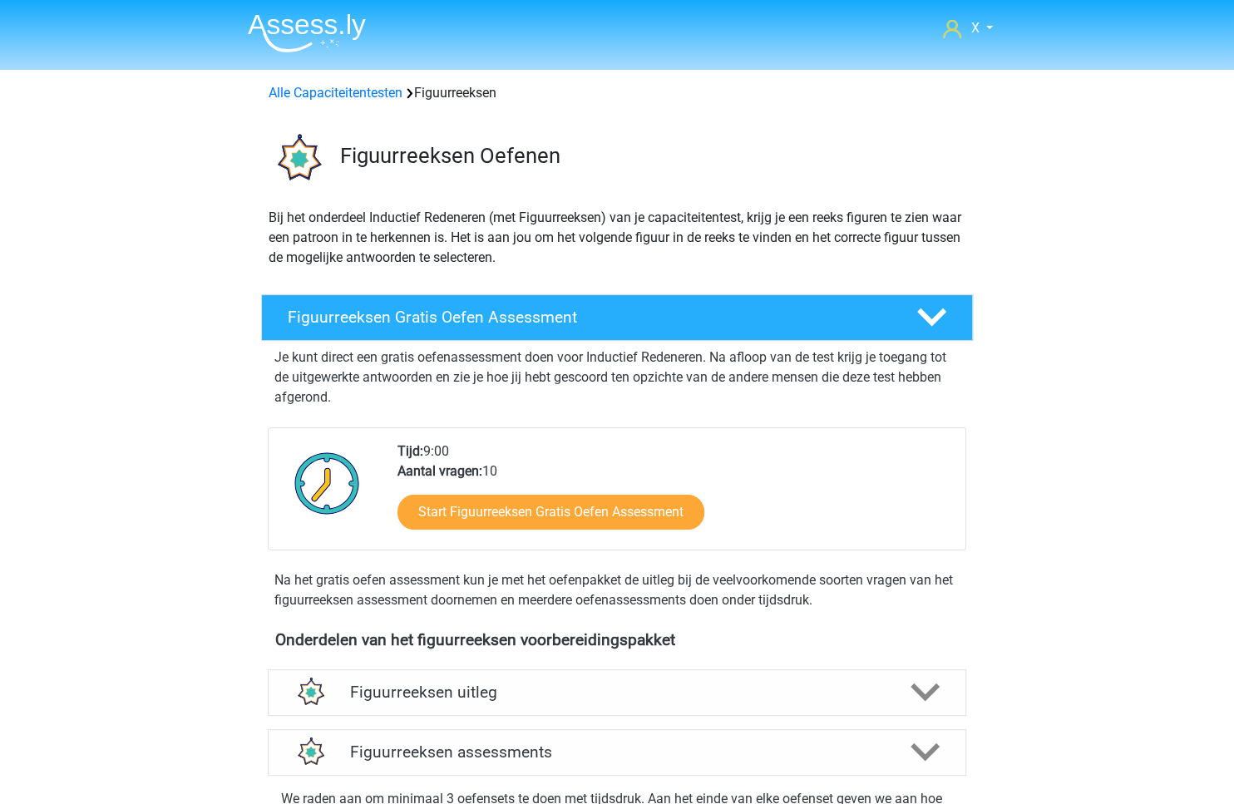
click at [331, 43] on img at bounding box center [307, 32] width 118 height 39
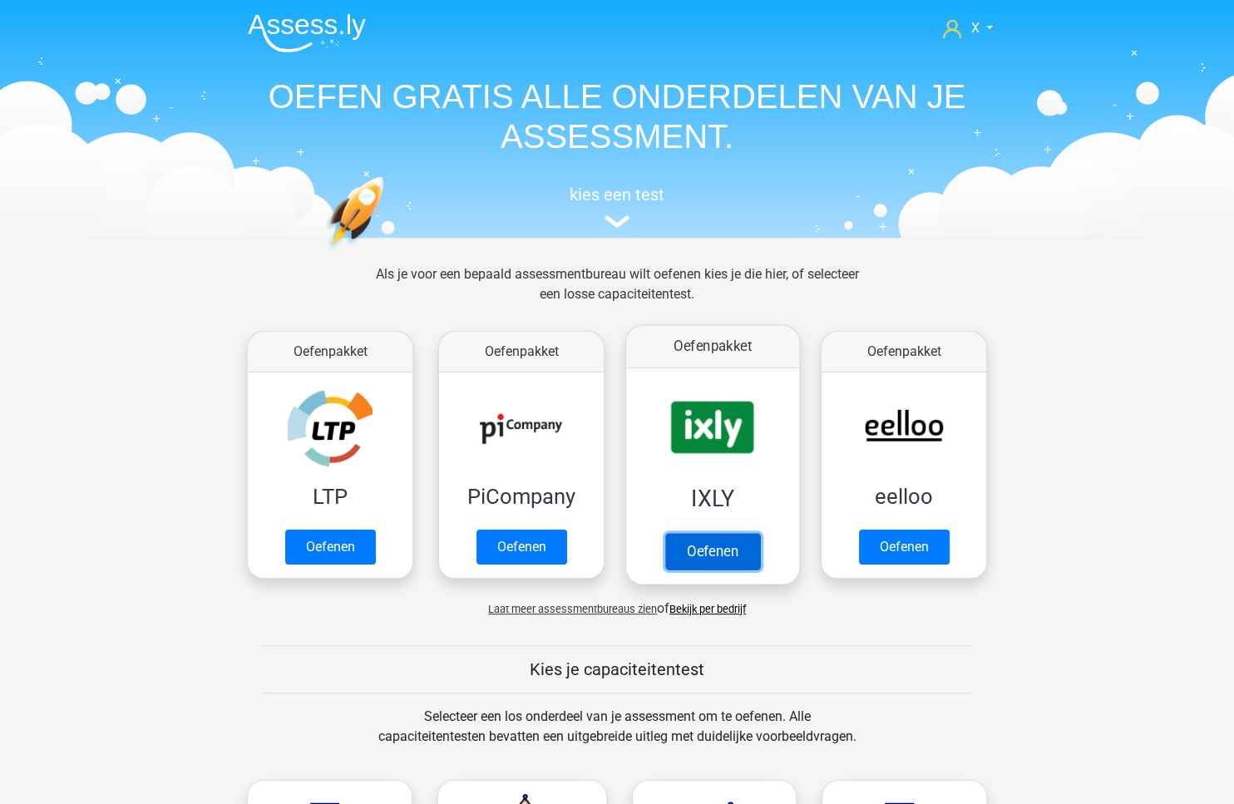
click at [713, 533] on link "Oefenen" at bounding box center [712, 551] width 95 height 37
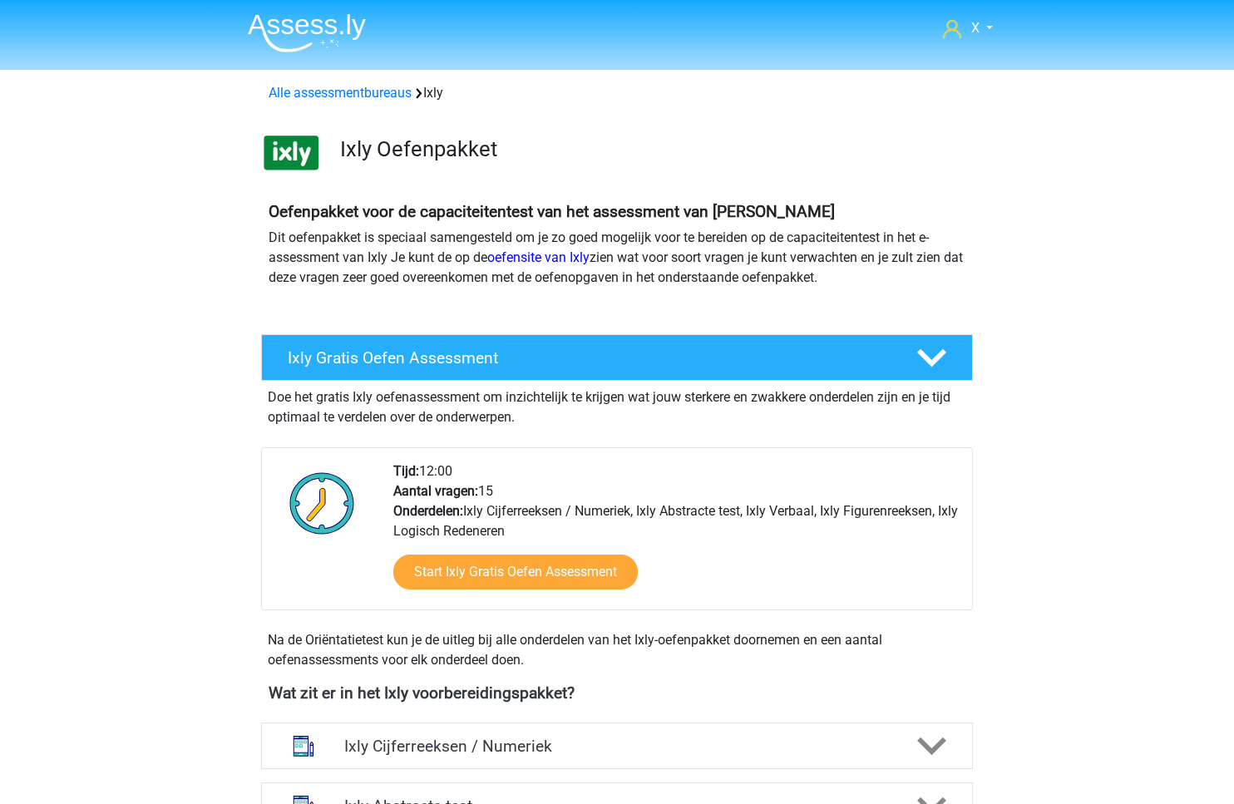
scroll to position [557, 0]
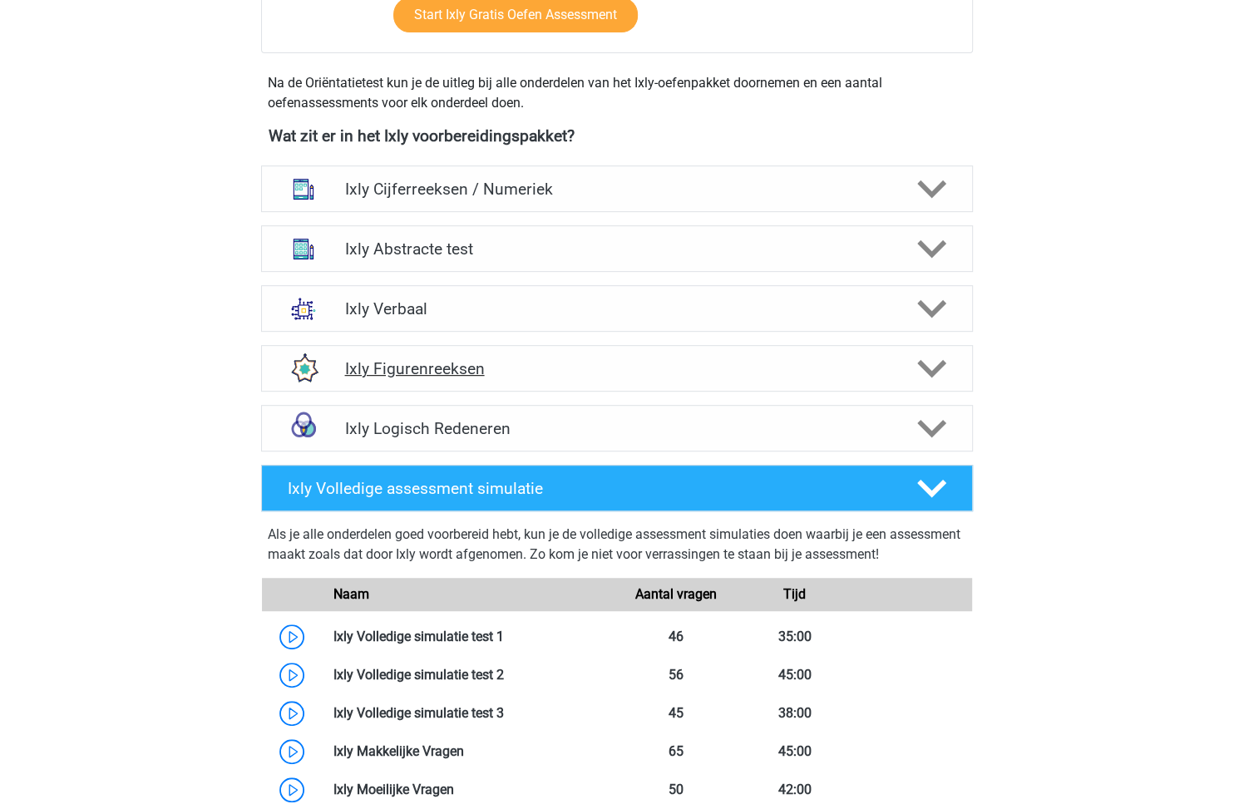
click at [522, 363] on h4 "Ixly Figurenreeksen" at bounding box center [616, 368] width 545 height 19
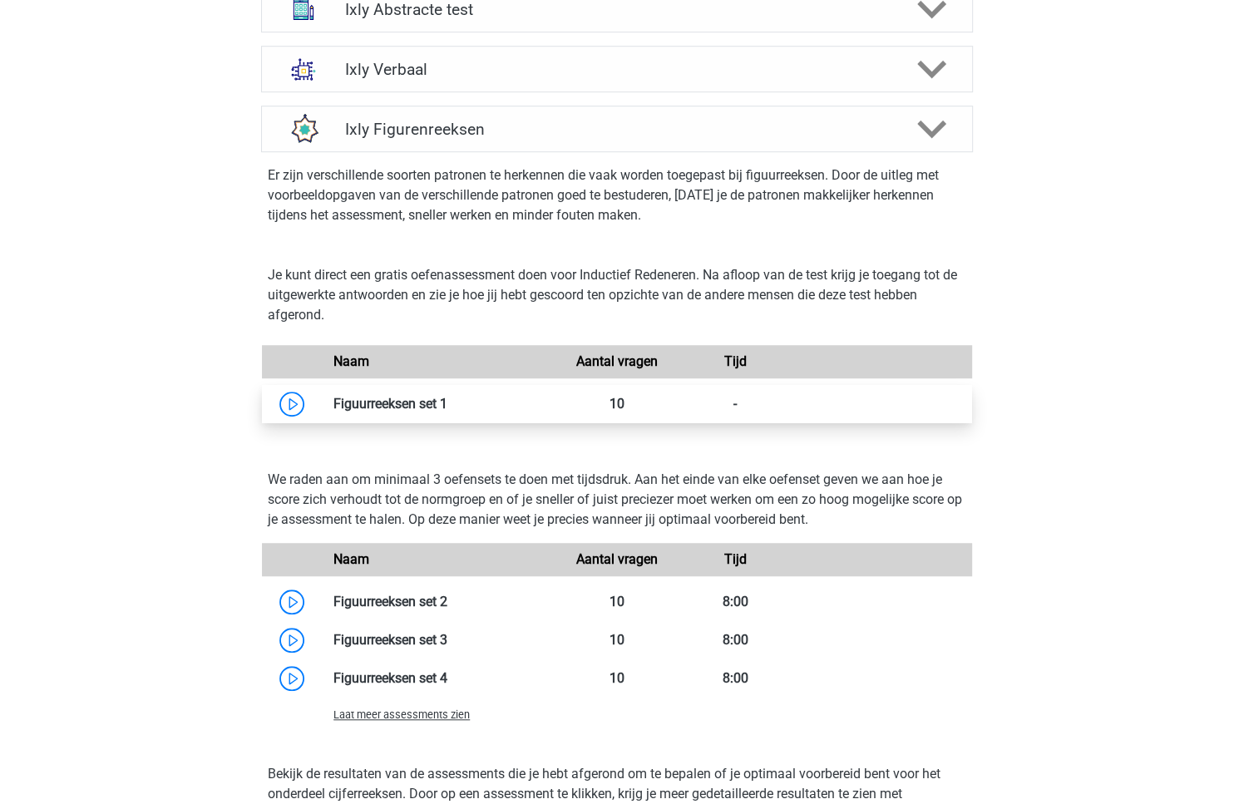
scroll to position [1002, 0]
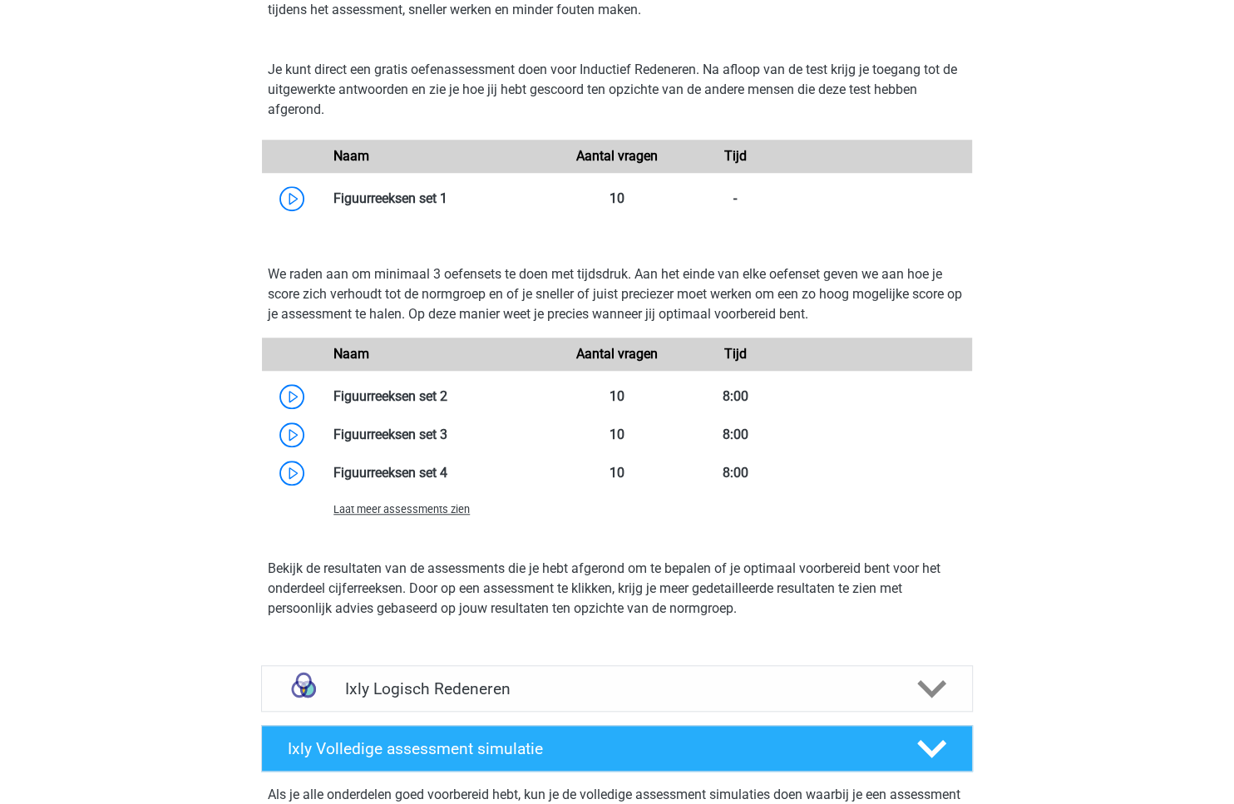
click at [437, 511] on span "Laat meer assessments zien" at bounding box center [401, 509] width 136 height 12
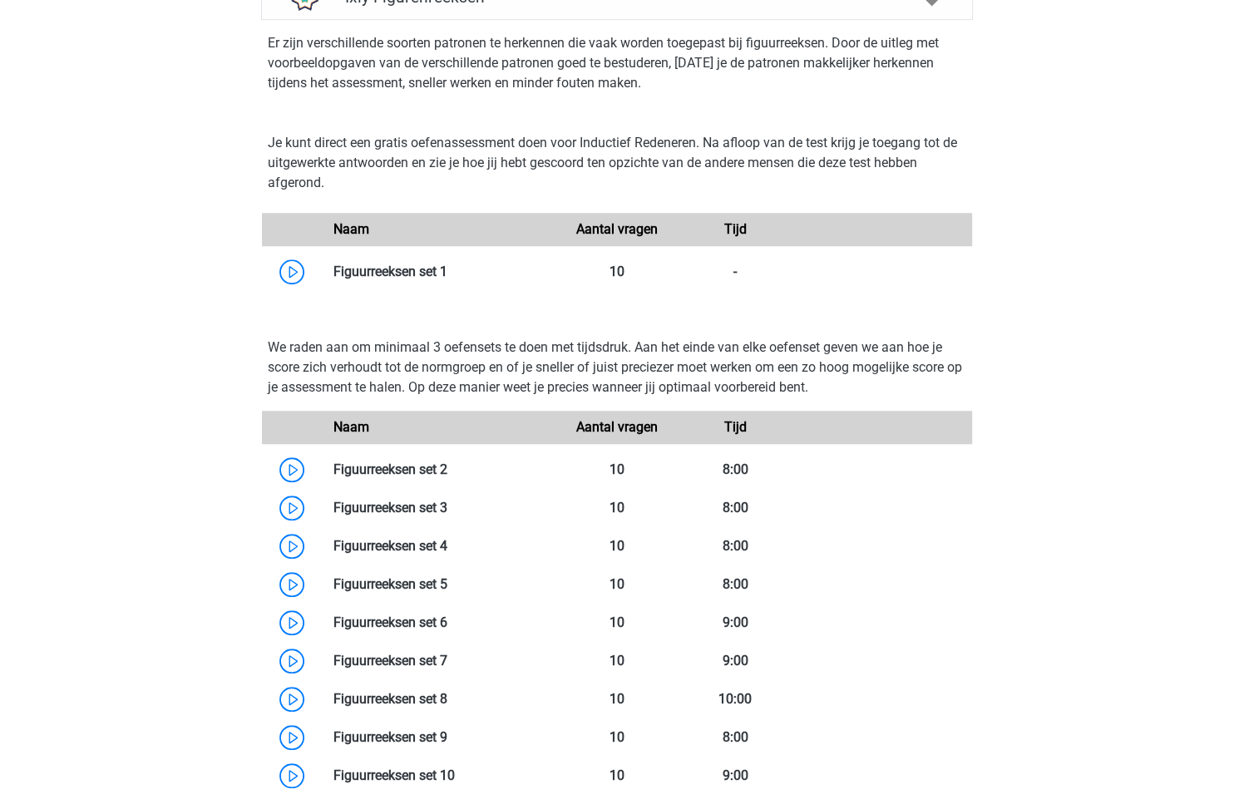
scroll to position [675, 0]
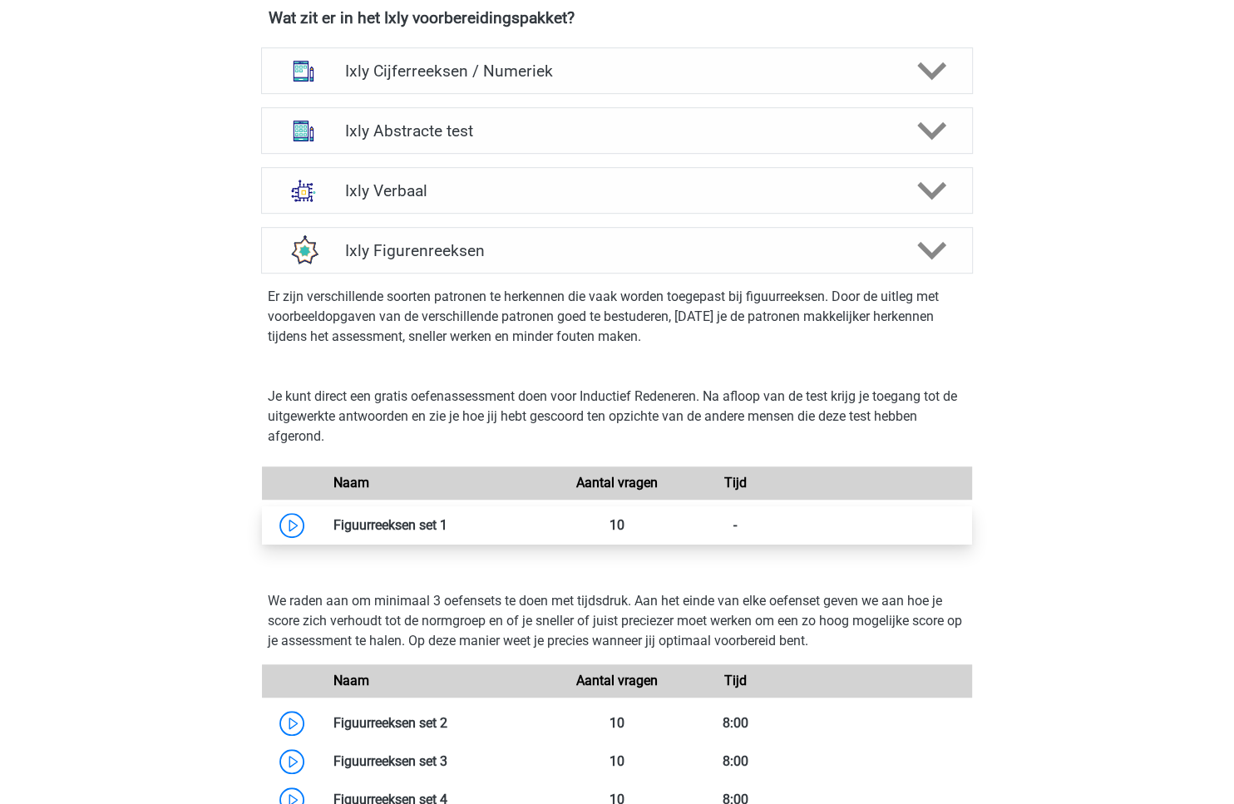
click at [447, 519] on link at bounding box center [447, 525] width 0 height 16
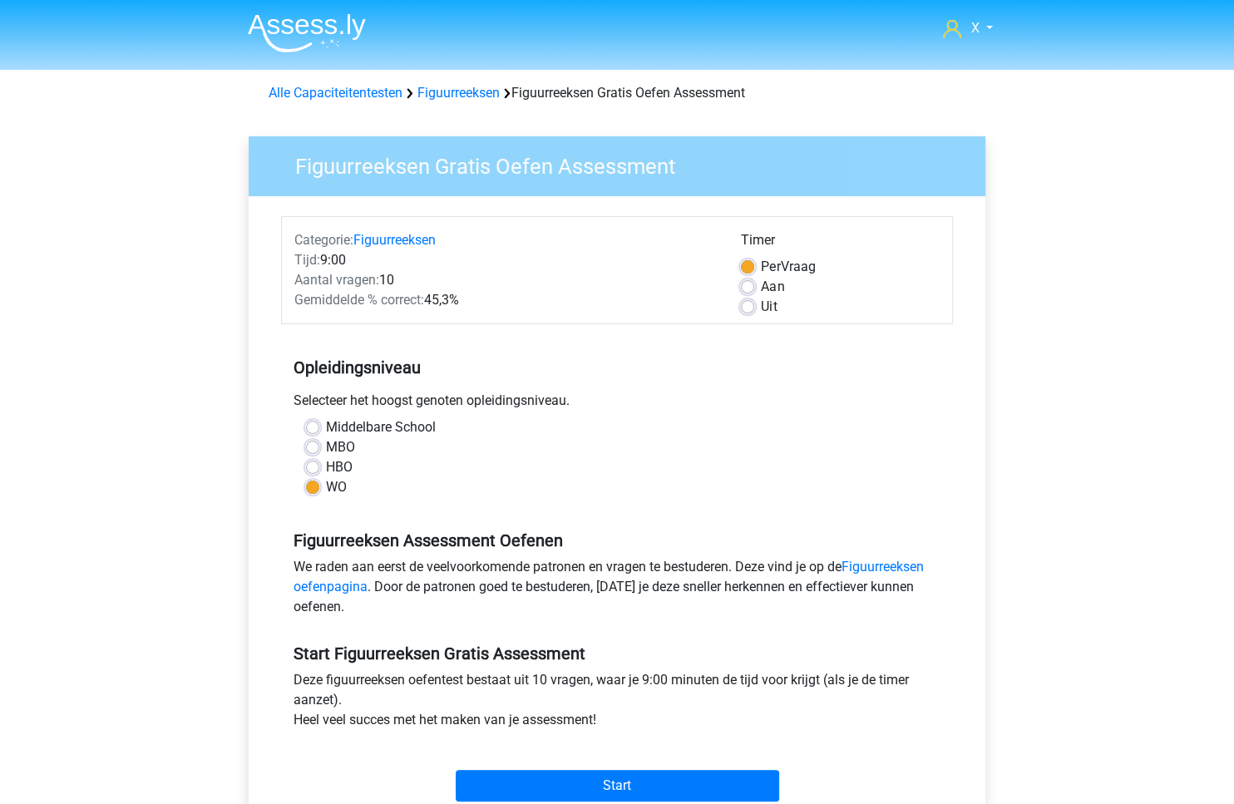
scroll to position [194, 0]
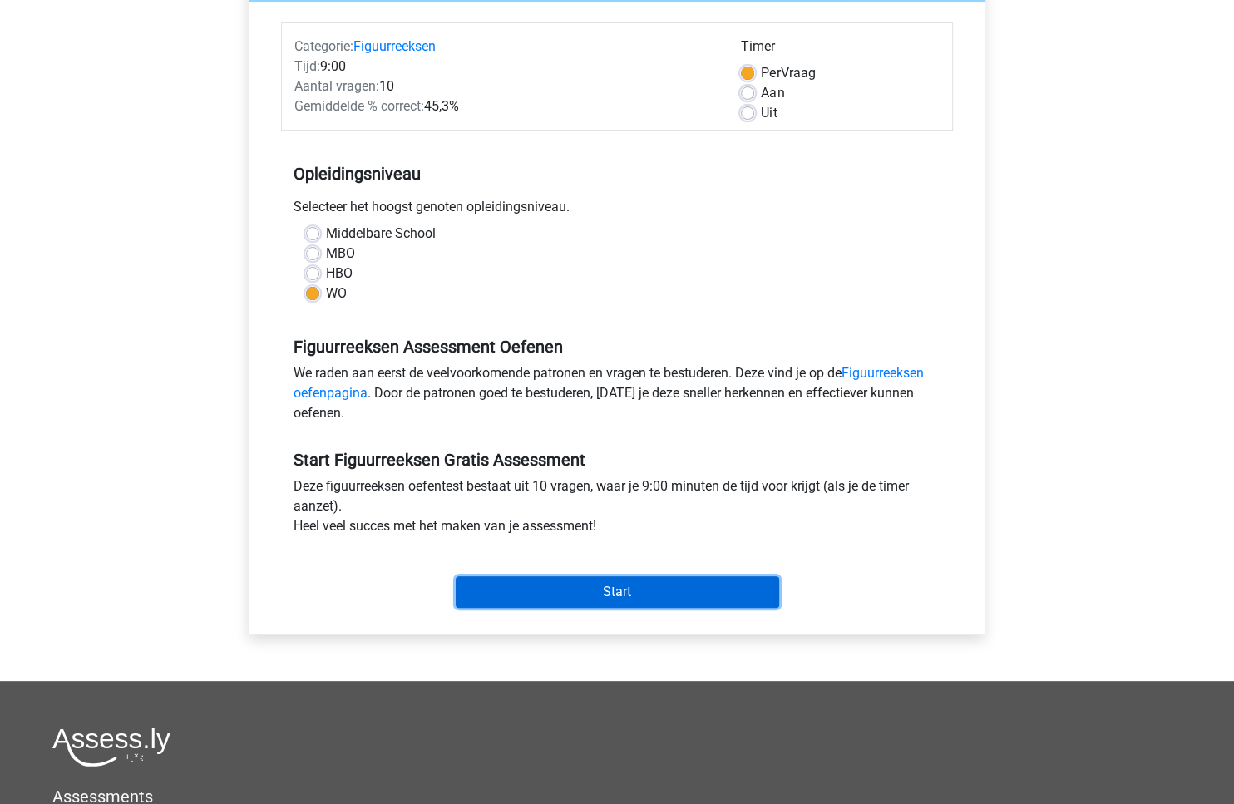
click at [625, 597] on input "Start" at bounding box center [617, 592] width 323 height 32
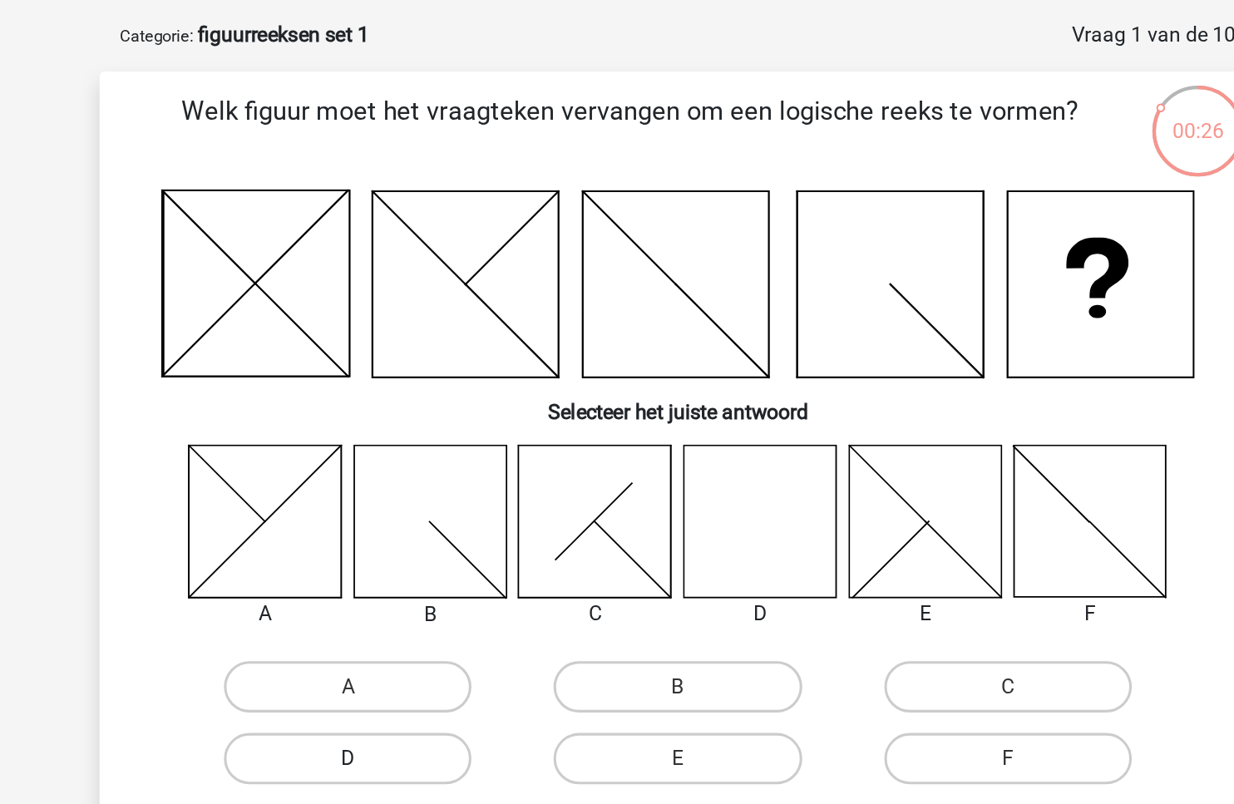
click at [404, 556] on label "D" at bounding box center [403, 561] width 160 height 33
click at [404, 562] on input "D" at bounding box center [408, 567] width 11 height 11
radio input "true"
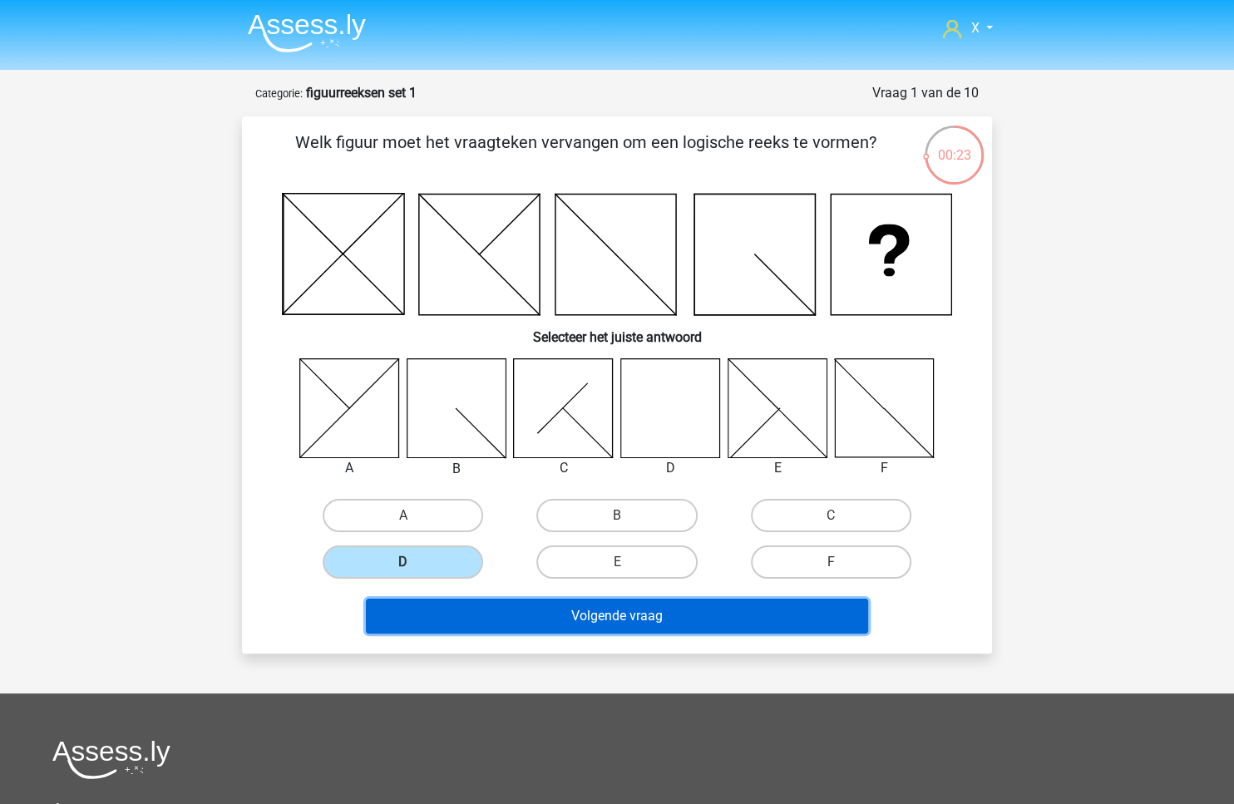
click at [707, 613] on button "Volgende vraag" at bounding box center [617, 616] width 503 height 35
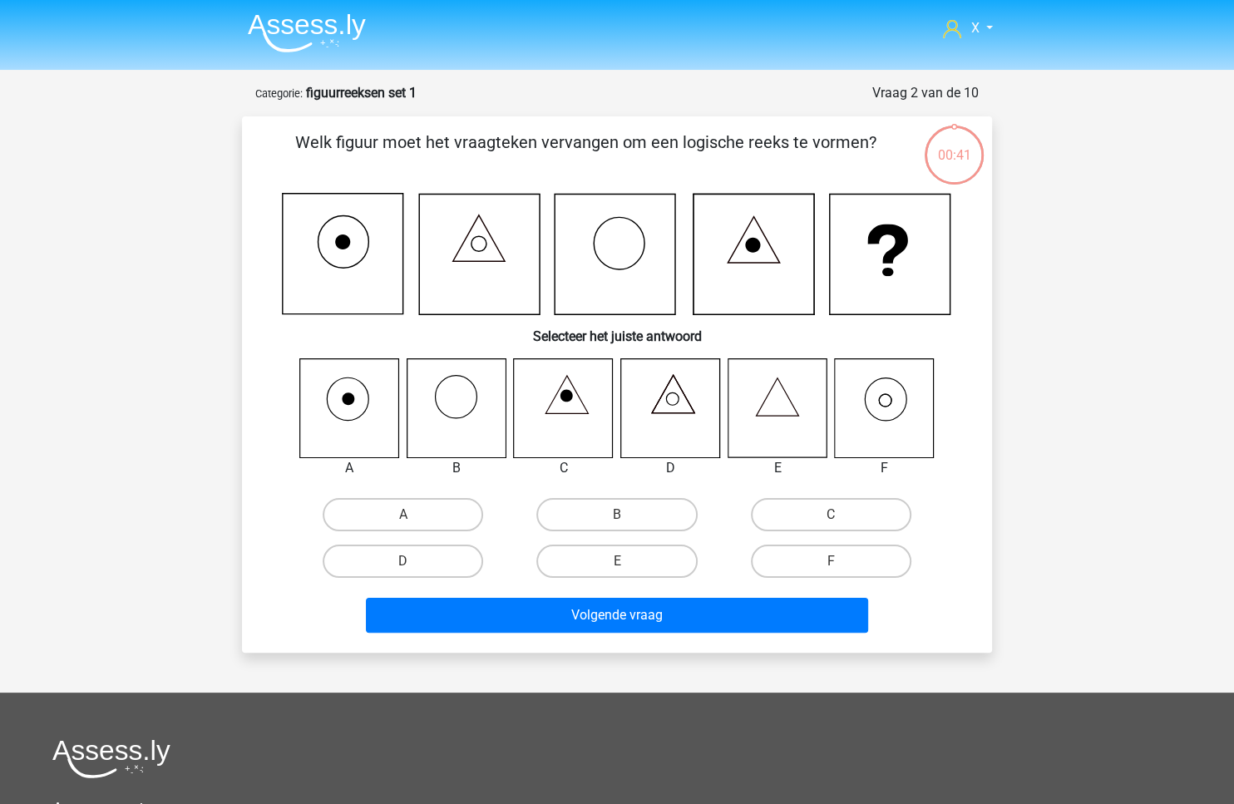
scroll to position [83, 0]
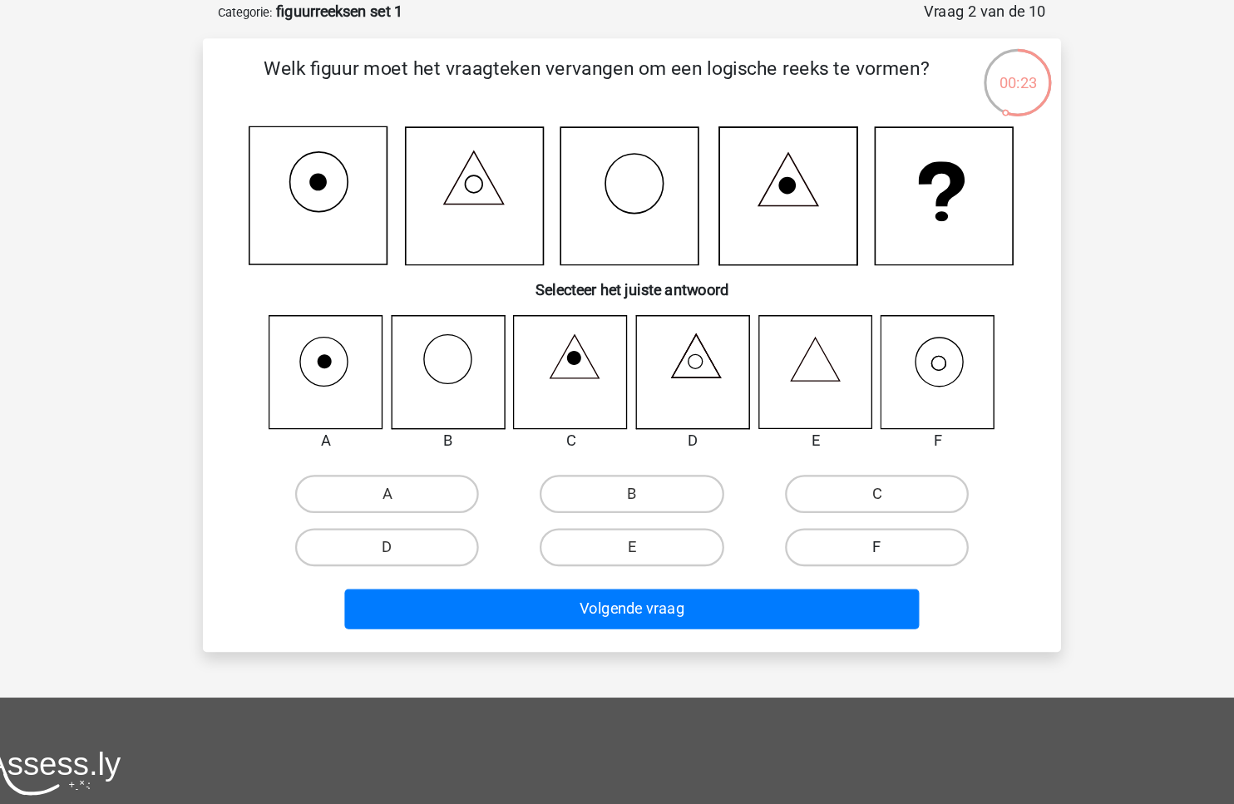
click at [792, 483] on label "F" at bounding box center [831, 477] width 160 height 33
click at [831, 483] on input "F" at bounding box center [836, 483] width 11 height 11
radio input "true"
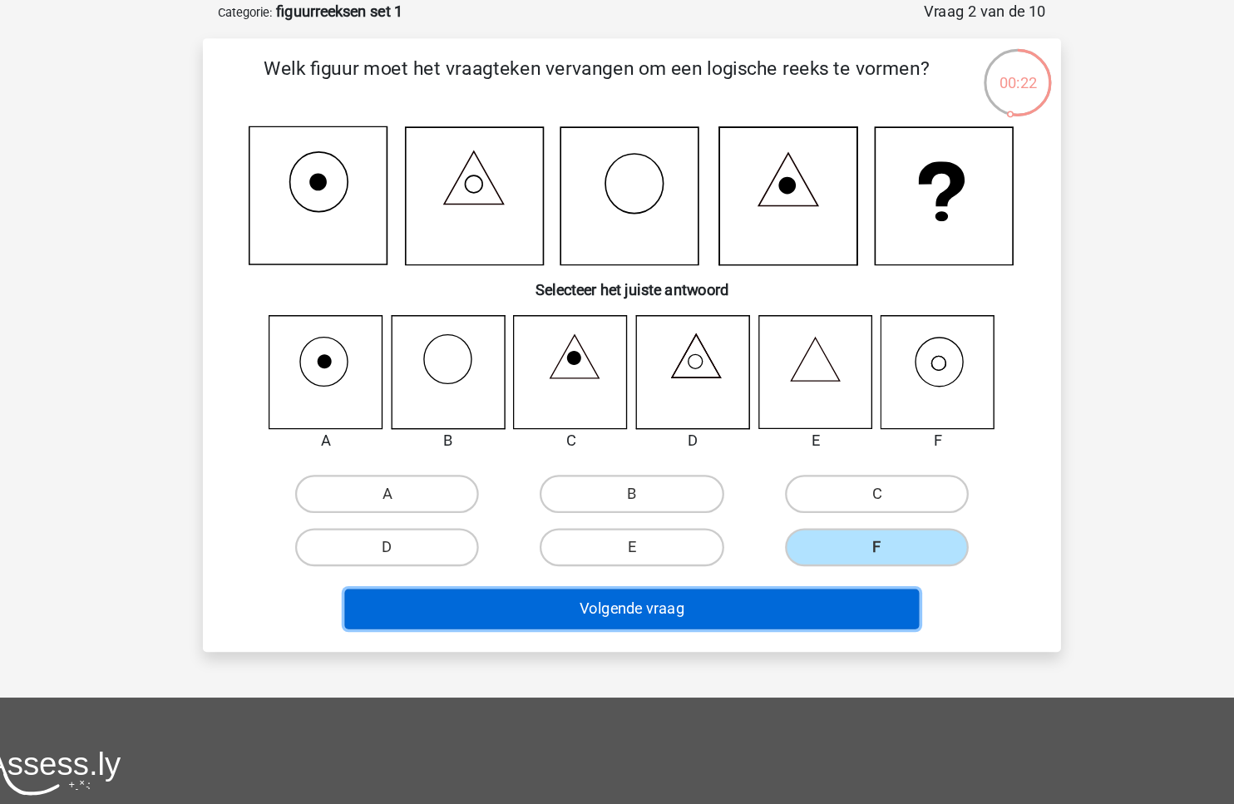
click at [723, 521] on button "Volgende vraag" at bounding box center [617, 532] width 503 height 35
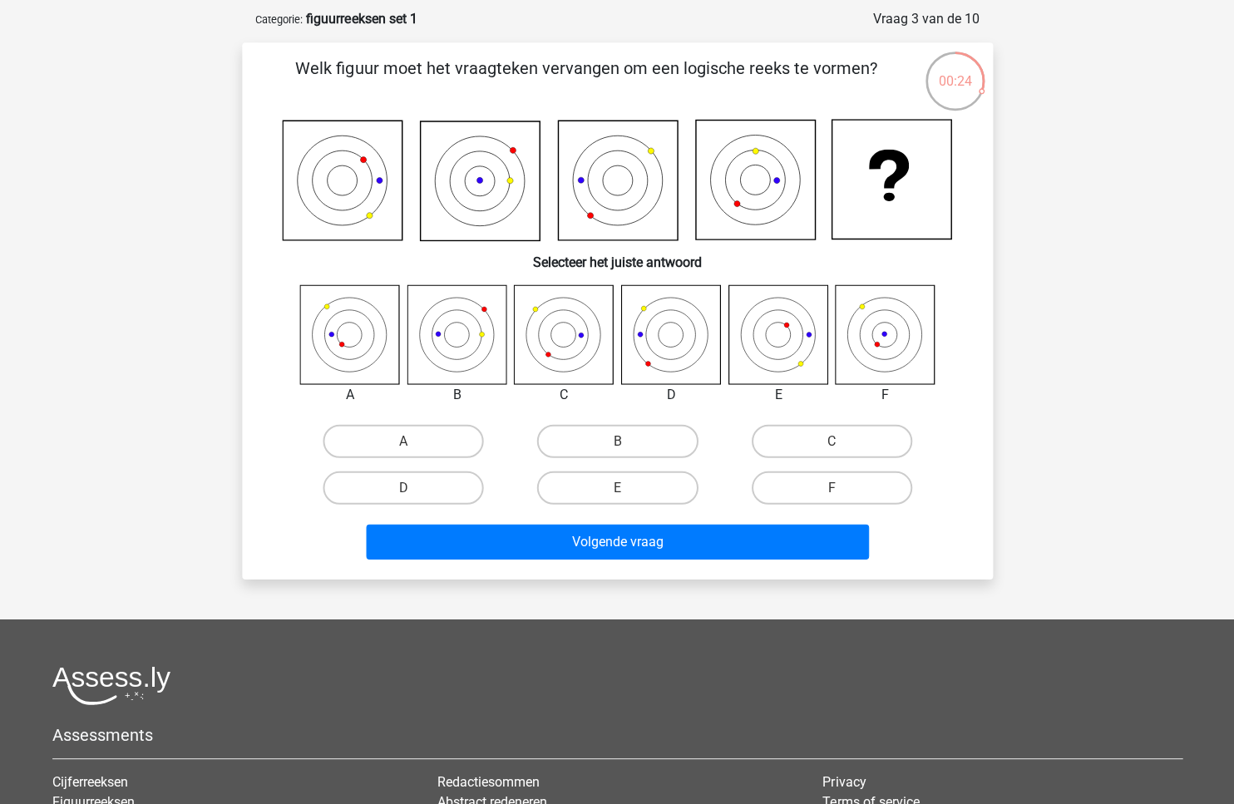
scroll to position [73, 0]
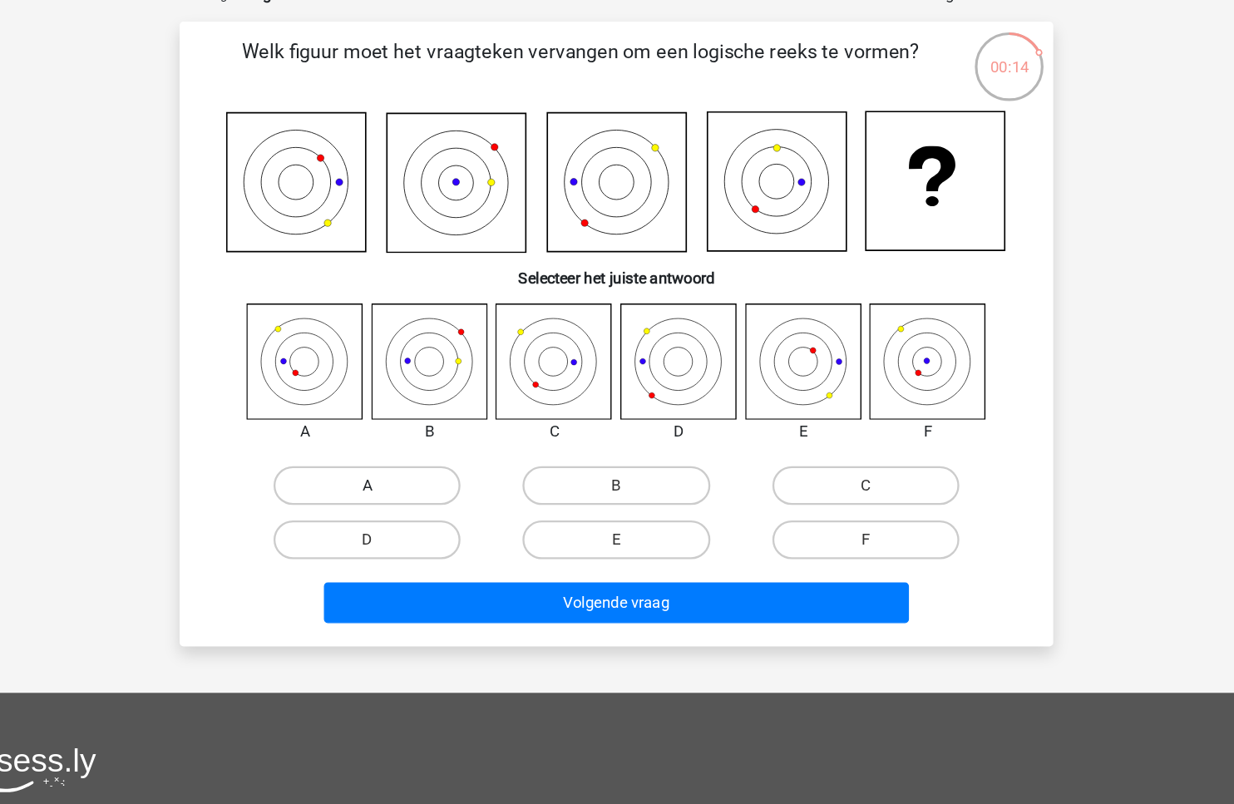
click at [426, 446] on label "A" at bounding box center [403, 441] width 160 height 33
click at [414, 446] on input "A" at bounding box center [408, 447] width 11 height 11
radio input "true"
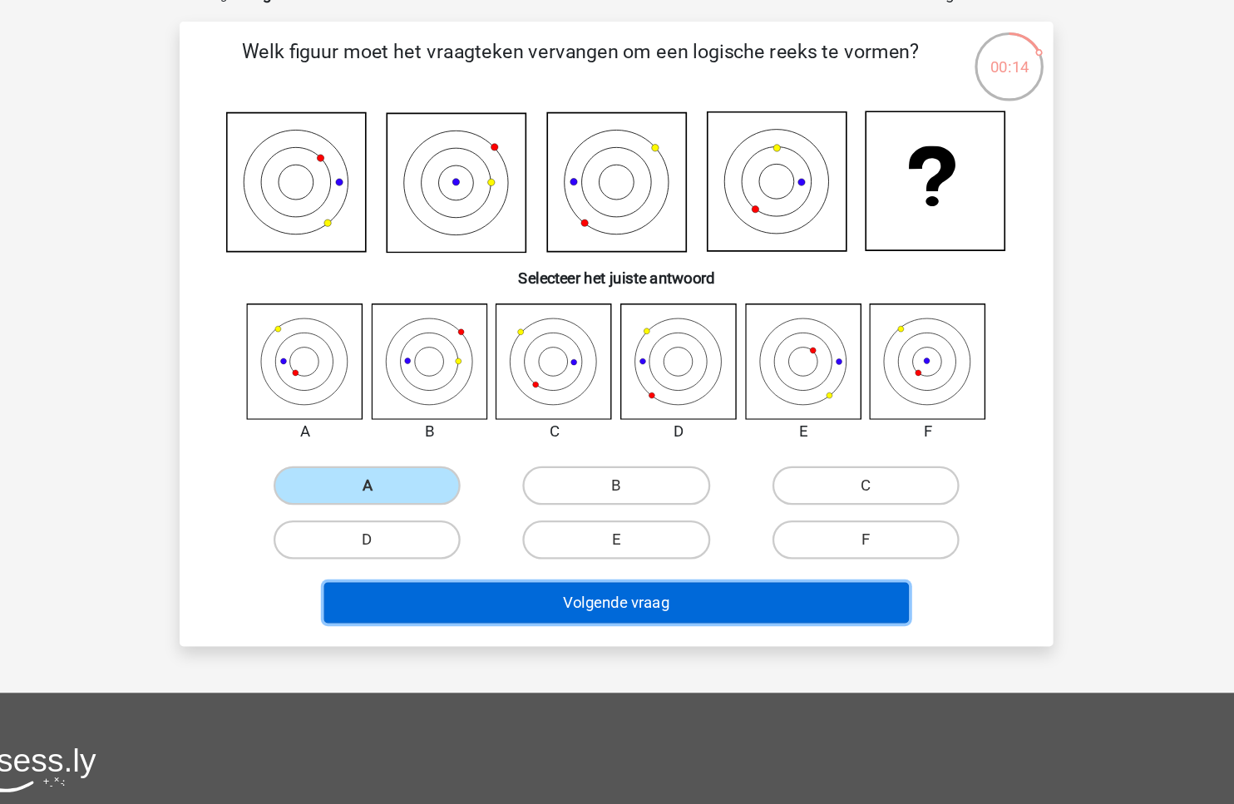
click at [505, 539] on button "Volgende vraag" at bounding box center [617, 542] width 503 height 35
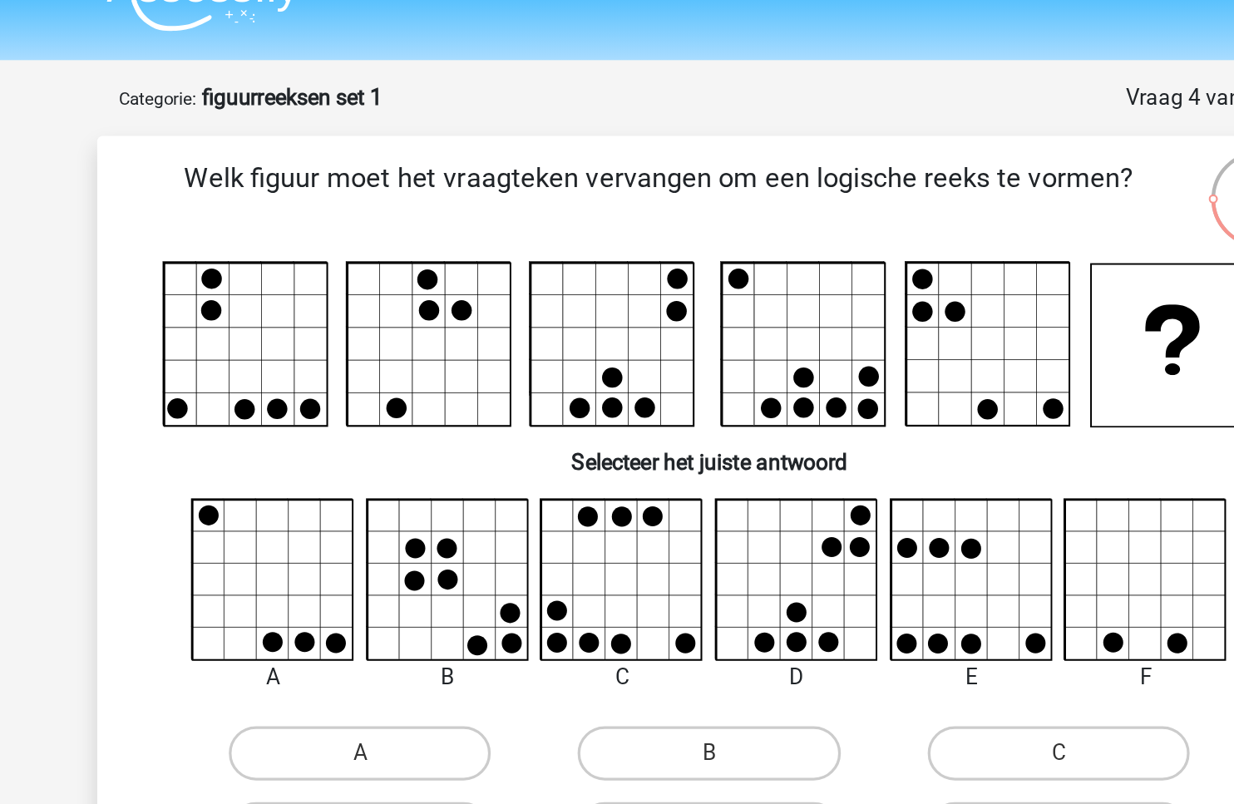
scroll to position [0, 0]
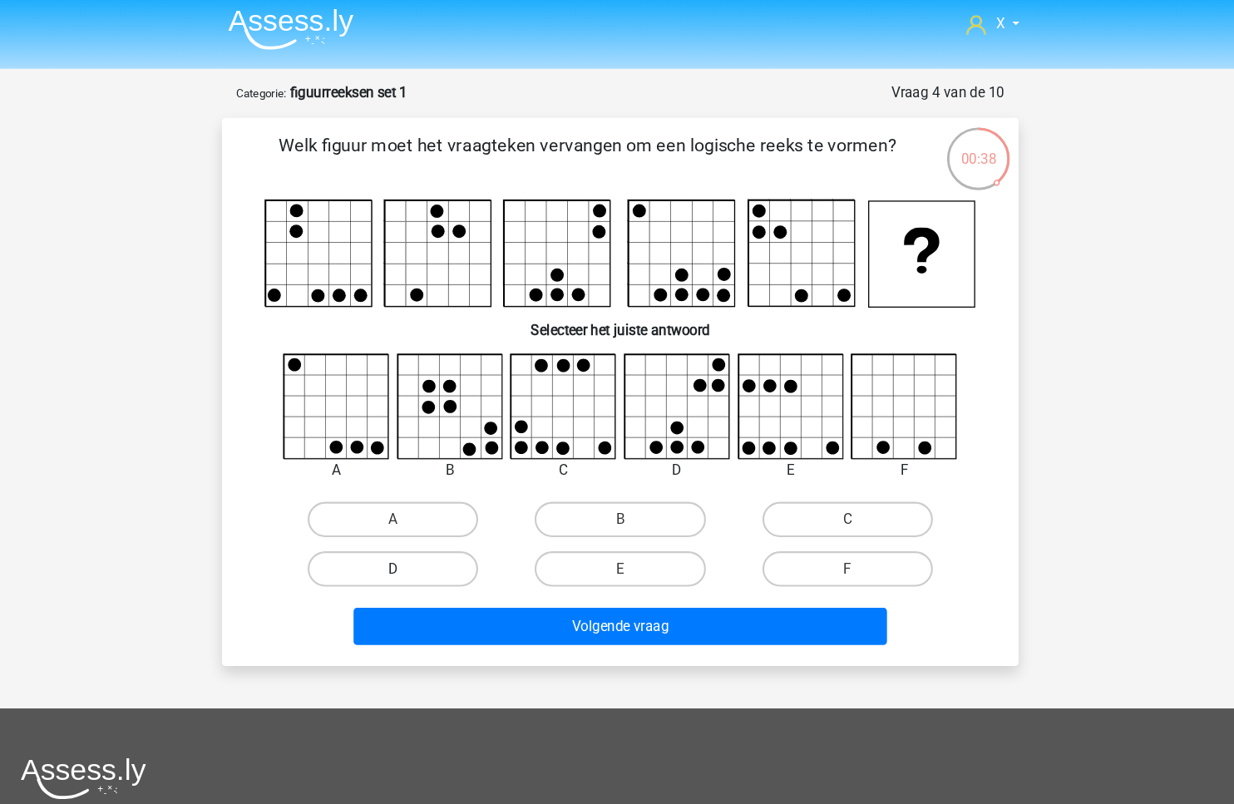
click at [479, 538] on label "D" at bounding box center [403, 541] width 160 height 33
click at [414, 541] on input "D" at bounding box center [408, 546] width 11 height 11
radio input "true"
click at [728, 616] on div "Volgende vraag" at bounding box center [617, 599] width 642 height 42
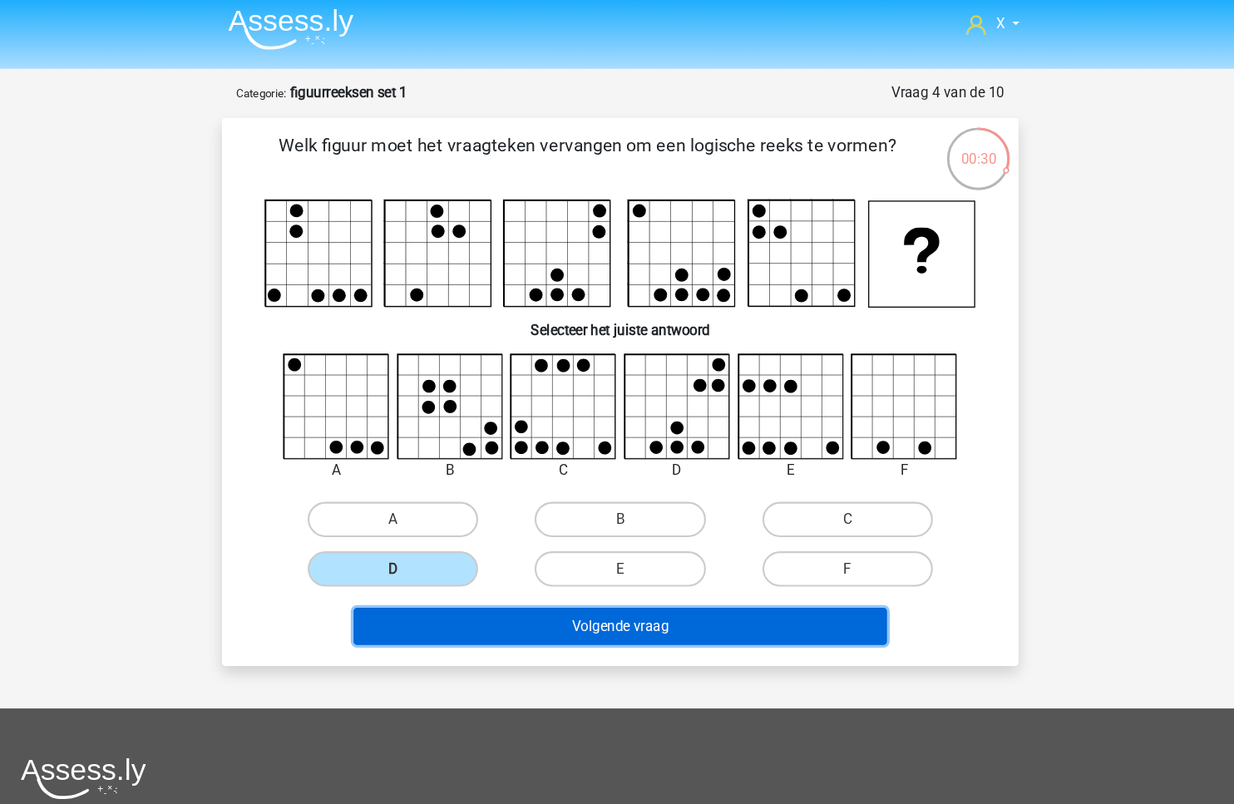
click at [728, 587] on button "Volgende vraag" at bounding box center [617, 595] width 503 height 35
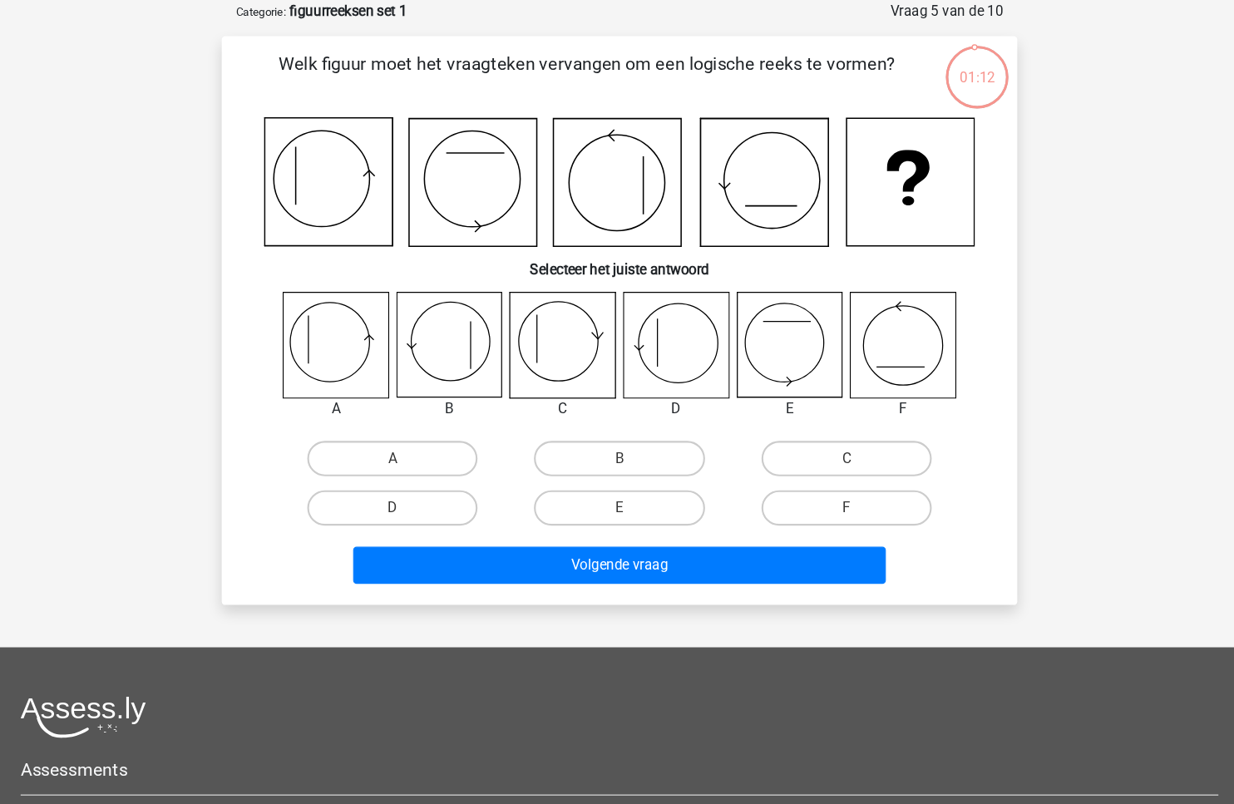
scroll to position [36, 0]
click at [443, 511] on label "D" at bounding box center [403, 525] width 160 height 33
click at [414, 526] on input "D" at bounding box center [408, 531] width 11 height 11
radio input "true"
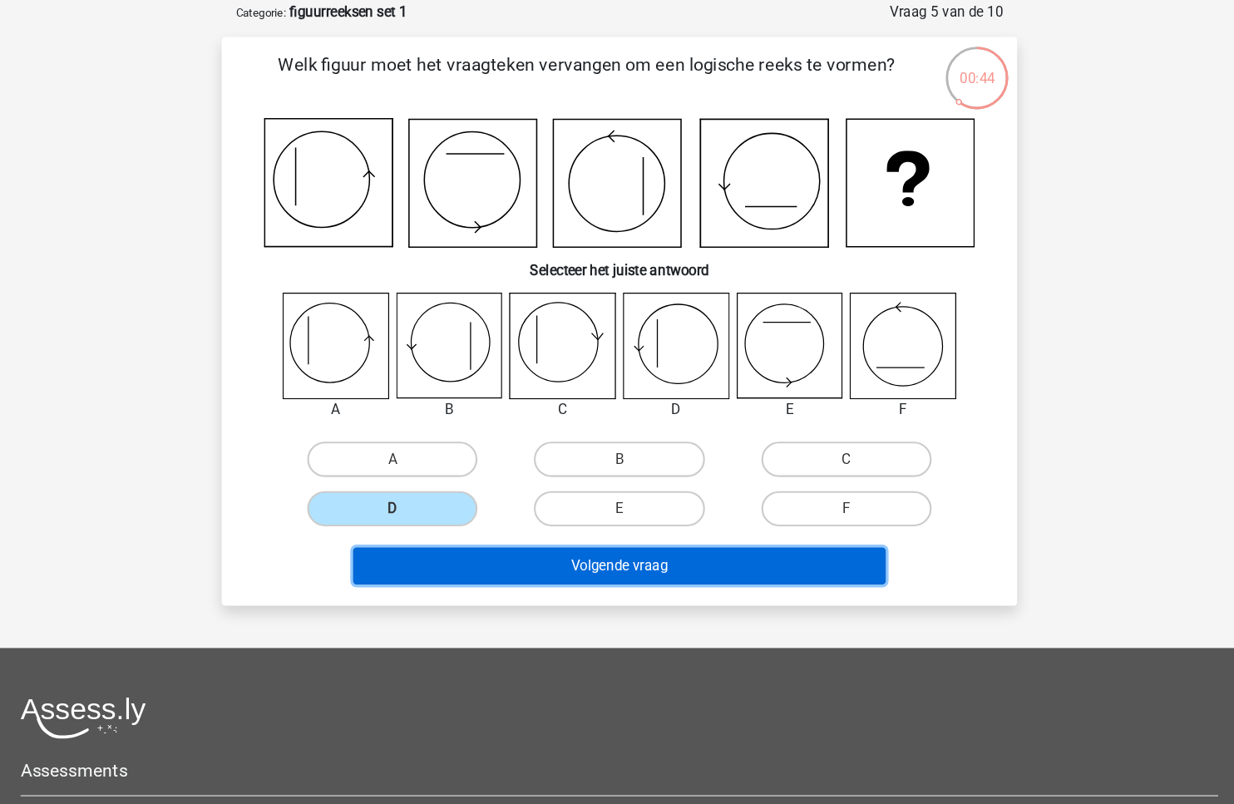
click at [504, 576] on button "Volgende vraag" at bounding box center [617, 579] width 503 height 35
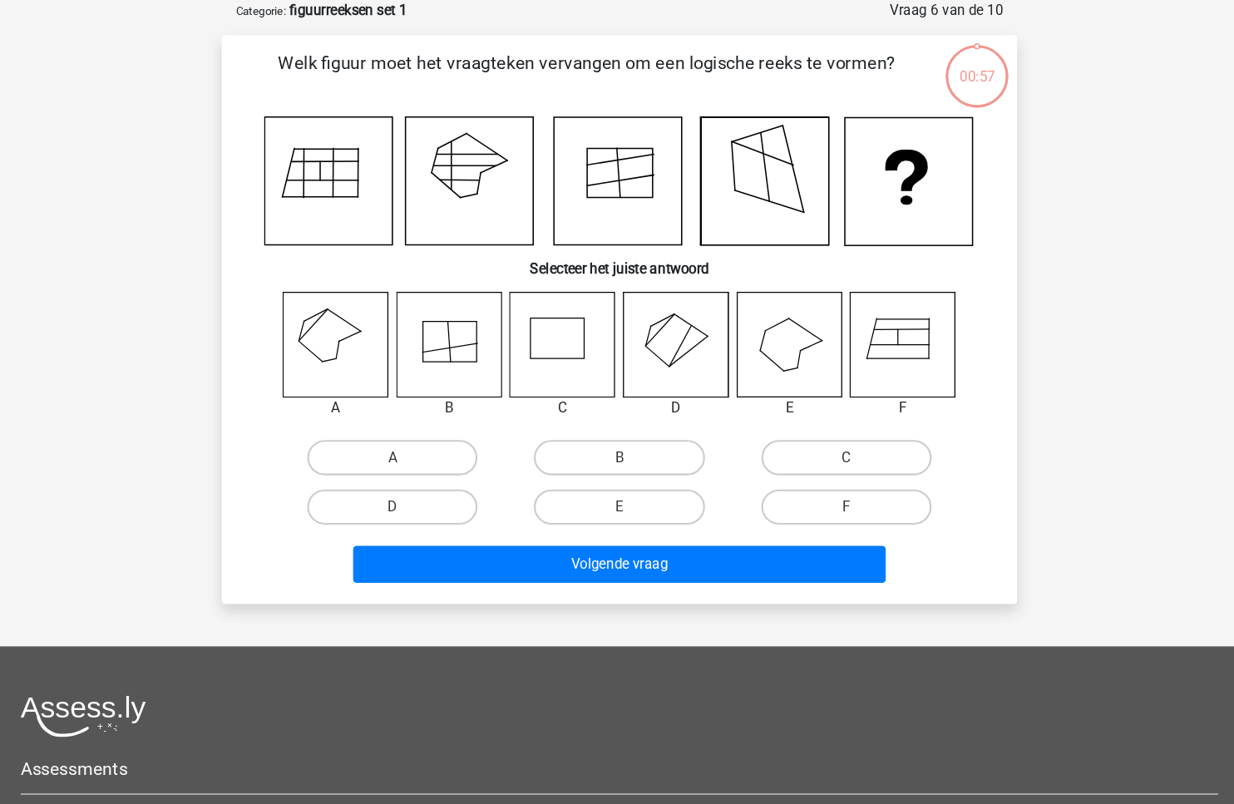
scroll to position [37, 0]
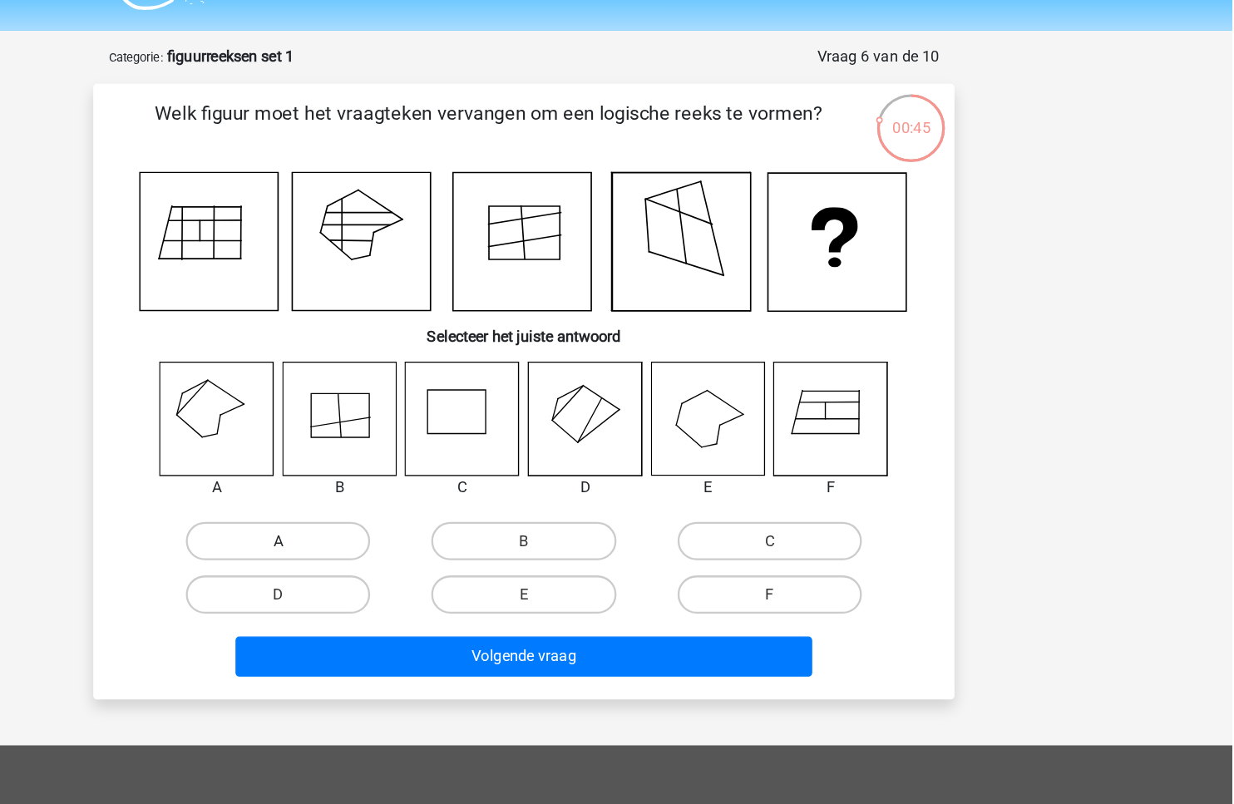
click at [382, 479] on label "A" at bounding box center [403, 477] width 160 height 33
click at [403, 479] on input "A" at bounding box center [408, 482] width 11 height 11
radio input "true"
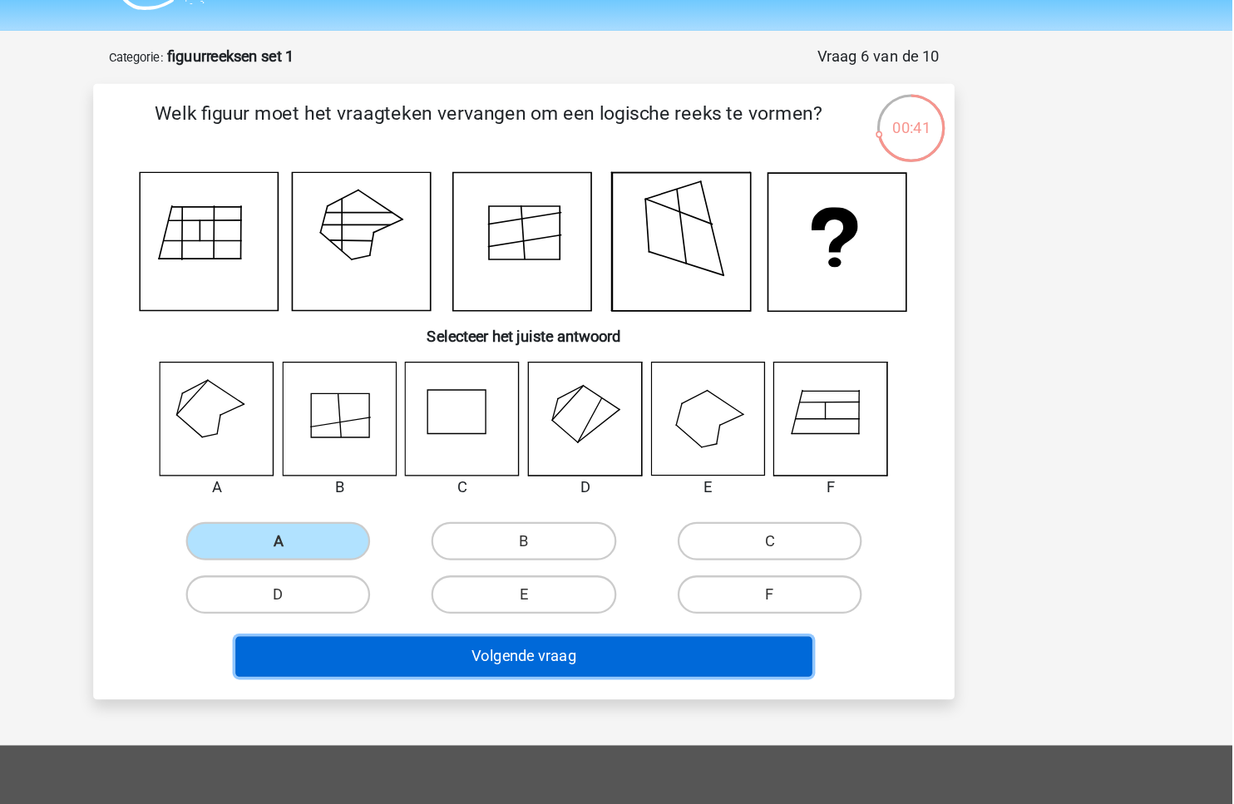
click at [697, 579] on button "Volgende vraag" at bounding box center [617, 577] width 503 height 35
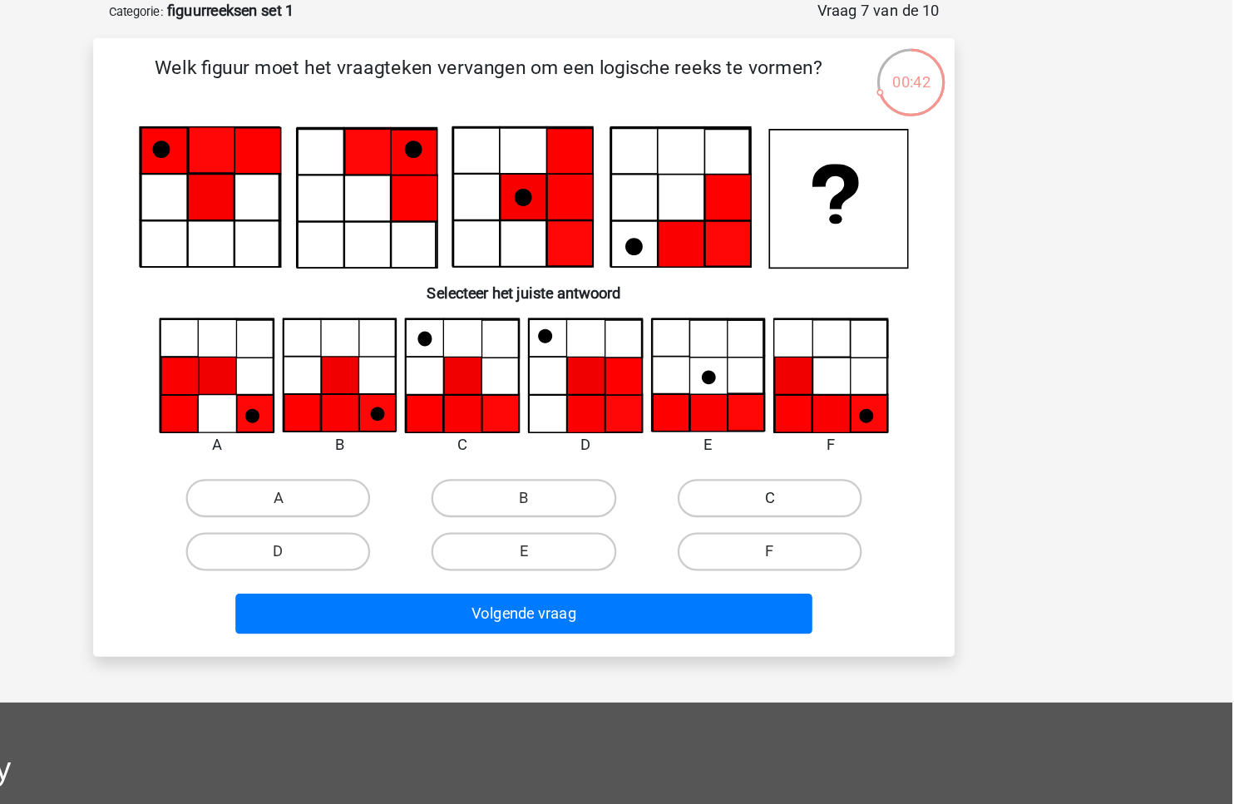
click at [778, 486] on label "C" at bounding box center [831, 479] width 160 height 33
click at [831, 486] on input "C" at bounding box center [836, 485] width 11 height 11
radio input "true"
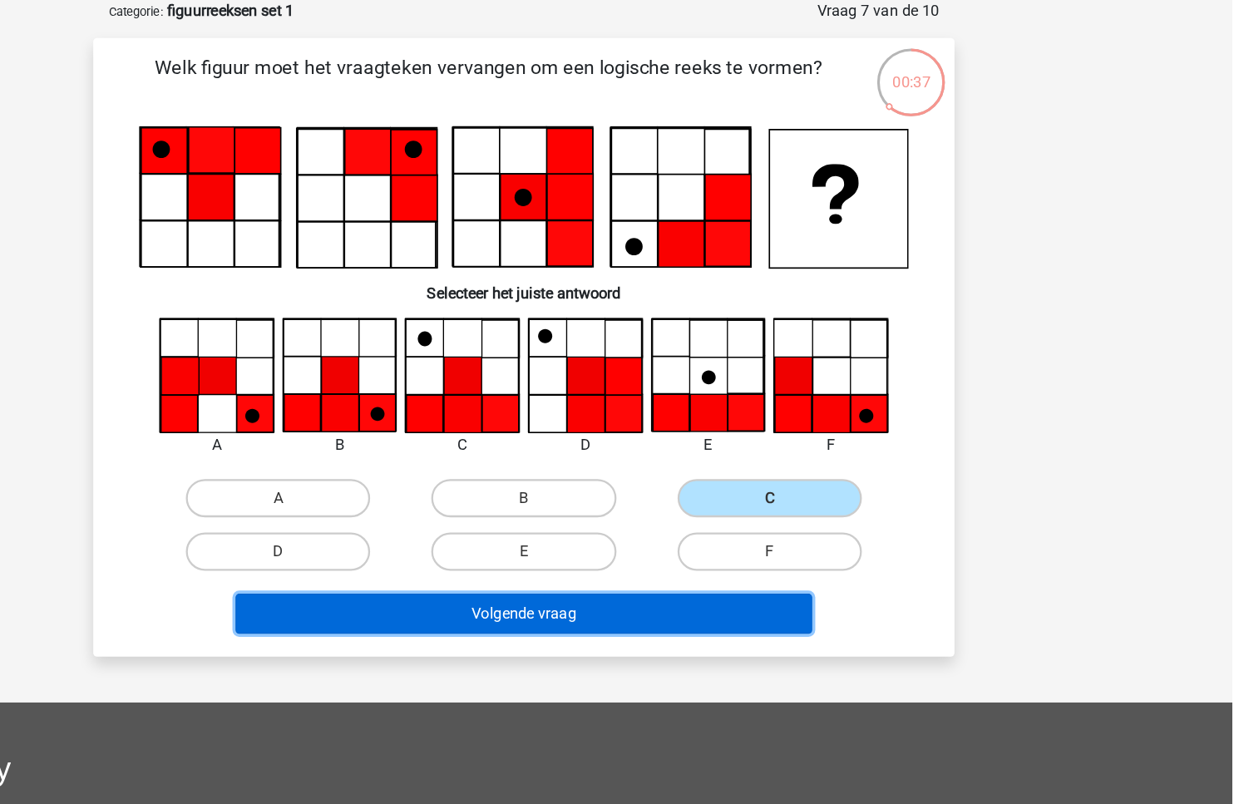
click at [643, 581] on button "Volgende vraag" at bounding box center [617, 580] width 503 height 35
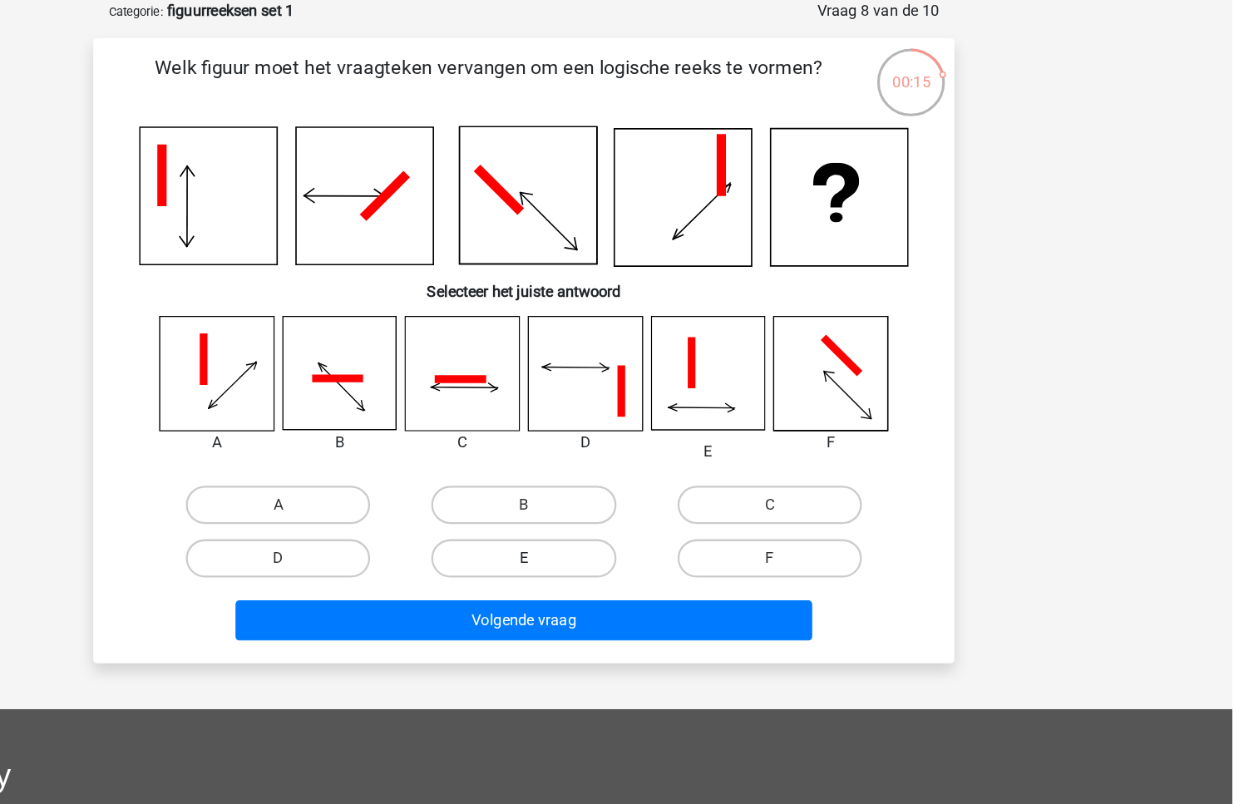
click at [595, 540] on label "E" at bounding box center [616, 532] width 160 height 33
click at [617, 540] on input "E" at bounding box center [622, 537] width 11 height 11
radio input "true"
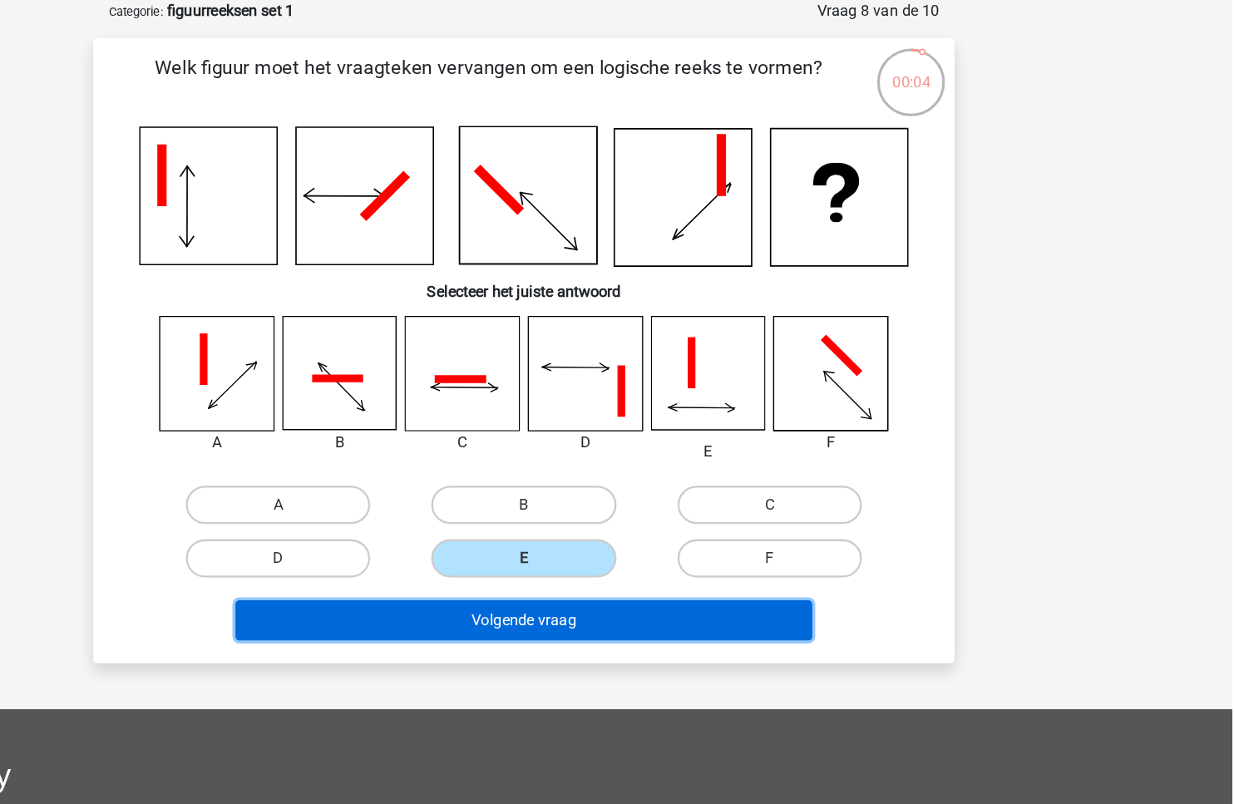
click at [681, 599] on button "Volgende vraag" at bounding box center [617, 586] width 503 height 35
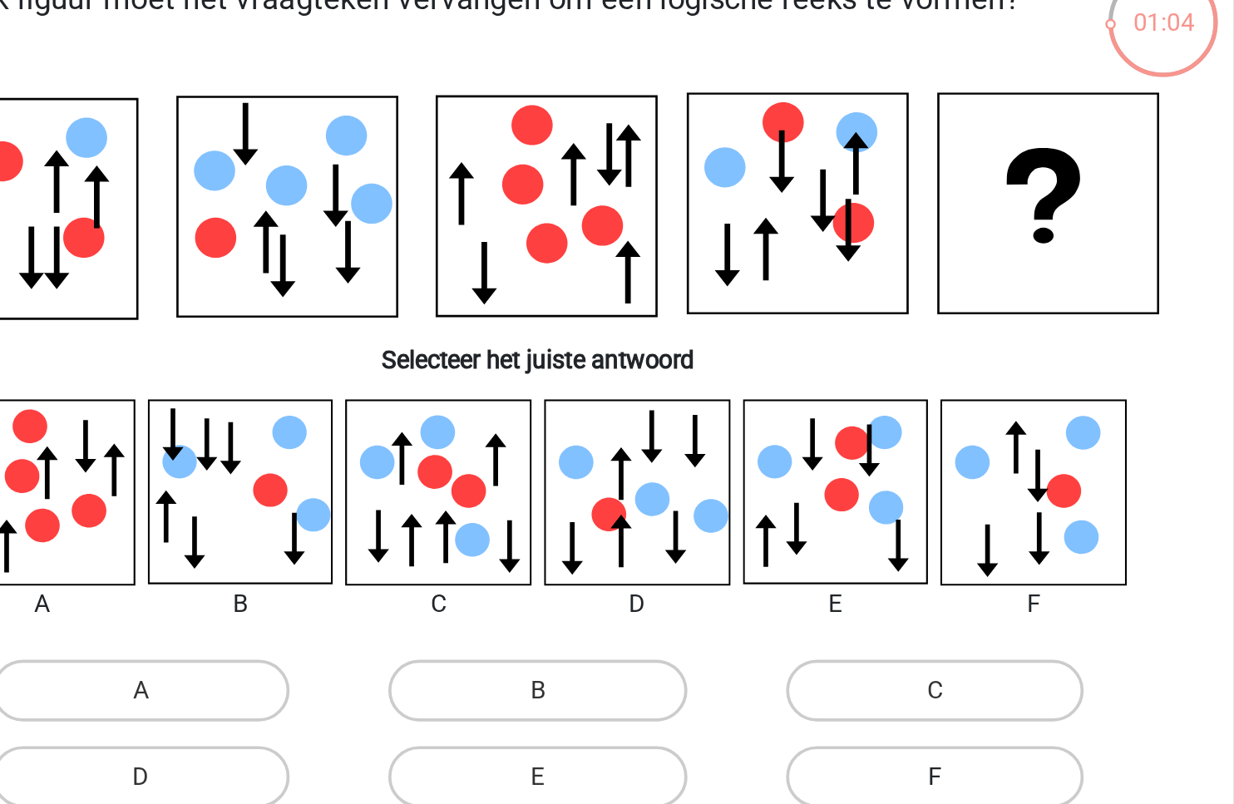
click at [827, 520] on label "F" at bounding box center [831, 524] width 160 height 33
click at [831, 525] on input "F" at bounding box center [836, 530] width 11 height 11
radio input "true"
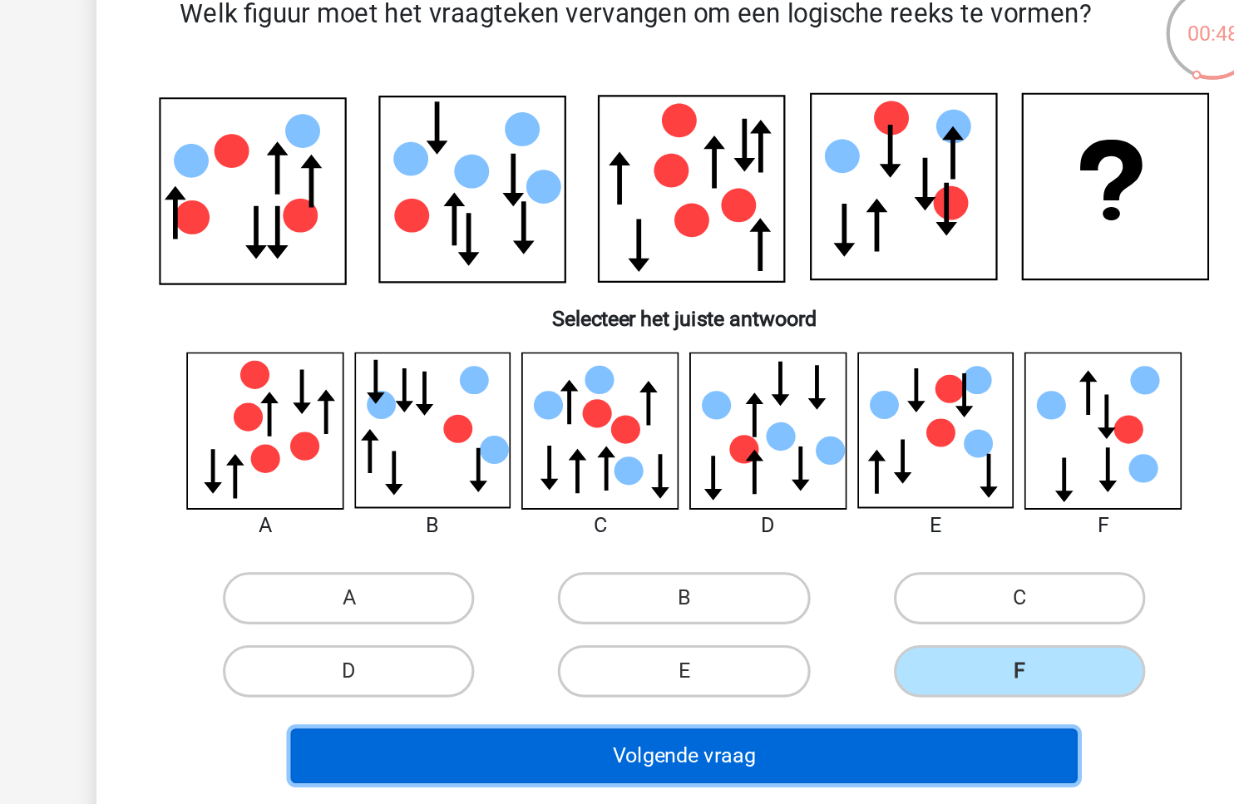
click at [592, 575] on button "Volgende vraag" at bounding box center [617, 578] width 503 height 35
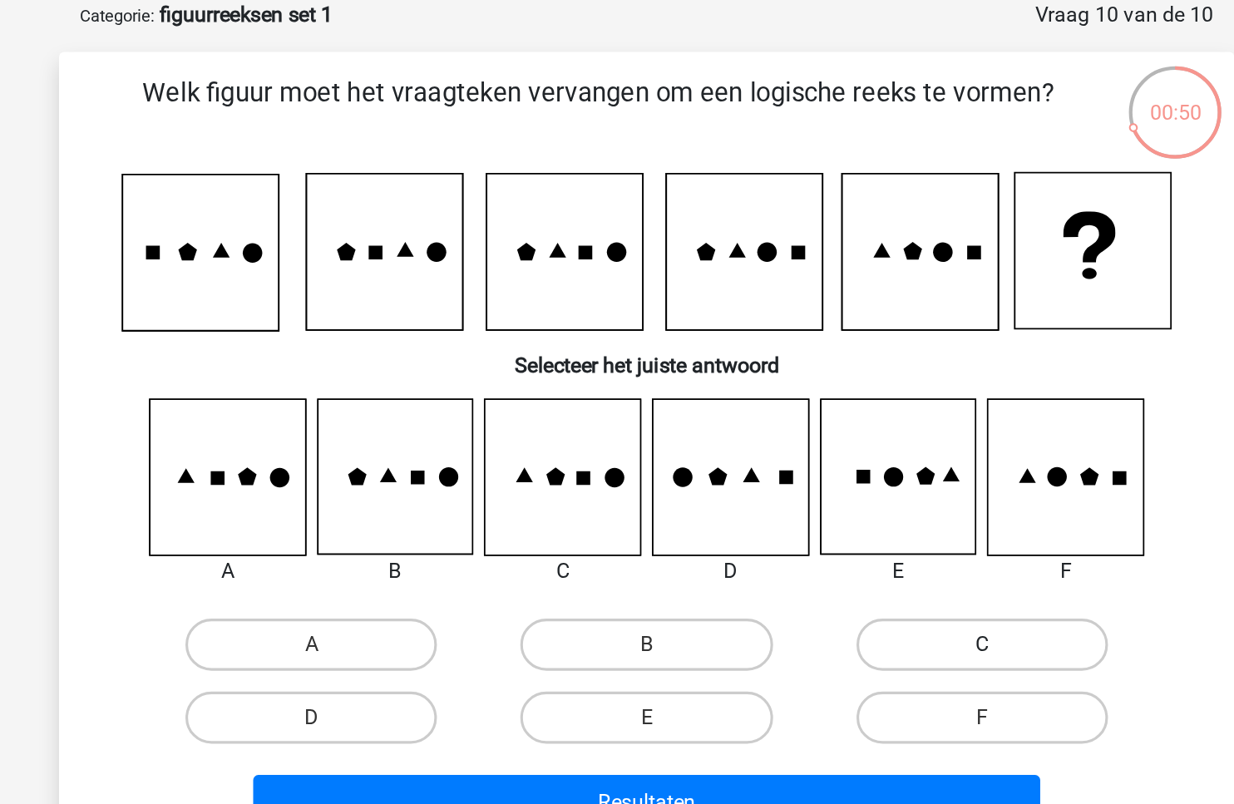
click at [825, 452] on label "C" at bounding box center [831, 457] width 160 height 33
click at [831, 457] on input "C" at bounding box center [836, 462] width 11 height 11
radio input "true"
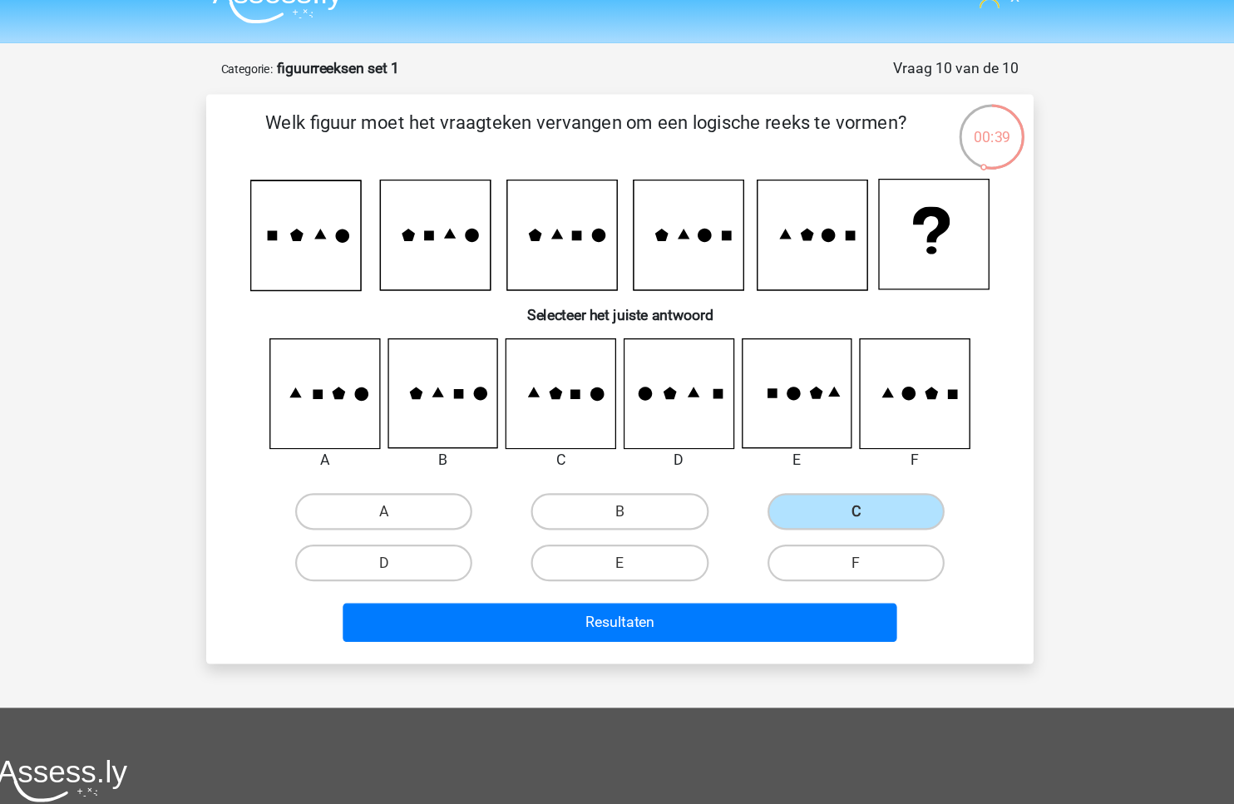
scroll to position [14, 0]
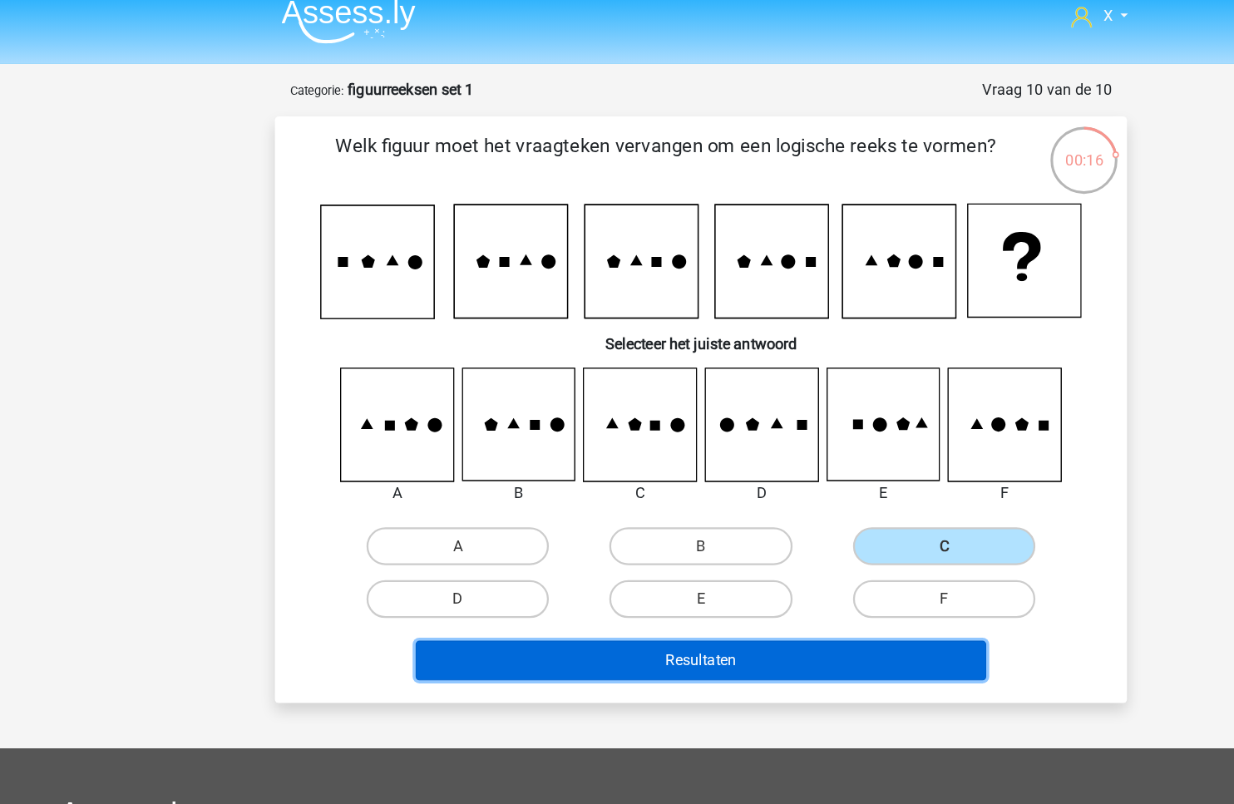
click at [624, 570] on button "Resultaten" at bounding box center [617, 581] width 503 height 35
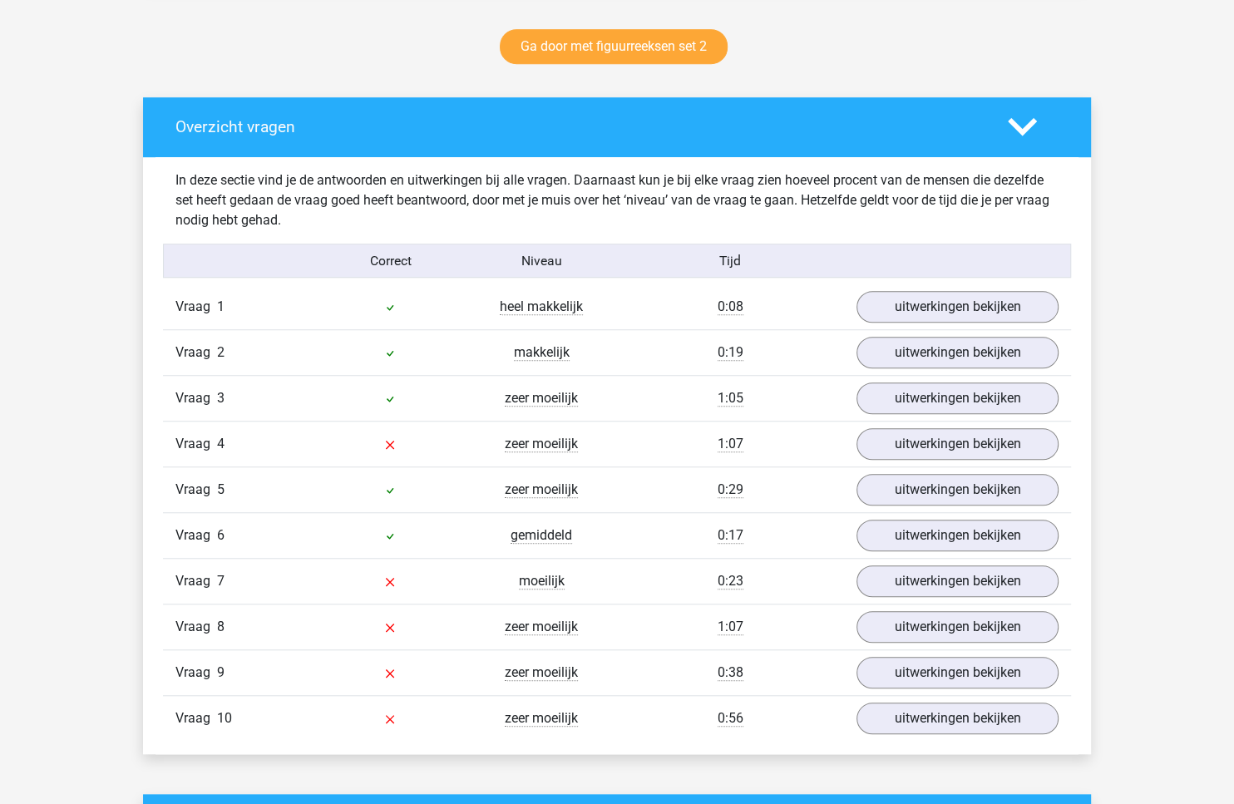
scroll to position [862, 0]
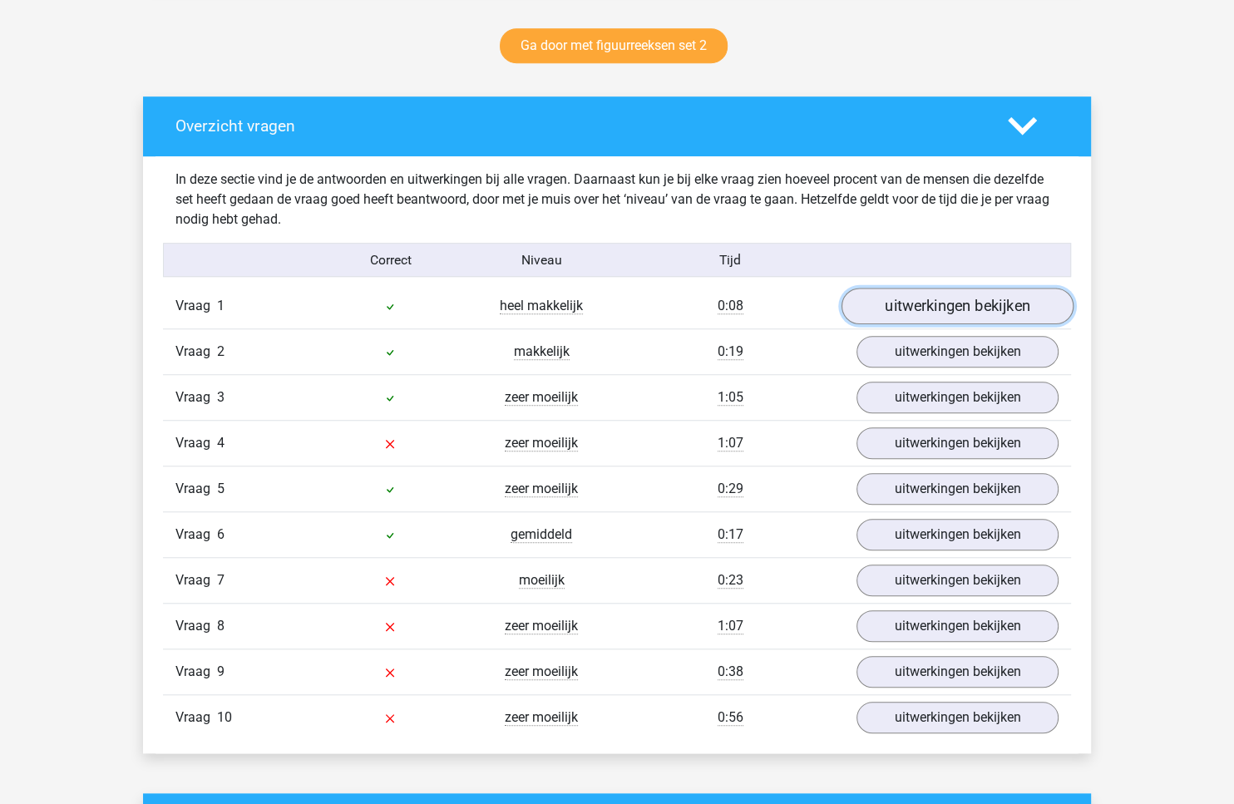
click at [935, 299] on link "uitwerkingen bekijken" at bounding box center [957, 306] width 232 height 37
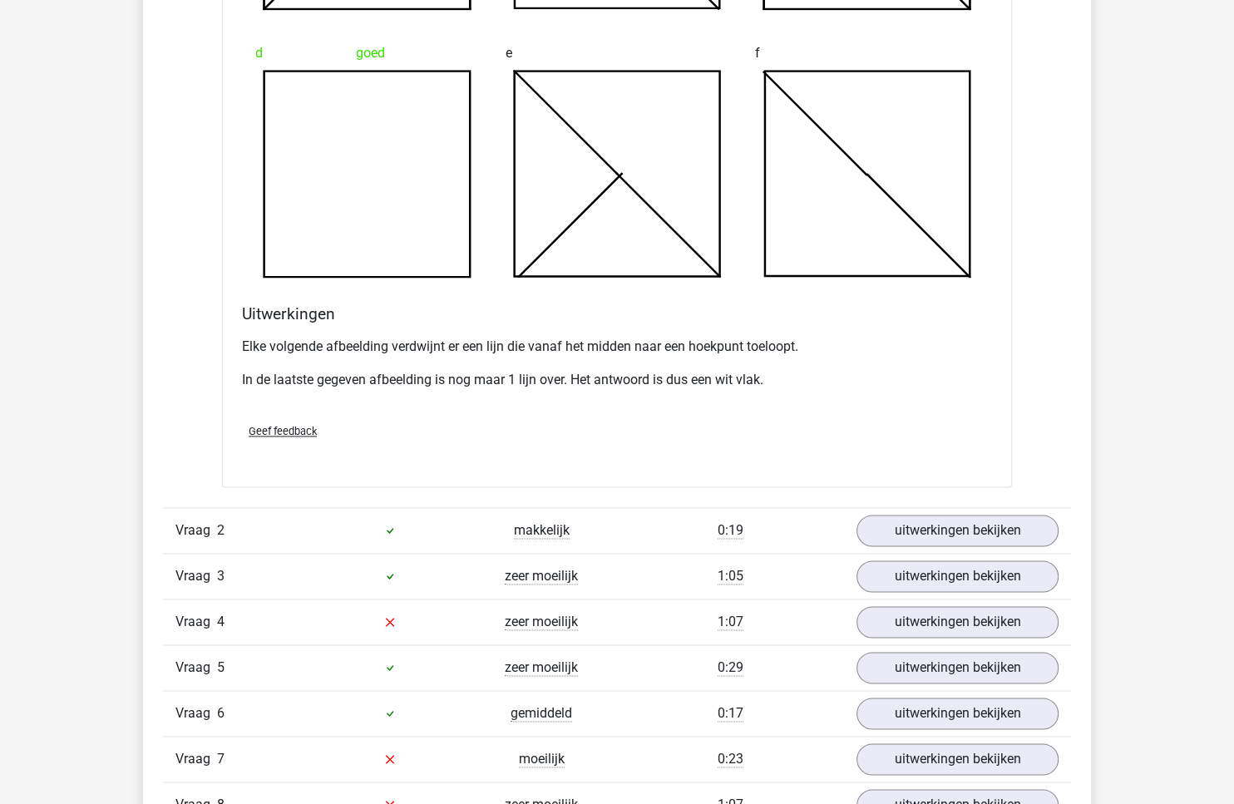
scroll to position [1858, 0]
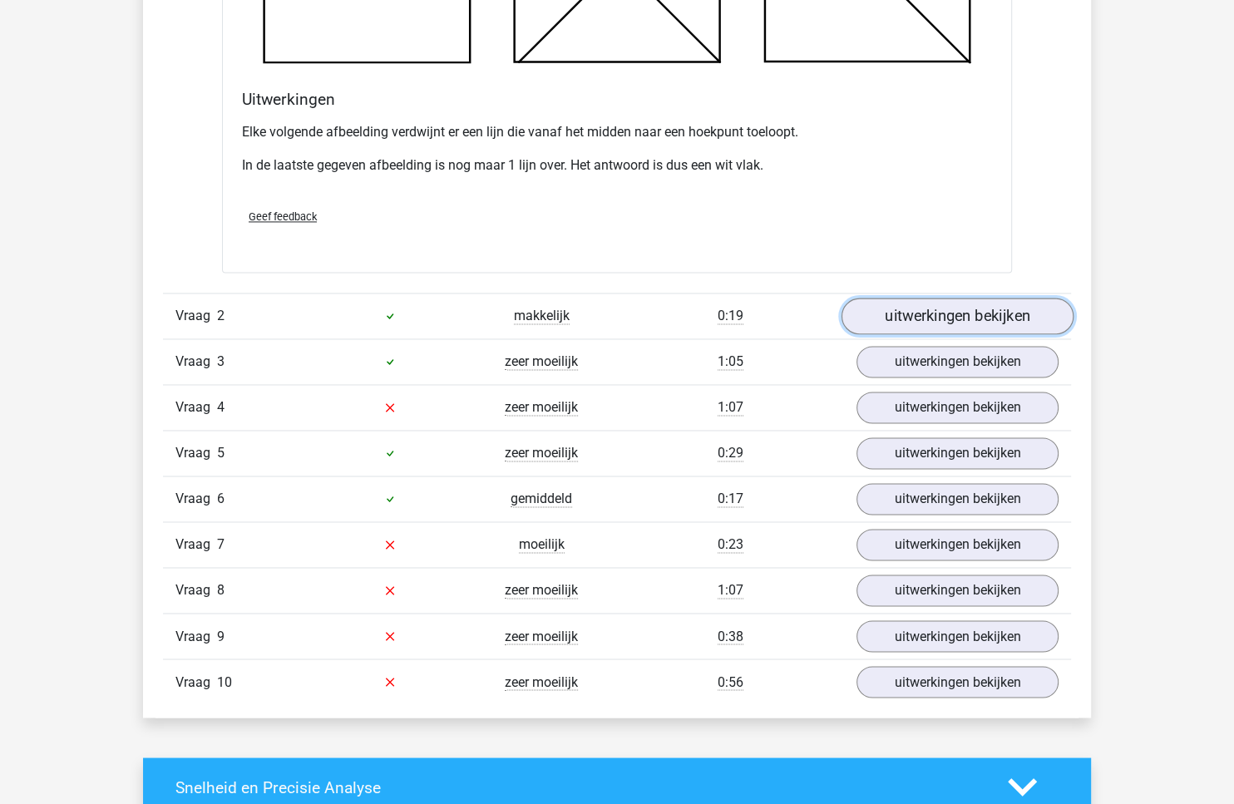
click at [921, 313] on link "uitwerkingen bekijken" at bounding box center [957, 316] width 232 height 37
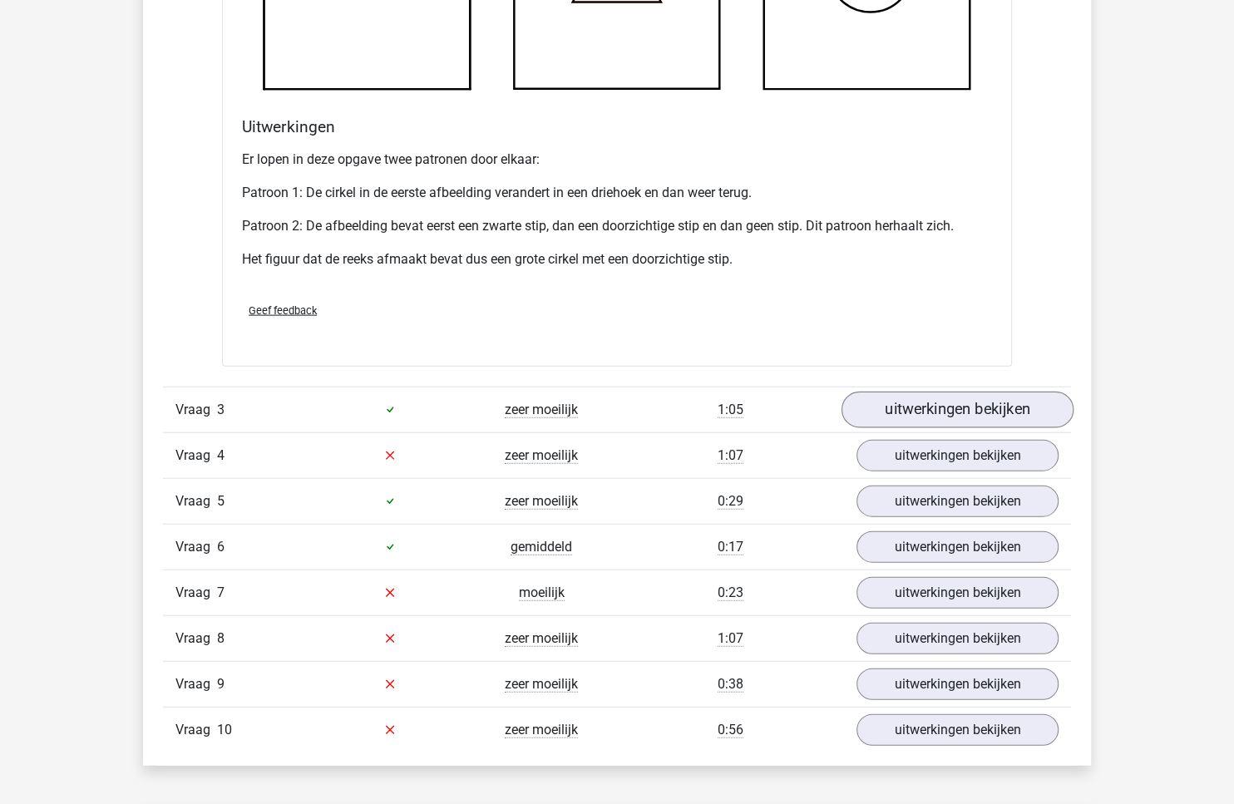
scroll to position [2949, 0]
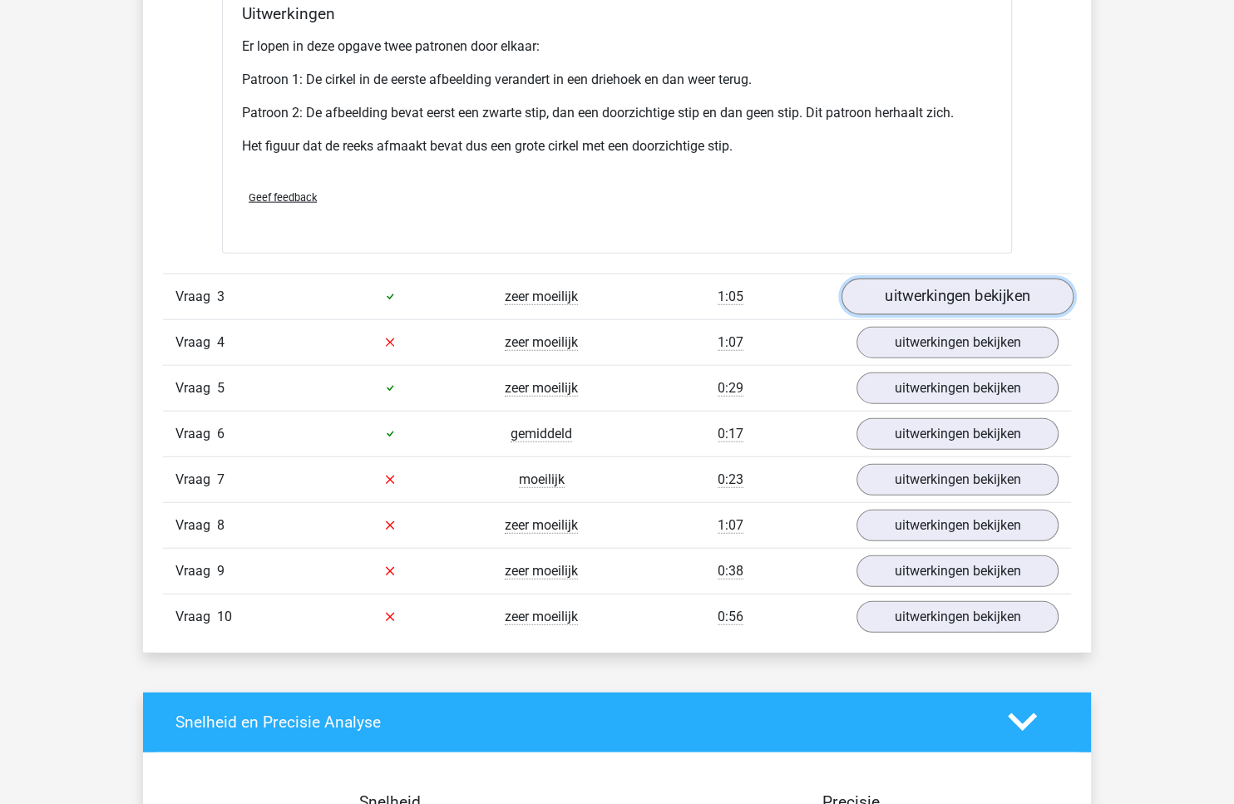
click at [932, 289] on link "uitwerkingen bekijken" at bounding box center [957, 297] width 232 height 37
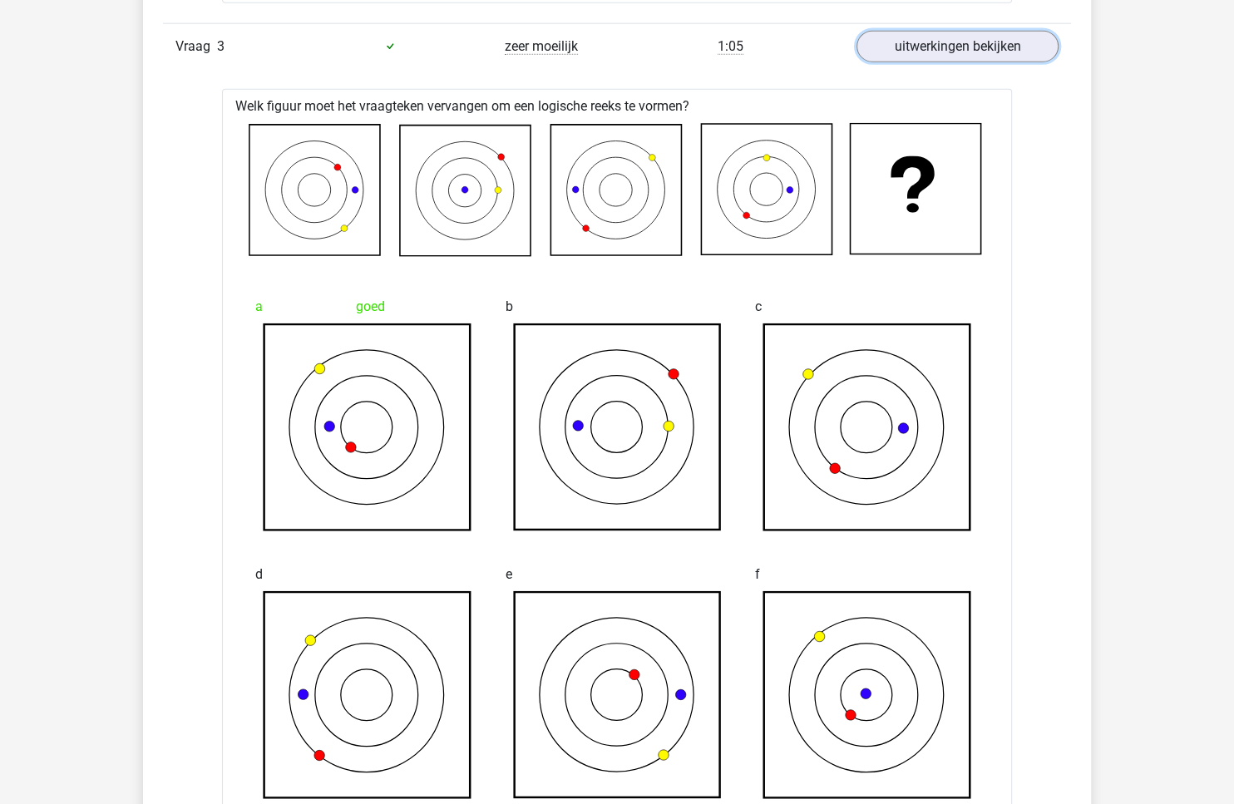
scroll to position [3647, 0]
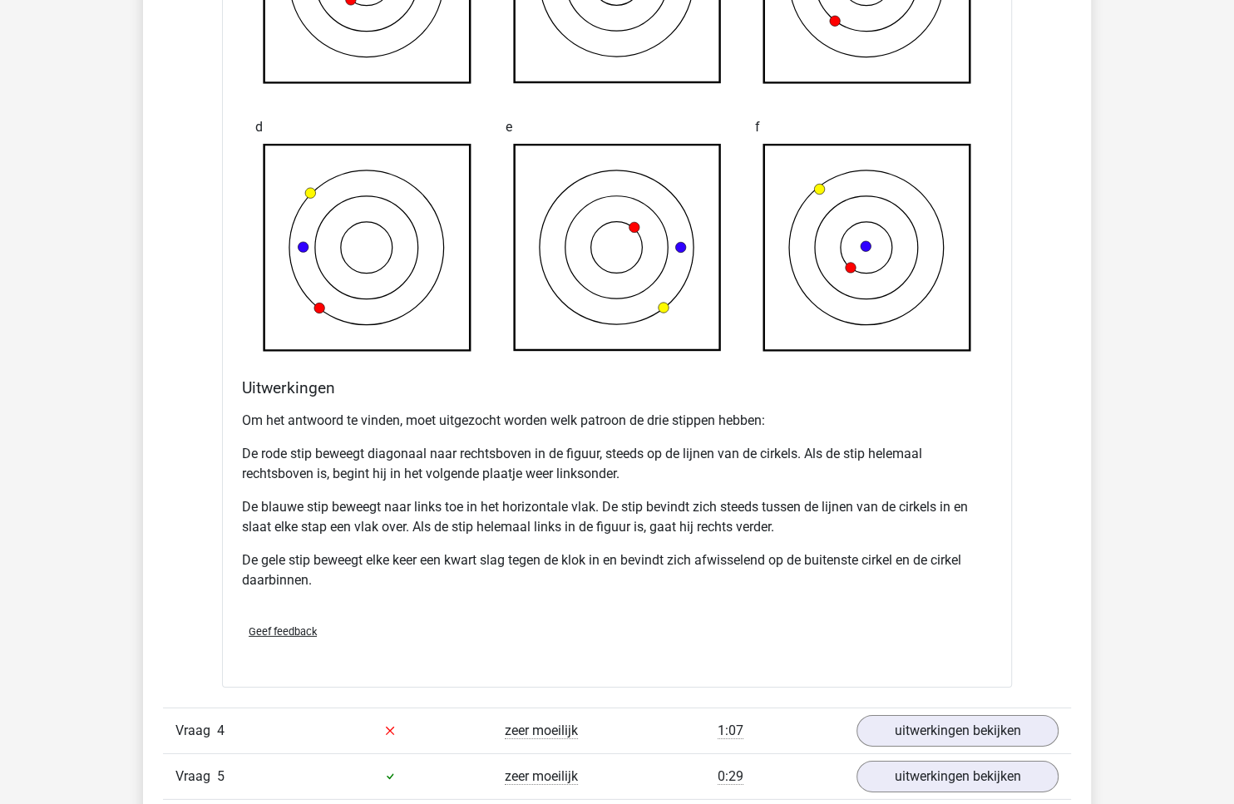
click at [536, 411] on p "Om het antwoord te vinden, moet uitgezocht worden welk patroon de drie stippen …" at bounding box center [617, 421] width 750 height 20
click at [488, 467] on p "De rode stip beweegt diagonaal naar rechtsboven in de figuur, steeds op de lijn…" at bounding box center [617, 464] width 750 height 40
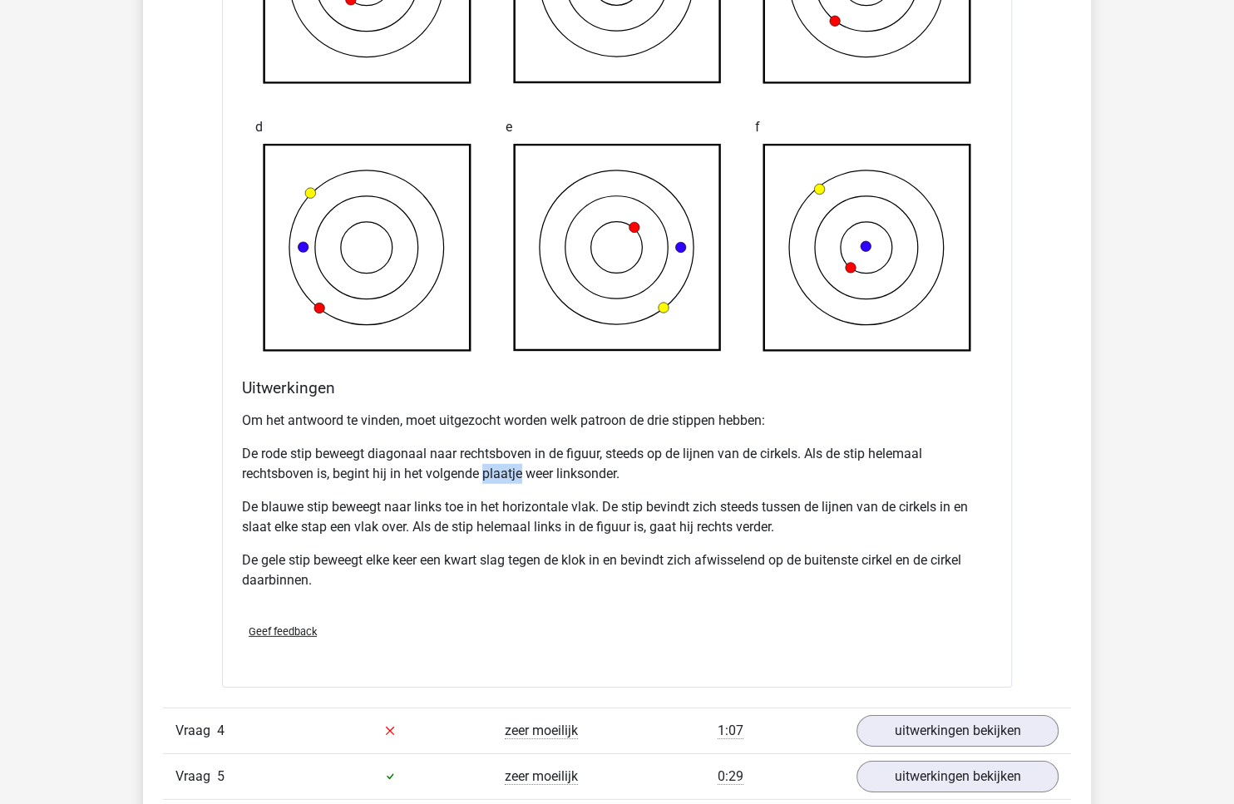
click at [488, 467] on p "De rode stip beweegt diagonaal naar rechtsboven in de figuur, steeds op de lijn…" at bounding box center [617, 464] width 750 height 40
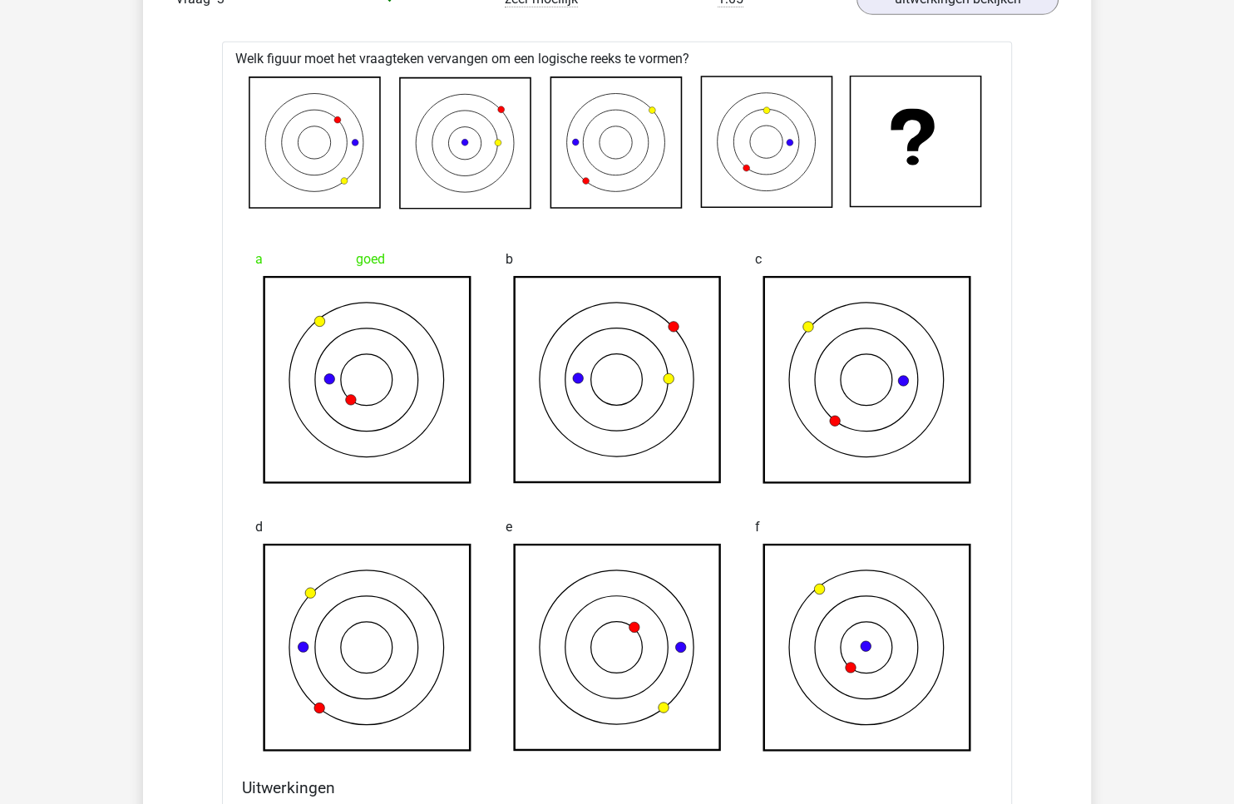
scroll to position [3772, 0]
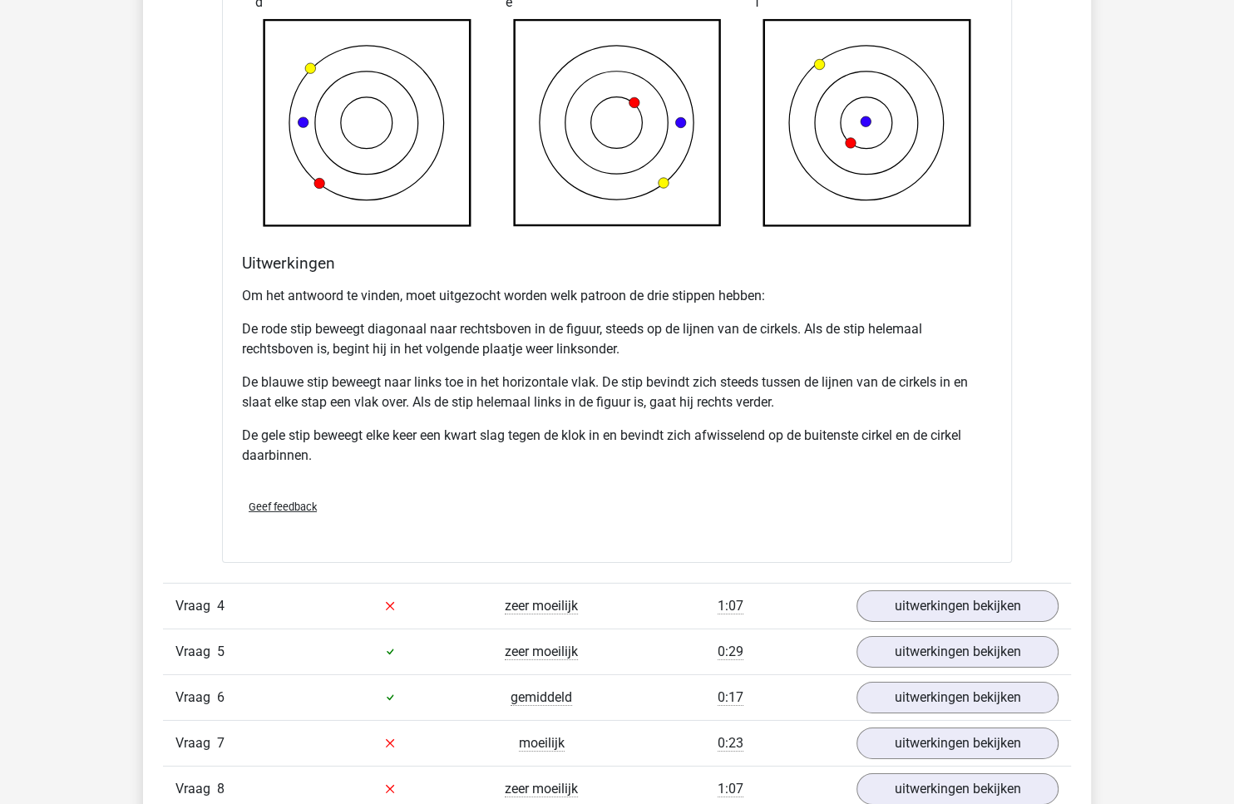
click at [422, 378] on p "De blauwe stip beweegt naar links toe in het horizontale vlak. De stip bevindt …" at bounding box center [617, 393] width 750 height 40
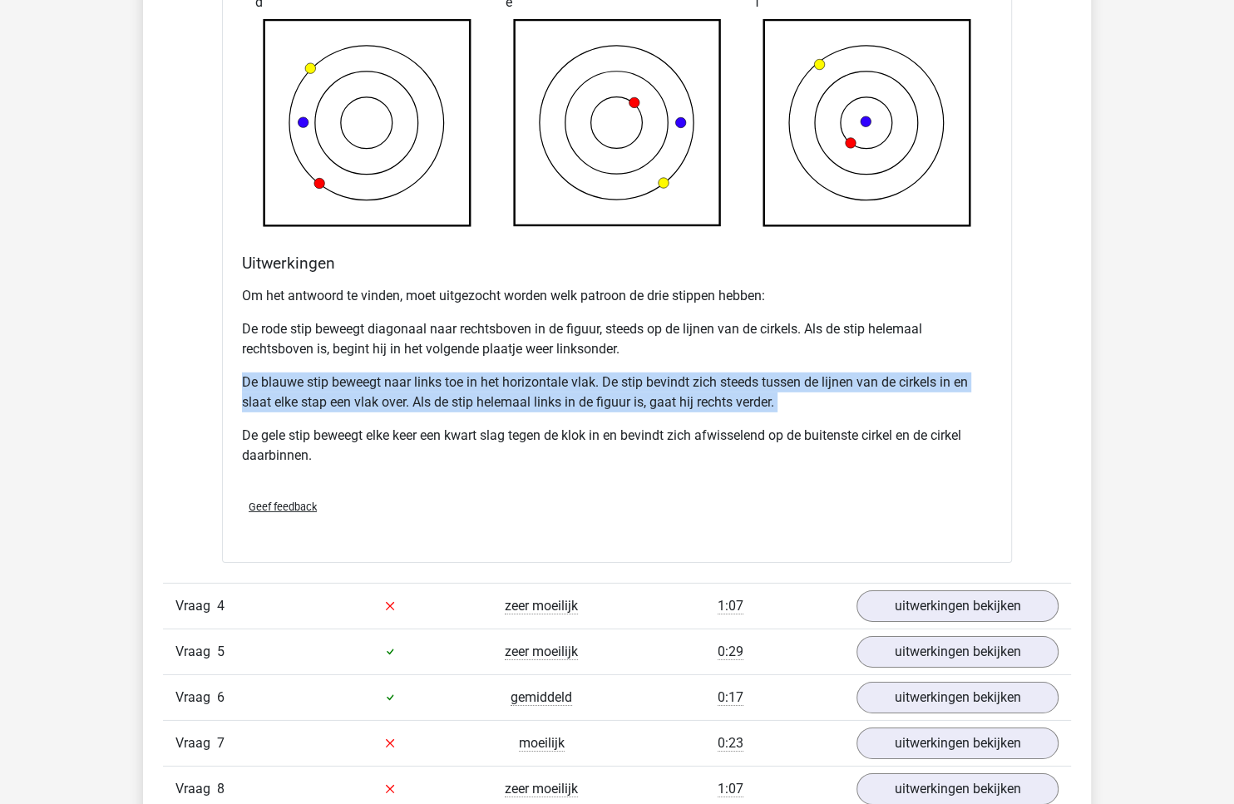
click at [422, 378] on p "De blauwe stip beweegt naar links toe in het horizontale vlak. De stip bevindt …" at bounding box center [617, 393] width 750 height 40
click at [797, 350] on p "De rode stip beweegt diagonaal naar rechtsboven in de figuur, steeds op de lijn…" at bounding box center [617, 339] width 750 height 40
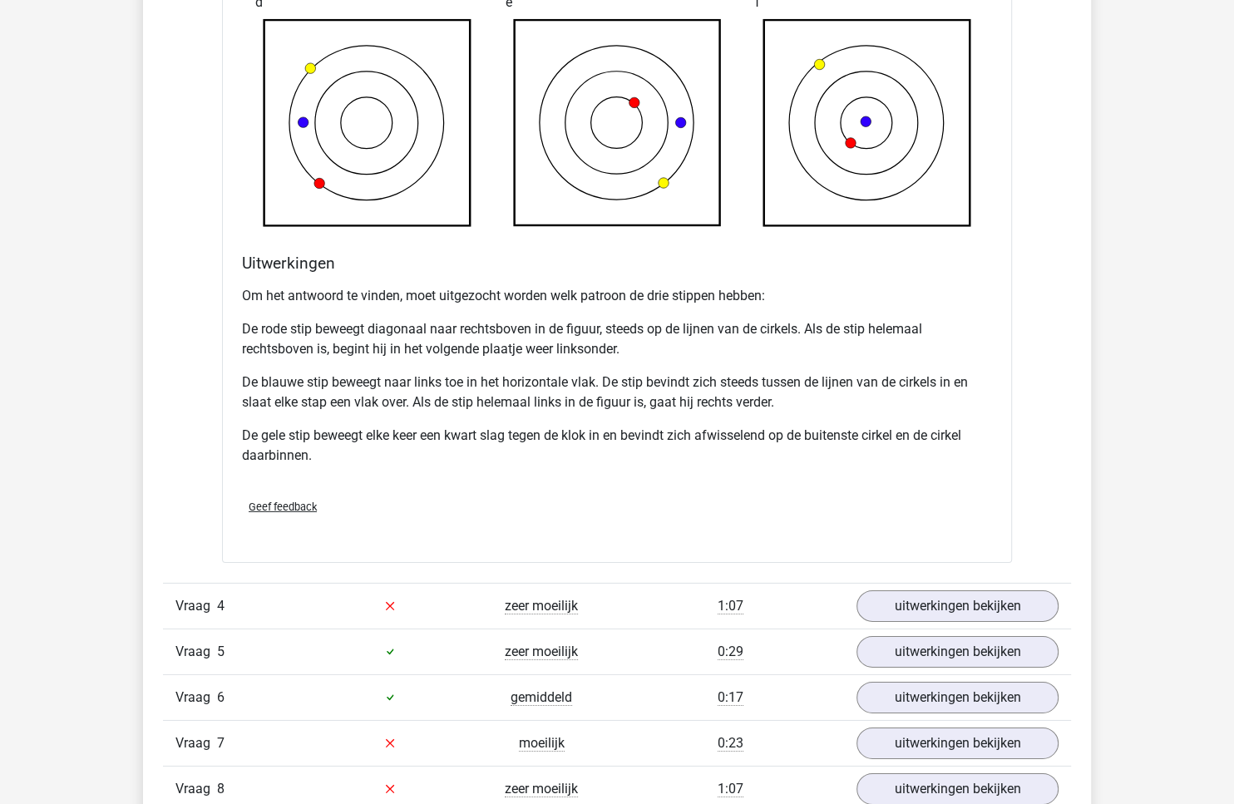
click at [684, 387] on p "De blauwe stip beweegt naar links toe in het horizontale vlak. De stip bevindt …" at bounding box center [617, 393] width 750 height 40
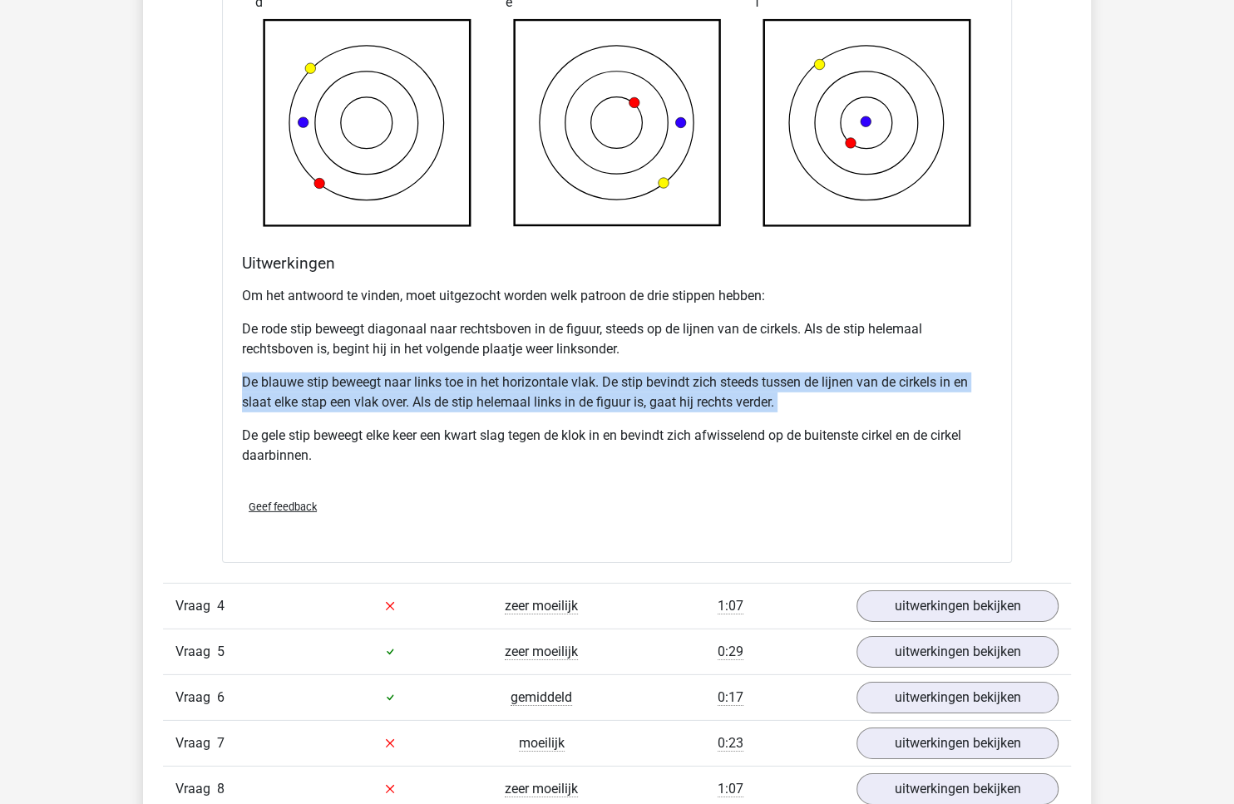
scroll to position [3980, 0]
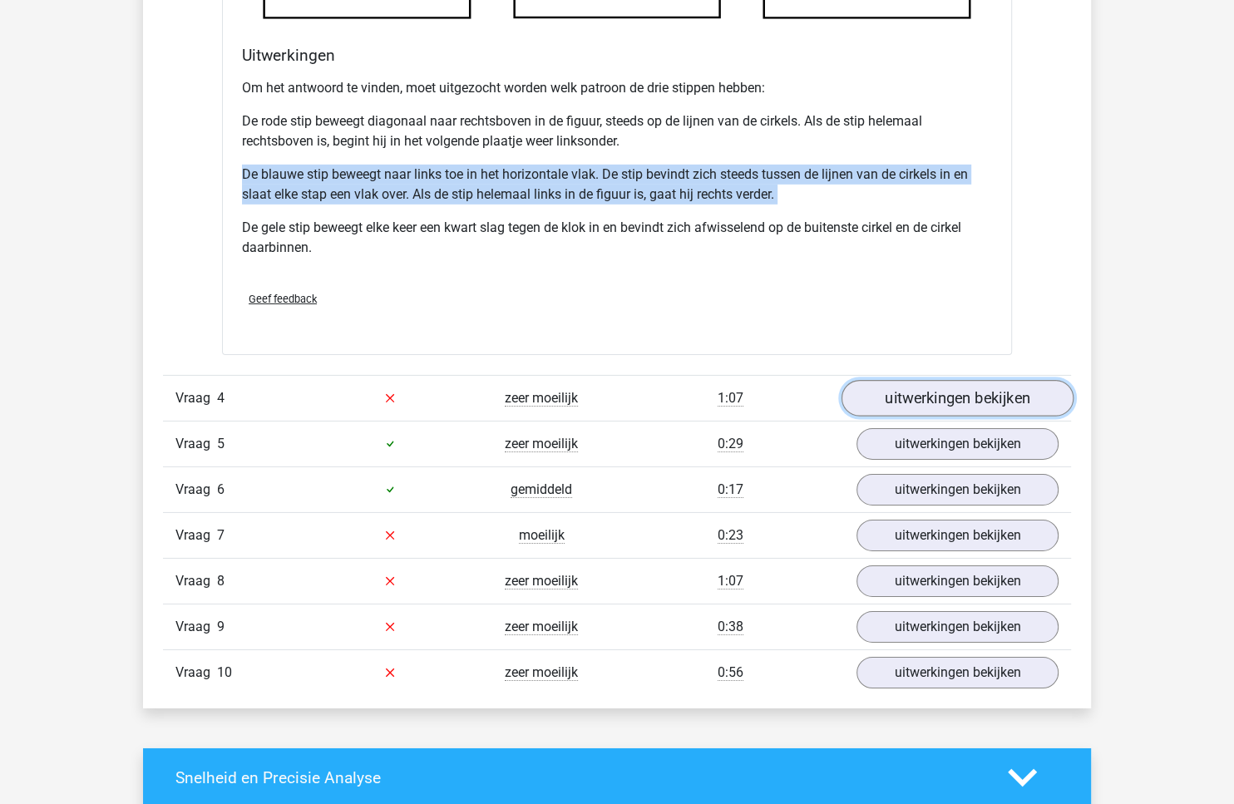
click at [912, 380] on link "uitwerkingen bekijken" at bounding box center [957, 398] width 232 height 37
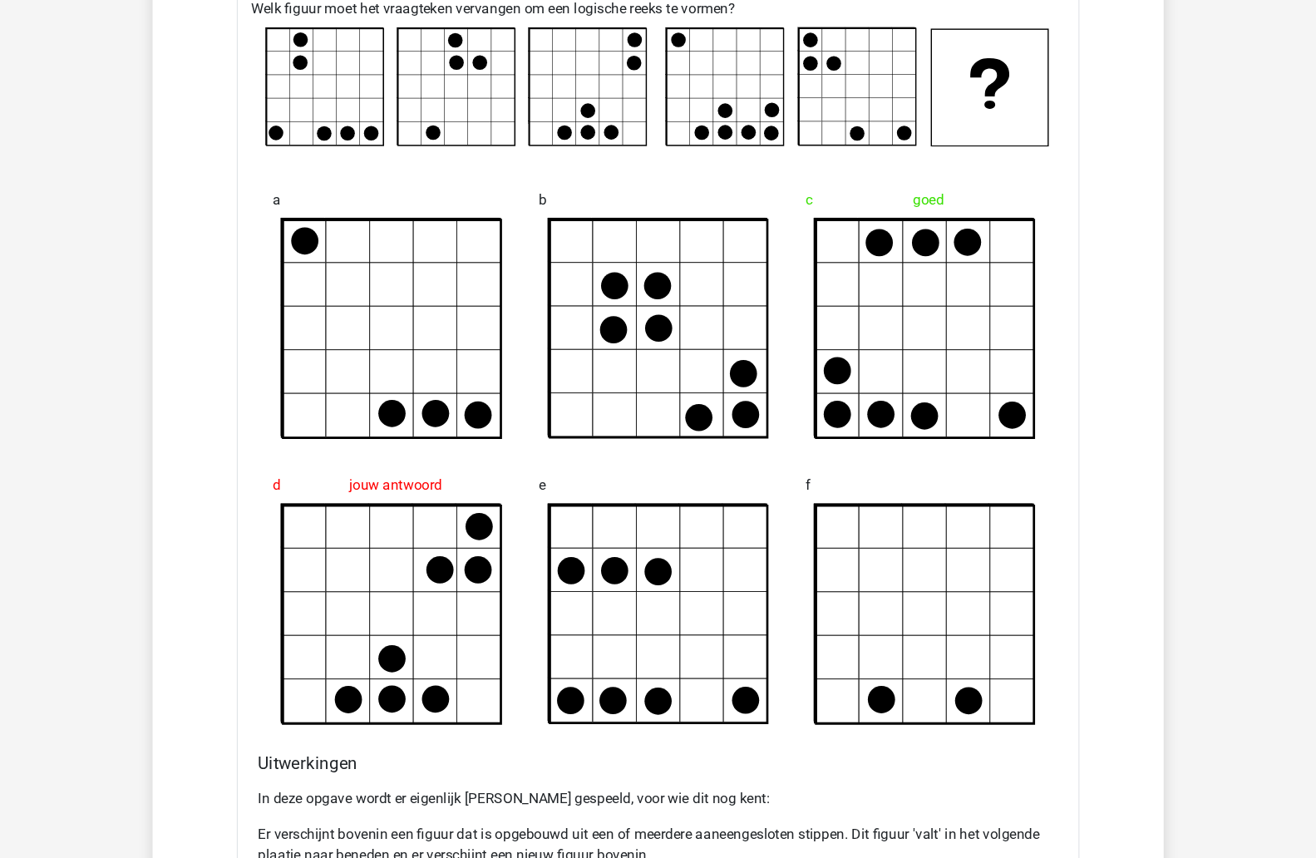
scroll to position [4429, 0]
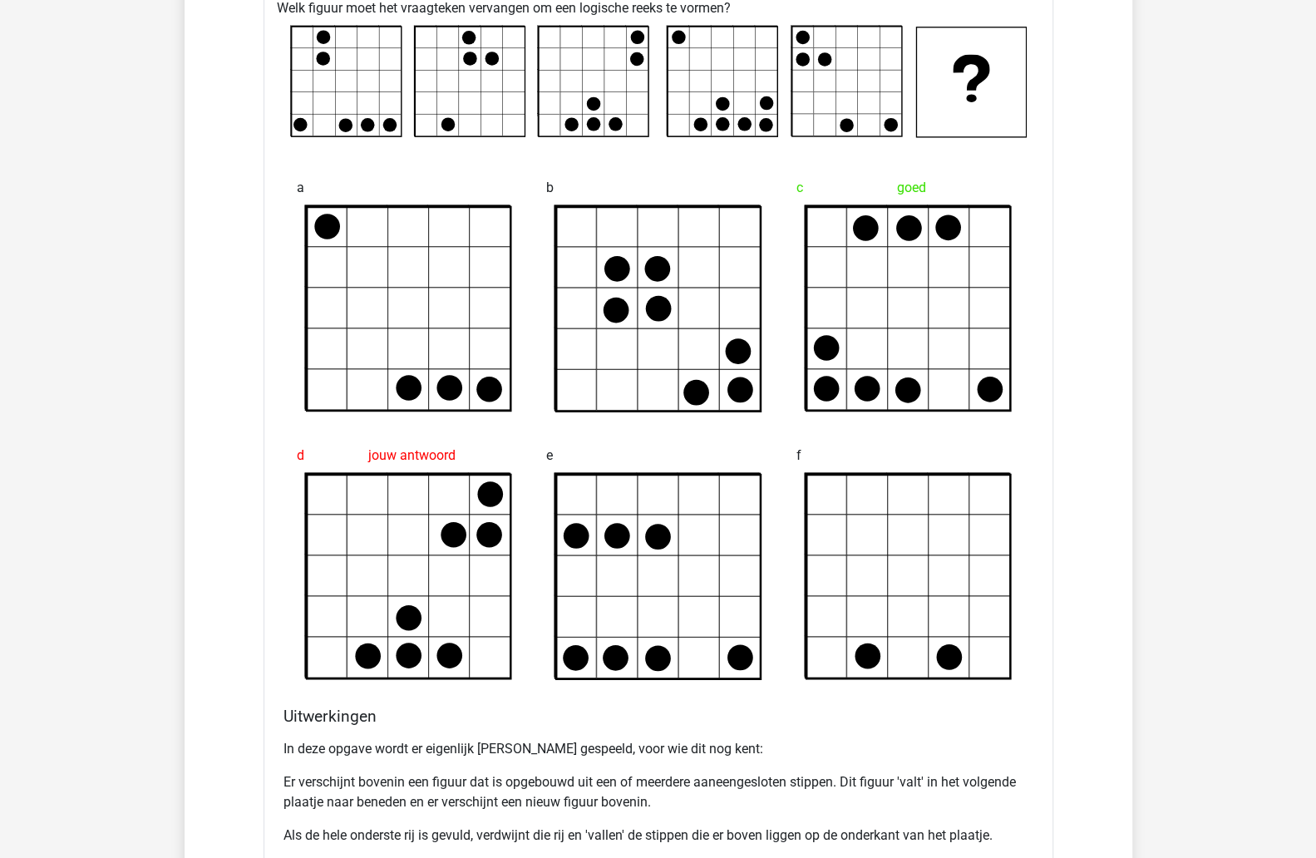
click at [636, 743] on p "In deze opgave wordt er eigenlijk Tetris gespeeld, voor wie dit nog kent:" at bounding box center [659, 749] width 750 height 20
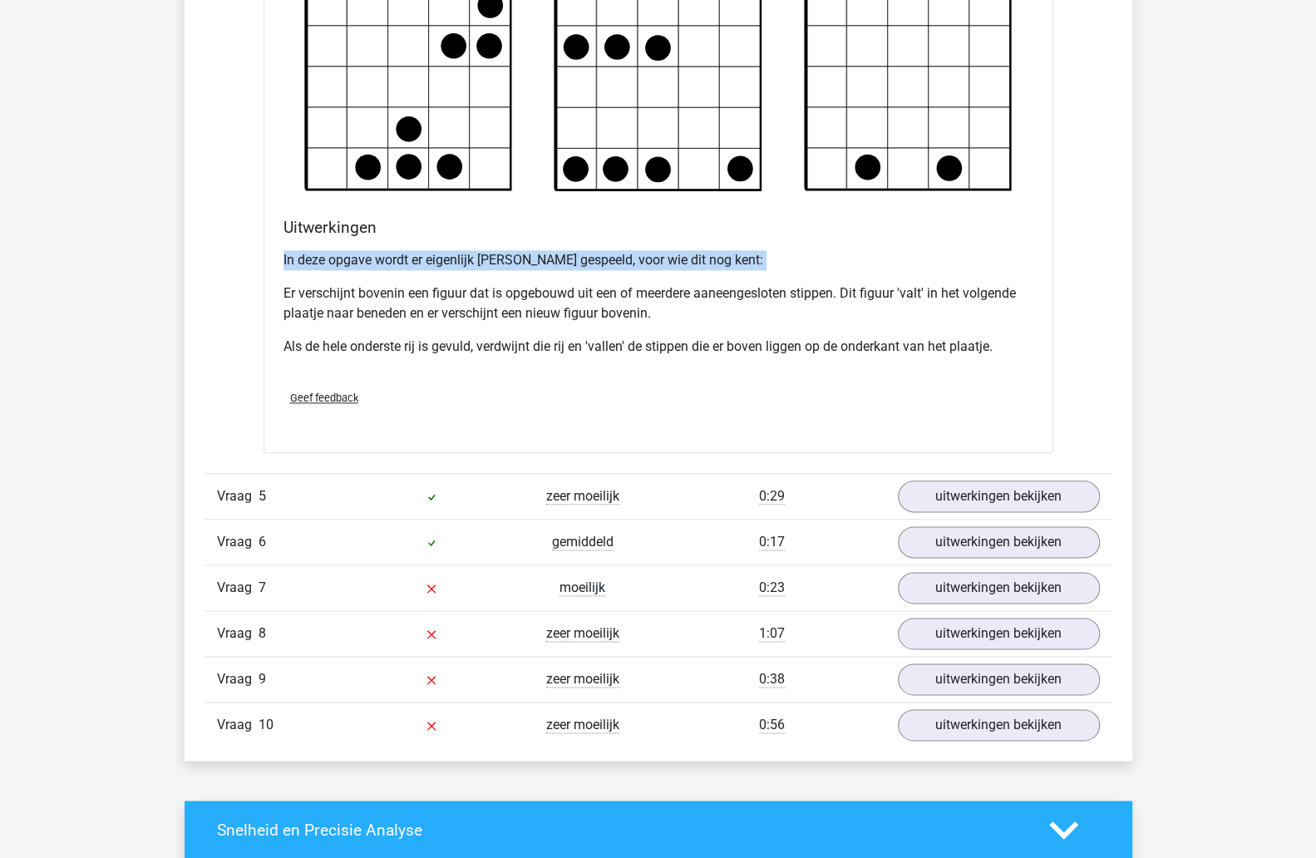
scroll to position [4928, 0]
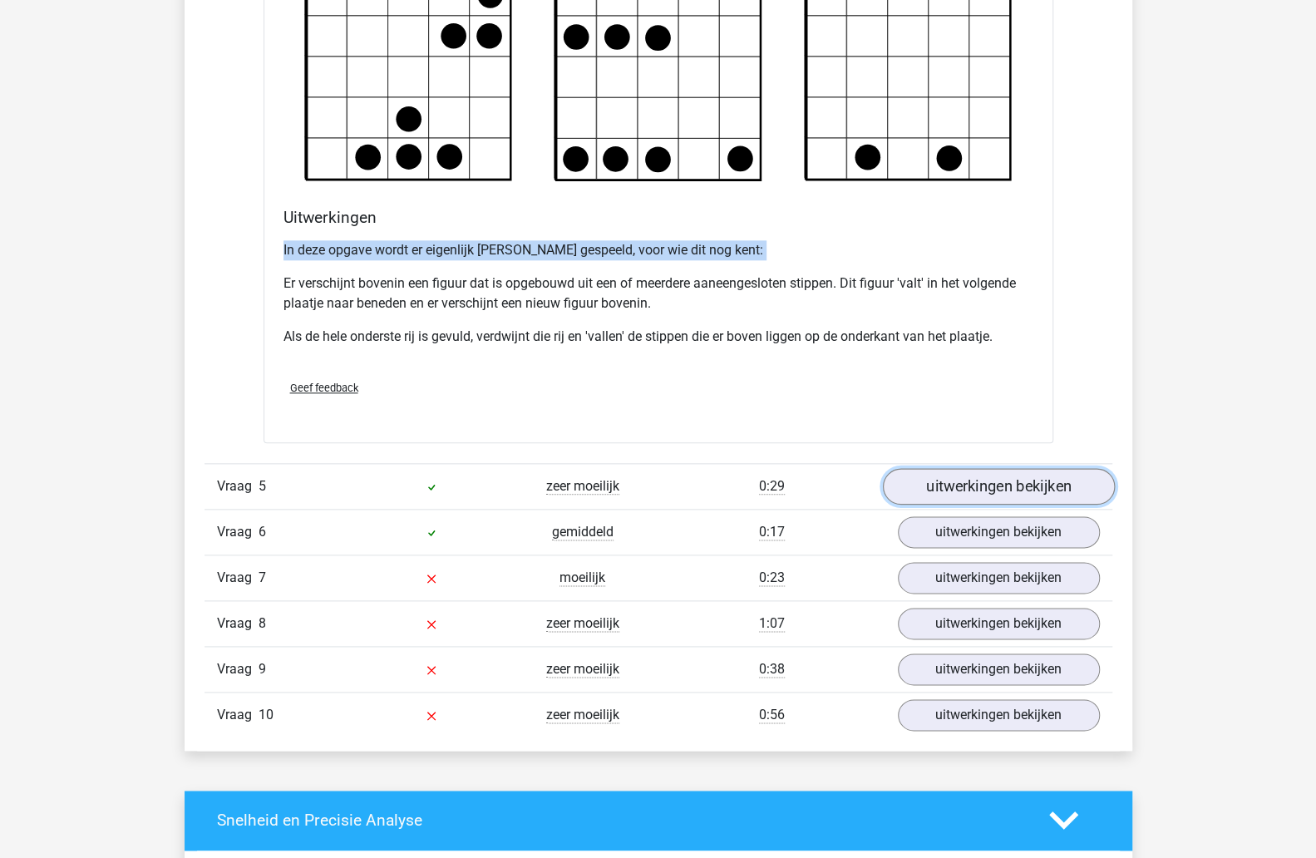
click at [950, 486] on link "uitwerkingen bekijken" at bounding box center [998, 486] width 232 height 37
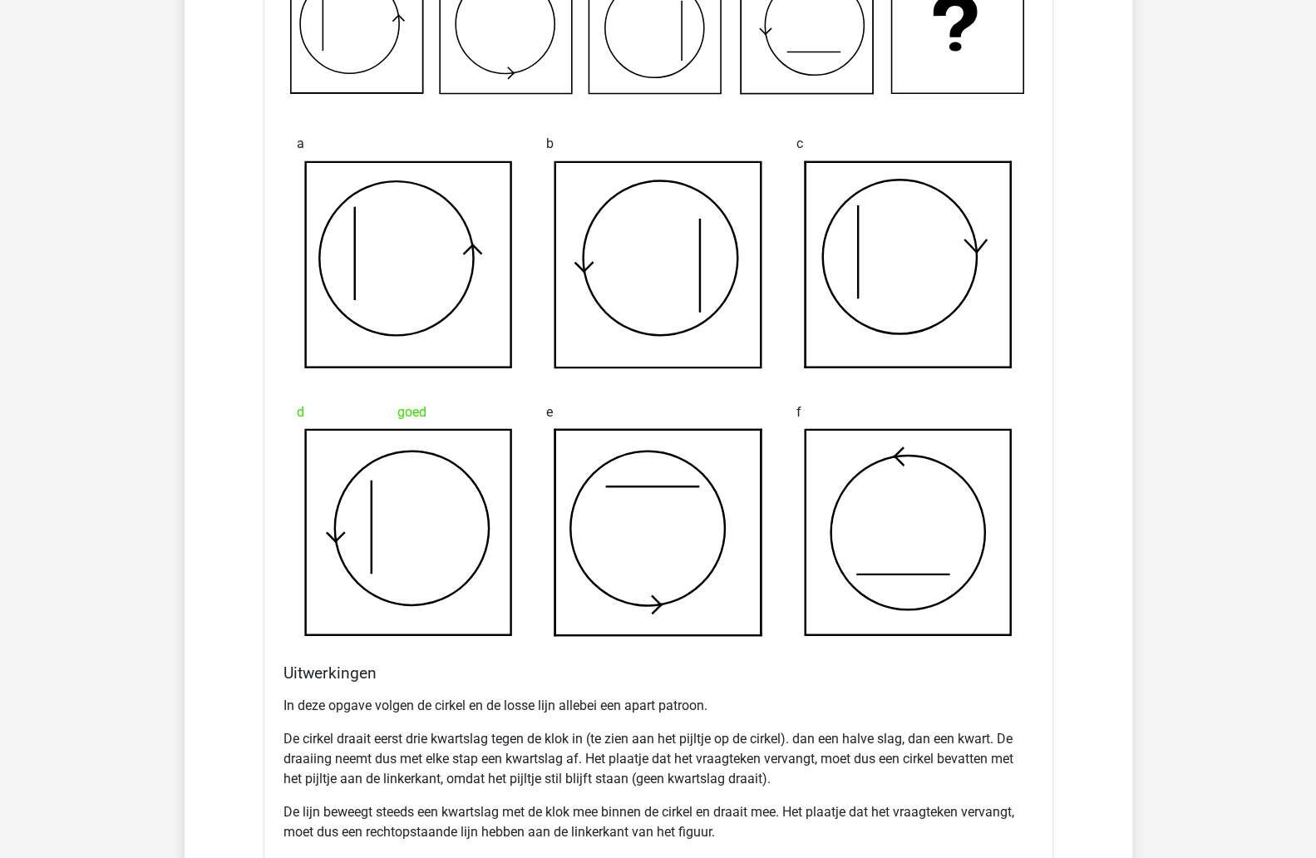
scroll to position [5923, 0]
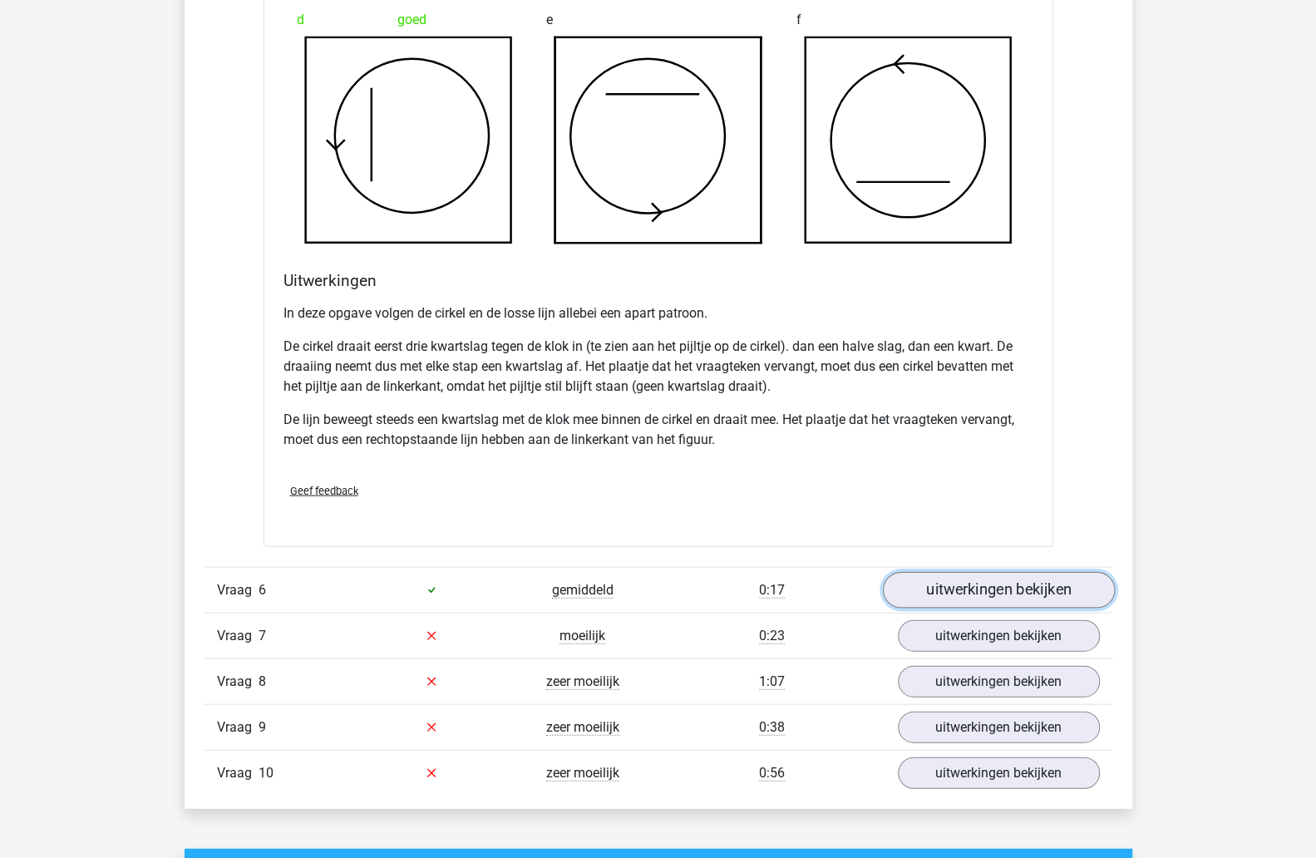
click at [939, 590] on link "uitwerkingen bekijken" at bounding box center [998, 590] width 232 height 37
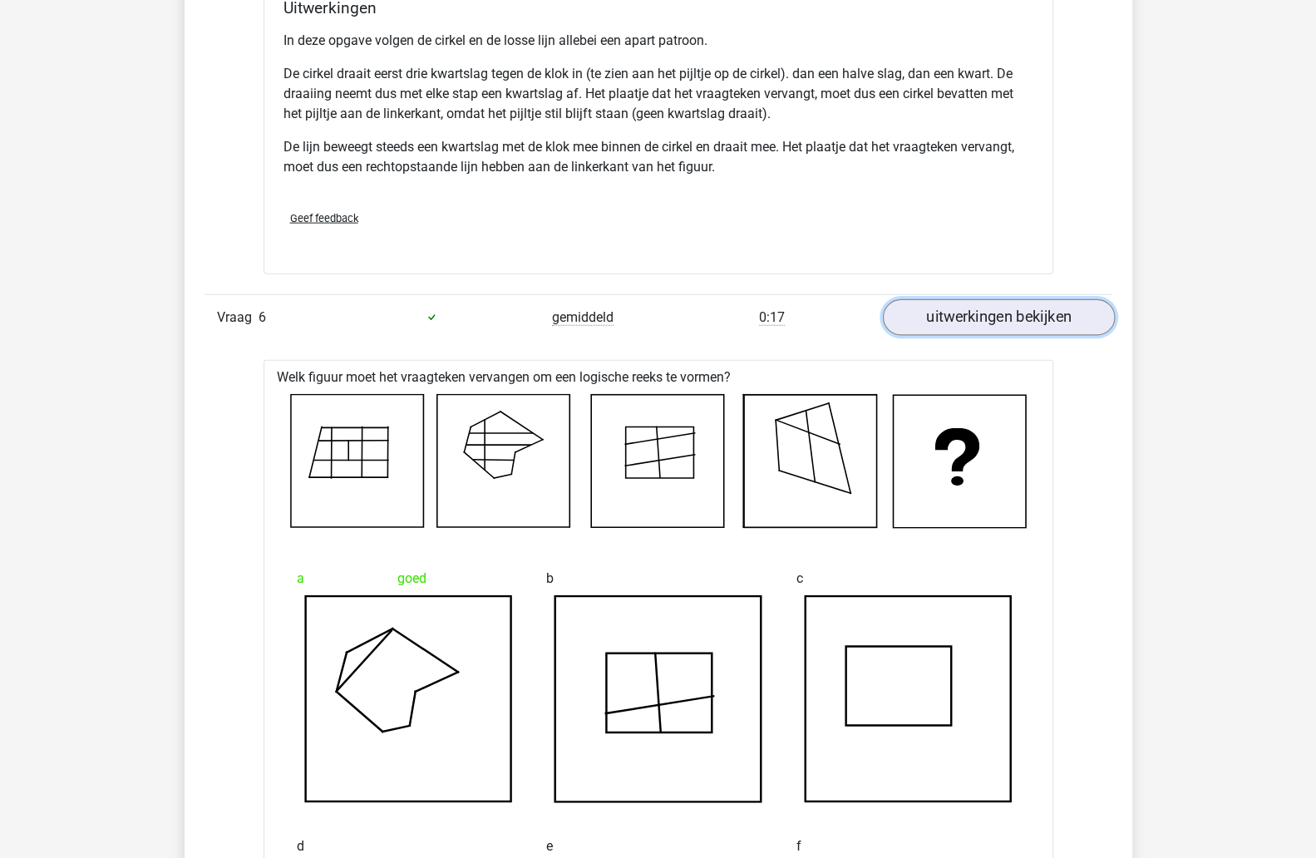
scroll to position [6884, 0]
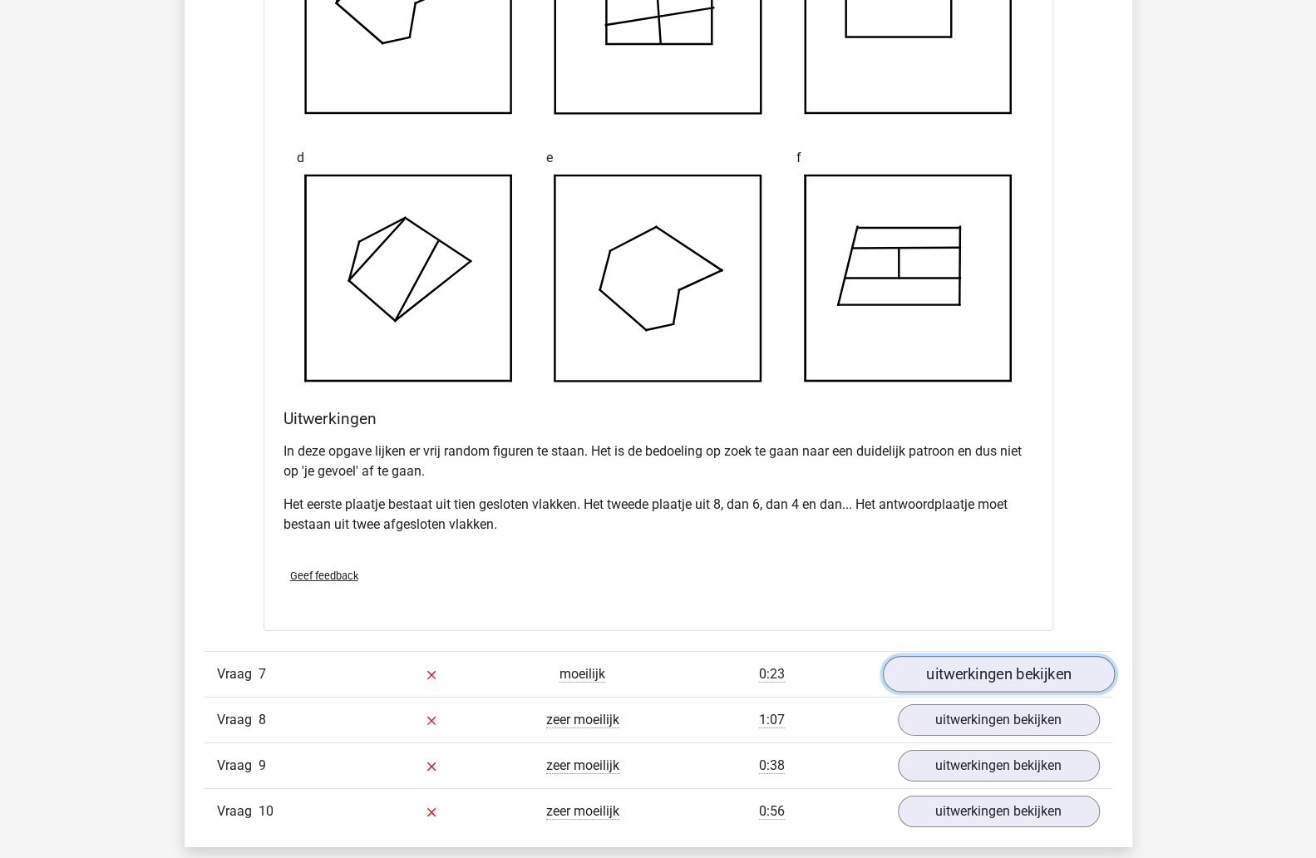
click at [957, 669] on link "uitwerkingen bekijken" at bounding box center [998, 674] width 232 height 37
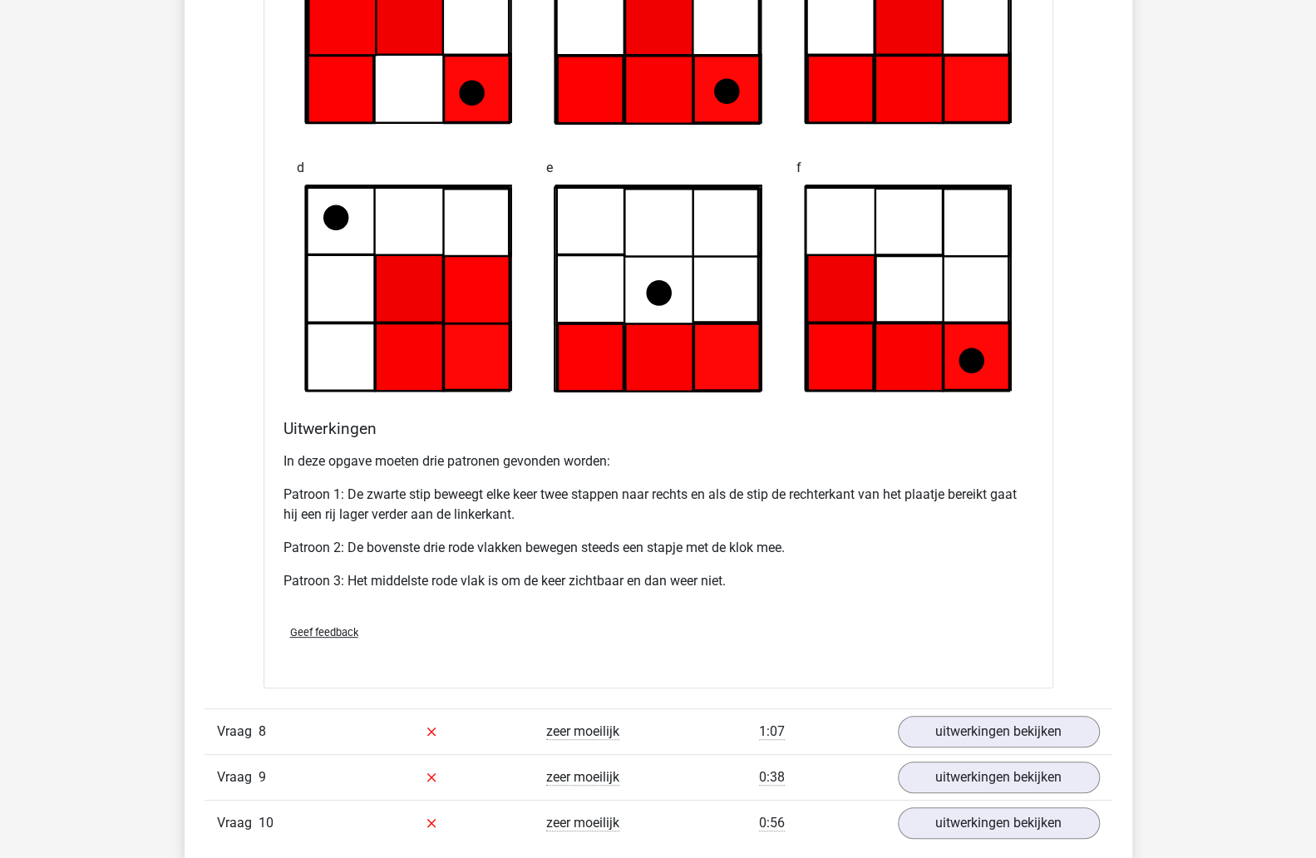
scroll to position [7919, 0]
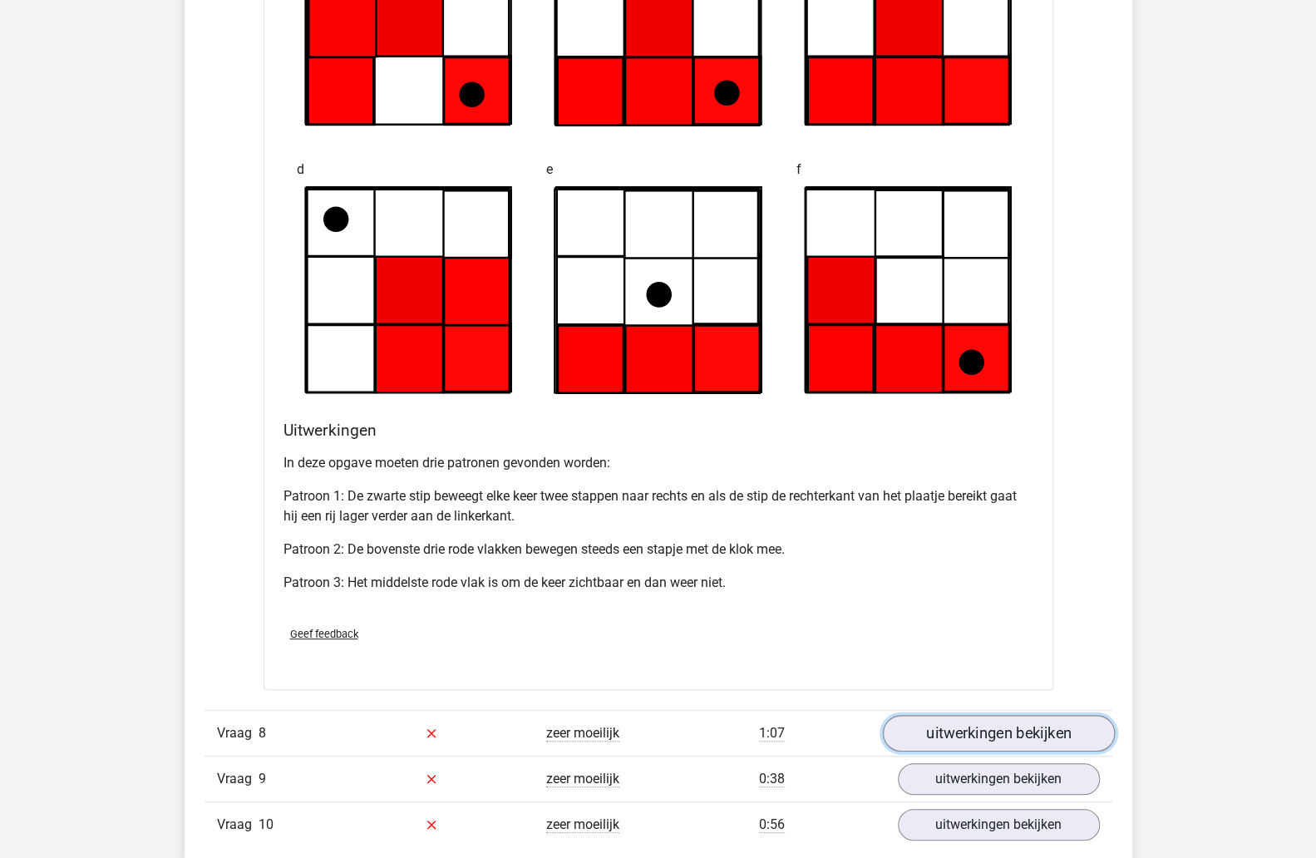
click at [973, 716] on link "uitwerkingen bekijken" at bounding box center [998, 733] width 232 height 37
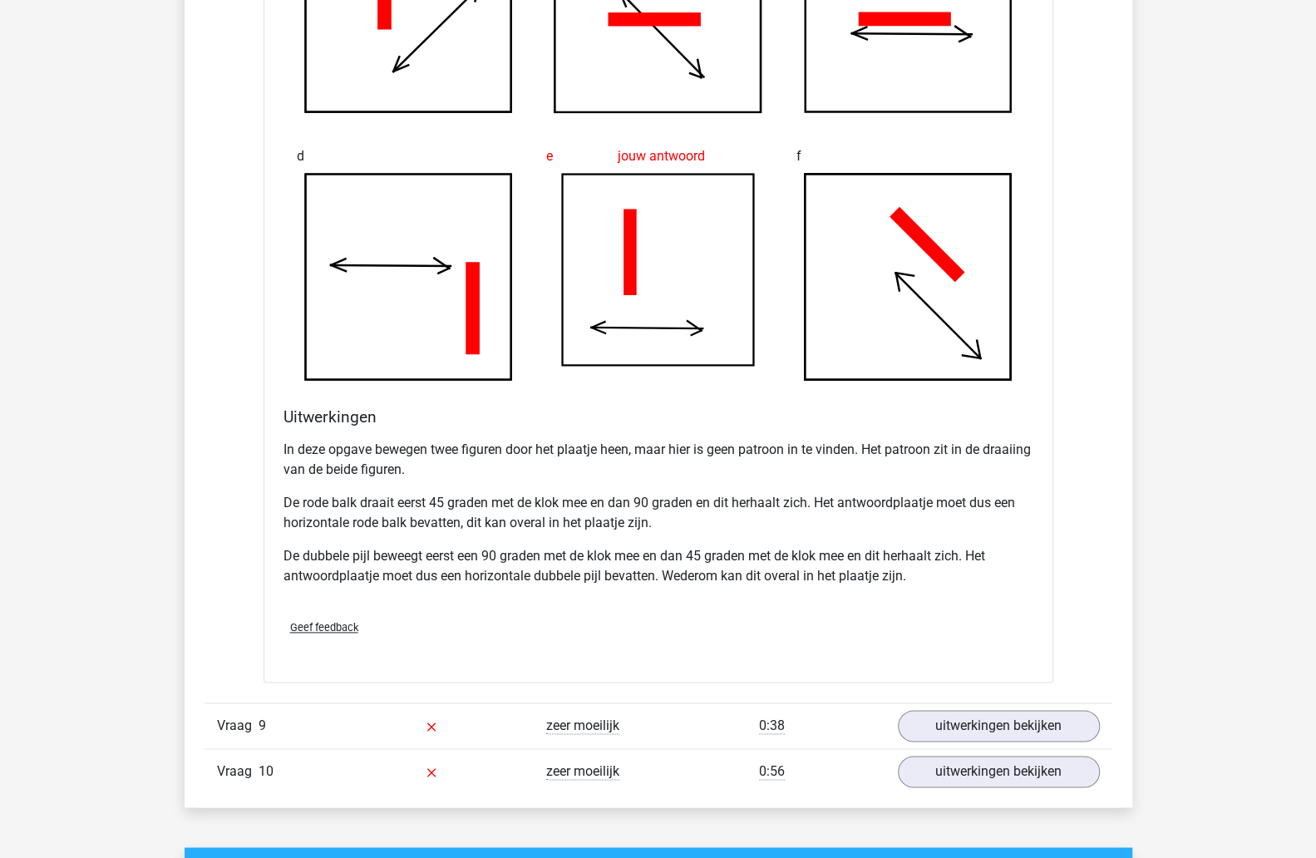
scroll to position [9148, 0]
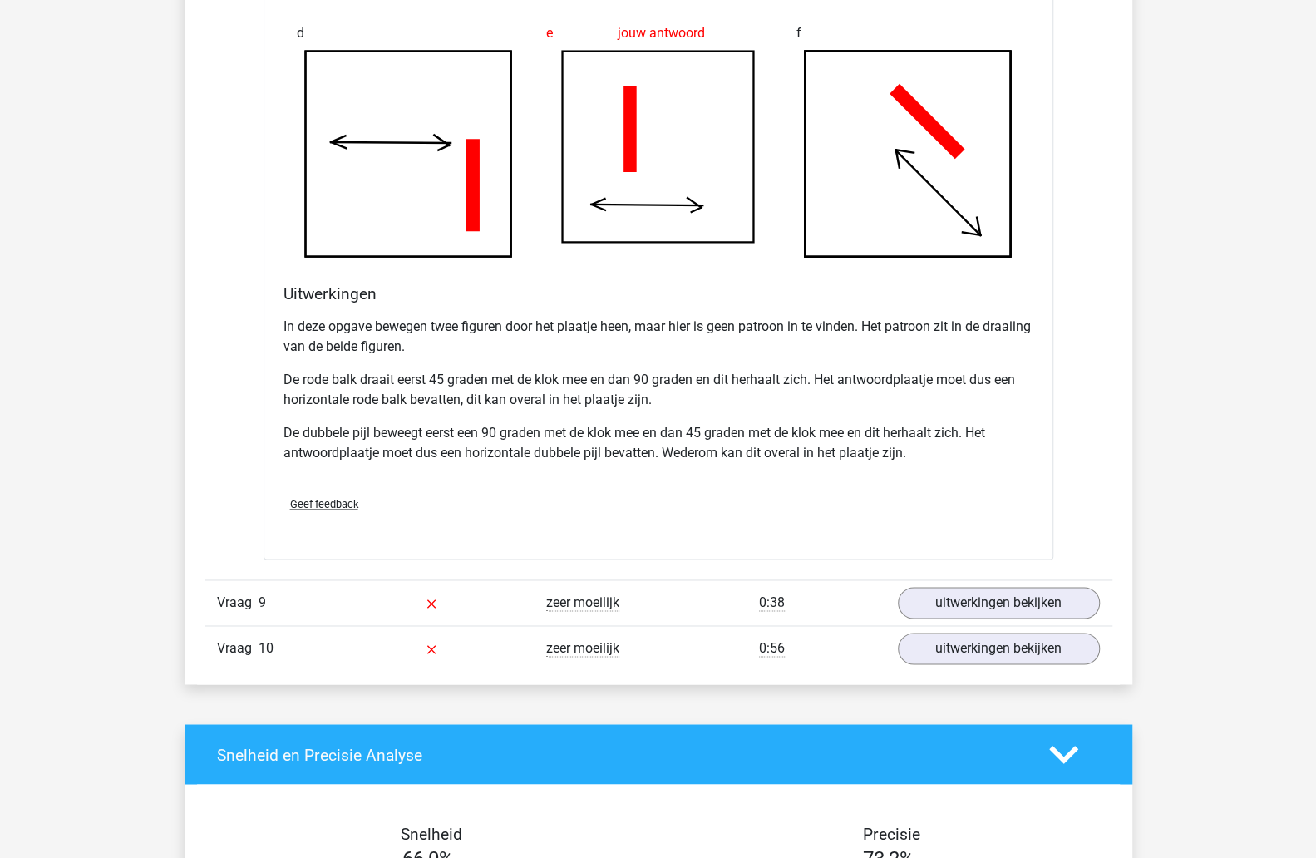
click at [718, 427] on p "De dubbele pijl beweegt eerst een 90 graden met de klok mee en dan 45 graden me…" at bounding box center [659, 443] width 750 height 40
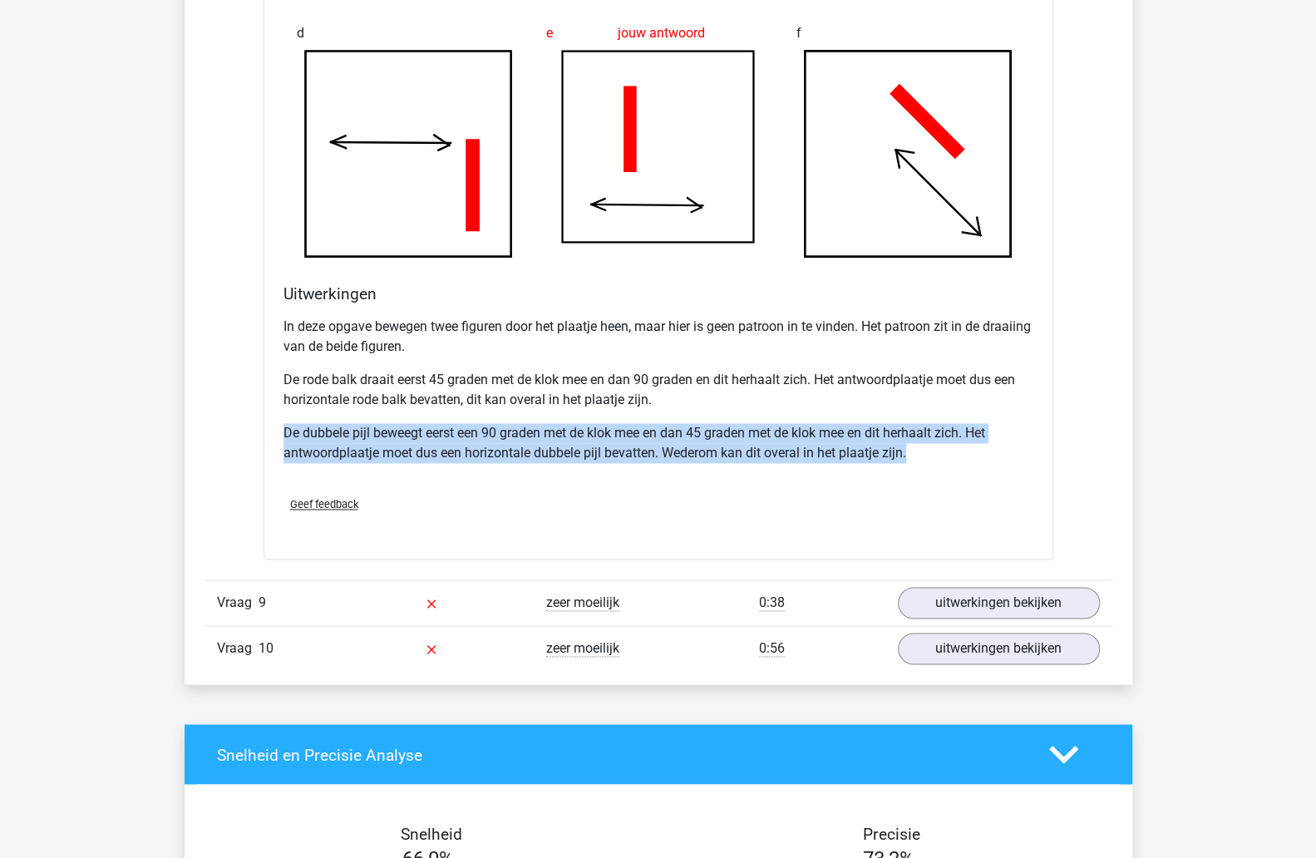
click at [718, 427] on p "De dubbele pijl beweegt eerst een 90 graden met de klok mee en dan 45 graden me…" at bounding box center [659, 443] width 750 height 40
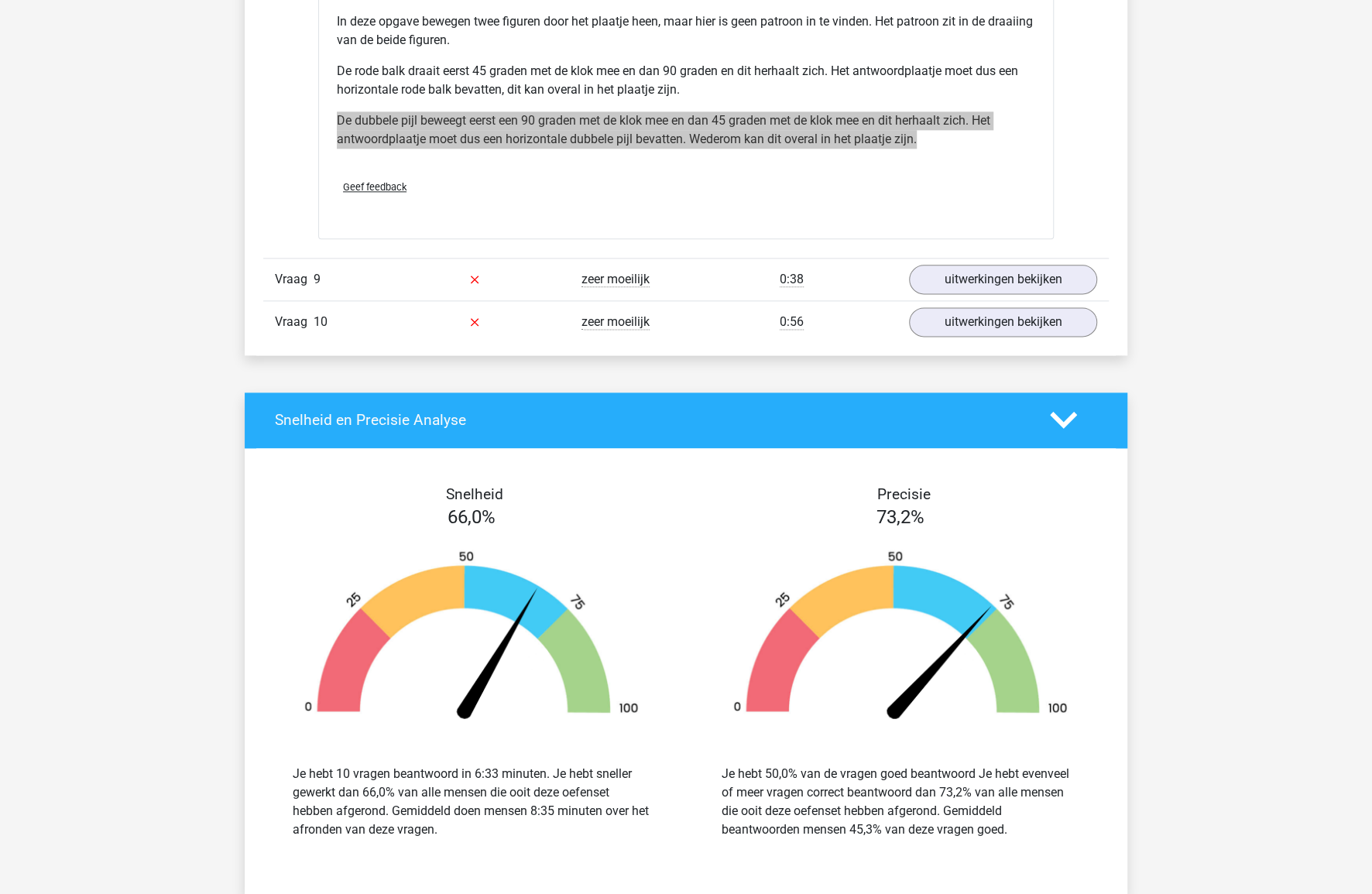
scroll to position [8934, 0]
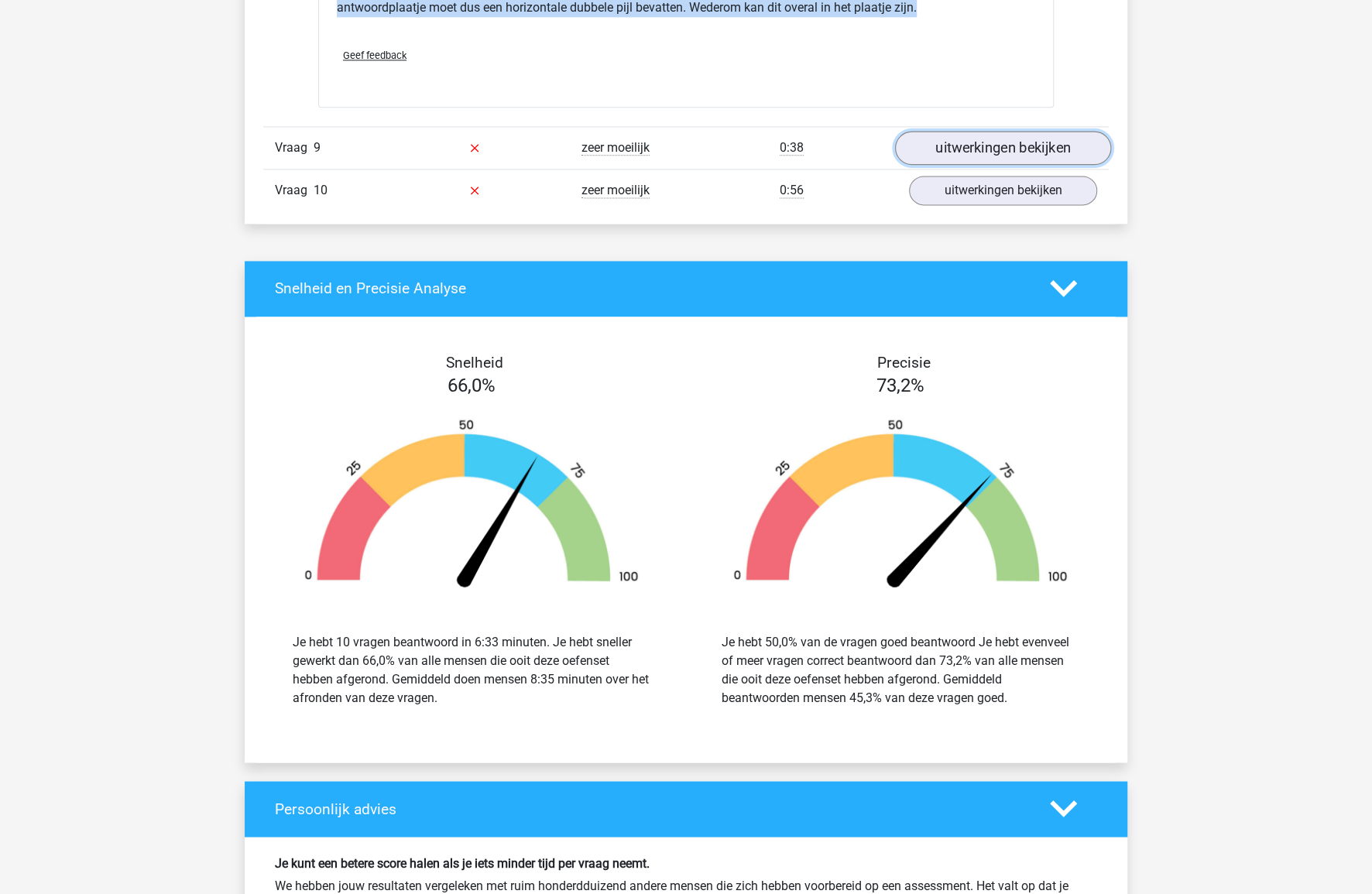
click at [975, 139] on link "uitwerkingen bekijken" at bounding box center [1003, 148] width 216 height 34
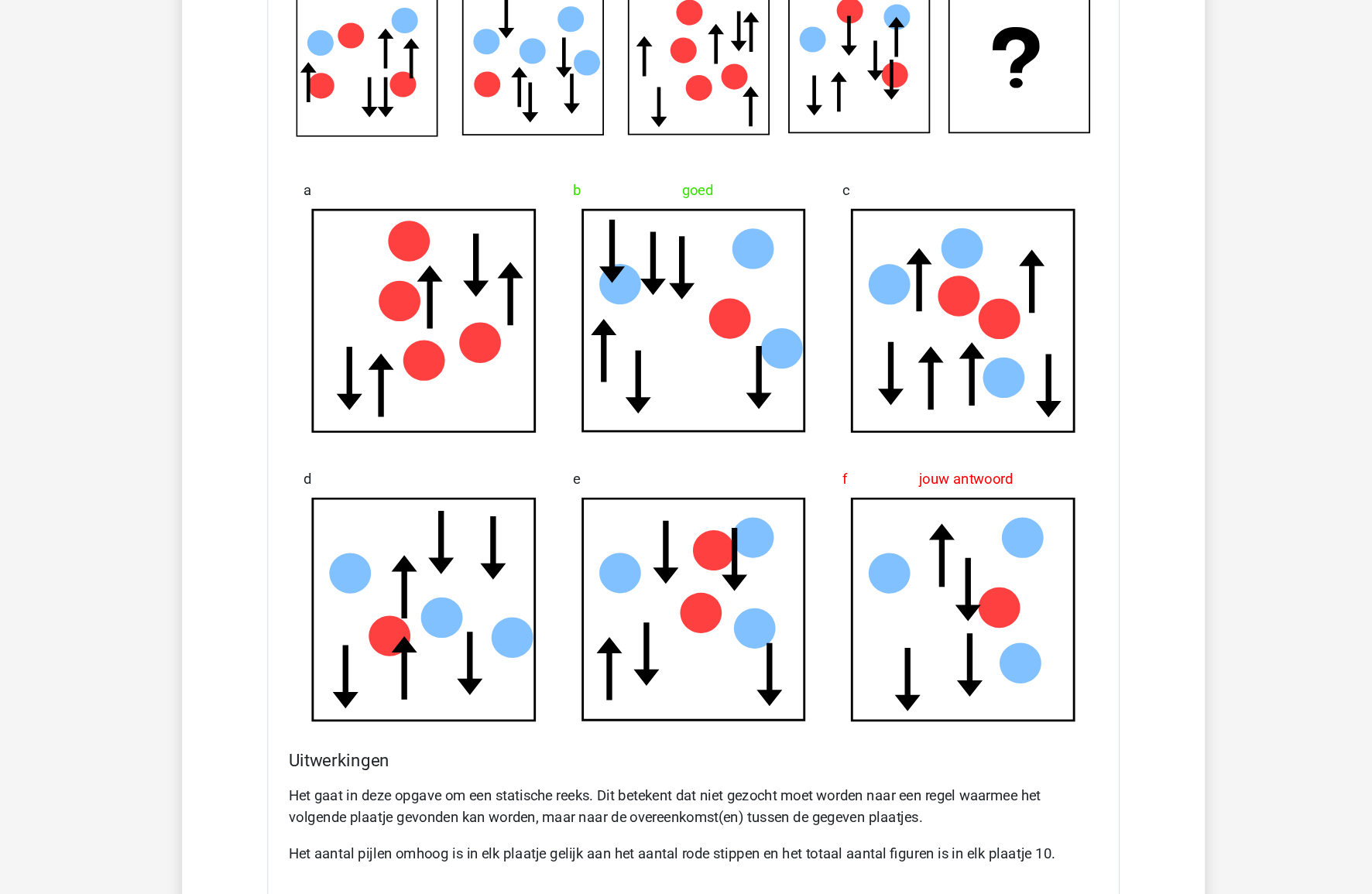
scroll to position [9120, 0]
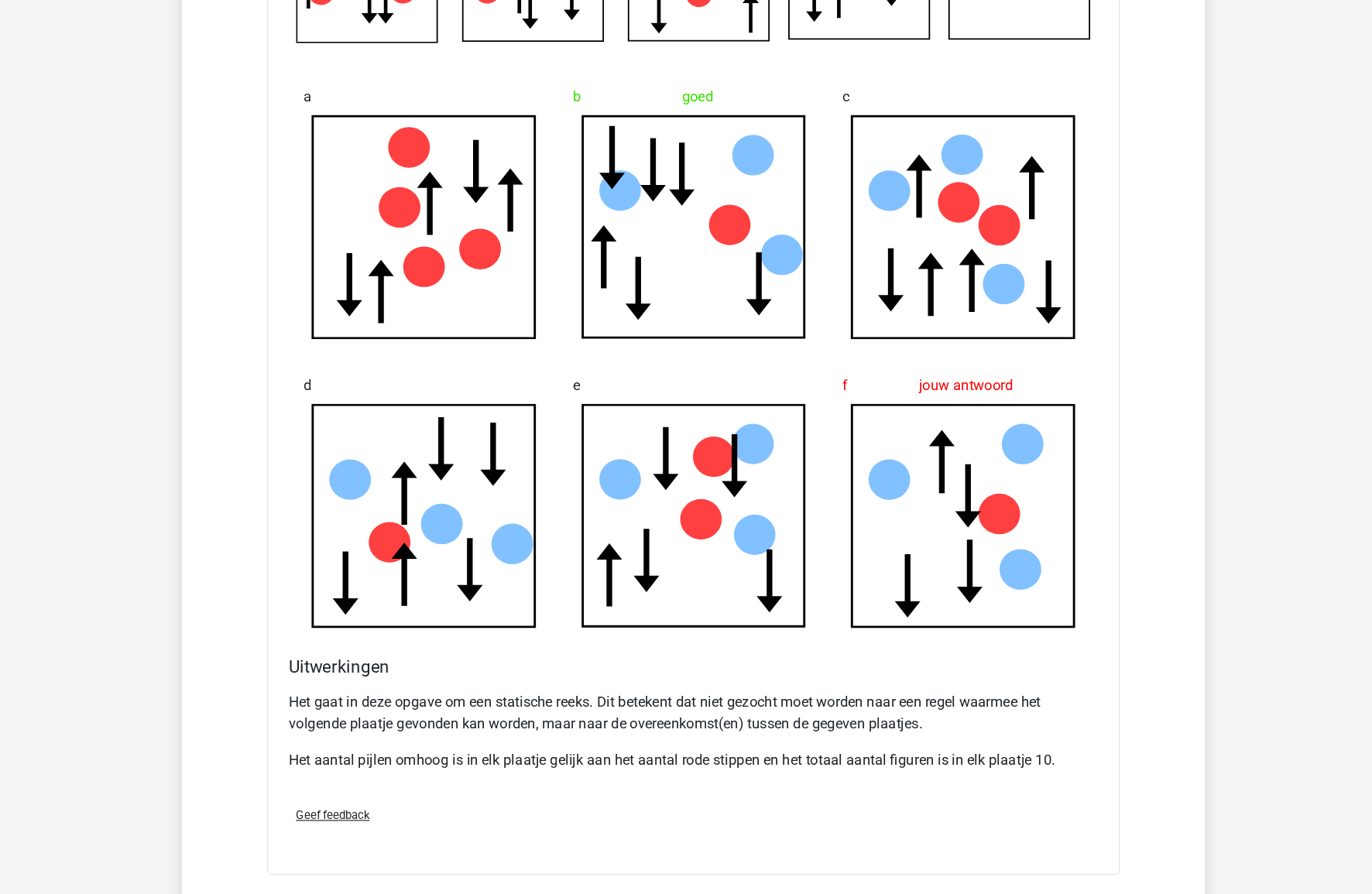
click at [585, 726] on p "Het gaat in deze opgave om een statische reeks. Dit betekent dat niet gezocht m…" at bounding box center [686, 738] width 699 height 37
click at [537, 748] on div "Het gaat in deze opgave om een statische reeks. Dit betekent dat niet gezocht m…" at bounding box center [686, 760] width 699 height 93
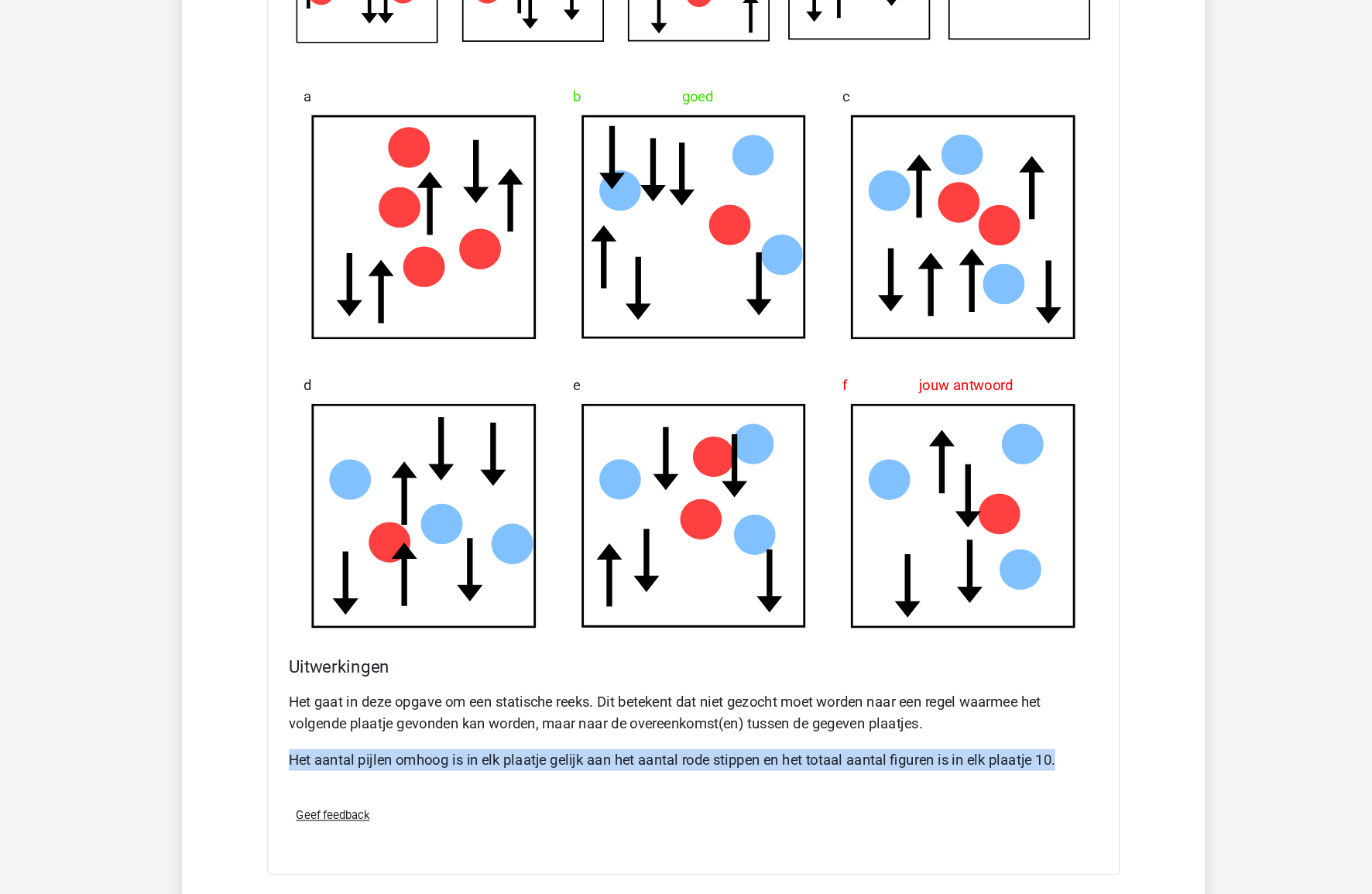
click at [537, 748] on div "Het gaat in deze opgave om een statische reeks. Dit betekent dat niet gezocht m…" at bounding box center [686, 760] width 699 height 93
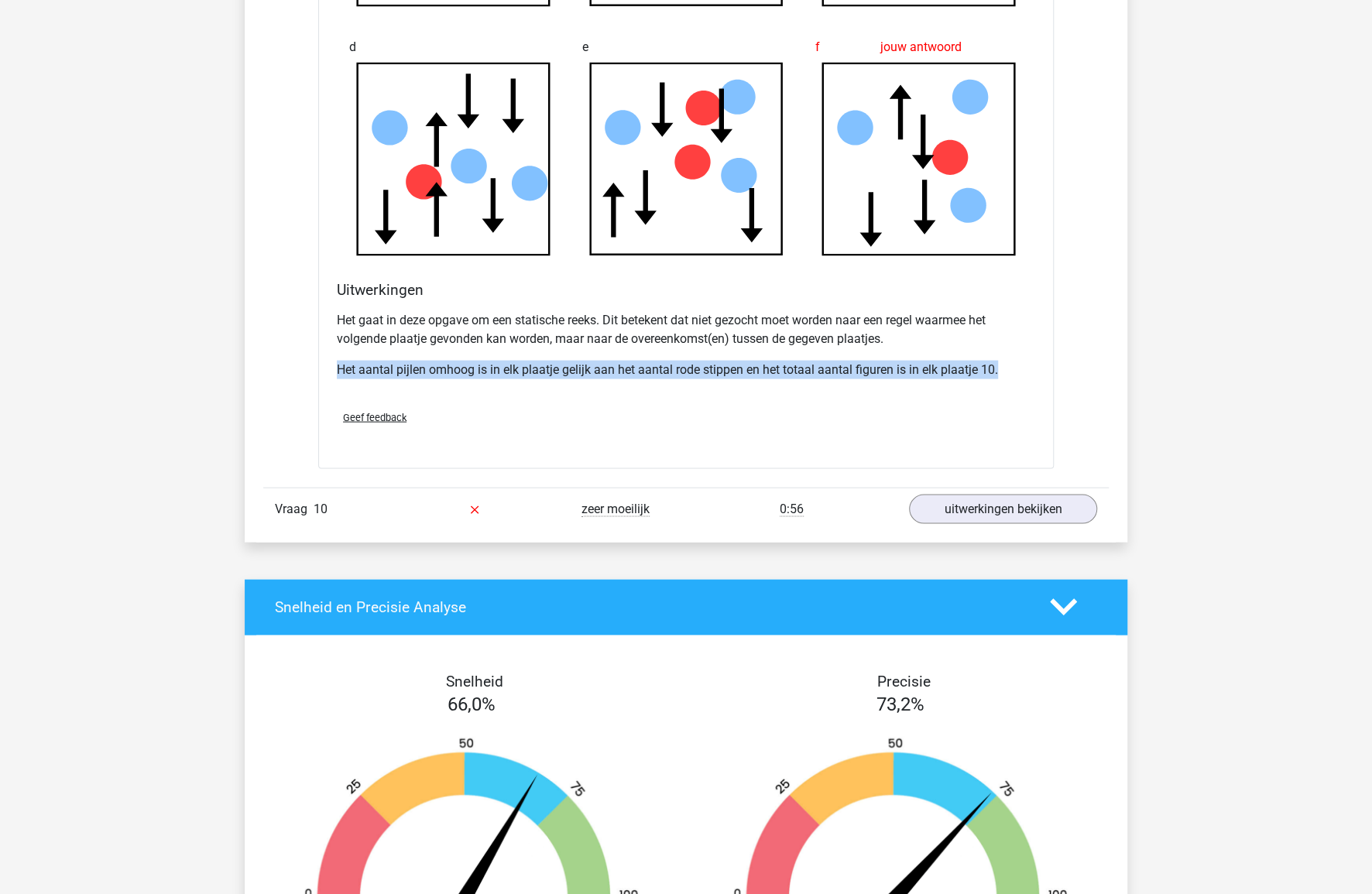
scroll to position [9886, 0]
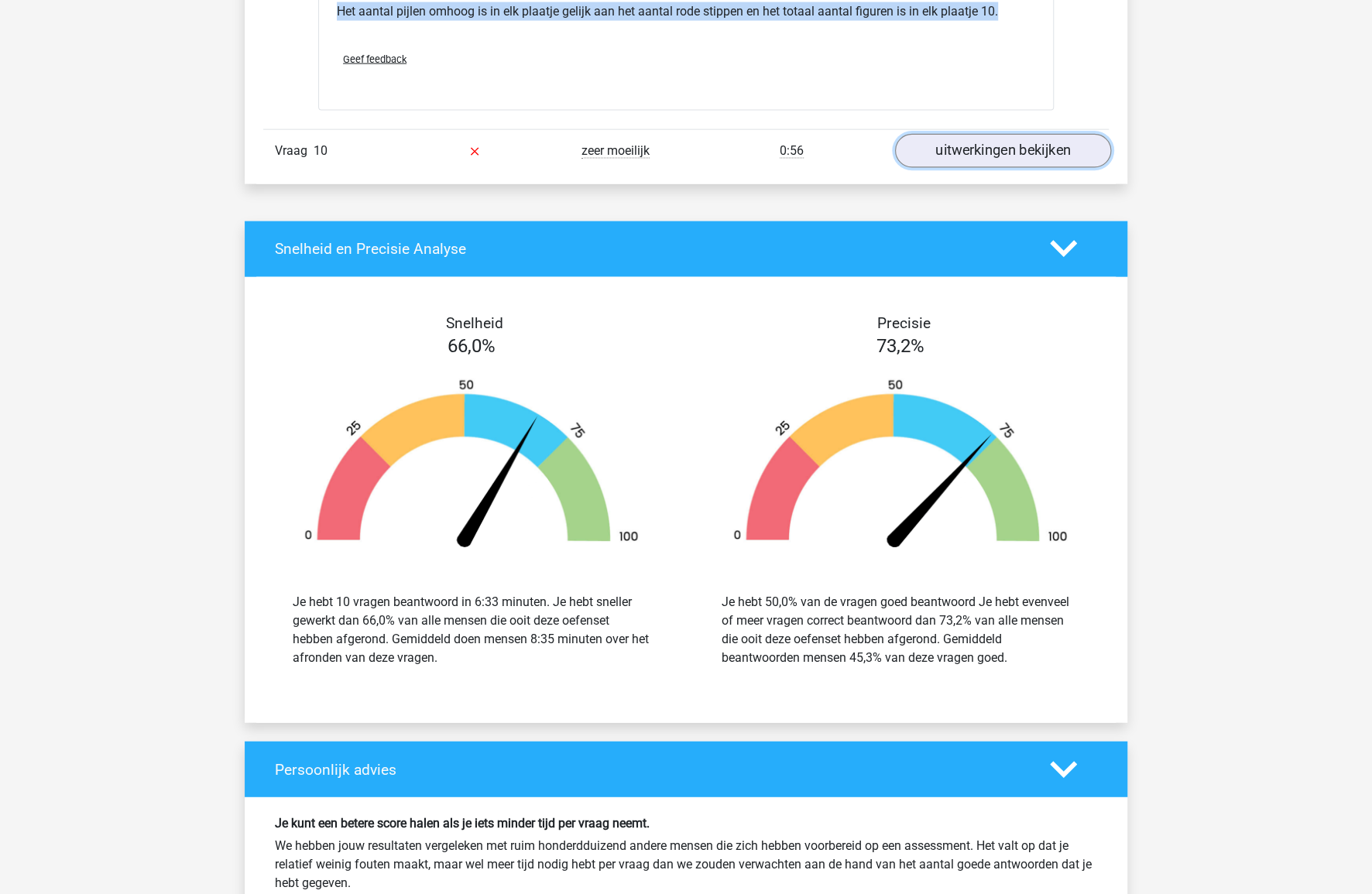
click at [984, 145] on link "uitwerkingen bekijken" at bounding box center [1003, 151] width 216 height 34
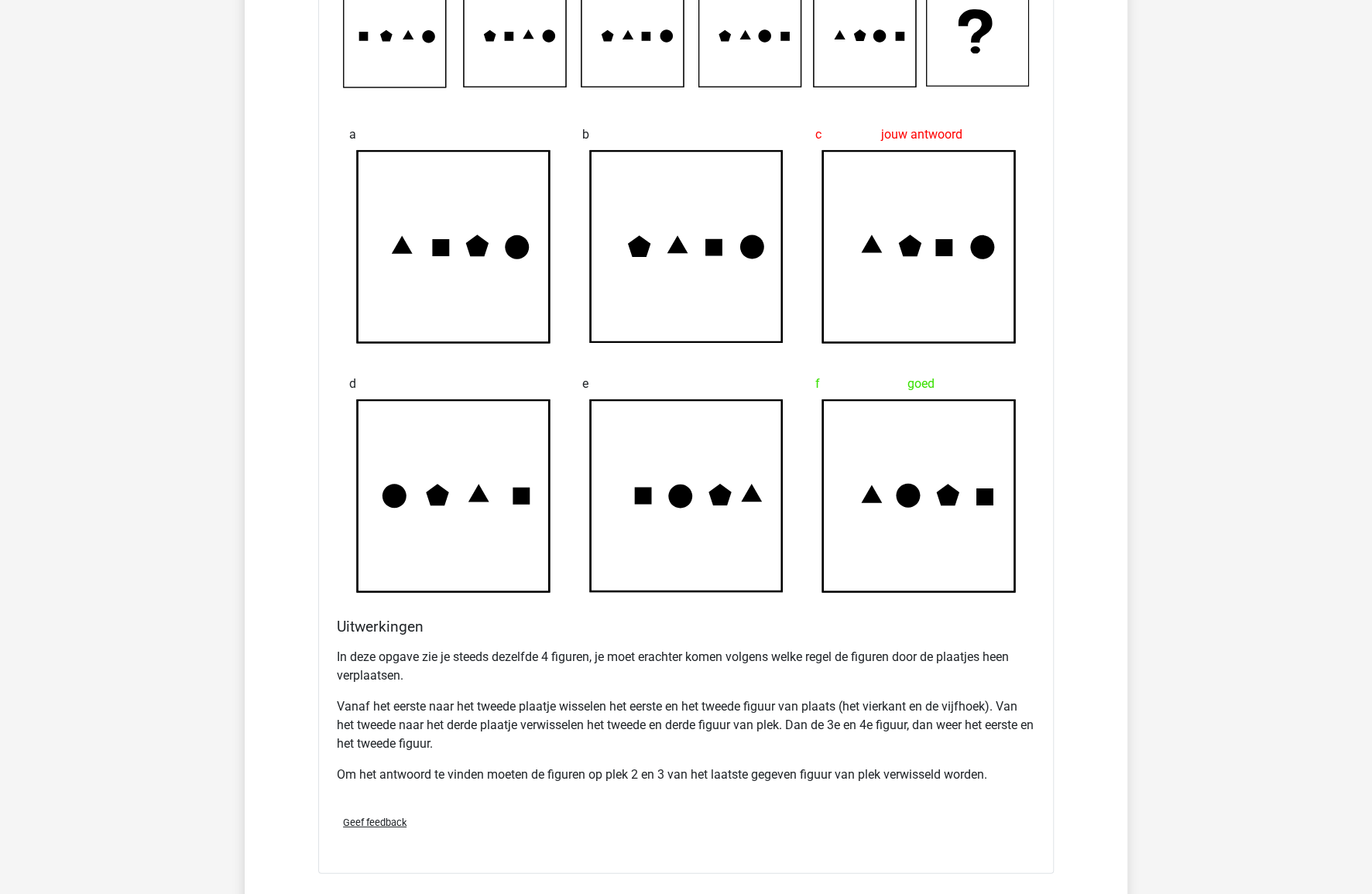
scroll to position [10136, 0]
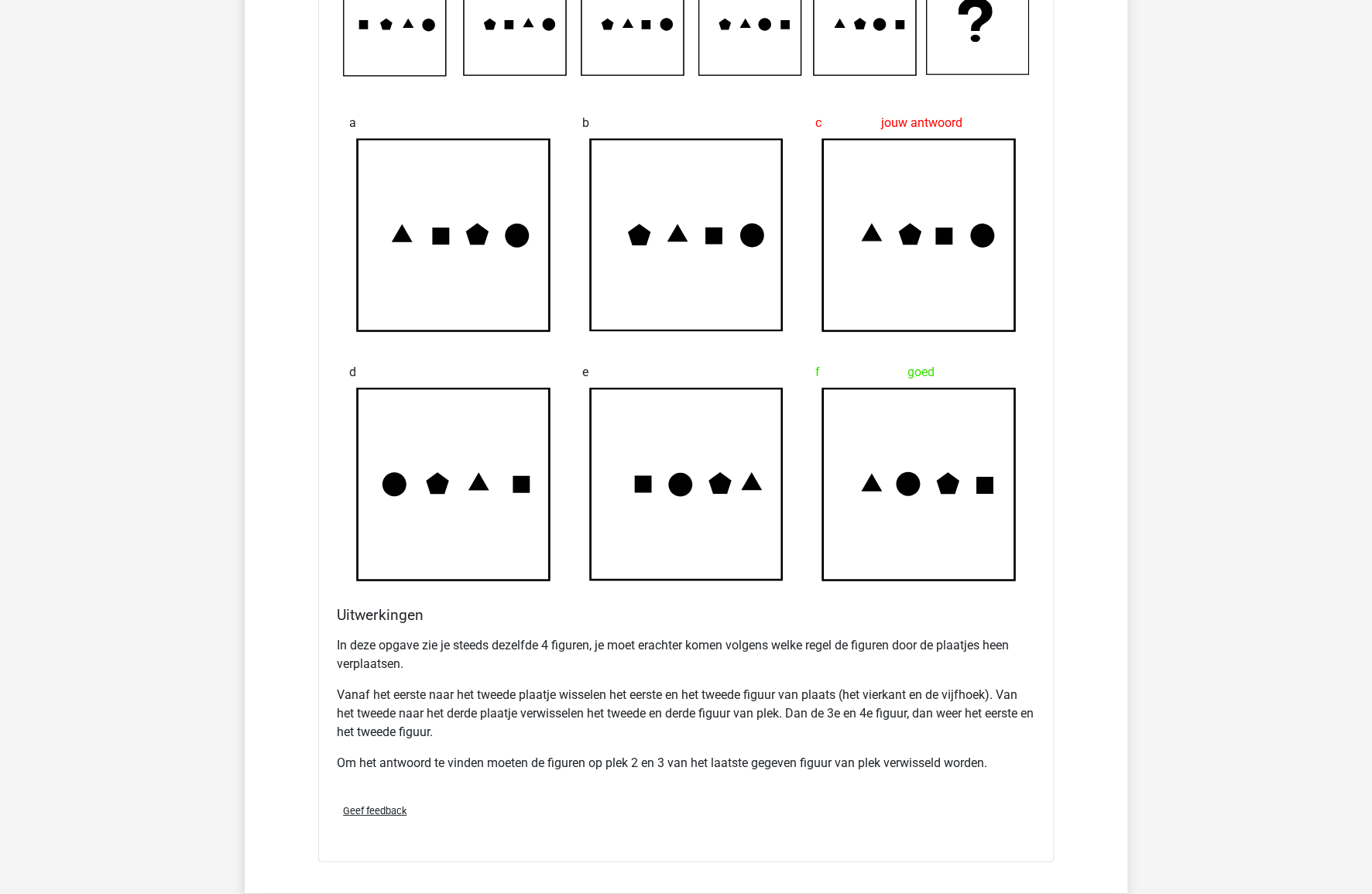
click at [589, 689] on p "Vanaf het eerste naar het tweede plaatje wisselen het eerste en het tweede figu…" at bounding box center [686, 714] width 699 height 56
drag, startPoint x: 589, startPoint y: 689, endPoint x: 832, endPoint y: 686, distance: 243.0
click at [832, 686] on p "Vanaf het eerste naar het tweede plaatje wisselen het eerste en het tweede figu…" at bounding box center [686, 714] width 699 height 56
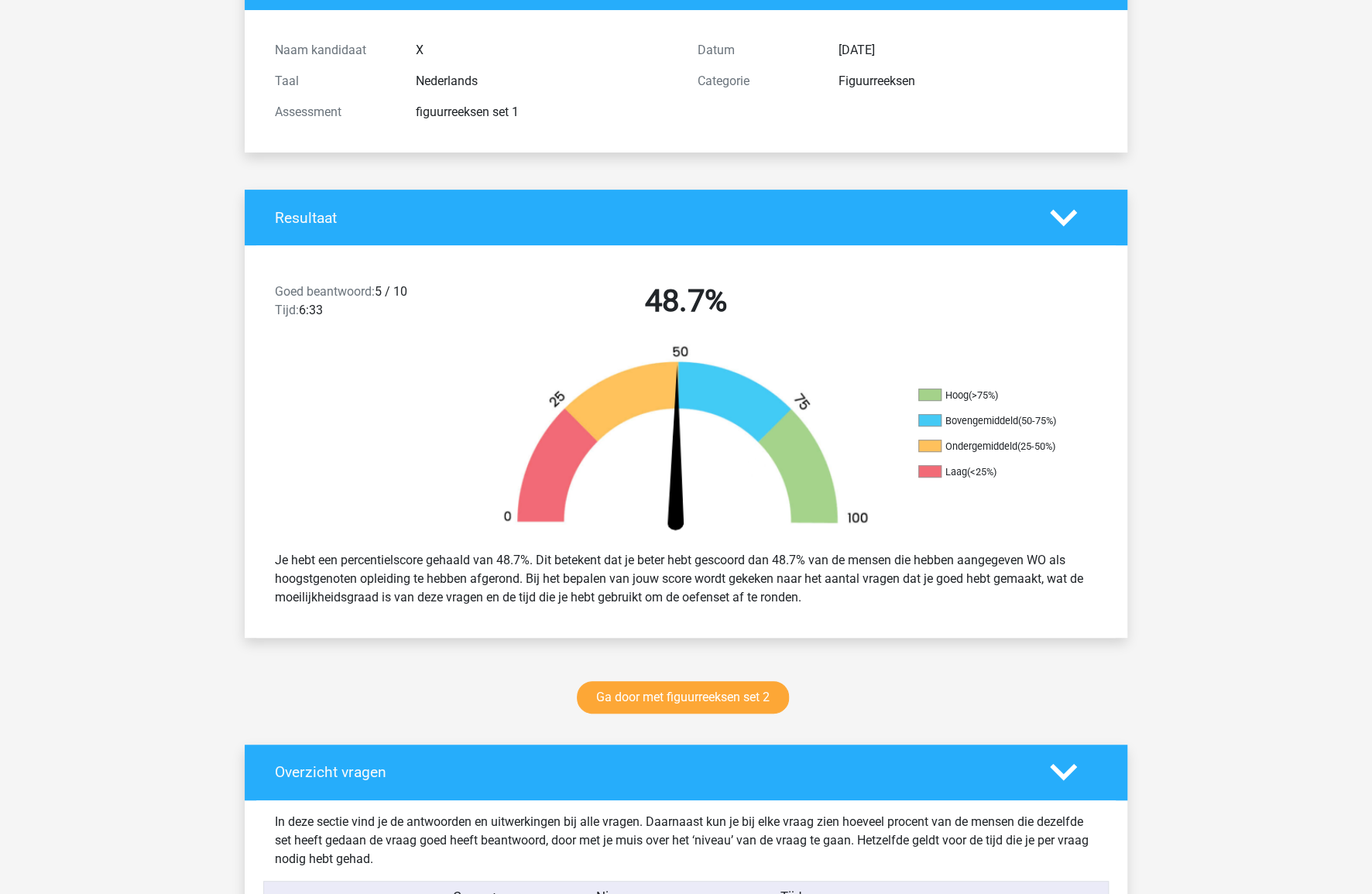
scroll to position [0, 0]
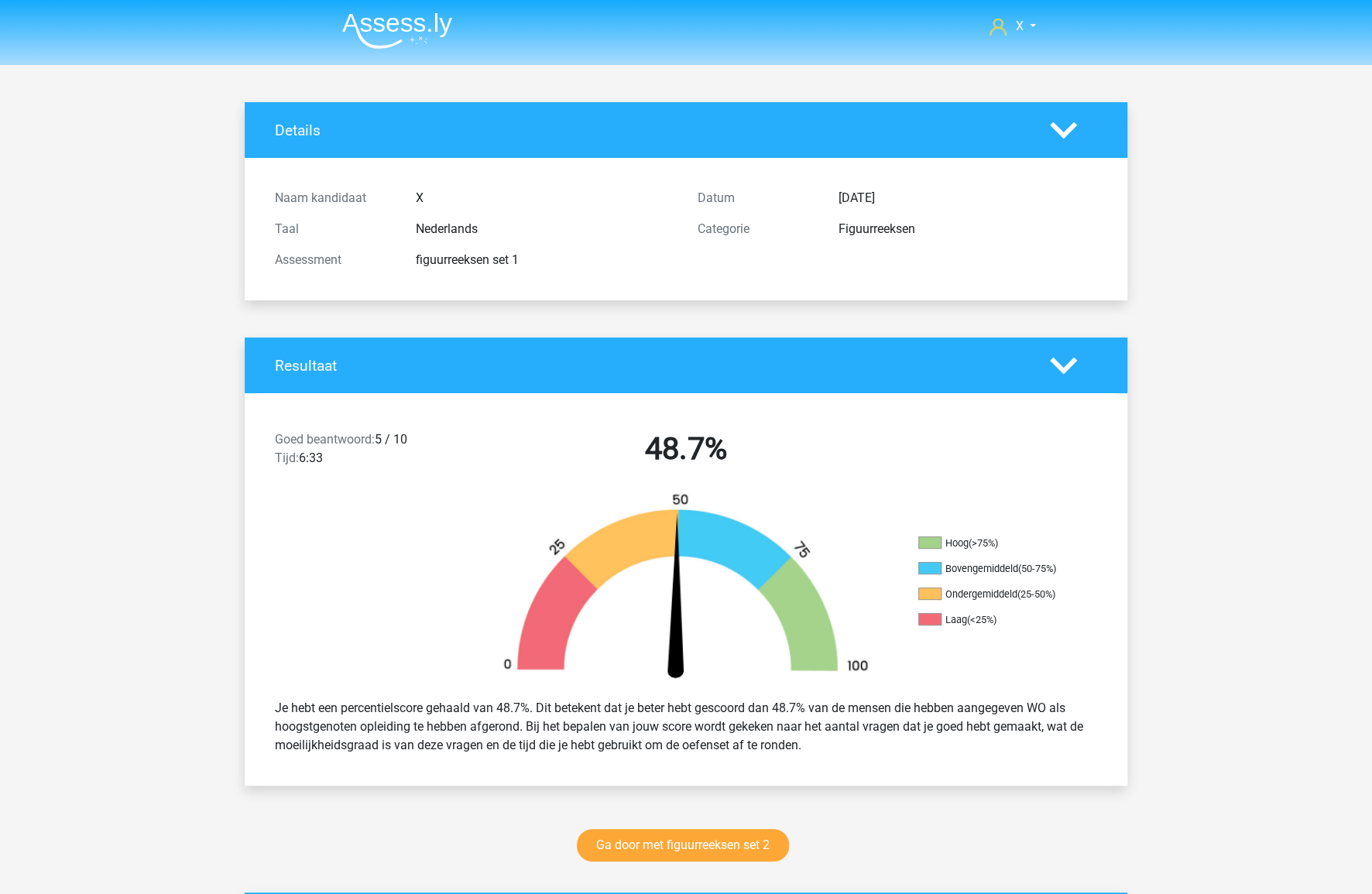
click at [454, 45] on nav "X monsieursdedeucre@proton.med" at bounding box center [686, 27] width 713 height 50
click at [711, 748] on link "Ga door met figuurreeksen set 2" at bounding box center [683, 846] width 212 height 33
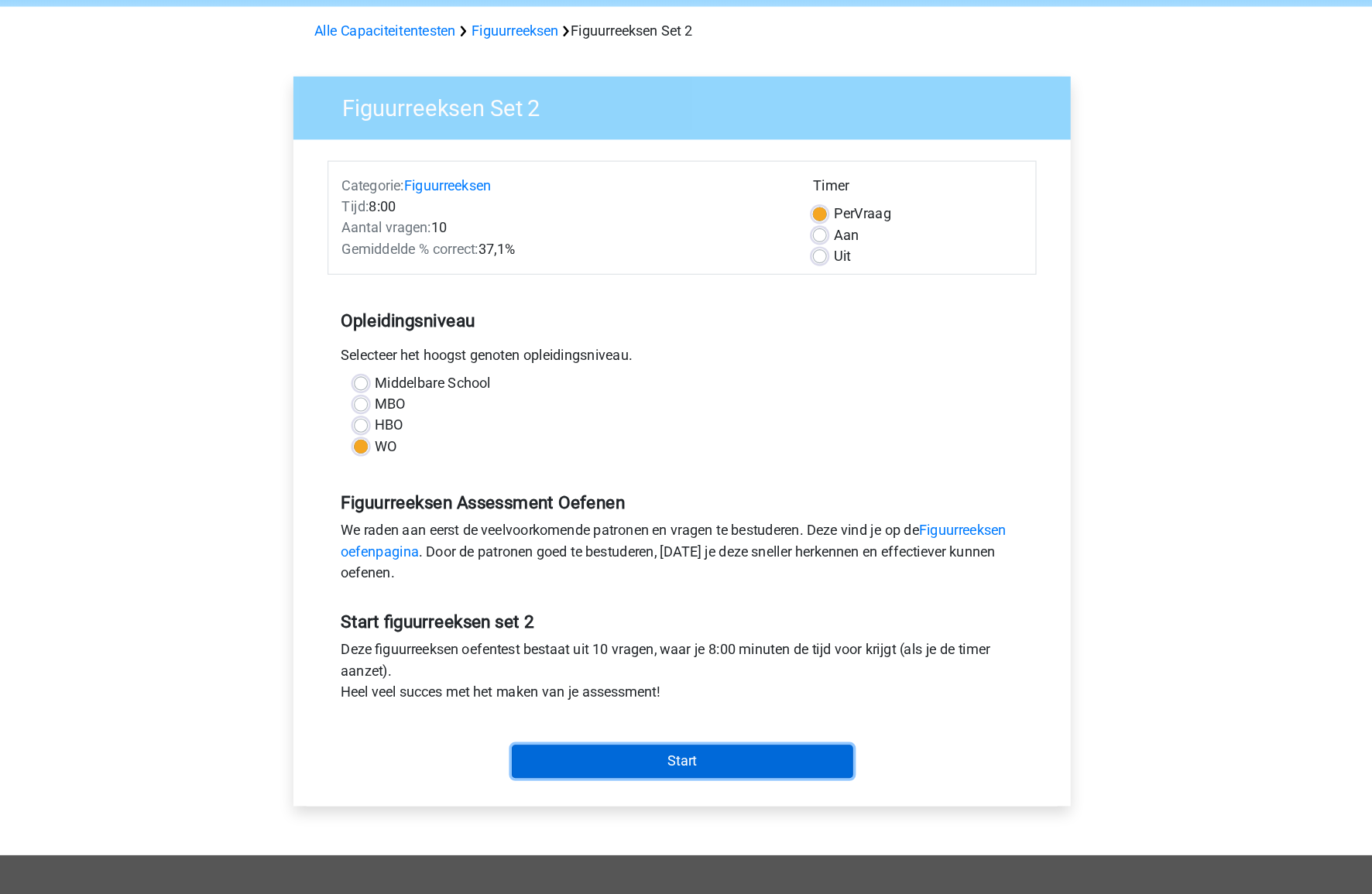
click at [714, 724] on input "Start" at bounding box center [686, 732] width 301 height 30
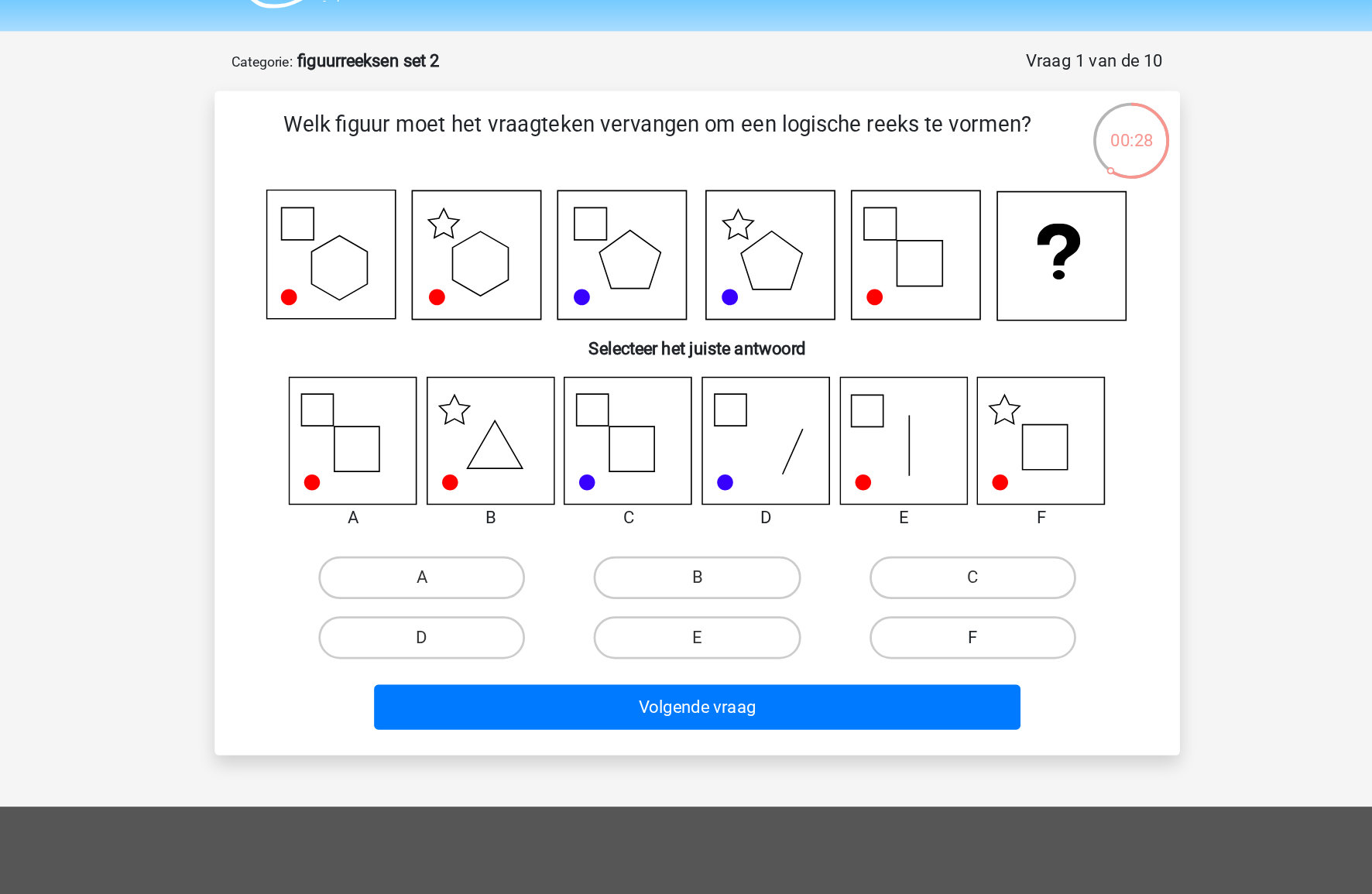
click at [921, 493] on label "F" at bounding box center [886, 504] width 149 height 31
click at [895, 504] on input "F" at bounding box center [890, 508] width 10 height 10
radio input "true"
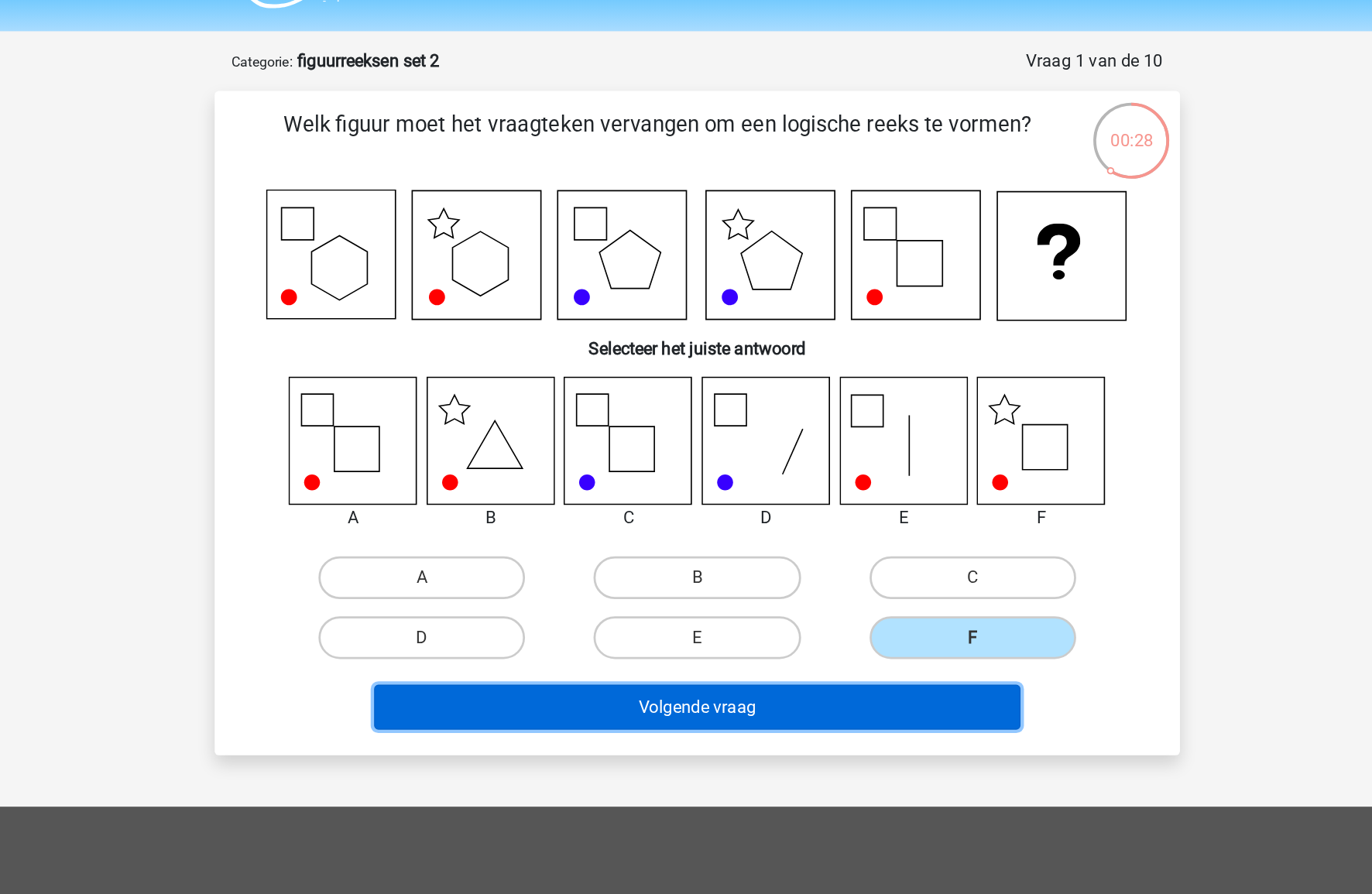
click at [760, 559] on button "Volgende vraag" at bounding box center [686, 554] width 469 height 33
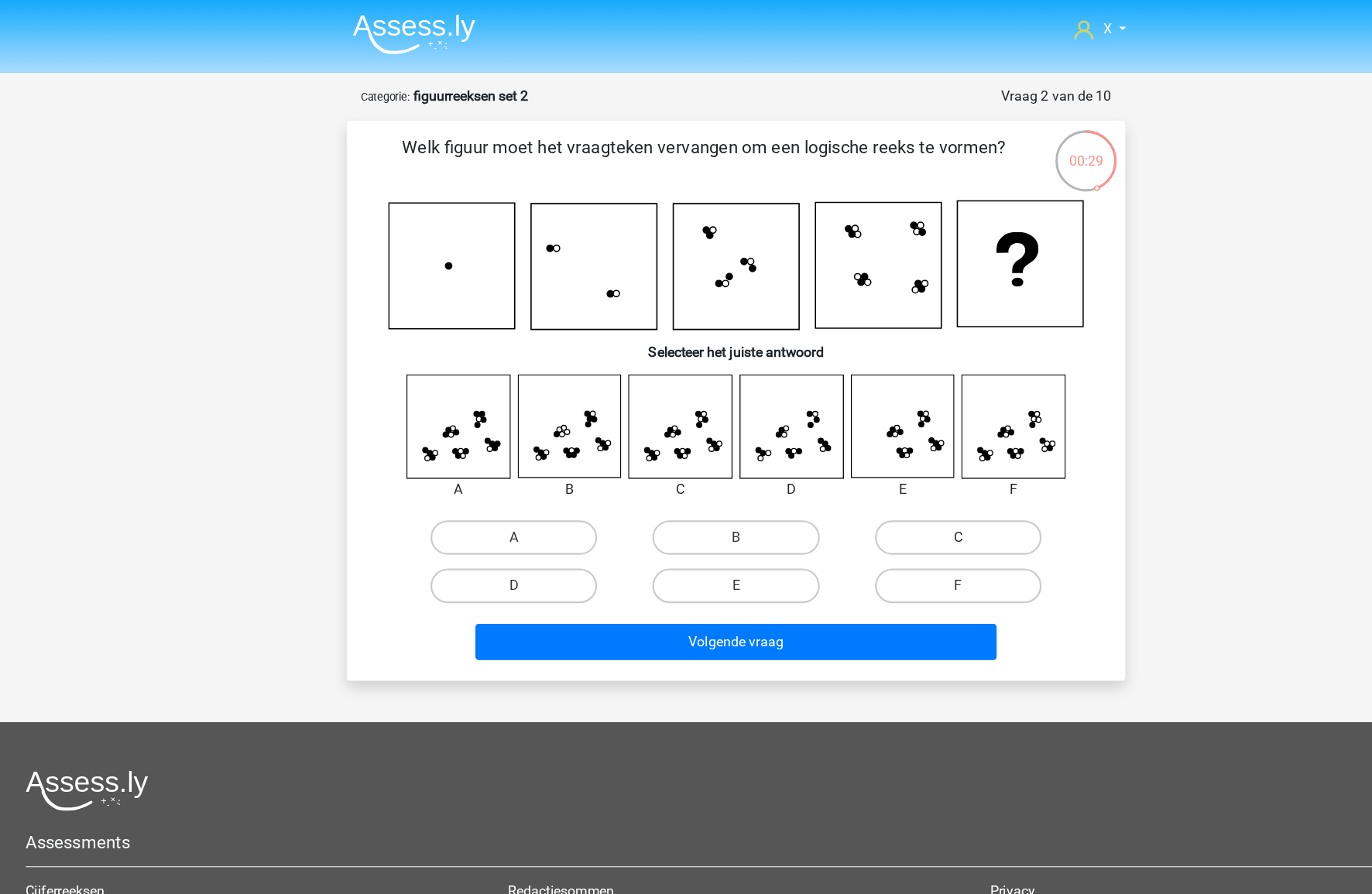
click at [884, 475] on label "C" at bounding box center [886, 481] width 149 height 31
click at [885, 482] on input "C" at bounding box center [890, 487] width 10 height 10
radio input "true"
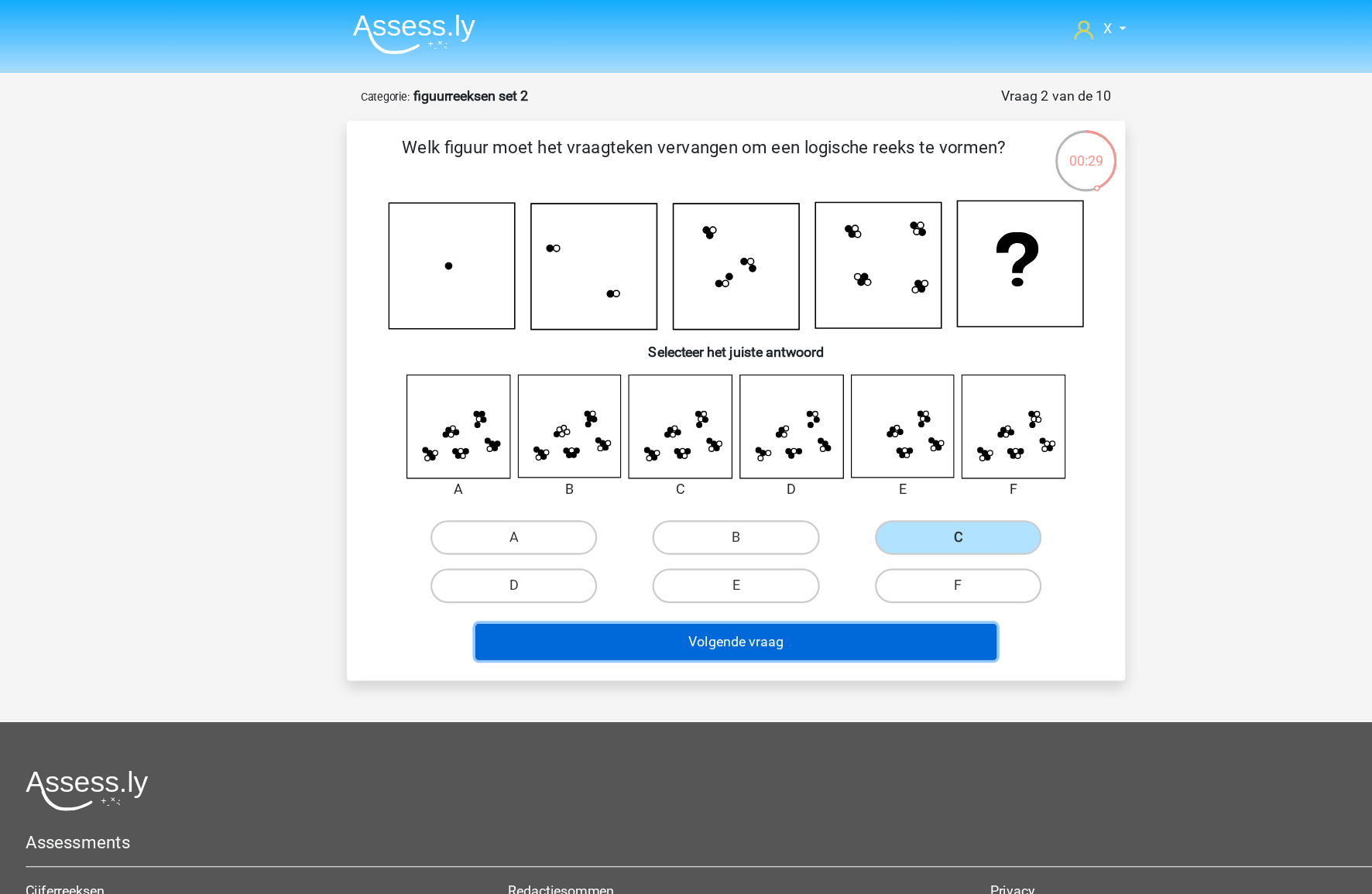
click at [754, 560] on button "Volgende vraag" at bounding box center [686, 576] width 469 height 33
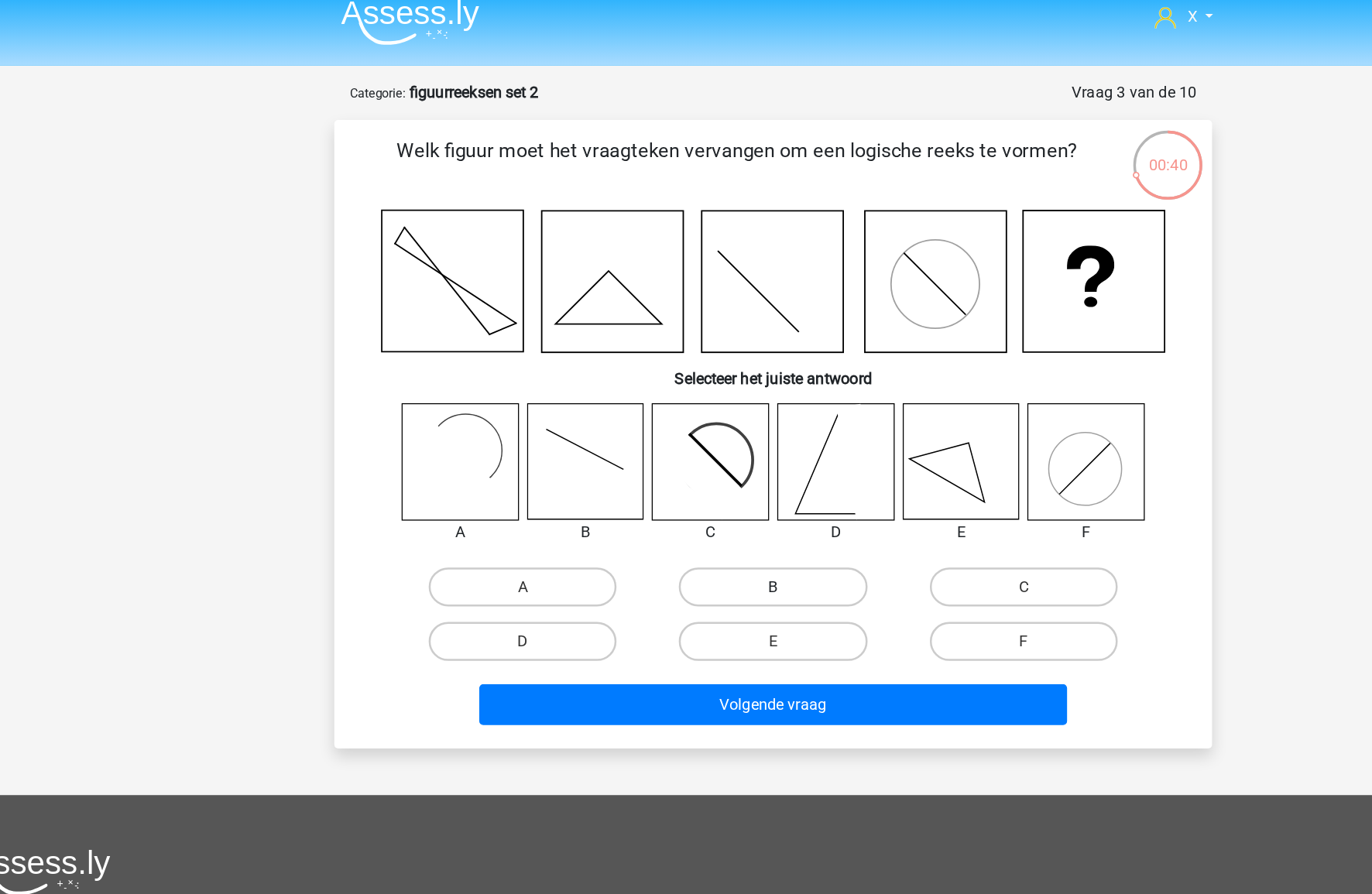
click at [733, 475] on label "B" at bounding box center [686, 480] width 149 height 31
click at [697, 481] on input "B" at bounding box center [691, 485] width 10 height 10
radio input "true"
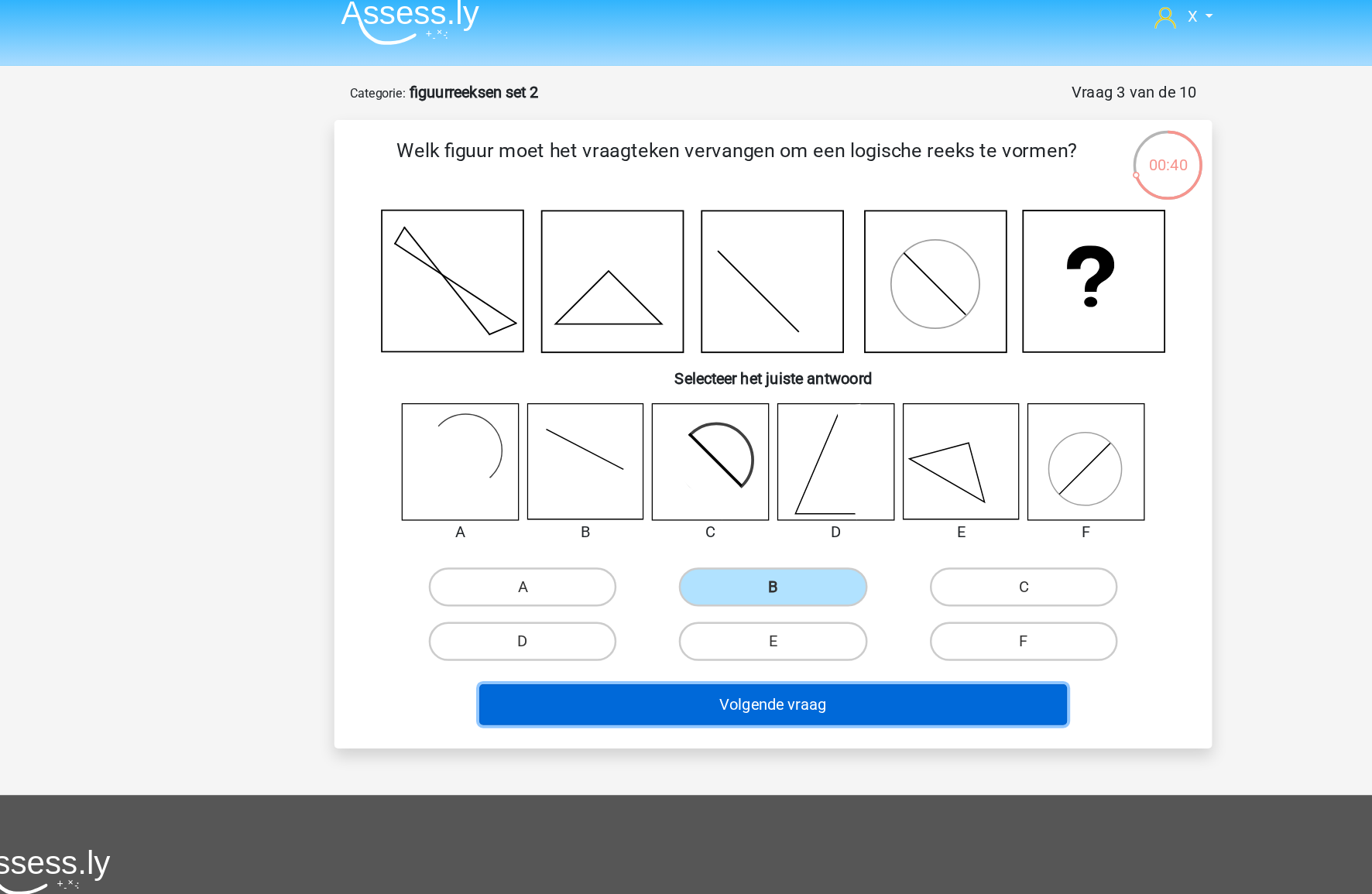
click at [733, 571] on button "Volgende vraag" at bounding box center [686, 574] width 469 height 33
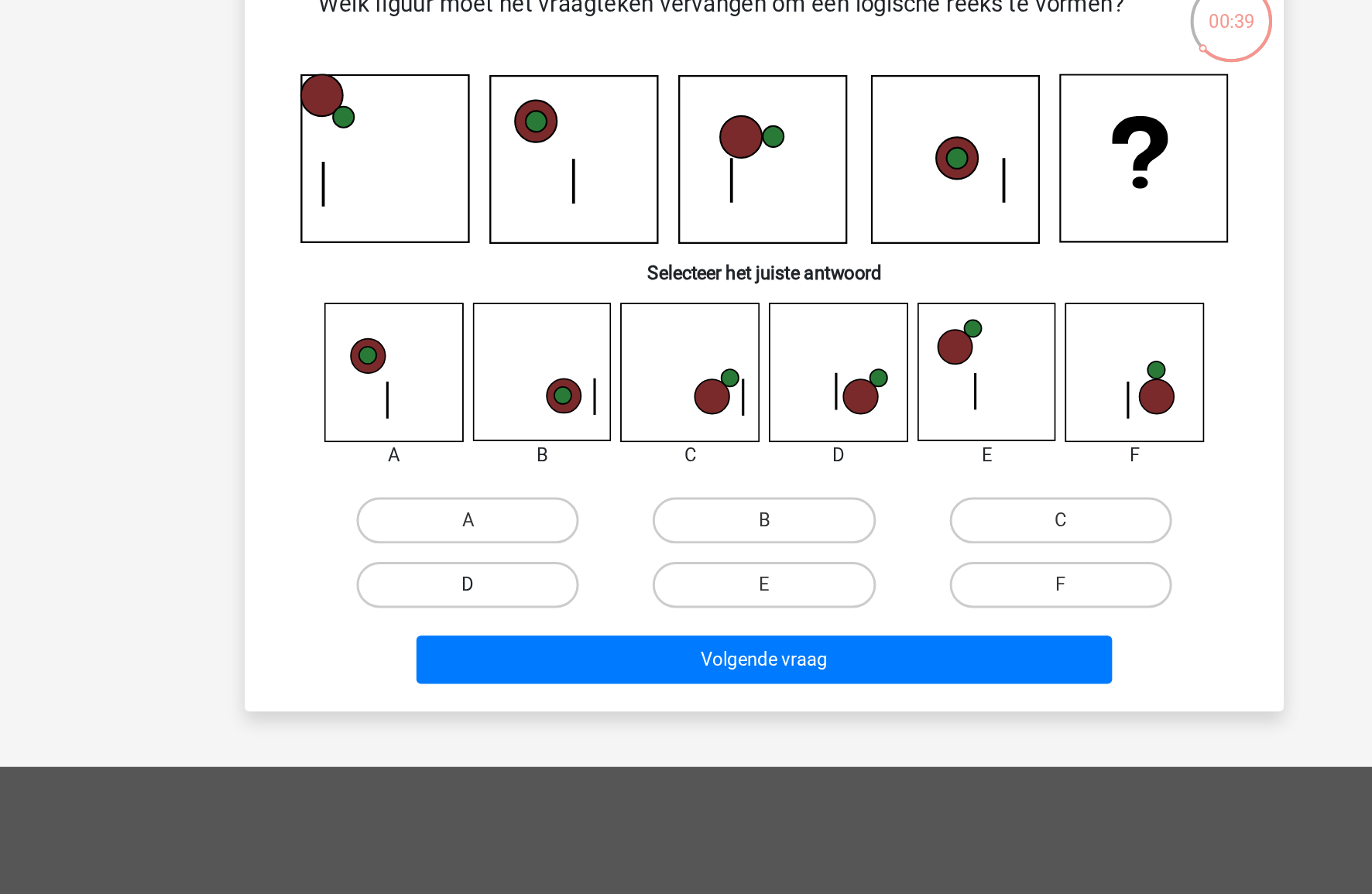
click at [531, 522] on label "D" at bounding box center [486, 522] width 149 height 31
click at [497, 523] on input "D" at bounding box center [492, 528] width 10 height 10
radio input "true"
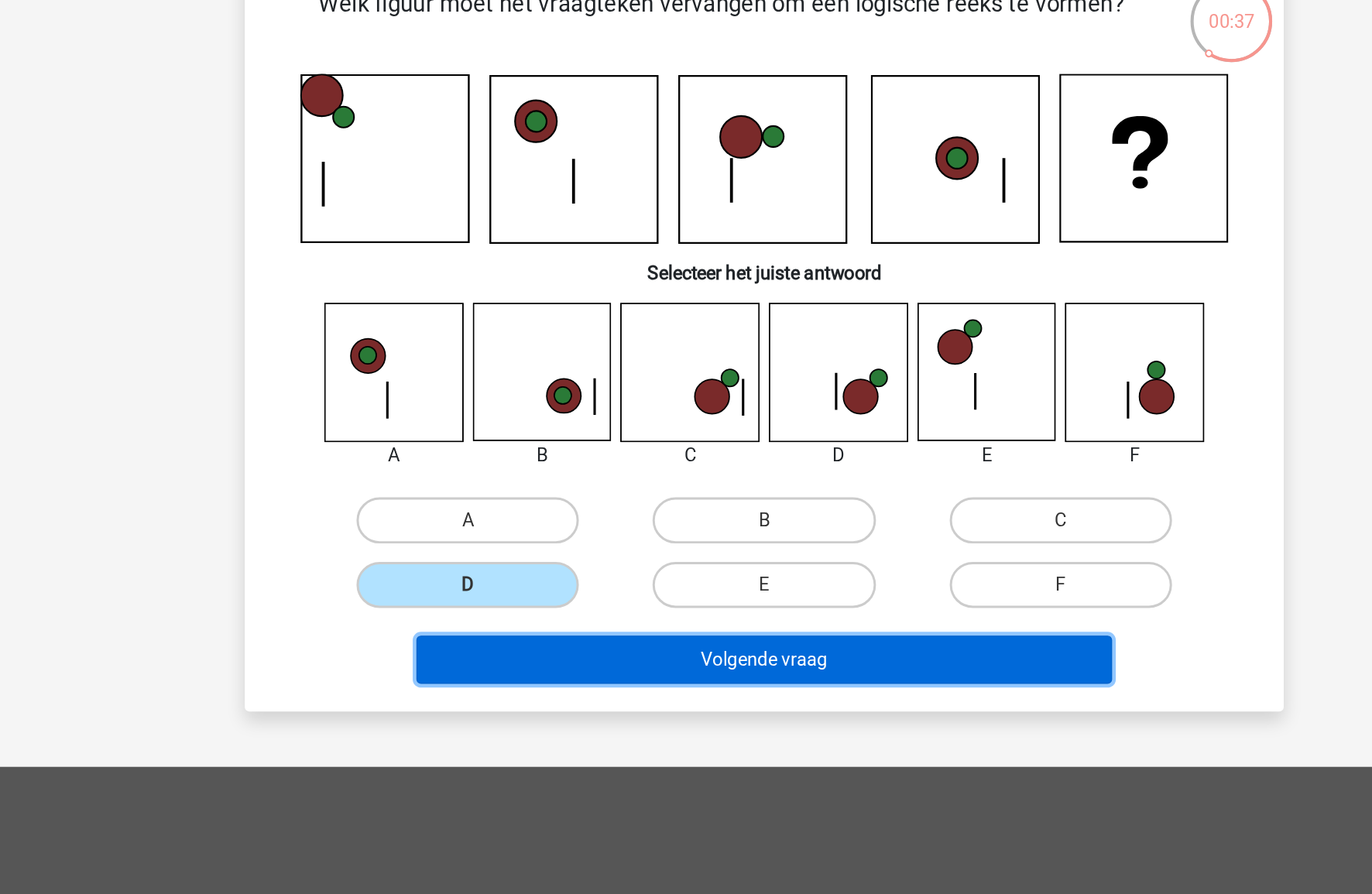
click at [659, 581] on button "Volgende vraag" at bounding box center [686, 574] width 469 height 33
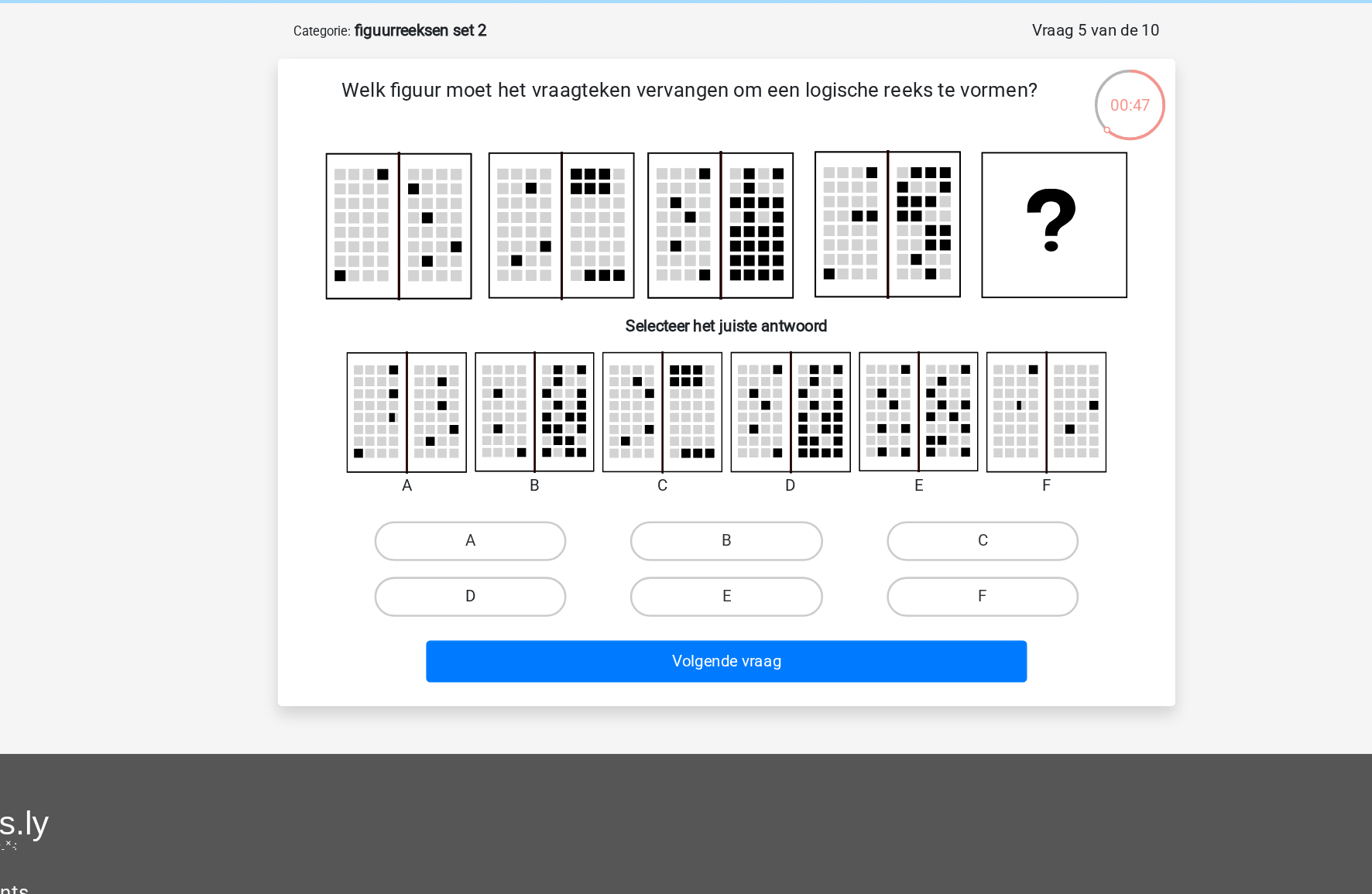
click at [486, 522] on label "D" at bounding box center [486, 527] width 149 height 31
click at [487, 527] on input "D" at bounding box center [492, 532] width 10 height 10
radio input "true"
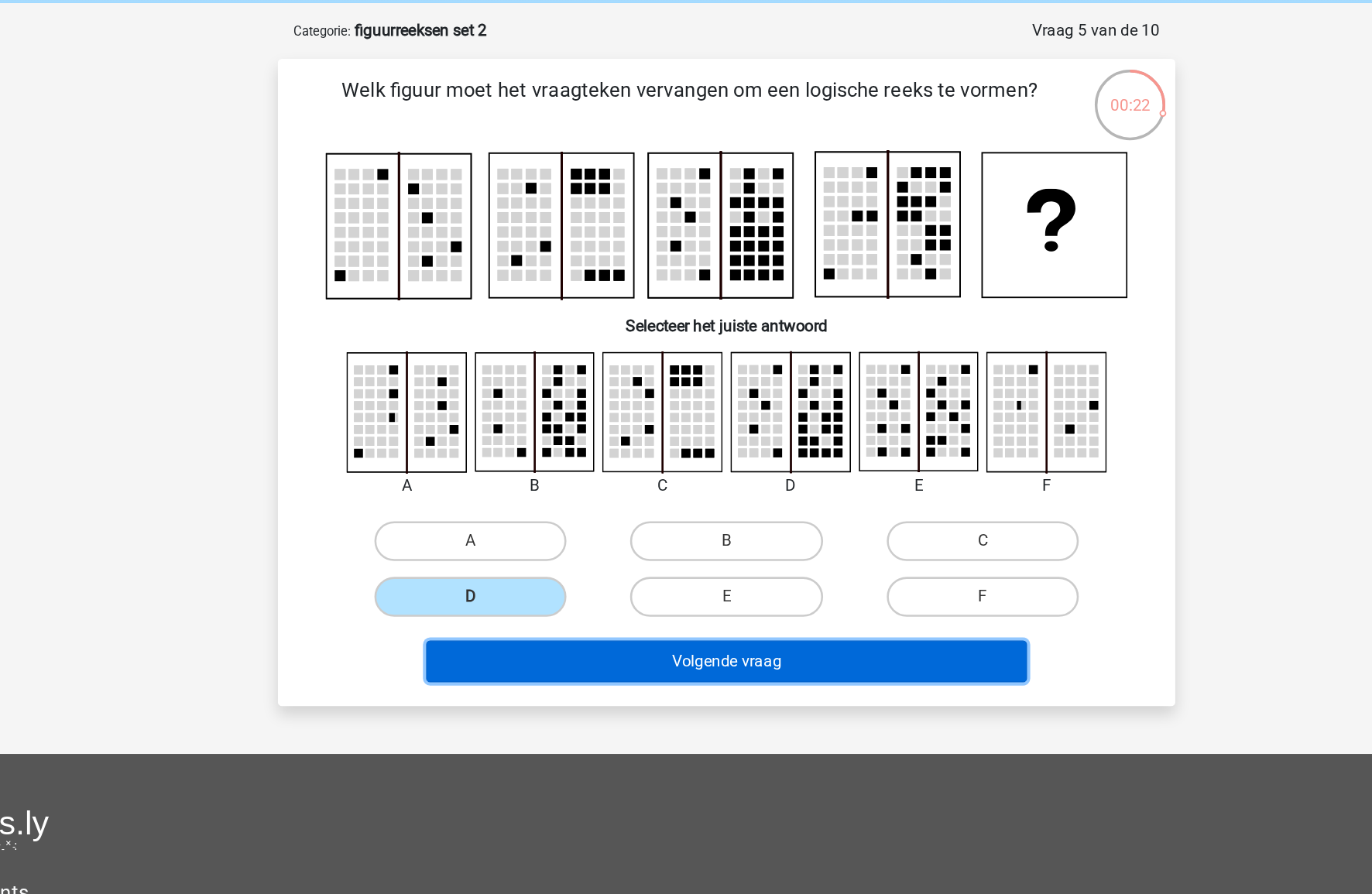
click at [708, 576] on button "Volgende vraag" at bounding box center [686, 577] width 469 height 33
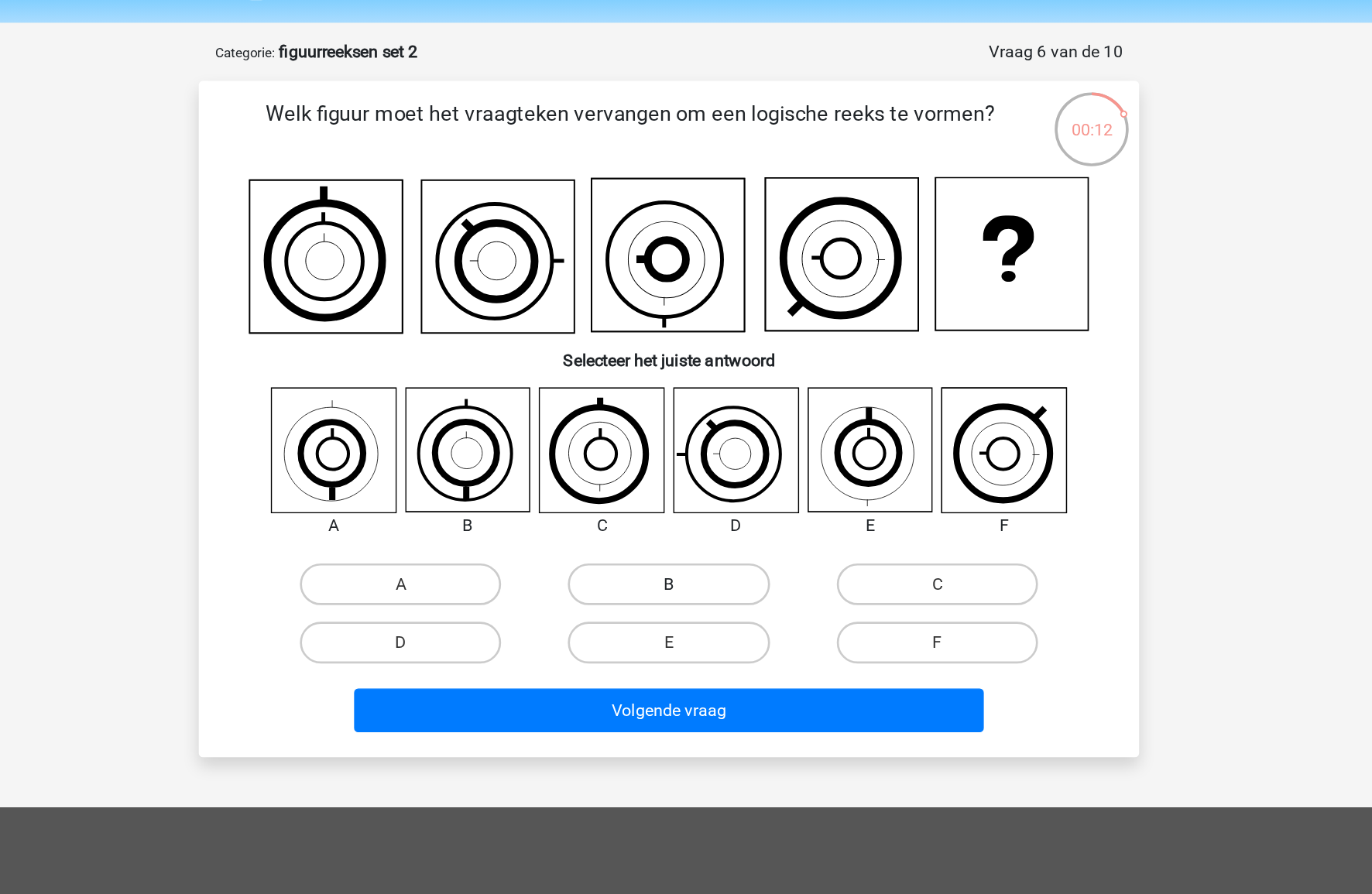
click at [643, 485] on label "B" at bounding box center [686, 481] width 149 height 31
click at [686, 485] on input "B" at bounding box center [691, 487] width 10 height 10
radio input "true"
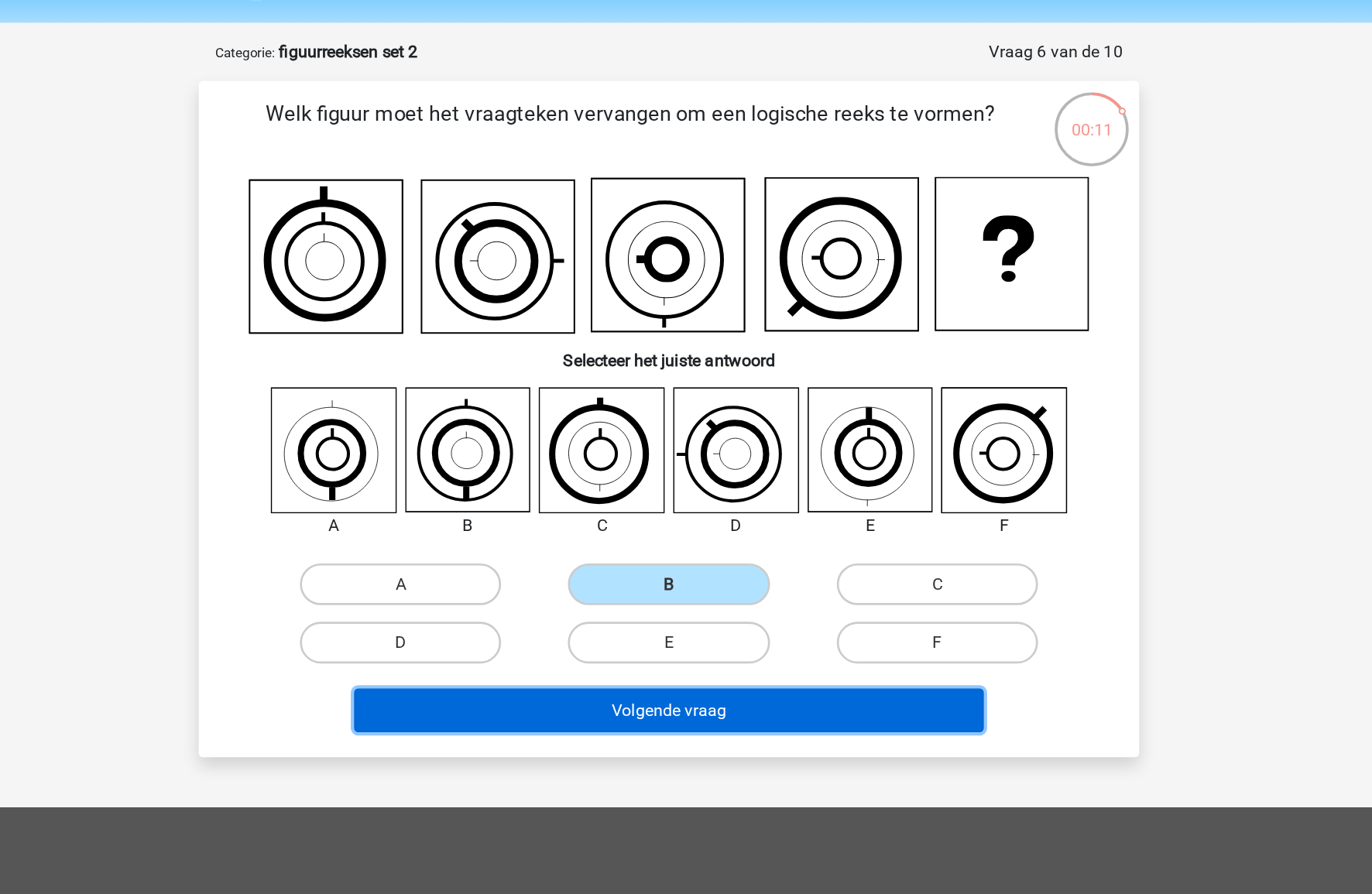
click at [653, 584] on button "Volgende vraag" at bounding box center [686, 576] width 469 height 33
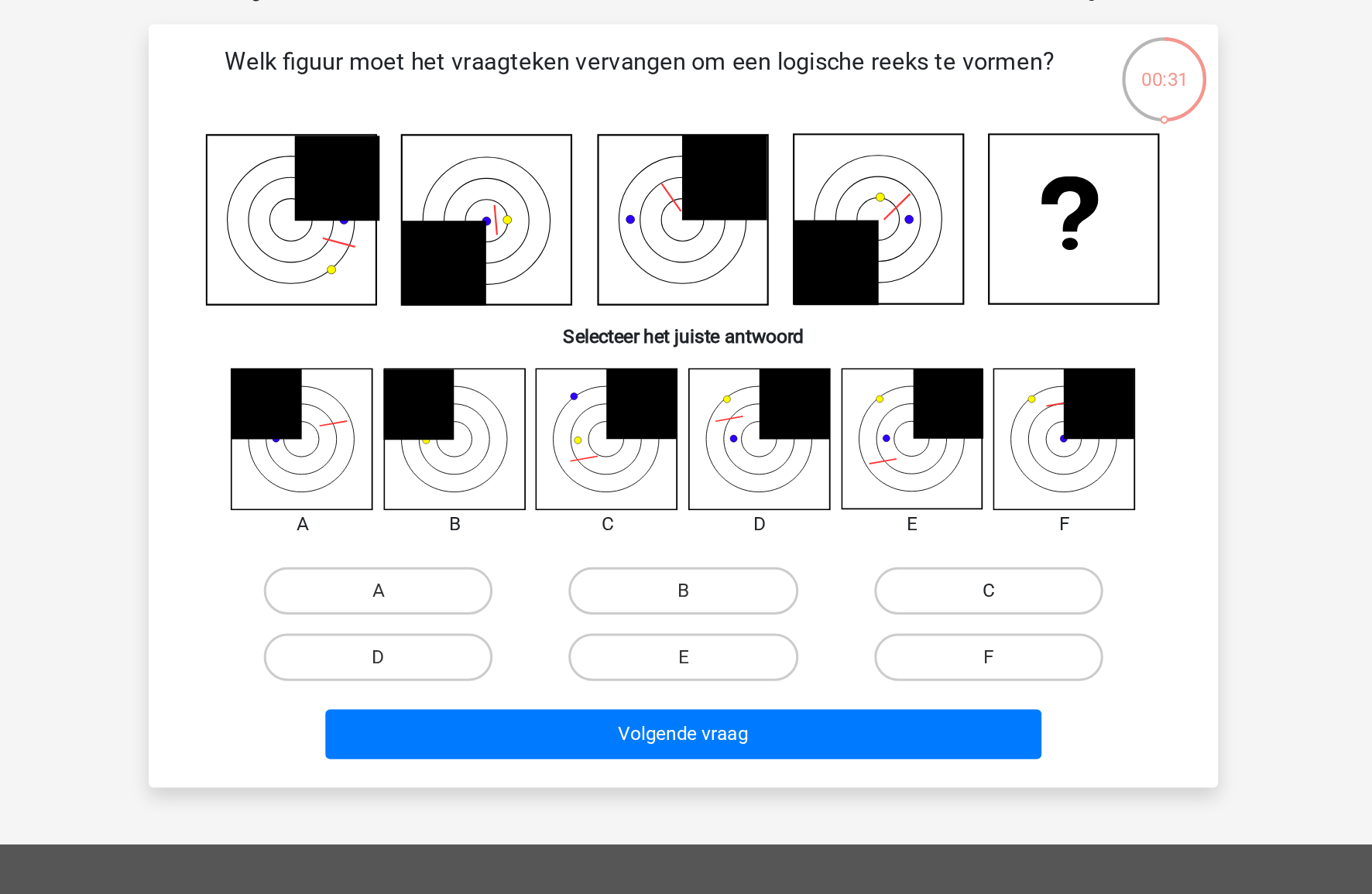
click at [865, 481] on label "C" at bounding box center [886, 478] width 149 height 31
click at [885, 481] on input "C" at bounding box center [890, 483] width 10 height 10
radio input "true"
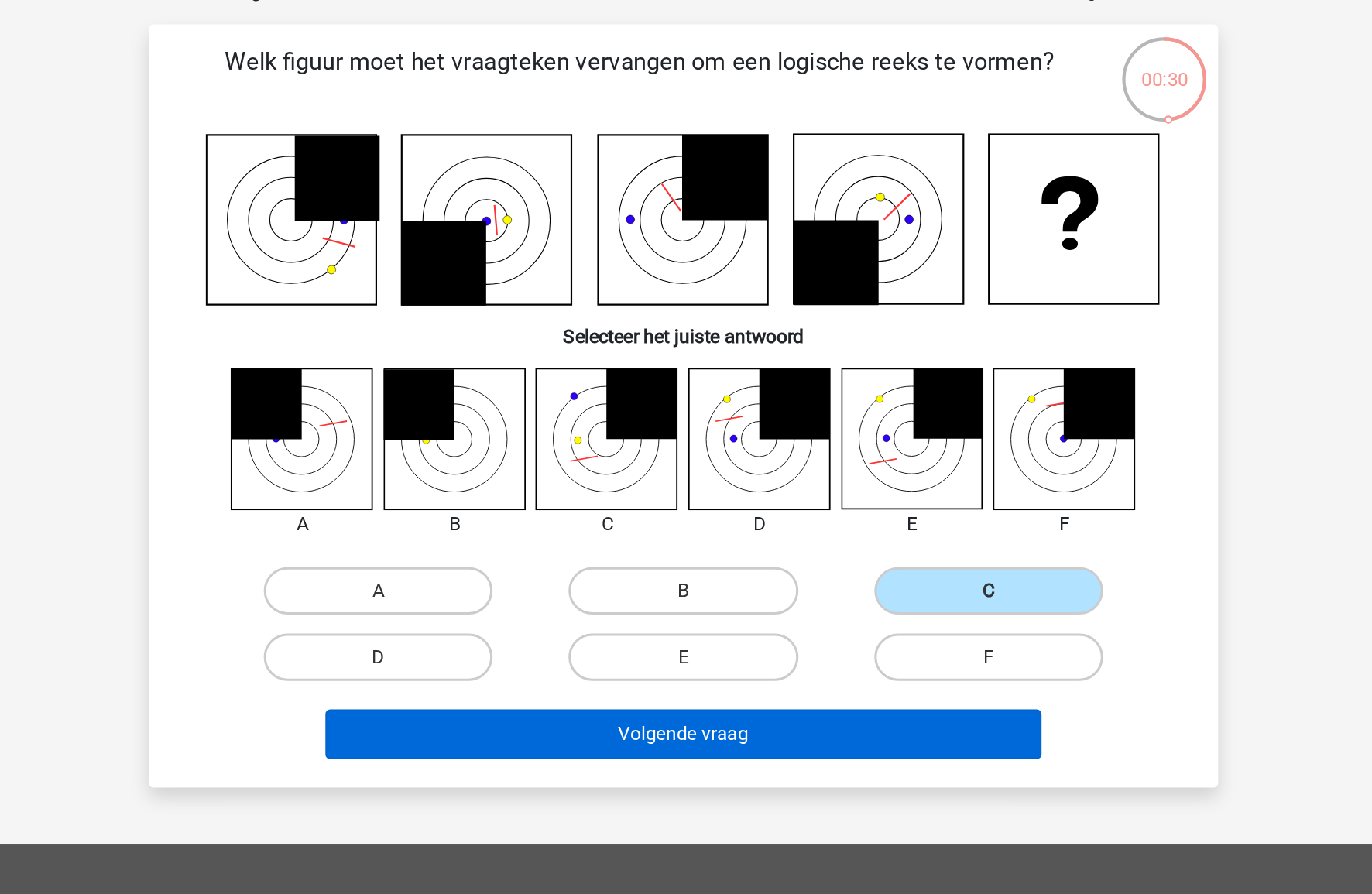
drag, startPoint x: 767, startPoint y: 545, endPoint x: 765, endPoint y: 559, distance: 14.1
click at [766, 545] on div "Volgende vraag" at bounding box center [686, 569] width 649 height 51
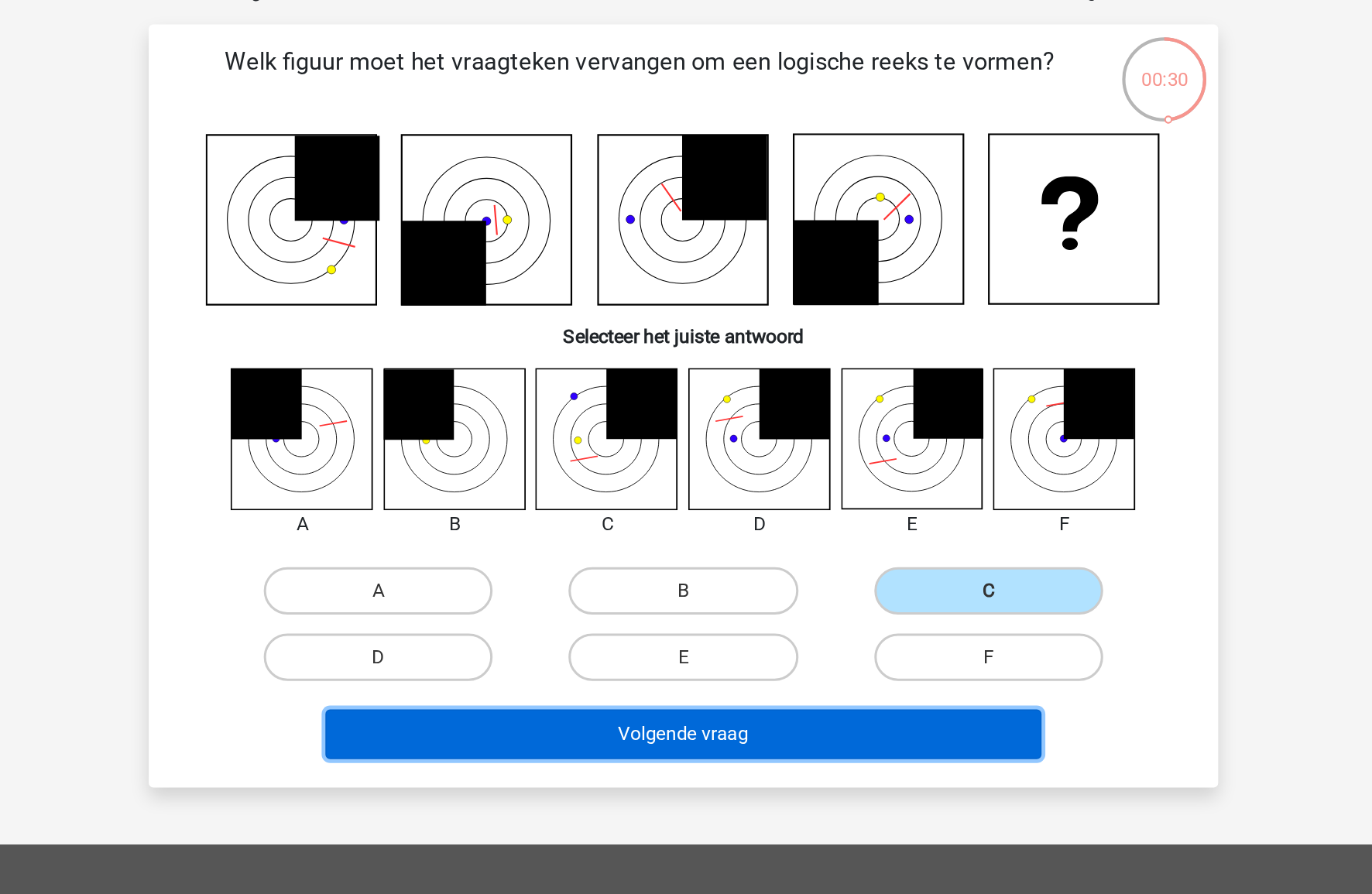
click at [765, 560] on button "Volgende vraag" at bounding box center [686, 572] width 469 height 33
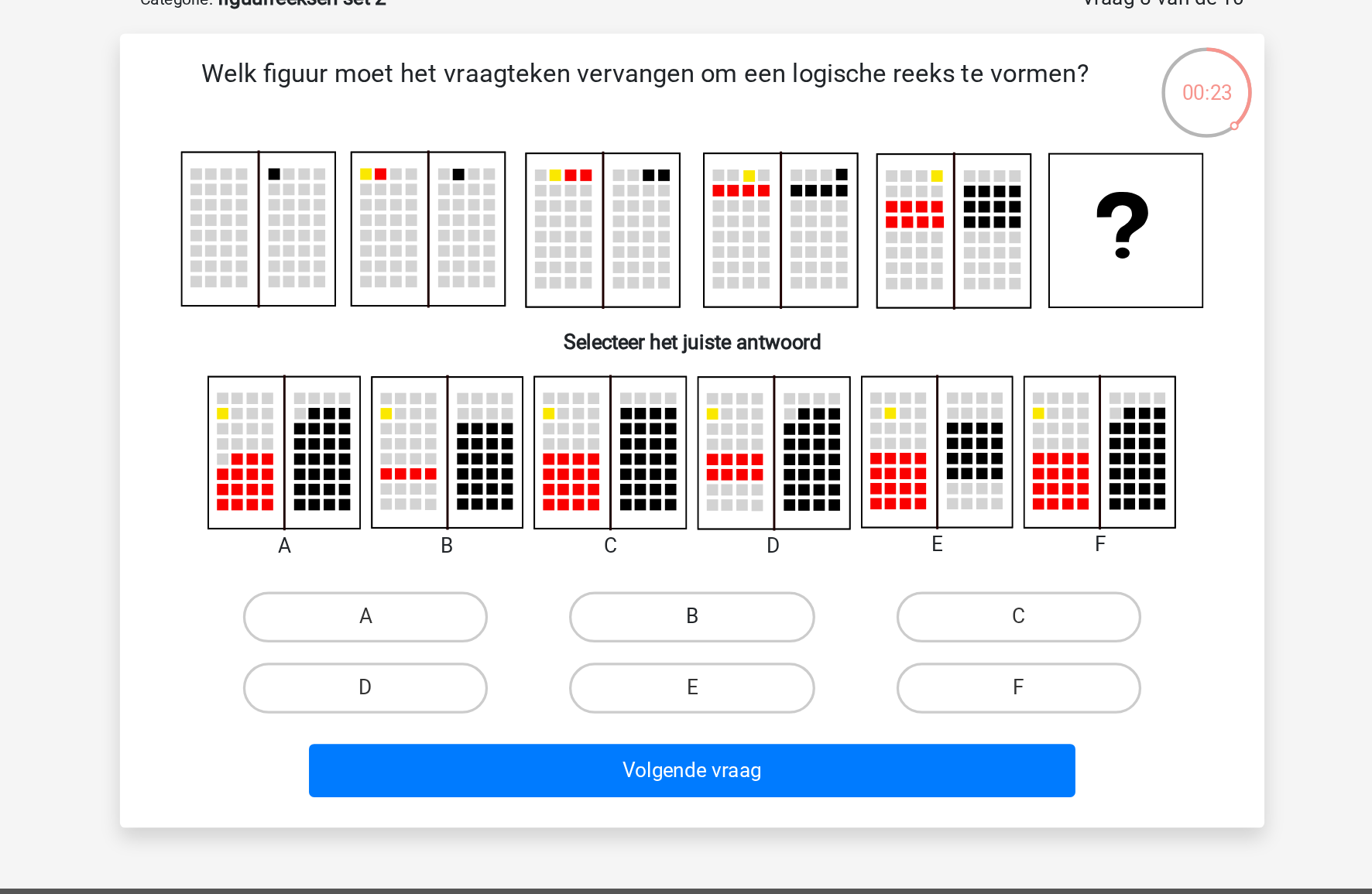
click at [616, 465] on label "B" at bounding box center [686, 464] width 149 height 31
click at [686, 465] on input "B" at bounding box center [691, 469] width 10 height 10
radio input "true"
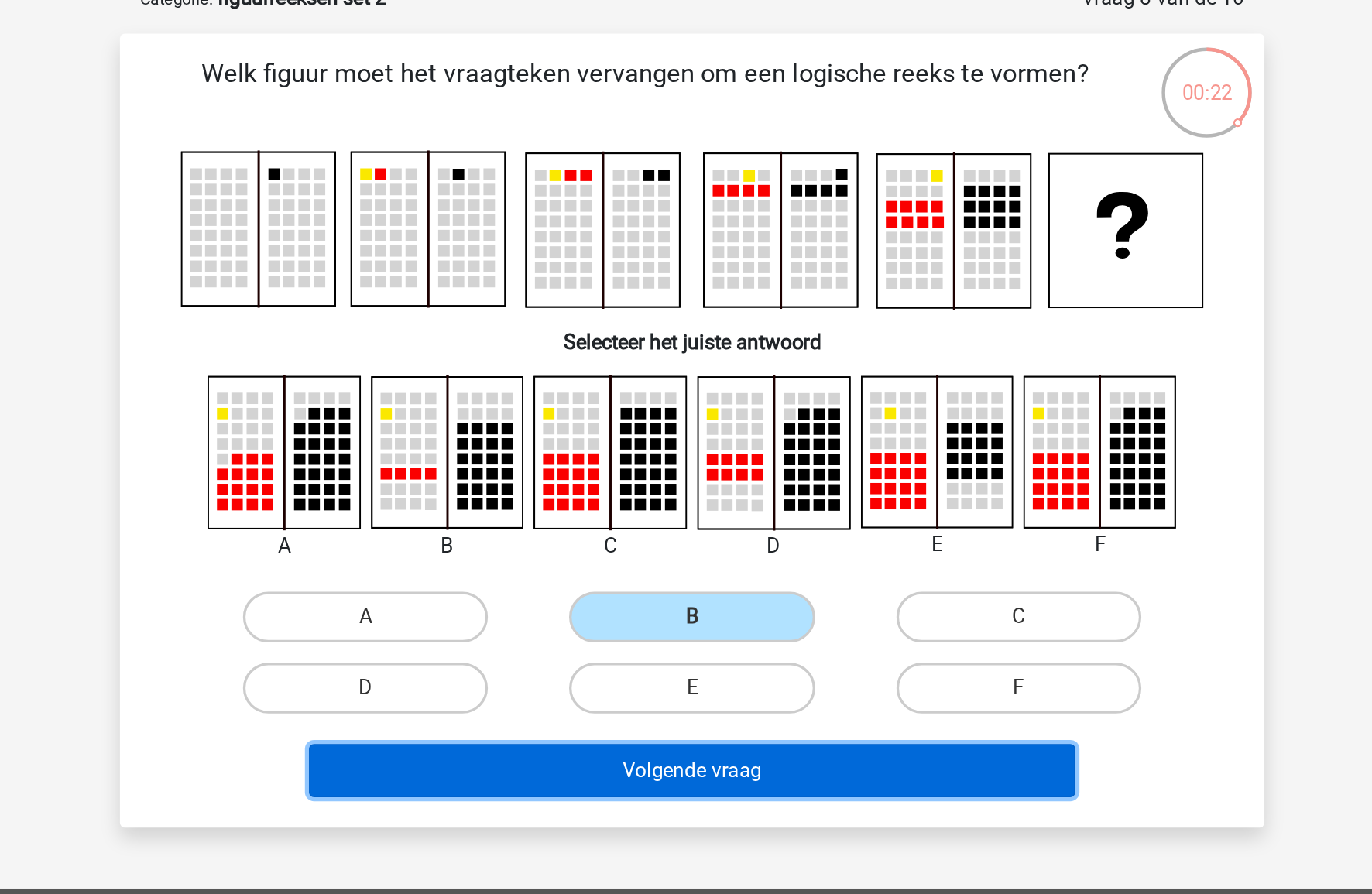
click at [631, 553] on button "Volgende vraag" at bounding box center [686, 558] width 469 height 33
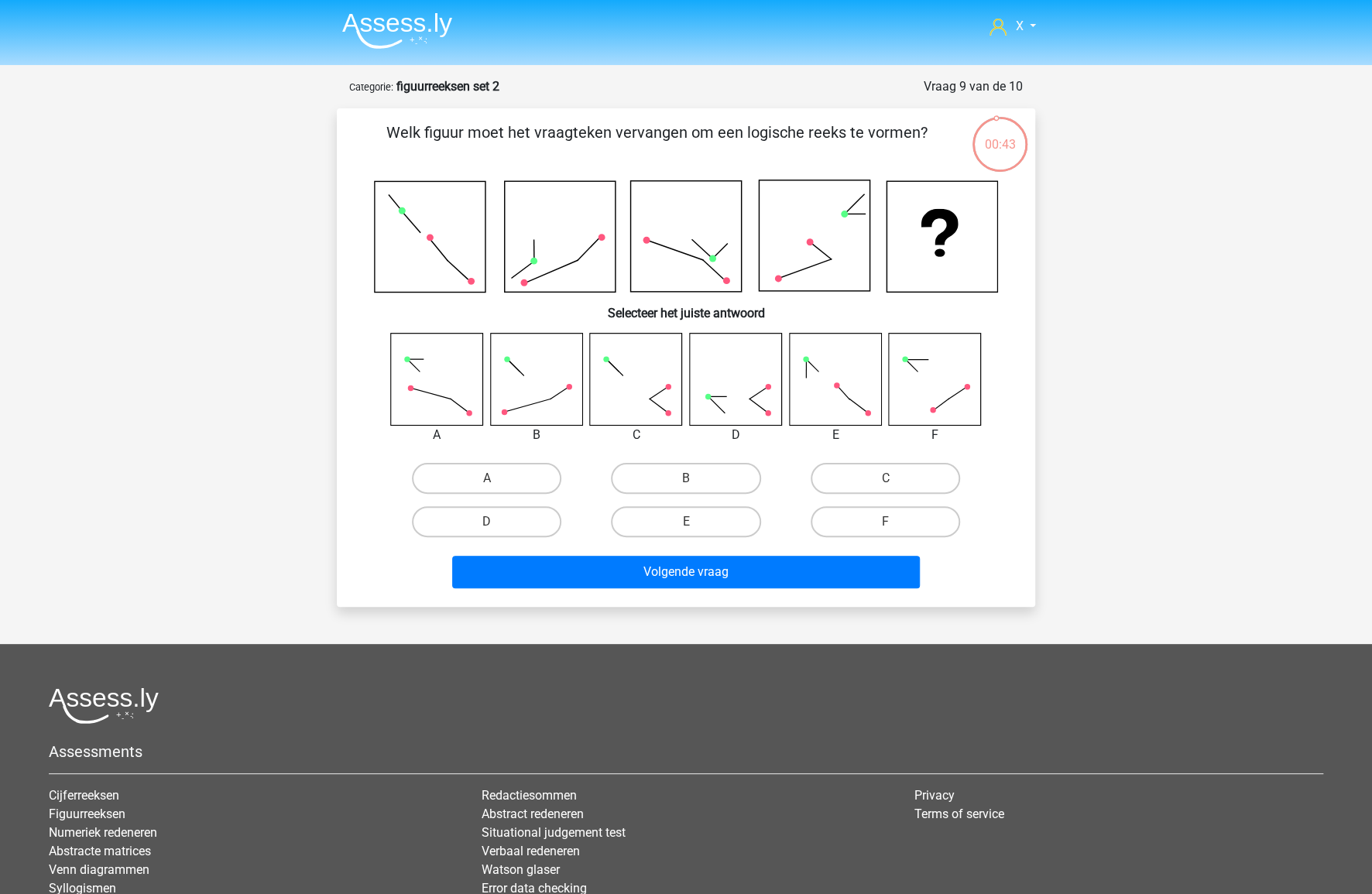
click at [363, 88] on small "Categorie:" at bounding box center [371, 87] width 44 height 11
click at [416, 28] on img at bounding box center [398, 30] width 110 height 36
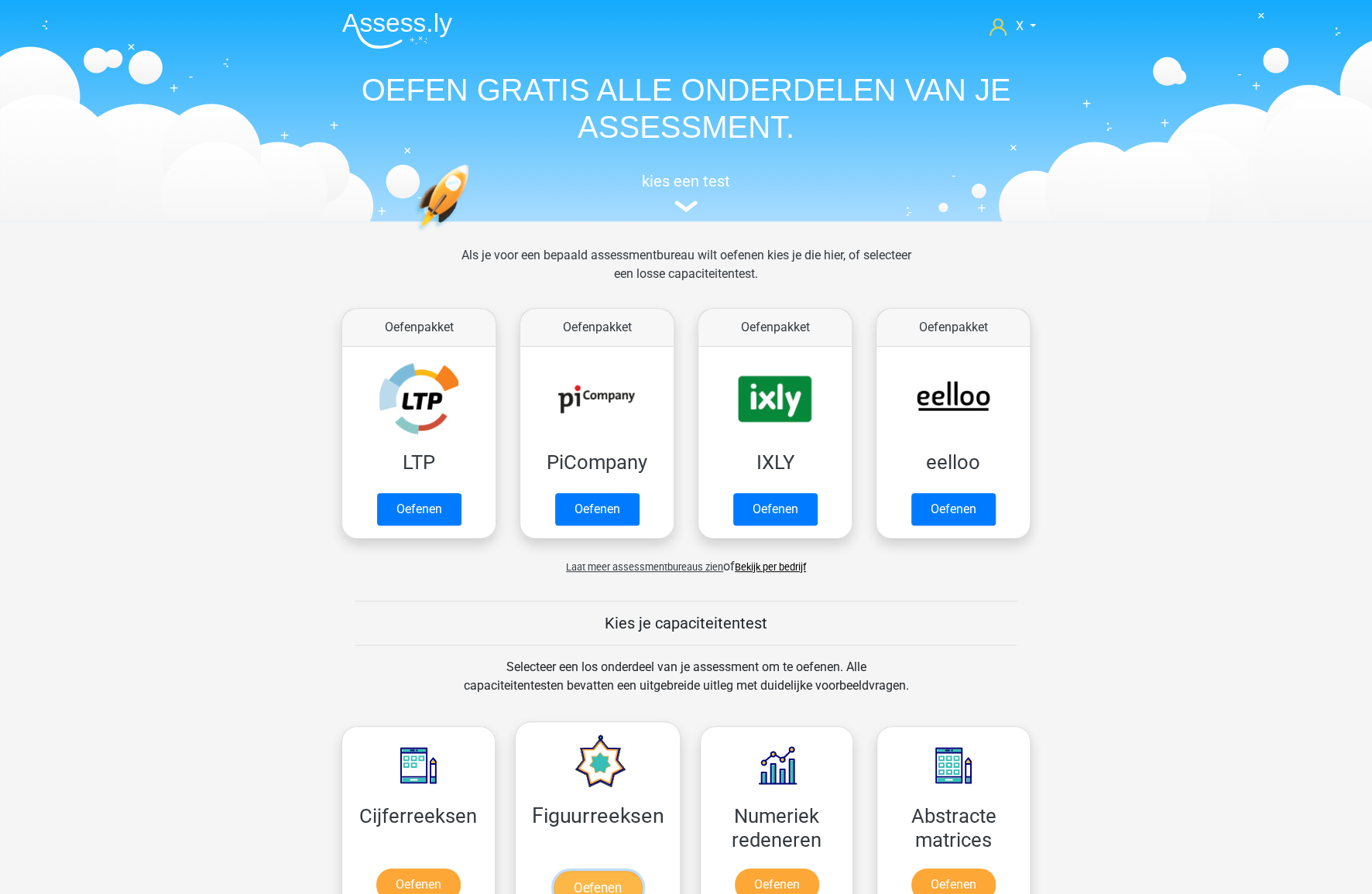
click at [577, 871] on link "Oefenen" at bounding box center [597, 887] width 88 height 34
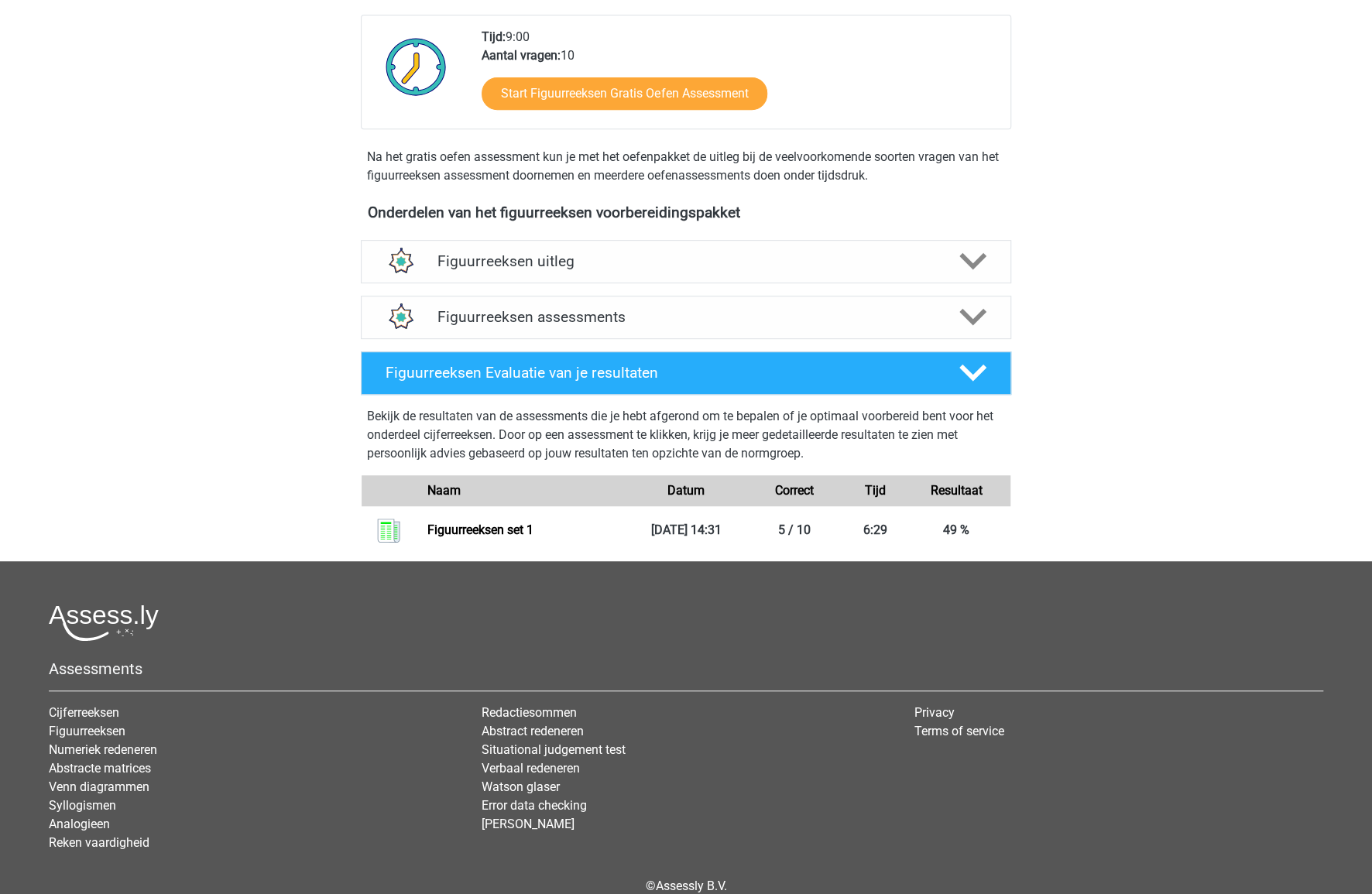
scroll to position [457, 0]
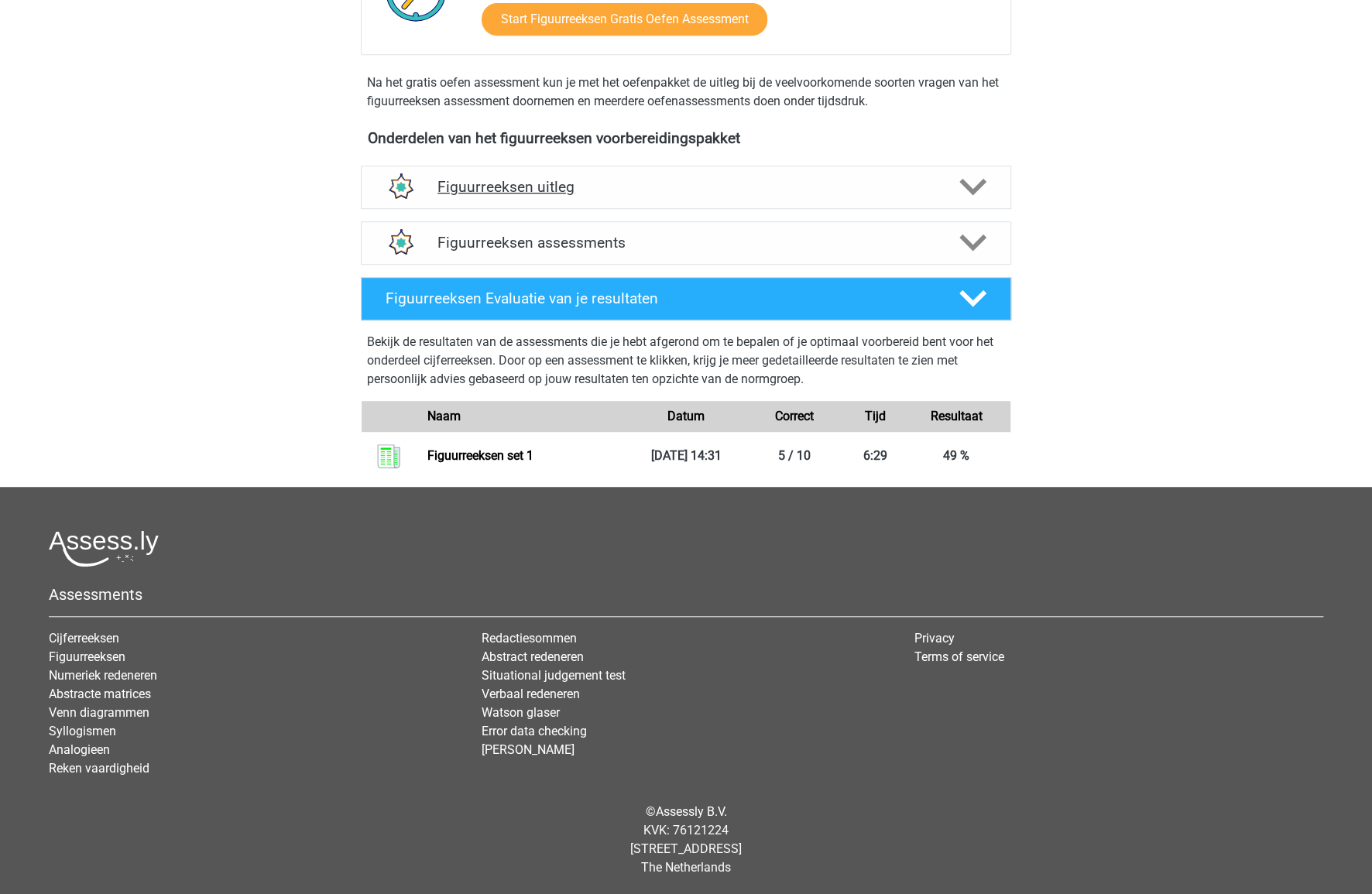
click at [639, 189] on h4 "Figuurreeksen uitleg" at bounding box center [686, 186] width 497 height 18
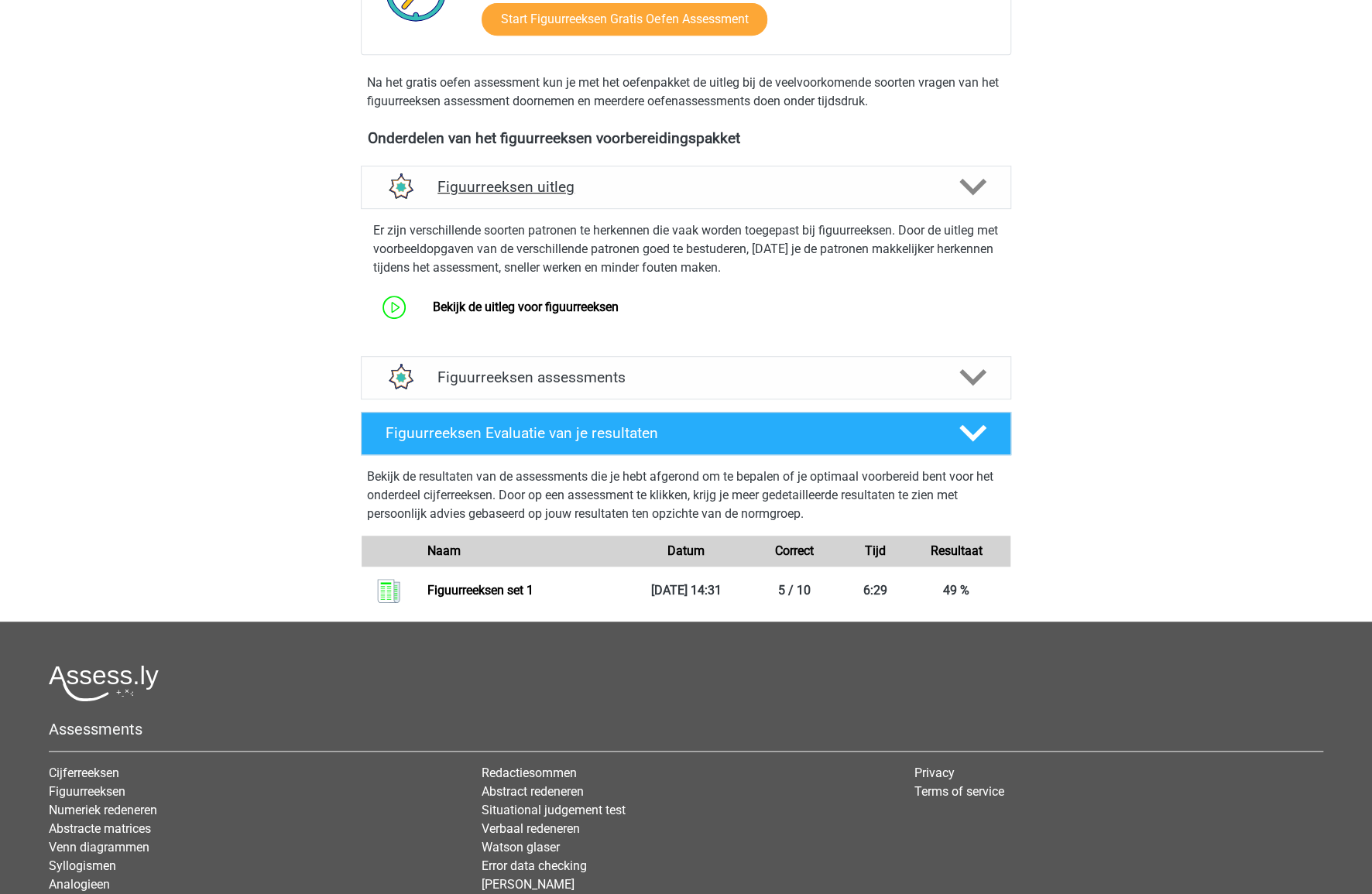
click at [639, 189] on h4 "Figuurreeksen uitleg" at bounding box center [686, 186] width 497 height 18
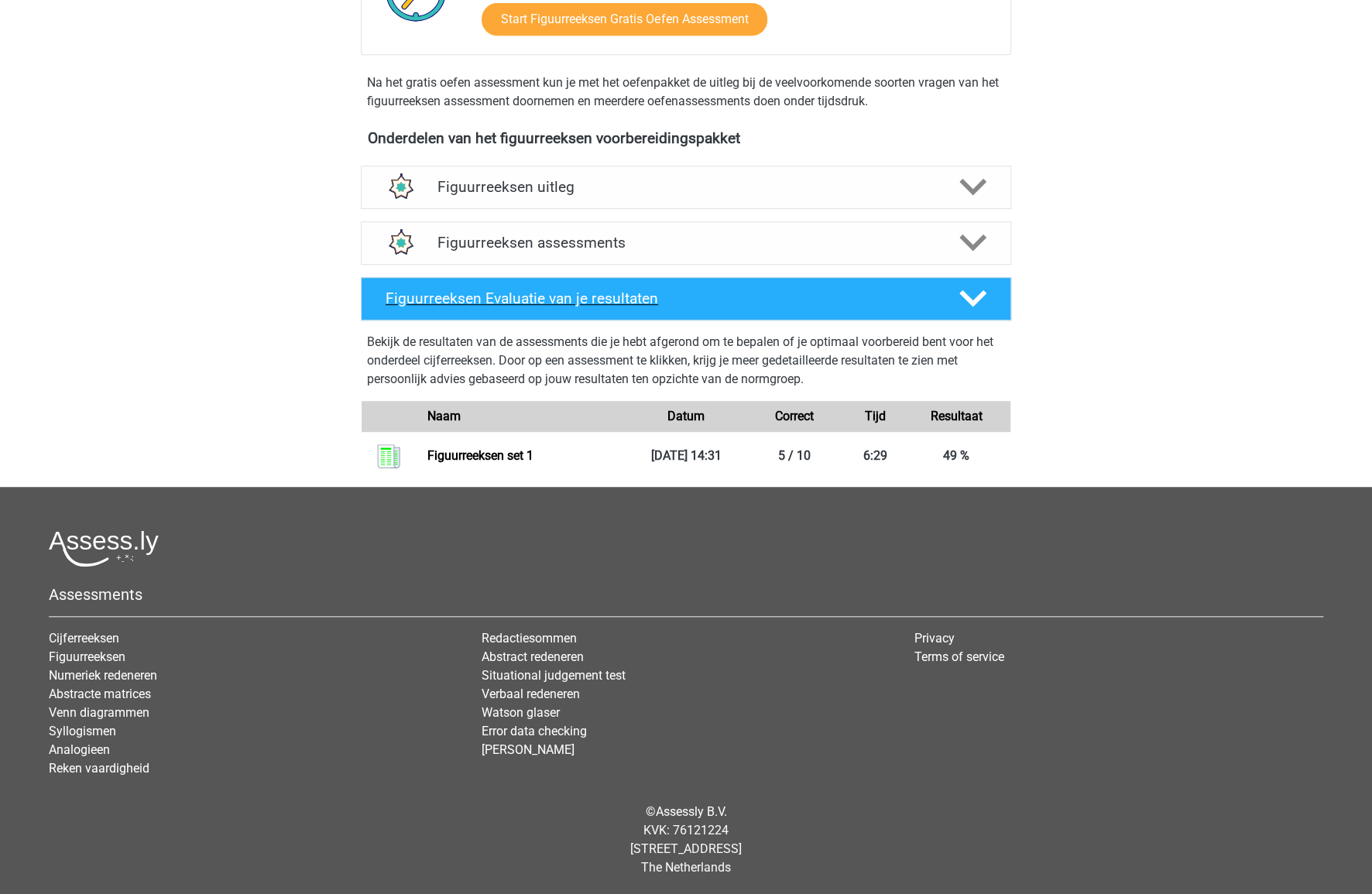
click at [629, 281] on div "Figuurreeksen Evaluatie van je resultaten" at bounding box center [686, 299] width 650 height 44
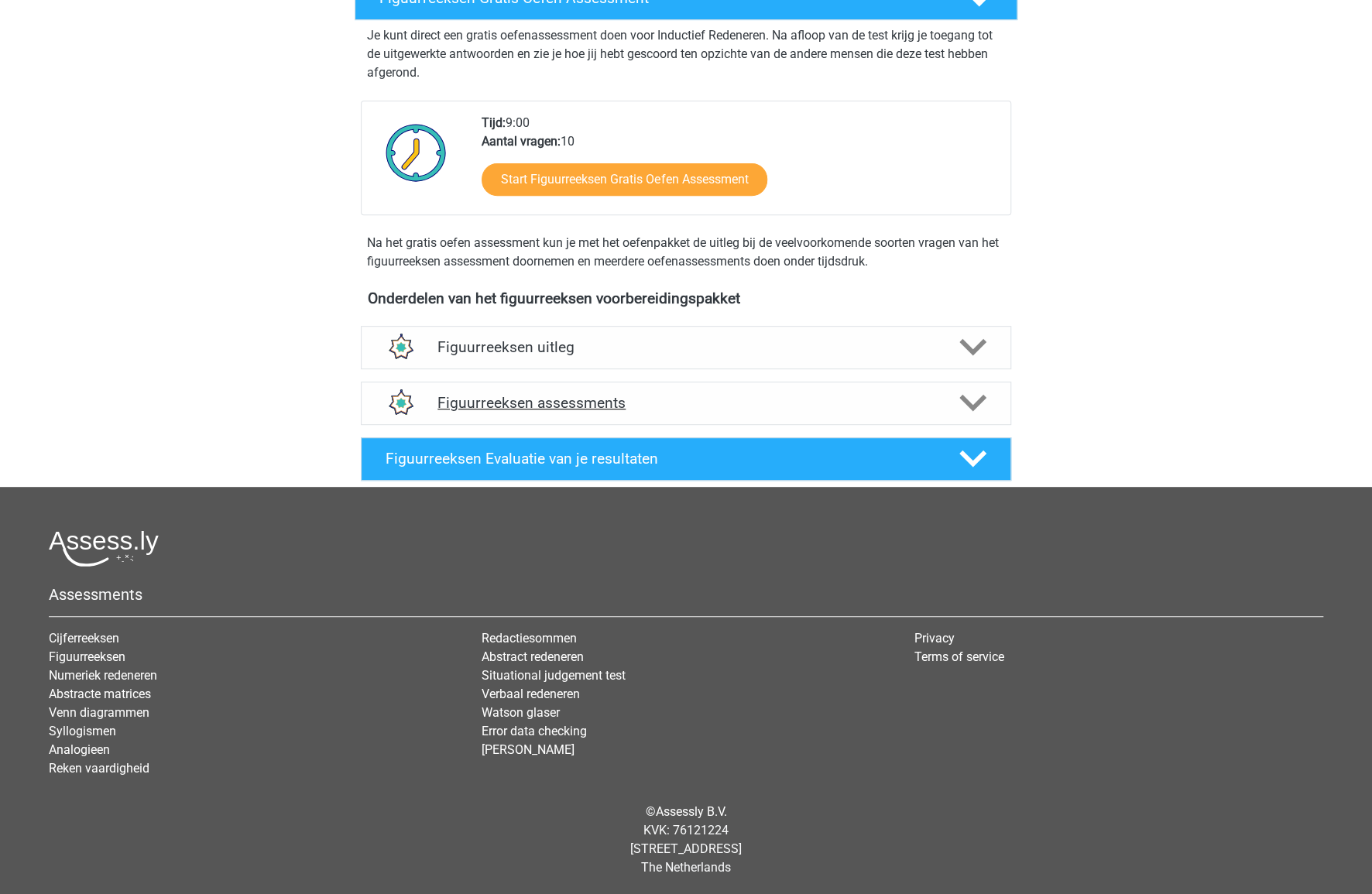
click at [645, 399] on h4 "Figuurreeksen assessments" at bounding box center [686, 402] width 497 height 18
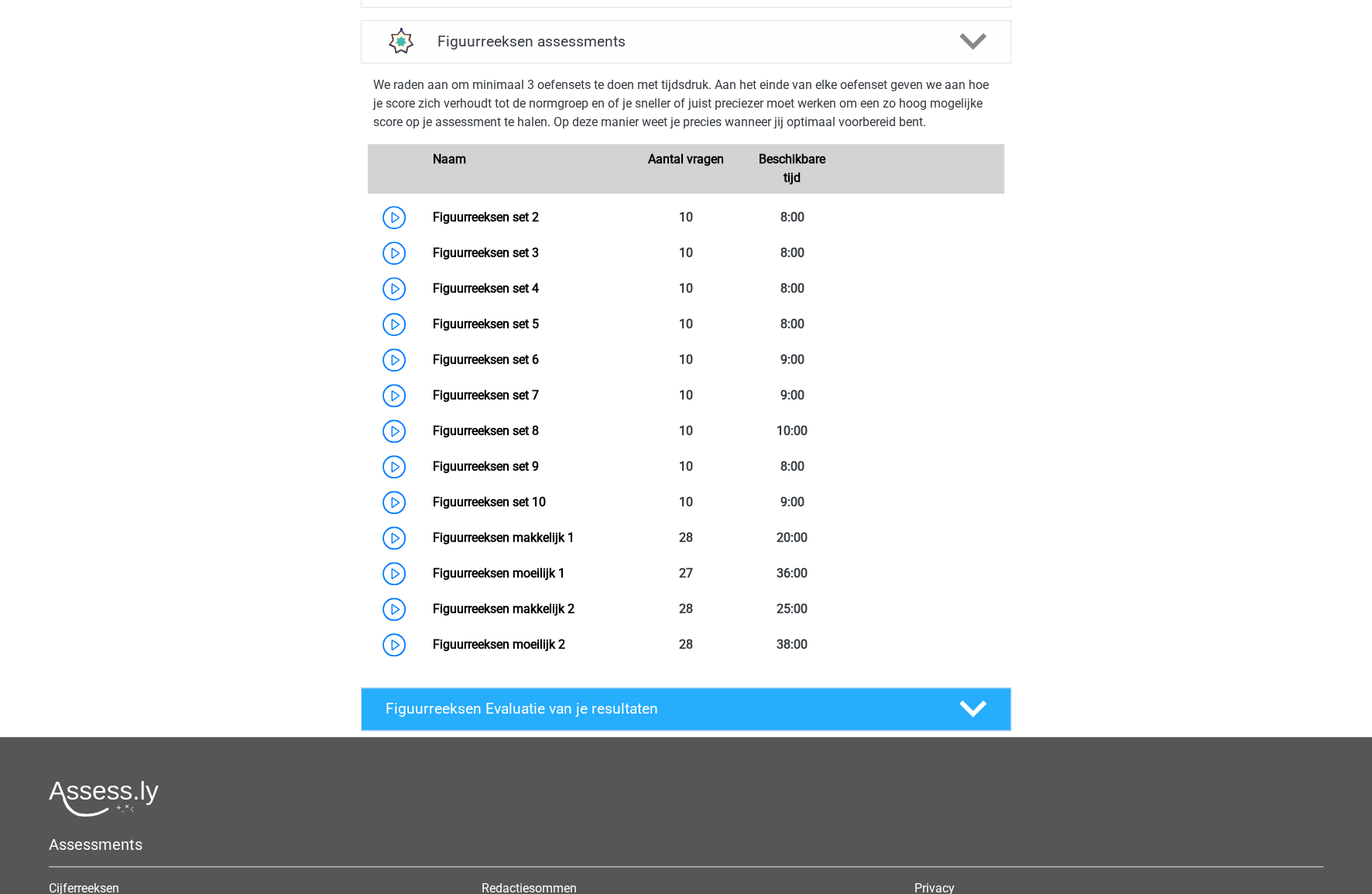
scroll to position [343, 0]
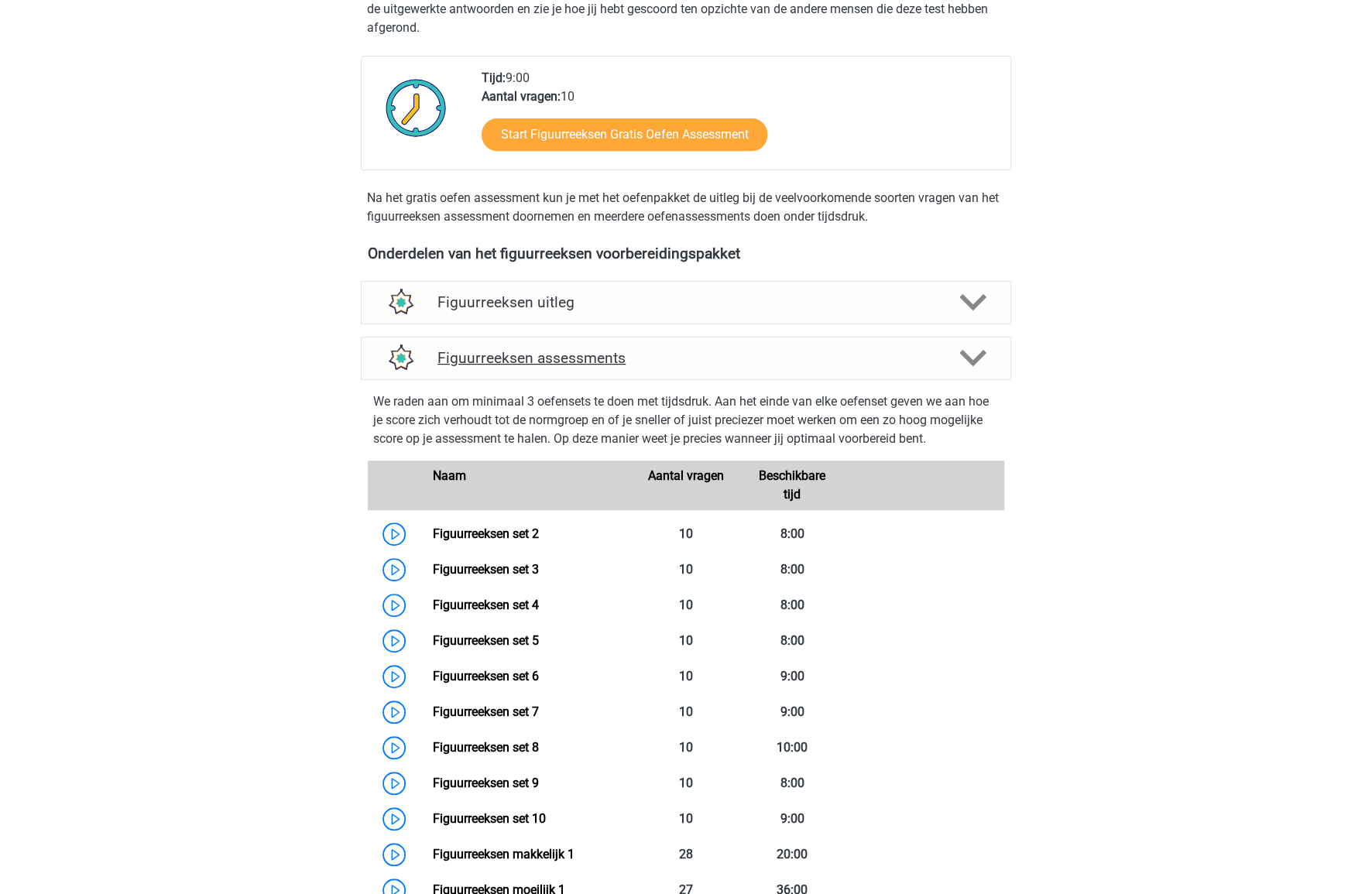
click at [745, 347] on div "Figuurreeksen assessments" at bounding box center [686, 359] width 650 height 44
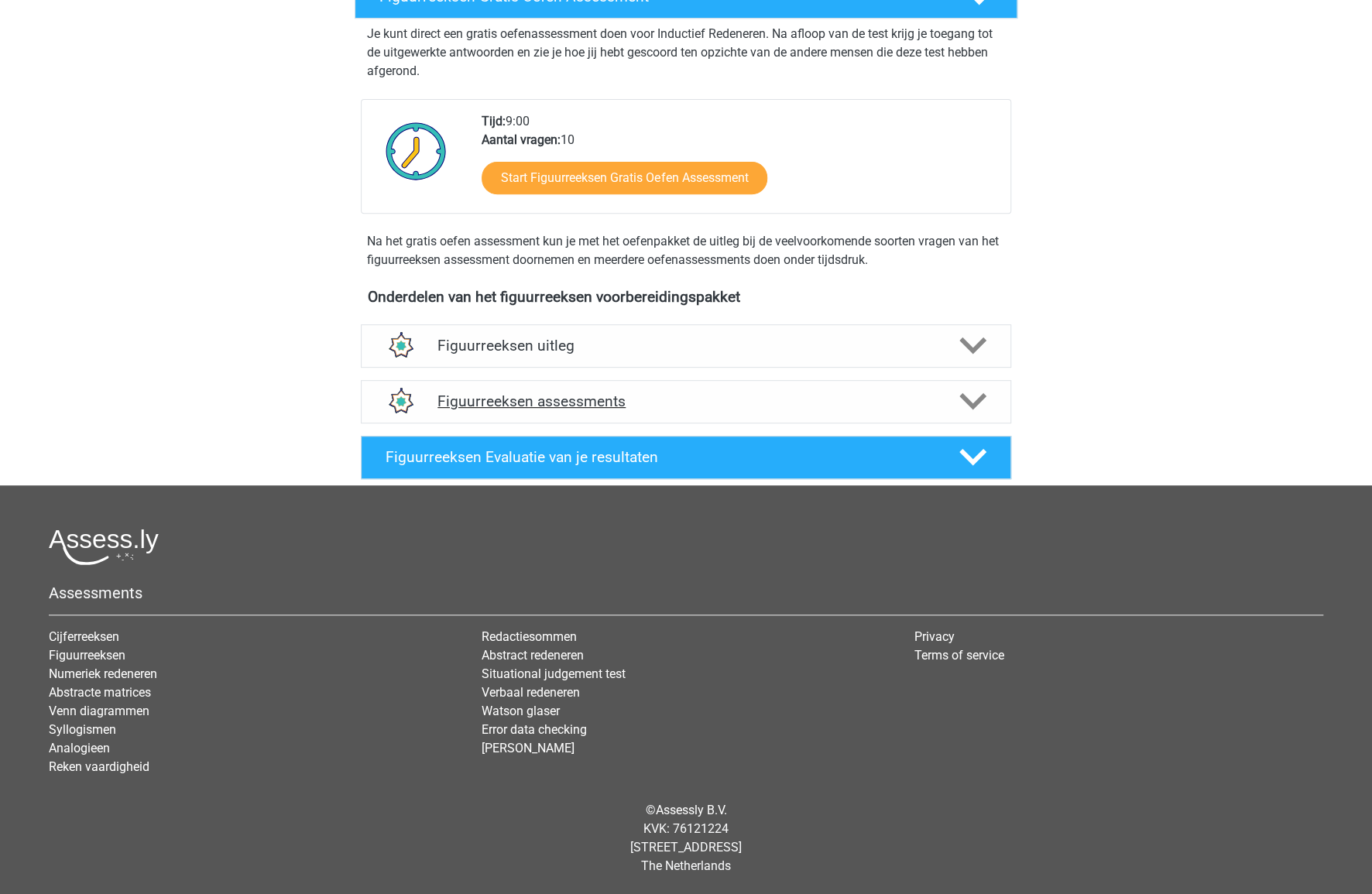
scroll to position [0, 0]
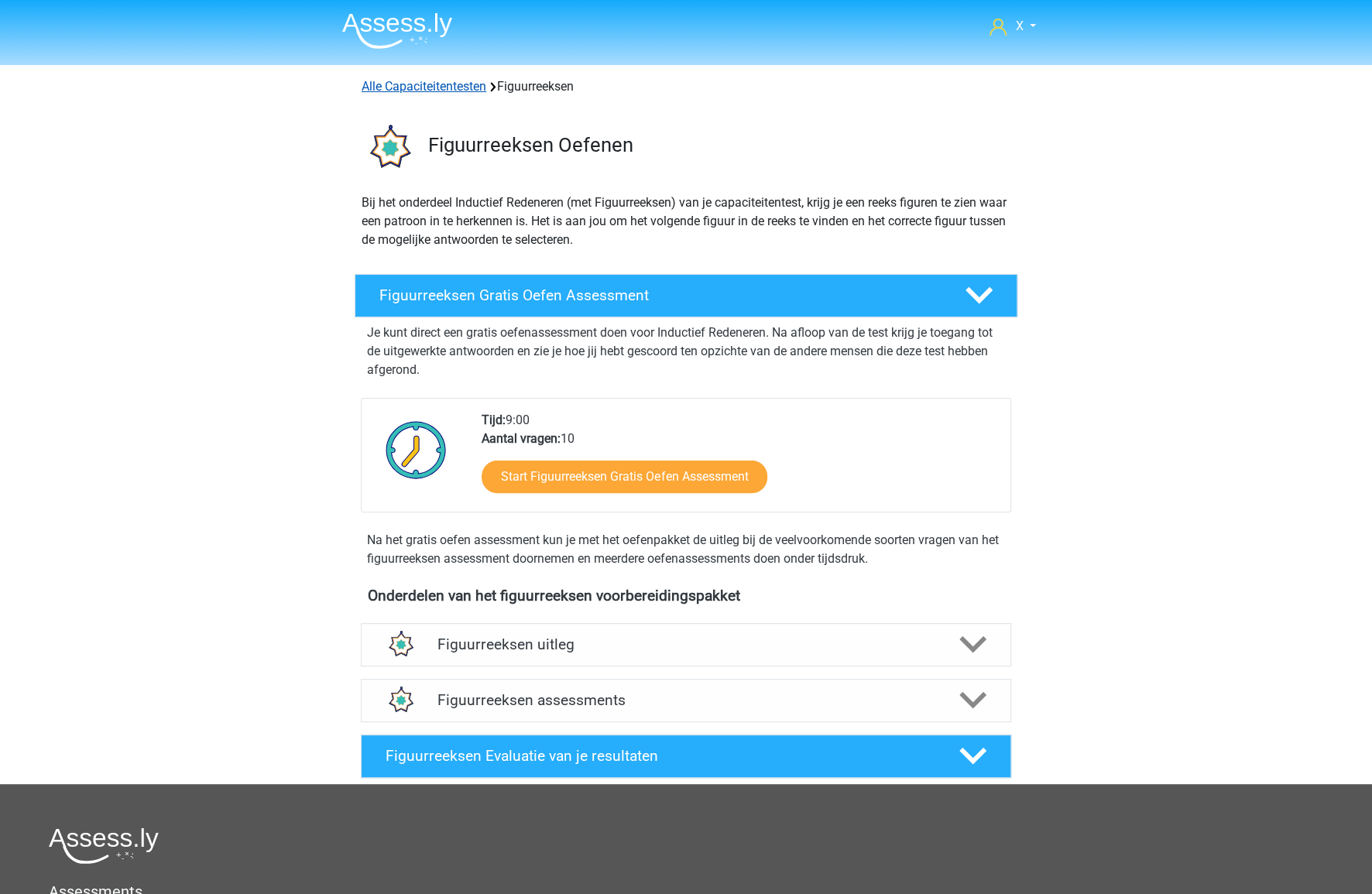
click at [470, 85] on link "Alle Capaciteitentesten" at bounding box center [424, 87] width 125 height 15
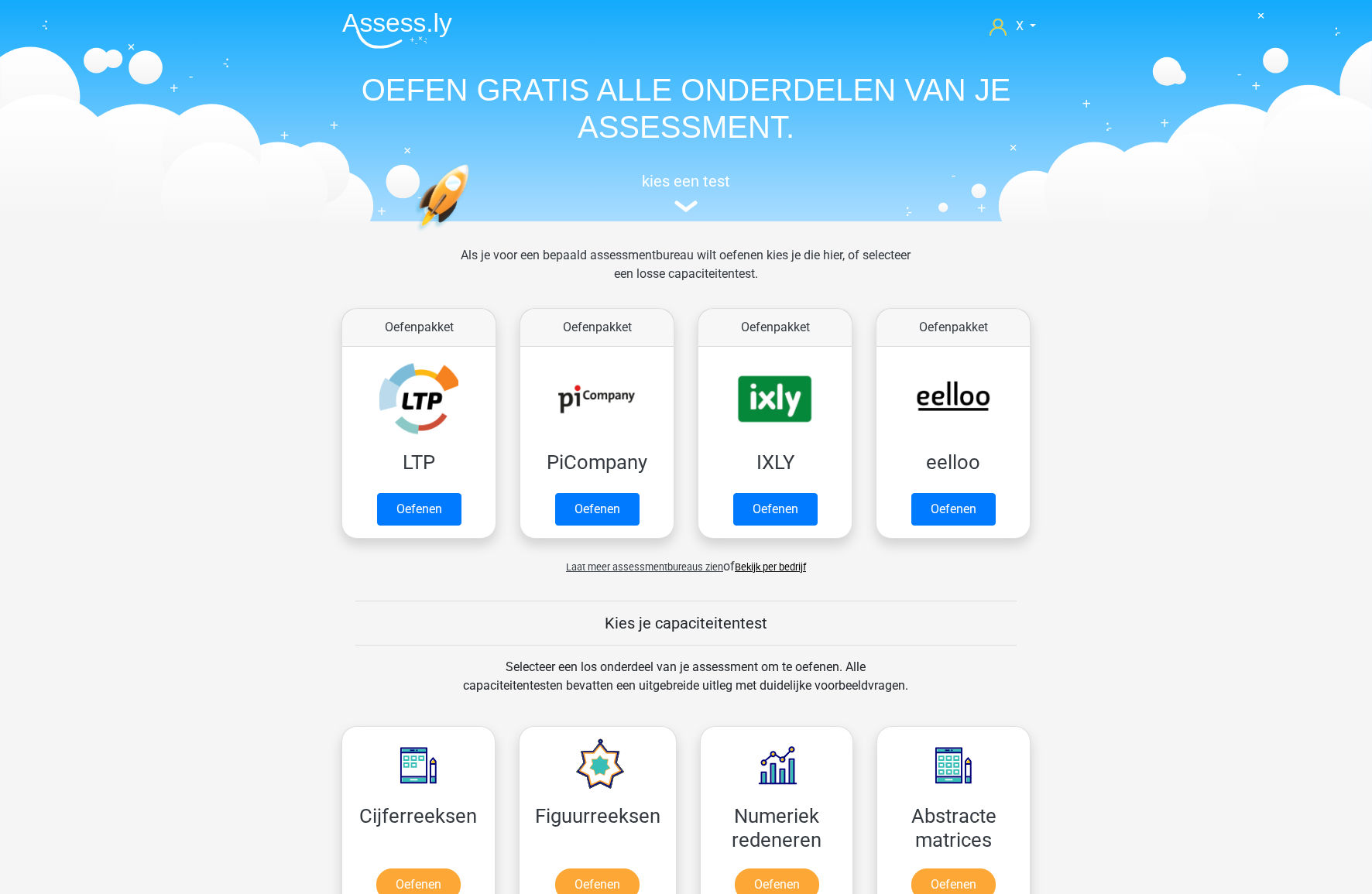
scroll to position [657, 0]
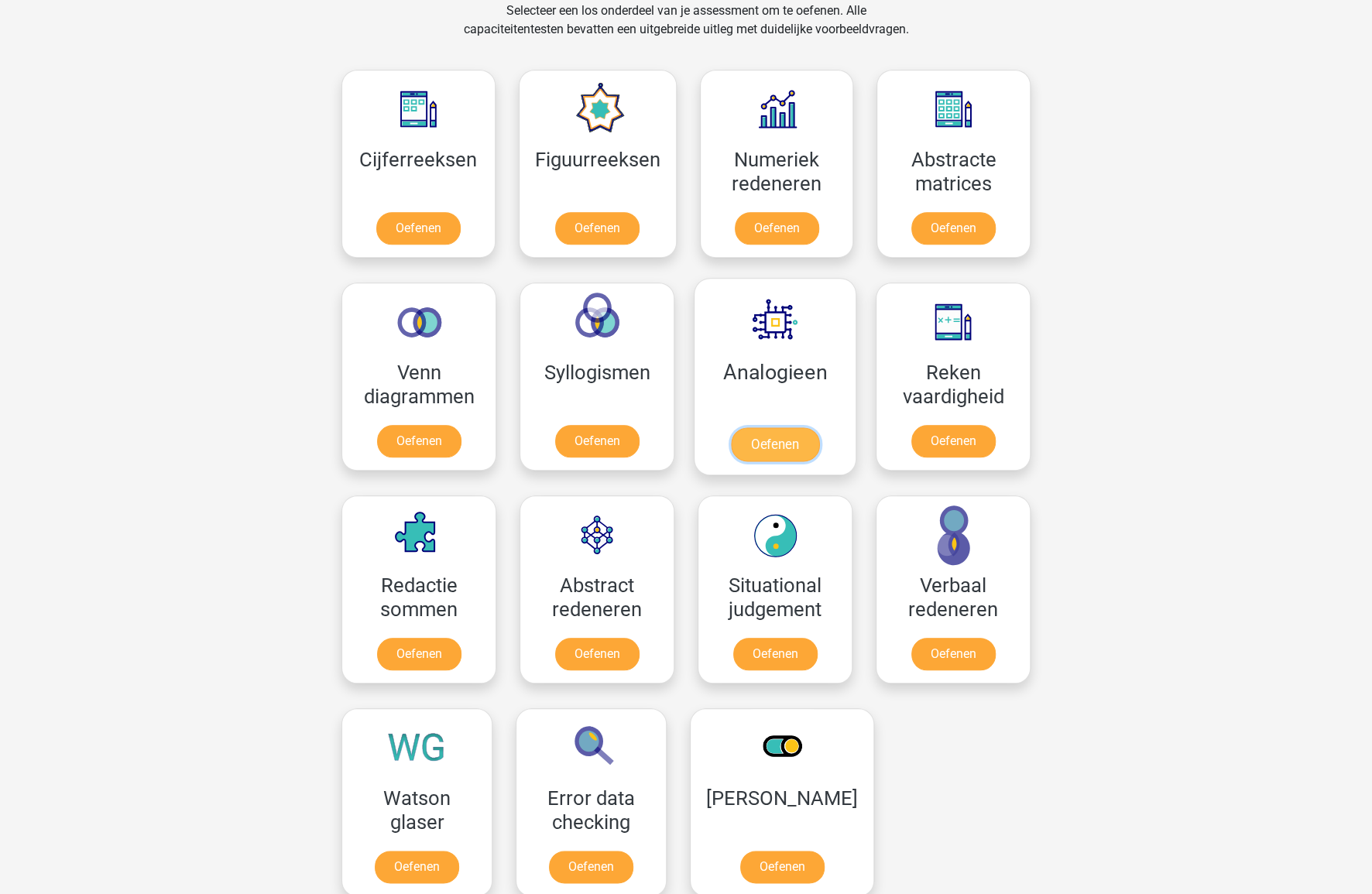
click at [771, 427] on link "Oefenen" at bounding box center [775, 444] width 88 height 34
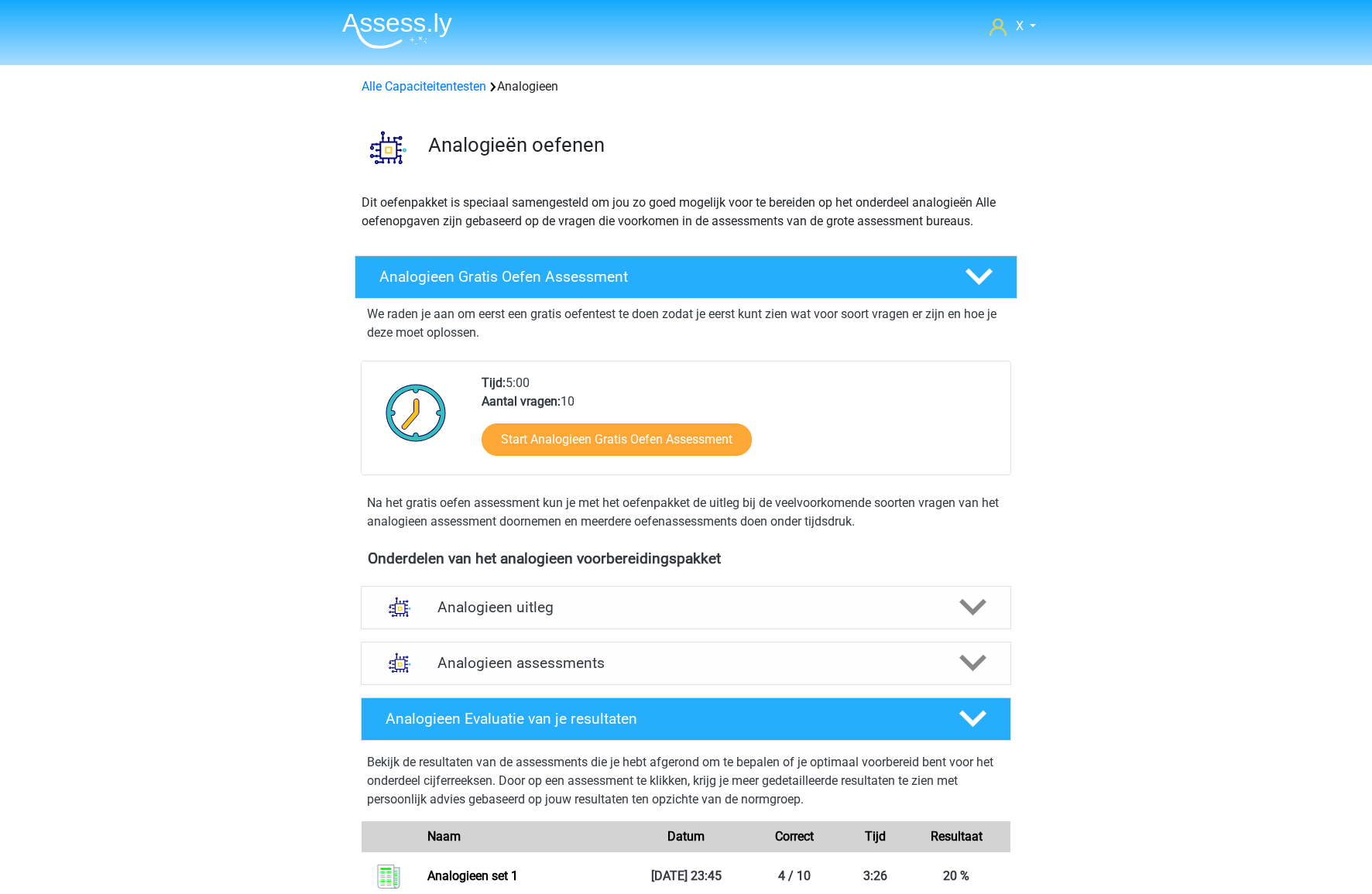
scroll to position [421, 0]
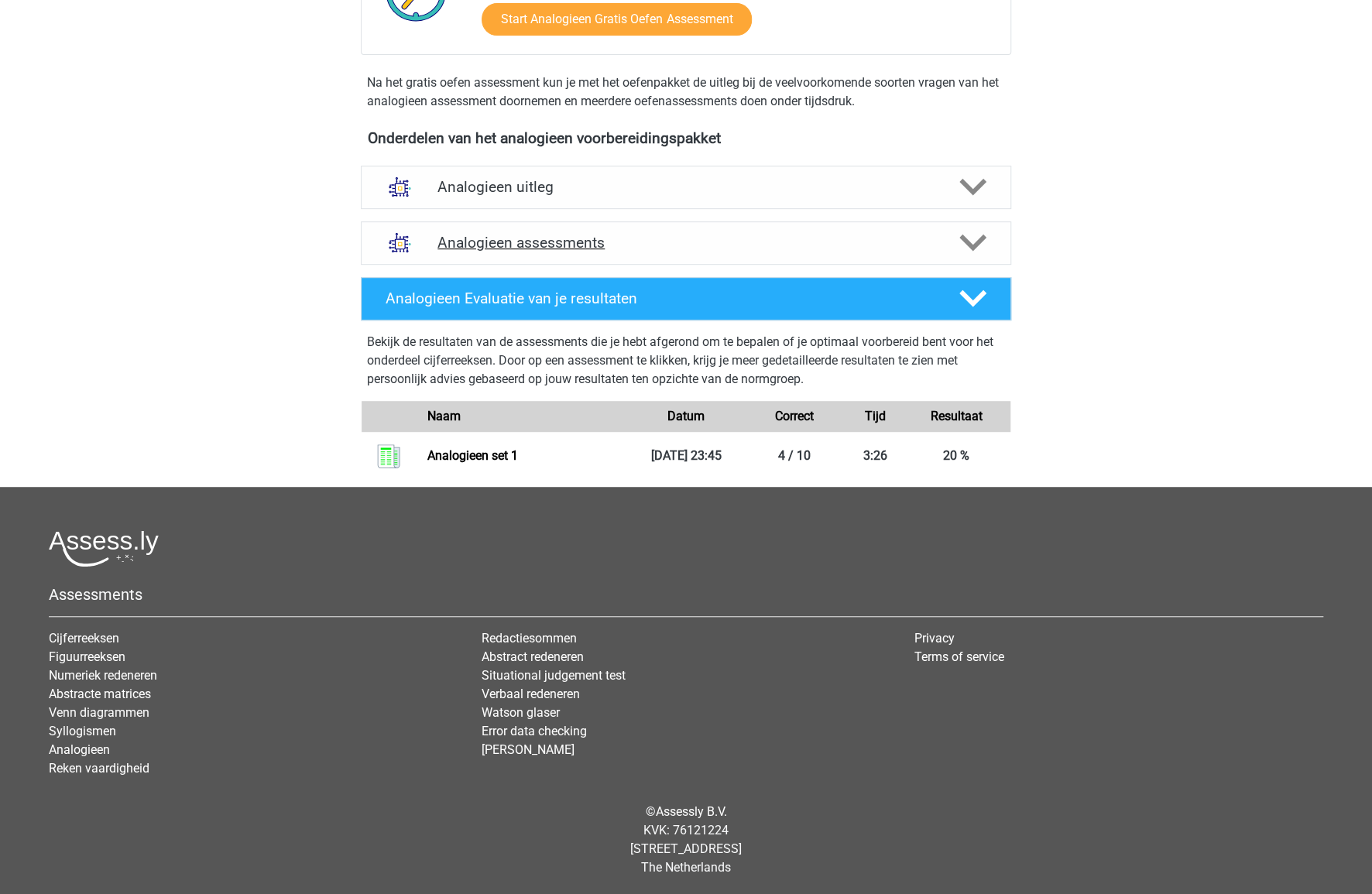
click at [742, 239] on h4 "Analogieen assessments" at bounding box center [686, 242] width 497 height 18
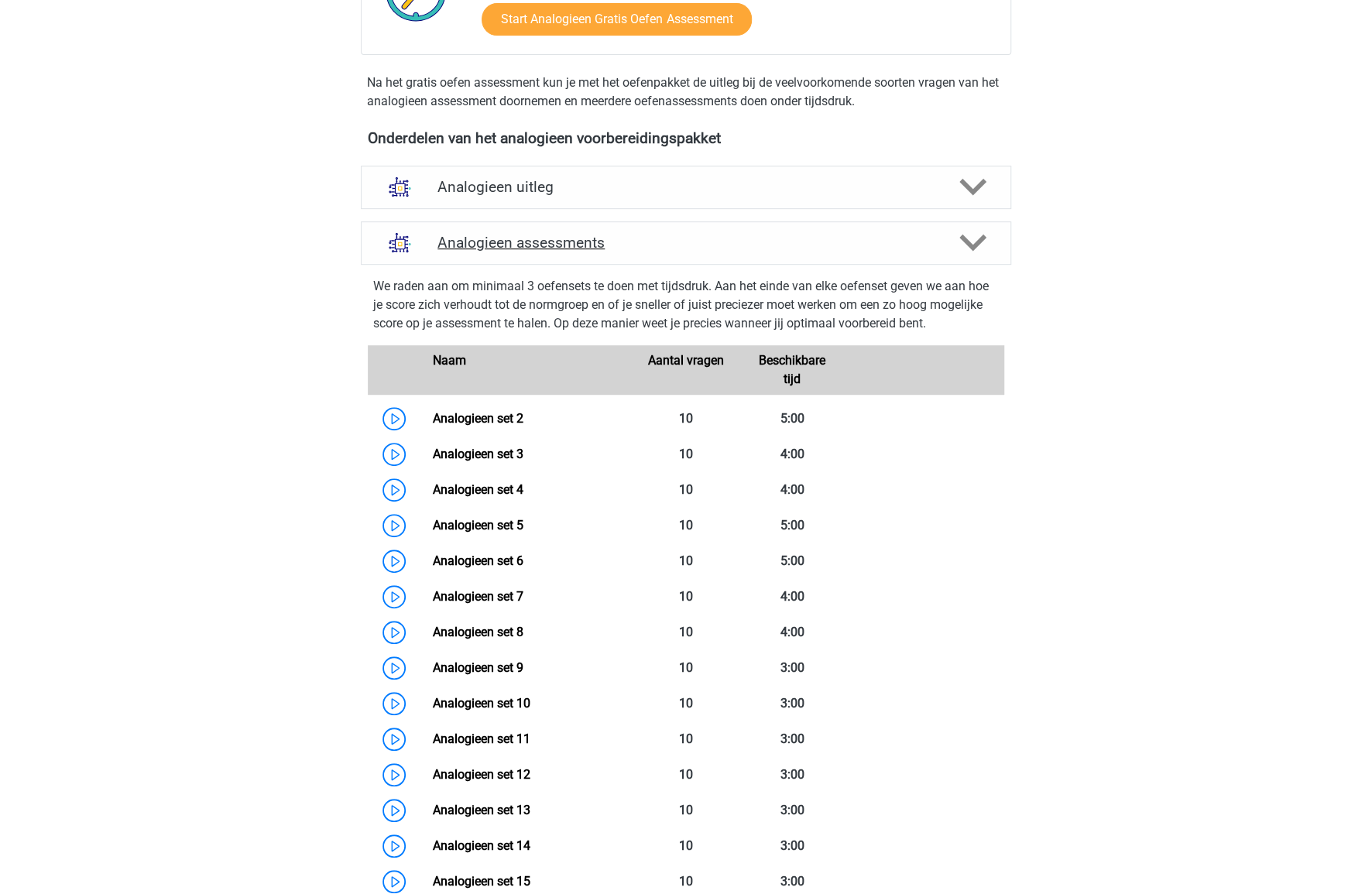
scroll to position [1120, 0]
